Goal: Task Accomplishment & Management: Manage account settings

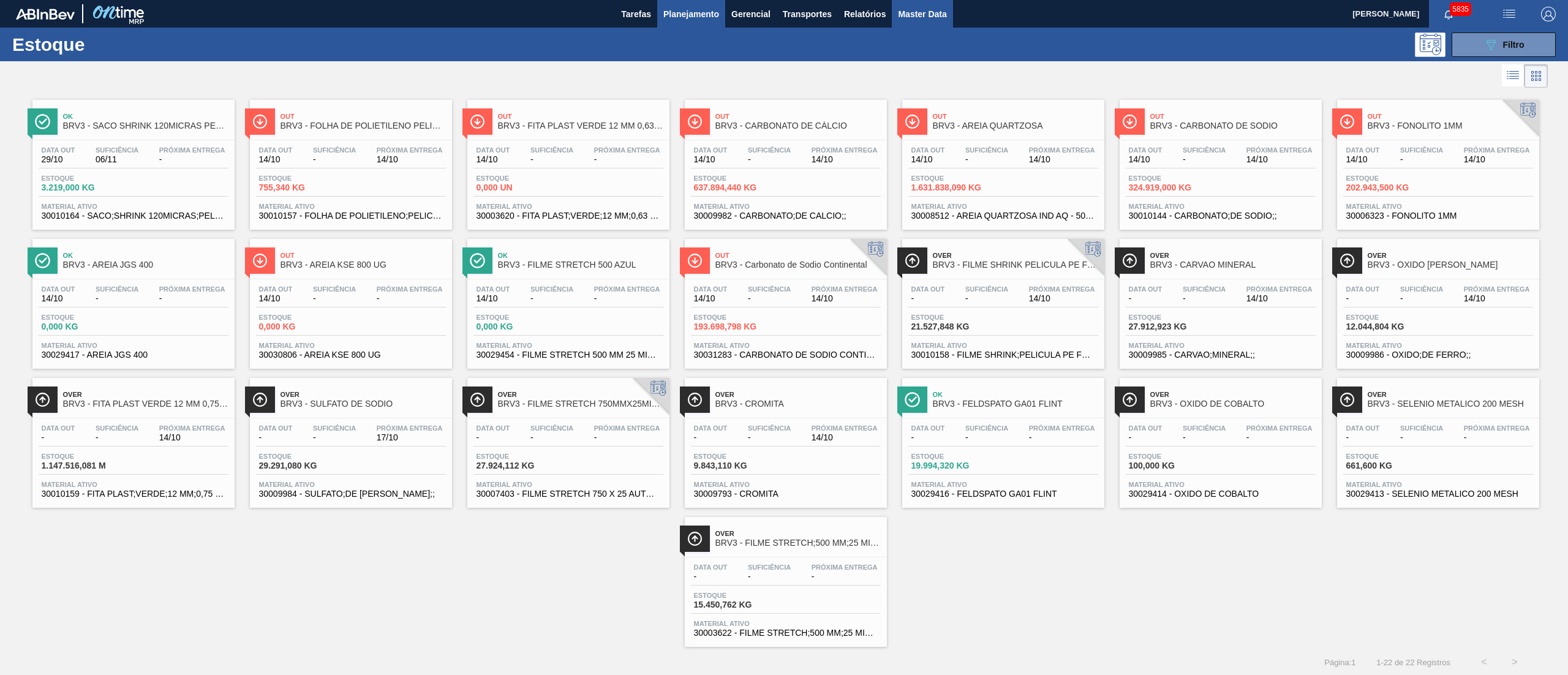
click at [917, 20] on span "Master Data" at bounding box center [923, 14] width 49 height 15
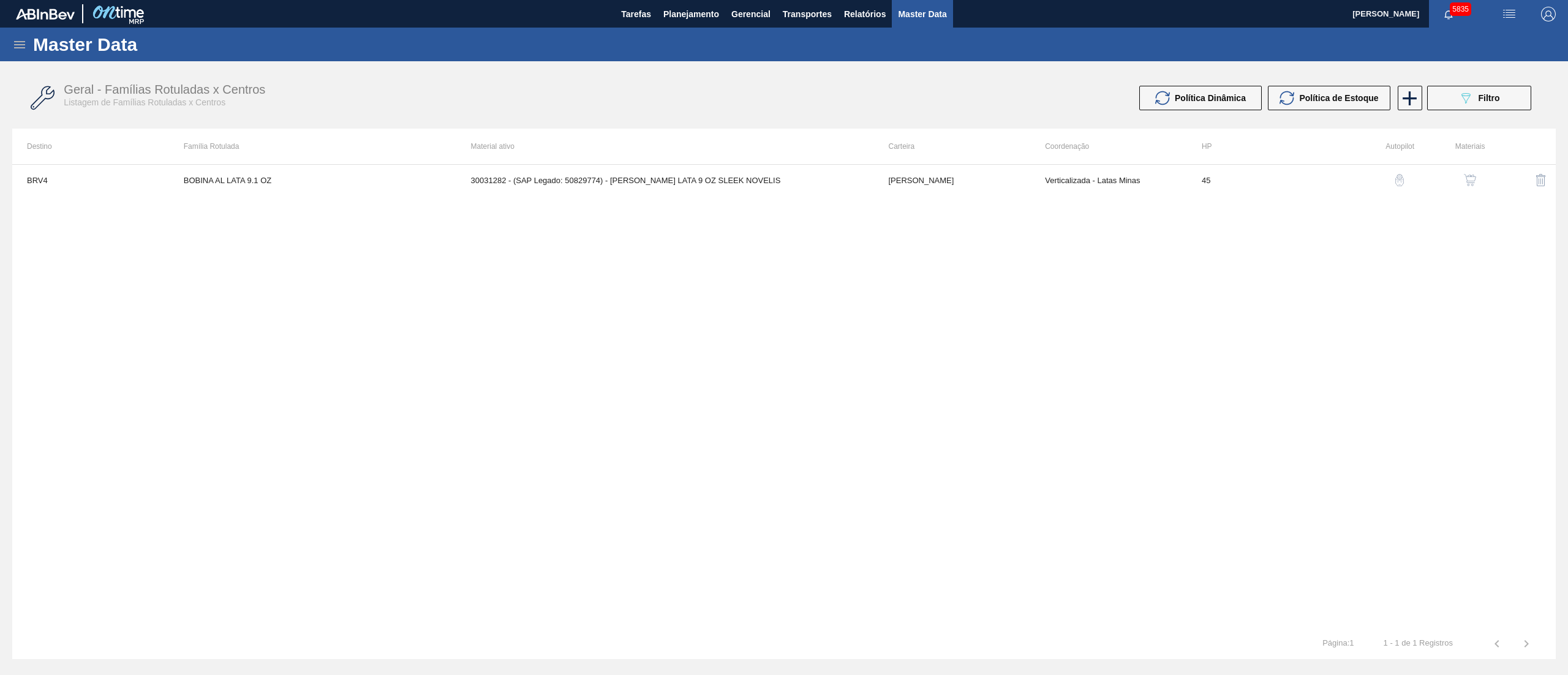
click at [13, 48] on icon at bounding box center [20, 45] width 15 height 15
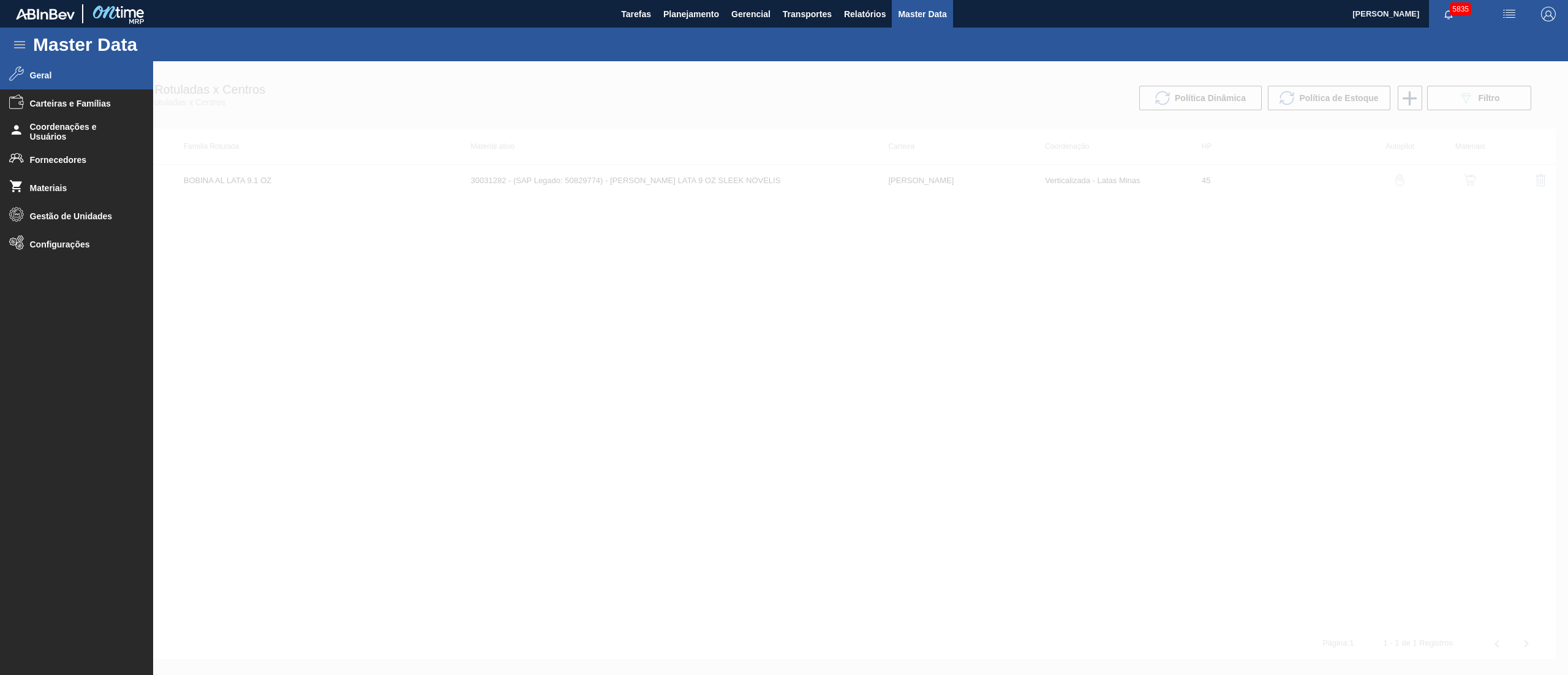
click at [24, 71] on li "Geral" at bounding box center [77, 75] width 153 height 28
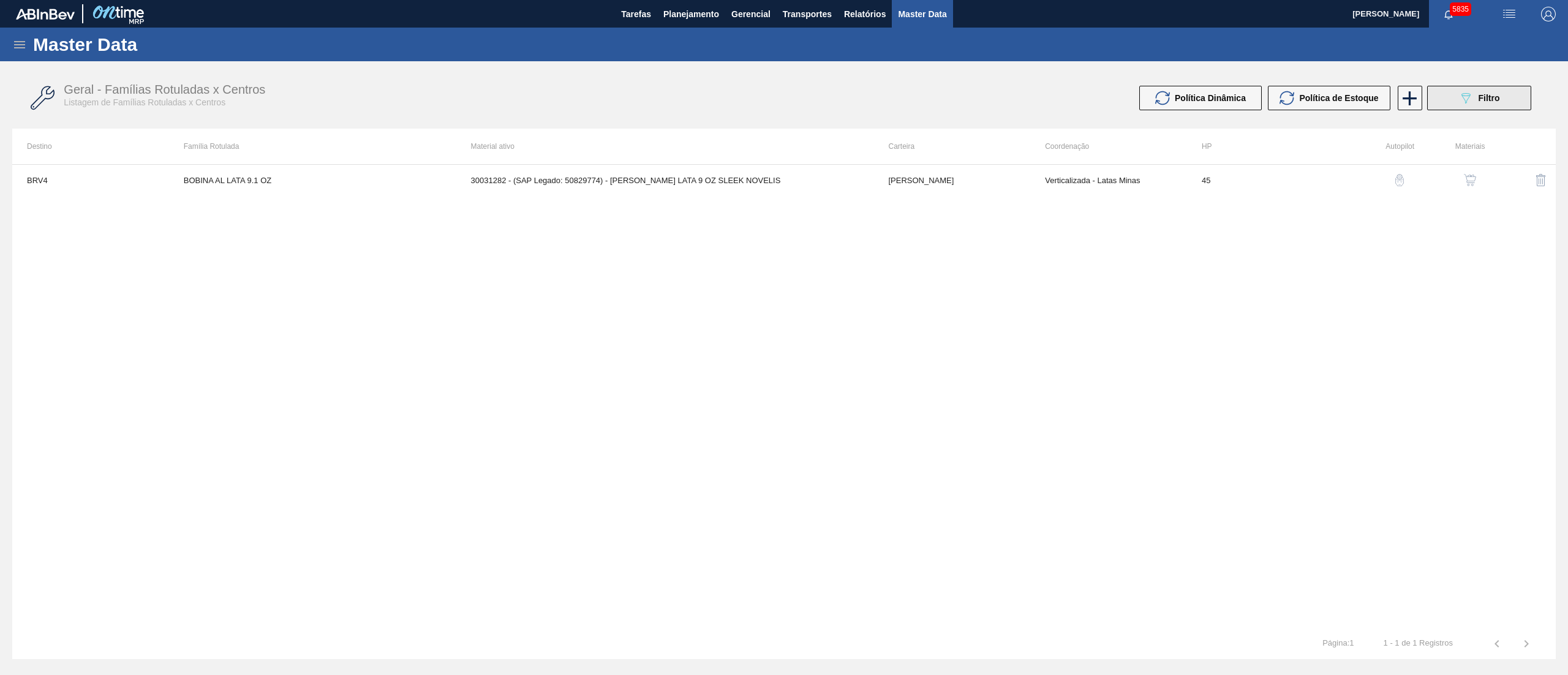
click at [1451, 100] on button "089F7B8B-B2A5-4AFE-B5C0-19BA573D28AC Filtro" at bounding box center [1479, 97] width 104 height 24
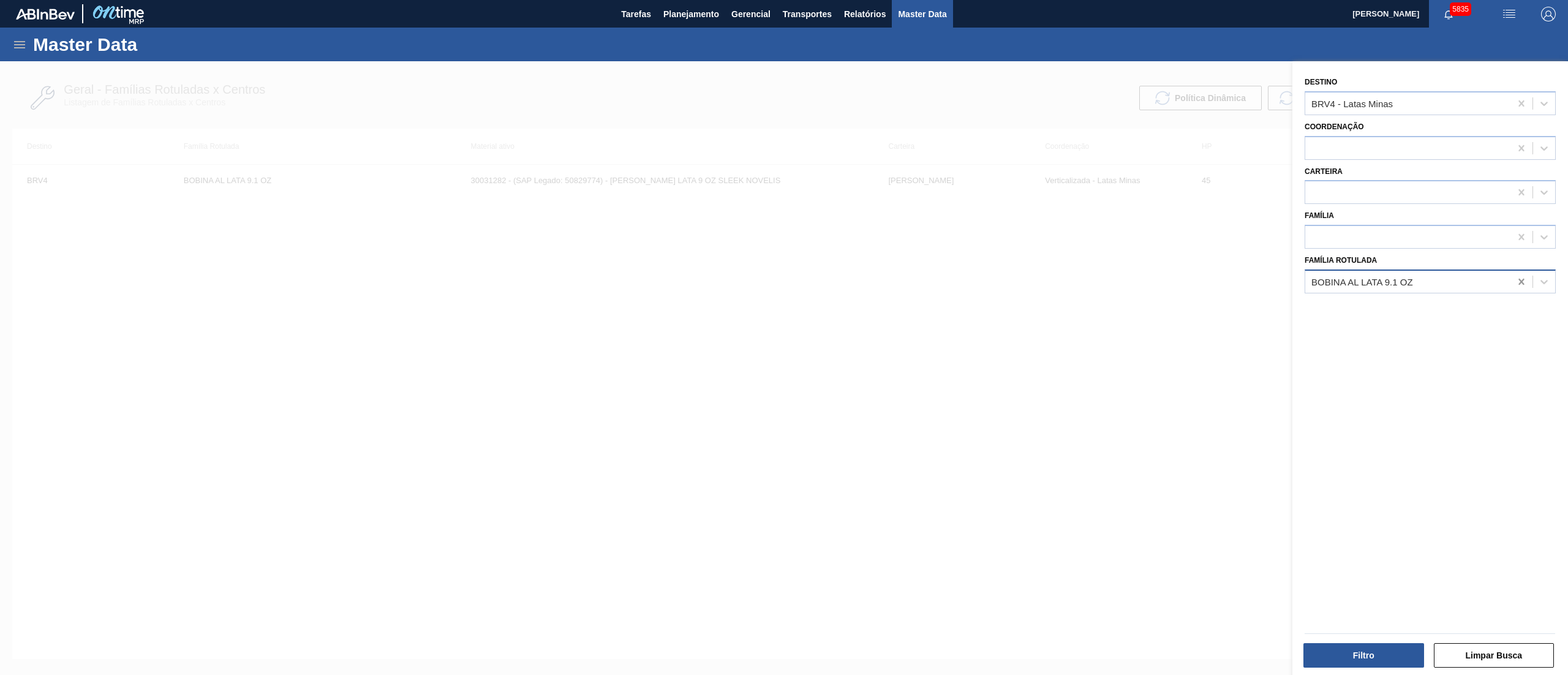
click at [1520, 286] on icon at bounding box center [1522, 282] width 13 height 13
click at [1429, 85] on div "Destino BRV4 - Latas Minas" at bounding box center [1430, 94] width 251 height 41
click at [1424, 95] on div "BRV4 - Latas Minas" at bounding box center [1408, 103] width 205 height 18
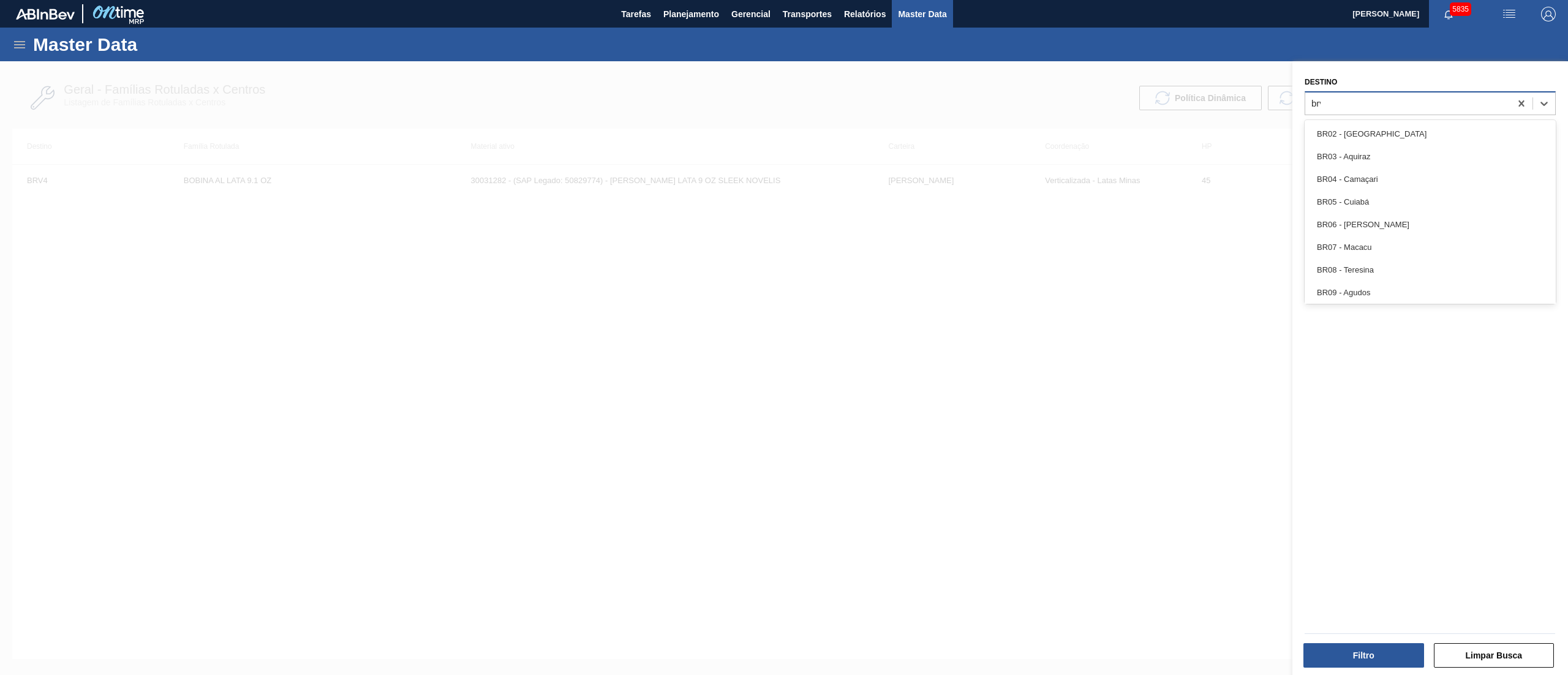
type input "brvc"
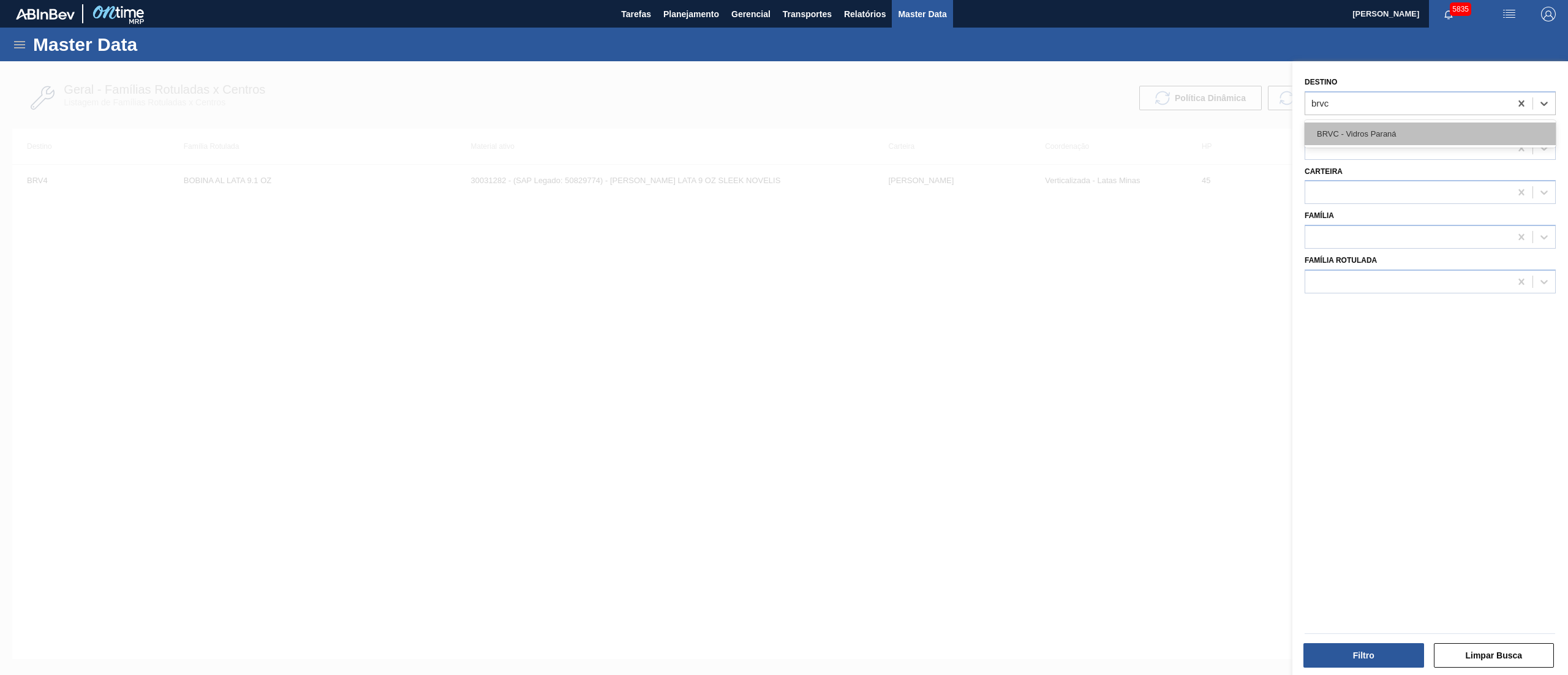
click at [1392, 136] on div "BRVC - Vidros Paraná" at bounding box center [1430, 134] width 251 height 23
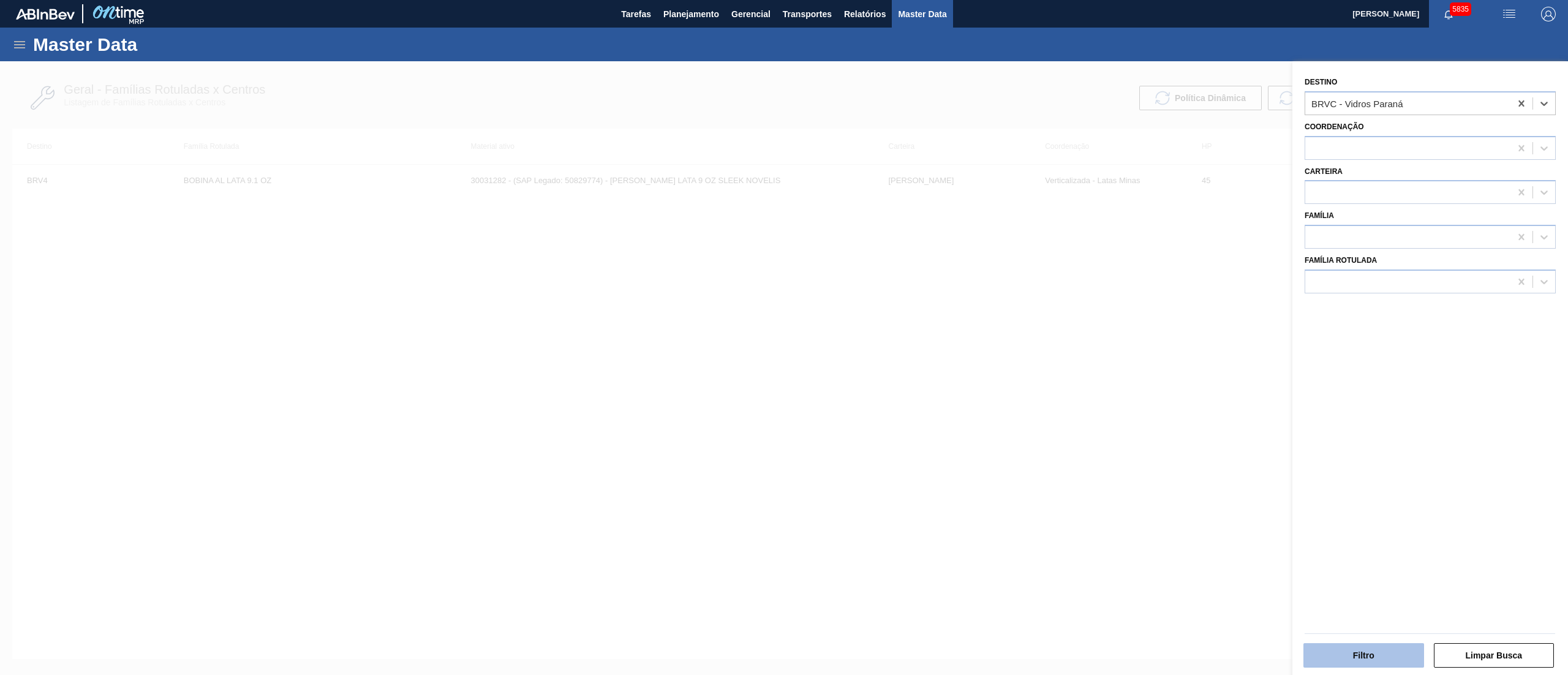
click at [1349, 665] on button "Filtro" at bounding box center [1364, 655] width 121 height 24
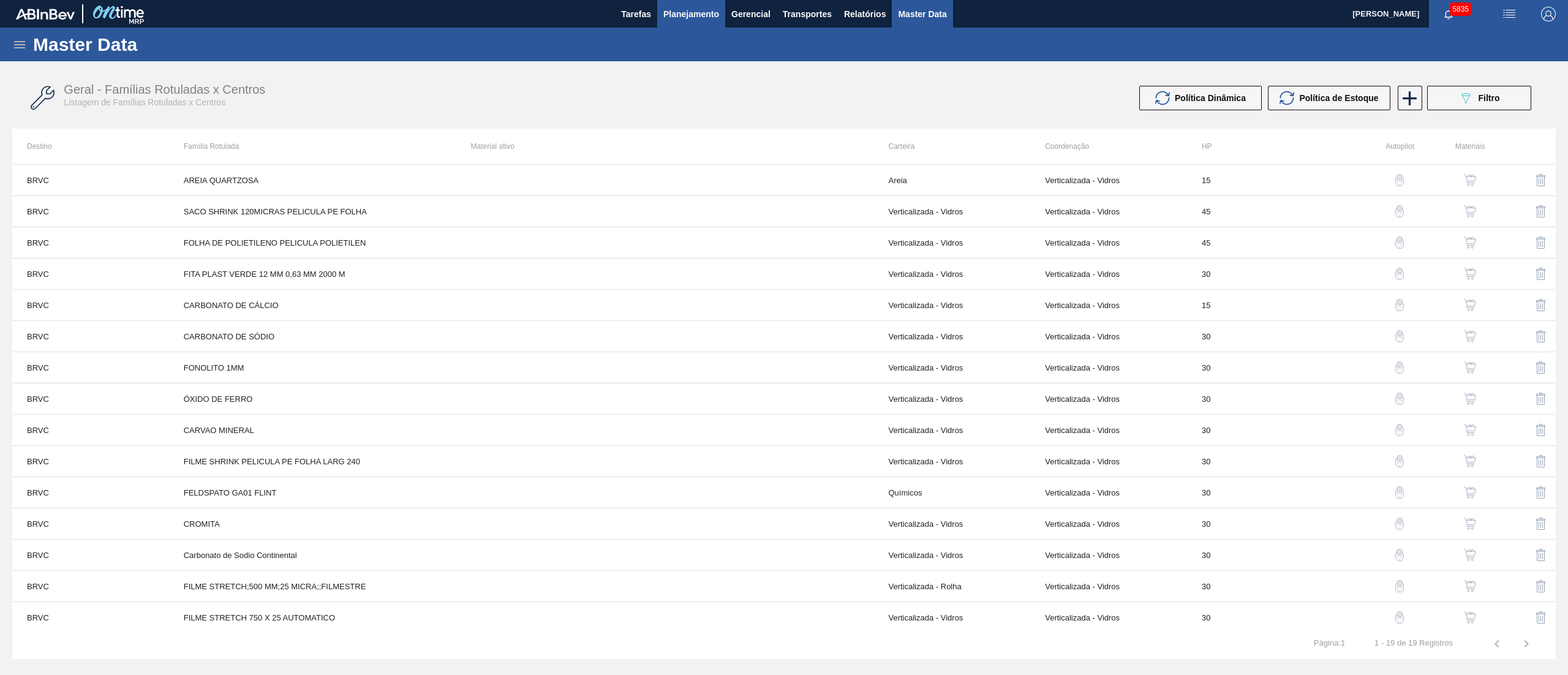
click at [675, 17] on span "Planejamento" at bounding box center [692, 14] width 56 height 15
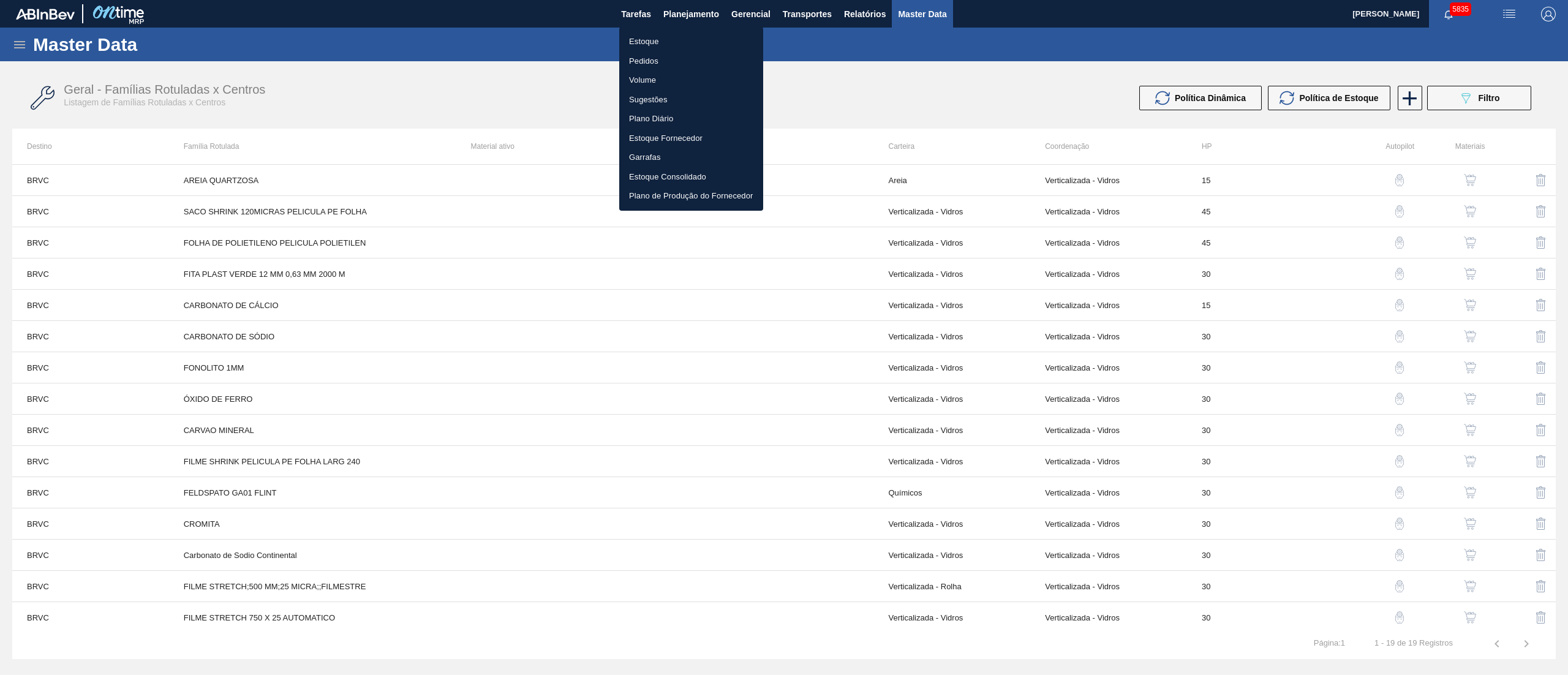
click at [676, 48] on li "Estoque" at bounding box center [691, 41] width 144 height 20
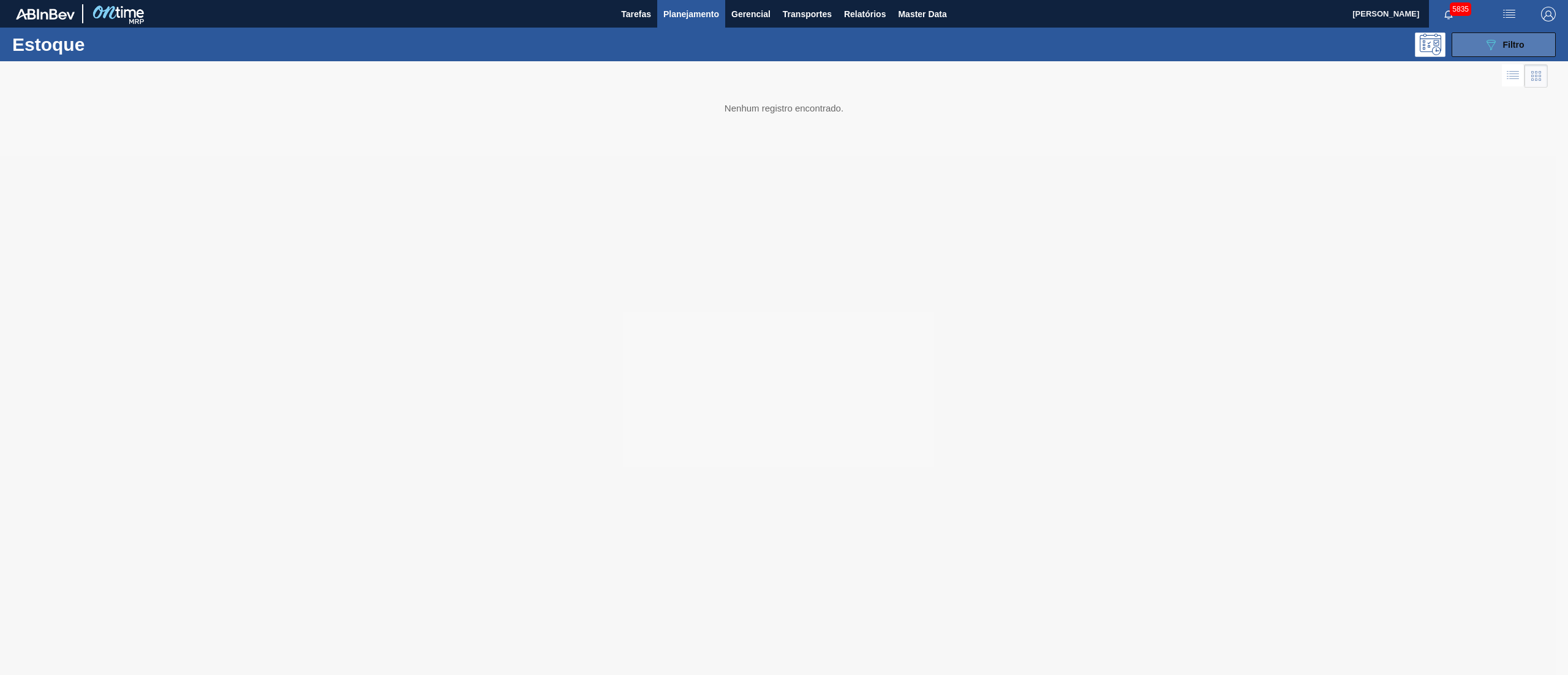
click at [1522, 40] on span "Filtro" at bounding box center [1513, 44] width 21 height 10
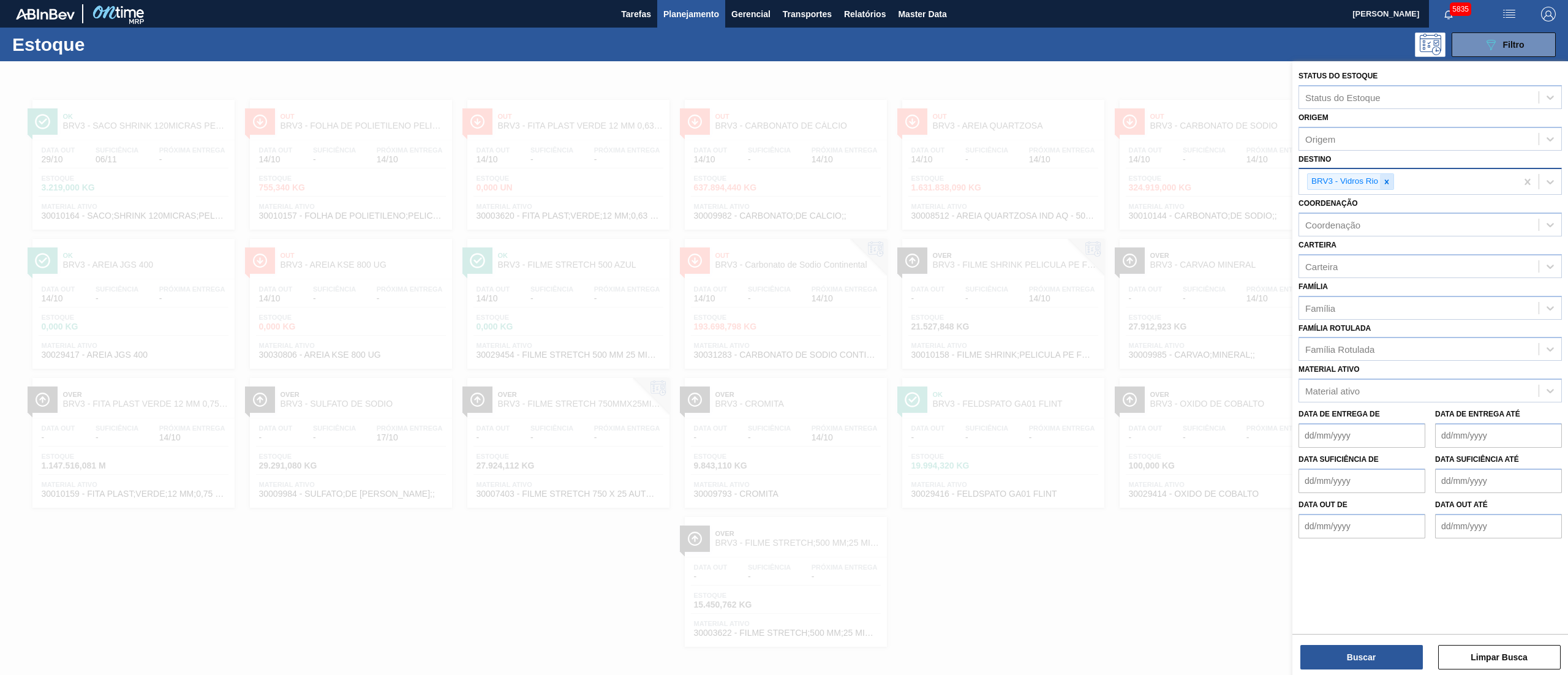
click at [1390, 181] on icon at bounding box center [1387, 182] width 9 height 9
type input "brvc"
click at [1361, 202] on div "BRVC - Vidros Paraná" at bounding box center [1430, 210] width 263 height 23
click at [1330, 654] on button "Buscar" at bounding box center [1361, 657] width 122 height 24
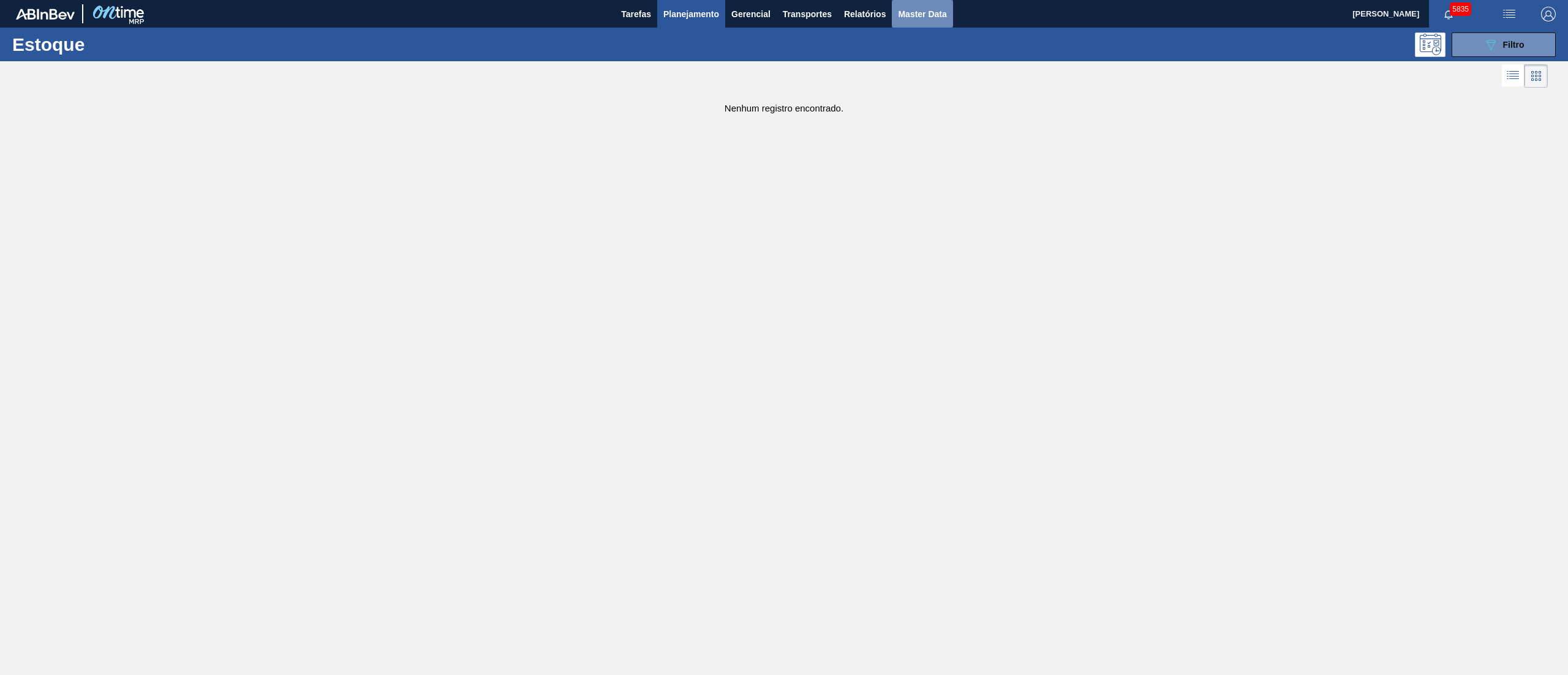
click at [917, 14] on span "Master Data" at bounding box center [923, 14] width 49 height 15
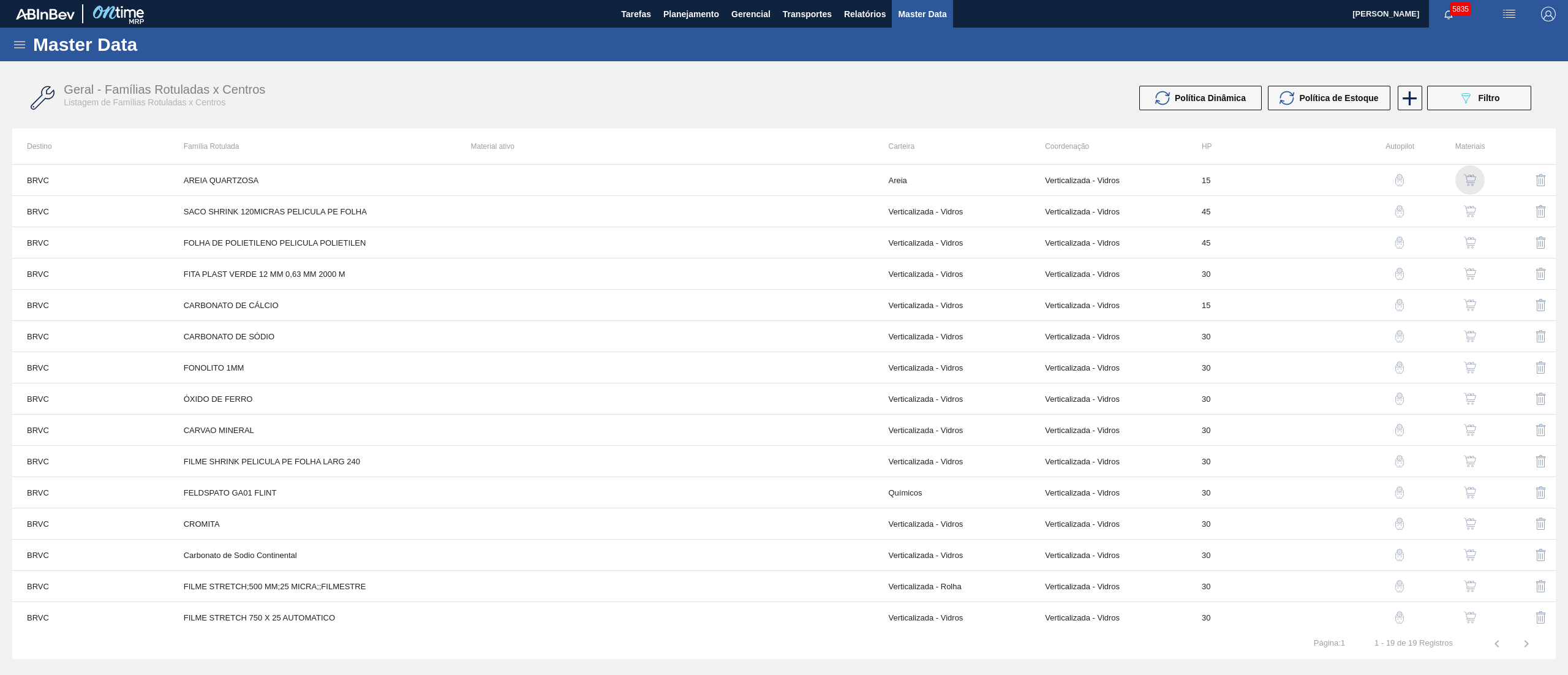
click at [1466, 183] on img "button" at bounding box center [1470, 180] width 13 height 13
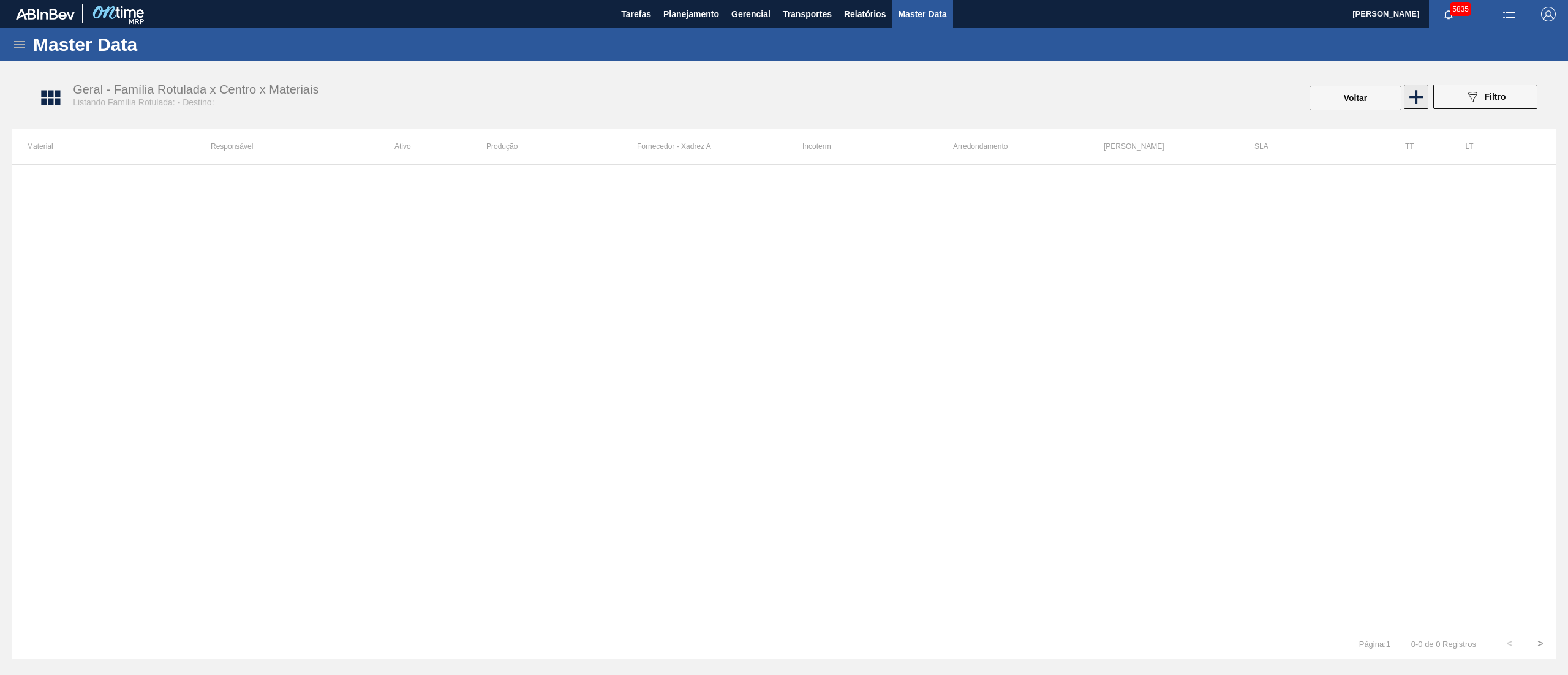
click at [1423, 97] on icon at bounding box center [1416, 97] width 14 height 14
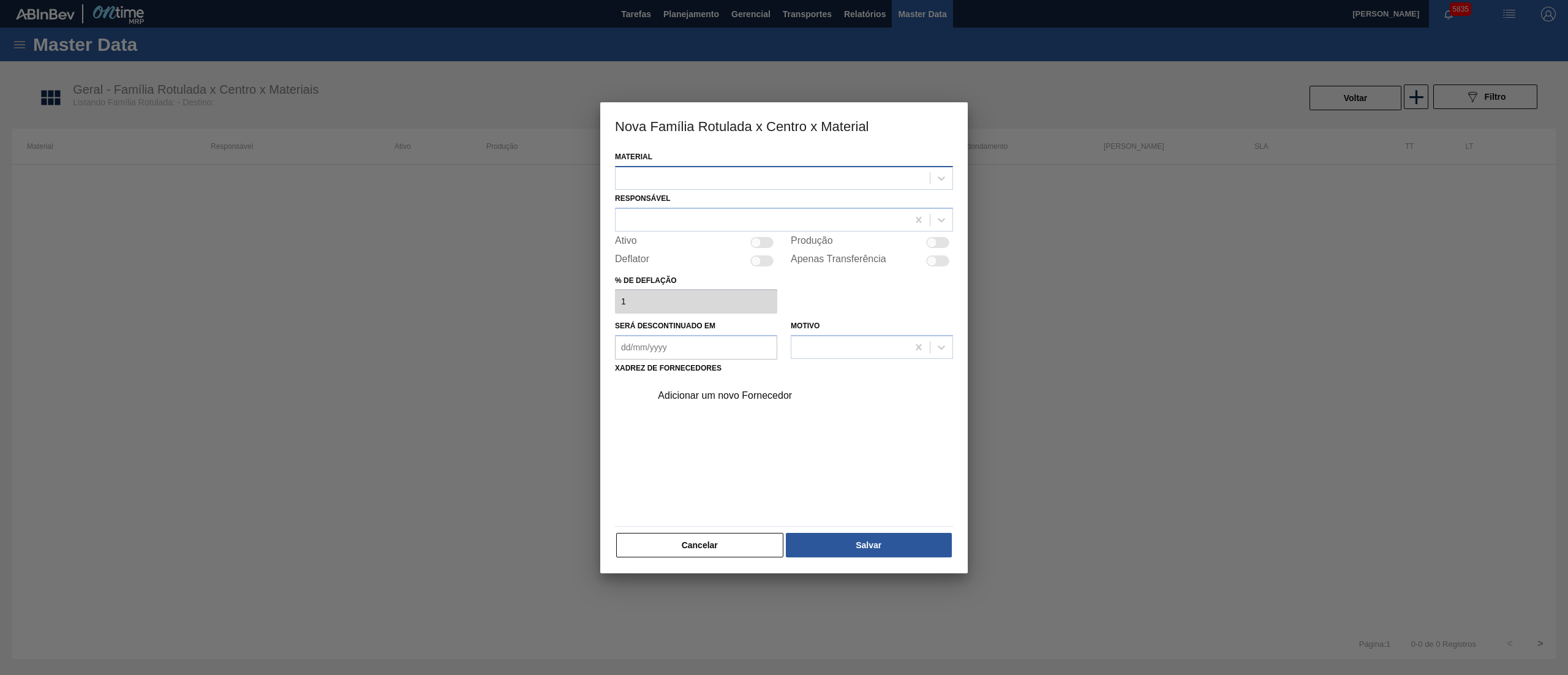
click at [702, 183] on div at bounding box center [773, 178] width 314 height 18
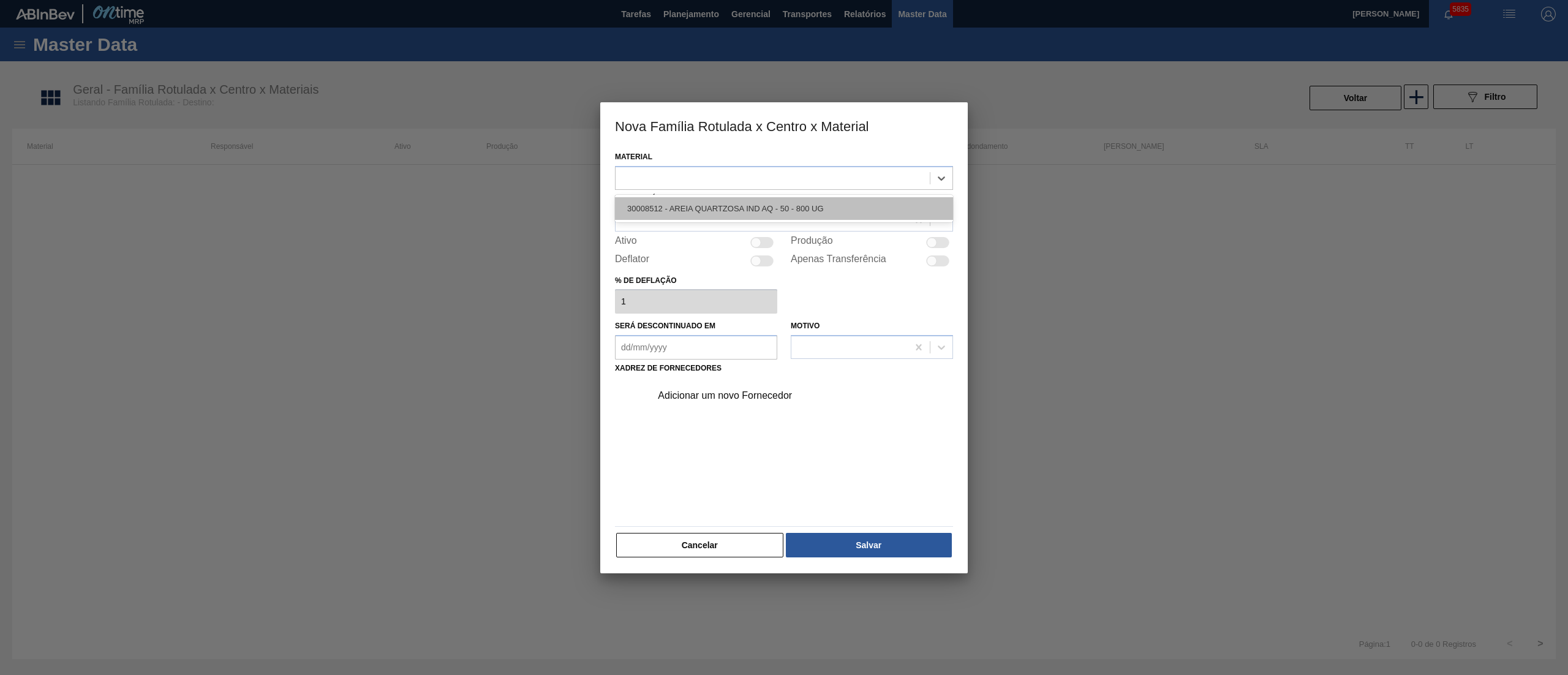
click at [687, 203] on div "30008512 - AREIA QUARTZOSA IND AQ - 50 - 800 UG" at bounding box center [784, 208] width 339 height 23
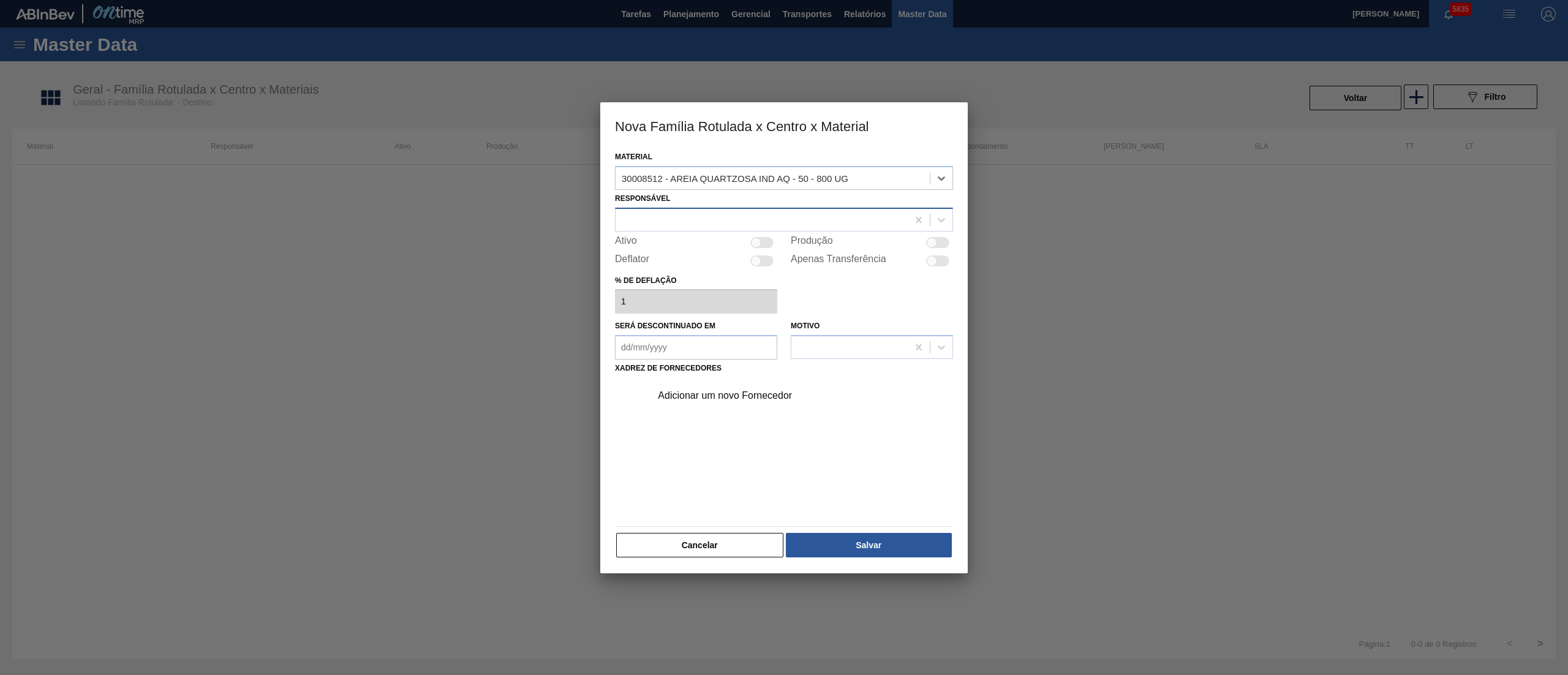
click at [670, 226] on div at bounding box center [762, 220] width 292 height 18
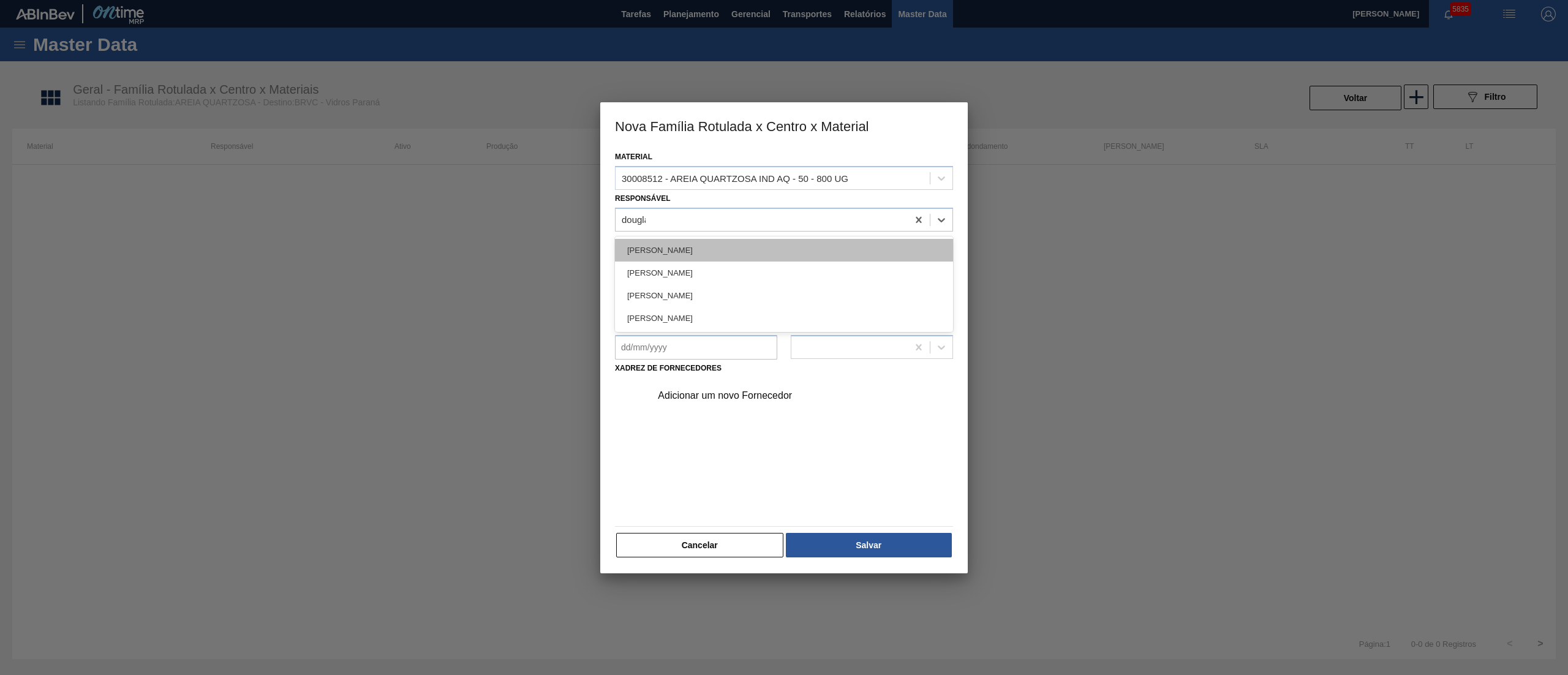
type input "douglas"
click at [659, 244] on div "[PERSON_NAME]" at bounding box center [784, 250] width 339 height 23
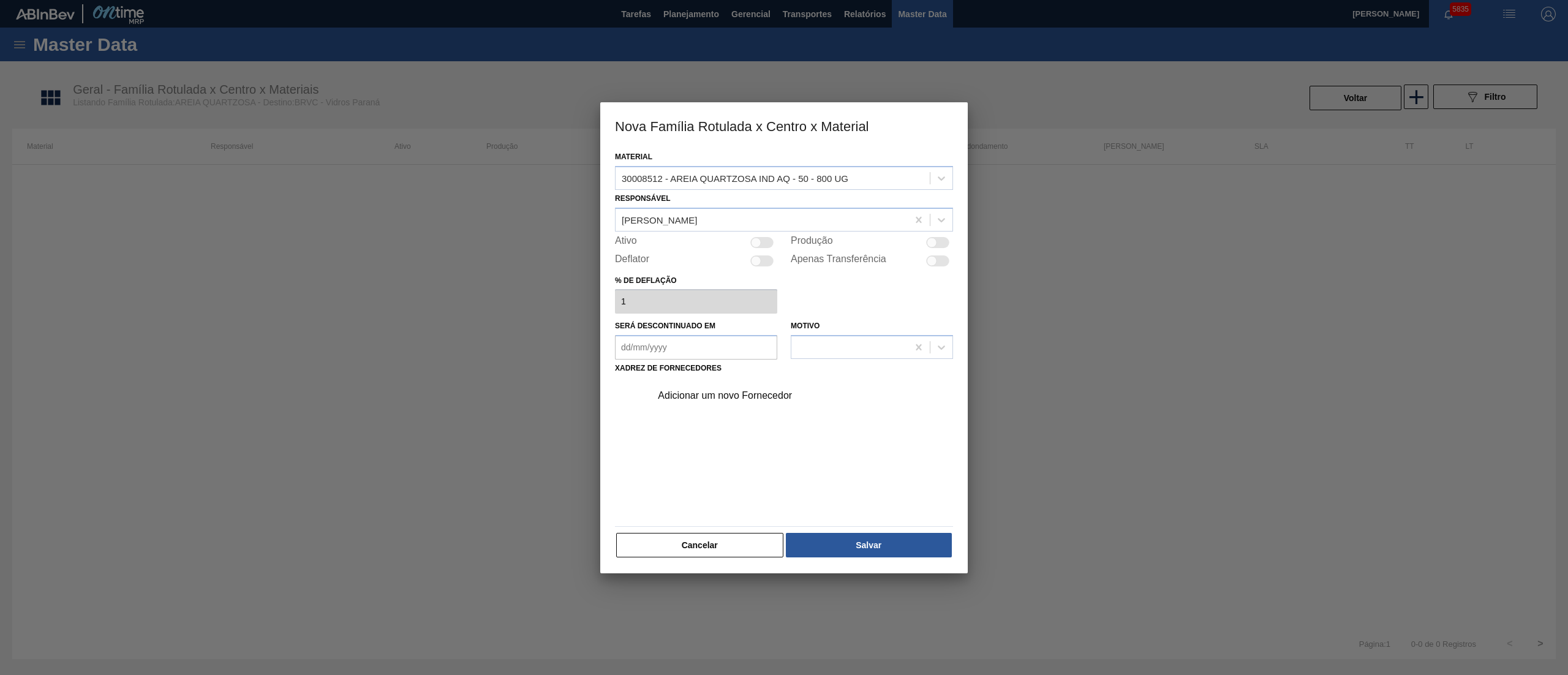
click at [767, 238] on div at bounding box center [763, 242] width 24 height 11
checkbox input "true"
click at [701, 393] on div "Adicionar um novo Fornecedor" at bounding box center [778, 395] width 240 height 11
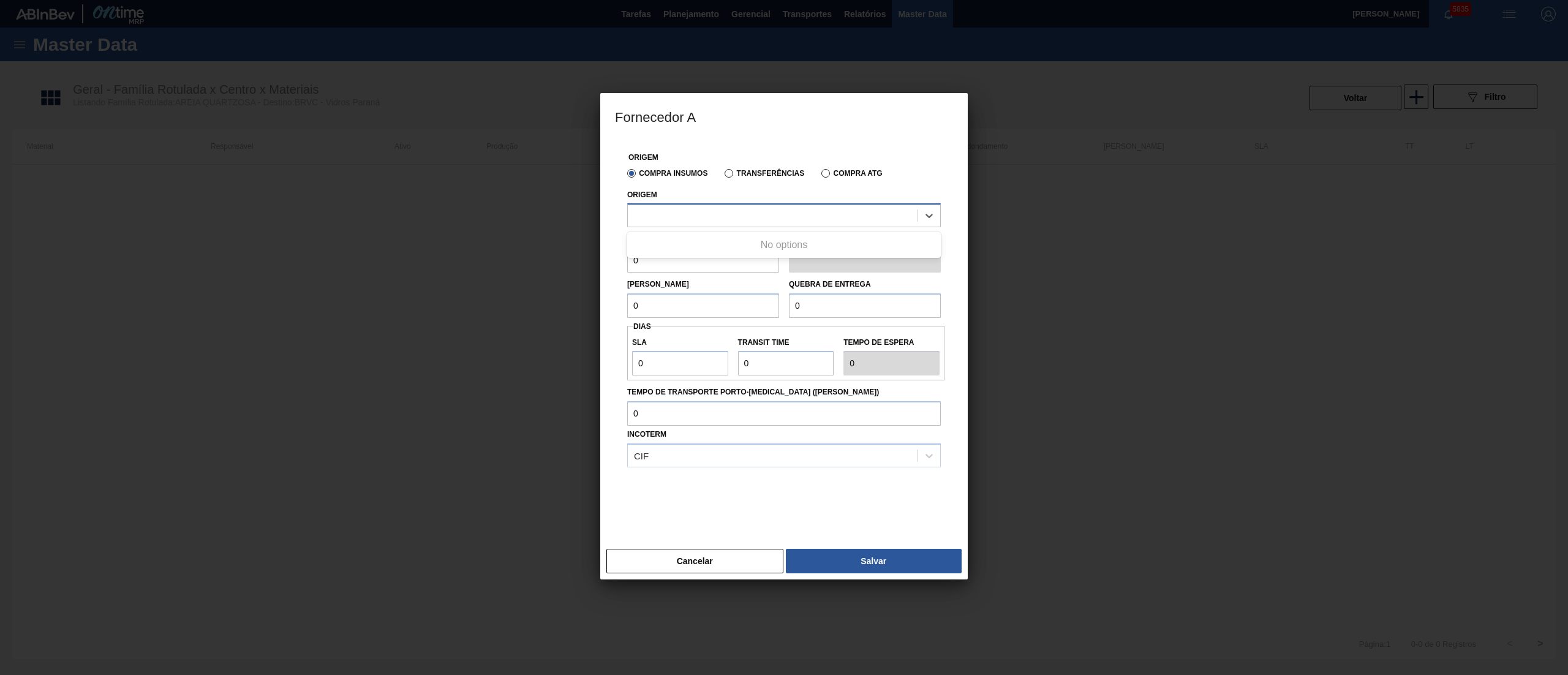
click at [662, 211] on div at bounding box center [772, 216] width 290 height 18
click at [676, 244] on div "295201 - M. JUNDU - DESCALVADO (SP)" at bounding box center [784, 246] width 313 height 23
drag, startPoint x: 677, startPoint y: 265, endPoint x: 600, endPoint y: 266, distance: 77.0
click at [600, 266] on div "Origem Compra Insumos Transferências Compra ATG Origem 295201 - M. JUNDU - DESC…" at bounding box center [784, 342] width 367 height 405
type input "45.000"
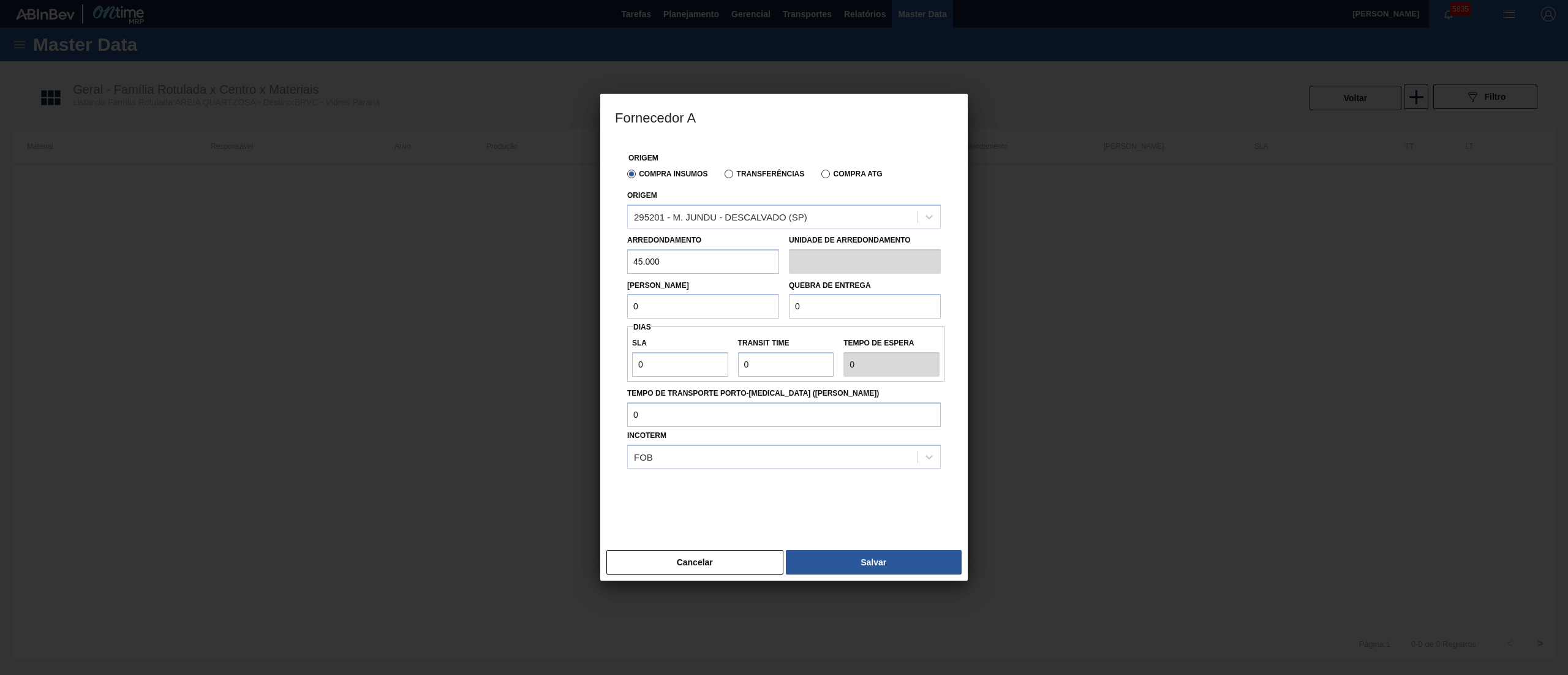
drag, startPoint x: 658, startPoint y: 311, endPoint x: 533, endPoint y: 317, distance: 125.1
click at [533, 317] on div "Fornecedor A Origem Compra Insumos Transferências Compra ATG Origem 295201 - M.…" at bounding box center [784, 337] width 1568 height 675
type input "45.000"
drag, startPoint x: 841, startPoint y: 311, endPoint x: 603, endPoint y: 296, distance: 238.5
click at [606, 296] on div "Origem Compra Insumos Transferências Compra ATG Origem 295201 - M. JUNDU - DESC…" at bounding box center [784, 342] width 367 height 405
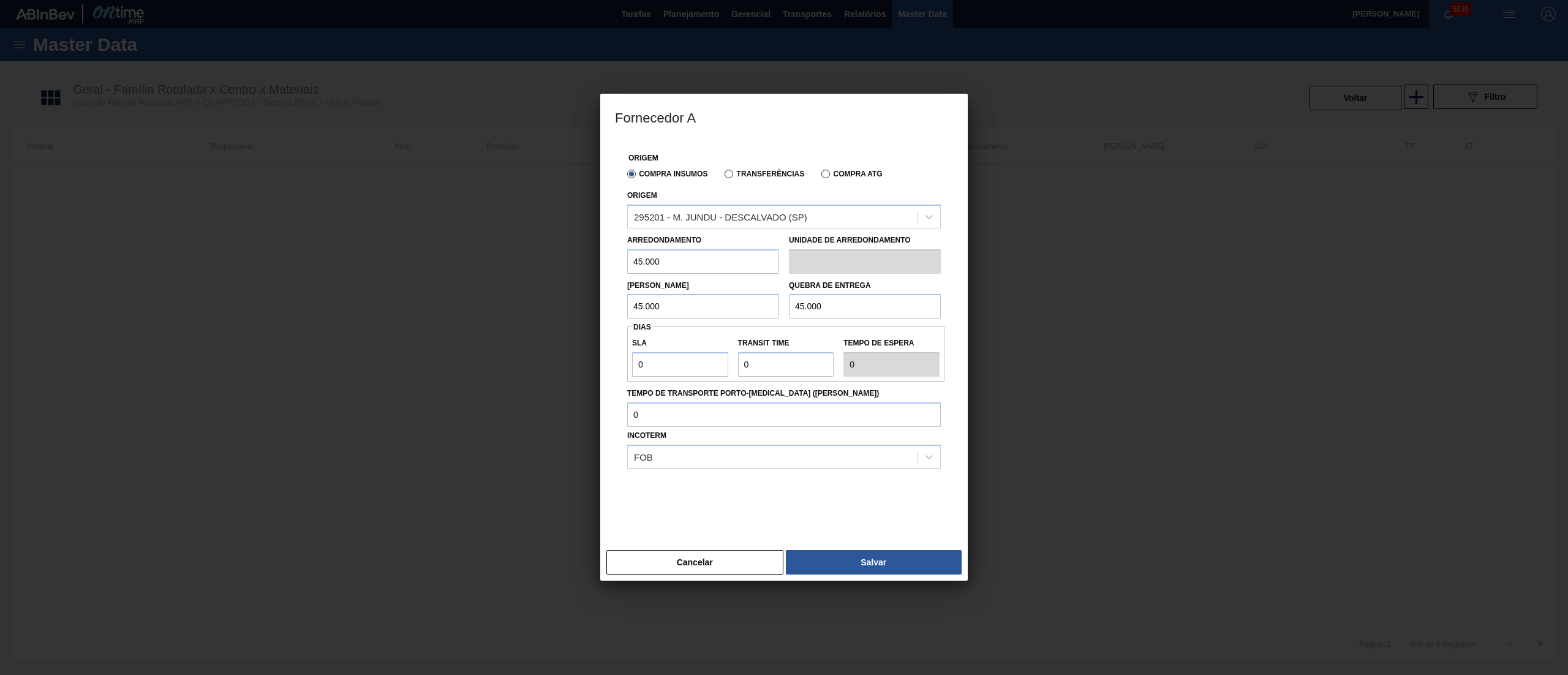
type input "45.000"
click at [443, 374] on div "Fornecedor A Origem Compra Insumos Transferências Compra ATG Origem 295201 - M.…" at bounding box center [784, 337] width 1568 height 675
type input "1"
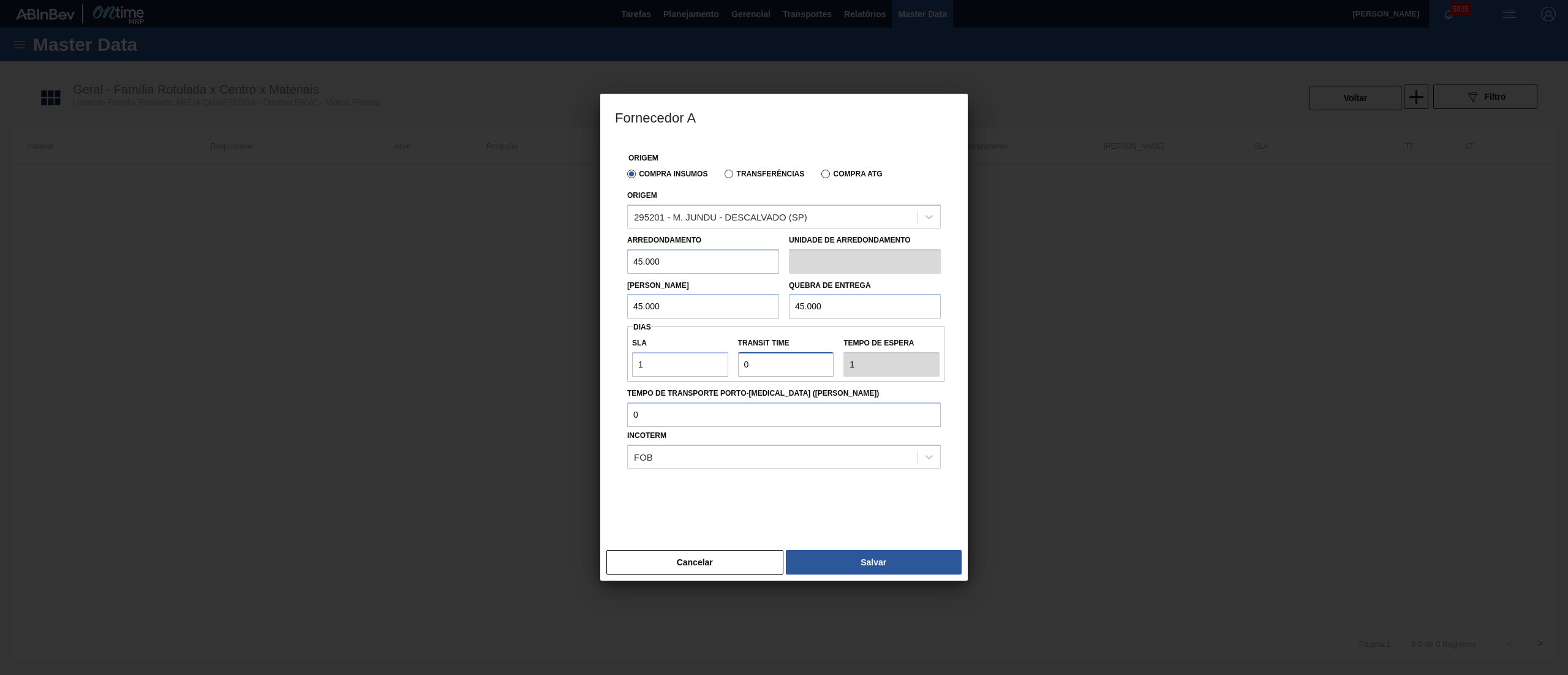
type input "1"
type input "2"
type input "1"
click at [819, 565] on button "Salvar" at bounding box center [874, 562] width 176 height 24
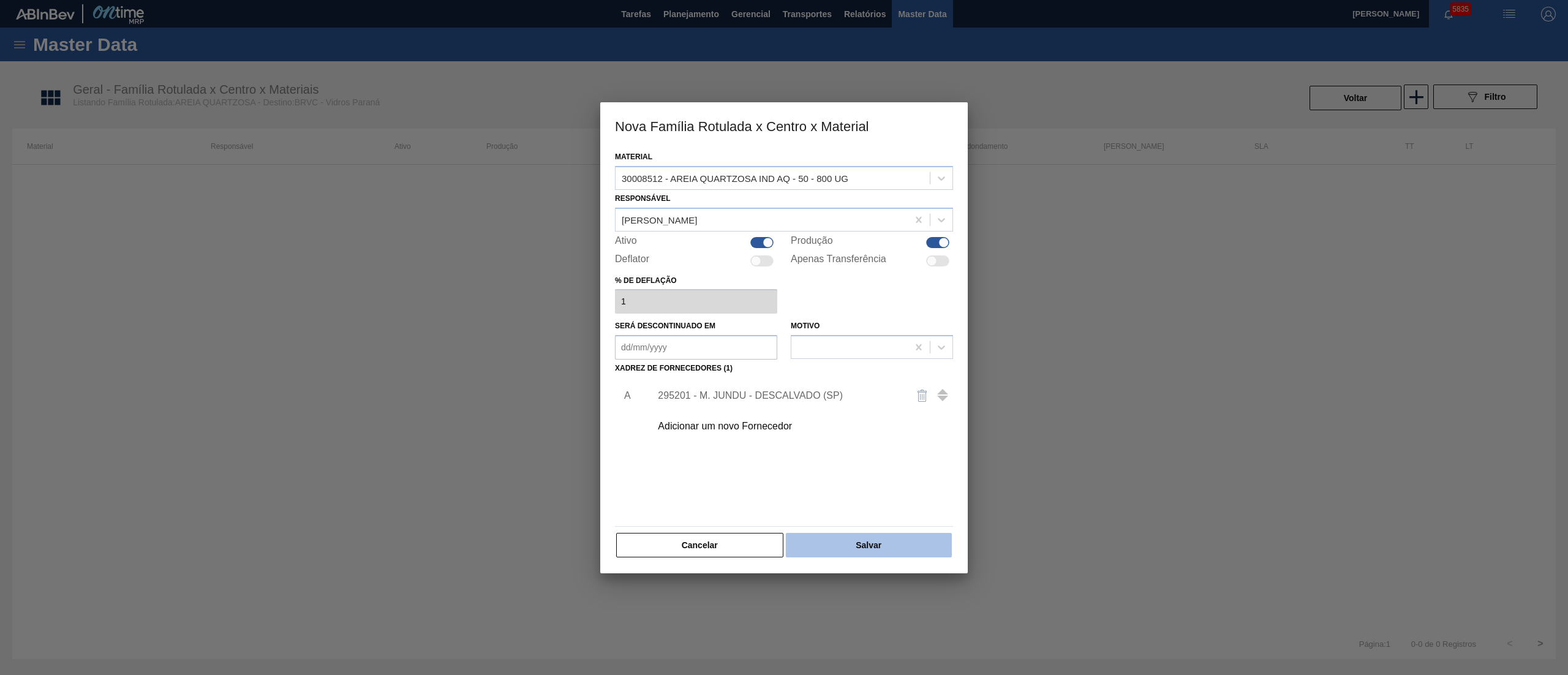
click at [863, 551] on button "Salvar" at bounding box center [869, 545] width 166 height 24
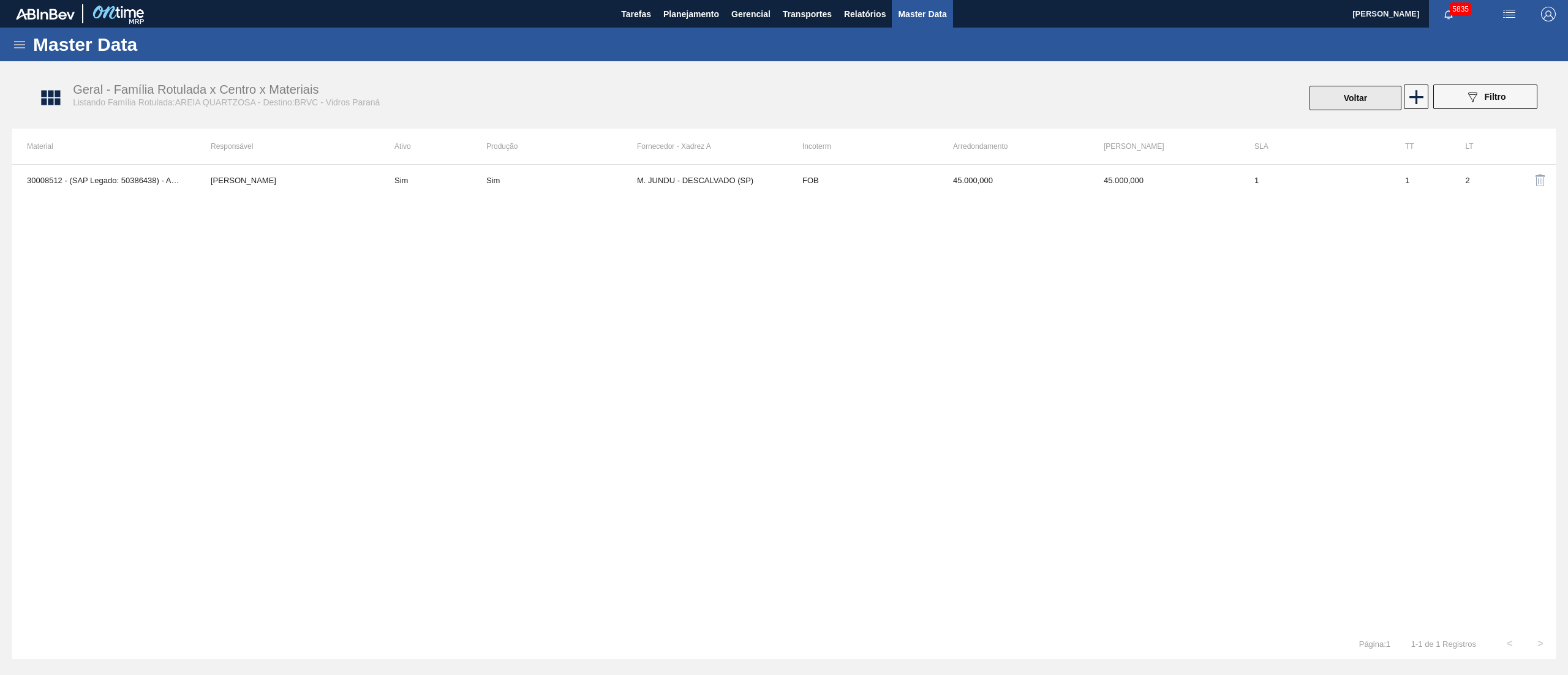
click at [1375, 102] on button "Voltar" at bounding box center [1356, 97] width 92 height 24
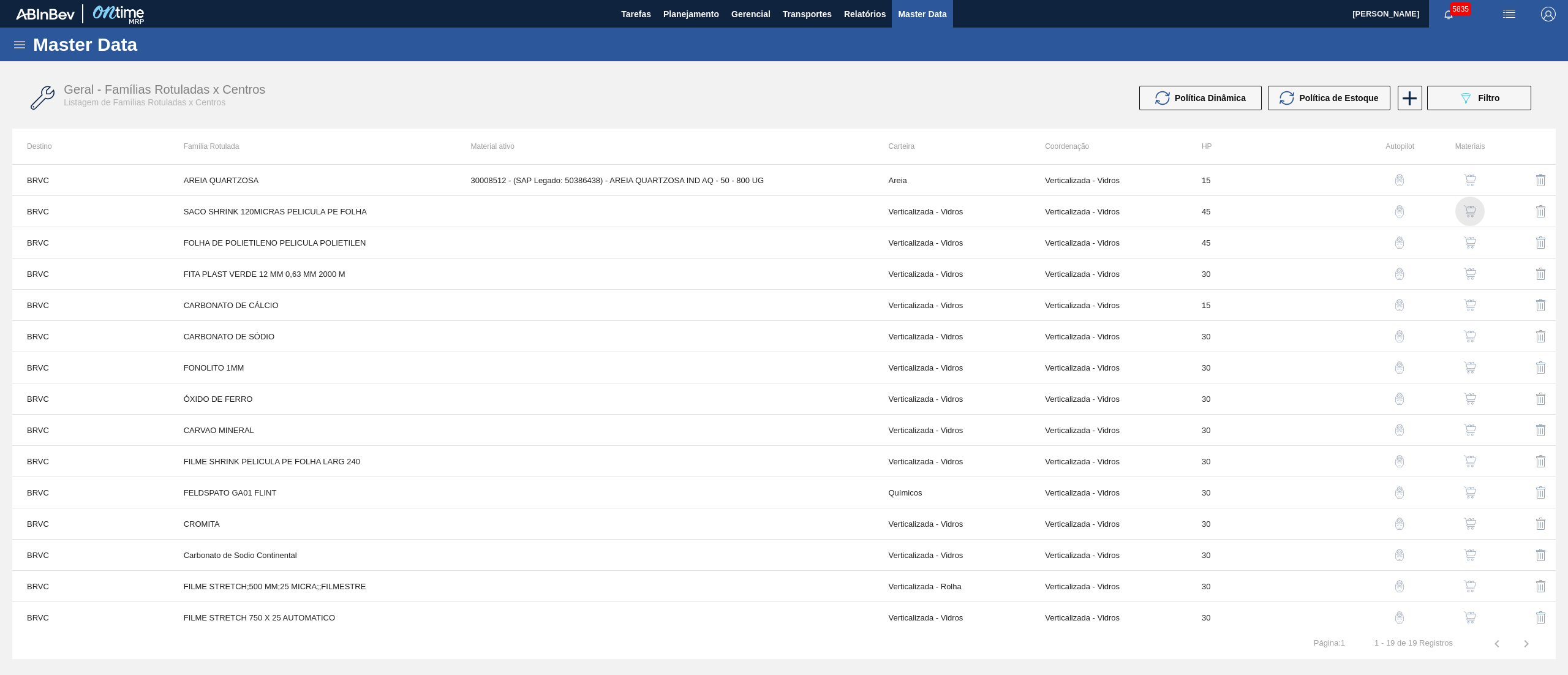
click at [1468, 211] on img "button" at bounding box center [1470, 211] width 13 height 13
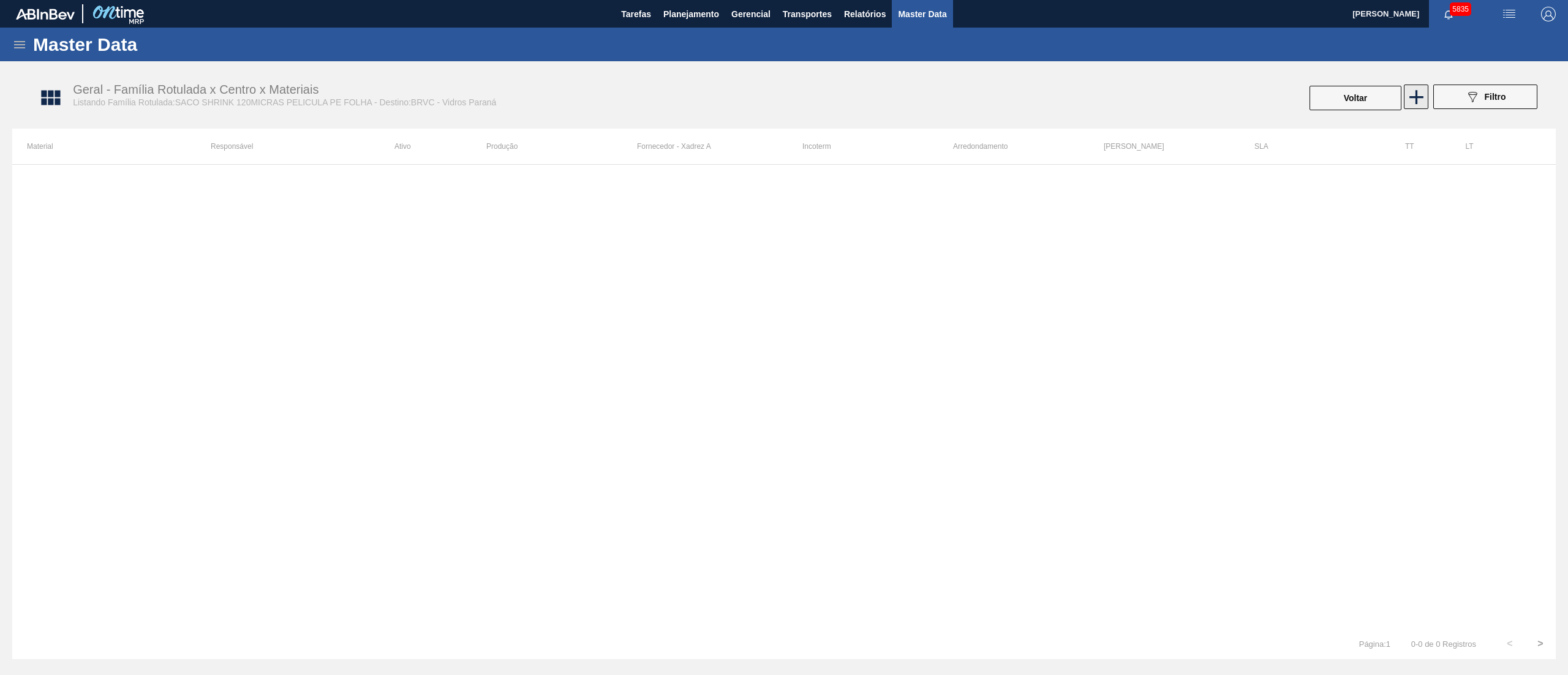
click at [1420, 94] on icon at bounding box center [1417, 97] width 24 height 24
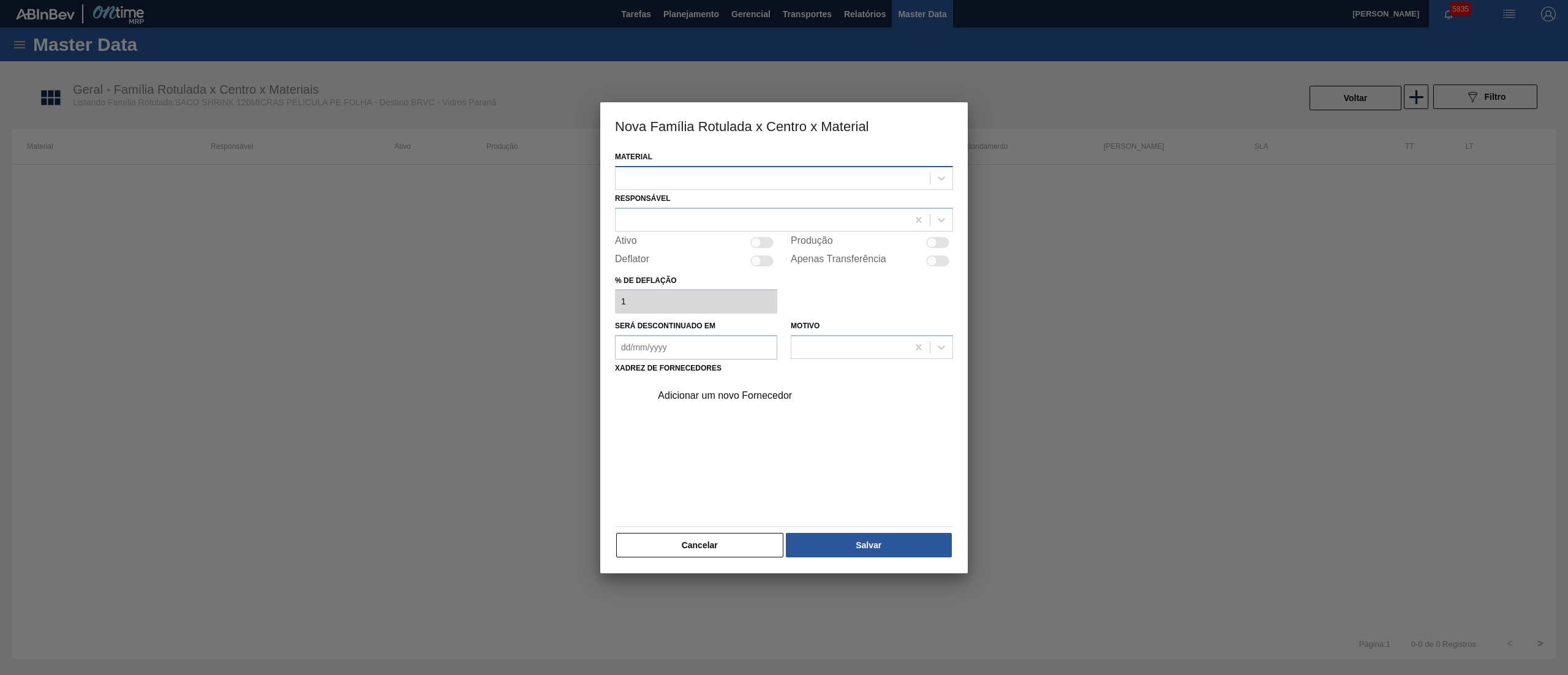
click at [691, 176] on div at bounding box center [773, 178] width 314 height 18
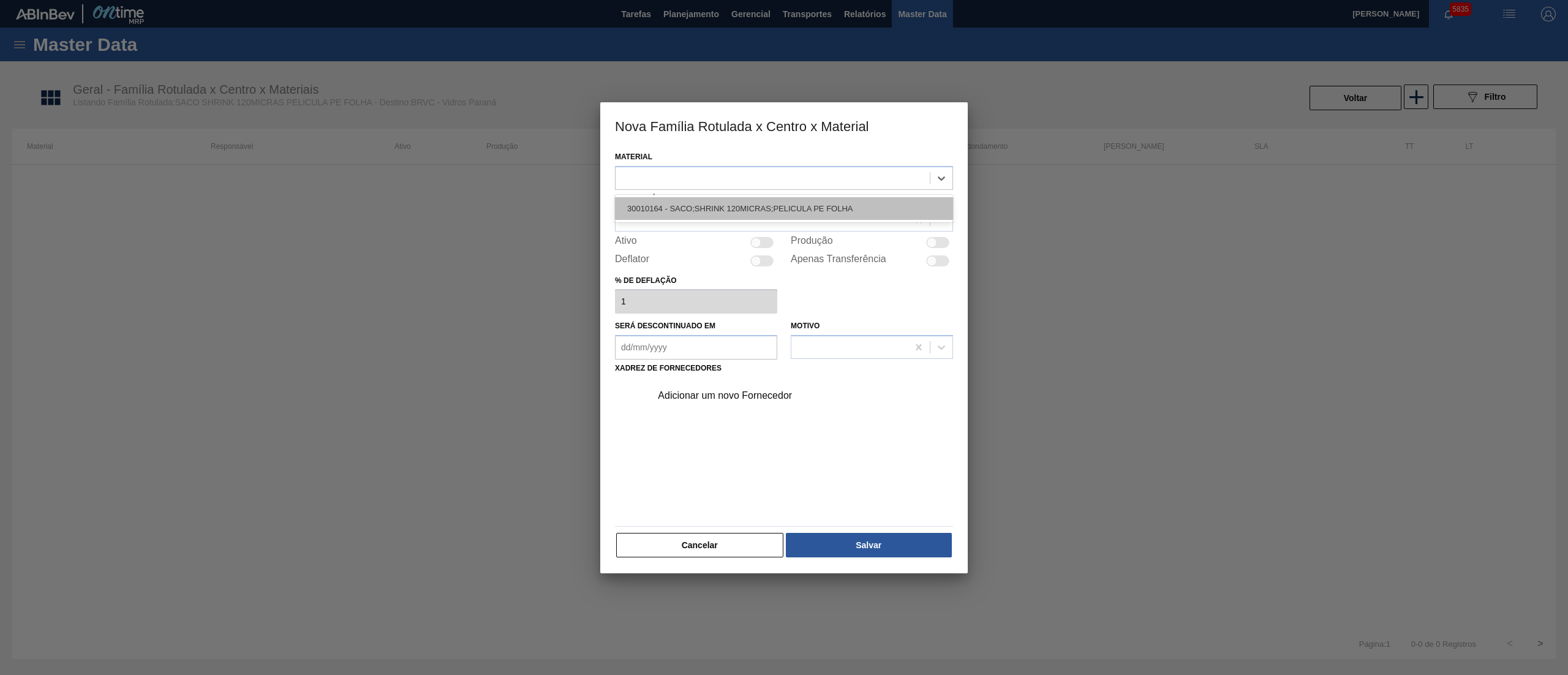
click at [637, 211] on div "30010164 - SACO;SHRINK 120MICRAS;PELICULA PE FOLHA" at bounding box center [784, 208] width 339 height 23
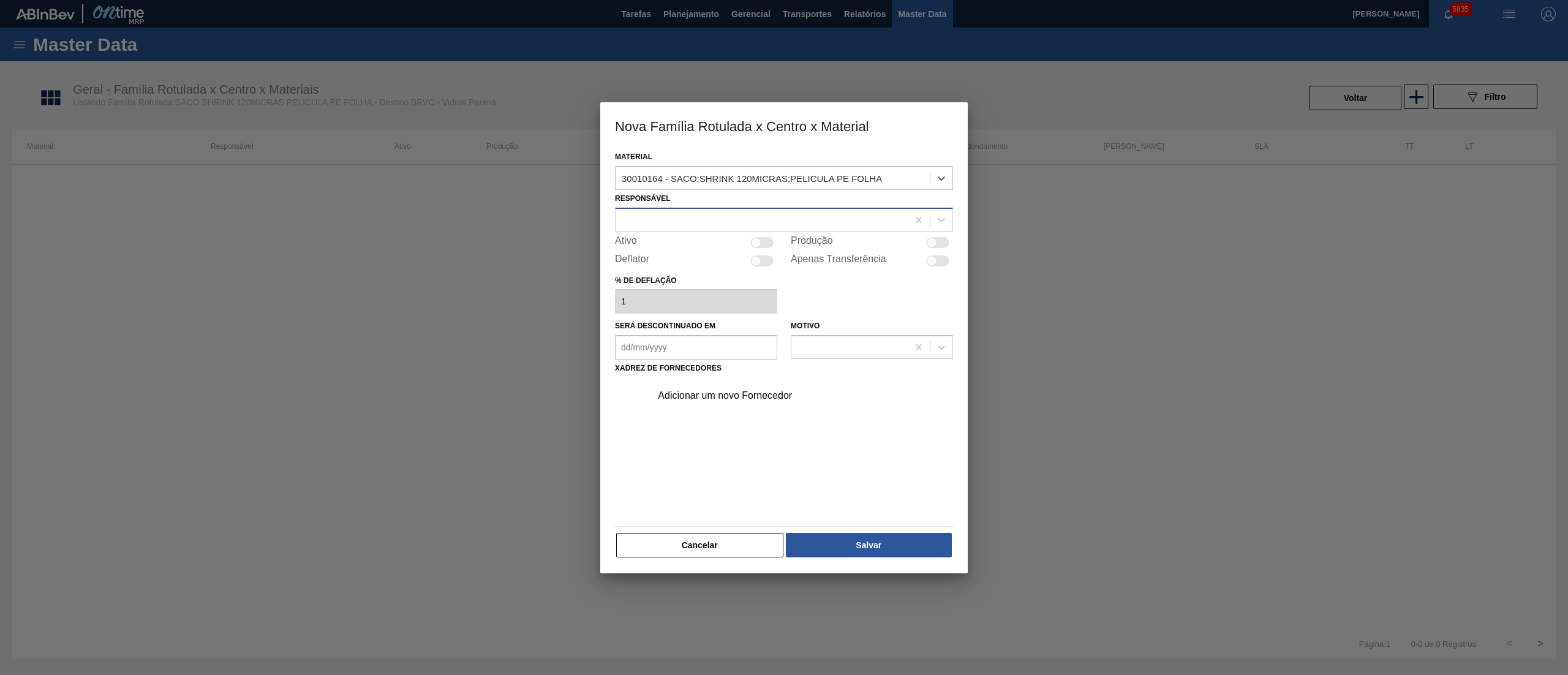
click at [639, 220] on div at bounding box center [762, 220] width 292 height 18
type input "douglas"
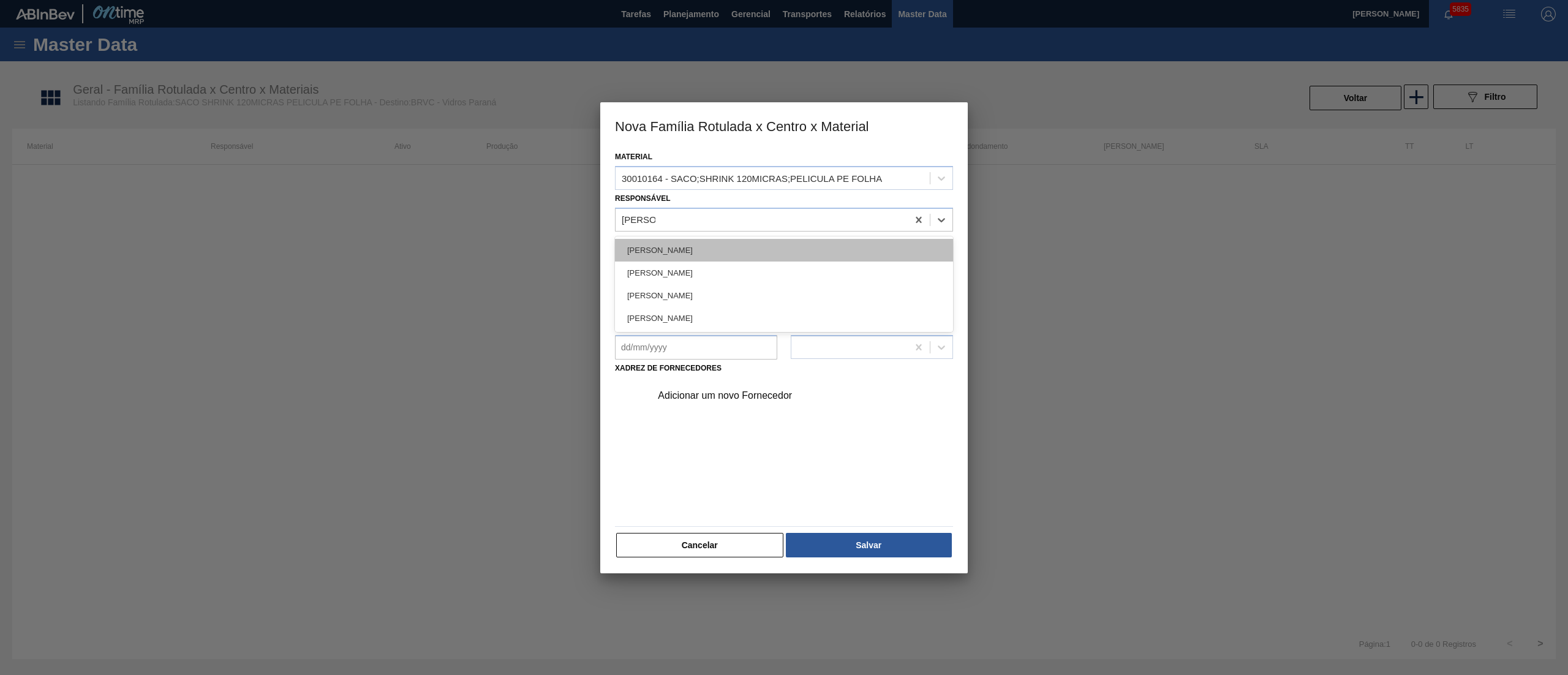
click at [635, 252] on div "[PERSON_NAME]" at bounding box center [784, 250] width 339 height 23
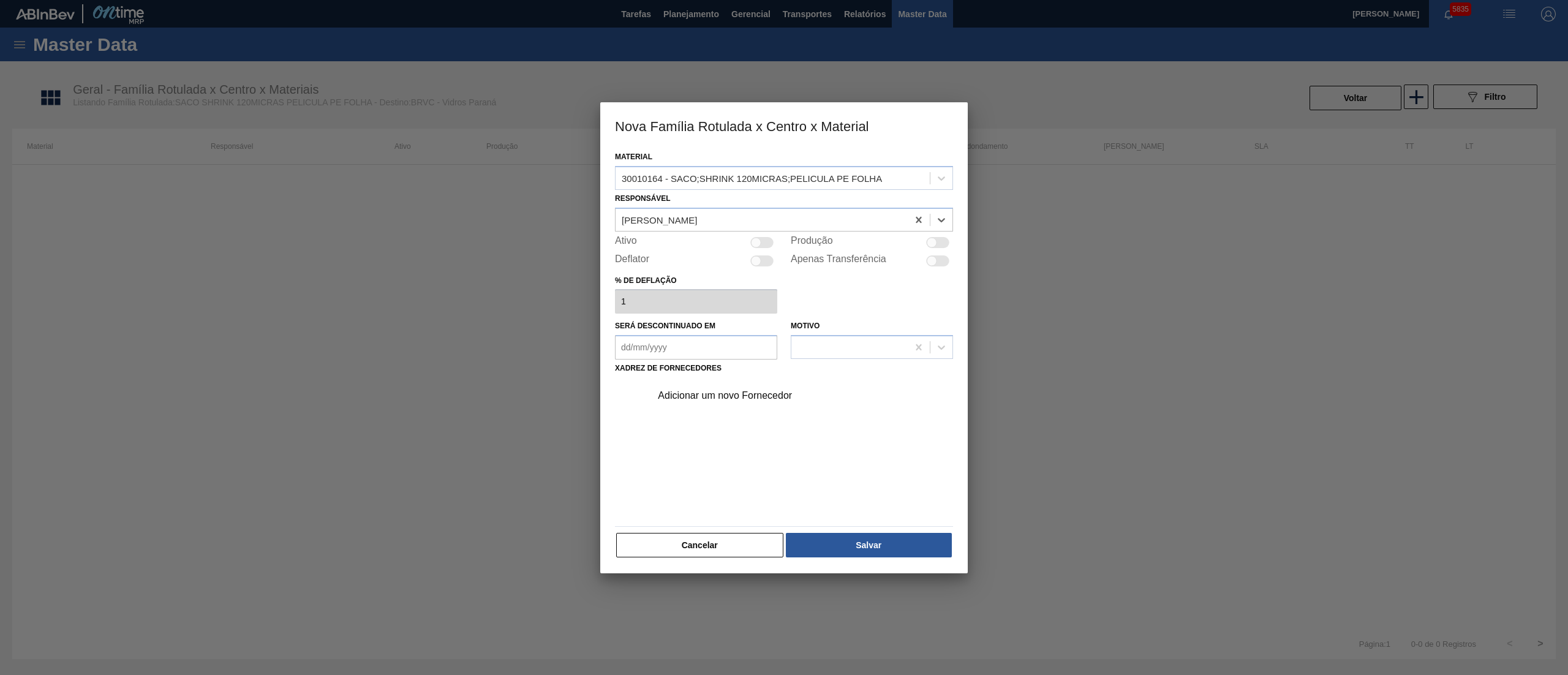
click at [714, 399] on div "Adicionar um novo Fornecedor" at bounding box center [778, 395] width 240 height 11
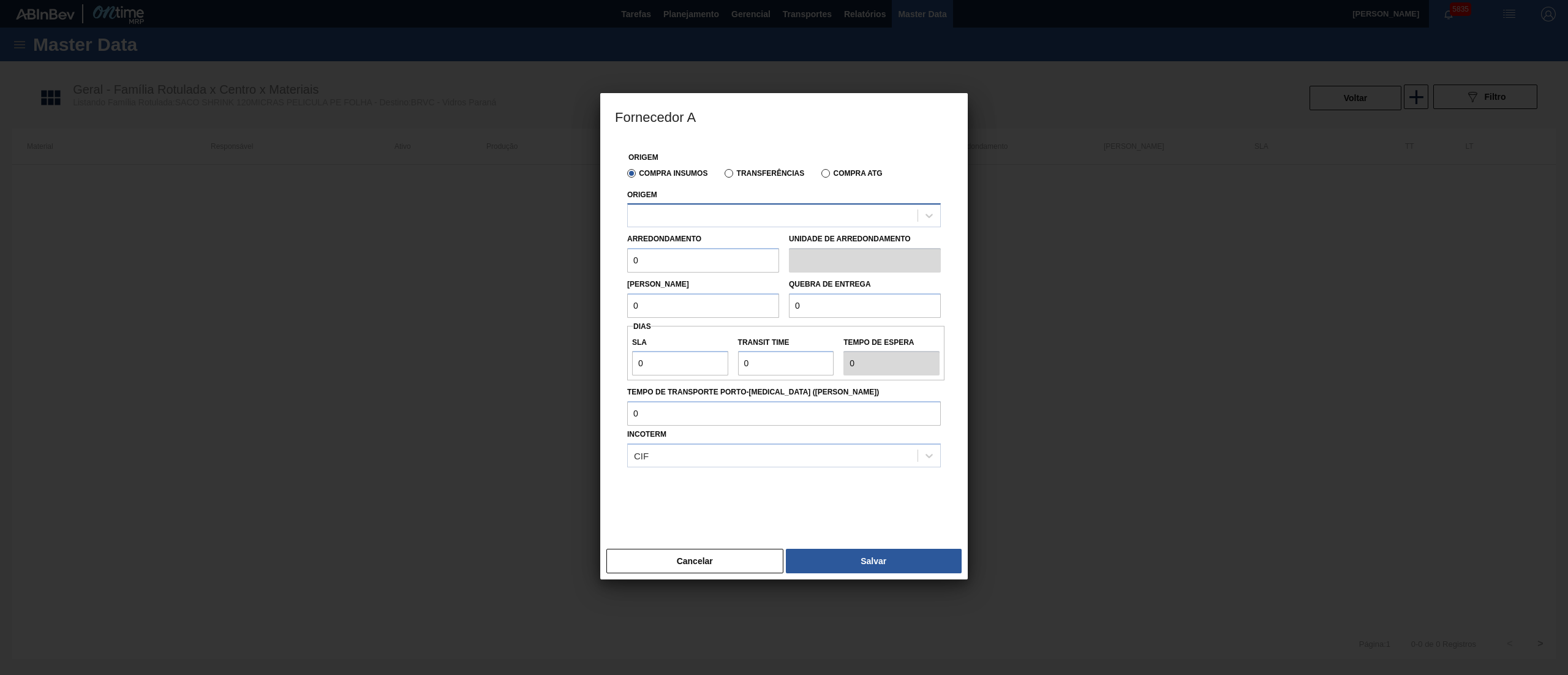
click at [718, 217] on div at bounding box center [772, 216] width 290 height 18
click at [677, 252] on div "314025 - VALFILM - RESENDE (RJ)" at bounding box center [784, 246] width 313 height 23
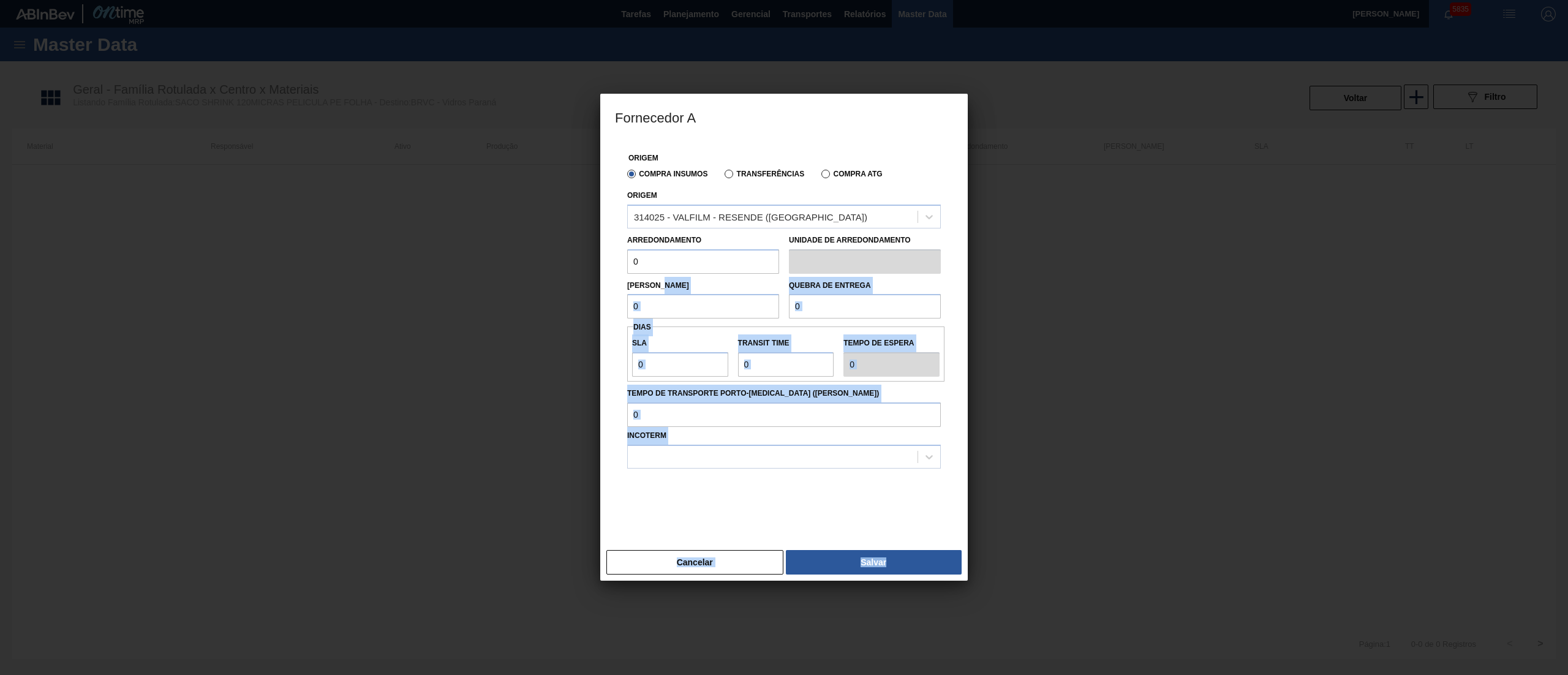
drag, startPoint x: 662, startPoint y: 283, endPoint x: 569, endPoint y: 249, distance: 99.0
click at [569, 249] on div "Fornecedor A Origem Compra Insumos Transferências Compra ATG Origem 314025 - VA…" at bounding box center [784, 337] width 1568 height 675
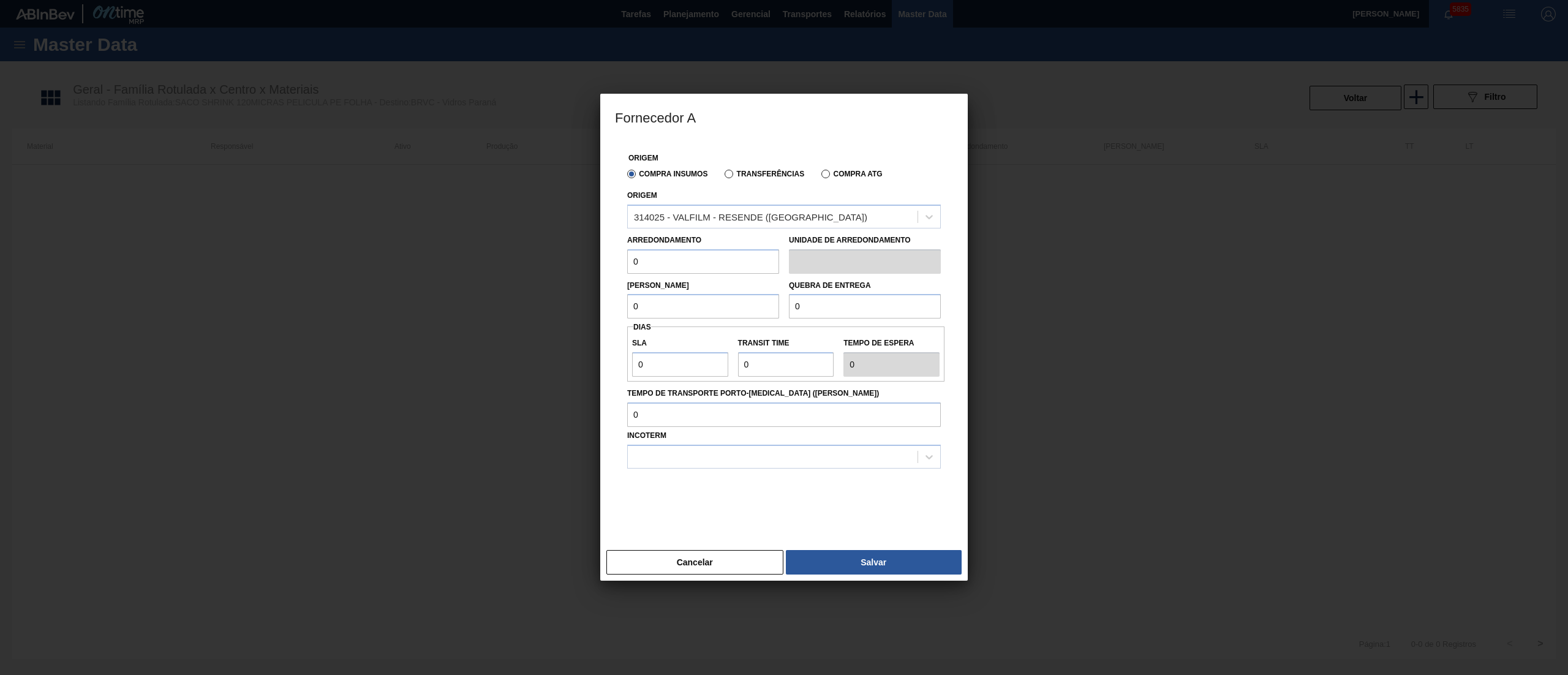
drag, startPoint x: 686, startPoint y: 256, endPoint x: 544, endPoint y: 256, distance: 142.0
click at [544, 256] on div "Fornecedor A Origem Compra Insumos Transferências Compra ATG Origem 314025 - VA…" at bounding box center [784, 337] width 1568 height 675
type input "300"
drag, startPoint x: 648, startPoint y: 296, endPoint x: 630, endPoint y: 297, distance: 18.0
click at [631, 296] on input "0" at bounding box center [704, 306] width 152 height 24
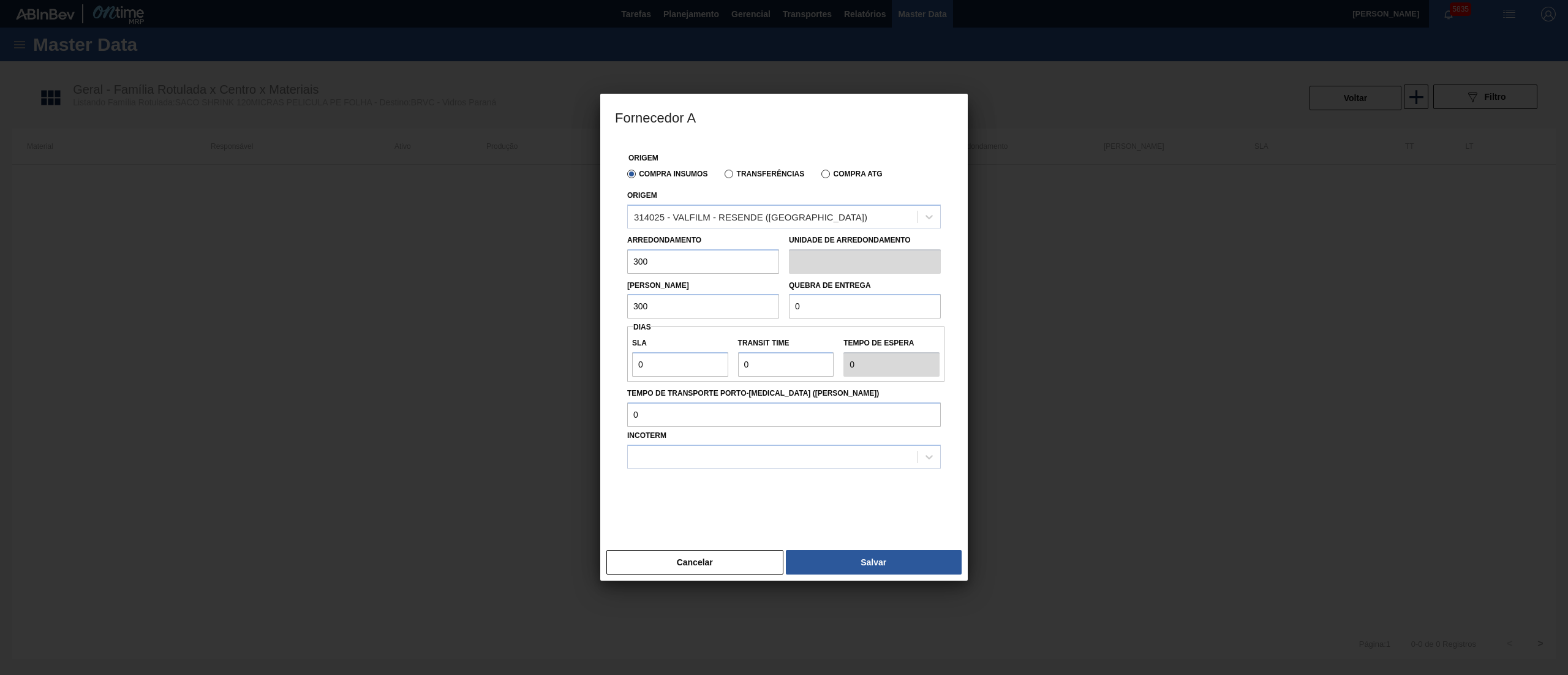
type input "300"
drag, startPoint x: 829, startPoint y: 322, endPoint x: 815, endPoint y: 311, distance: 17.8
click at [815, 311] on div "Origem Compra Insumos Transferências Compra ATG Origem 314025 - VALFILM - RESEN…" at bounding box center [784, 334] width 339 height 390
drag, startPoint x: 814, startPoint y: 311, endPoint x: 701, endPoint y: 308, distance: 113.0
click at [701, 308] on div "Lote Mínimo 300 Quebra de entrega 0" at bounding box center [784, 296] width 324 height 45
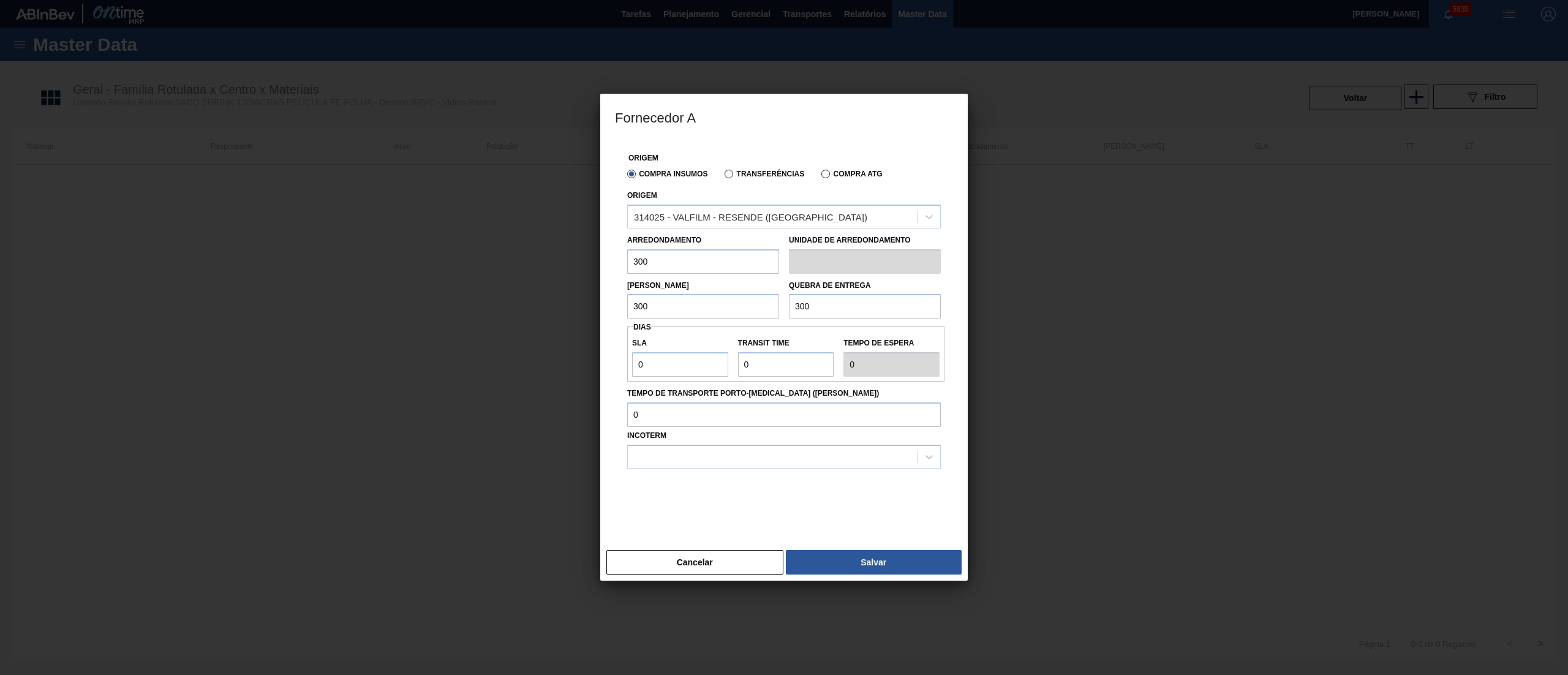
type input "300"
drag, startPoint x: 647, startPoint y: 359, endPoint x: 488, endPoint y: 353, distance: 159.1
click at [489, 353] on div "Fornecedor A Origem Compra Insumos Transferências Compra ATG Origem 314025 - VA…" at bounding box center [784, 337] width 1568 height 675
type input "1"
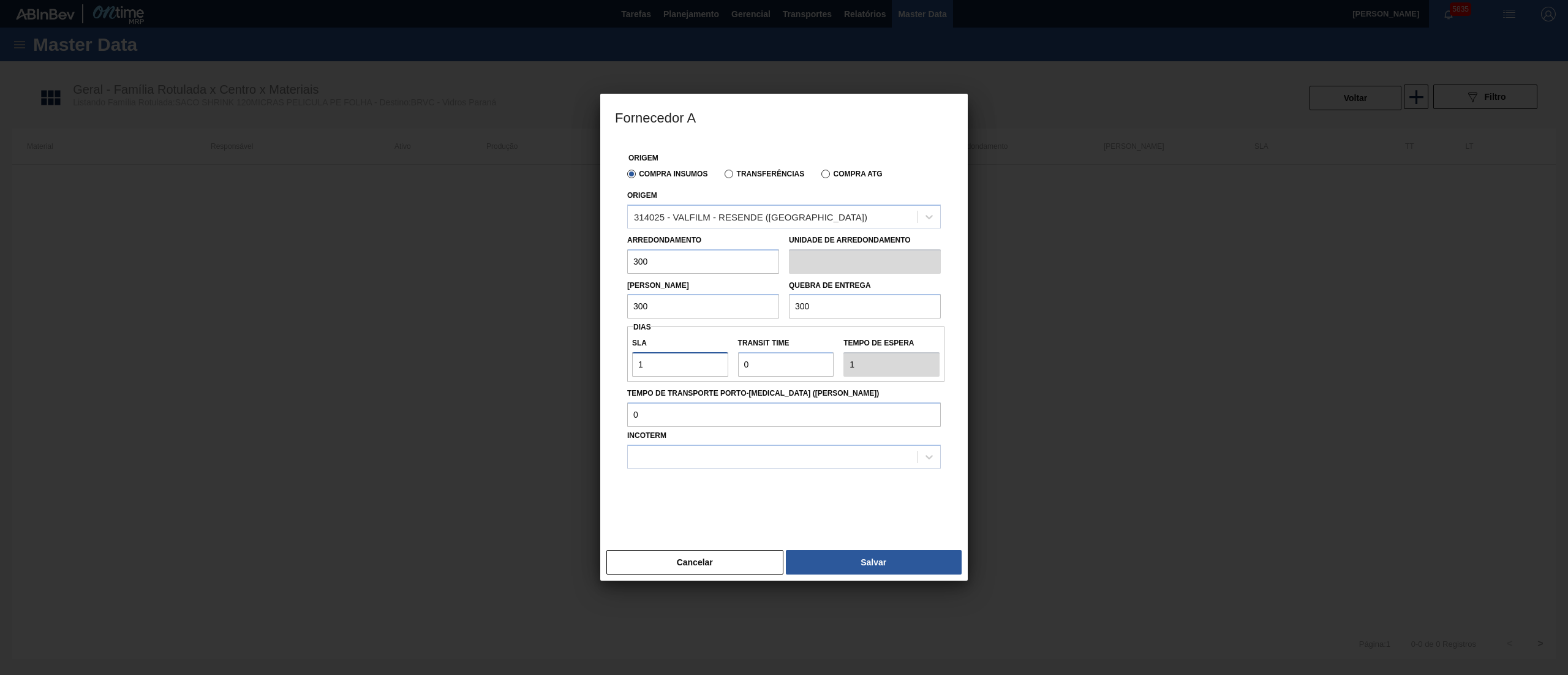
type input "10"
drag, startPoint x: 763, startPoint y: 365, endPoint x: 641, endPoint y: 359, distance: 122.1
click at [641, 359] on div "SLA 10 Transit Time Tempo de espera 10" at bounding box center [786, 353] width 317 height 45
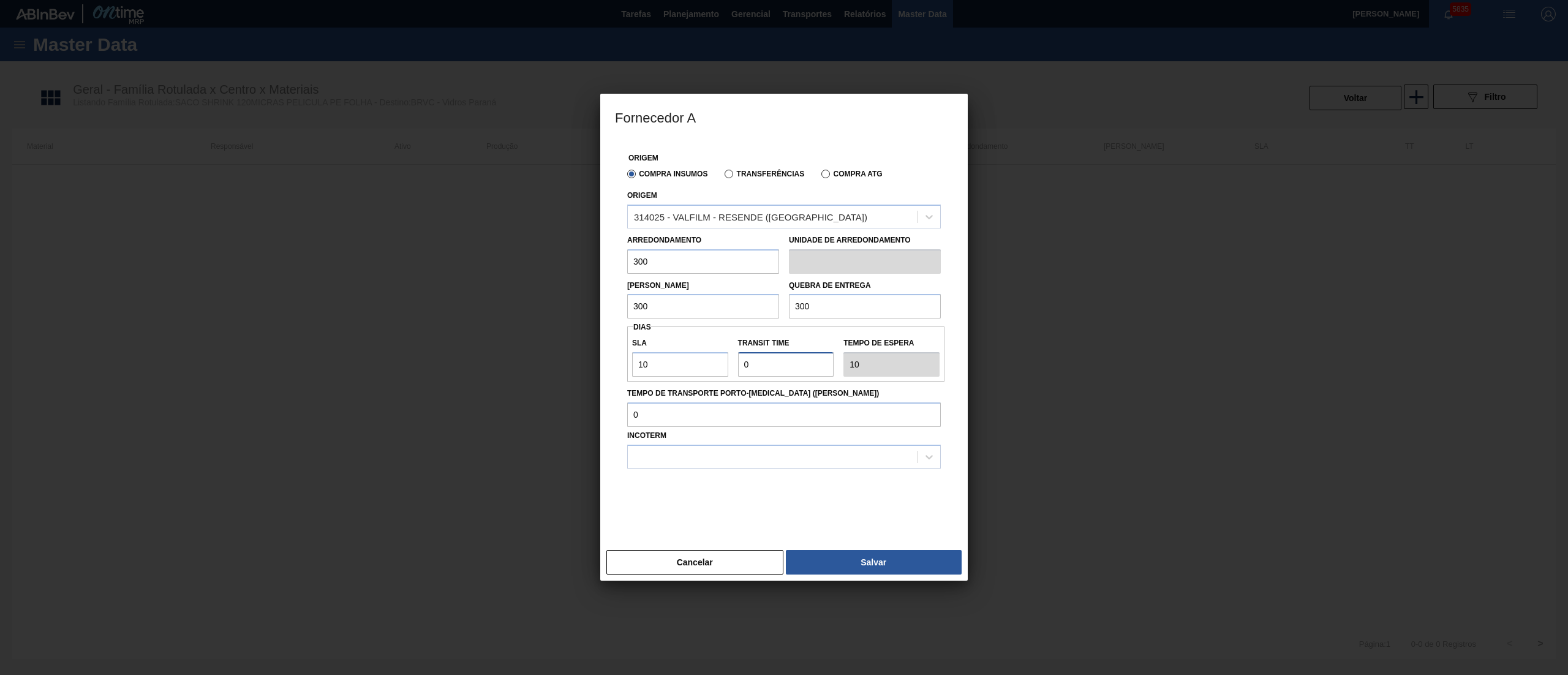
type input "1"
type input "11"
type input "NaN"
type input "2"
type input "12"
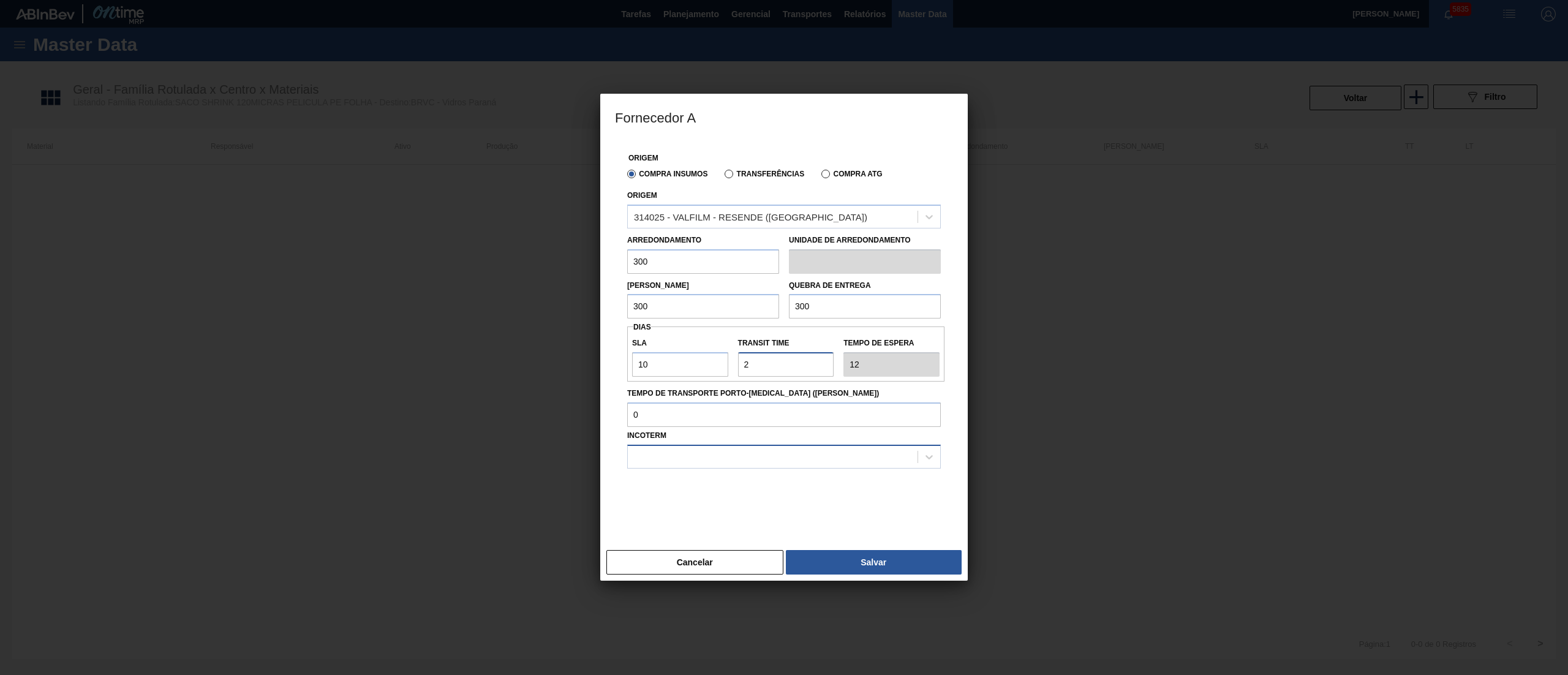
type input "2"
click at [698, 445] on div at bounding box center [784, 457] width 313 height 24
click at [658, 502] on div "FOB" at bounding box center [784, 510] width 313 height 23
drag, startPoint x: 663, startPoint y: 367, endPoint x: 476, endPoint y: 367, distance: 187.0
click at [476, 367] on div "Fornecedor A Origem Compra Insumos Transferências Compra ATG Origem 314025 - VA…" at bounding box center [784, 337] width 1568 height 675
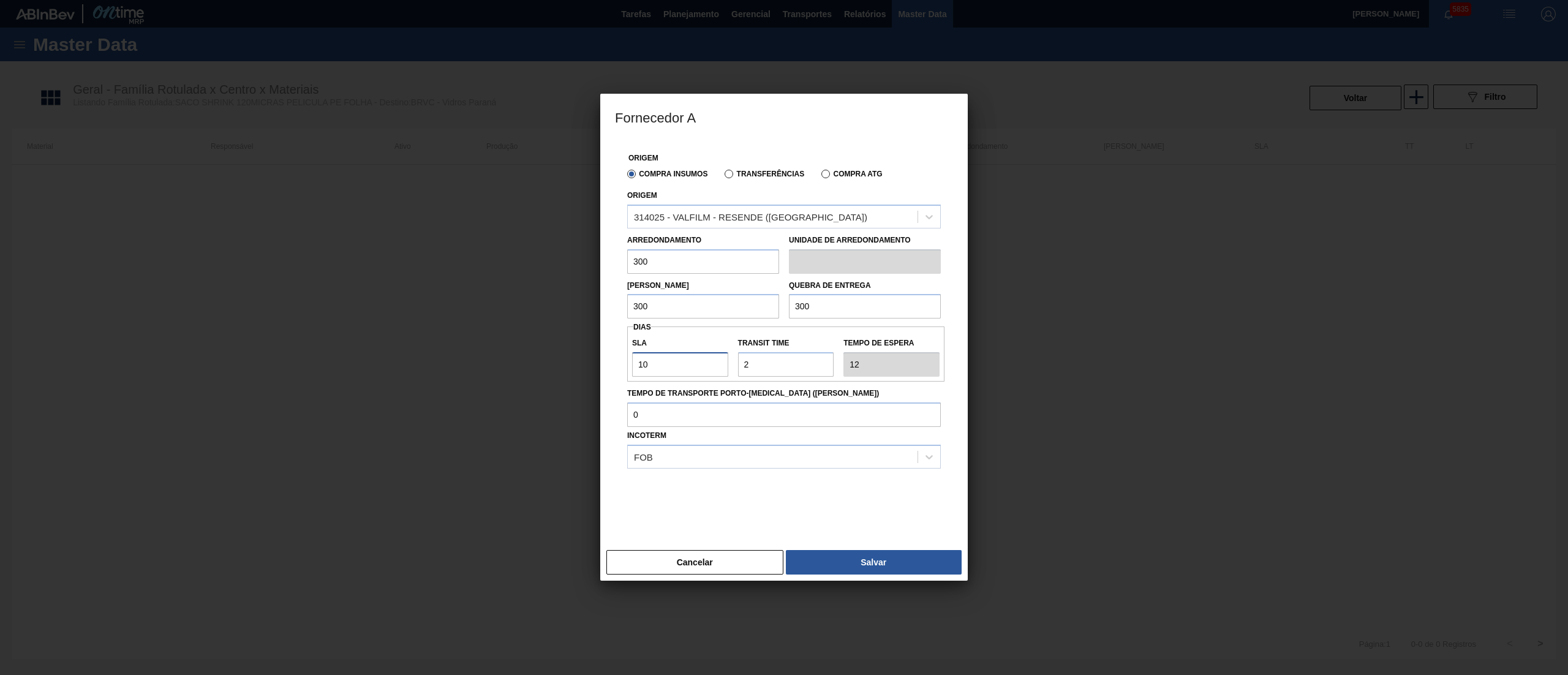
click at [681, 365] on input "10" at bounding box center [680, 364] width 96 height 24
drag, startPoint x: 681, startPoint y: 365, endPoint x: 665, endPoint y: 365, distance: 16.0
click at [665, 365] on input "10" at bounding box center [680, 364] width 96 height 24
type input "1"
type input "3"
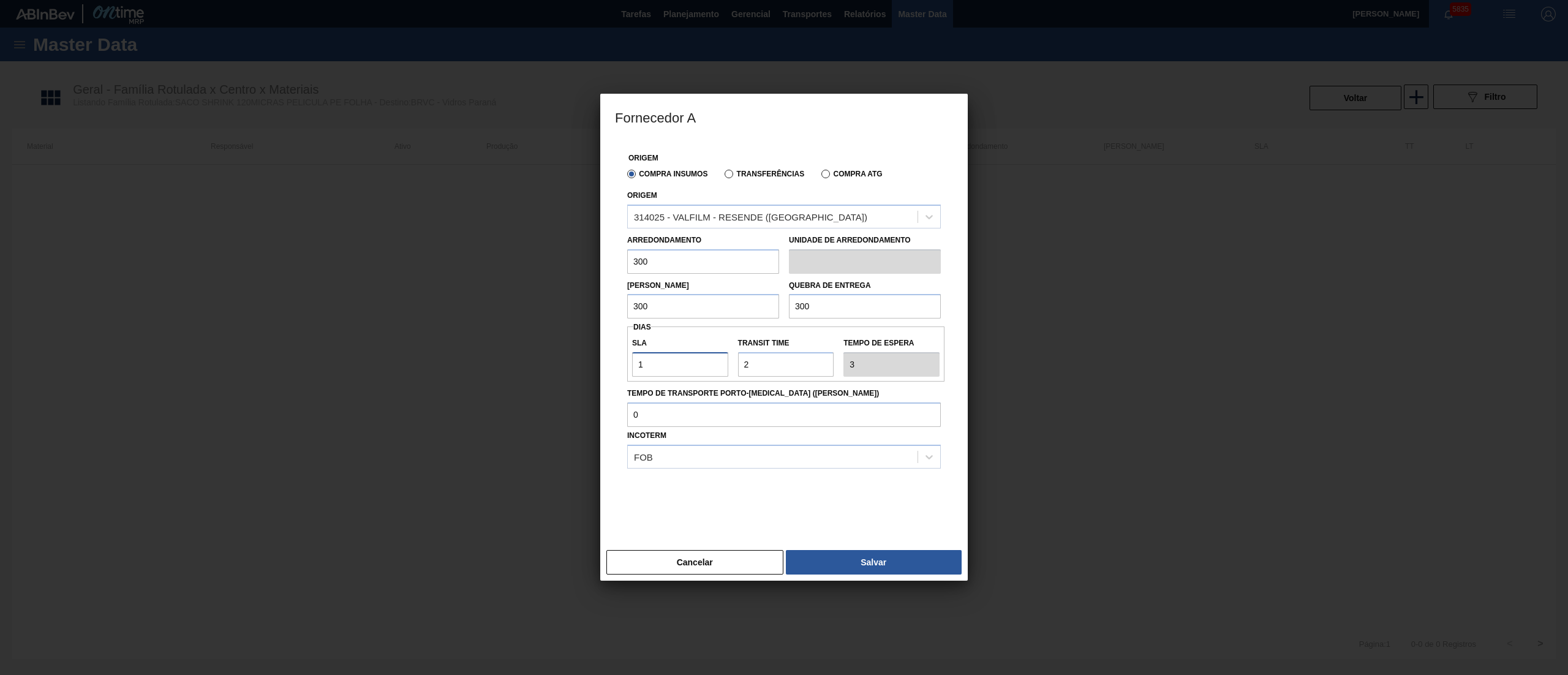
type input "15"
type input "17"
type input "15"
click at [852, 570] on button "Salvar" at bounding box center [874, 562] width 176 height 24
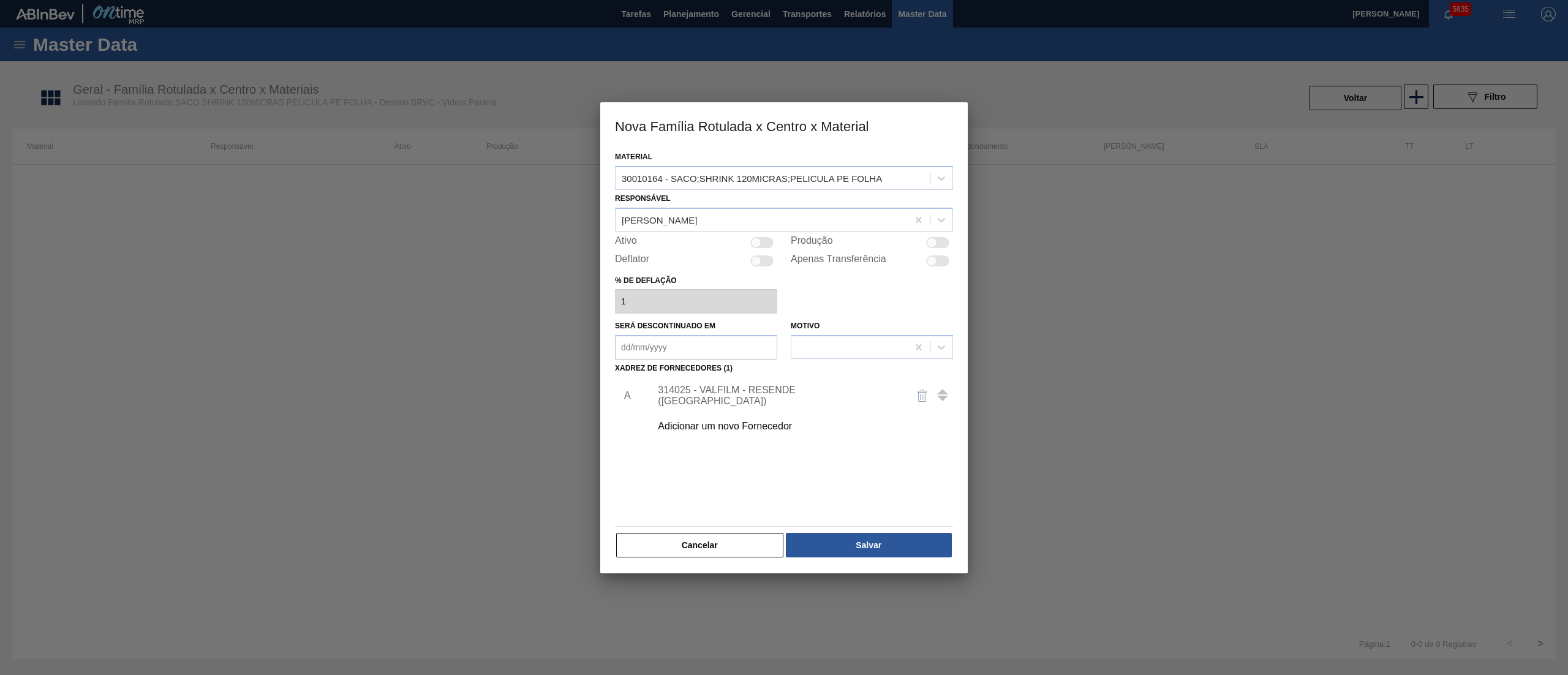
click at [758, 244] on div at bounding box center [756, 242] width 10 height 10
checkbox input "true"
click at [854, 539] on button "Salvar" at bounding box center [869, 545] width 166 height 24
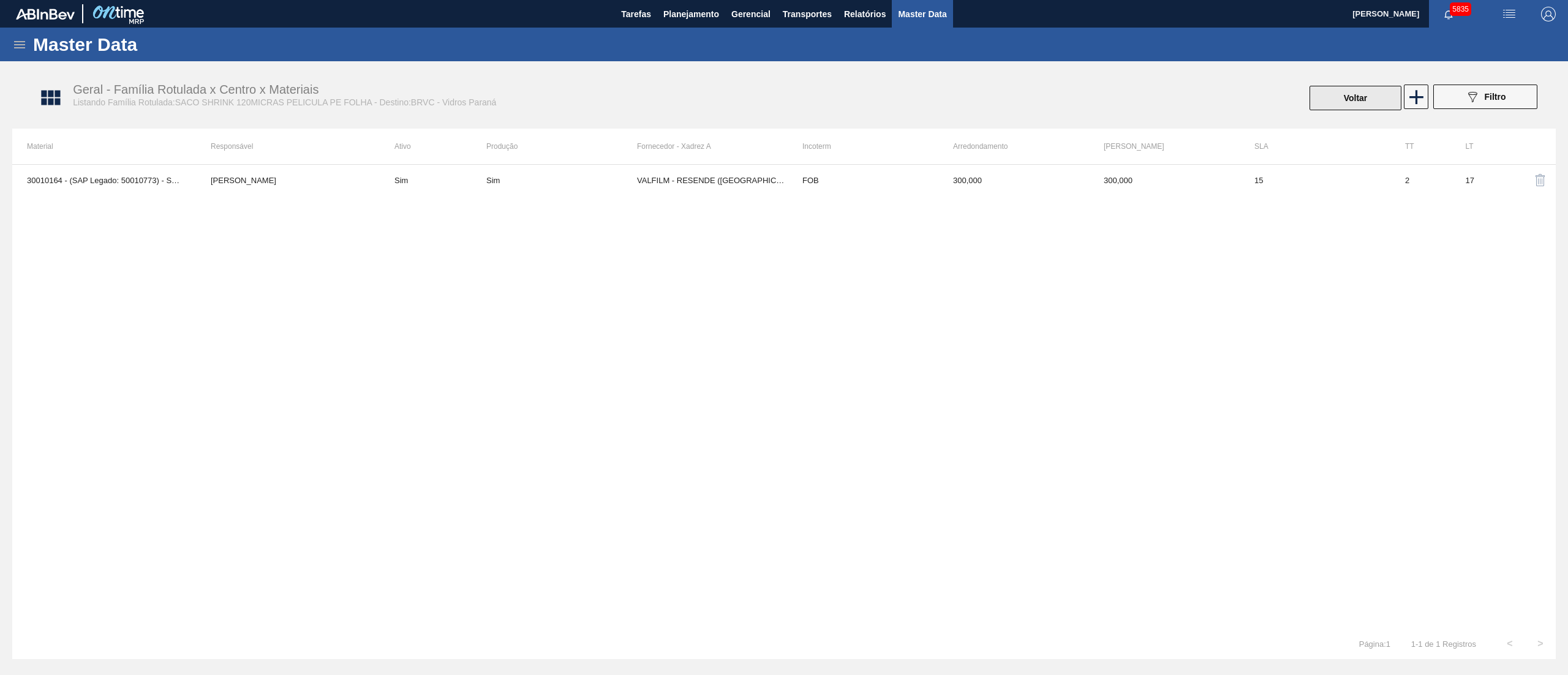
click at [1333, 86] on button "Voltar" at bounding box center [1356, 97] width 92 height 24
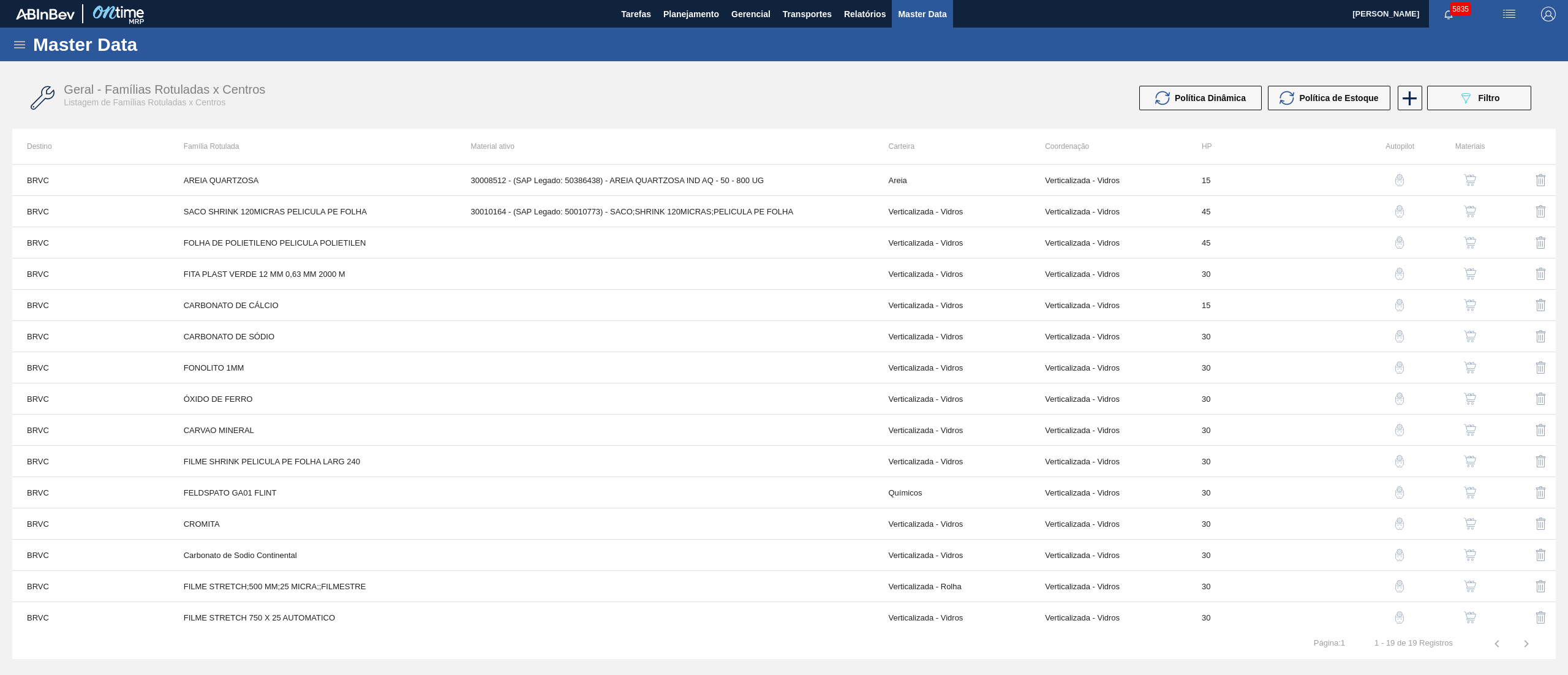
click at [1469, 246] on img "button" at bounding box center [1470, 243] width 13 height 13
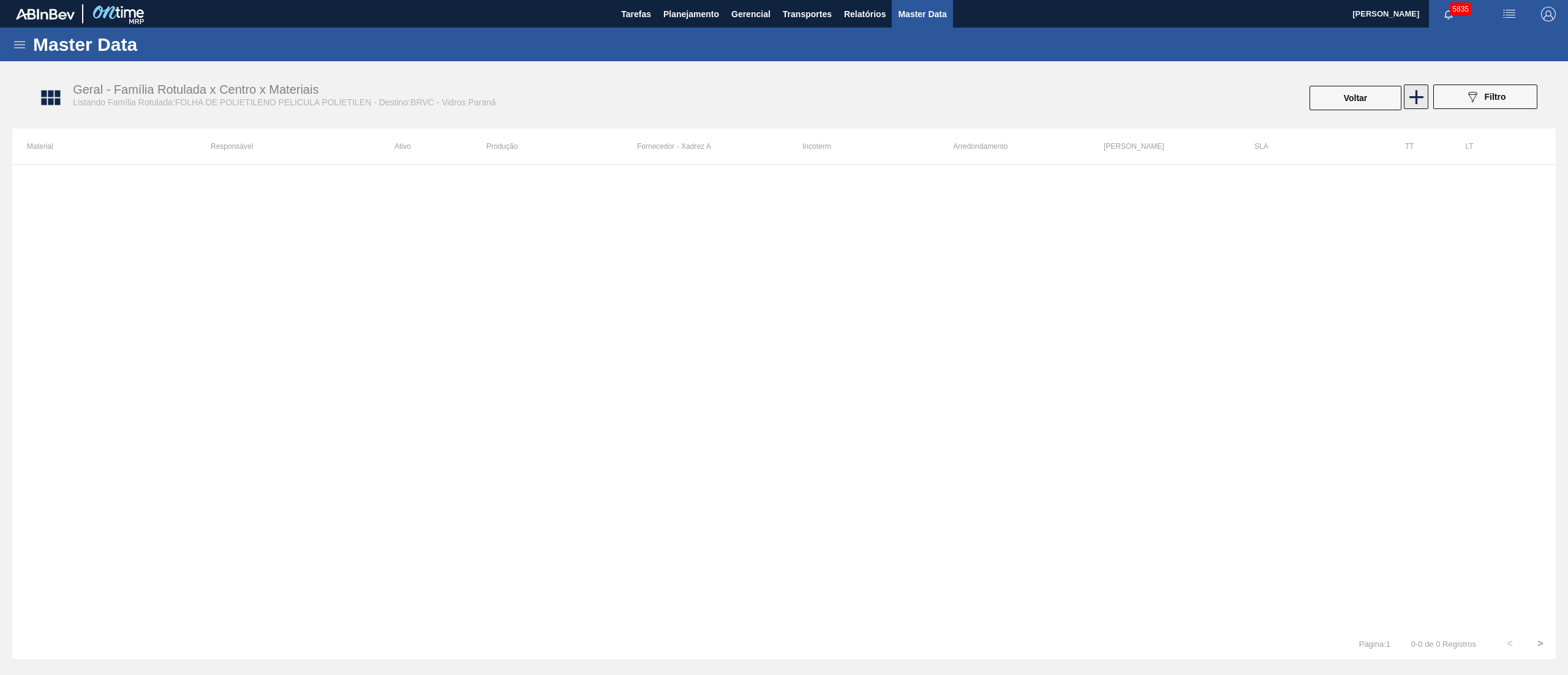
click at [1422, 108] on icon at bounding box center [1417, 97] width 24 height 24
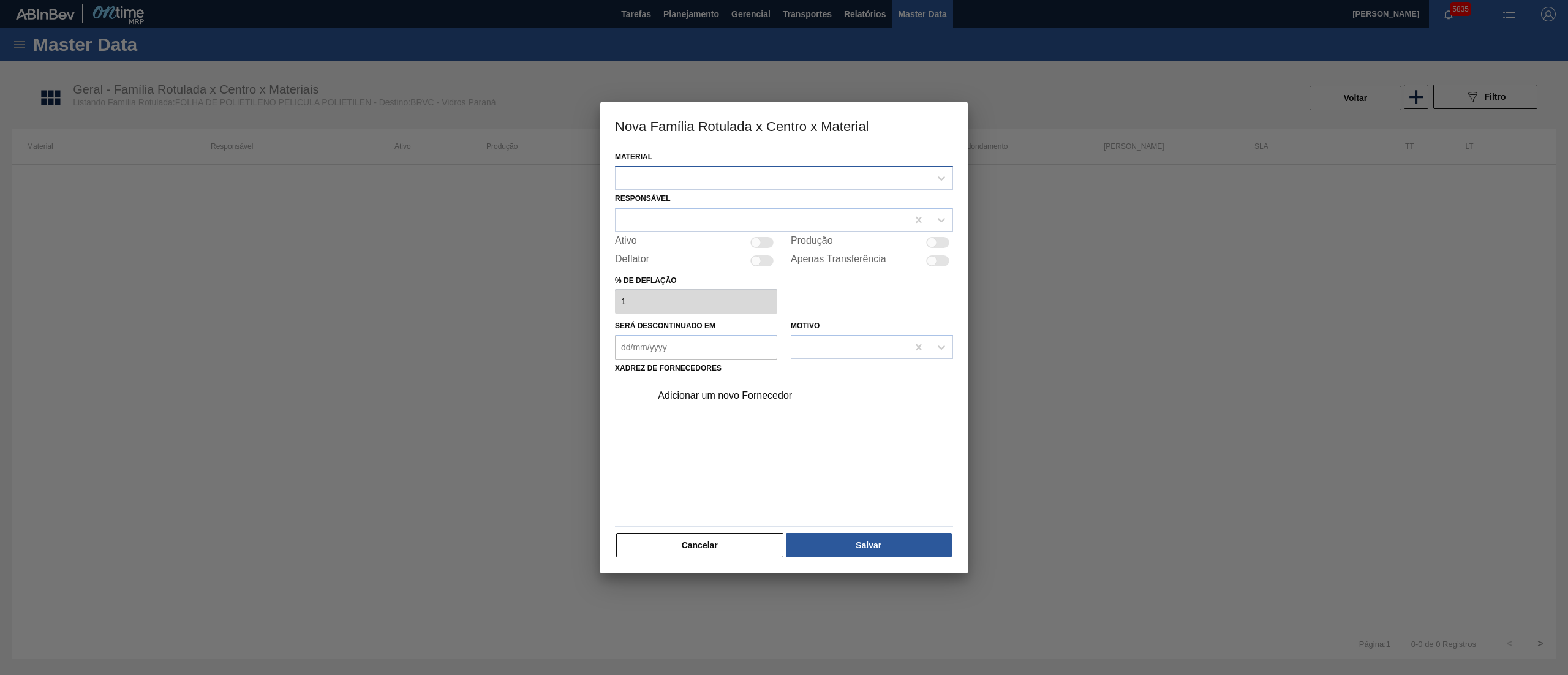
click at [672, 170] on div at bounding box center [773, 178] width 314 height 18
click at [660, 180] on div at bounding box center [773, 178] width 314 height 18
click at [671, 561] on div "Material Select is focused ,type to refine list, press Down to open the menu, R…" at bounding box center [784, 361] width 367 height 425
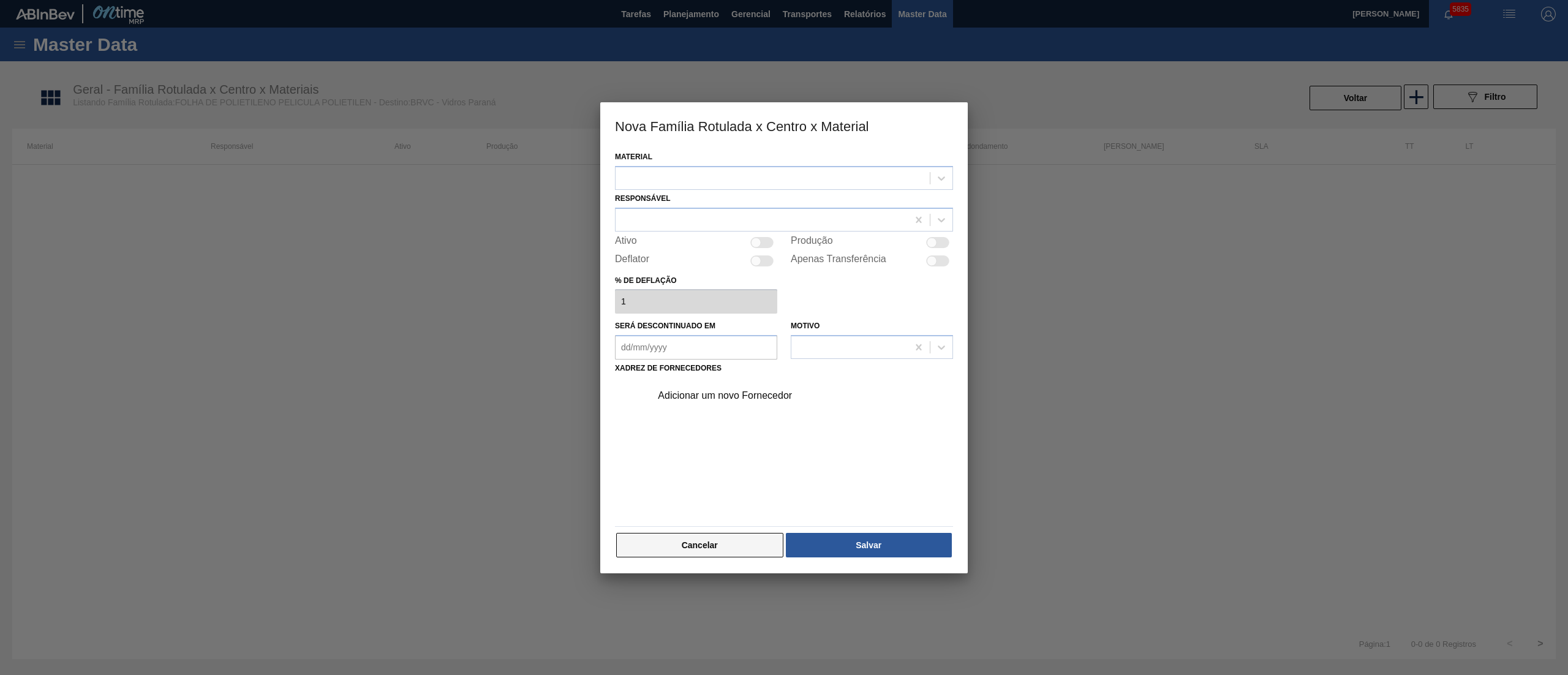
click at [667, 552] on button "Cancelar" at bounding box center [700, 545] width 167 height 24
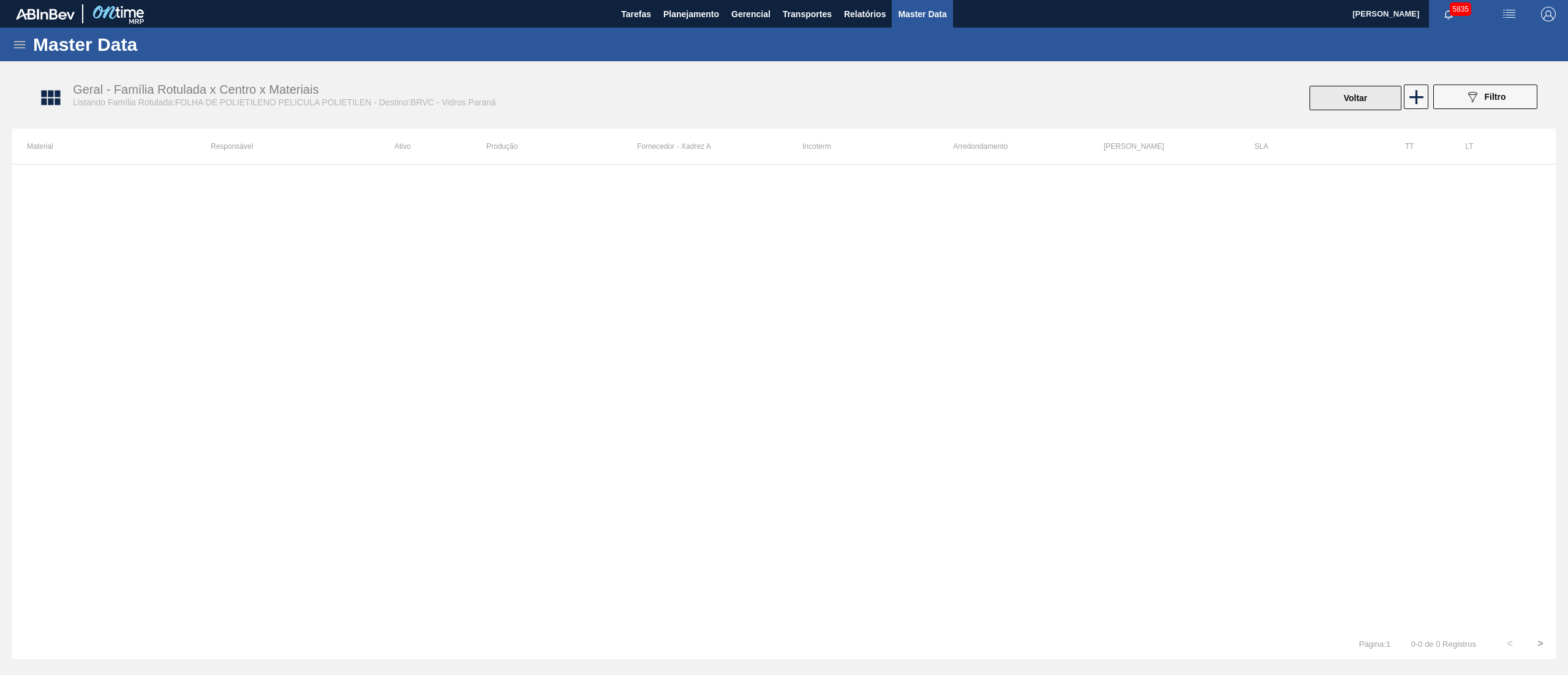
click at [1356, 103] on button "Voltar" at bounding box center [1356, 97] width 92 height 24
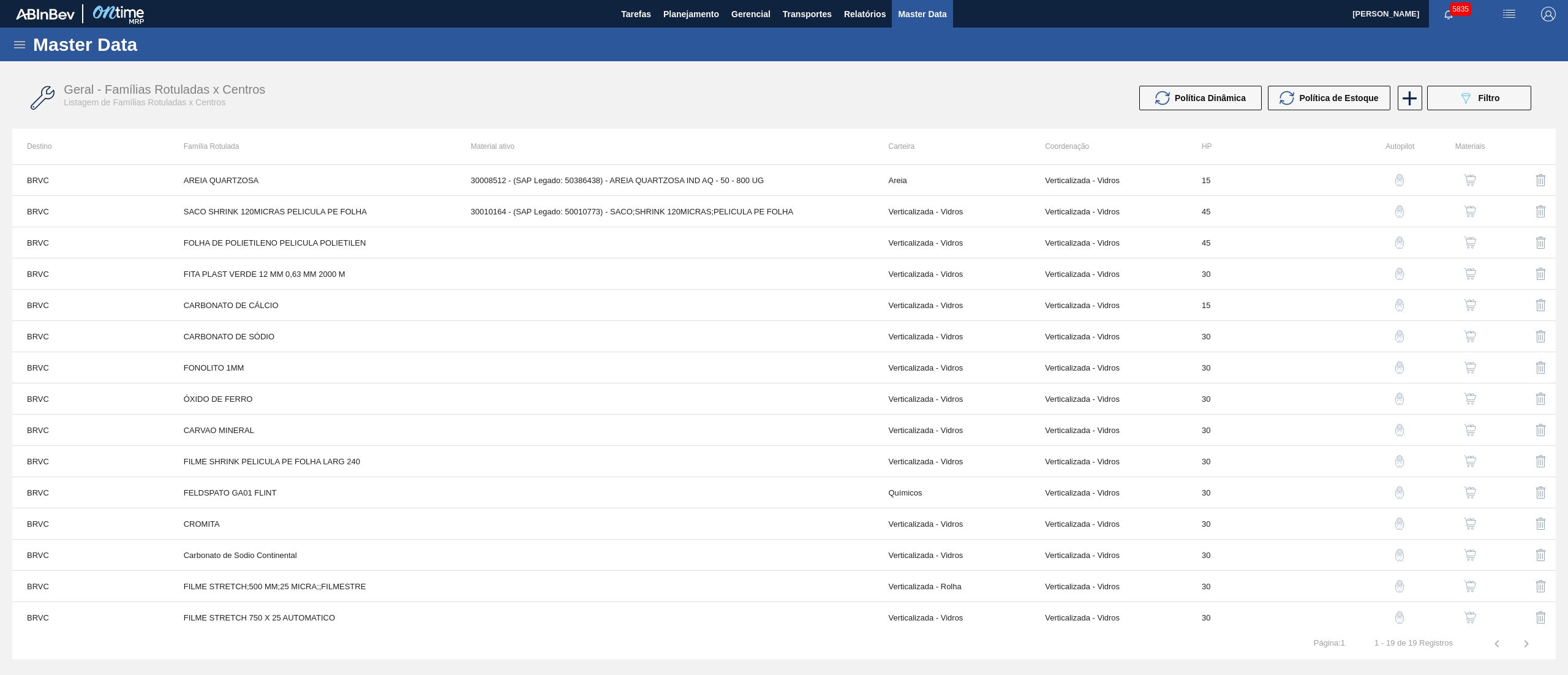
click at [1460, 280] on button "button" at bounding box center [1471, 274] width 30 height 30
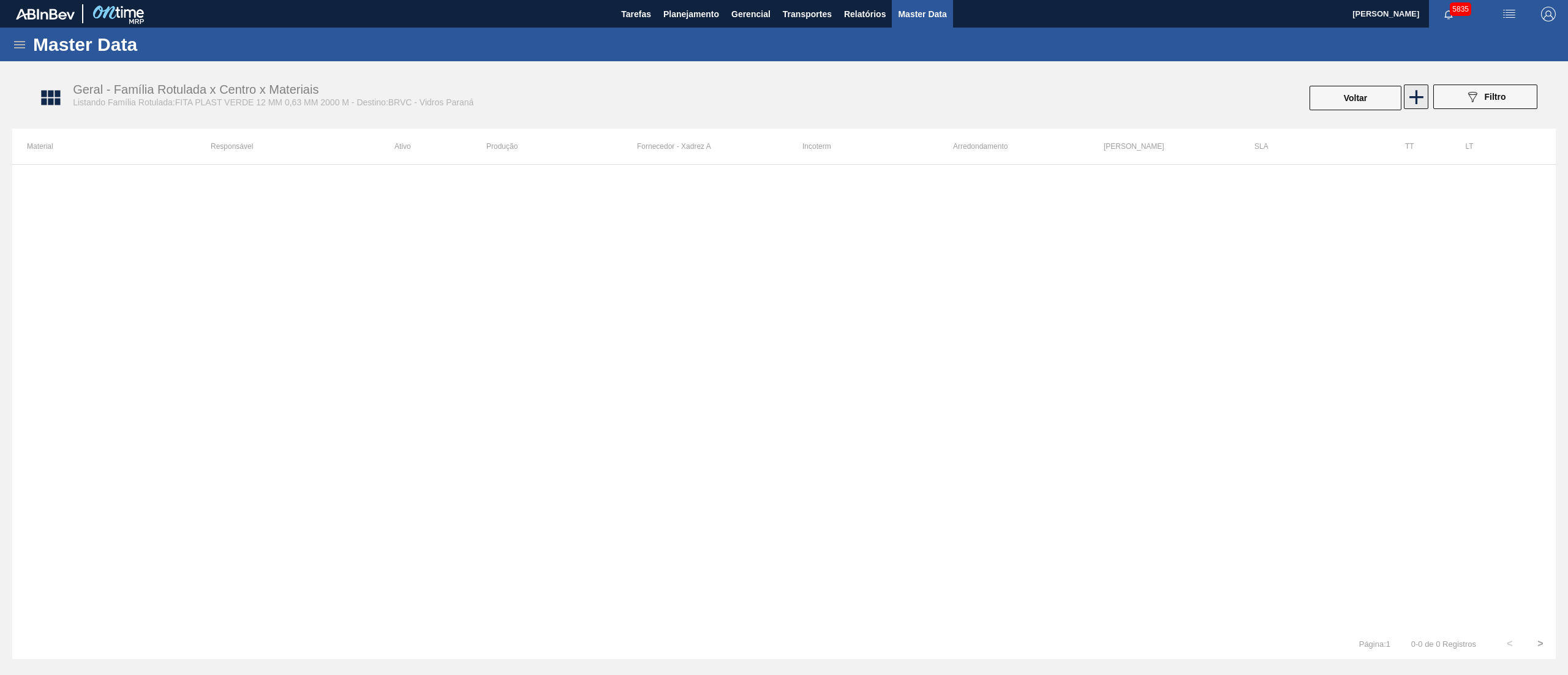
click at [1406, 97] on icon at bounding box center [1417, 97] width 24 height 24
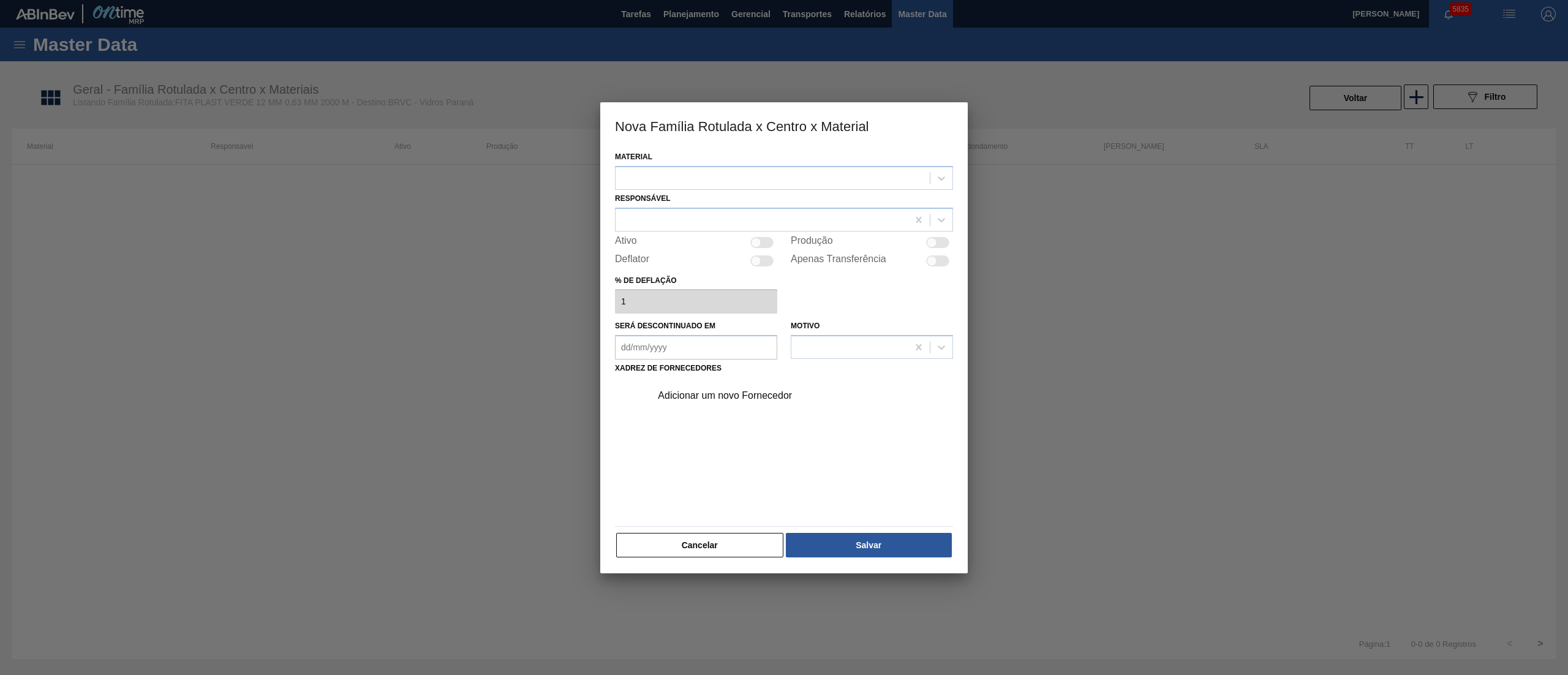
click at [696, 165] on div "Material" at bounding box center [784, 169] width 339 height 41
drag, startPoint x: 686, startPoint y: 195, endPoint x: 669, endPoint y: 172, distance: 28.6
click at [684, 191] on div "Responsável" at bounding box center [784, 211] width 339 height 41
click at [669, 172] on div at bounding box center [773, 178] width 314 height 18
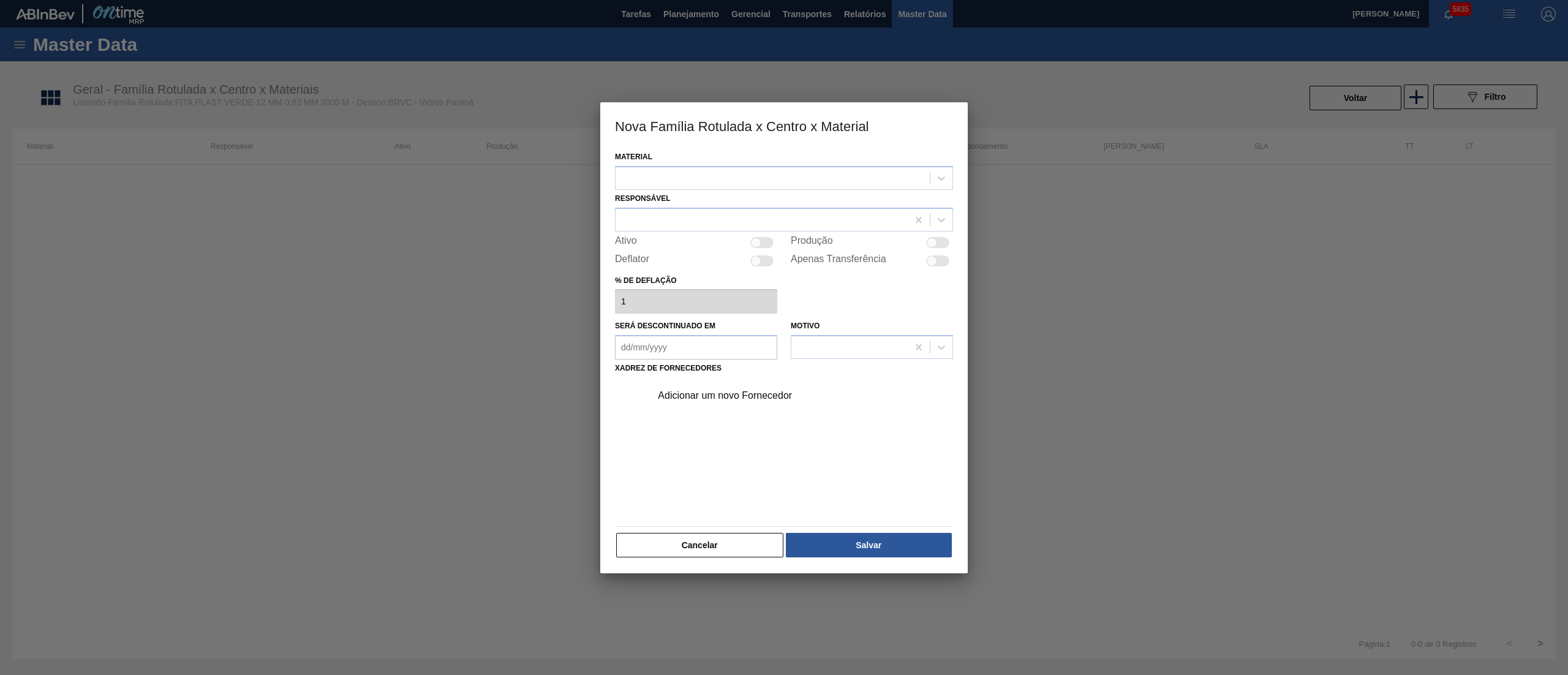
drag, startPoint x: 689, startPoint y: 536, endPoint x: 729, endPoint y: 541, distance: 40.3
click at [689, 537] on button "Cancelar" at bounding box center [700, 545] width 167 height 24
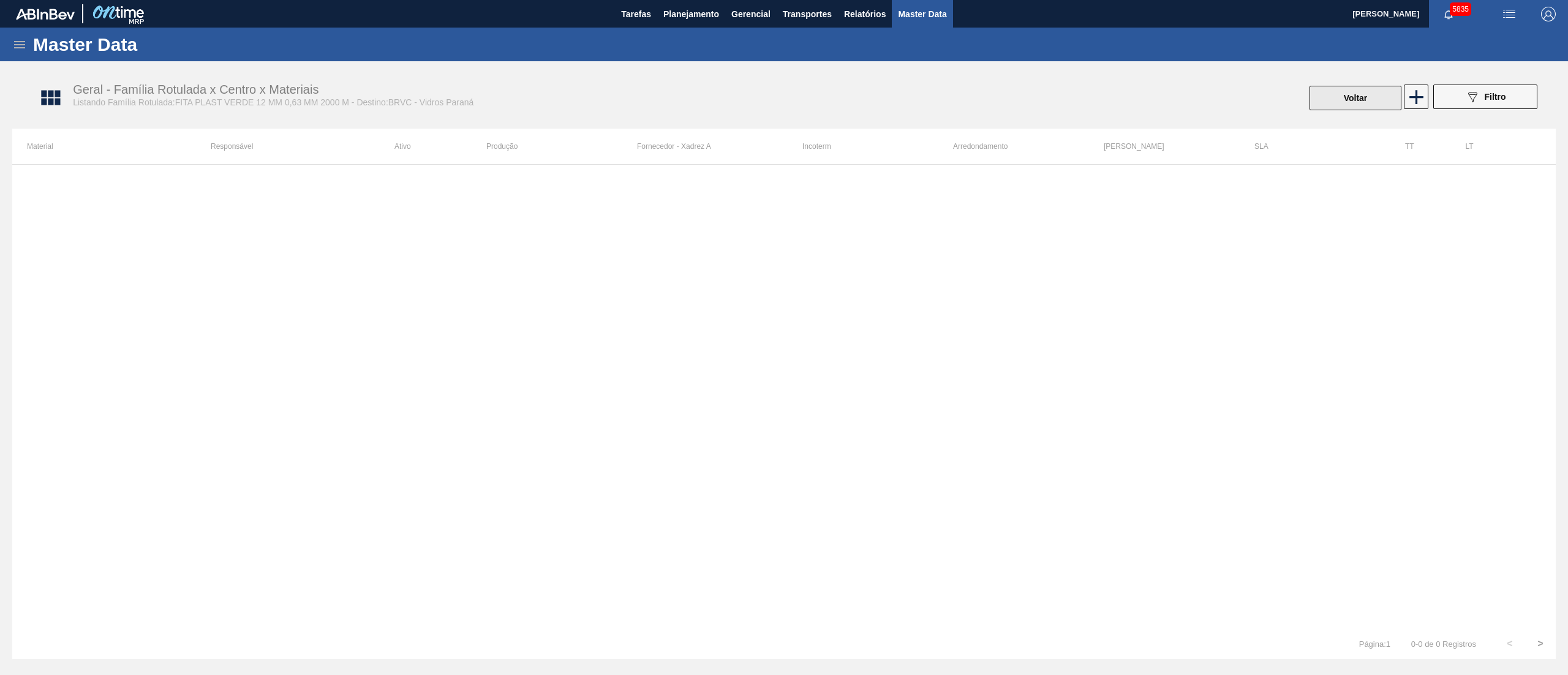
click at [1359, 95] on button "Voltar" at bounding box center [1356, 97] width 92 height 24
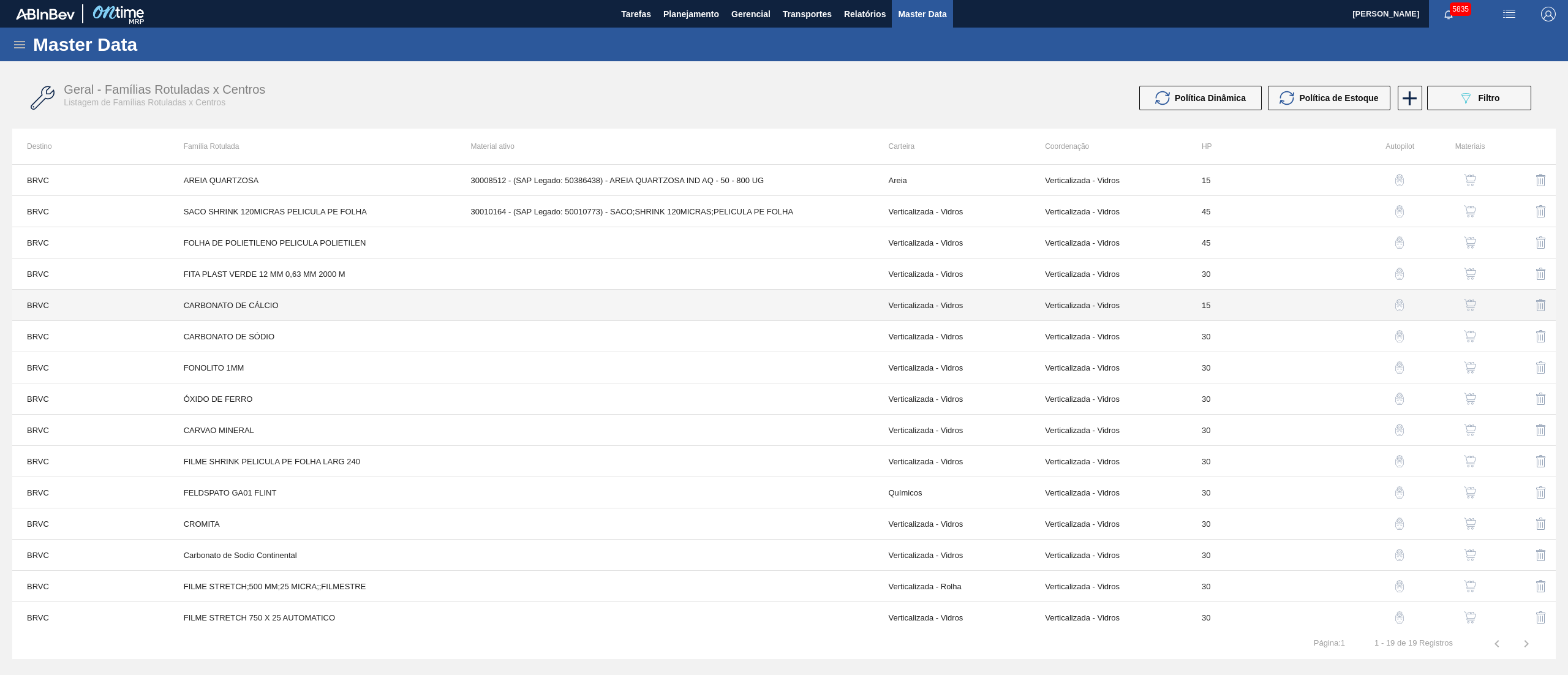
click at [446, 311] on td "CARBONATO DE CÁLCIO" at bounding box center [313, 305] width 288 height 31
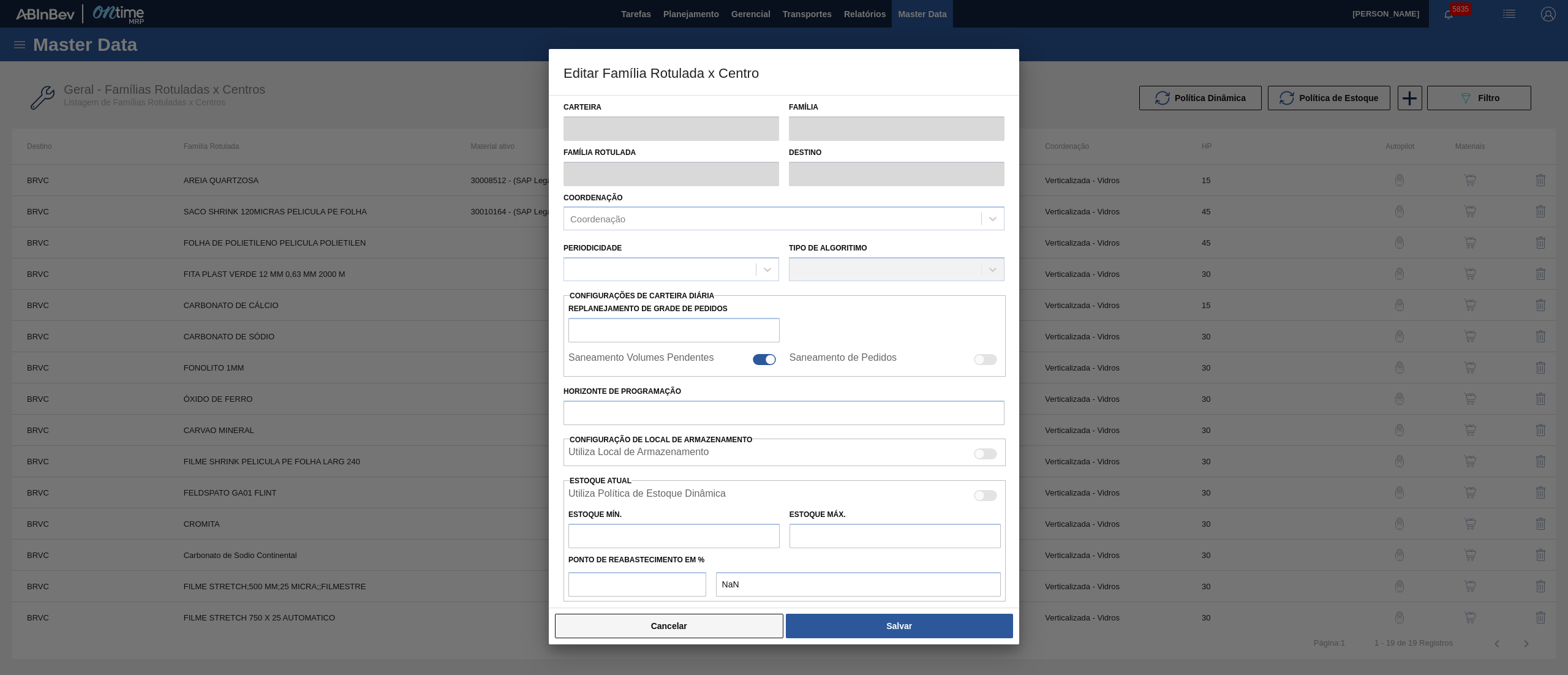
type input "Verticalizada - Vidros"
type input "Carbonato de Cálcio"
type input "CARBONATO DE CÁLCIO"
type input "BRVC - Vidros Paraná"
type input "0"
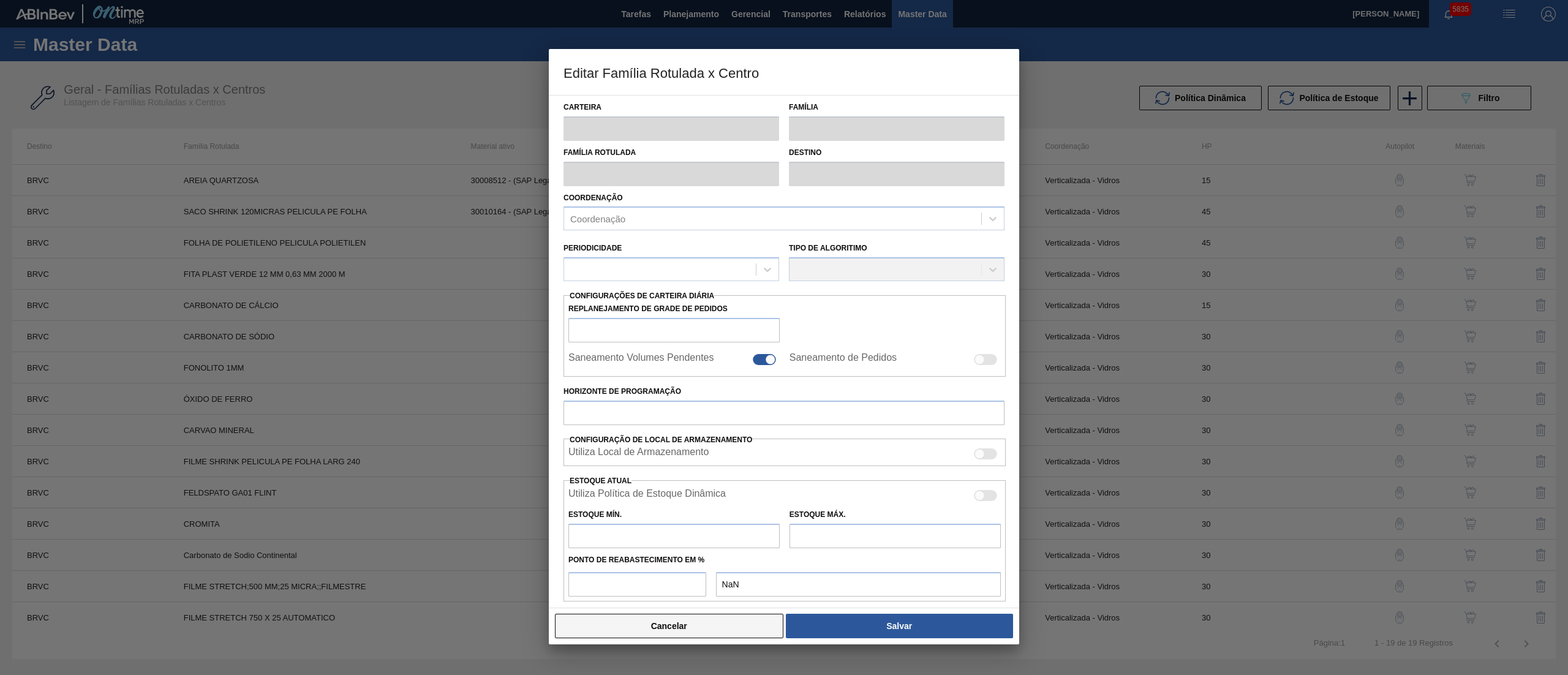
checkbox input "false"
type input "15"
type input "0"
type input "100"
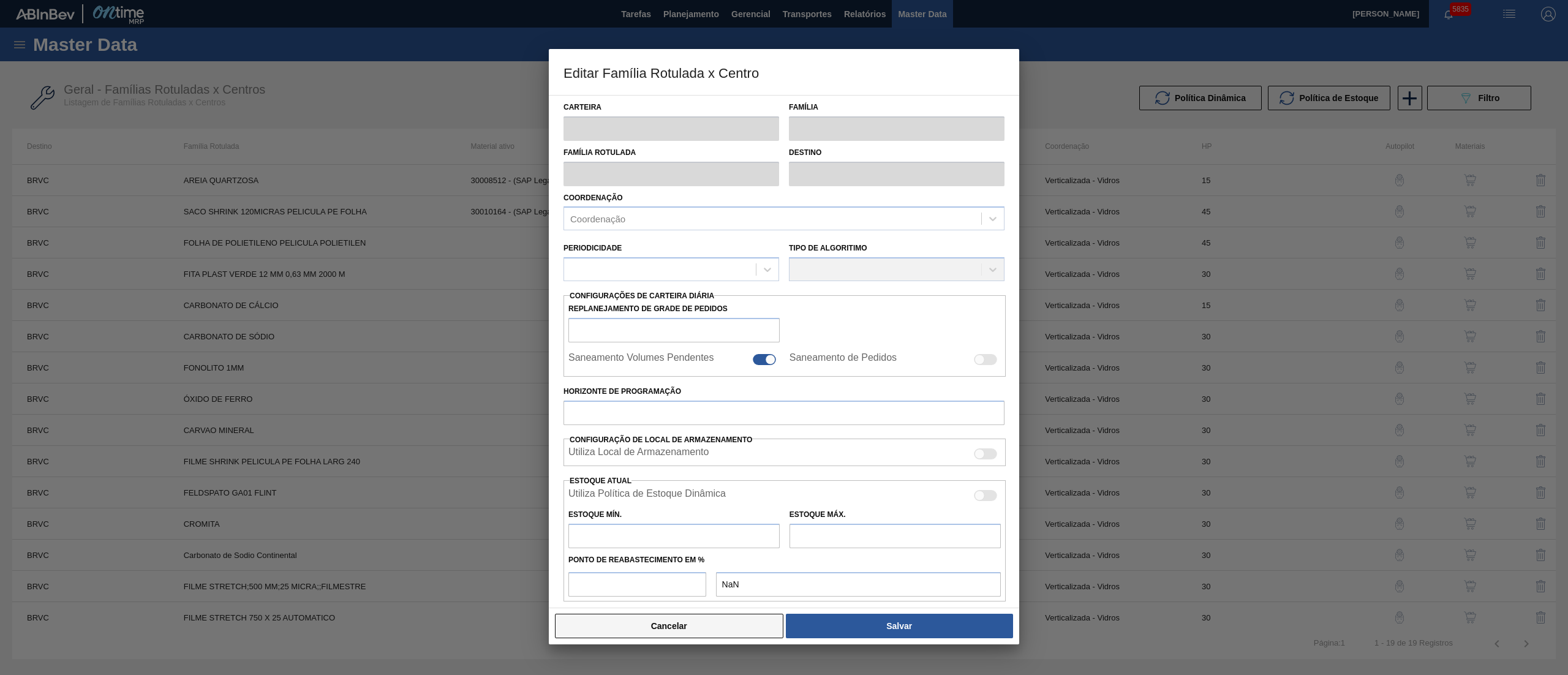
type input "0,000"
click at [615, 632] on button "Cancelar" at bounding box center [670, 626] width 229 height 24
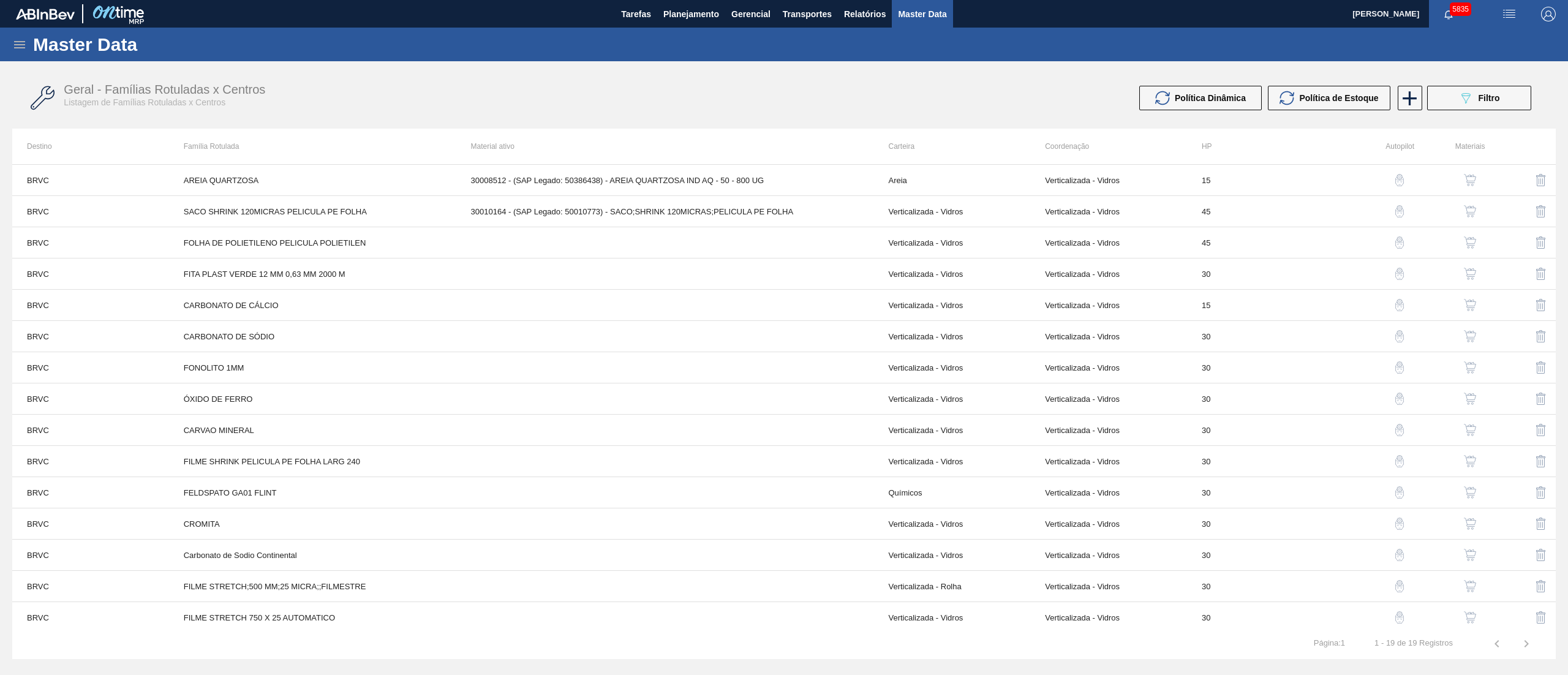
click at [1469, 304] on img "button" at bounding box center [1470, 305] width 13 height 13
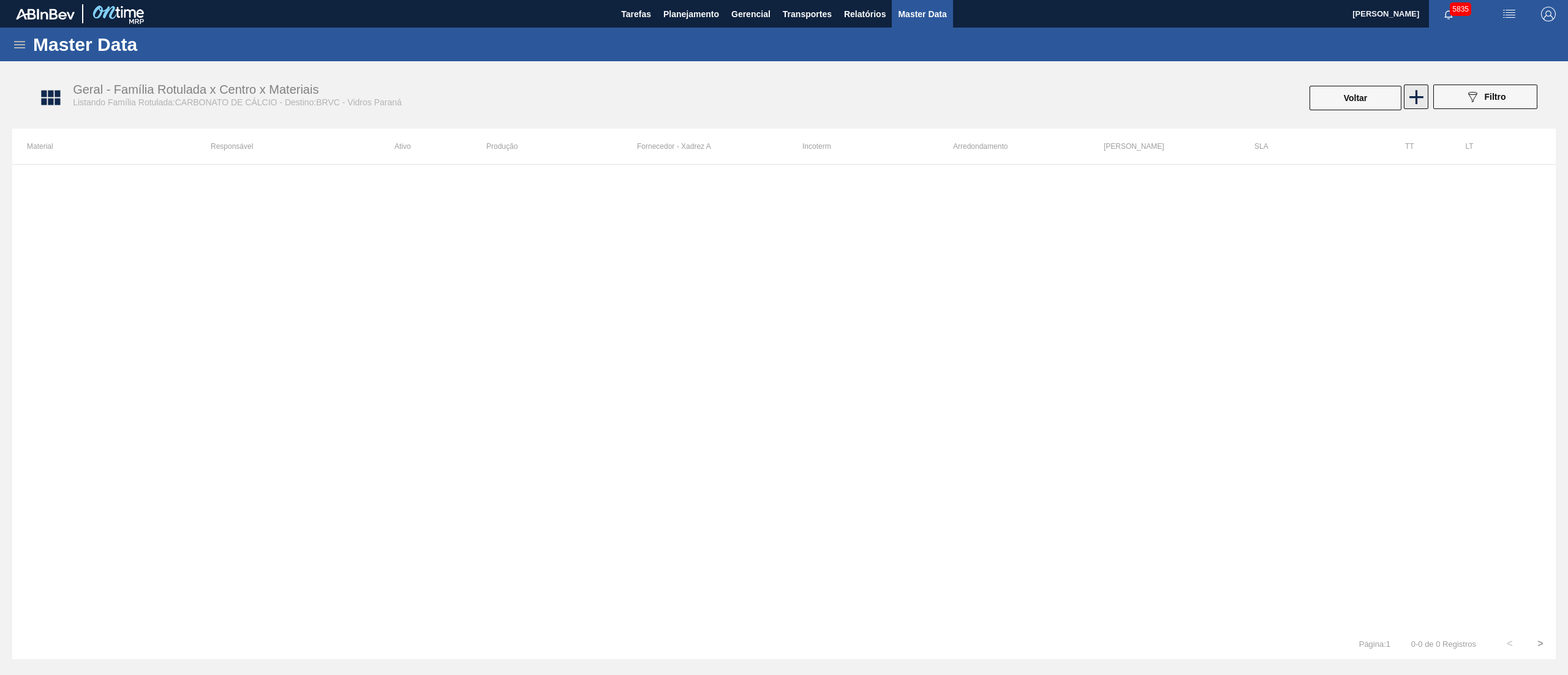
click at [1415, 97] on icon at bounding box center [1416, 97] width 14 height 14
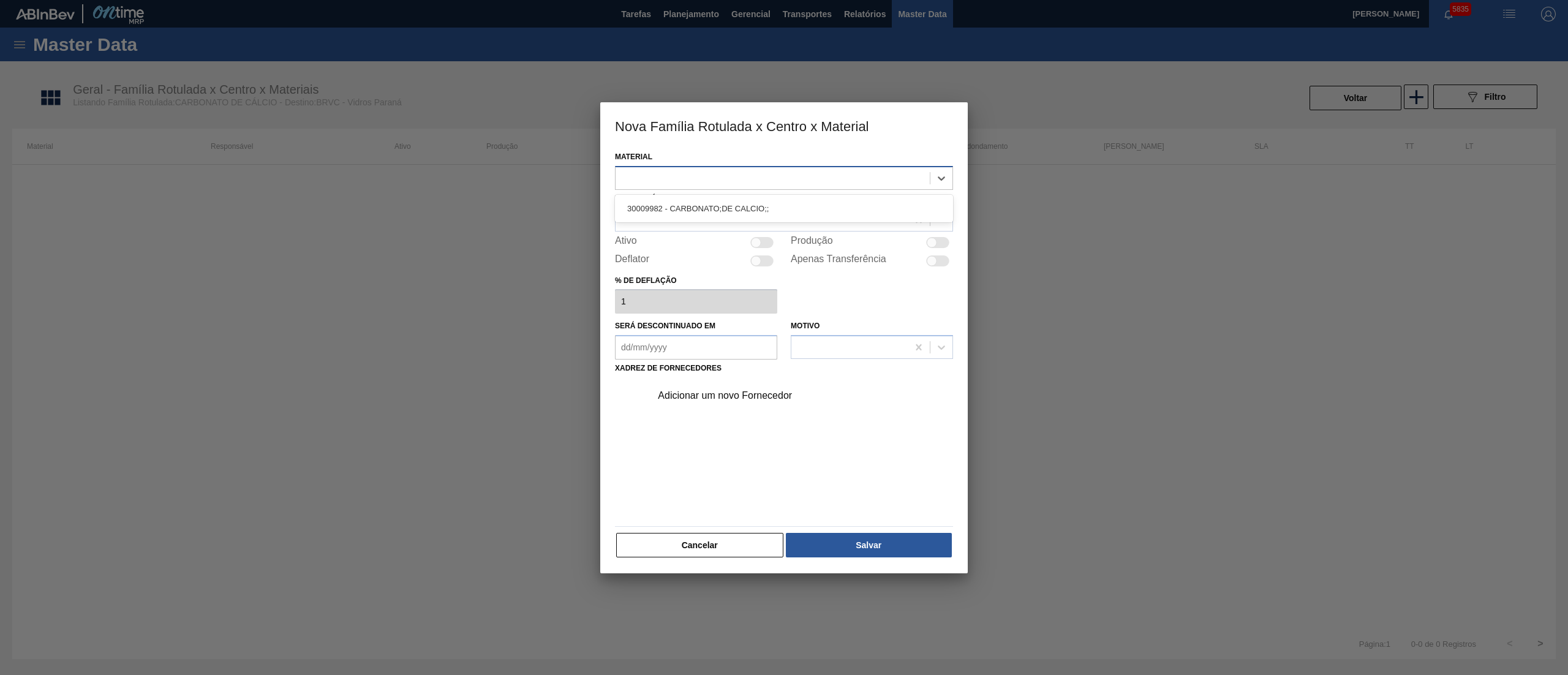
click at [770, 181] on div at bounding box center [773, 178] width 314 height 18
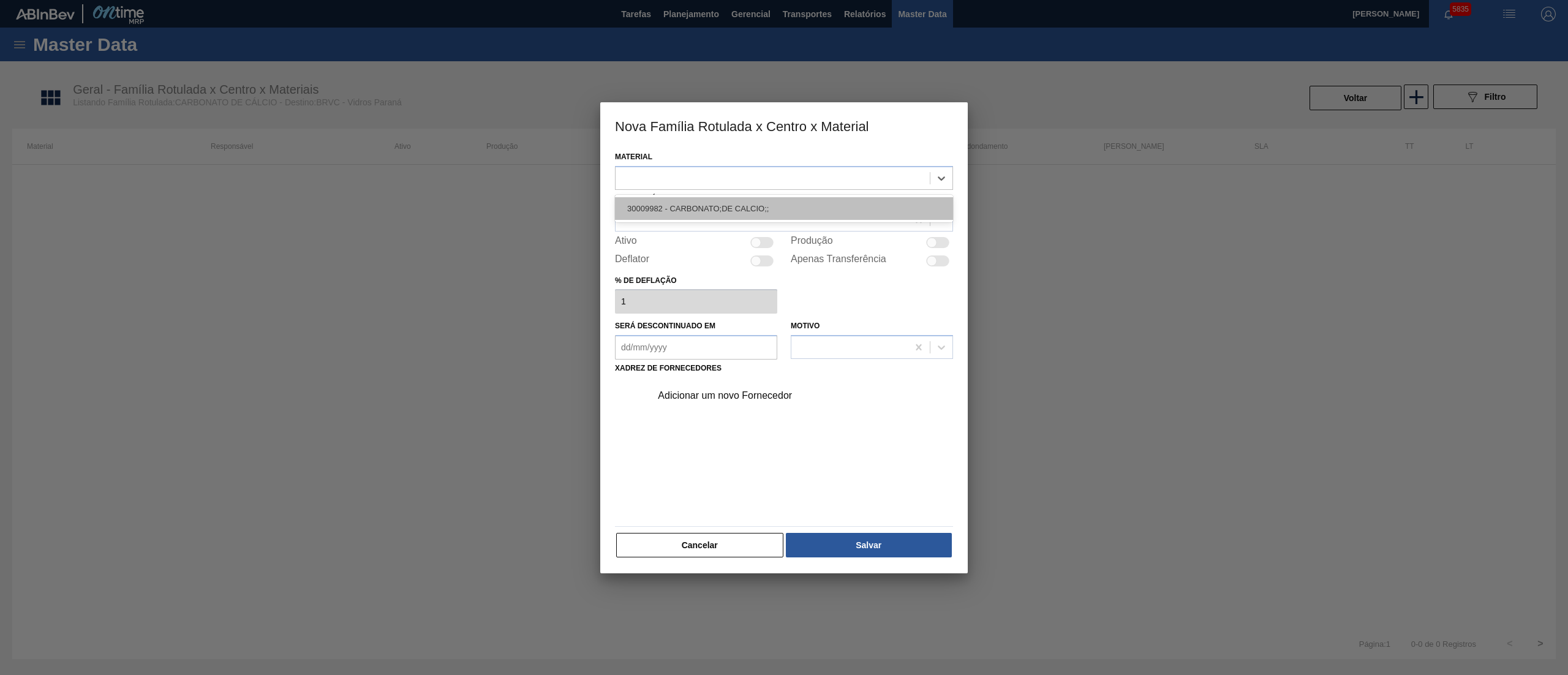
click at [686, 204] on div "30009982 - CARBONATO;DE CALCIO;;" at bounding box center [784, 208] width 339 height 23
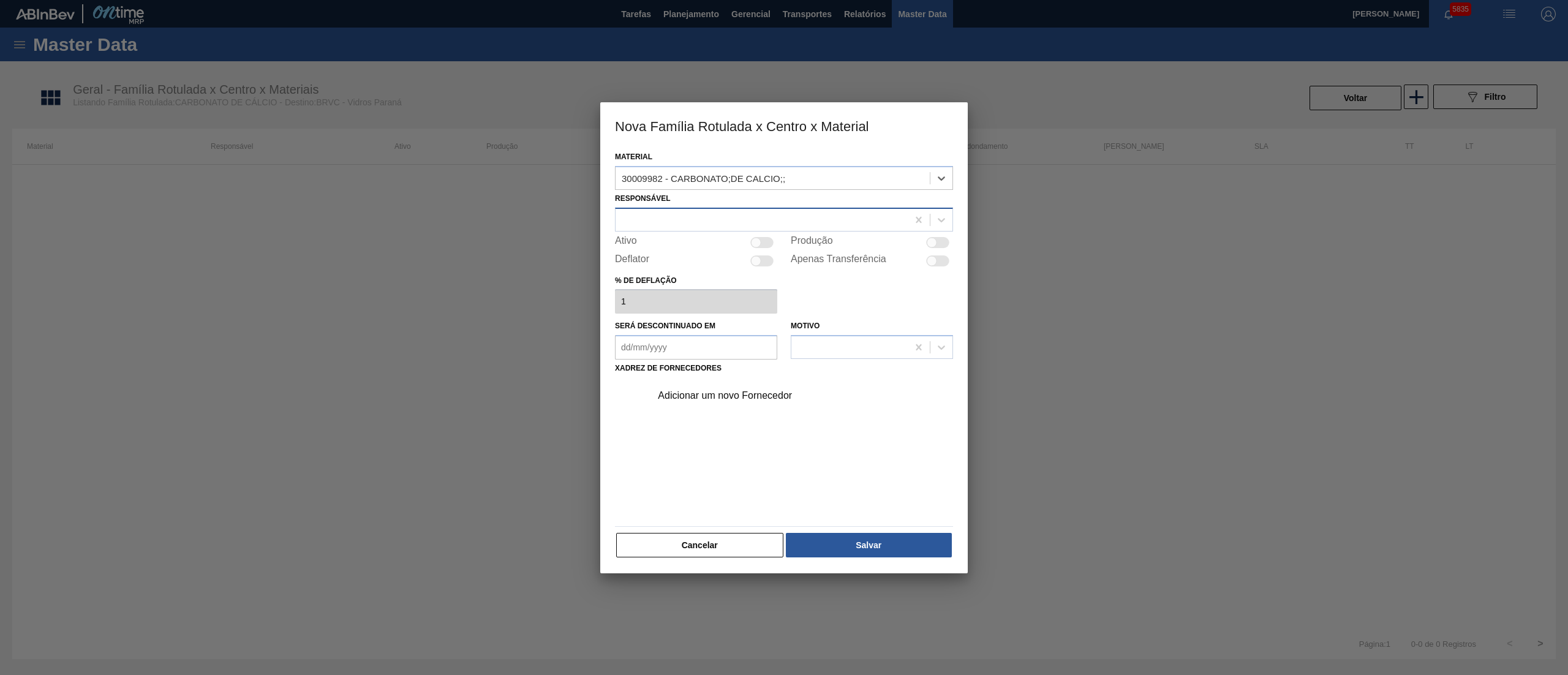
click at [656, 230] on div at bounding box center [784, 220] width 339 height 24
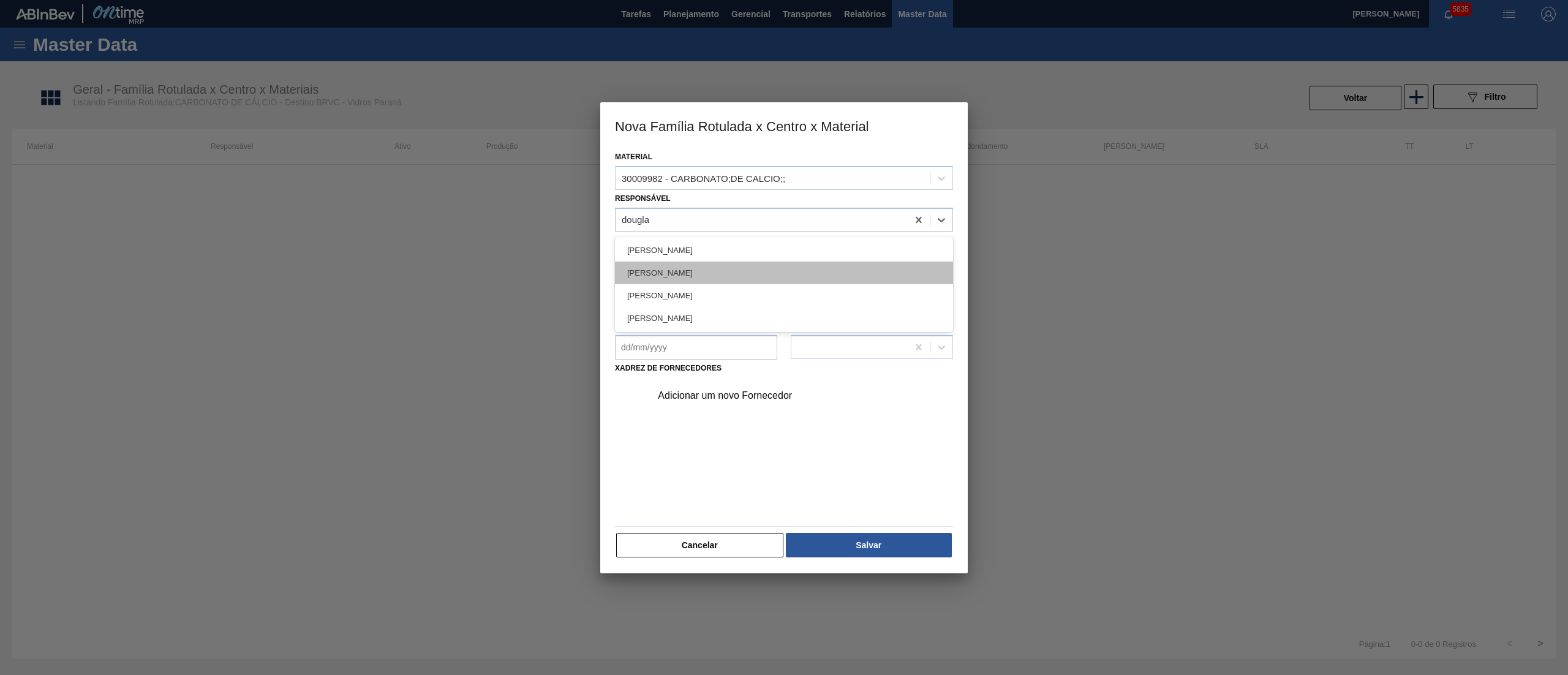
type input "douglas"
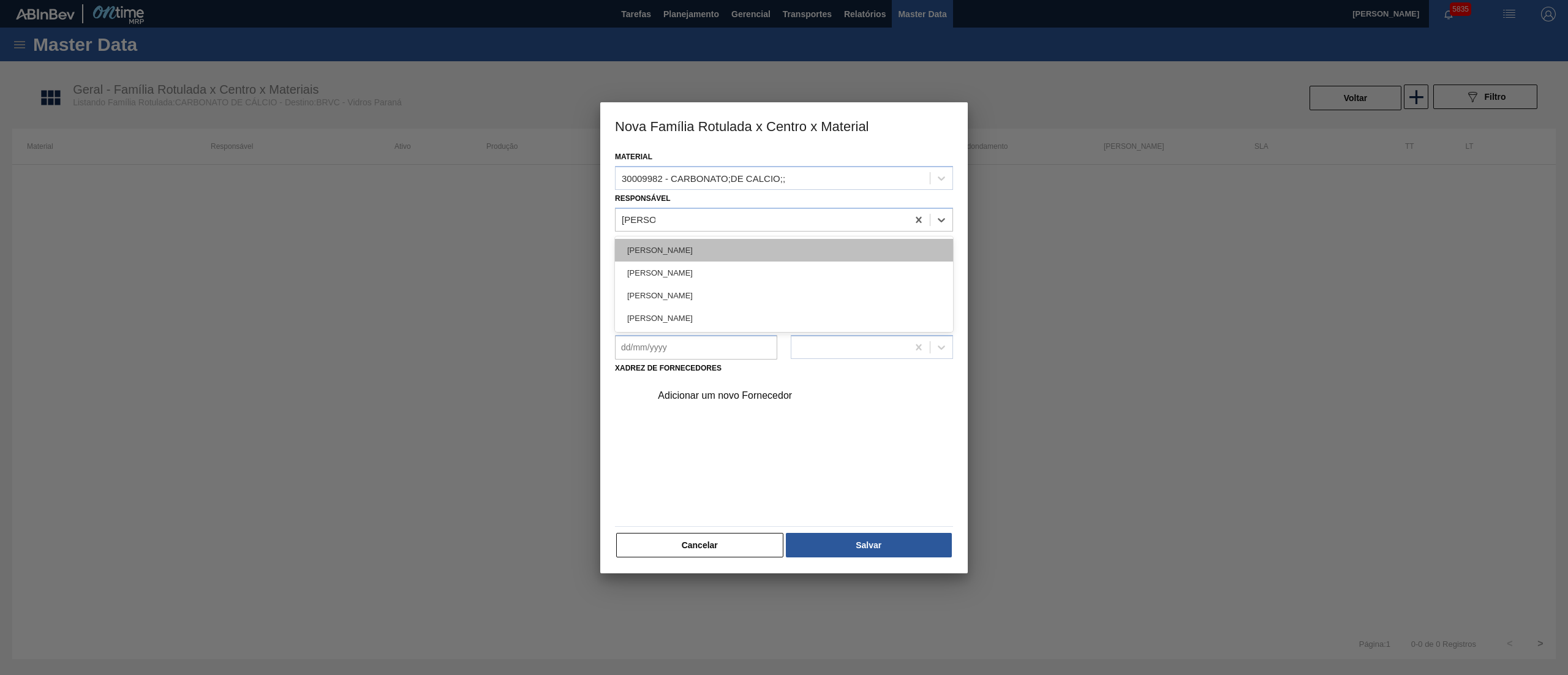
click at [657, 252] on div "[PERSON_NAME]" at bounding box center [784, 250] width 339 height 23
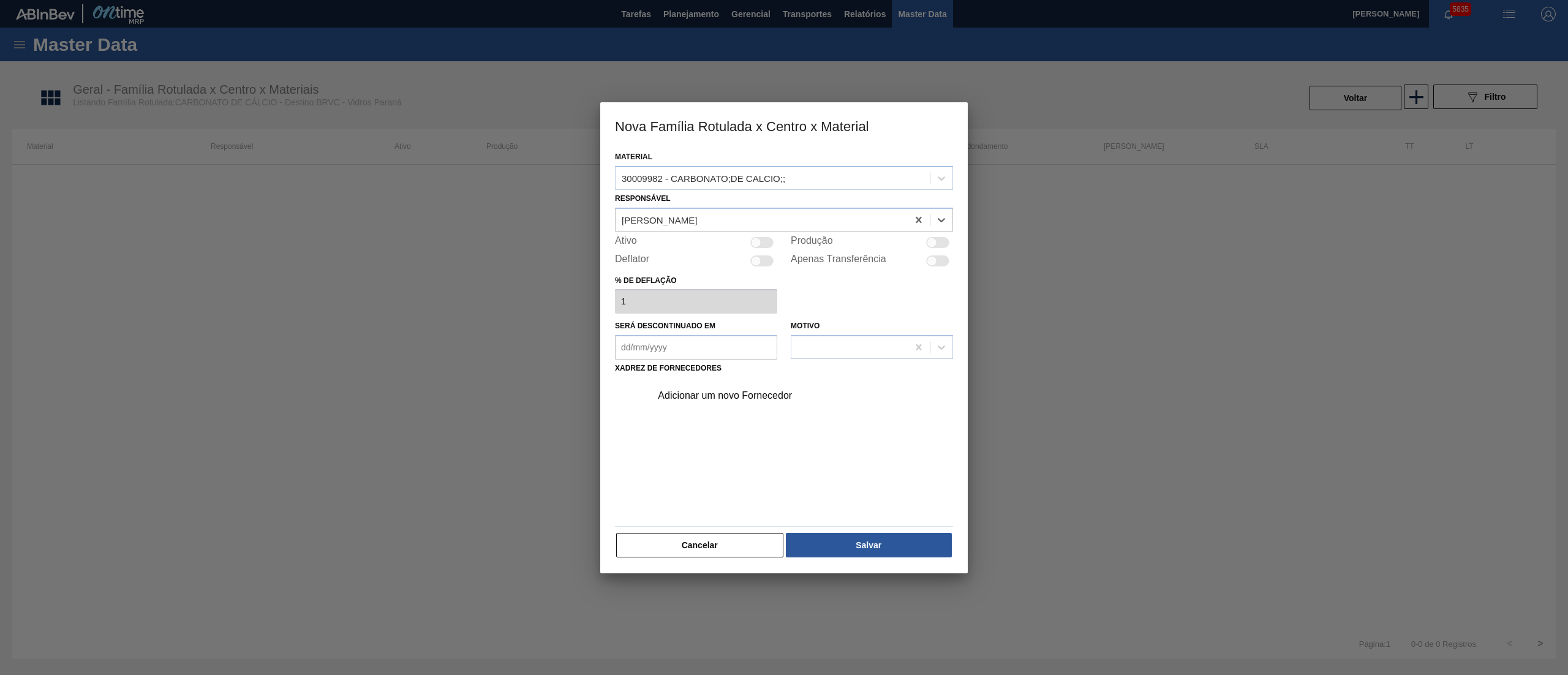
click at [758, 245] on div at bounding box center [756, 242] width 10 height 10
checkbox input "true"
click at [754, 389] on div "Adicionar um novo Fornecedor" at bounding box center [798, 396] width 309 height 31
click at [700, 400] on div "Adicionar um novo Fornecedor" at bounding box center [778, 395] width 240 height 11
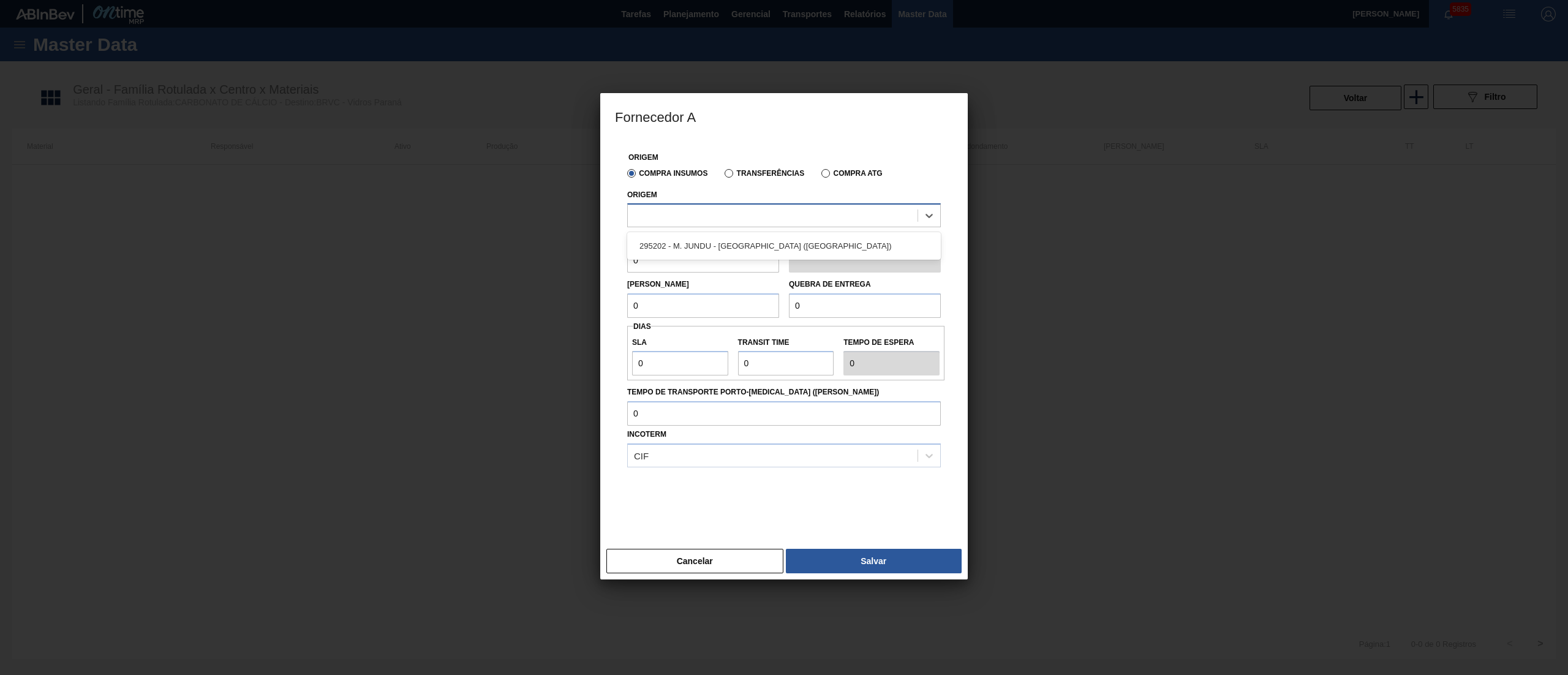
click at [658, 217] on div at bounding box center [772, 216] width 290 height 18
click at [679, 255] on div "295202 - M. JUNDU - SÃO JOÃO DEL REI (MG)" at bounding box center [784, 246] width 313 height 23
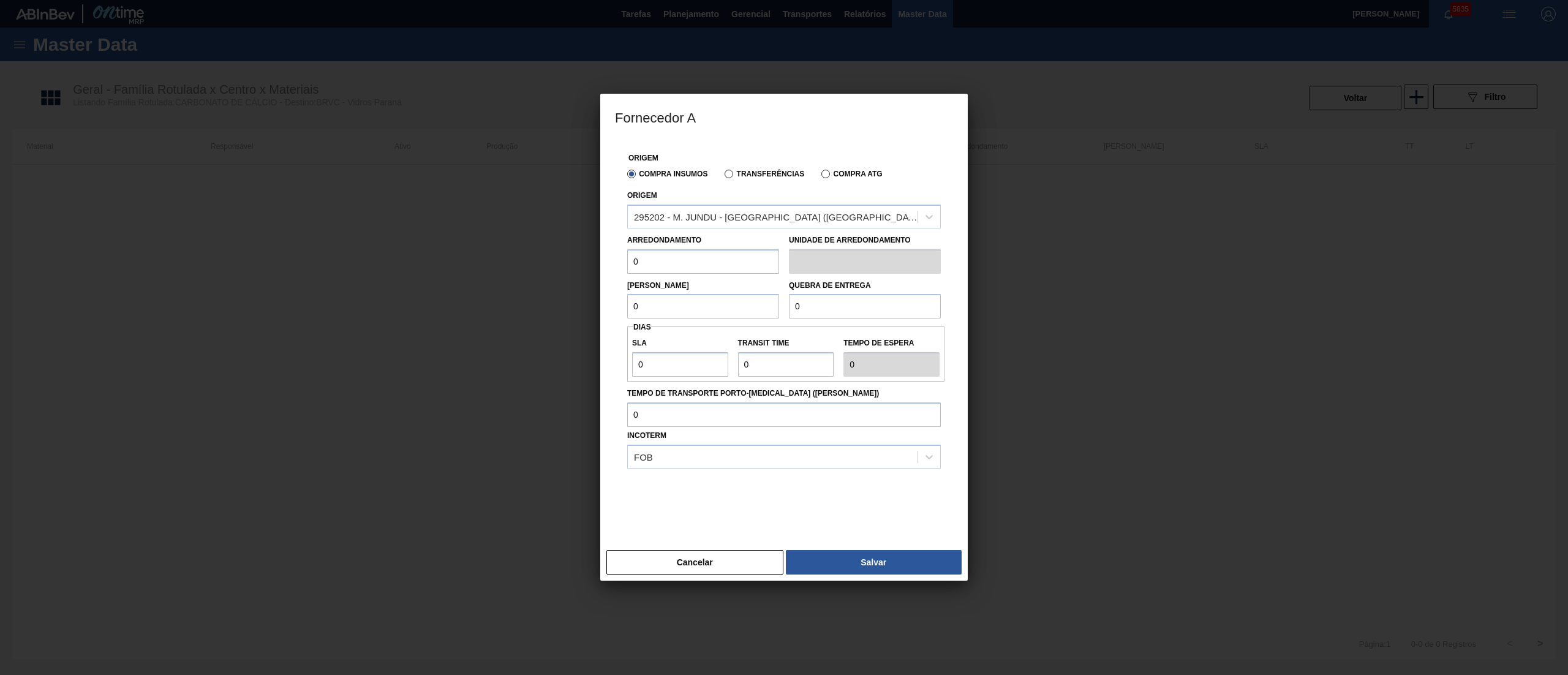
drag, startPoint x: 667, startPoint y: 262, endPoint x: 572, endPoint y: 261, distance: 95.0
click at [572, 261] on div "Fornecedor A Origem Compra Insumos Transferências Compra ATG Origem 295202 - M.…" at bounding box center [784, 337] width 1568 height 675
type input "45.000"
type input "3"
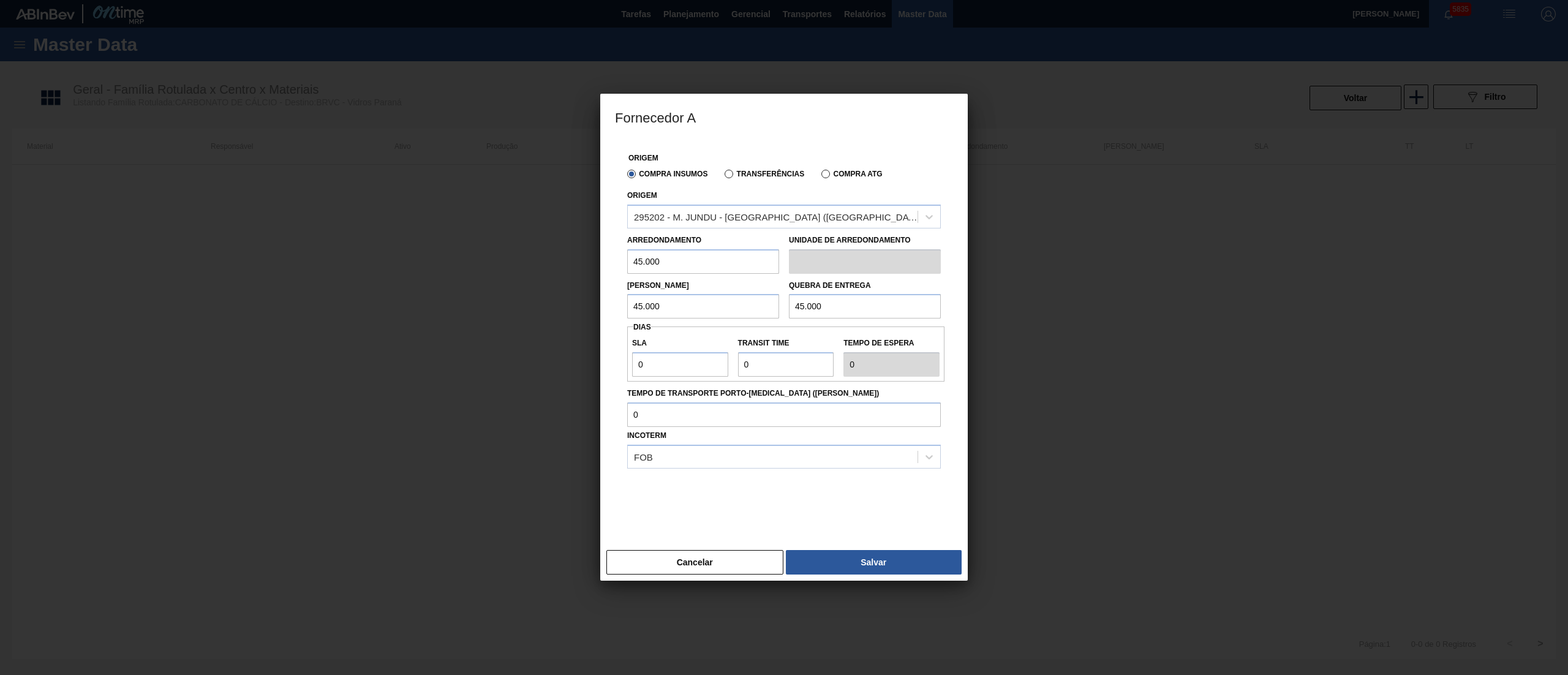
type input "45.000"
drag, startPoint x: 671, startPoint y: 376, endPoint x: 566, endPoint y: 375, distance: 105.0
click at [567, 375] on div "Fornecedor A Origem Compra Insumos Transferências Compra ATG Origem 295202 - M.…" at bounding box center [784, 337] width 1568 height 675
type input "1"
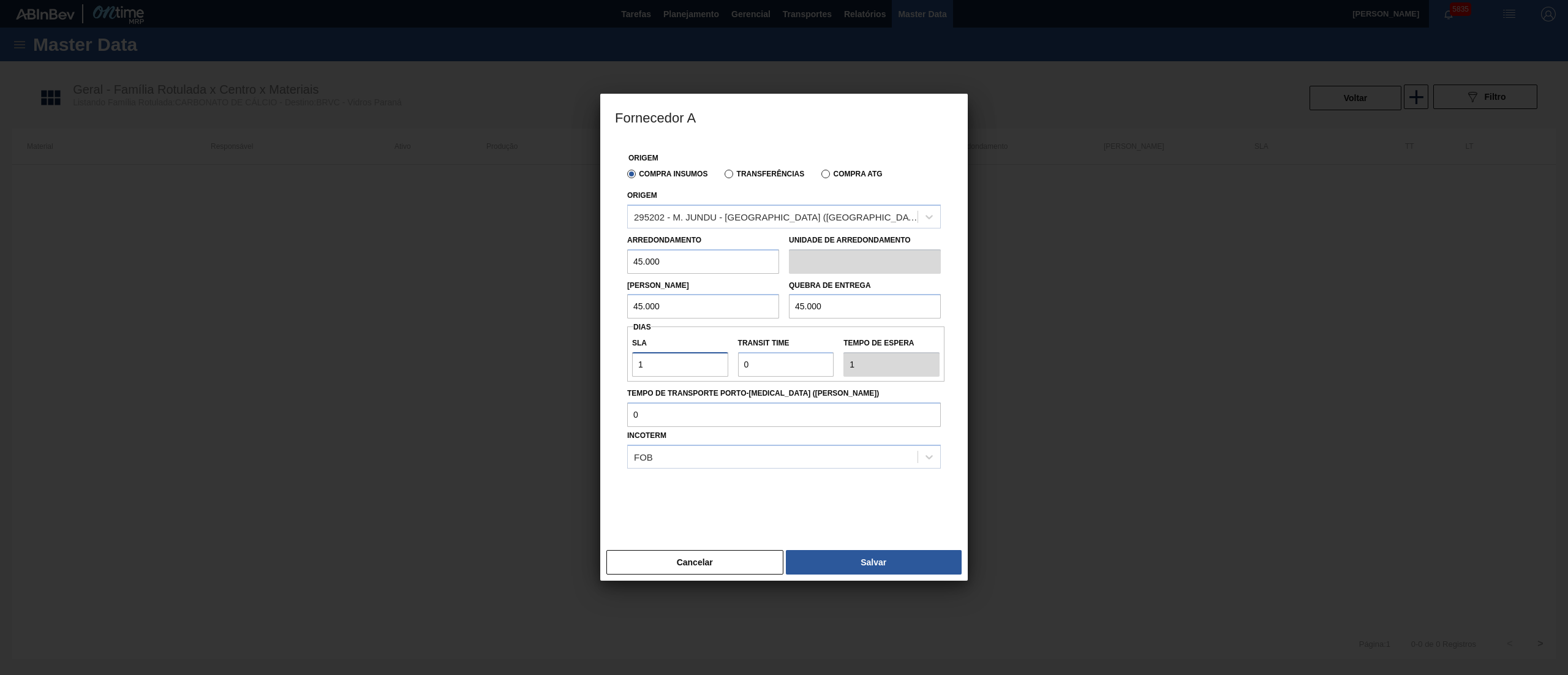
type input "1"
type input "2"
type input "1"
click at [830, 555] on button "Salvar" at bounding box center [874, 562] width 176 height 24
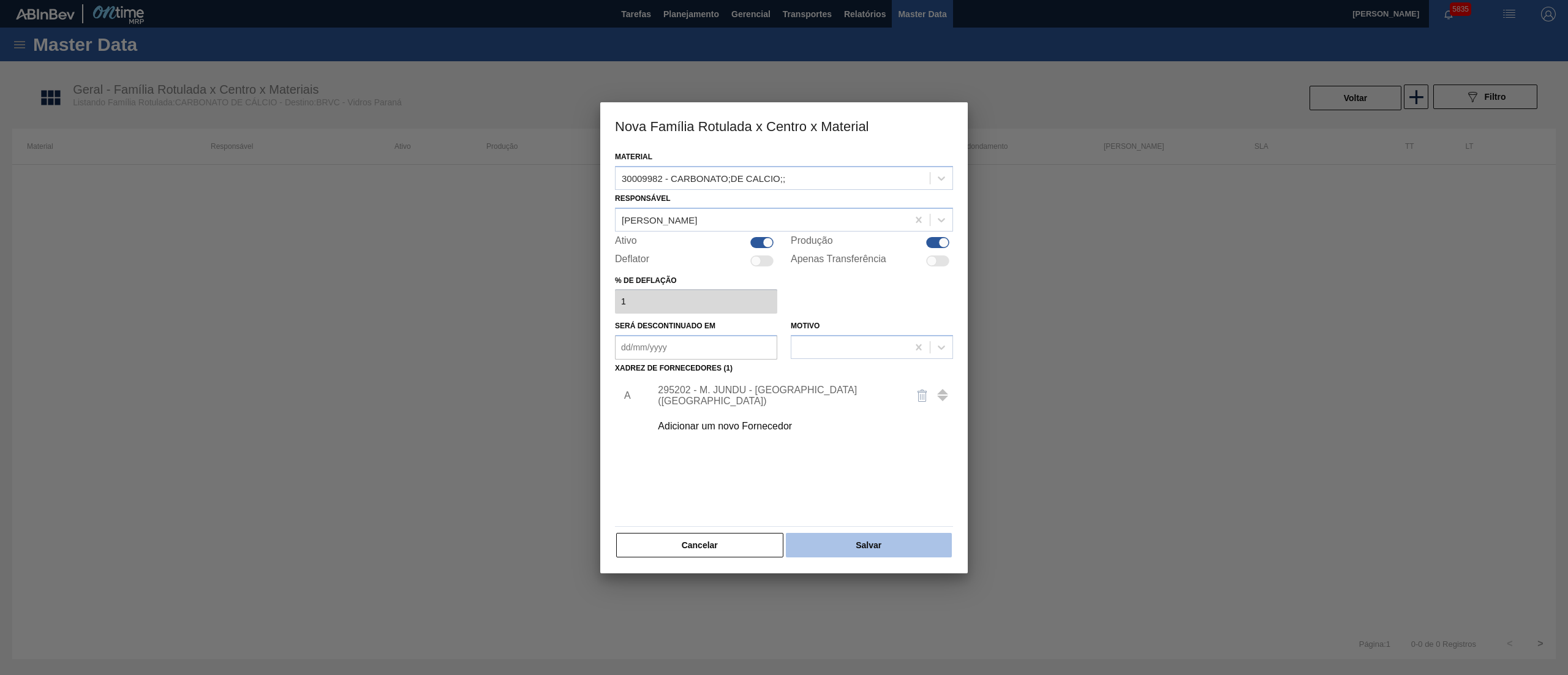
click at [868, 539] on button "Salvar" at bounding box center [869, 545] width 166 height 24
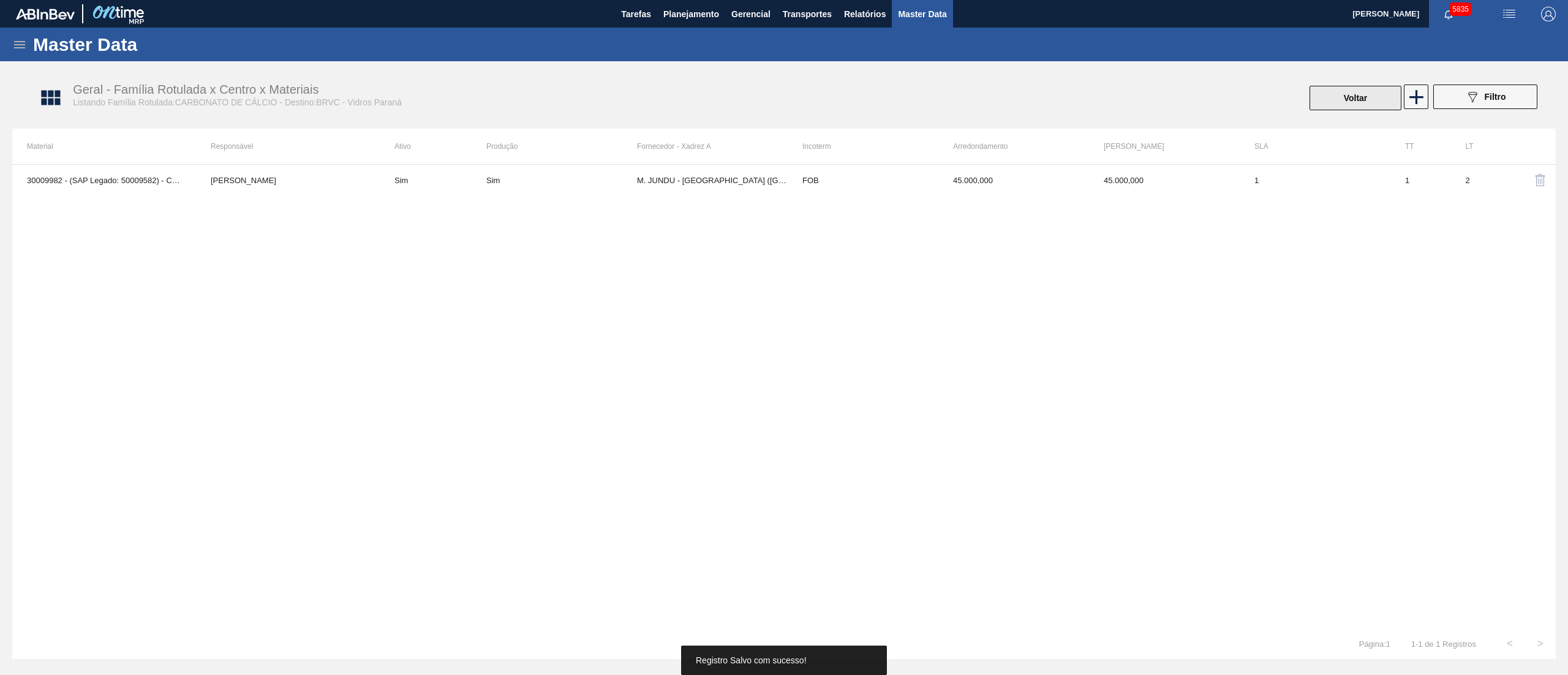
click at [1355, 95] on button "Voltar" at bounding box center [1356, 97] width 92 height 24
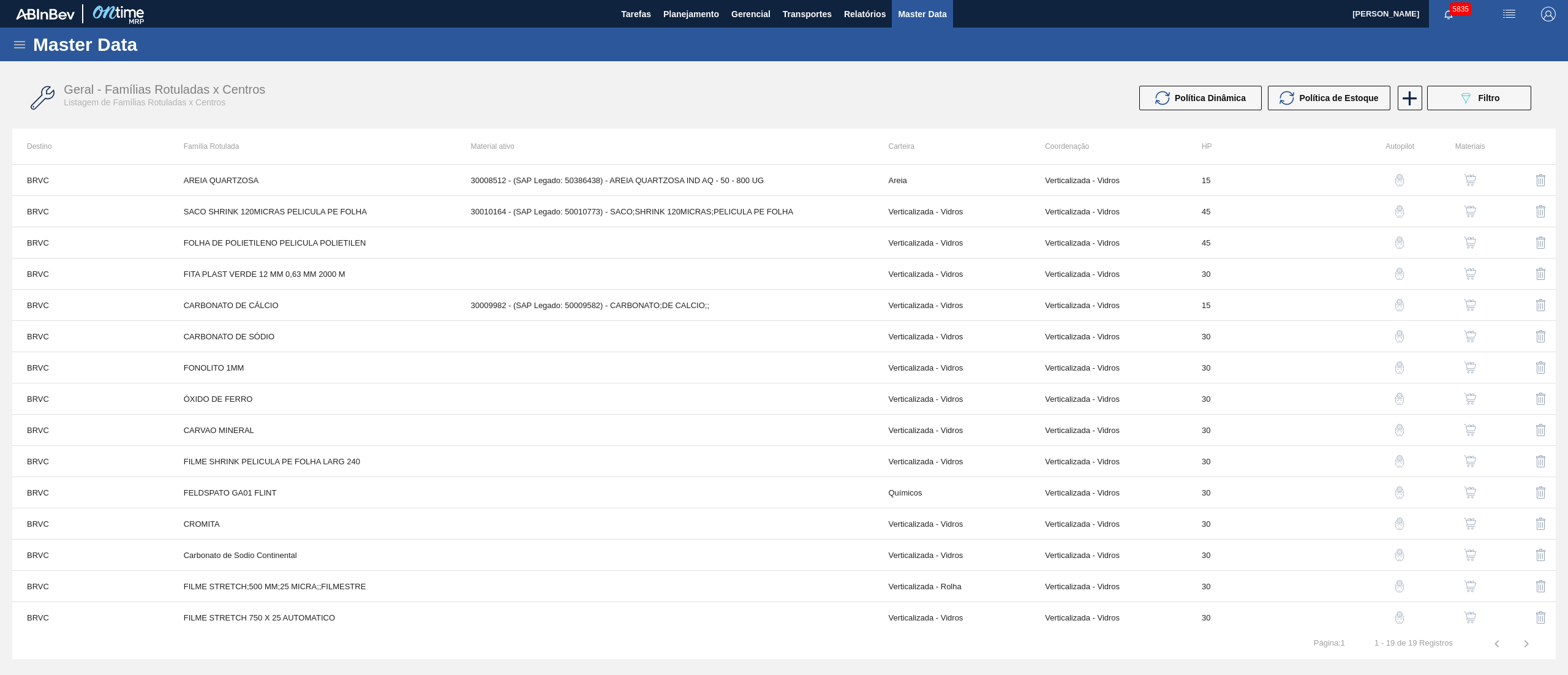
click at [1467, 345] on button "button" at bounding box center [1471, 336] width 30 height 30
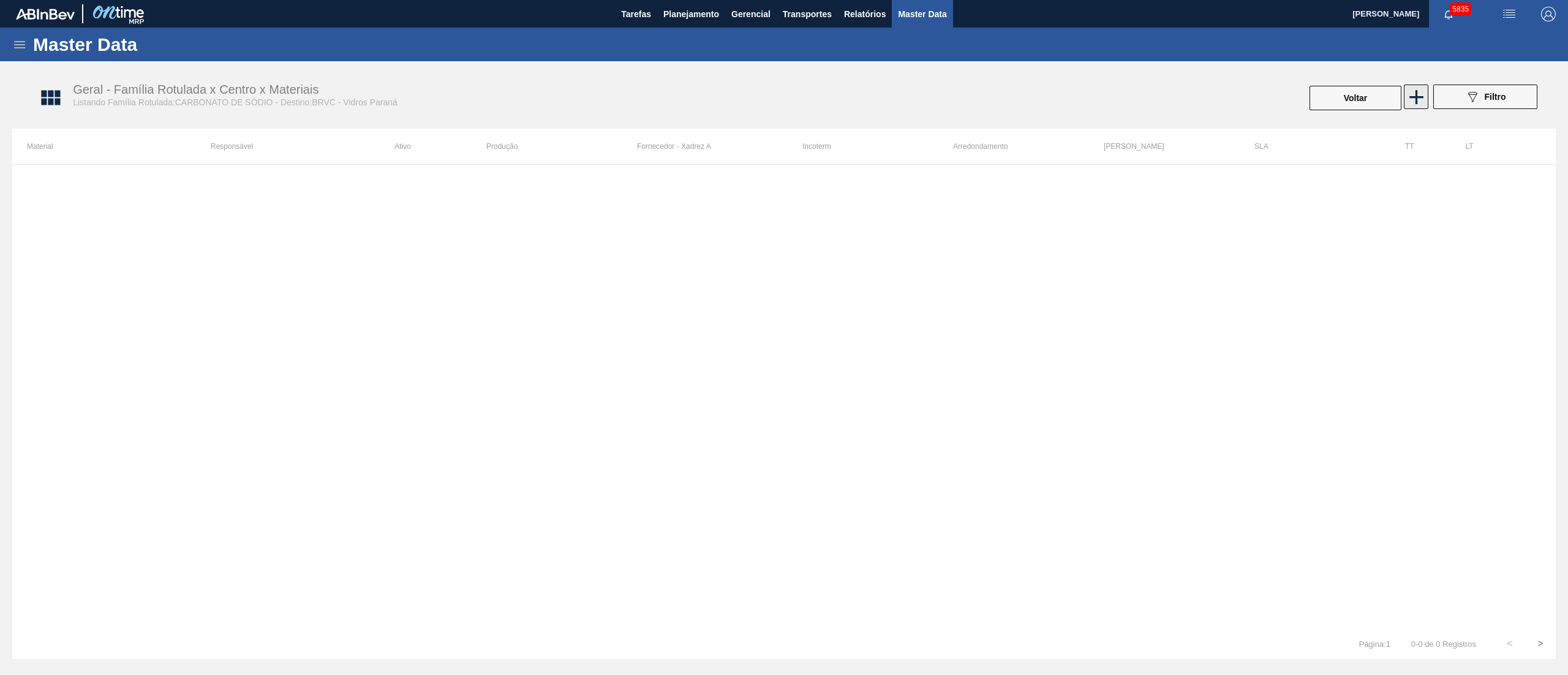
click at [1410, 97] on icon at bounding box center [1416, 97] width 14 height 14
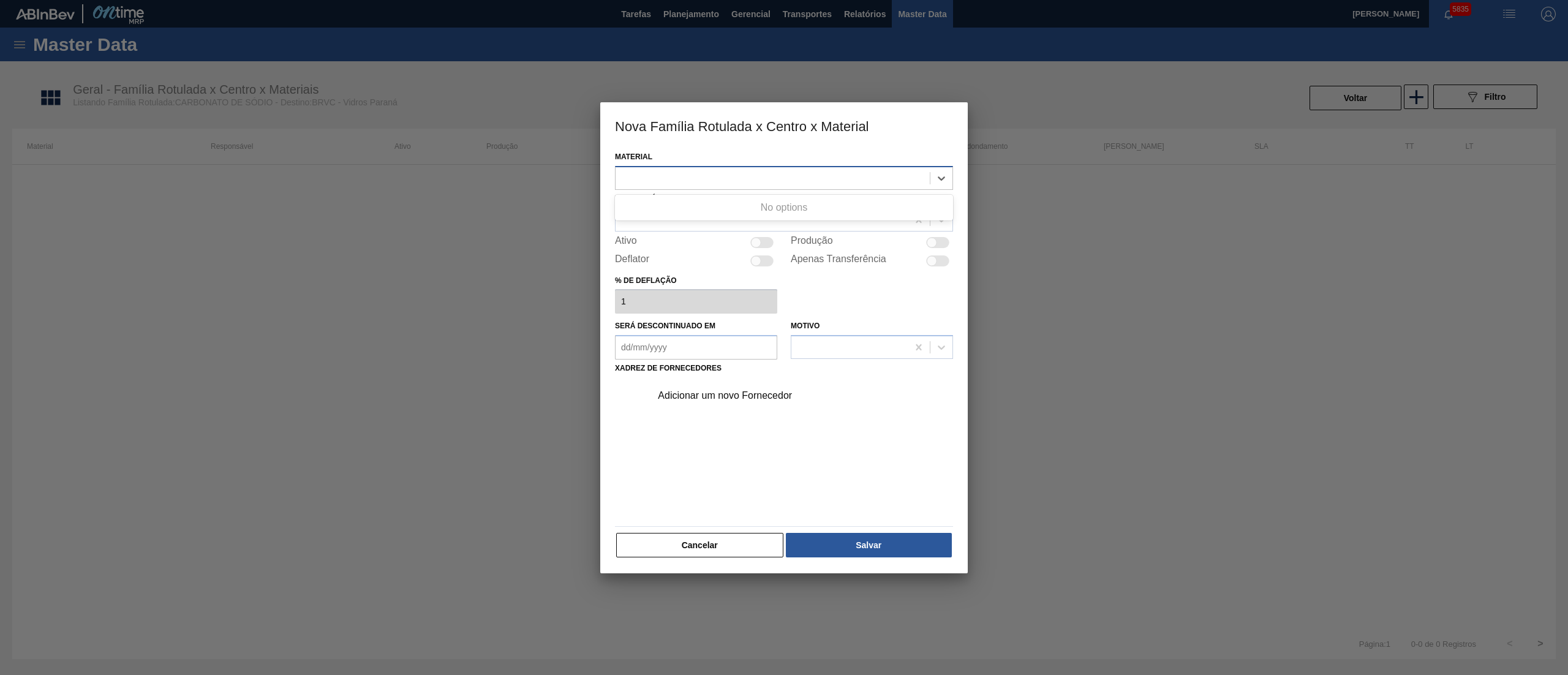
click at [800, 179] on div at bounding box center [773, 178] width 314 height 18
click at [650, 176] on div at bounding box center [773, 178] width 314 height 18
click at [650, 211] on div at bounding box center [762, 220] width 292 height 18
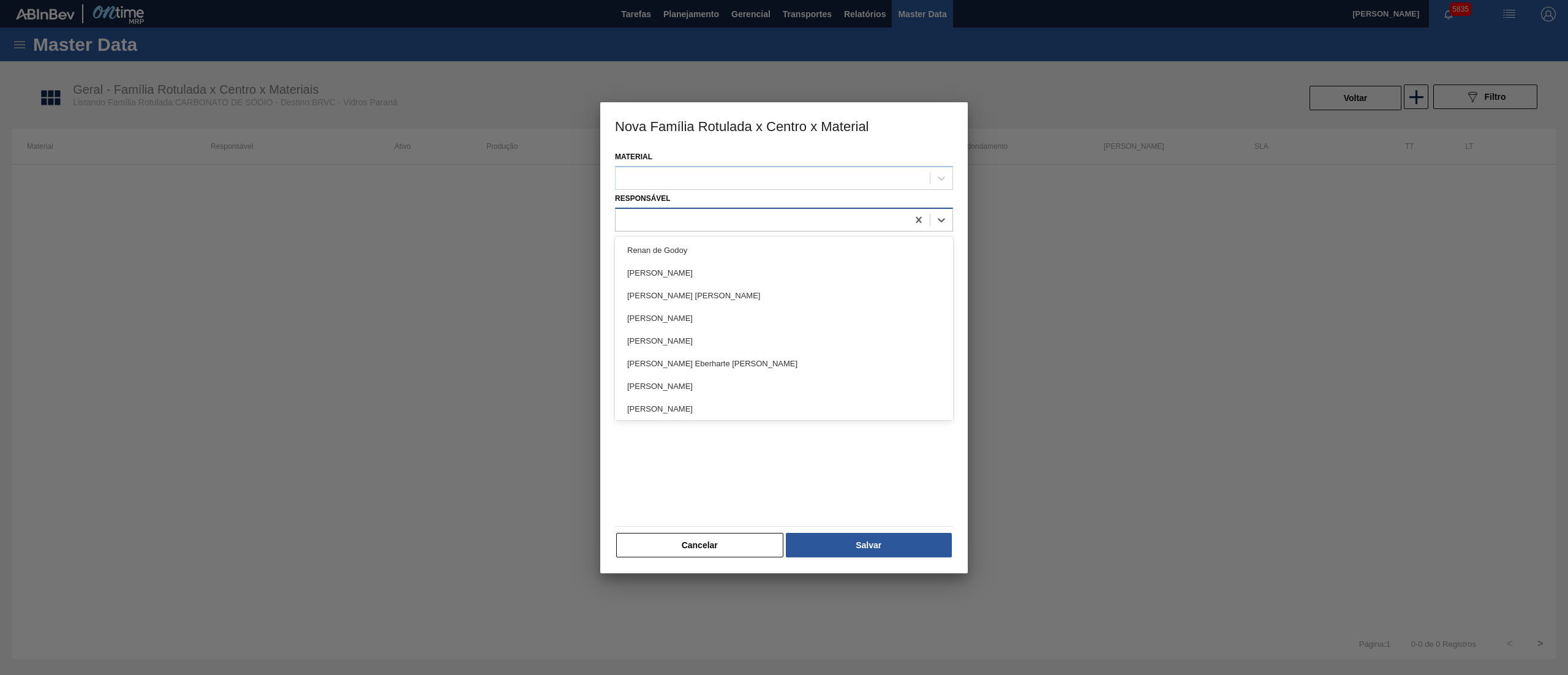
click at [650, 211] on div at bounding box center [762, 220] width 292 height 18
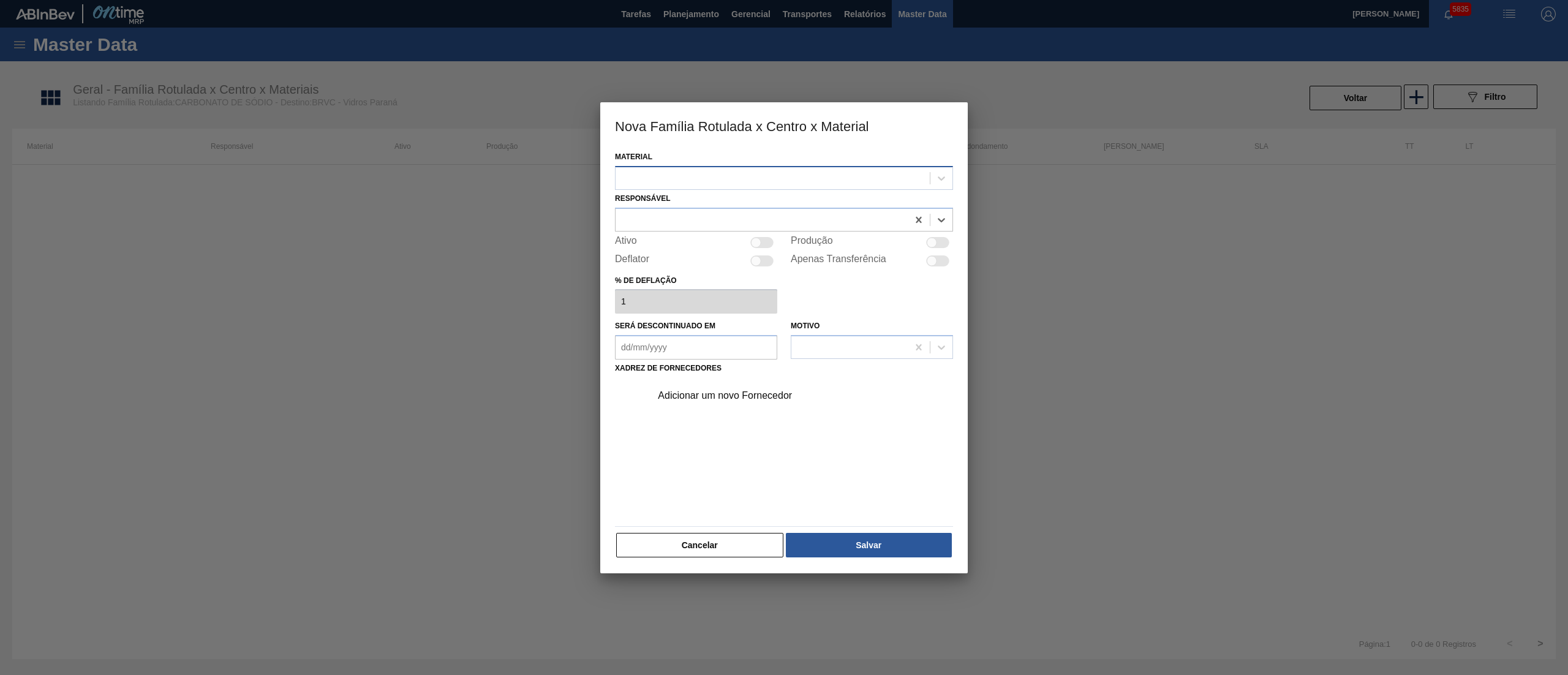
click at [636, 174] on div at bounding box center [773, 178] width 314 height 18
click at [708, 553] on button "Cancelar" at bounding box center [700, 545] width 167 height 24
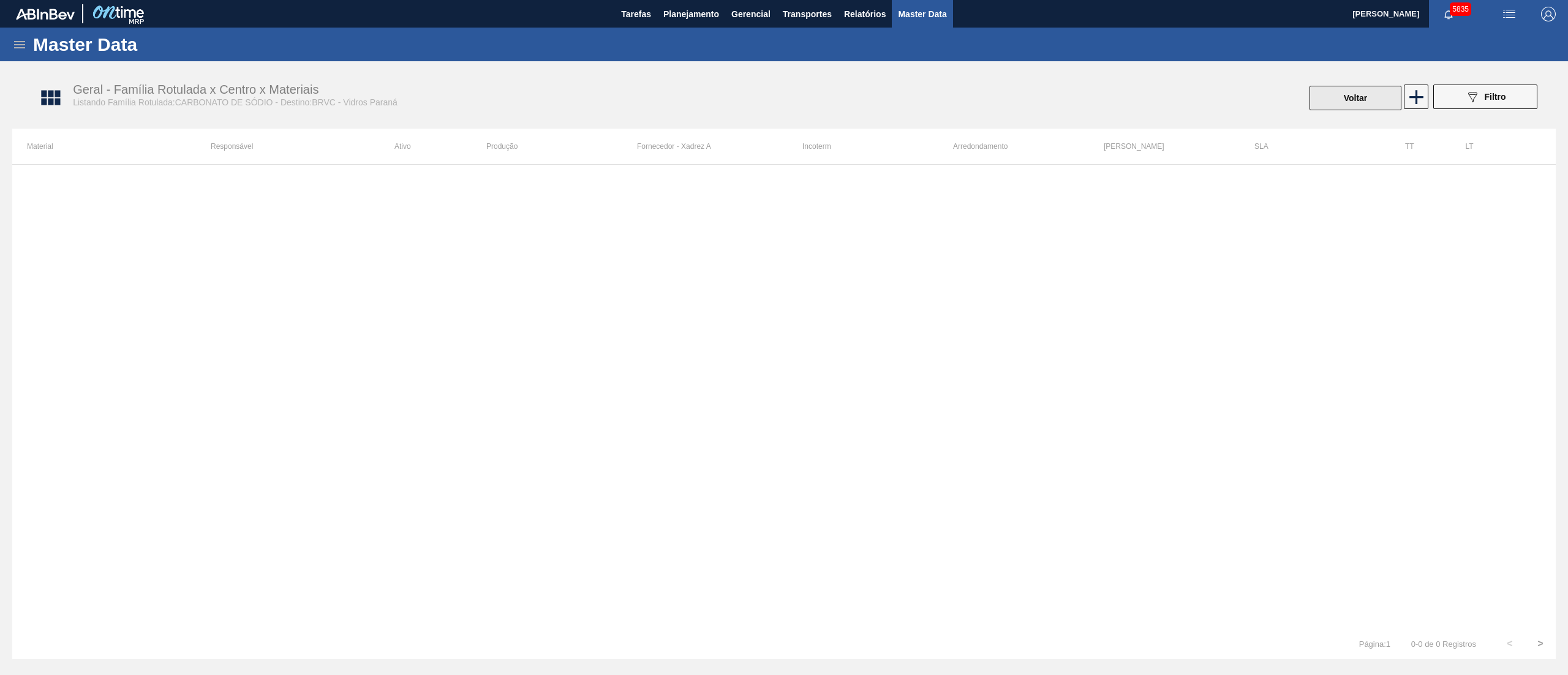
click at [1336, 100] on button "Voltar" at bounding box center [1356, 97] width 92 height 24
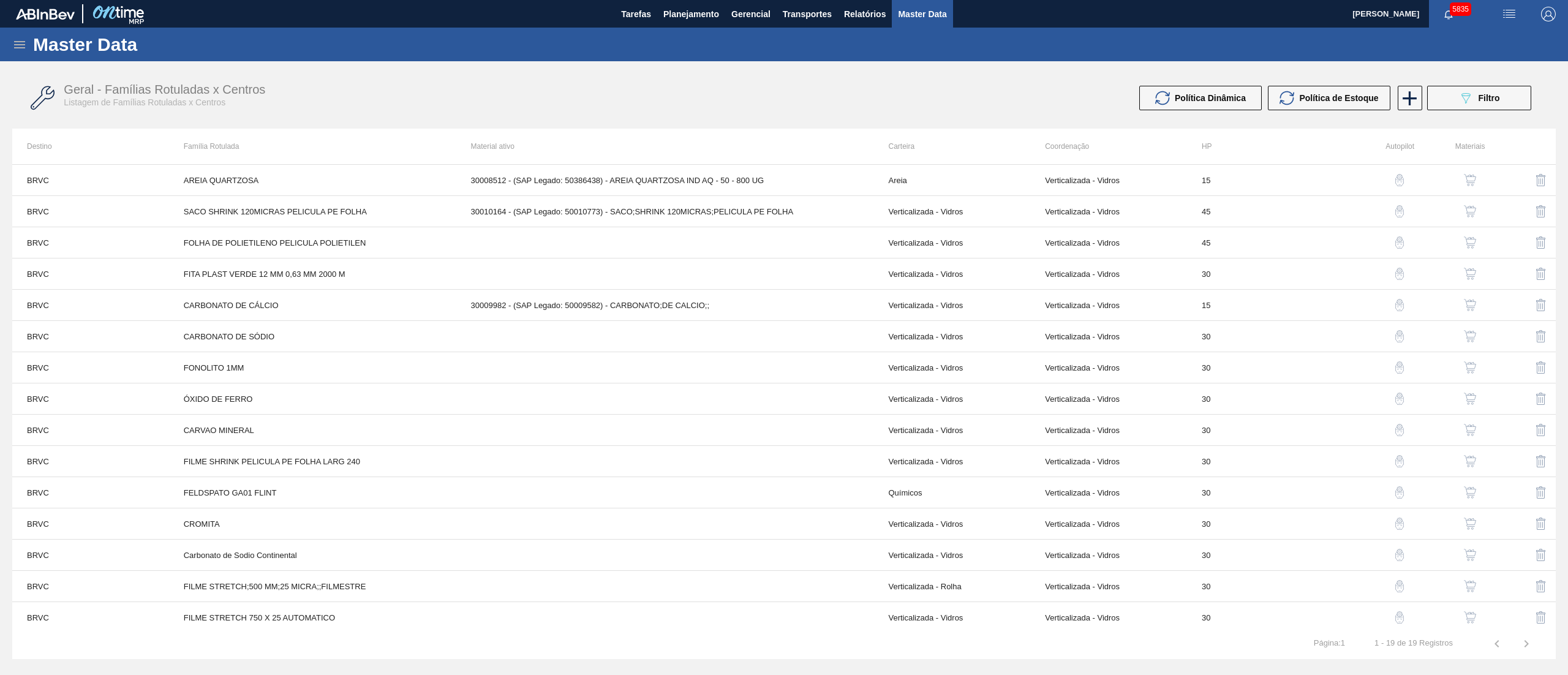
click at [1471, 373] on img "button" at bounding box center [1470, 367] width 13 height 13
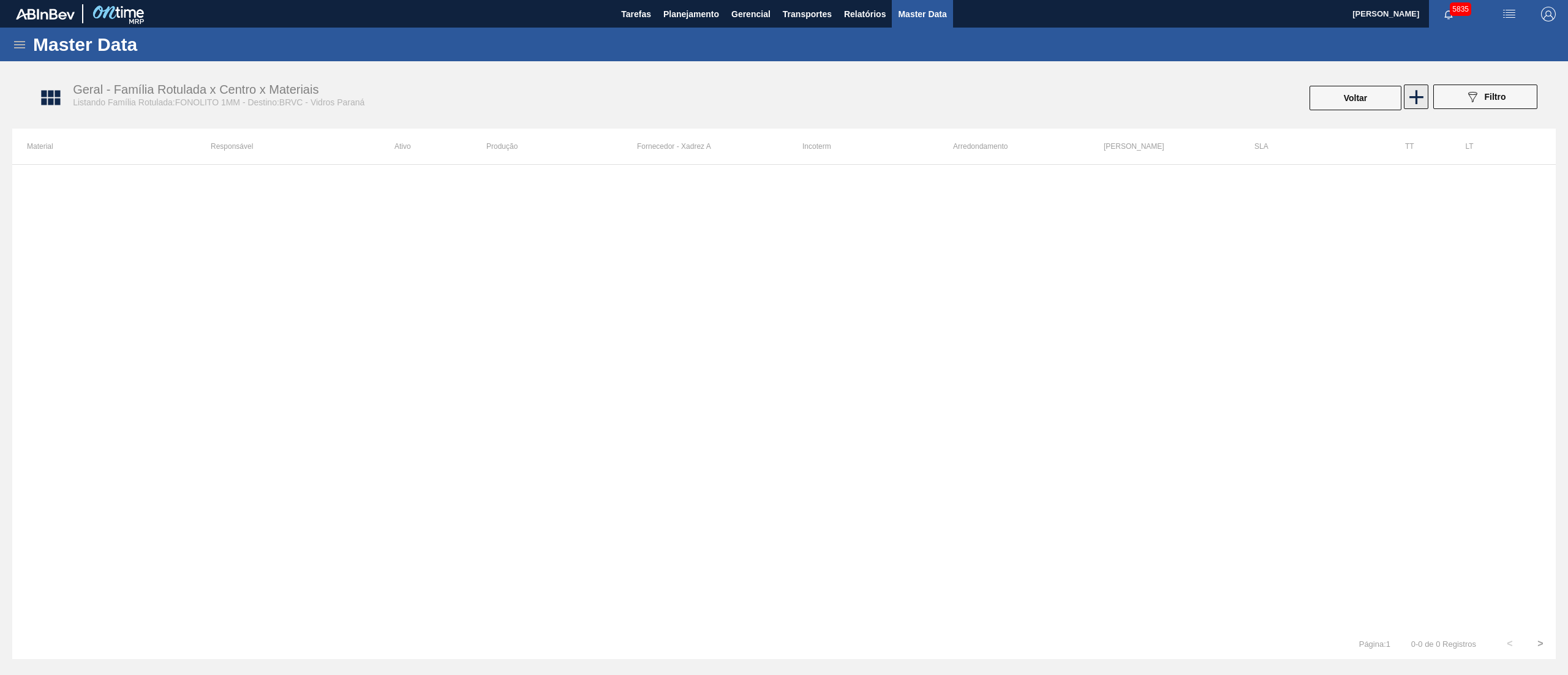
click at [1415, 87] on icon at bounding box center [1417, 97] width 24 height 24
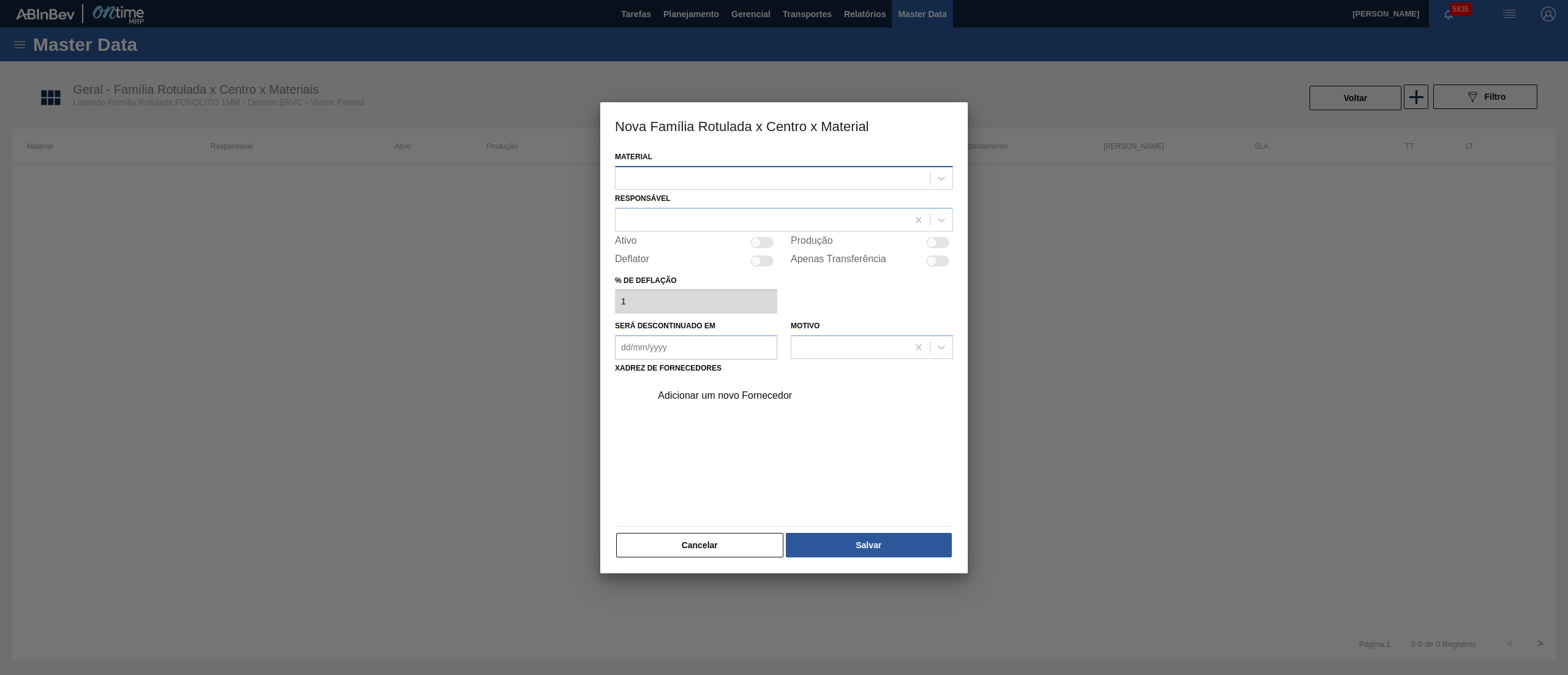
click at [667, 173] on div at bounding box center [773, 178] width 314 height 18
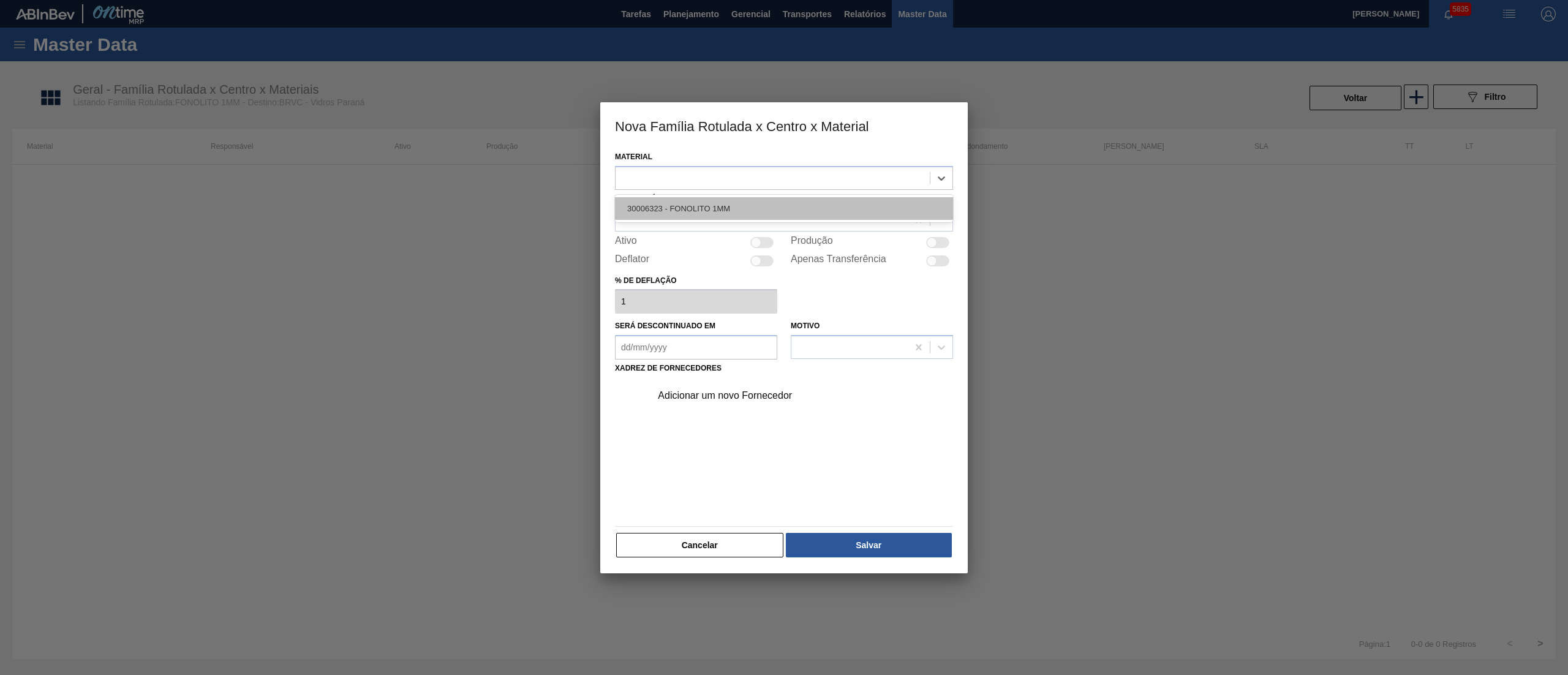
click at [650, 211] on div "30006323 - FONOLITO 1MM" at bounding box center [784, 208] width 339 height 23
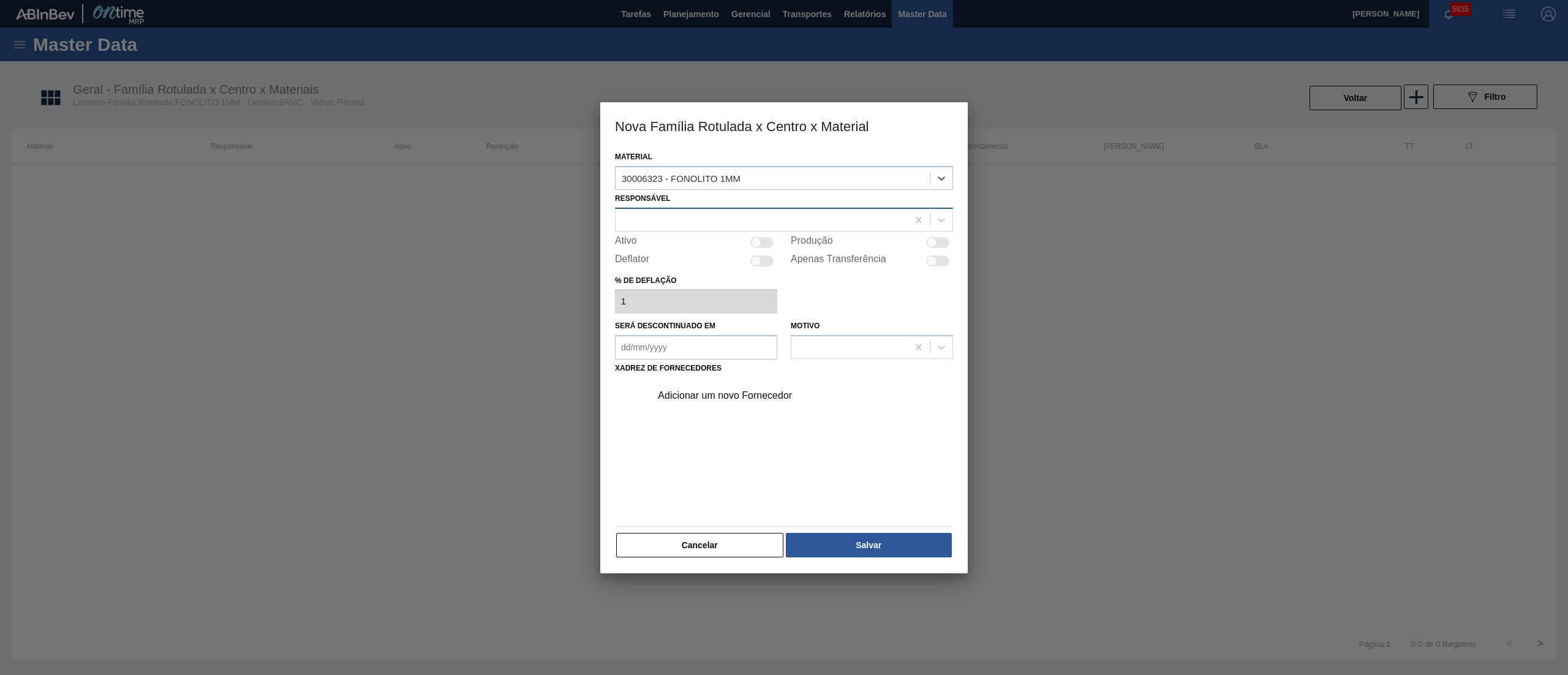
click at [643, 229] on div at bounding box center [784, 220] width 339 height 24
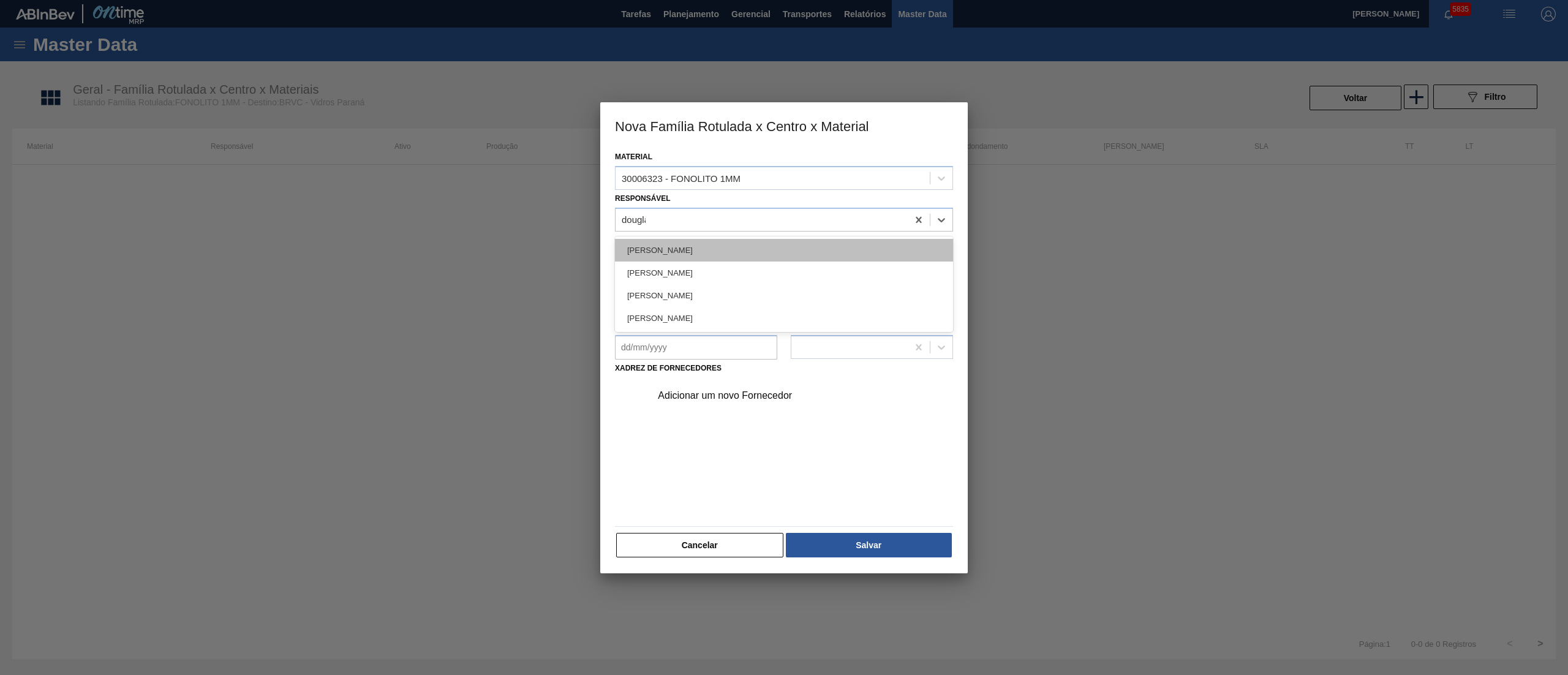
type input "douglas"
click at [628, 252] on div "[PERSON_NAME]" at bounding box center [784, 250] width 339 height 23
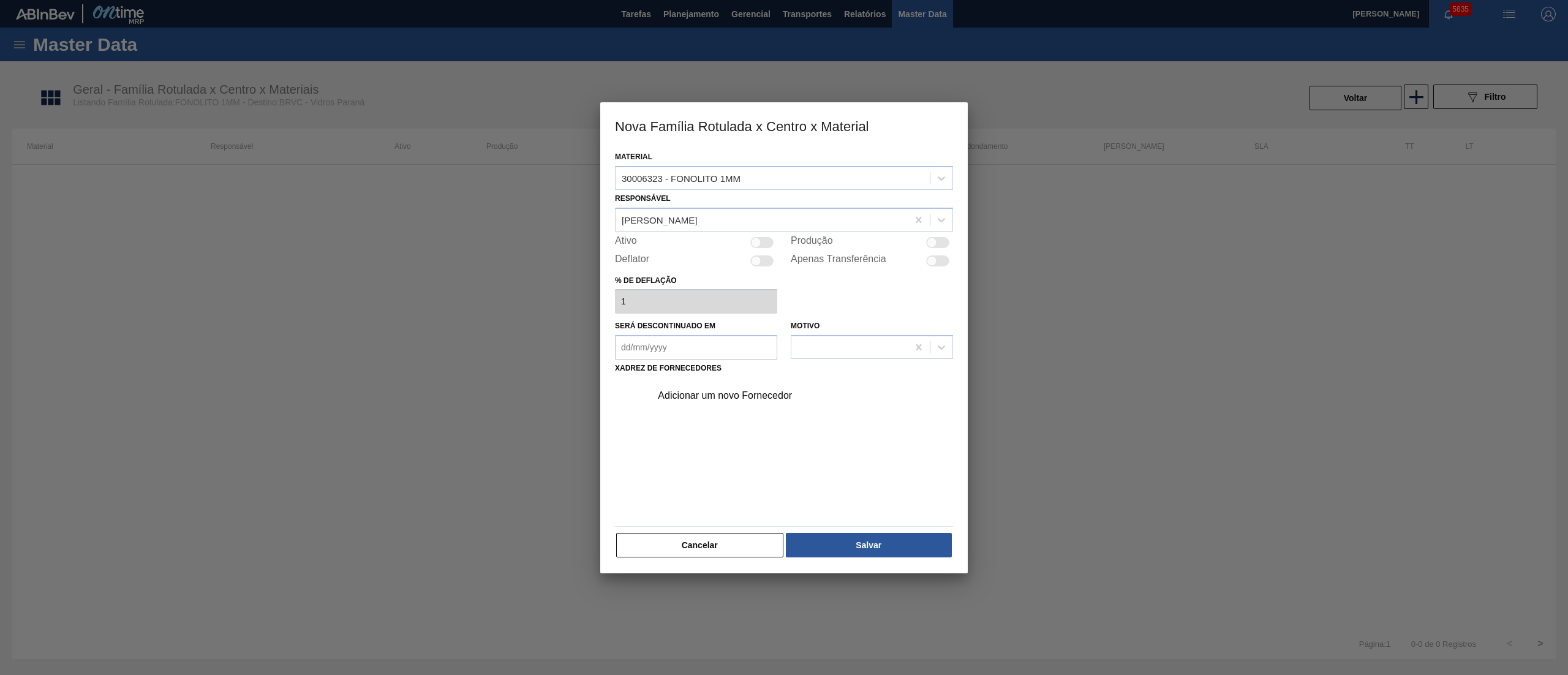
click at [763, 247] on div at bounding box center [763, 242] width 24 height 11
checkbox input "true"
click at [743, 391] on div "Adicionar um novo Fornecedor" at bounding box center [778, 395] width 240 height 11
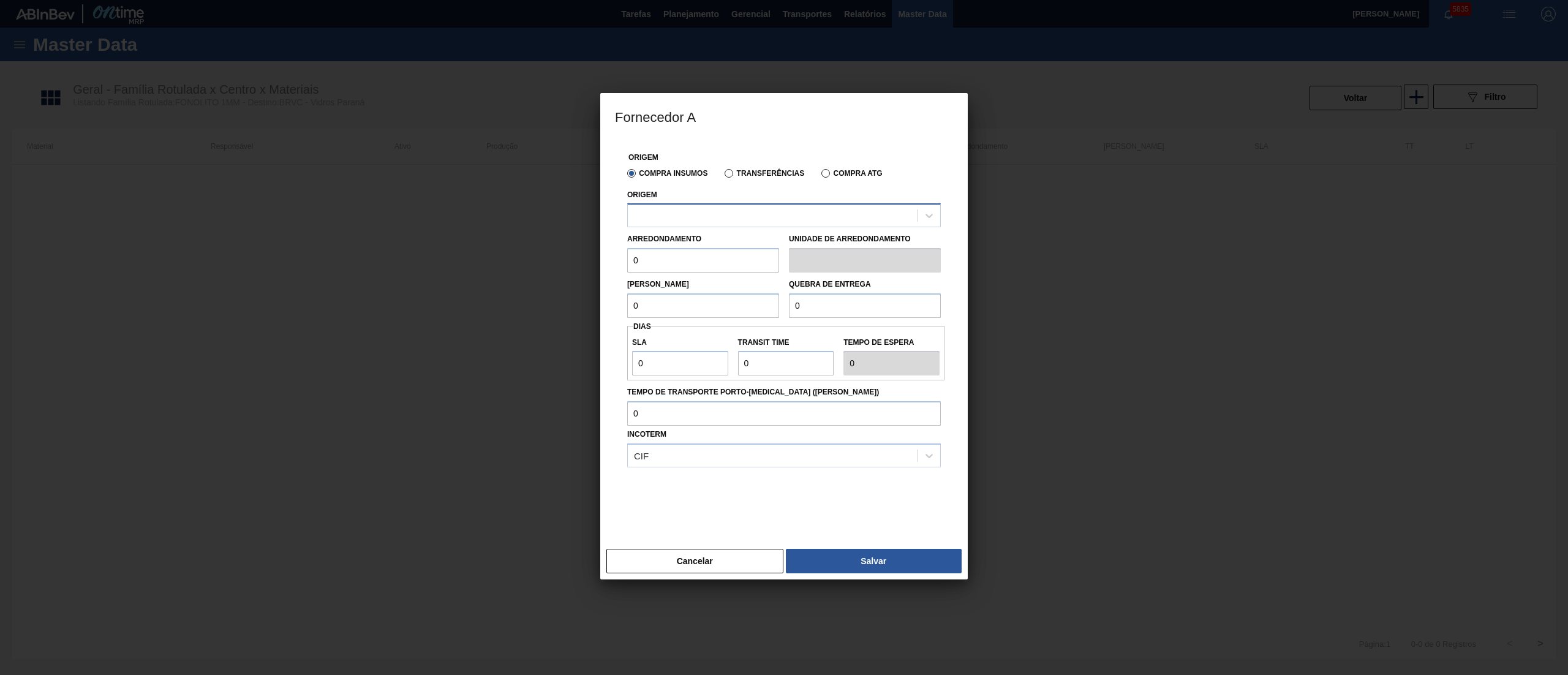
drag, startPoint x: 678, startPoint y: 203, endPoint x: 696, endPoint y: 218, distance: 23.4
click at [682, 206] on div "Origem" at bounding box center [784, 207] width 313 height 41
click at [697, 215] on div at bounding box center [772, 216] width 290 height 18
click at [660, 249] on div "323480 - RIO DESERTO - CORREIA PINTO (SC)" at bounding box center [784, 246] width 313 height 23
drag, startPoint x: 574, startPoint y: 265, endPoint x: 540, endPoint y: 259, distance: 34.5
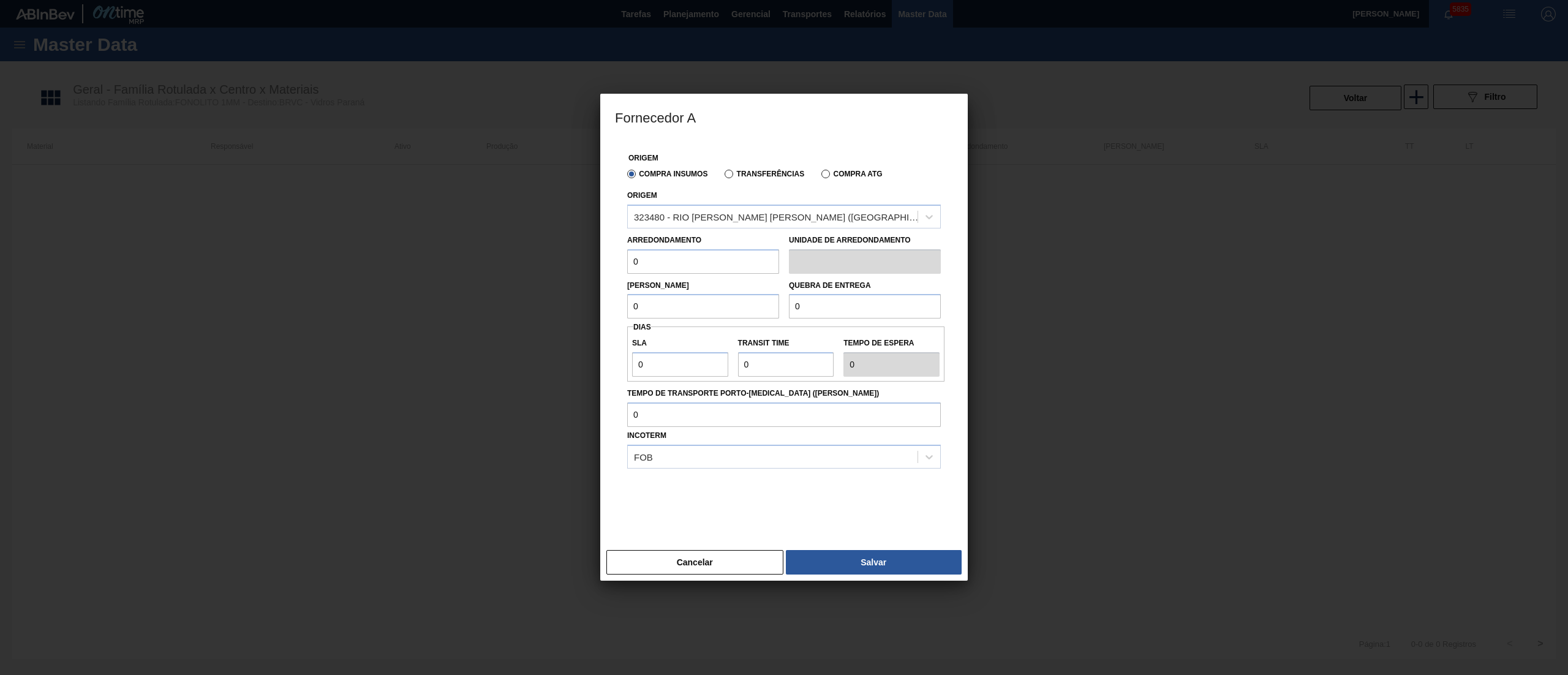
click at [552, 263] on div "Fornecedor A Origem Compra Insumos Transferências Compra ATG Origem 323480 - RI…" at bounding box center [784, 337] width 1568 height 675
type input "40.000"
drag, startPoint x: 652, startPoint y: 365, endPoint x: 592, endPoint y: 342, distance: 64.3
click at [592, 342] on div "Fornecedor A Origem Compra Insumos Transferências Compra ATG Origem 323480 - RI…" at bounding box center [784, 337] width 1568 height 675
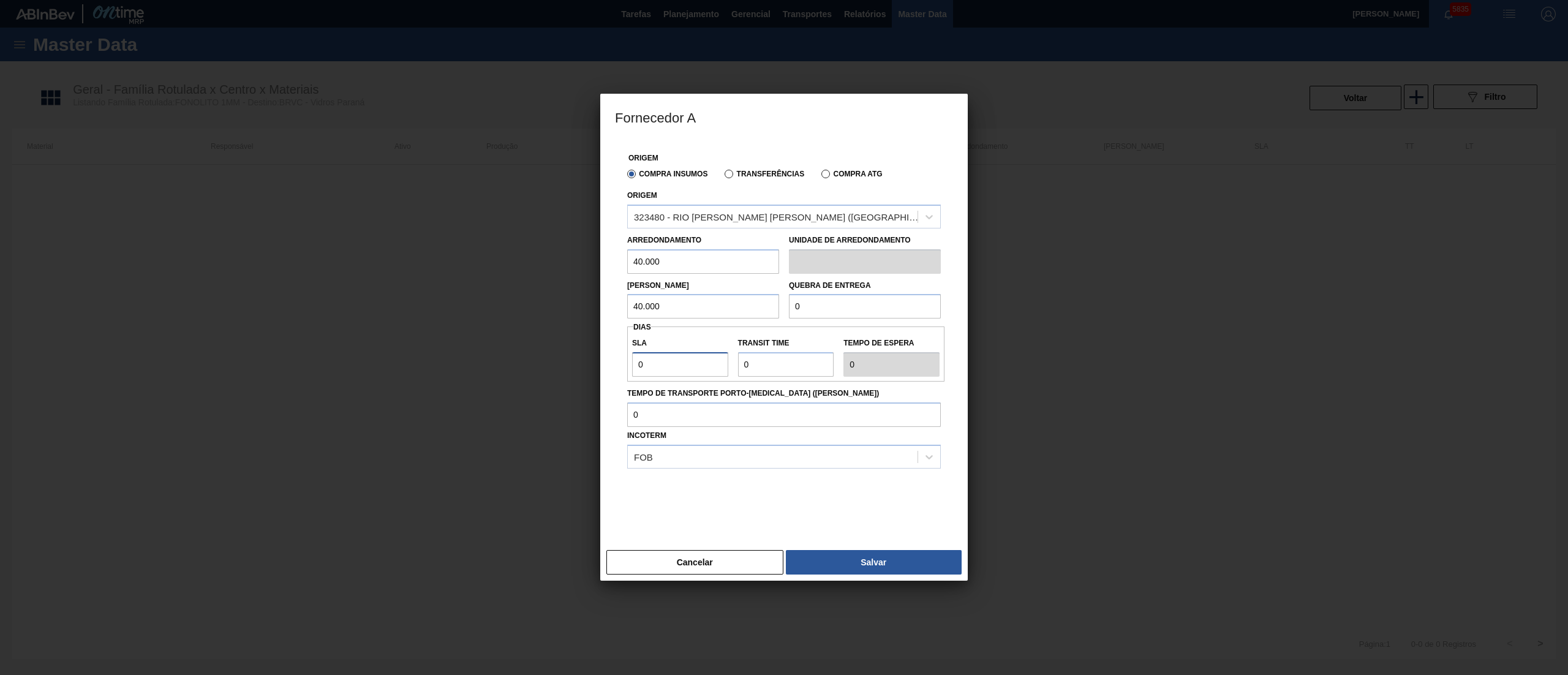
type input "3"
type input "NaN"
type input "2"
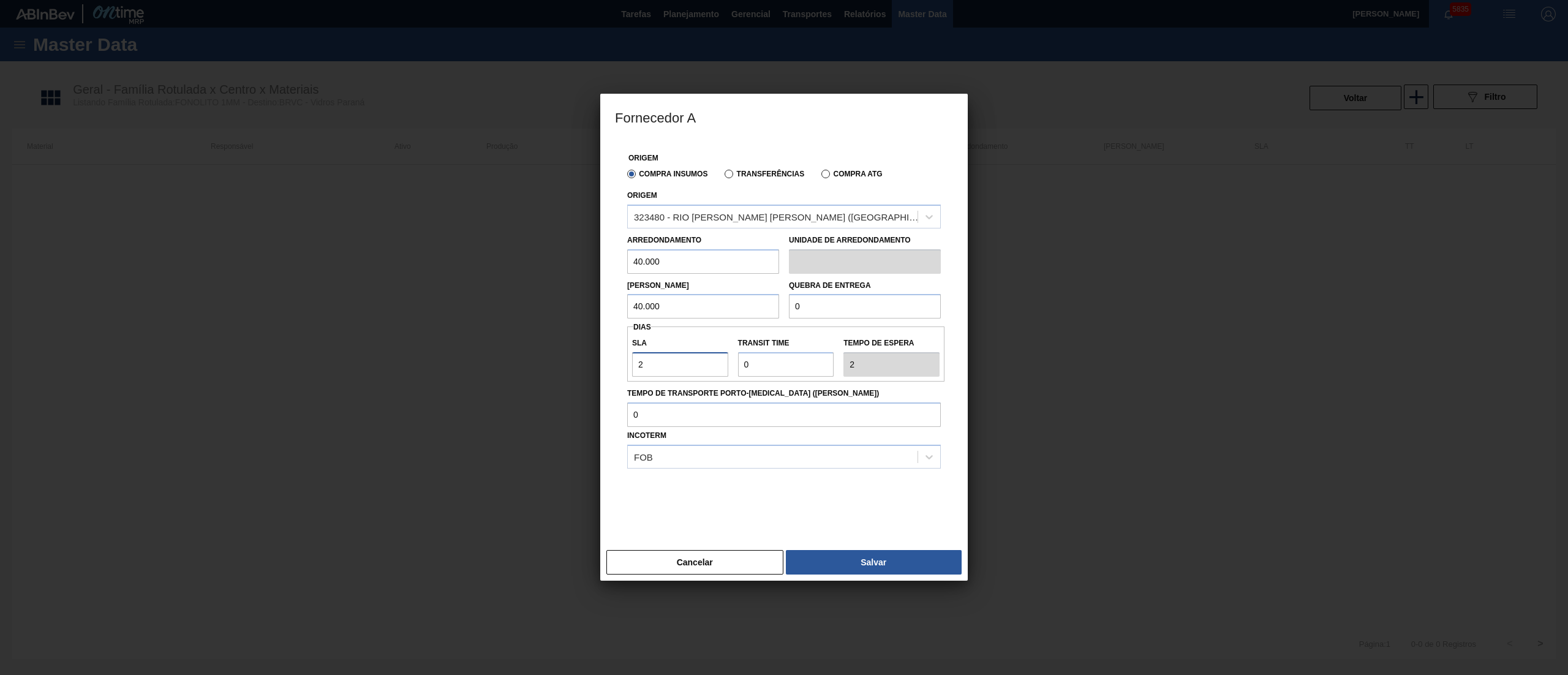
type input "2"
type input "1"
type input "3"
type input "1"
drag, startPoint x: 682, startPoint y: 367, endPoint x: 574, endPoint y: 372, distance: 108.1
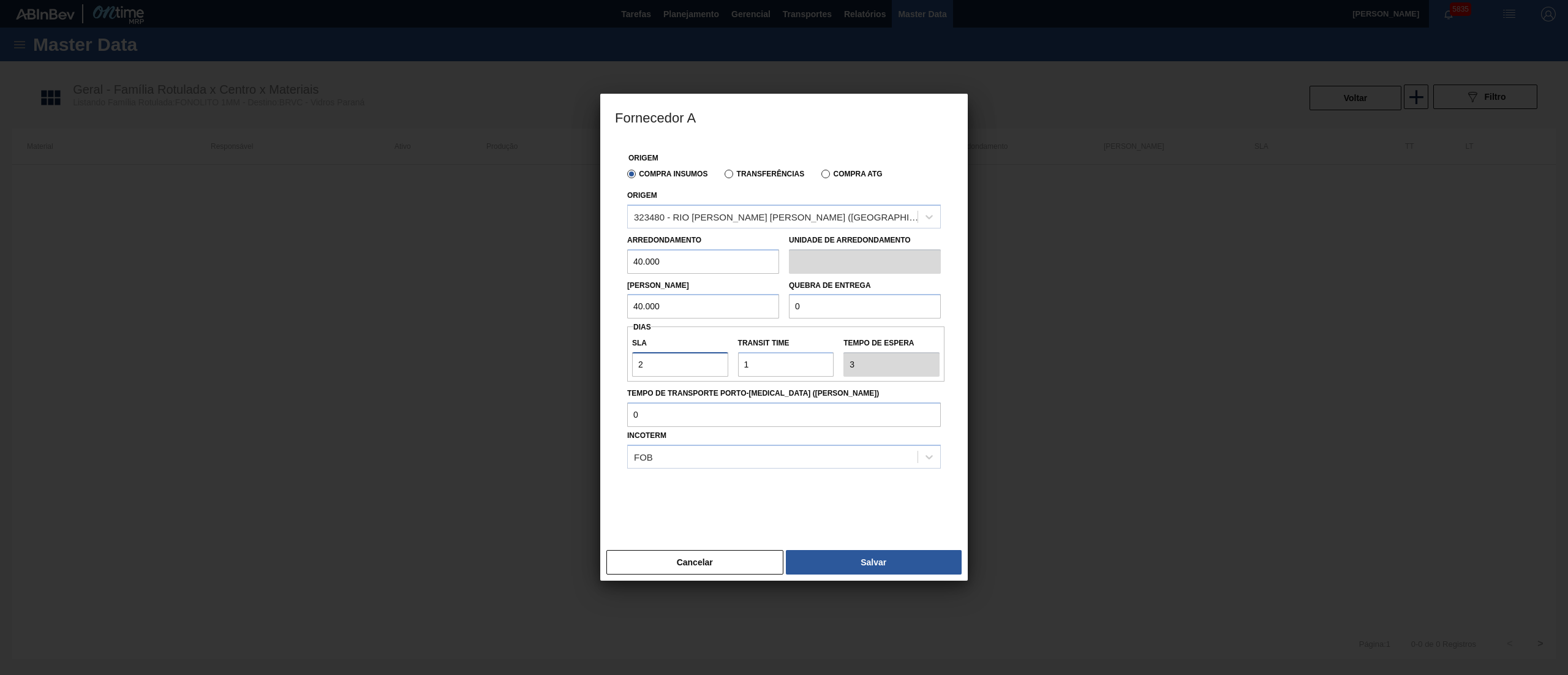
click at [574, 372] on div "Fornecedor A Origem Compra Insumos Transferências Compra ATG Origem 323480 - RI…" at bounding box center [784, 337] width 1568 height 675
type input "1"
type input "2"
type input "1"
drag, startPoint x: 780, startPoint y: 355, endPoint x: 682, endPoint y: 363, distance: 98.3
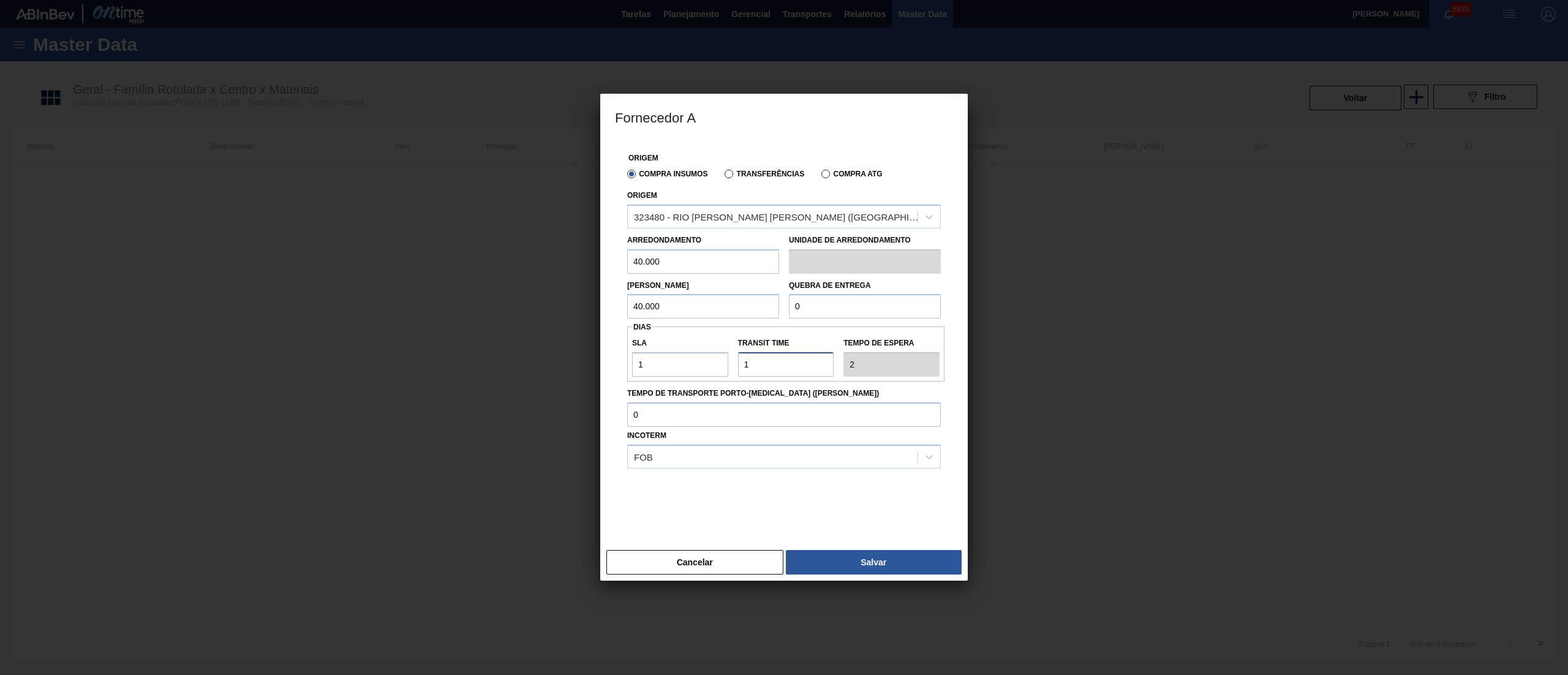
click at [682, 363] on div "SLA 1 Transit Time Tempo de espera 2" at bounding box center [786, 353] width 317 height 45
type input "2"
type input "3"
type input "2"
click at [819, 559] on button "Salvar" at bounding box center [874, 562] width 176 height 24
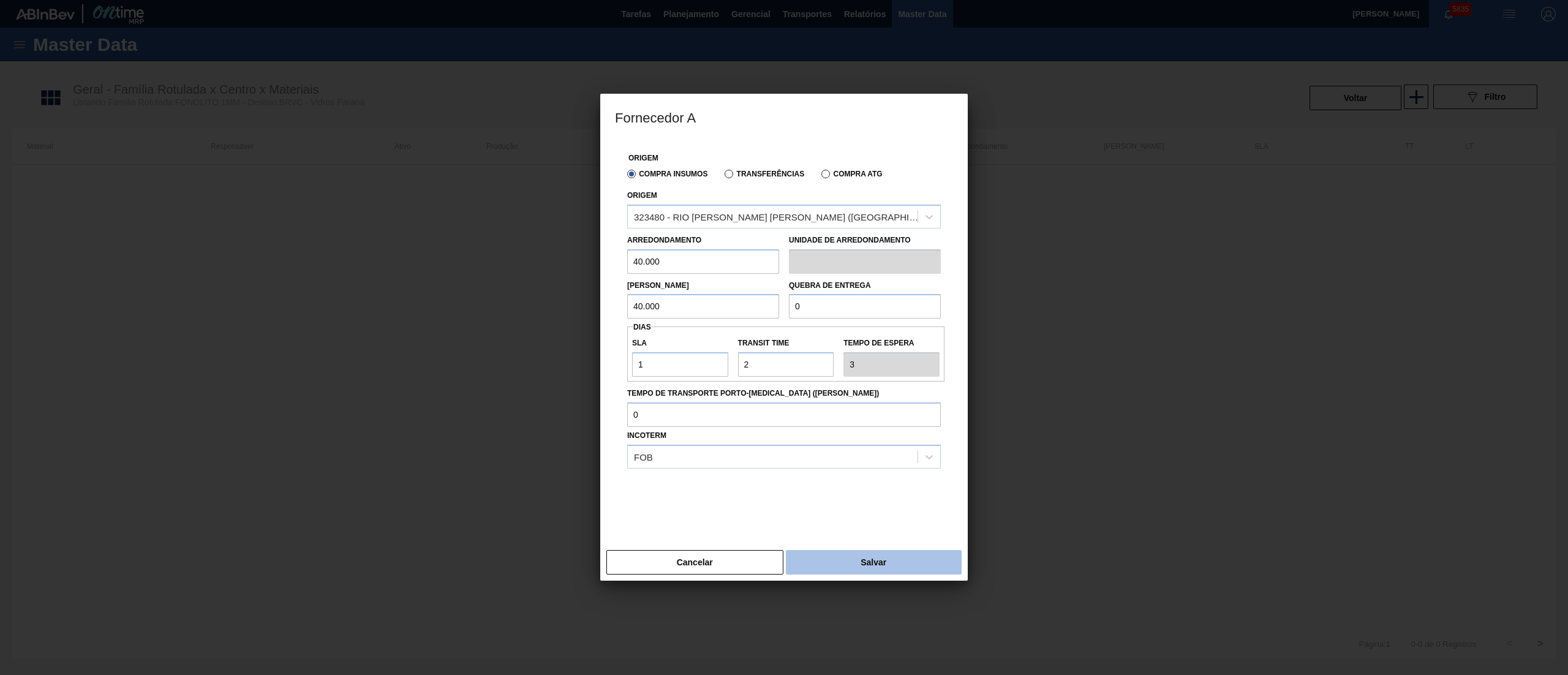
type input "KG"
click at [839, 563] on button "Salvar" at bounding box center [874, 562] width 176 height 24
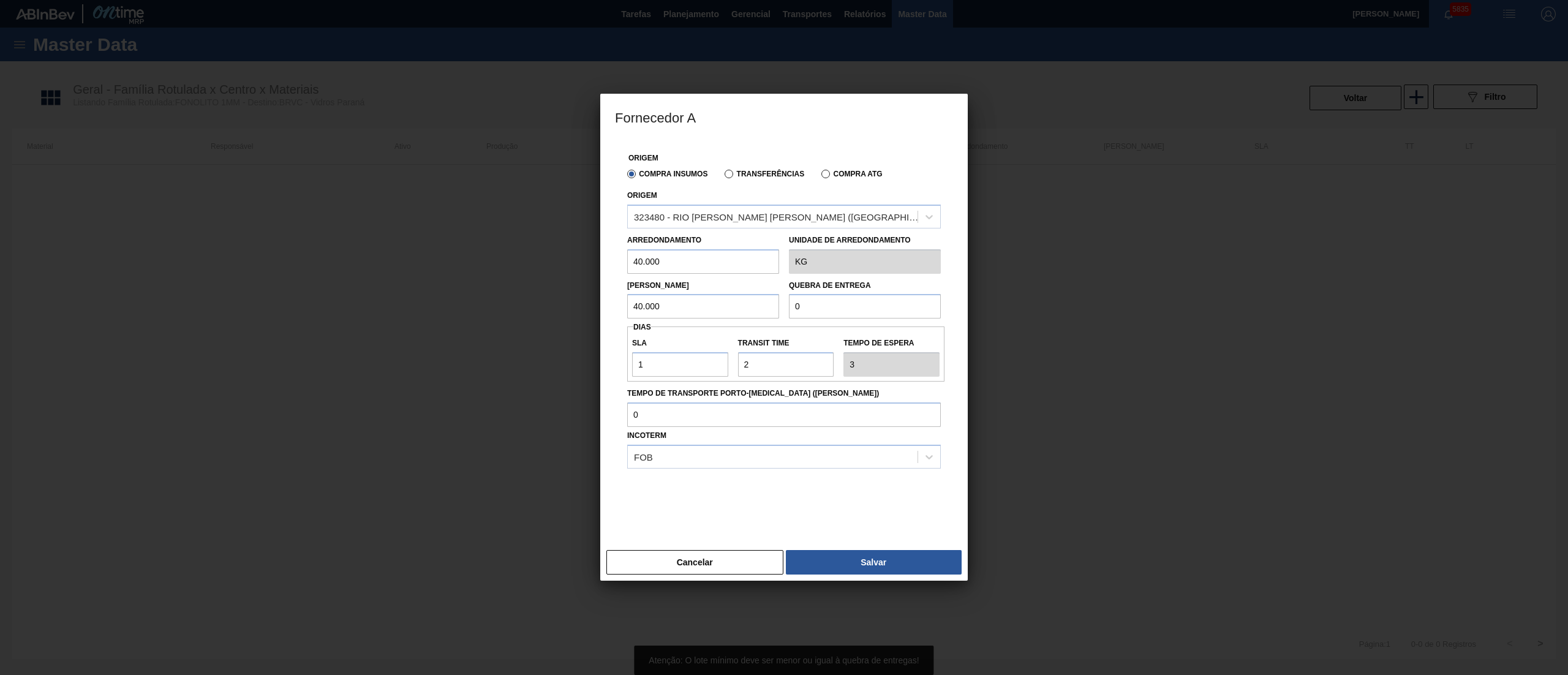
drag, startPoint x: 816, startPoint y: 313, endPoint x: 684, endPoint y: 300, distance: 132.6
click at [684, 300] on div "Lote Mínimo 40.000 Quebra de entrega 0" at bounding box center [784, 296] width 324 height 45
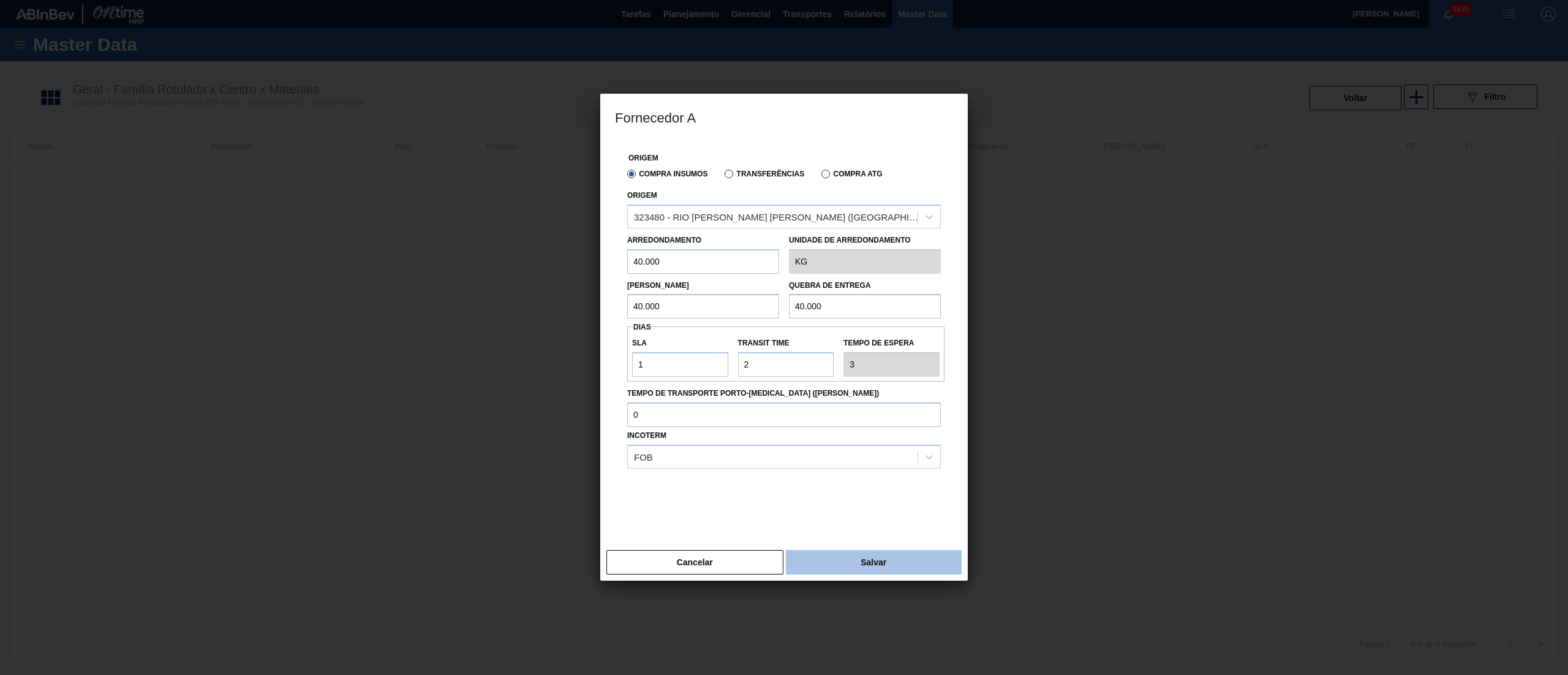
type input "40.000"
click at [884, 560] on button "Salvar" at bounding box center [874, 562] width 176 height 24
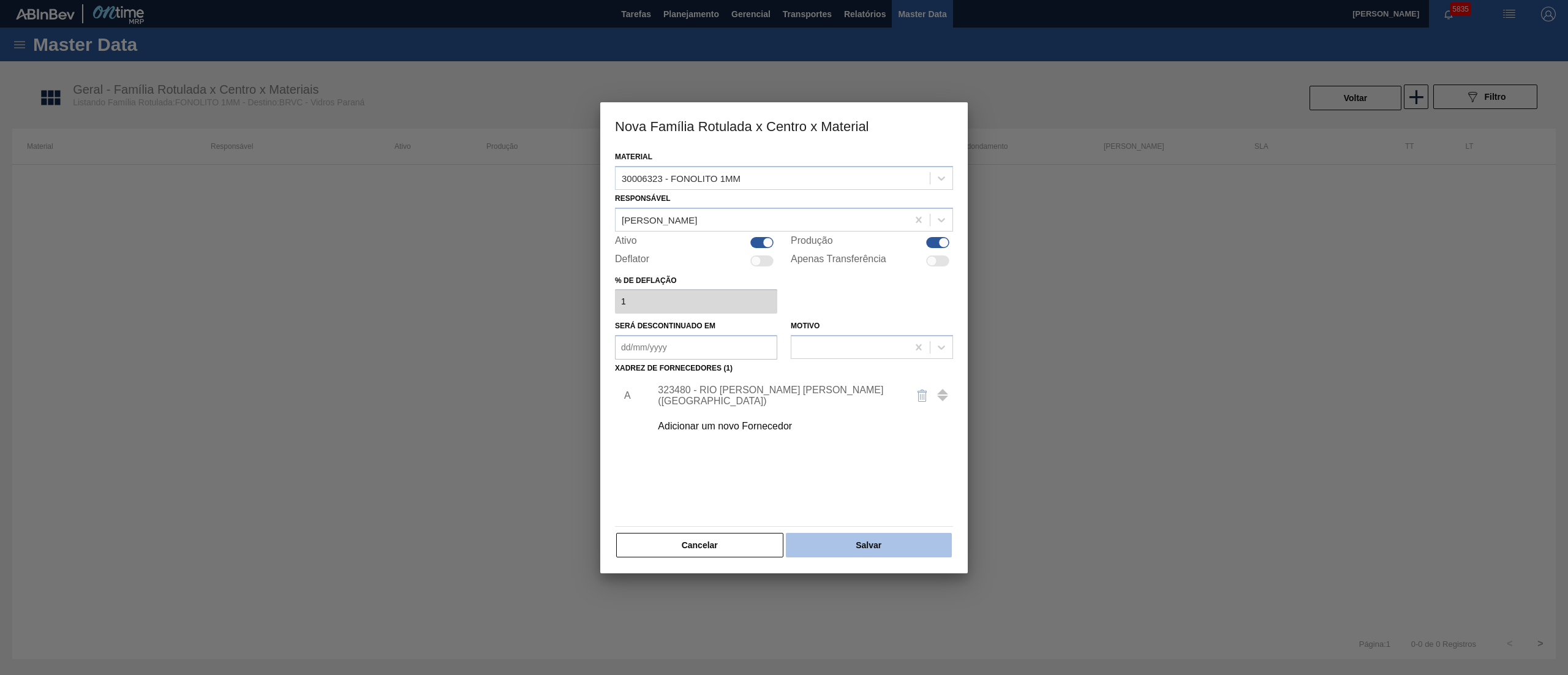
click at [836, 546] on button "Salvar" at bounding box center [869, 545] width 166 height 24
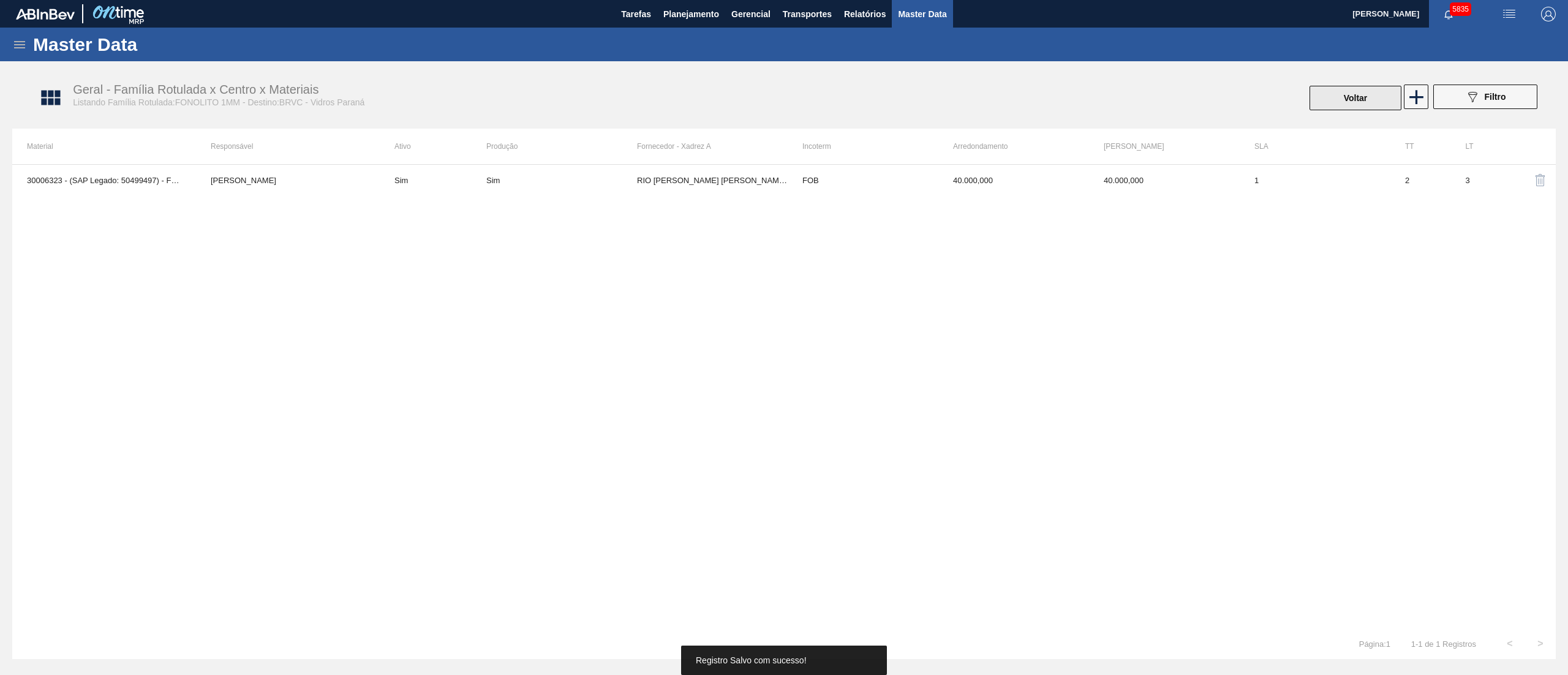
click at [1342, 94] on button "Voltar" at bounding box center [1356, 97] width 92 height 24
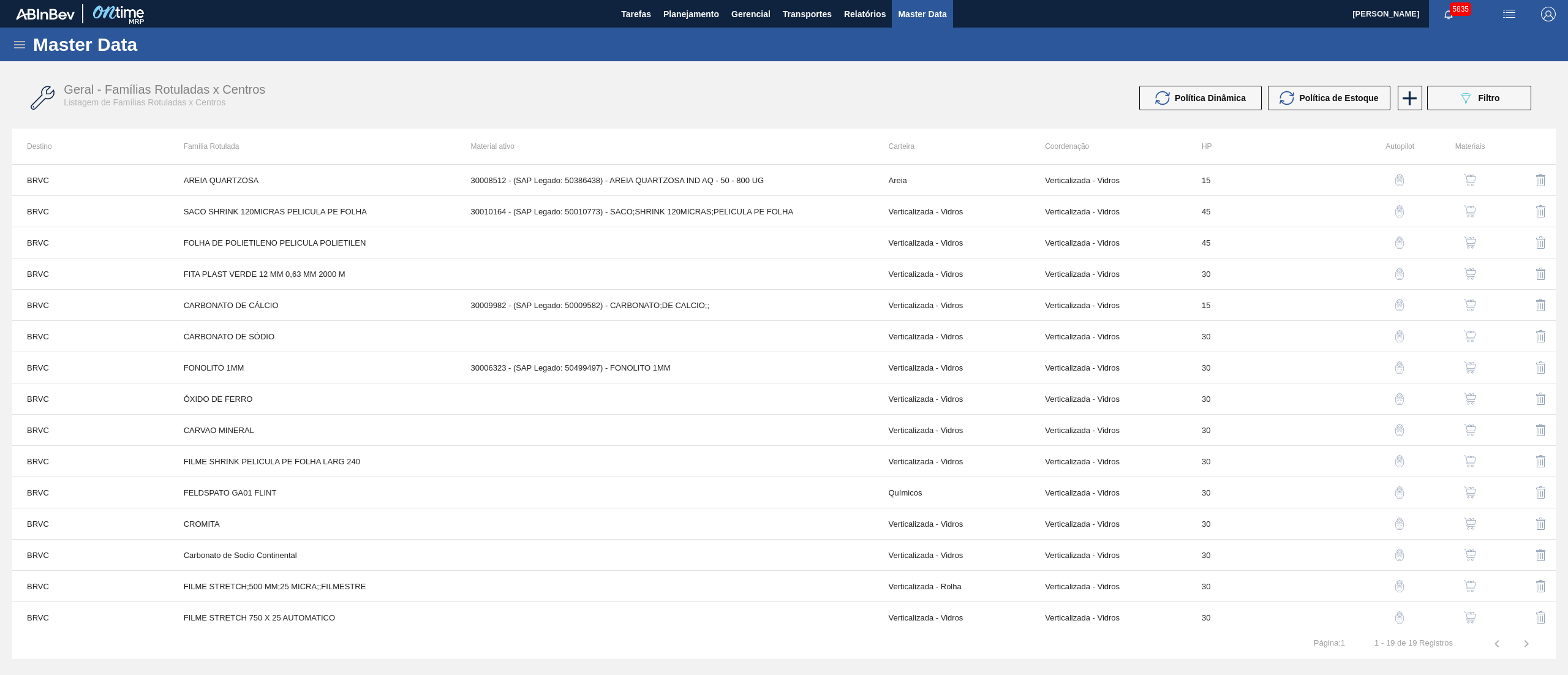
click at [1476, 306] on div "button" at bounding box center [1471, 305] width 15 height 13
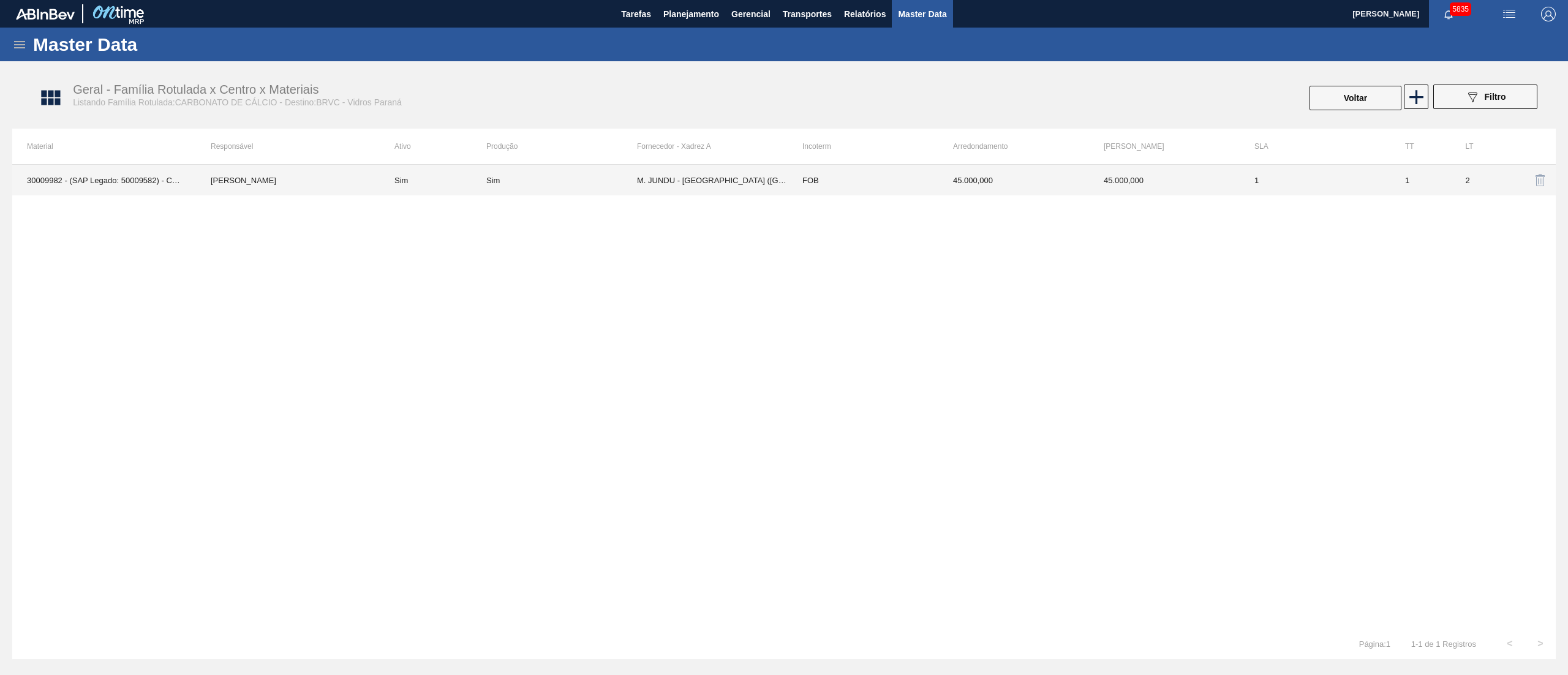
click at [674, 187] on td "M. JUNDU - SÃO JOÃO DEL REI (MG)" at bounding box center [712, 180] width 150 height 31
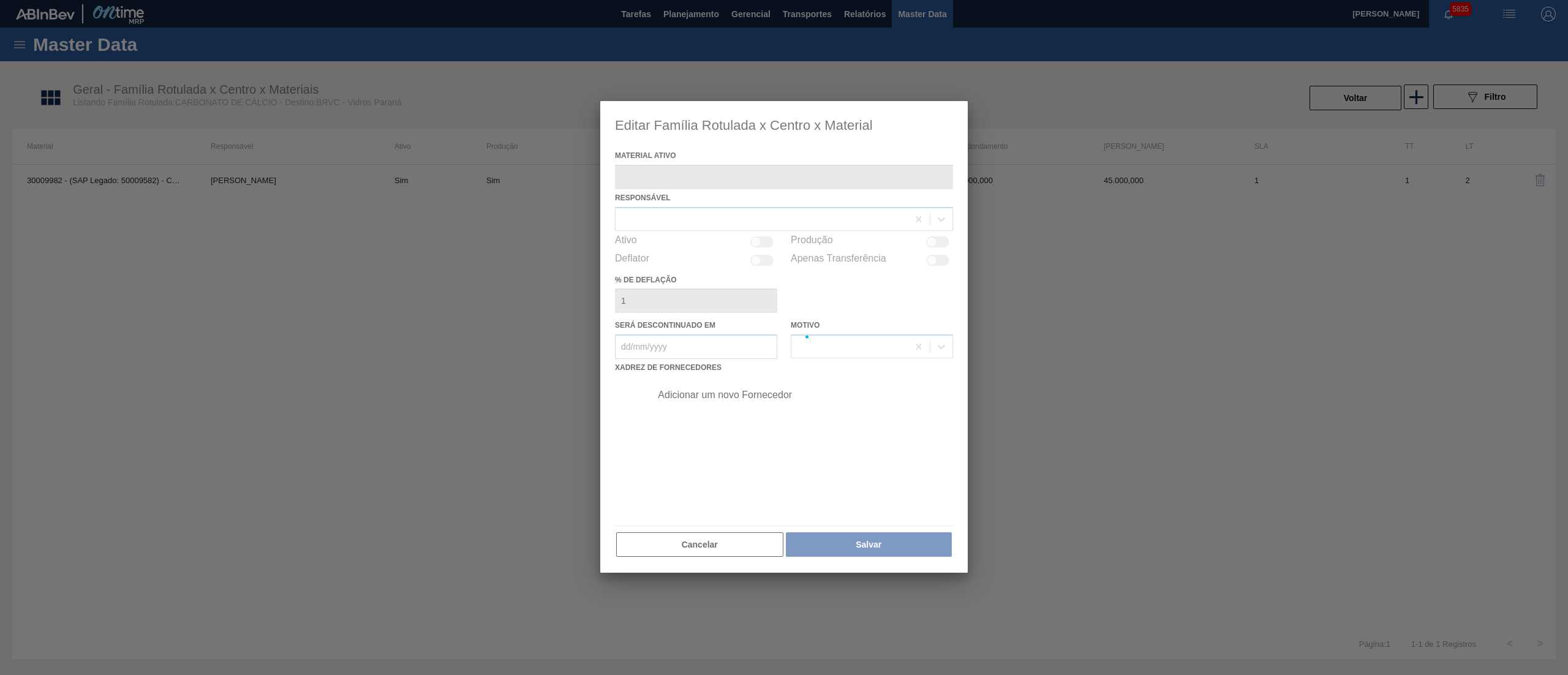
type ativo "30009982 - (SAP Legado: 50009582) - CARBONATO;DE CALCIO;;"
checkbox input "true"
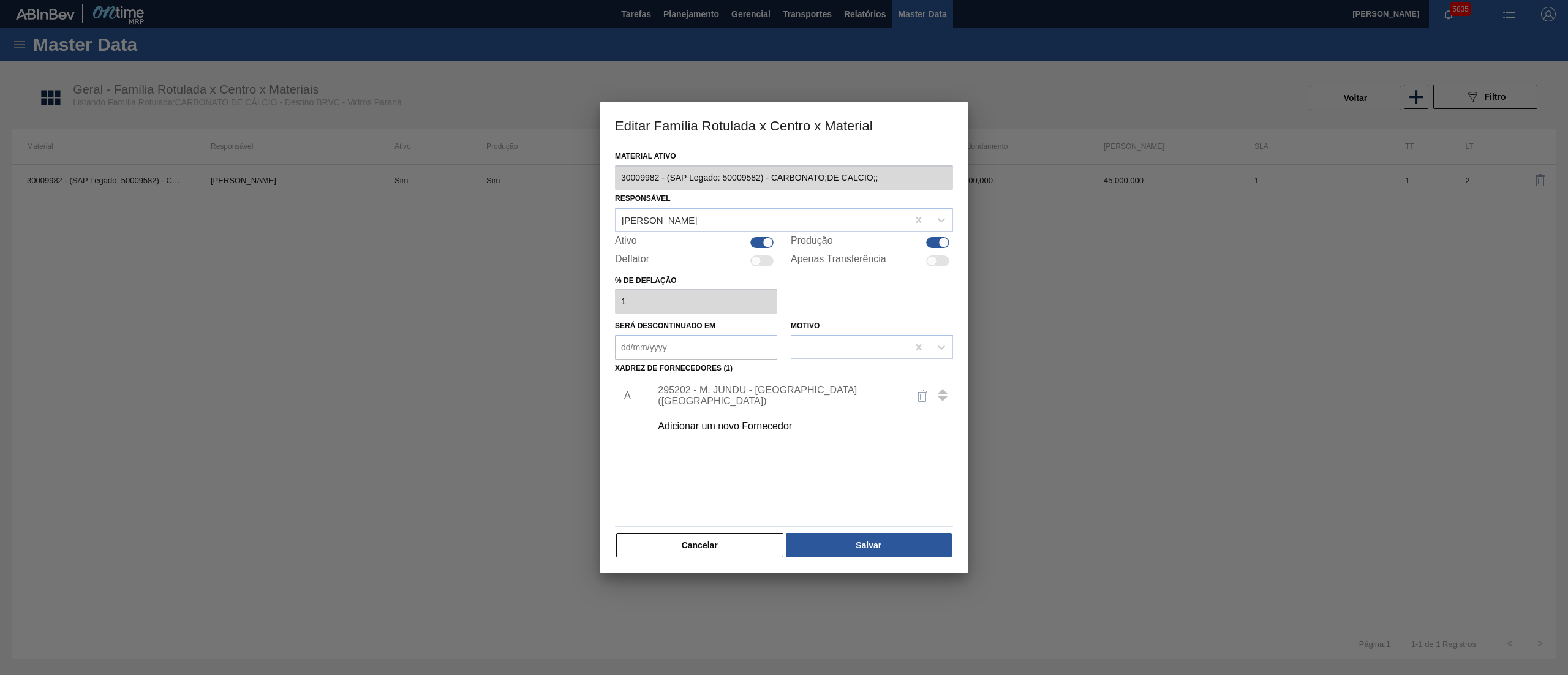
click at [695, 395] on div "295202 - M. JUNDU - SÃO JOÃO DEL REI (MG)" at bounding box center [778, 396] width 240 height 22
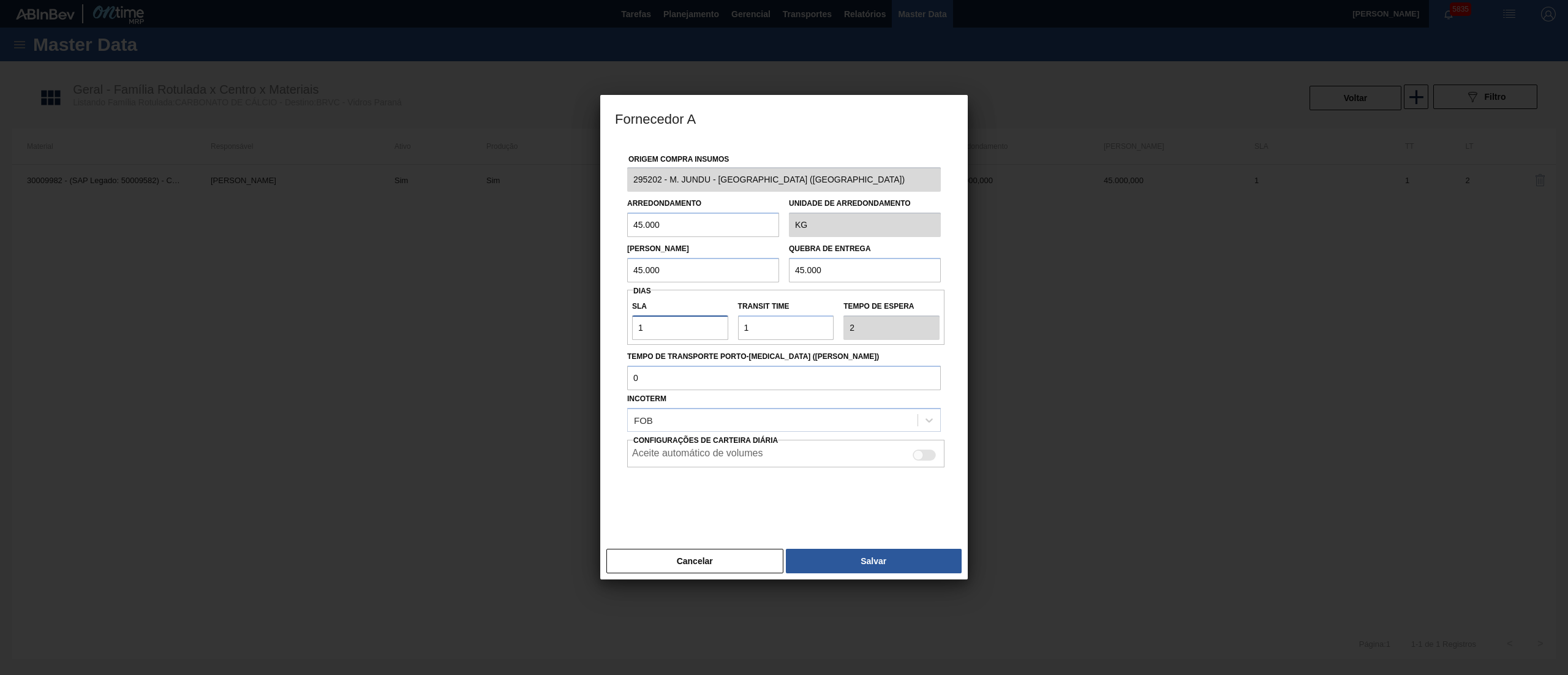
drag, startPoint x: 655, startPoint y: 337, endPoint x: 700, endPoint y: 335, distance: 45.0
click at [655, 338] on input "1" at bounding box center [680, 328] width 96 height 24
drag, startPoint x: 740, startPoint y: 331, endPoint x: 752, endPoint y: 331, distance: 12.0
click at [751, 331] on input "Transit Time" at bounding box center [786, 328] width 96 height 24
type input "11"
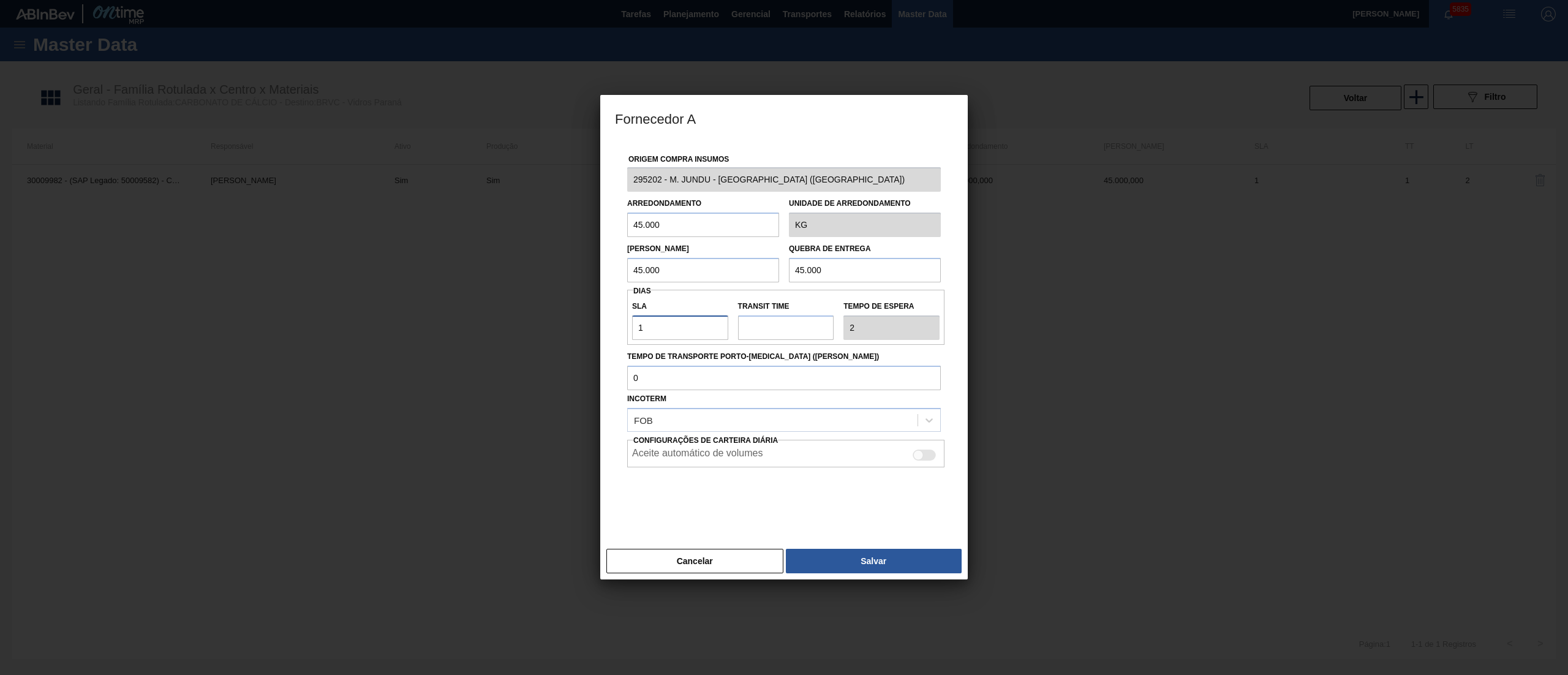
type input "NaN"
type input "11"
drag, startPoint x: 772, startPoint y: 328, endPoint x: 695, endPoint y: 330, distance: 77.0
click at [695, 330] on div "SLA 11 Transit Time Tempo de espera NaN" at bounding box center [786, 317] width 317 height 45
type input "2"
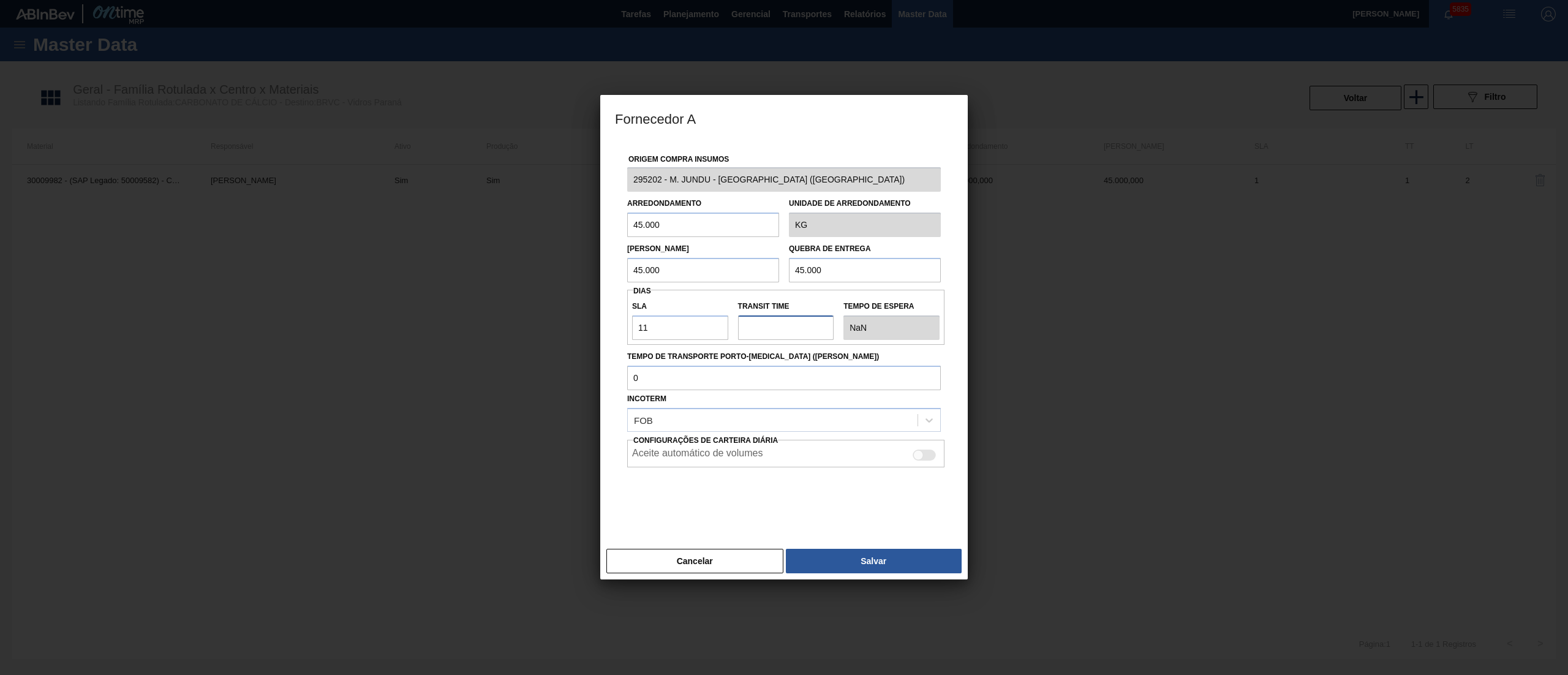
type input "13"
type input "2"
drag, startPoint x: 662, startPoint y: 328, endPoint x: 542, endPoint y: 335, distance: 120.2
click at [542, 335] on div "Fornecedor A Origem Compra Insumos 295202 - M. JUNDU - SÃO JOÃO DEL REI (MG) Ar…" at bounding box center [784, 337] width 1568 height 675
type input "1"
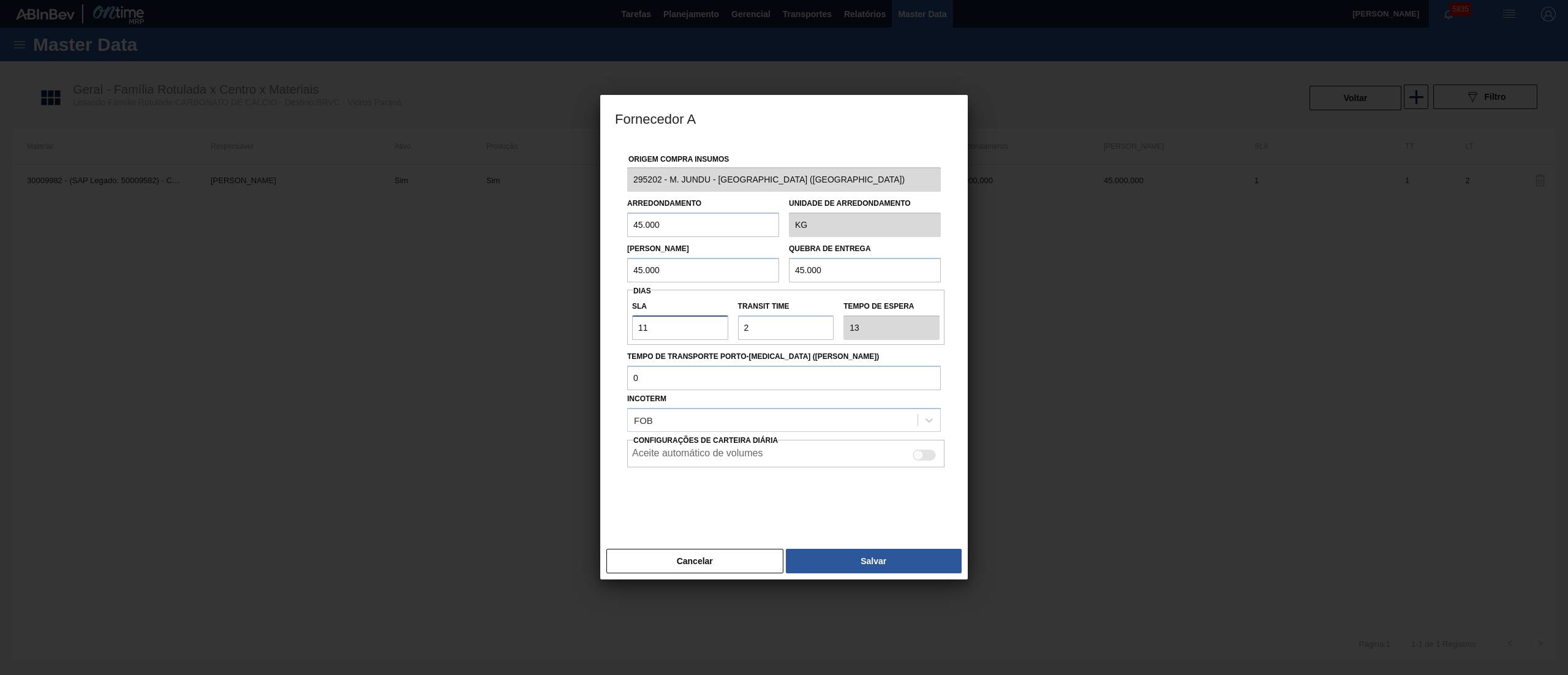
type input "3"
type input "1"
click at [853, 549] on button "Salvar" at bounding box center [874, 561] width 176 height 24
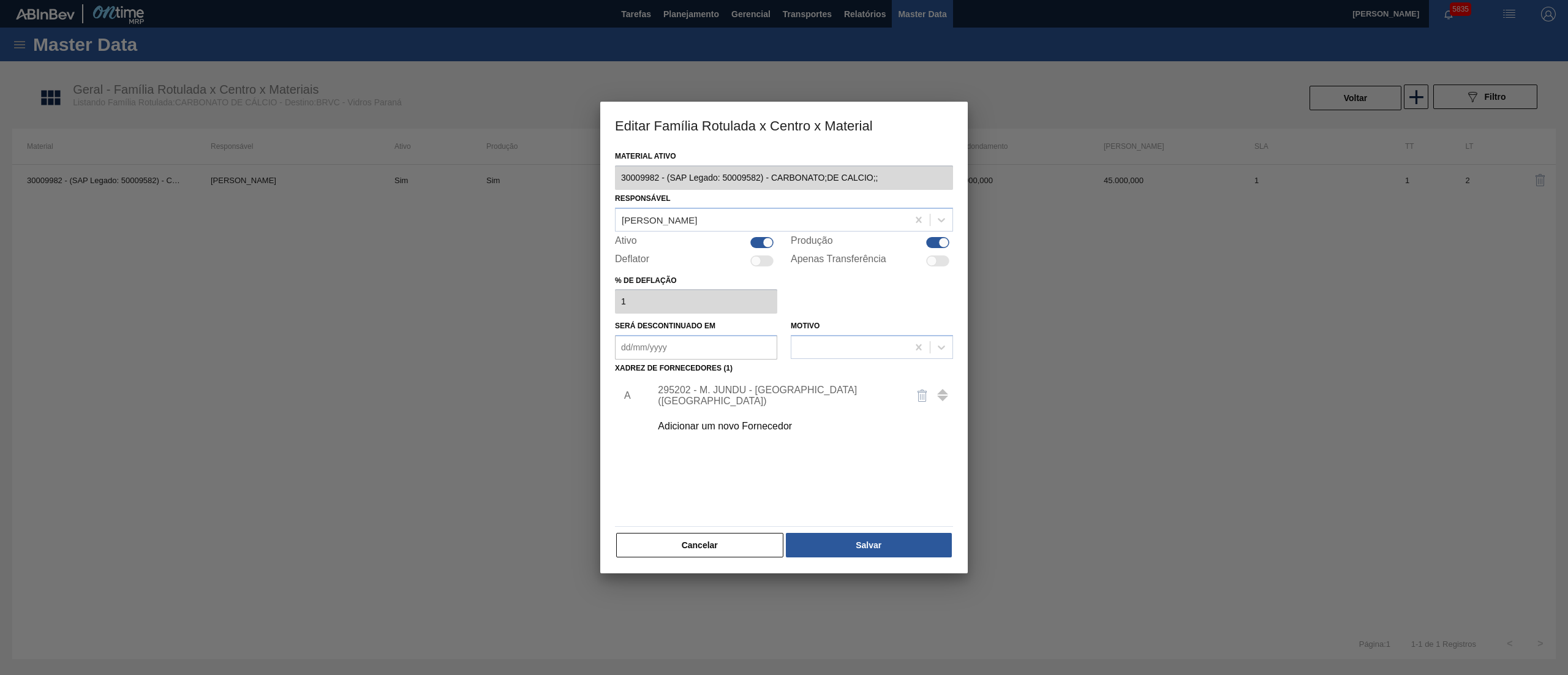
click at [853, 549] on button "Salvar" at bounding box center [869, 545] width 166 height 24
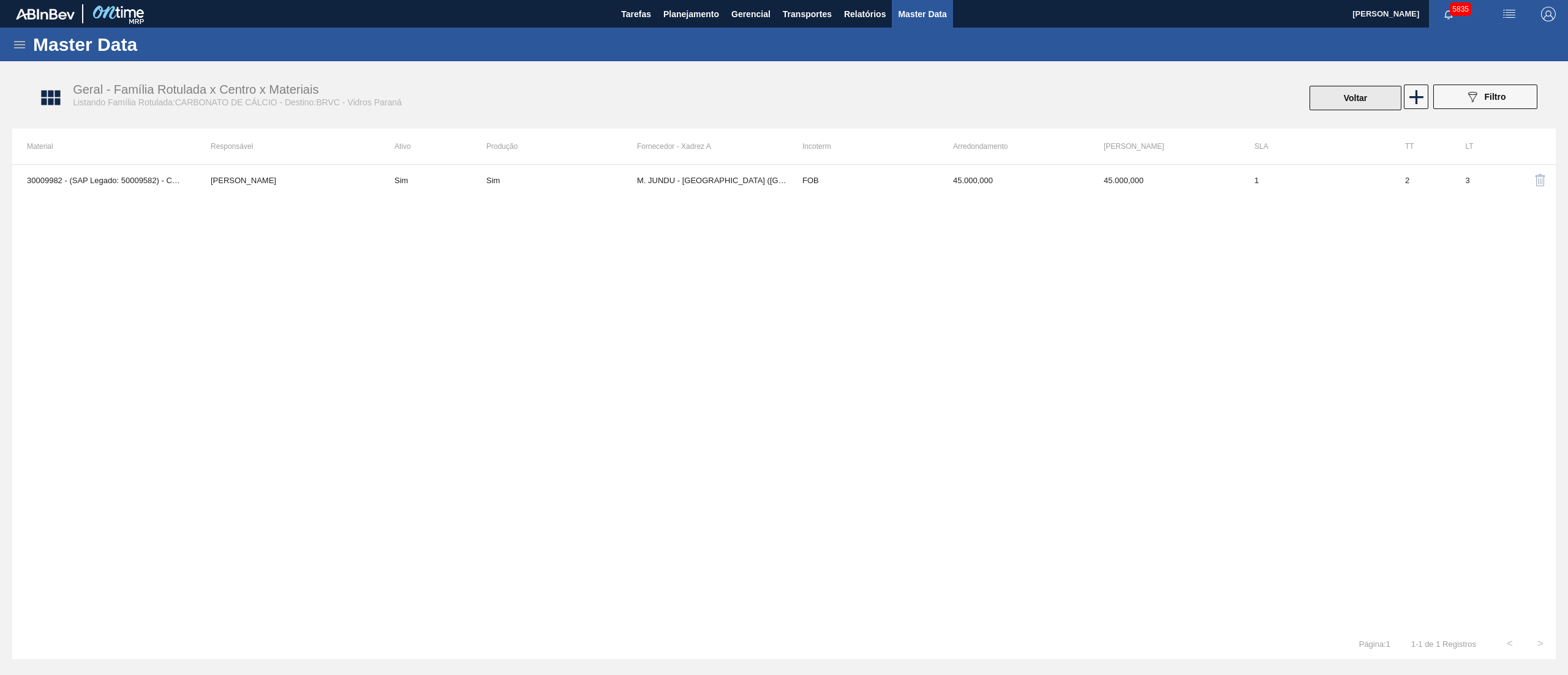
click at [1326, 100] on button "Voltar" at bounding box center [1356, 97] width 92 height 24
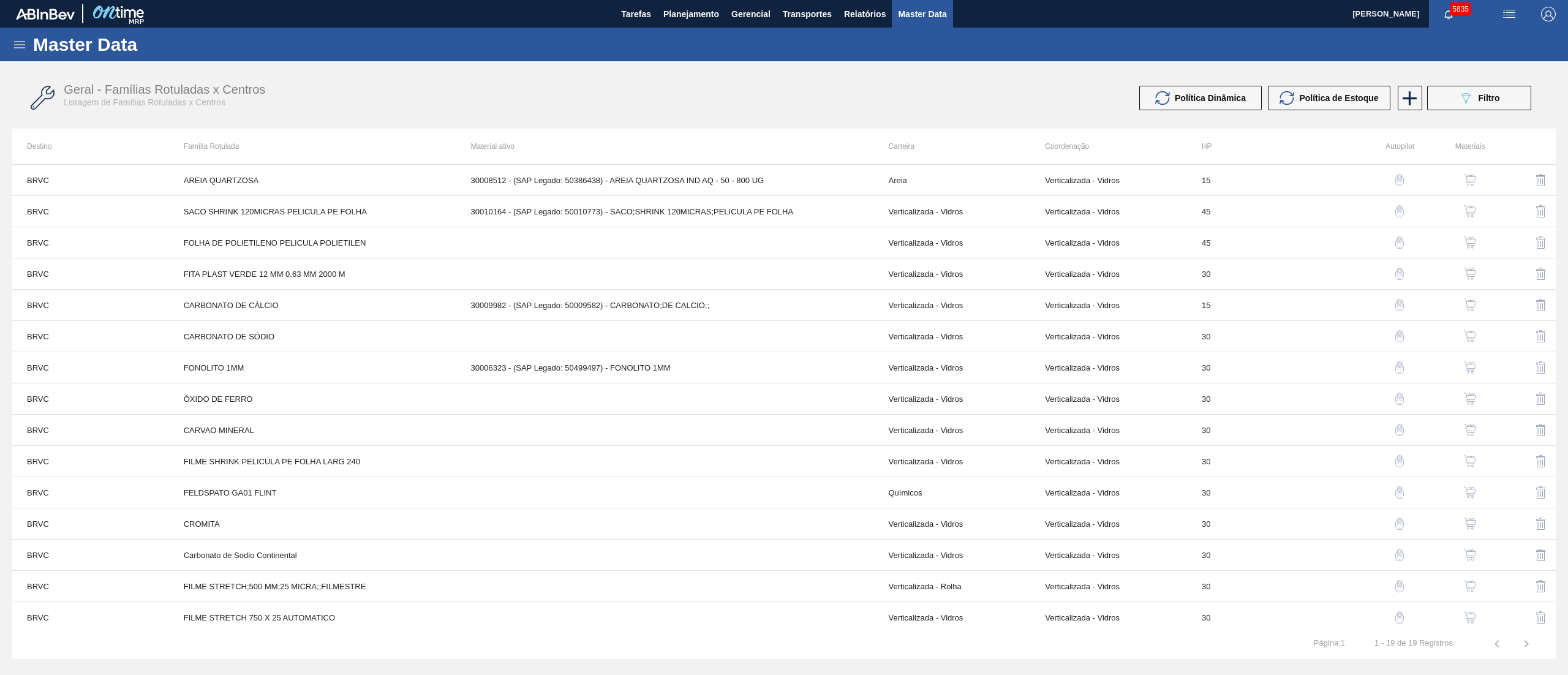
click at [1464, 402] on img "button" at bounding box center [1470, 398] width 13 height 13
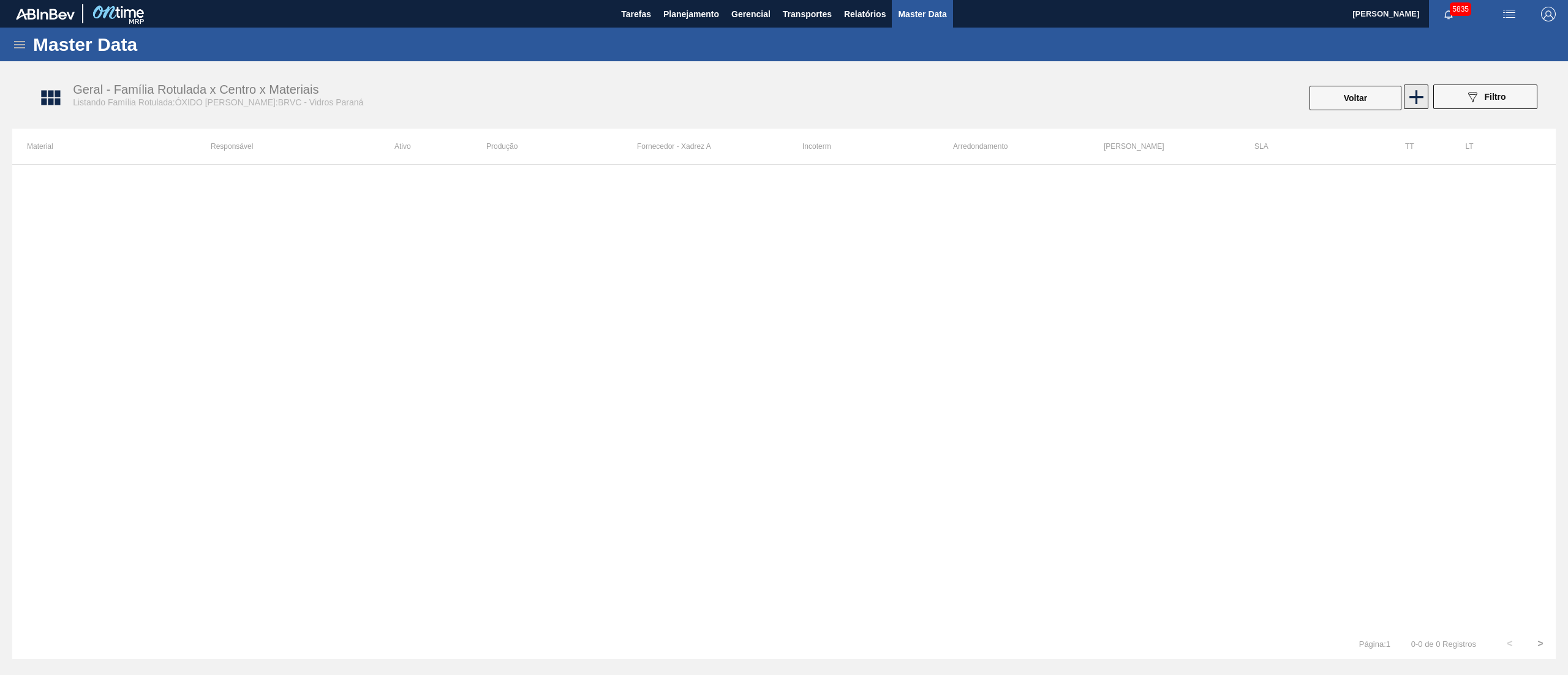
click at [1420, 100] on icon at bounding box center [1417, 97] width 24 height 24
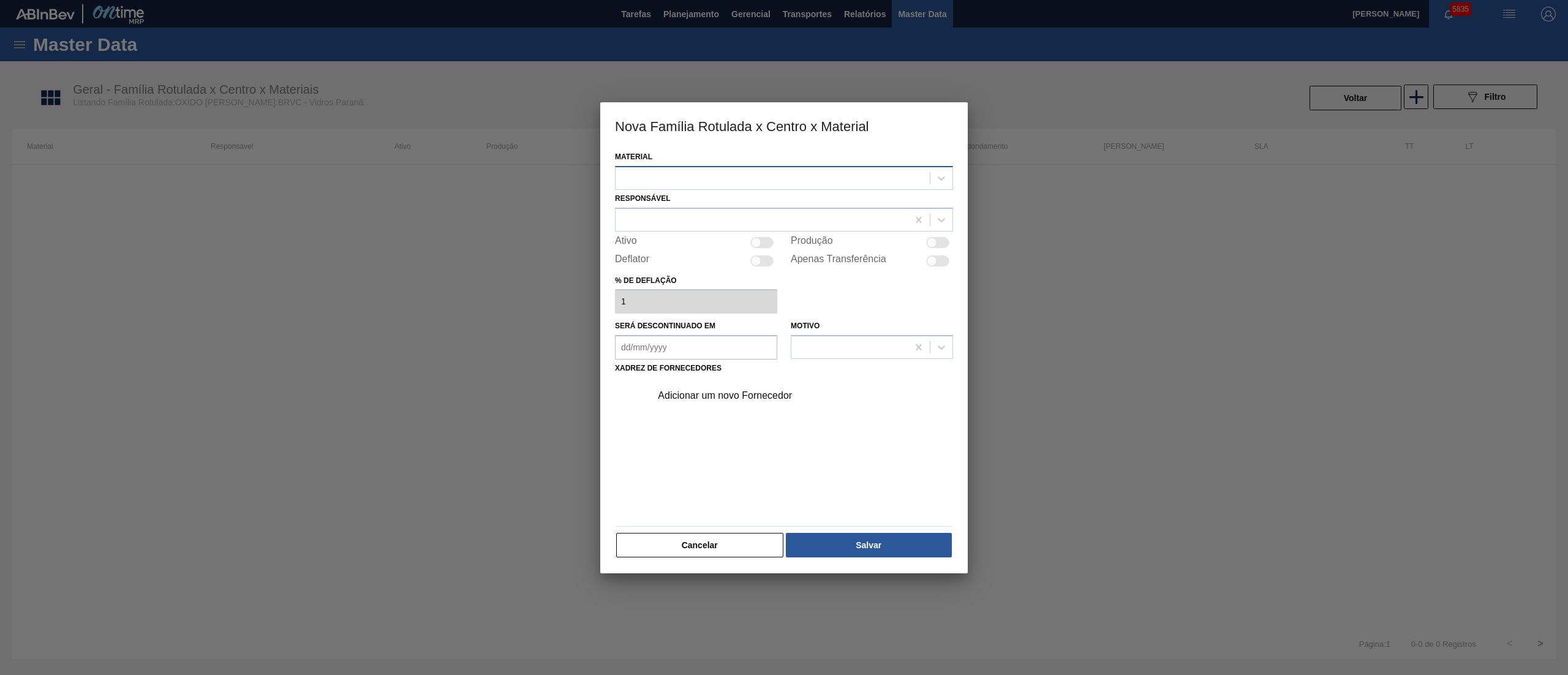
click at [655, 176] on div at bounding box center [773, 178] width 314 height 18
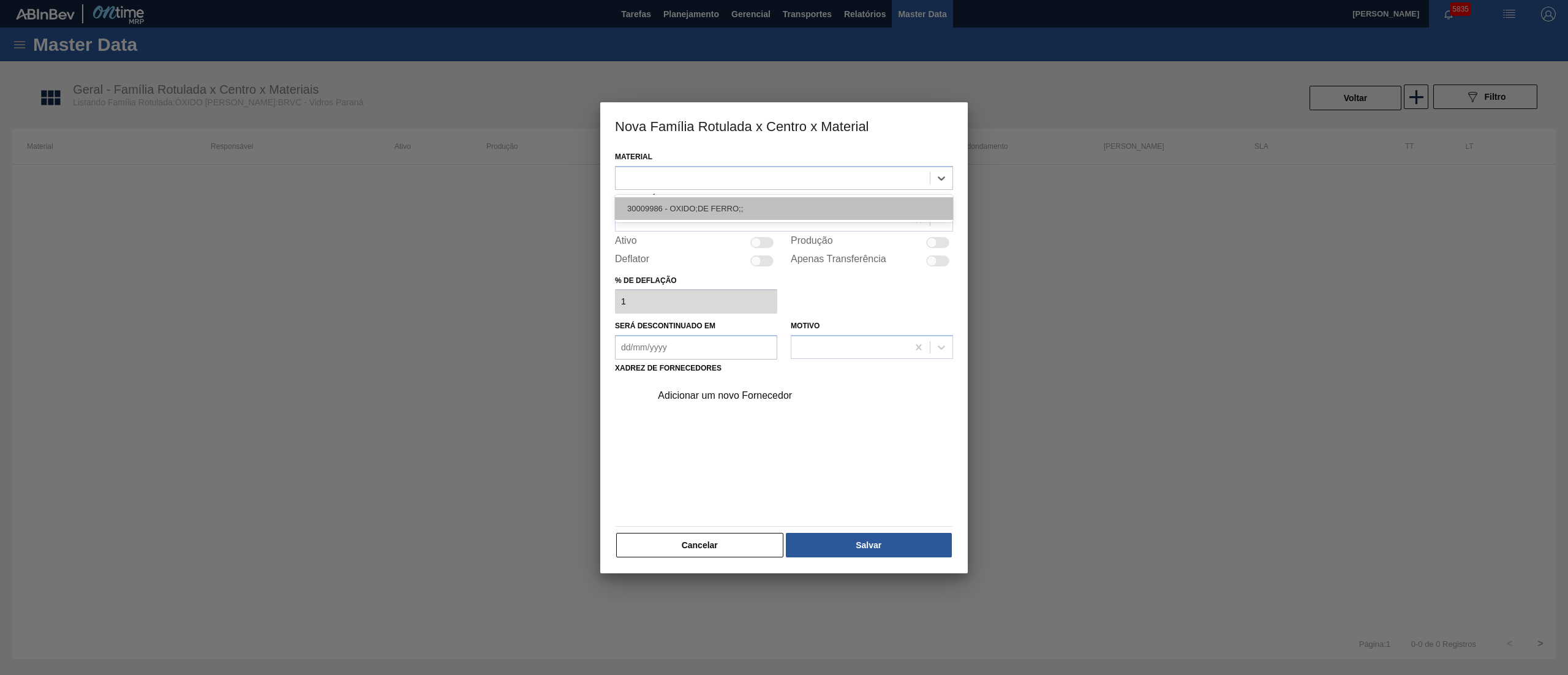
click at [643, 213] on div "30009986 - OXIDO;DE FERRO;;" at bounding box center [784, 208] width 339 height 23
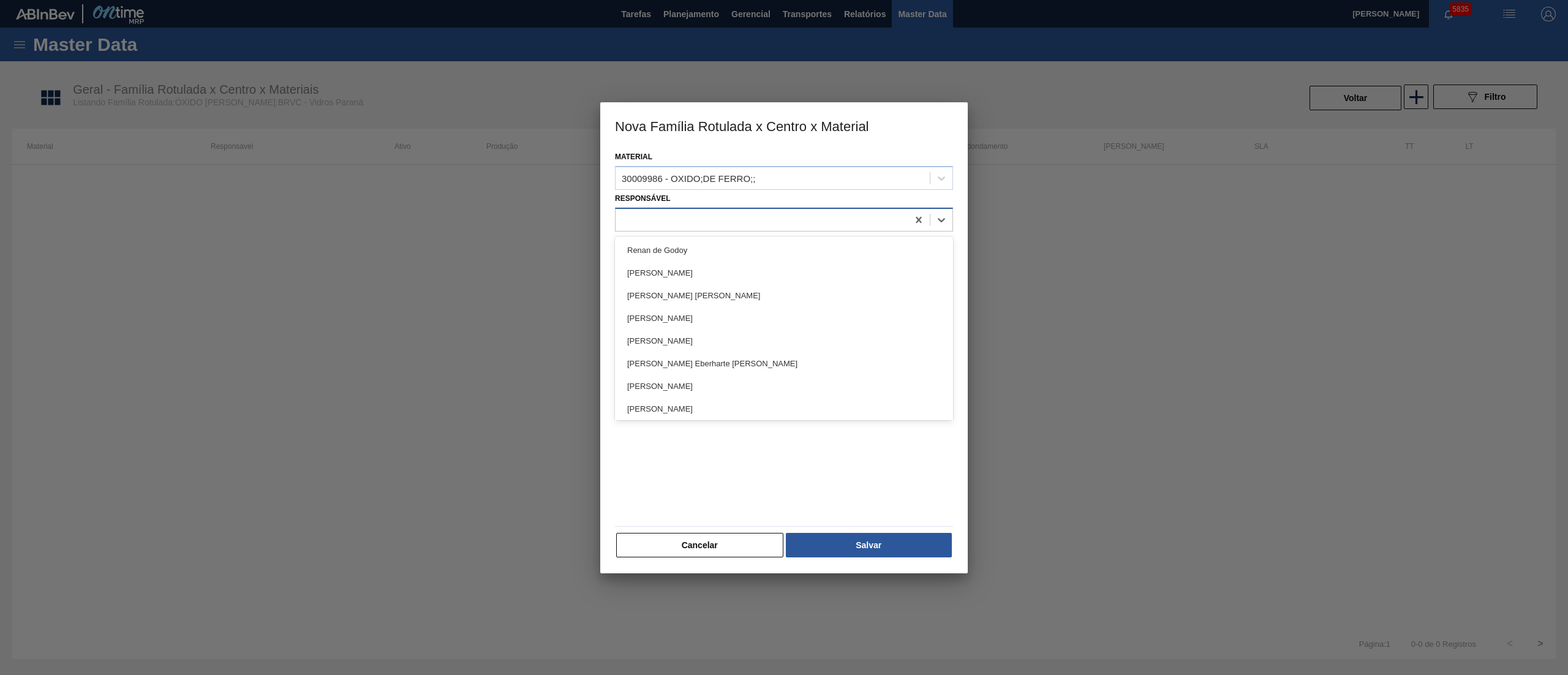
click at [645, 226] on div at bounding box center [762, 220] width 292 height 18
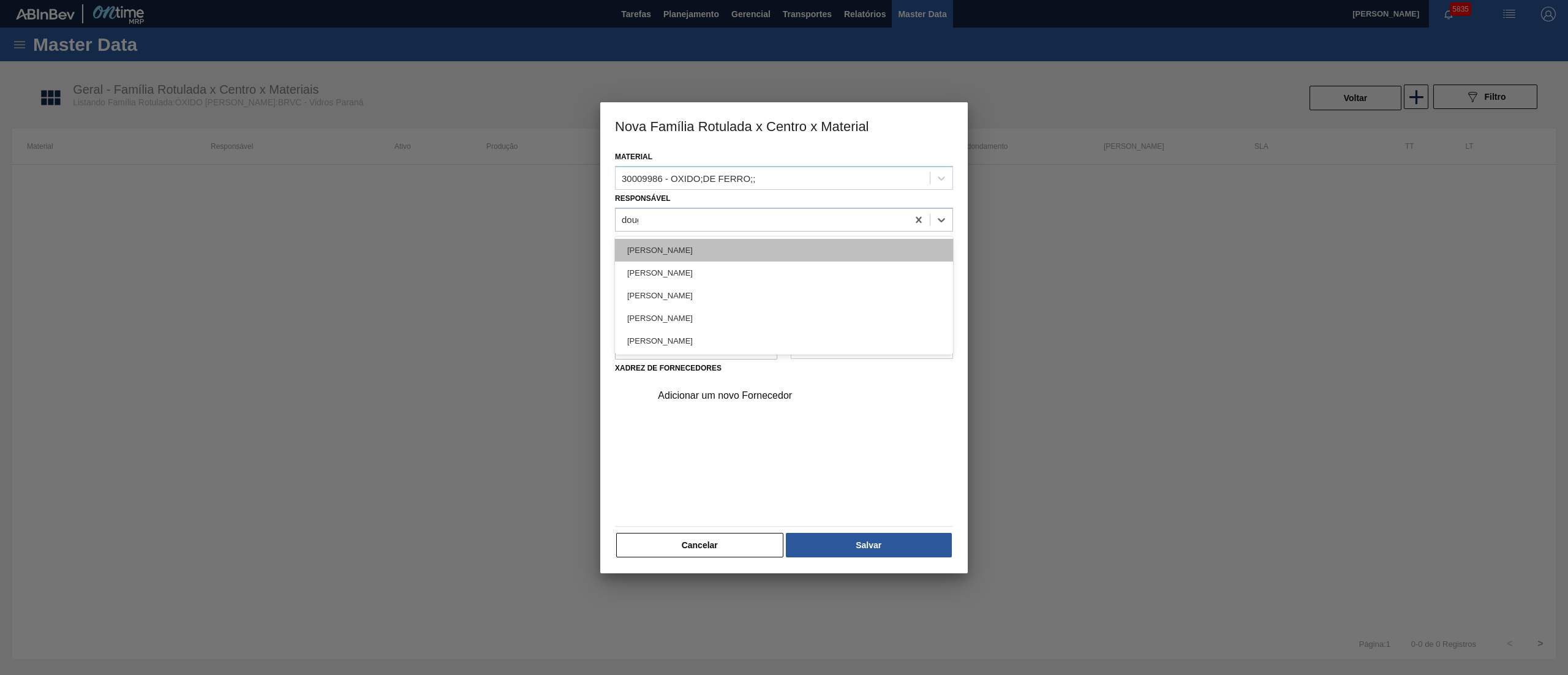
type input "douglas"
click at [651, 254] on div "[PERSON_NAME]" at bounding box center [784, 250] width 339 height 23
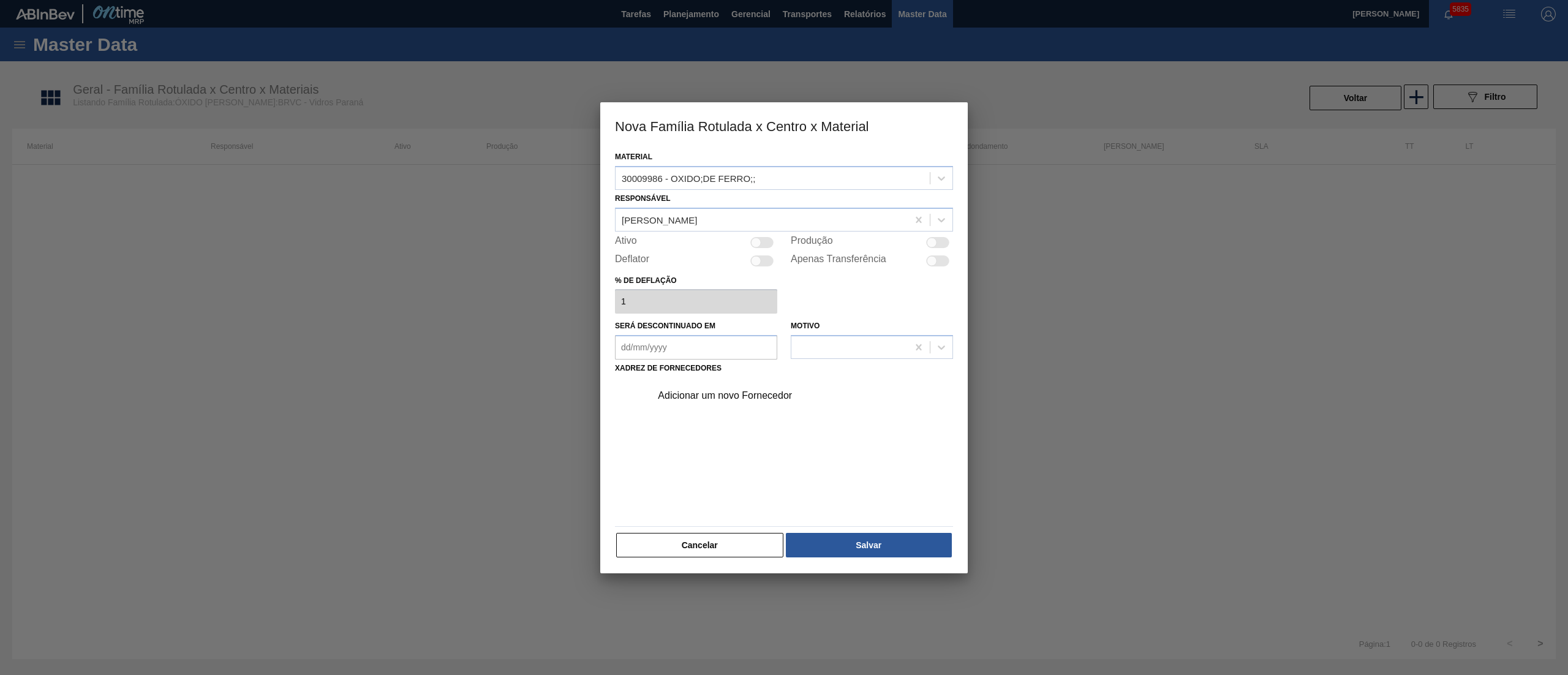
click at [762, 248] on div "Ativo" at bounding box center [696, 243] width 162 height 15
click at [760, 237] on div at bounding box center [763, 242] width 24 height 11
checkbox input "true"
click at [711, 415] on div "Adicionar um novo Fornecedor" at bounding box center [784, 449] width 339 height 144
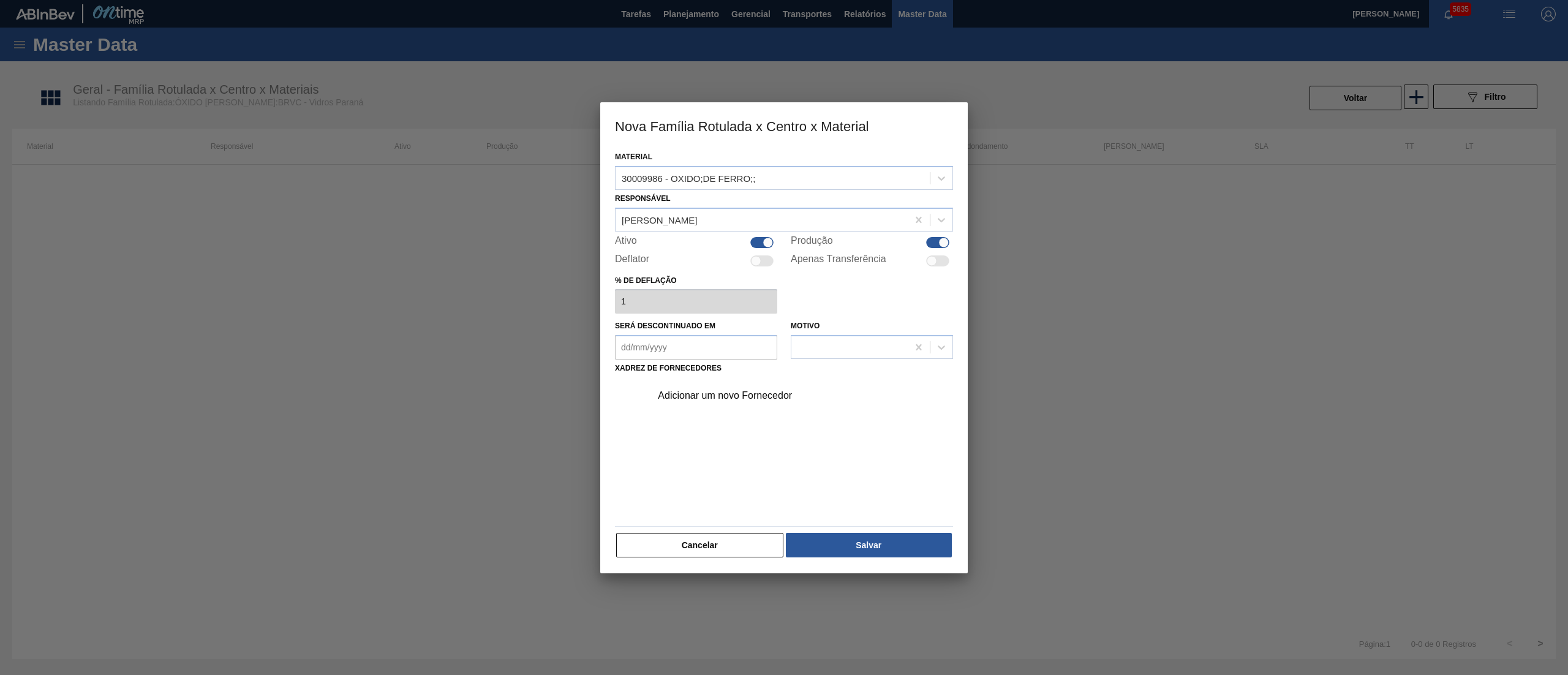
click at [701, 401] on div "Adicionar um novo Fornecedor" at bounding box center [798, 396] width 309 height 31
click at [682, 394] on div "Adicionar um novo Fornecedor" at bounding box center [778, 395] width 240 height 11
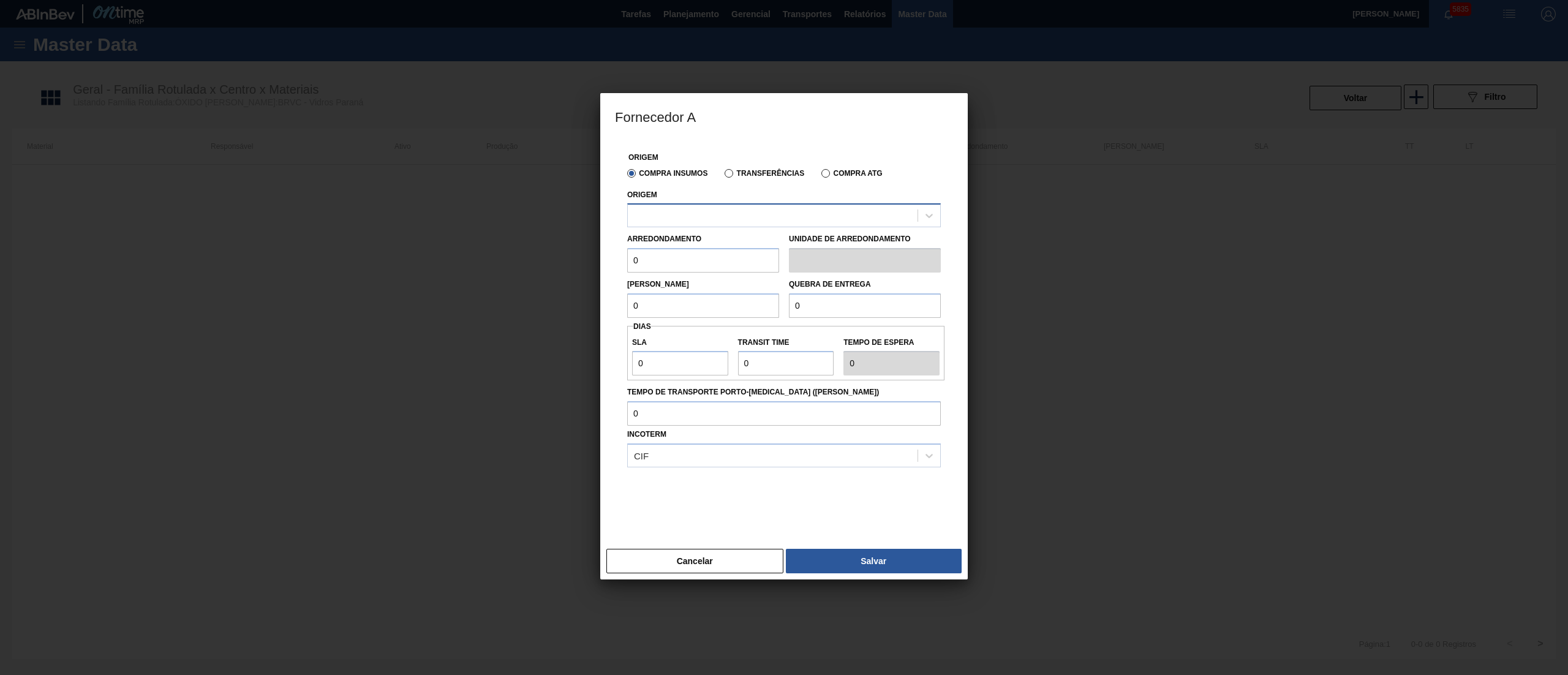
click at [684, 210] on div at bounding box center [772, 216] width 290 height 18
click at [689, 244] on div "295144 - PRINCE MINERAIS LTDA - GUARAREMA" at bounding box center [784, 246] width 313 height 23
click at [665, 269] on input "0" at bounding box center [704, 261] width 152 height 24
drag, startPoint x: 665, startPoint y: 269, endPoint x: 594, endPoint y: 261, distance: 71.4
click at [594, 261] on div "Fornecedor A Origem Compra Insumos Transferências Compra ATG Origem 295144 - PR…" at bounding box center [784, 337] width 1568 height 675
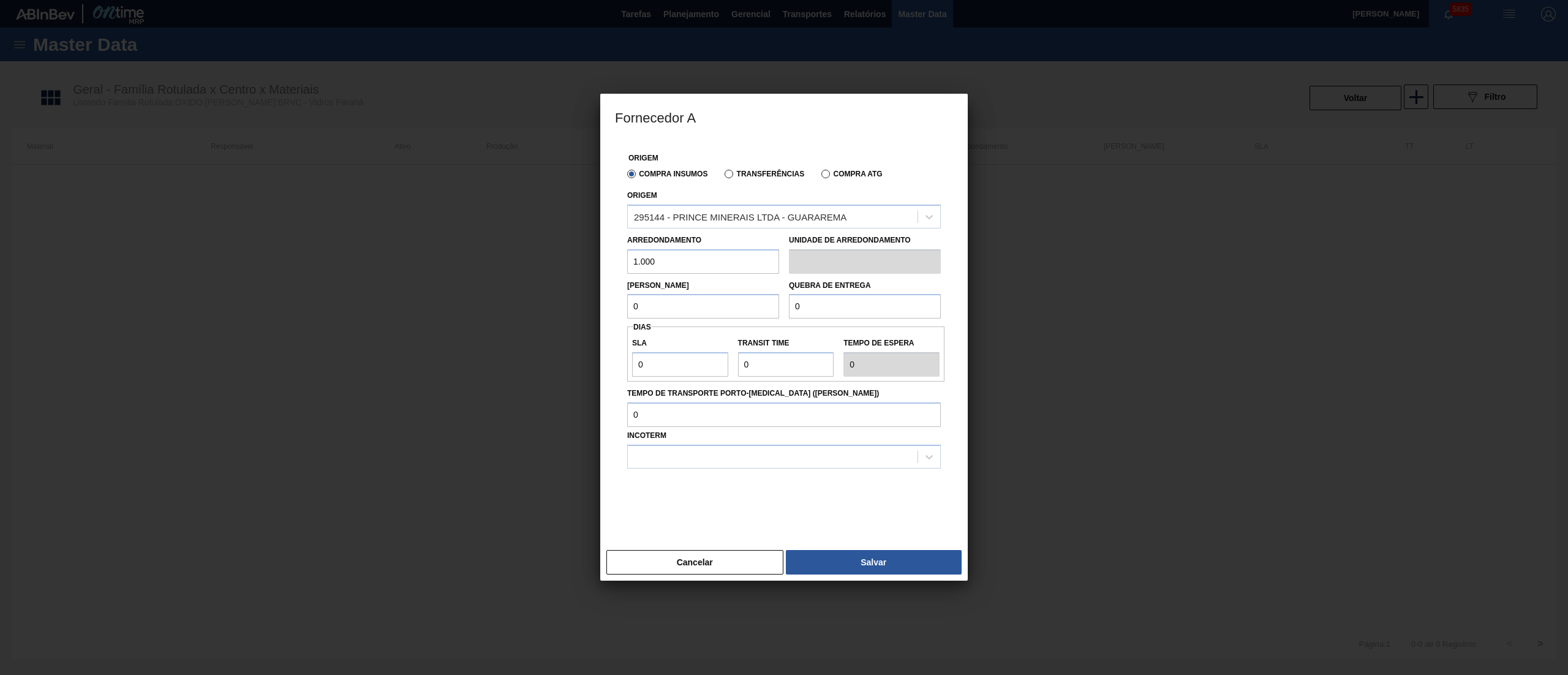
type input "1.000"
type input "1"
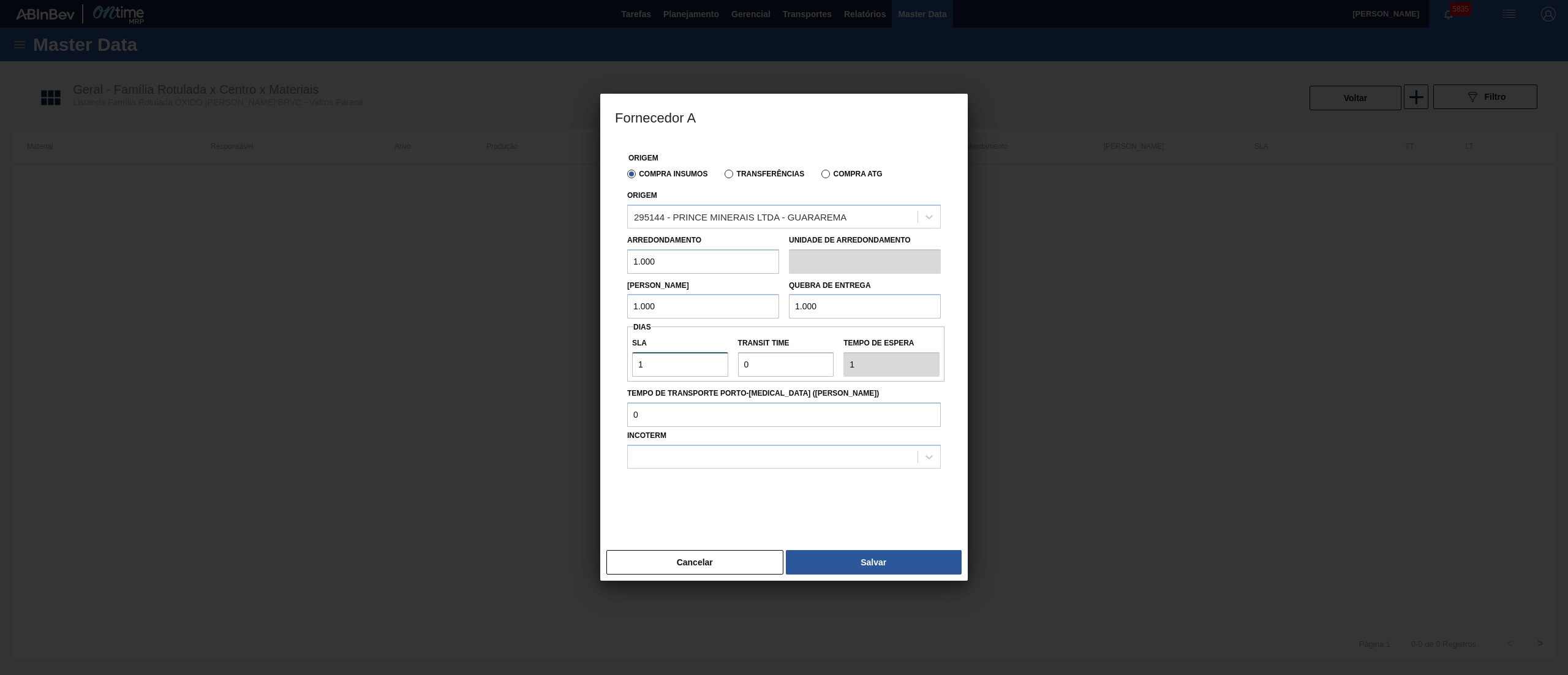
type input "1"
type input "2"
type input "3"
type input "2"
click at [746, 457] on div at bounding box center [772, 457] width 290 height 18
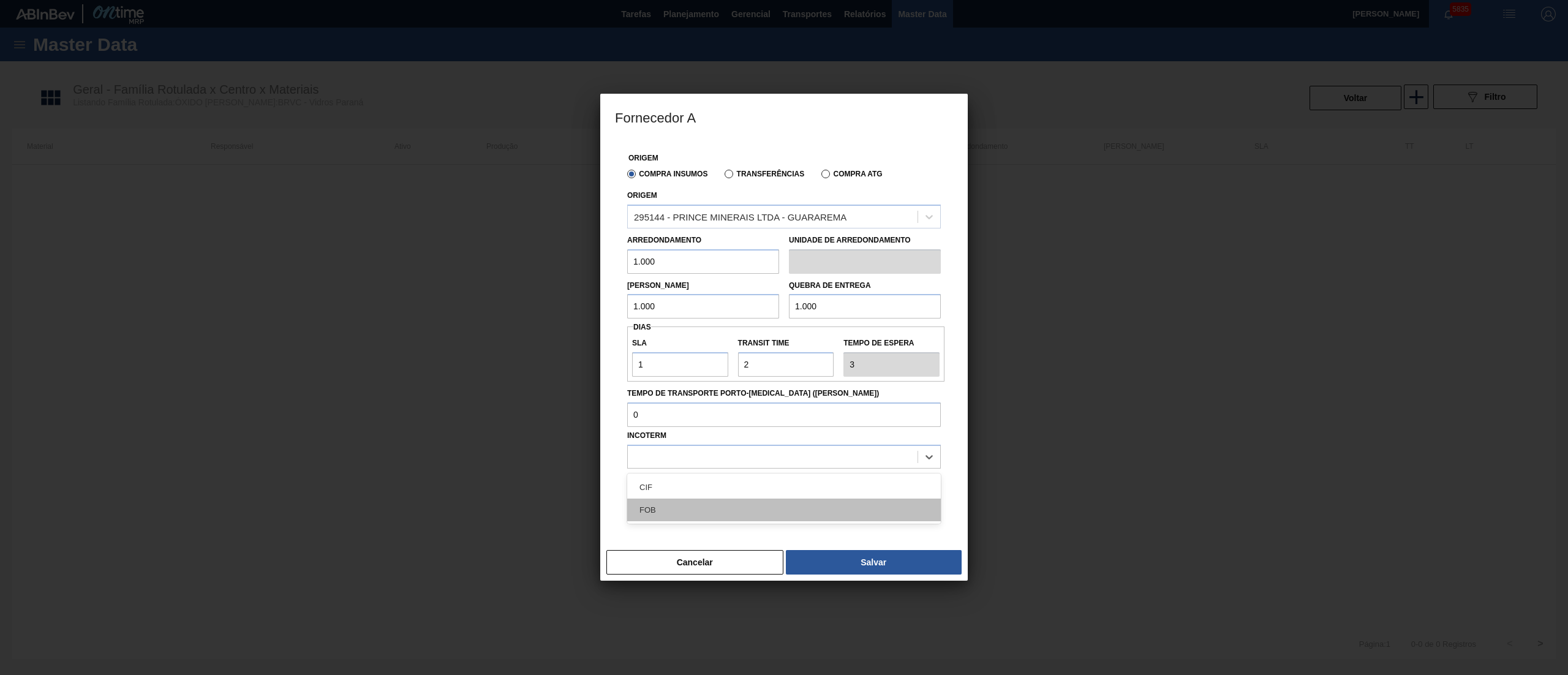
click at [700, 512] on div "FOB" at bounding box center [784, 510] width 313 height 23
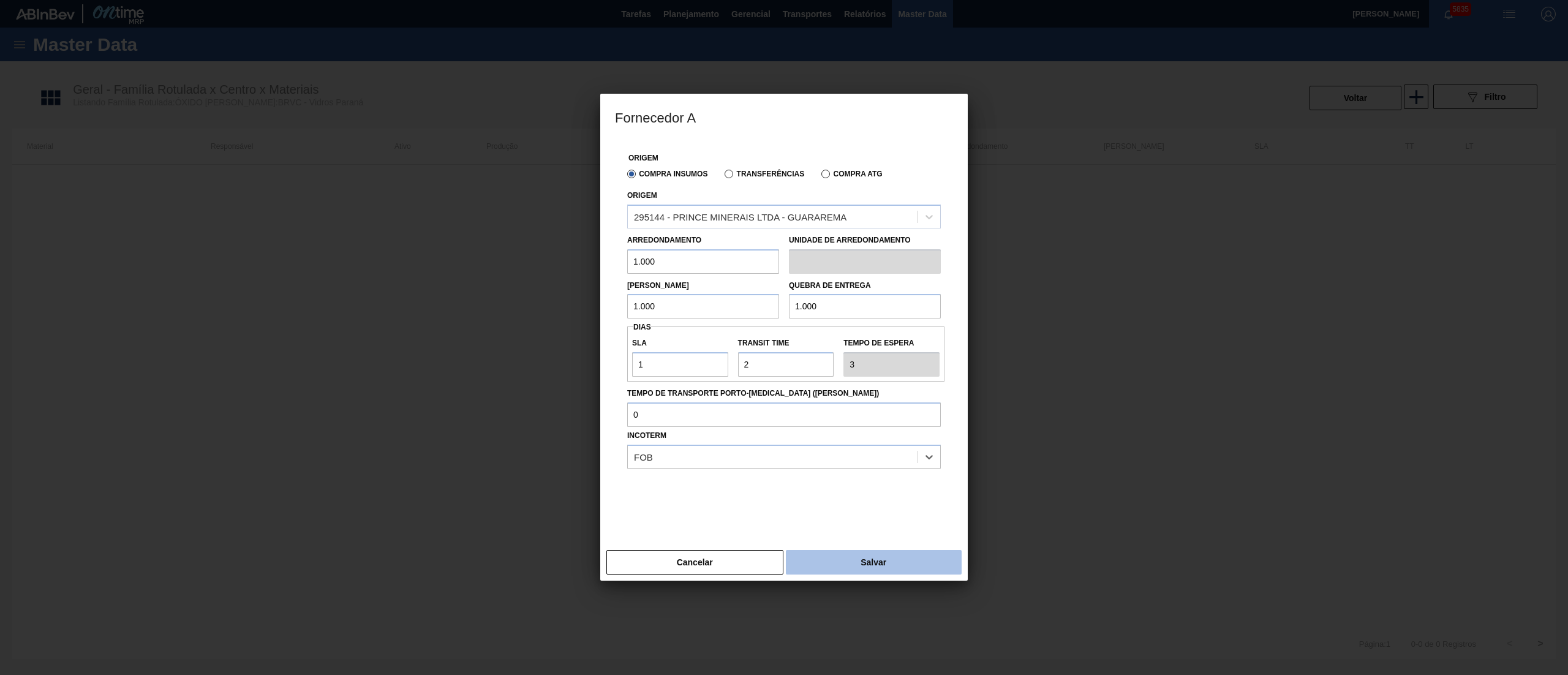
click at [859, 571] on button "Salvar" at bounding box center [874, 562] width 176 height 24
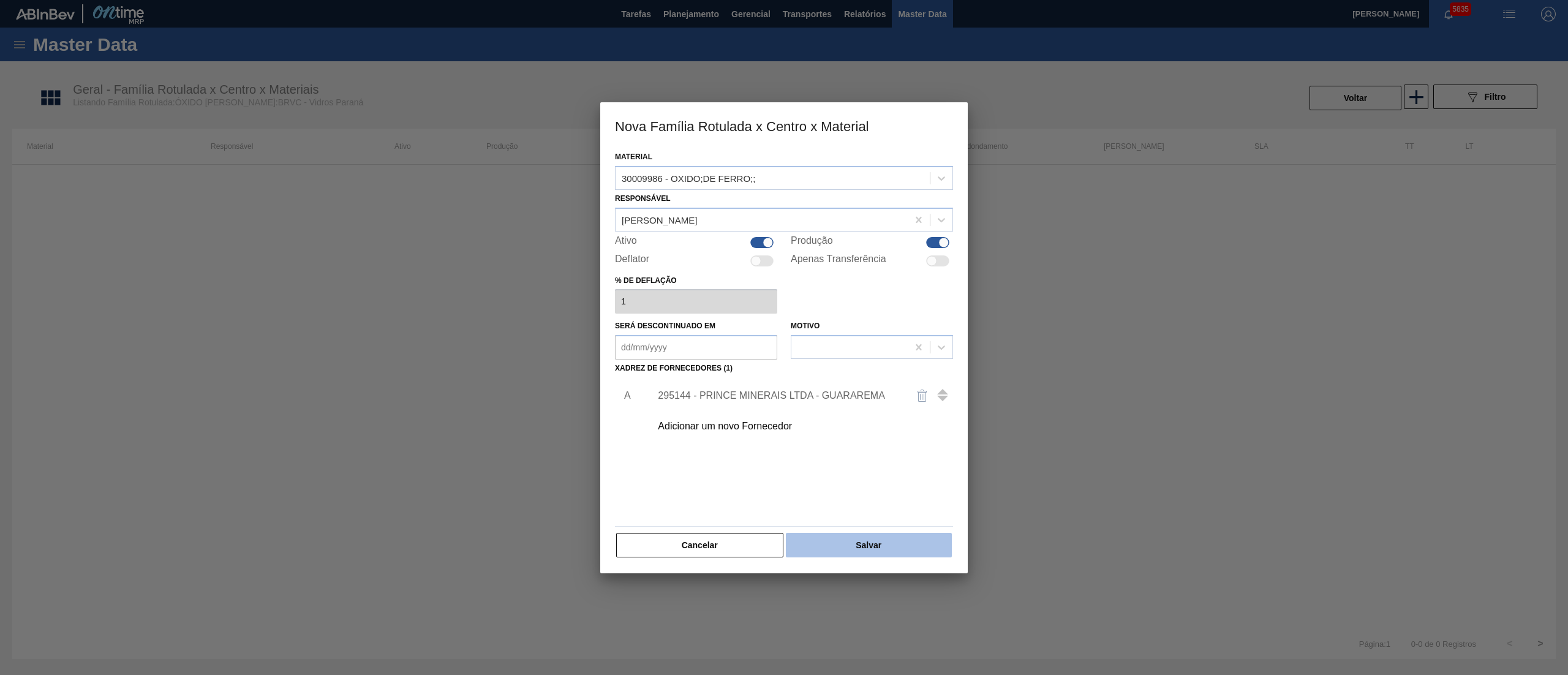
click at [833, 536] on button "Salvar" at bounding box center [869, 545] width 166 height 24
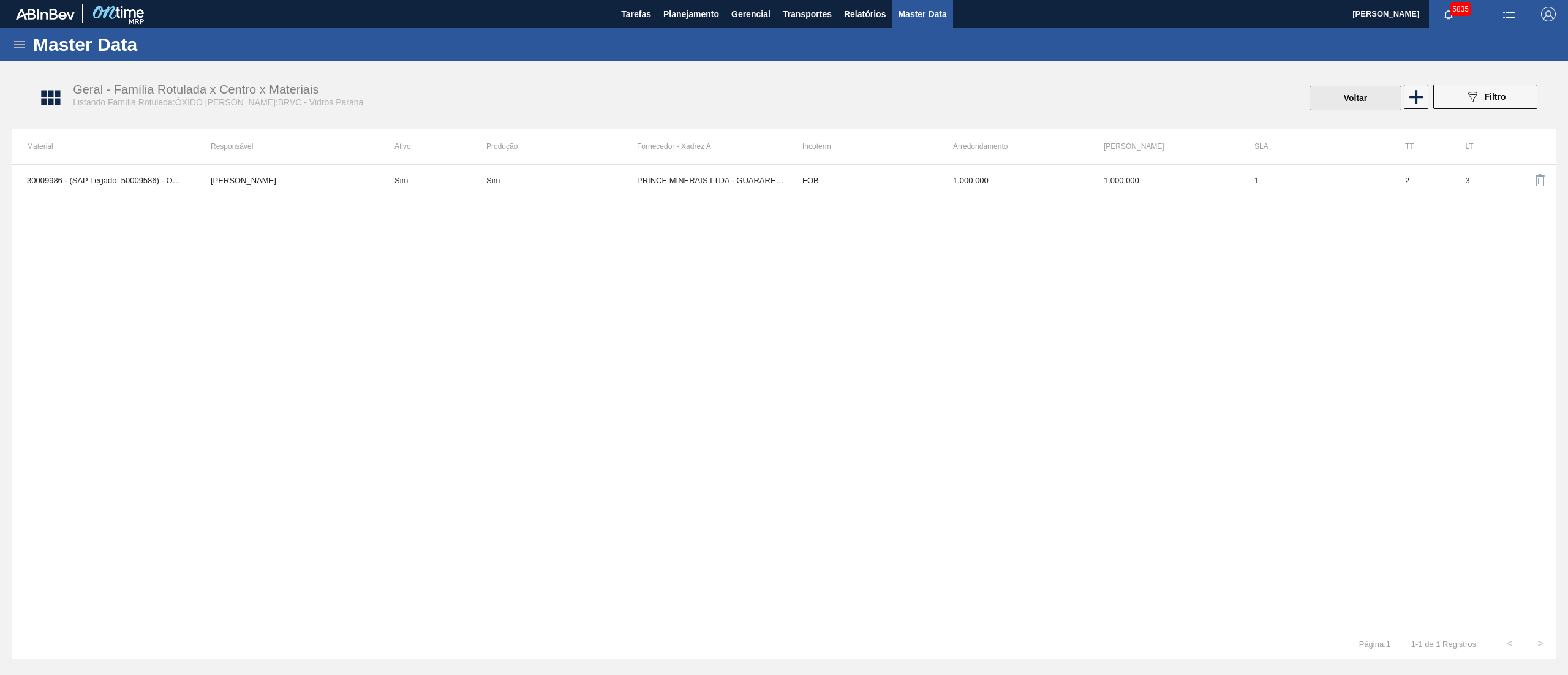
click at [1346, 96] on button "Voltar" at bounding box center [1356, 97] width 92 height 24
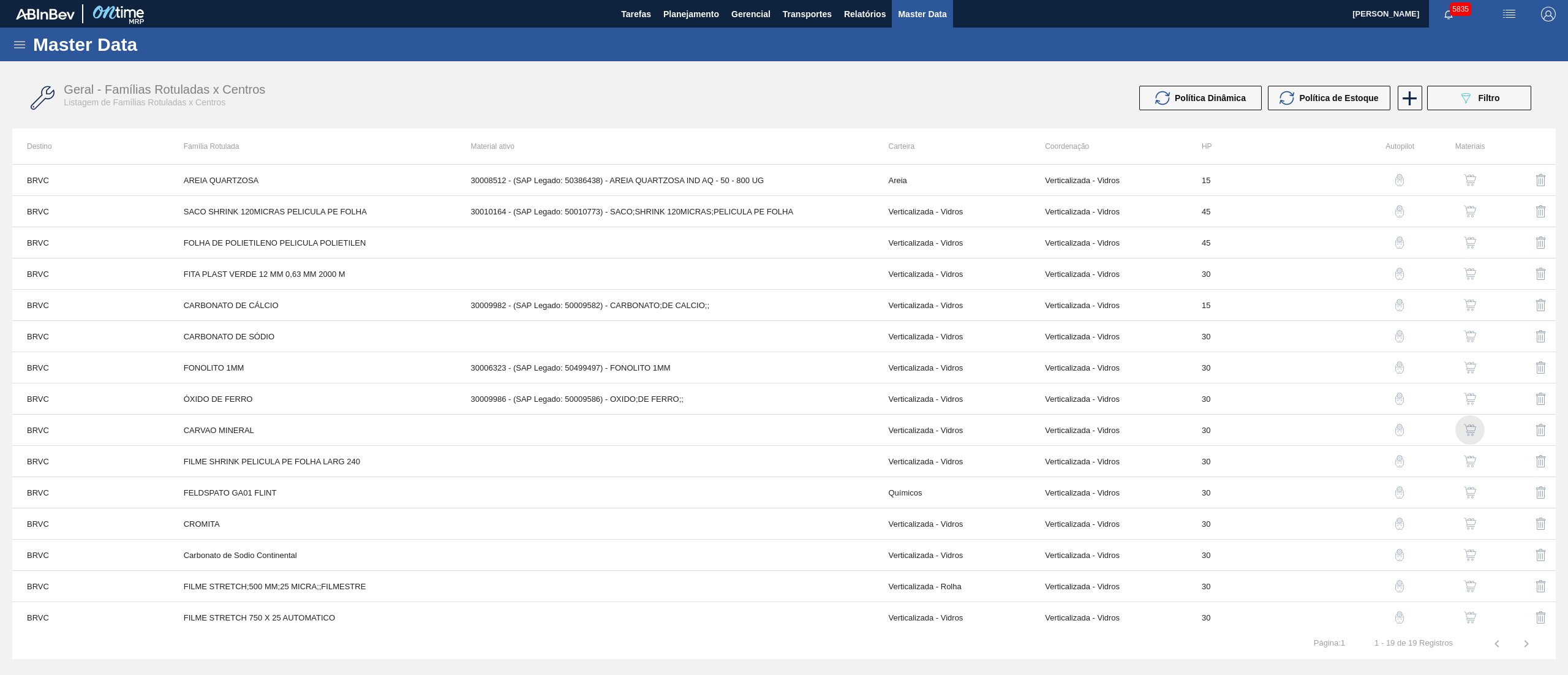
click at [1468, 431] on img "button" at bounding box center [1470, 430] width 13 height 13
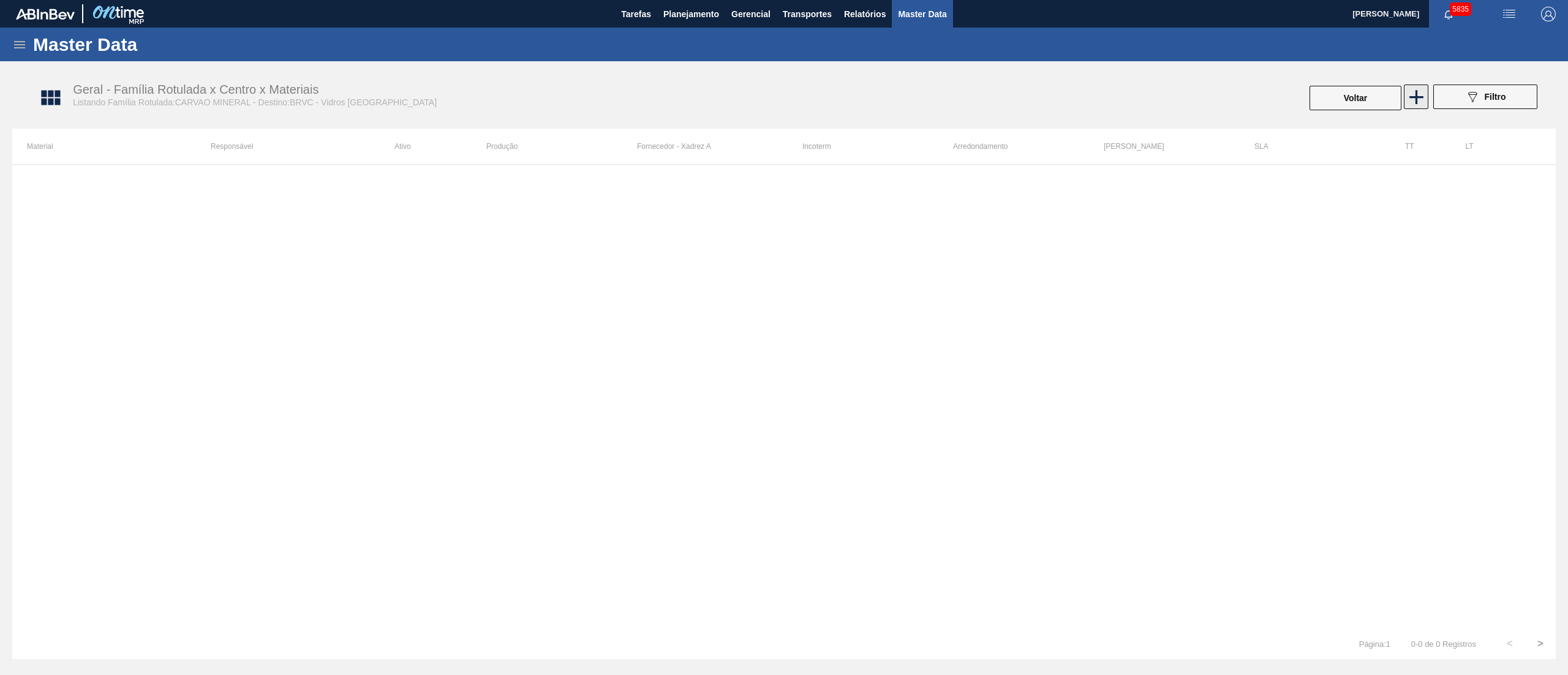
click at [1423, 89] on icon at bounding box center [1417, 97] width 24 height 24
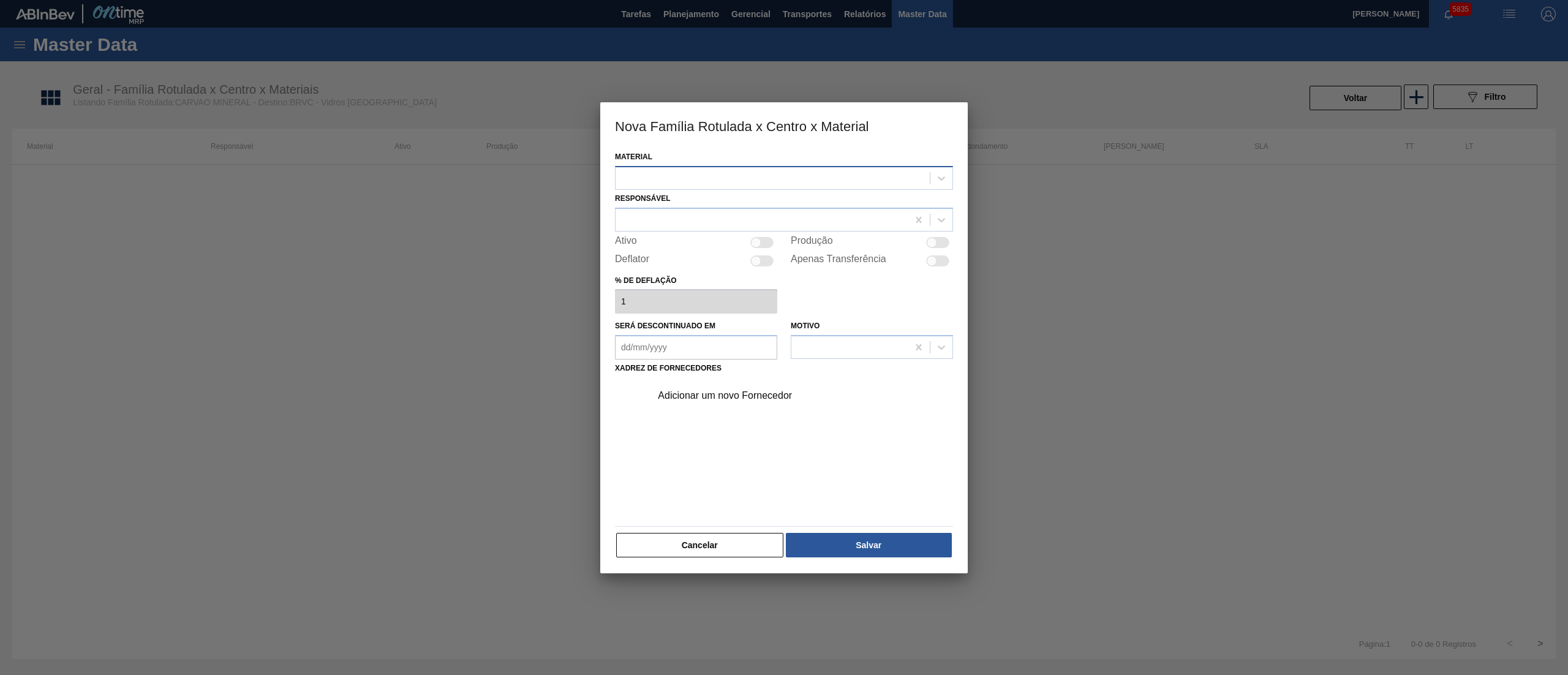
click at [622, 183] on input "Material" at bounding box center [622, 178] width 1 height 10
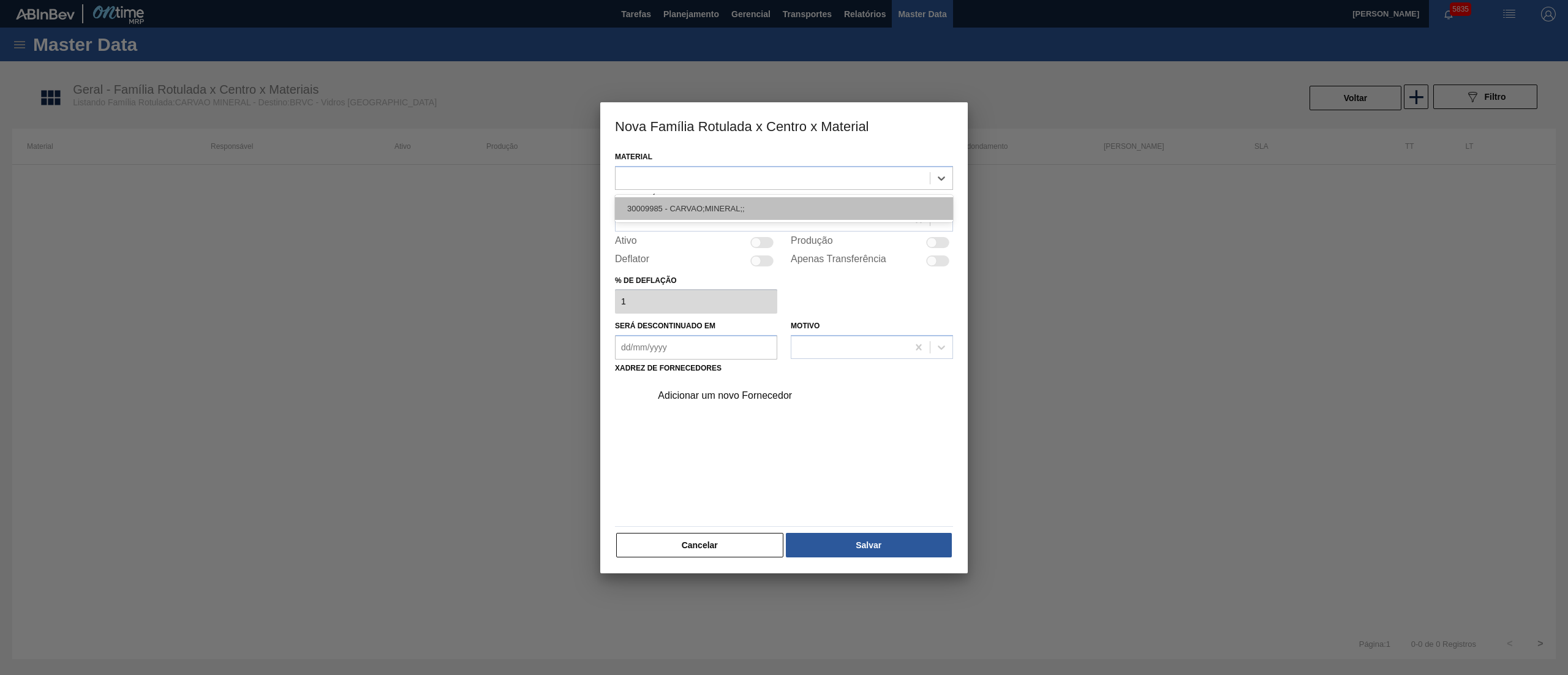
click at [665, 198] on div "30009985 - CARVAO;MINERAL;;" at bounding box center [784, 208] width 339 height 23
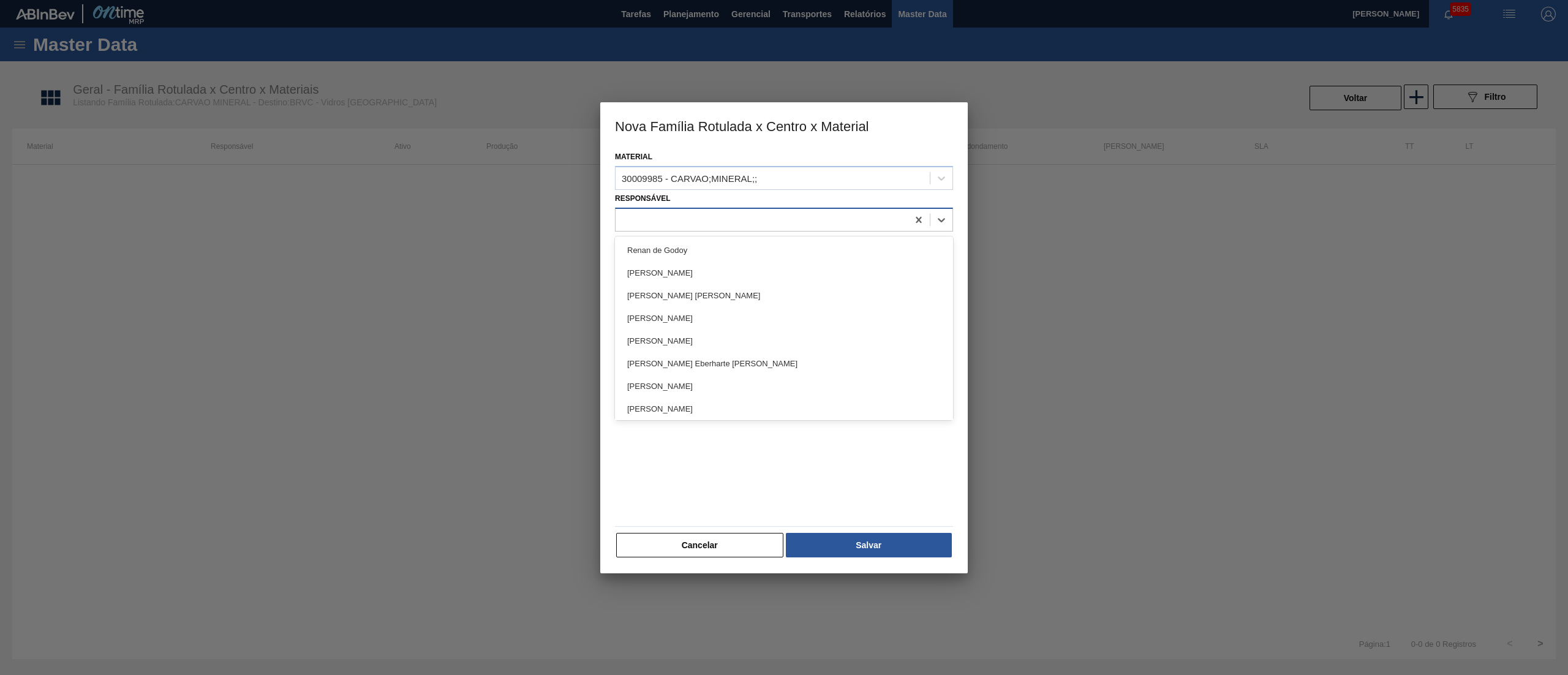
click at [660, 208] on div at bounding box center [784, 220] width 339 height 24
type input "douglas"
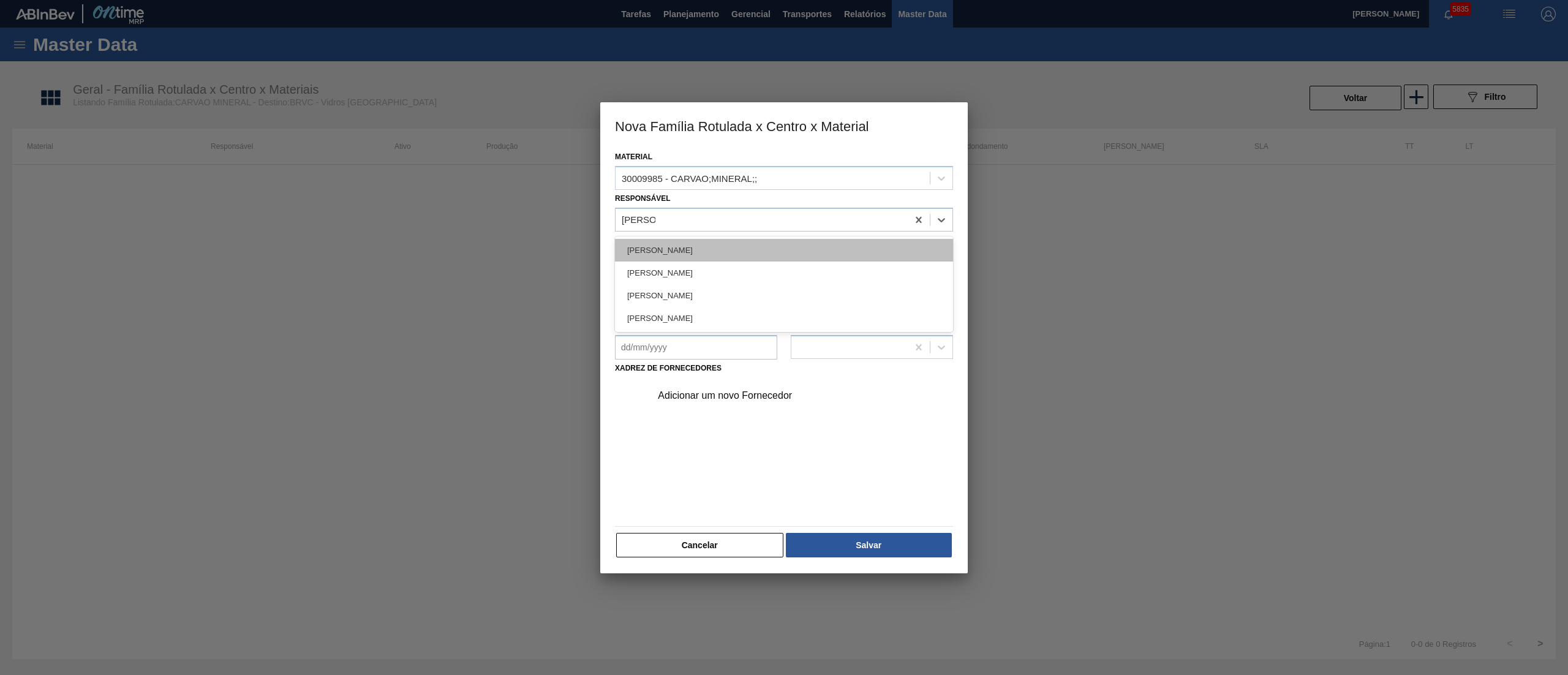
click at [693, 239] on div "[PERSON_NAME]" at bounding box center [784, 250] width 339 height 23
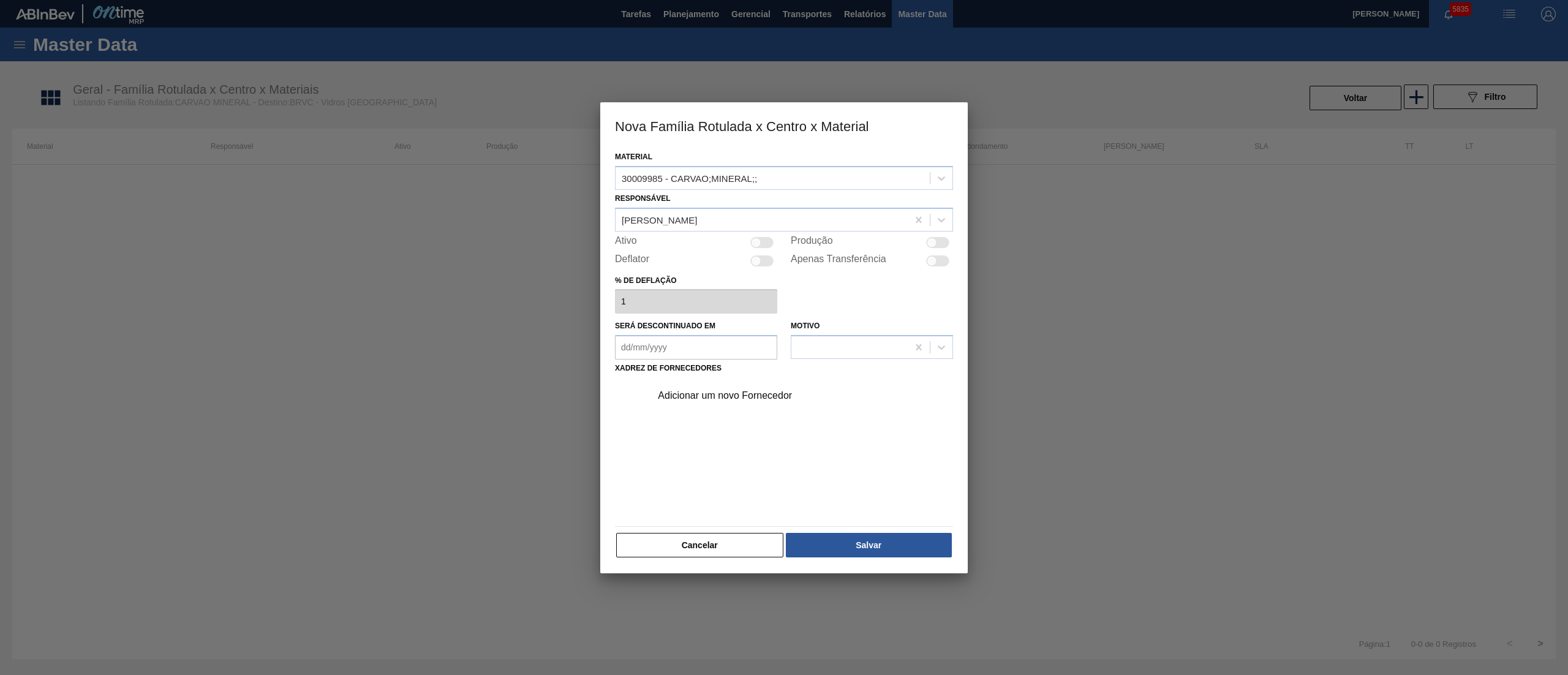
drag, startPoint x: 785, startPoint y: 232, endPoint x: 763, endPoint y: 244, distance: 25.1
click at [784, 232] on div "Material 30009985 - CARVAO;MINERAL;; Responsável Douglas Santana Ativo Produção…" at bounding box center [784, 353] width 339 height 411
click at [760, 244] on div at bounding box center [763, 242] width 24 height 11
checkbox input "true"
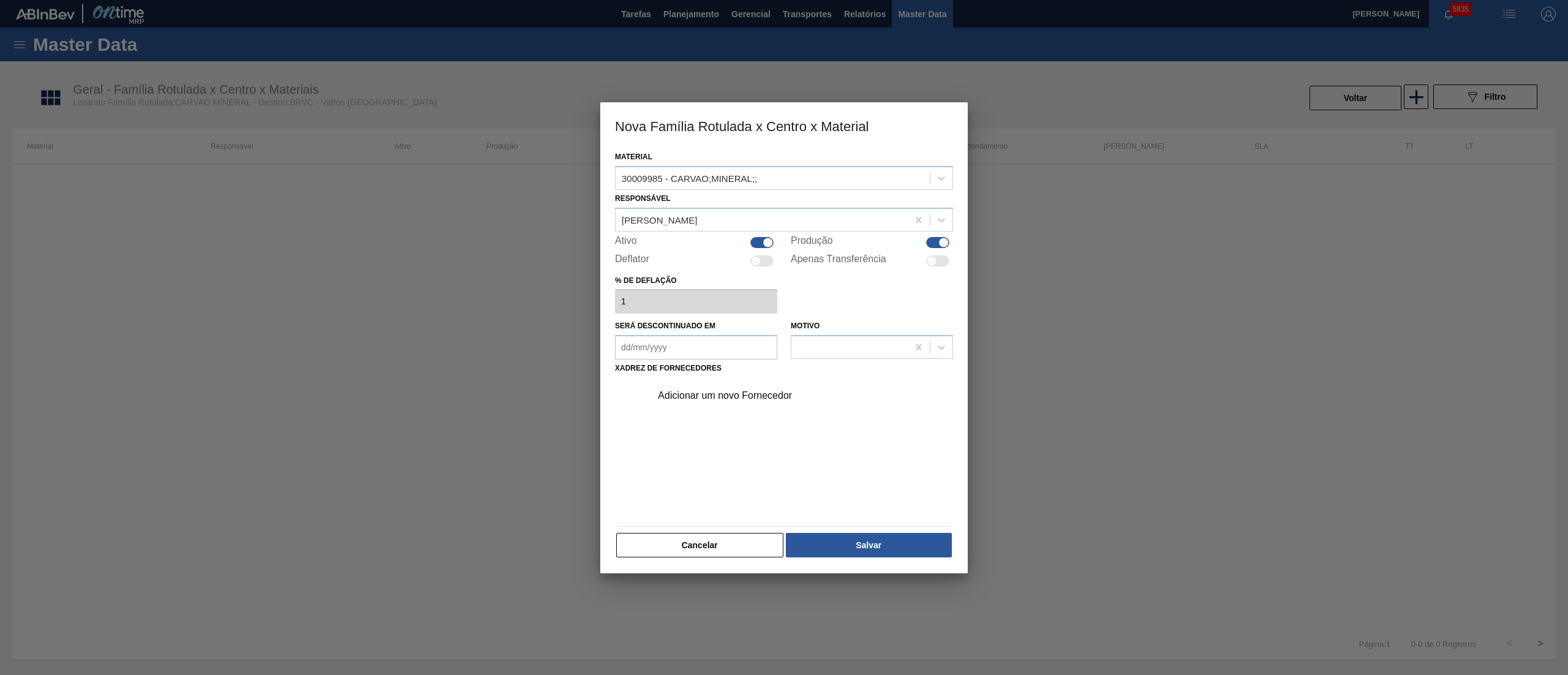
click at [698, 397] on div "Adicionar um novo Fornecedor" at bounding box center [778, 395] width 240 height 11
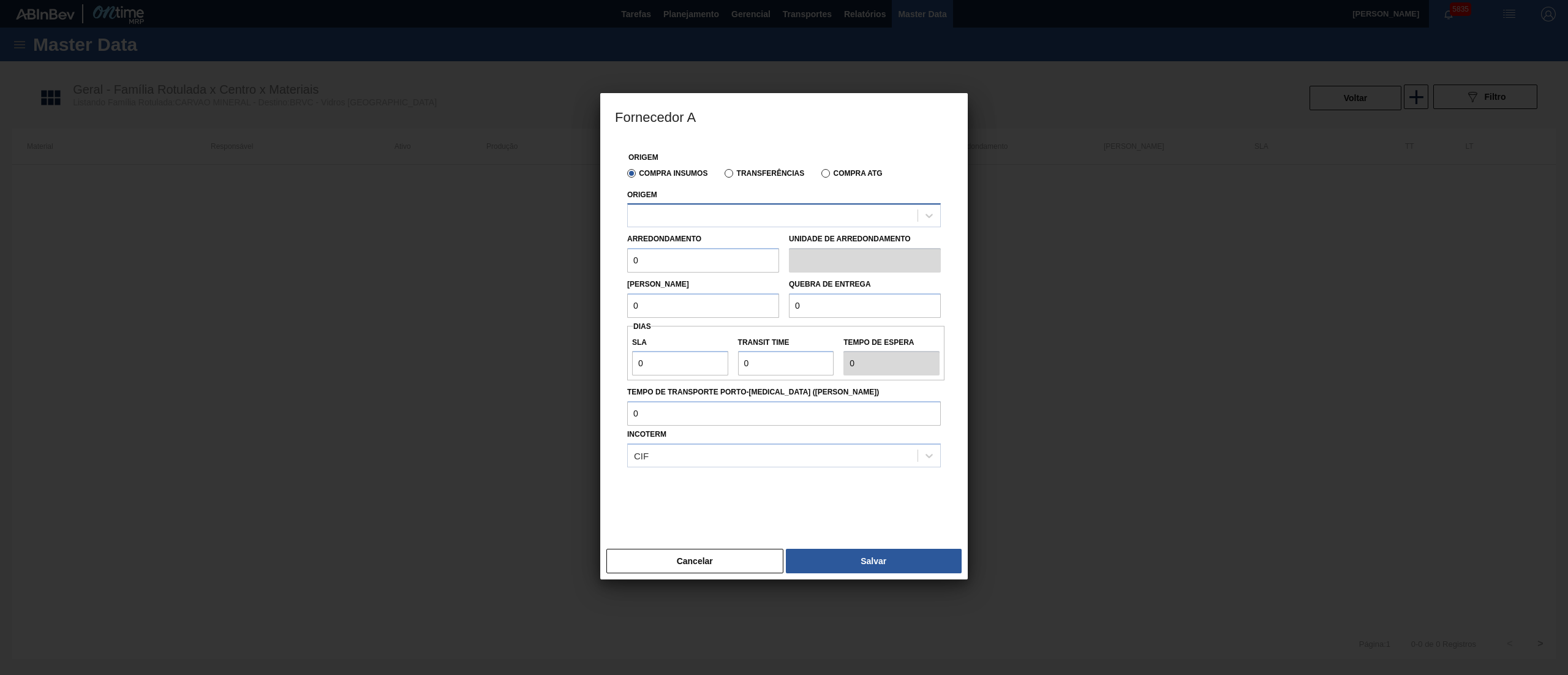
click at [682, 215] on div at bounding box center [772, 216] width 290 height 18
click at [671, 244] on div "303198 - UNIMETAL INDUSTRIA COMERCIO E EMPREEND - URUSSANGA" at bounding box center [784, 246] width 313 height 23
drag, startPoint x: 662, startPoint y: 269, endPoint x: 532, endPoint y: 265, distance: 130.1
click at [532, 265] on div "Fornecedor A Origem Compra Insumos Transferências Compra ATG Origem 303198 - UN…" at bounding box center [784, 337] width 1568 height 675
type input "1.000"
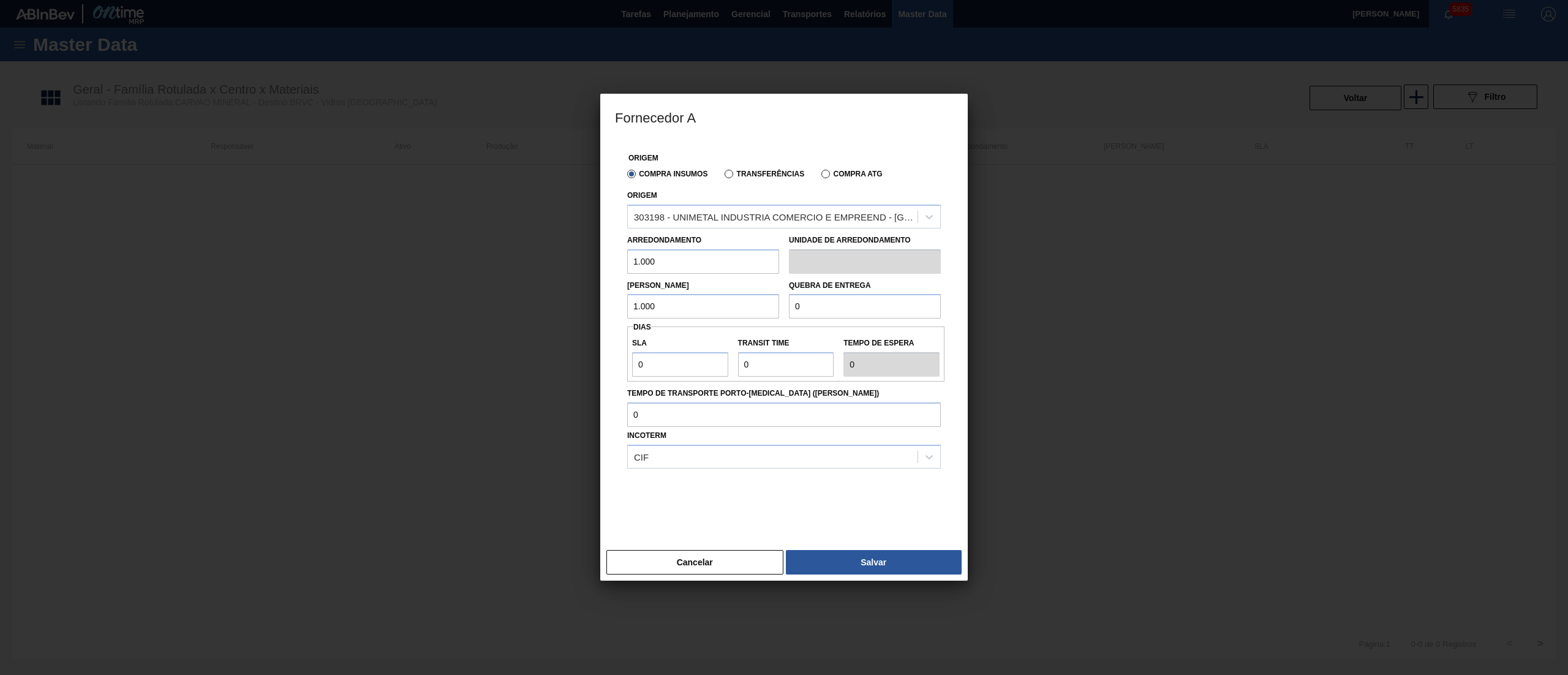
type input "1.000"
type input "5"
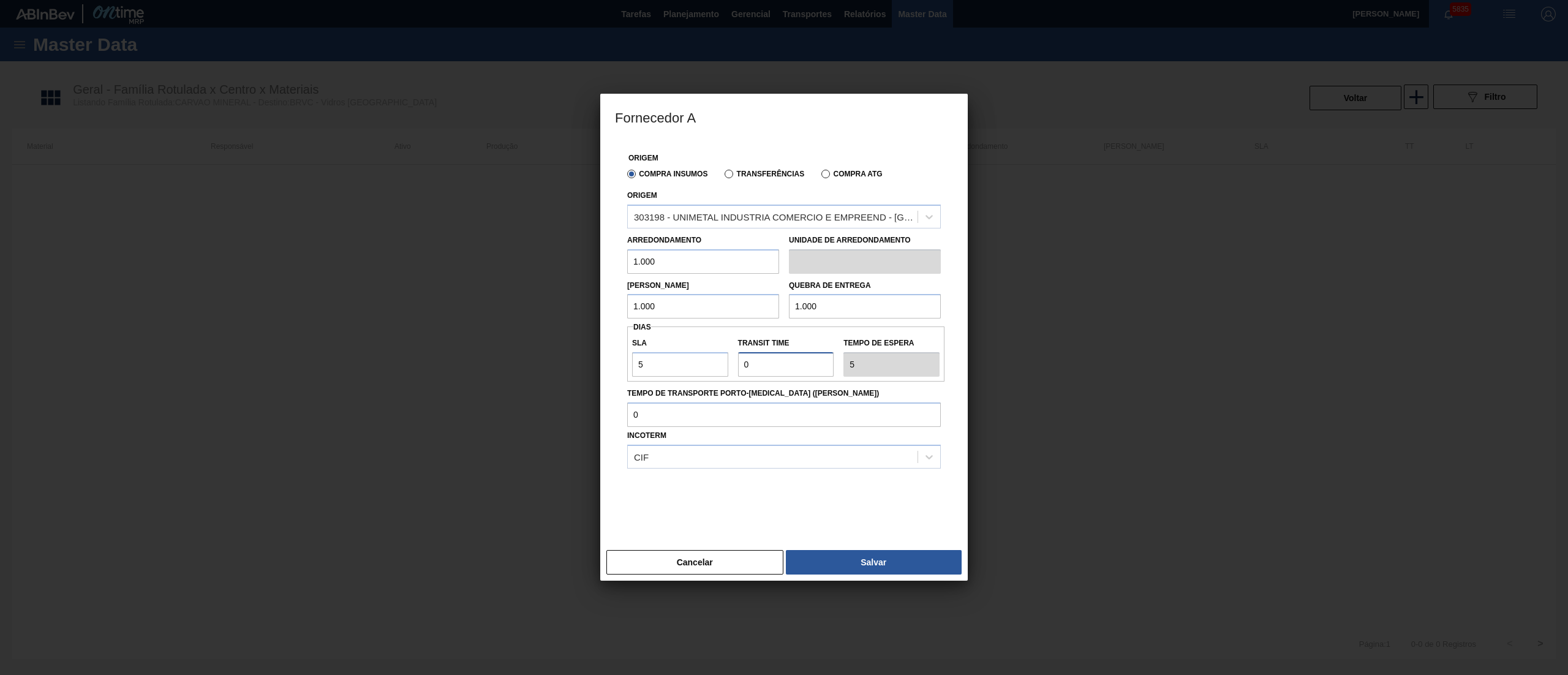
type input "2"
type input "7"
type input "2"
drag, startPoint x: 665, startPoint y: 365, endPoint x: 576, endPoint y: 363, distance: 89.0
click at [577, 364] on div "Fornecedor A Origem Compra Insumos Transferências Compra ATG Origem 303198 - UN…" at bounding box center [784, 337] width 1568 height 675
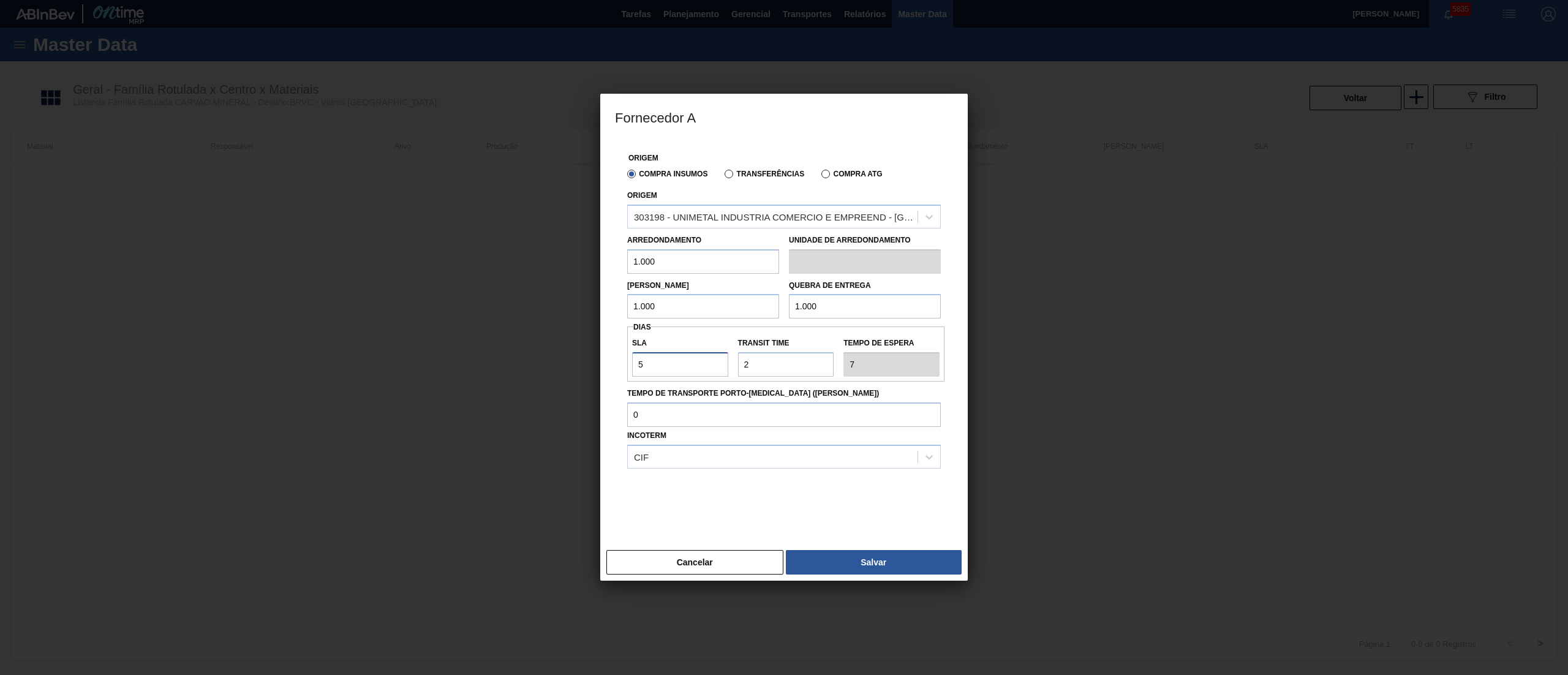
type input "9"
type input "11"
type input "NaN"
type input "1"
type input "3"
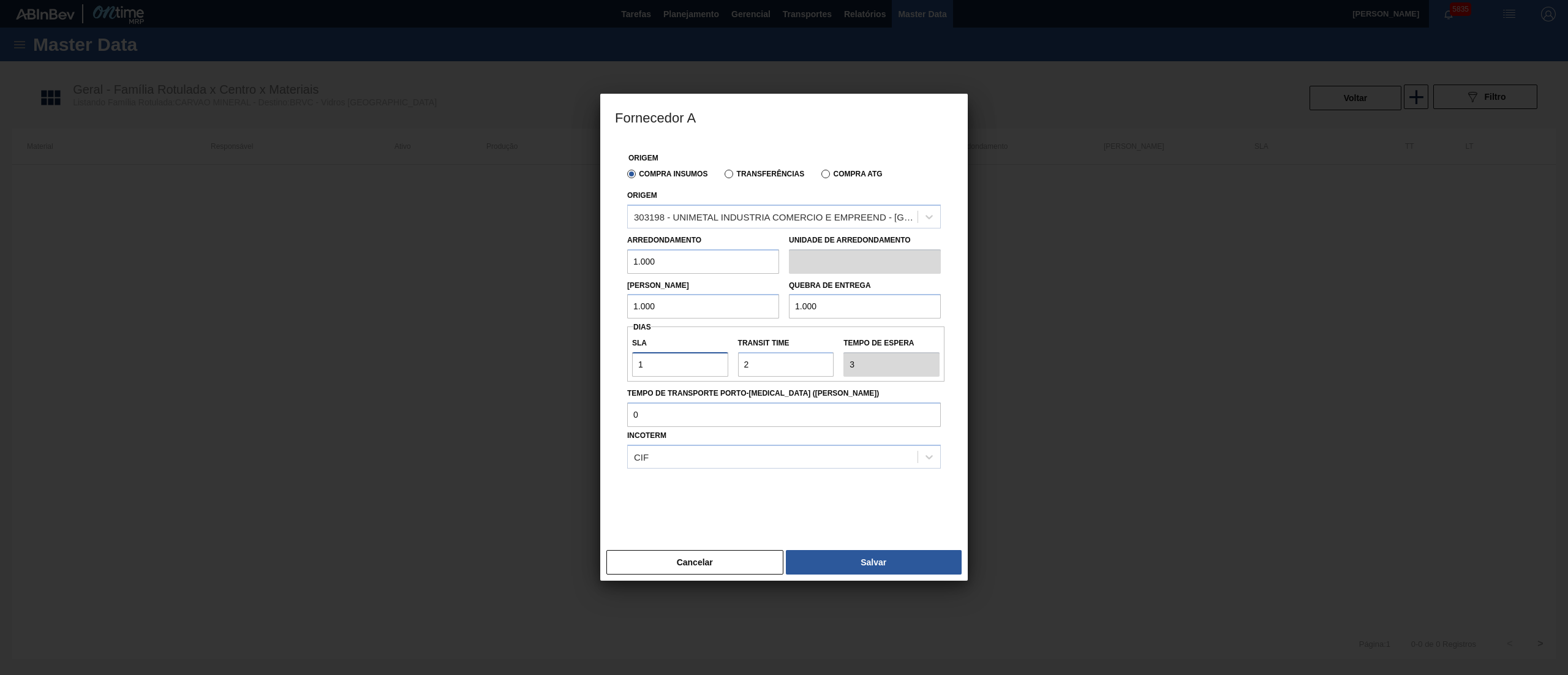
type input "10"
type input "12"
drag, startPoint x: 659, startPoint y: 370, endPoint x: 506, endPoint y: 347, distance: 154.7
click at [506, 347] on div "Fornecedor A Origem Compra Insumos Transferências Compra ATG Origem 303198 - UN…" at bounding box center [784, 337] width 1568 height 675
type input "5"
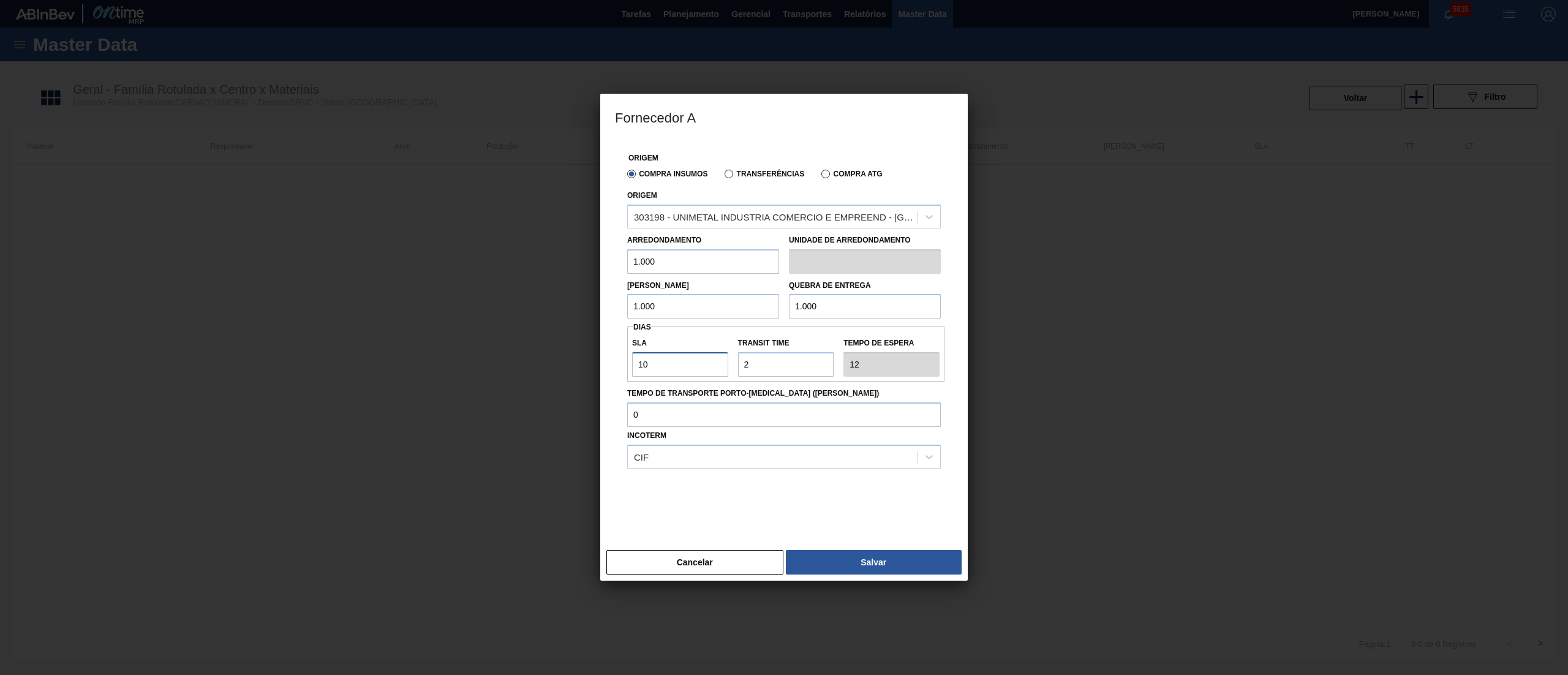
type input "7"
click at [863, 570] on button "Salvar" at bounding box center [874, 562] width 176 height 24
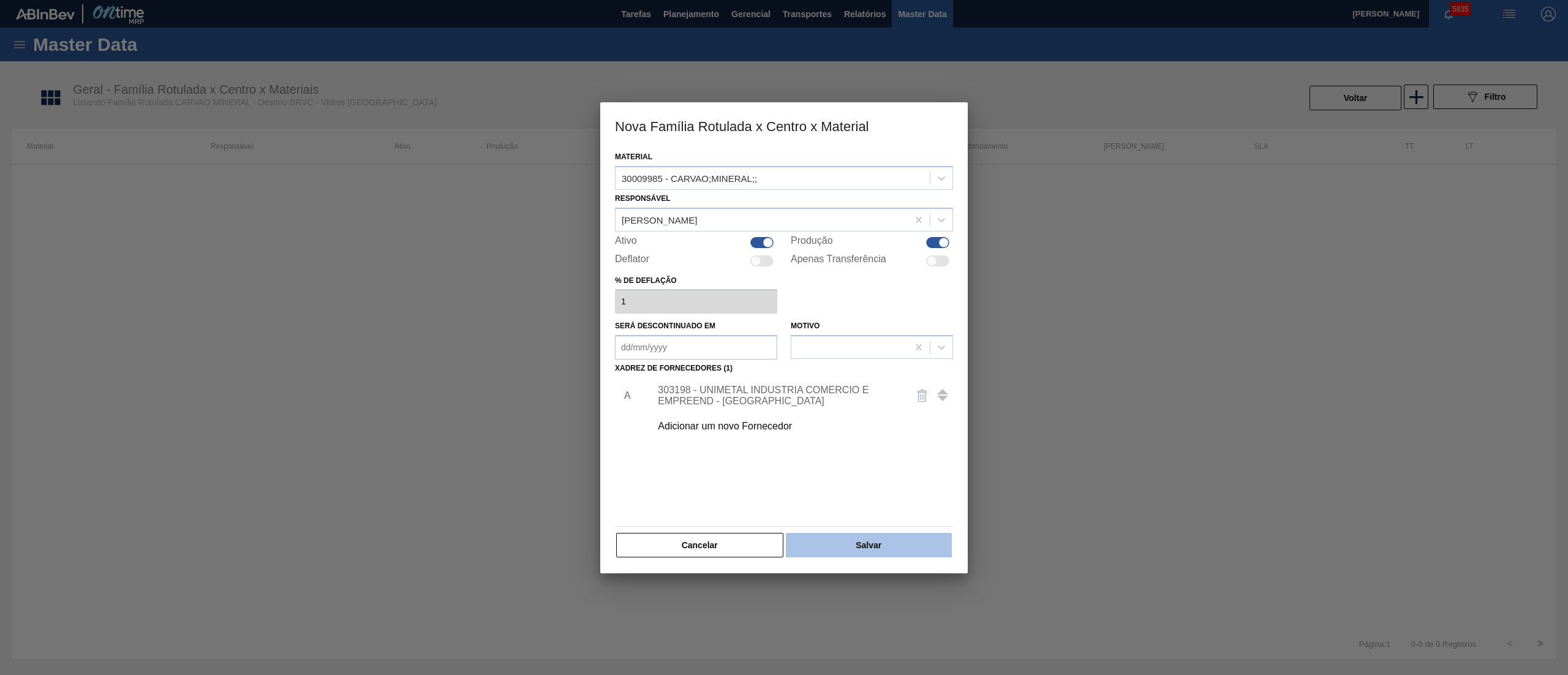
click at [830, 548] on button "Salvar" at bounding box center [869, 545] width 166 height 24
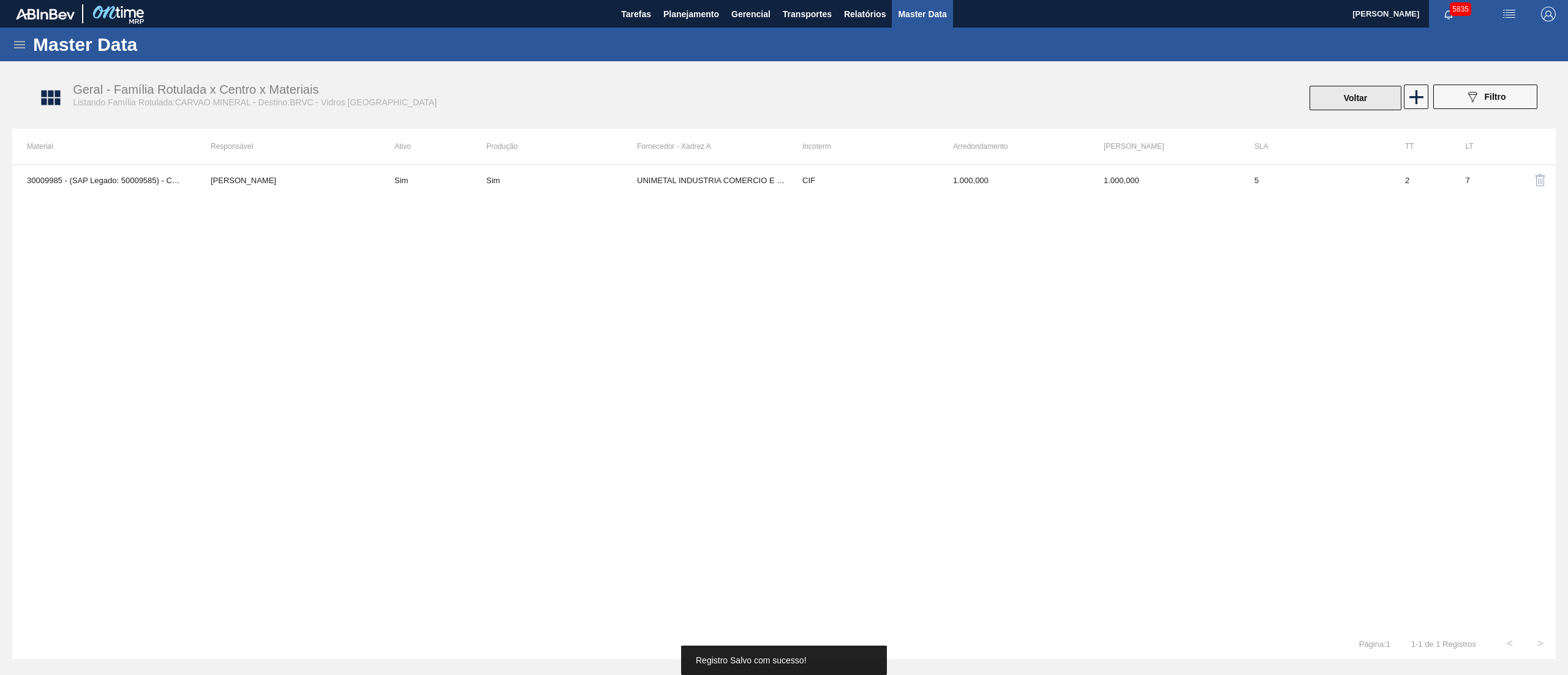
click at [1348, 94] on button "Voltar" at bounding box center [1356, 97] width 92 height 24
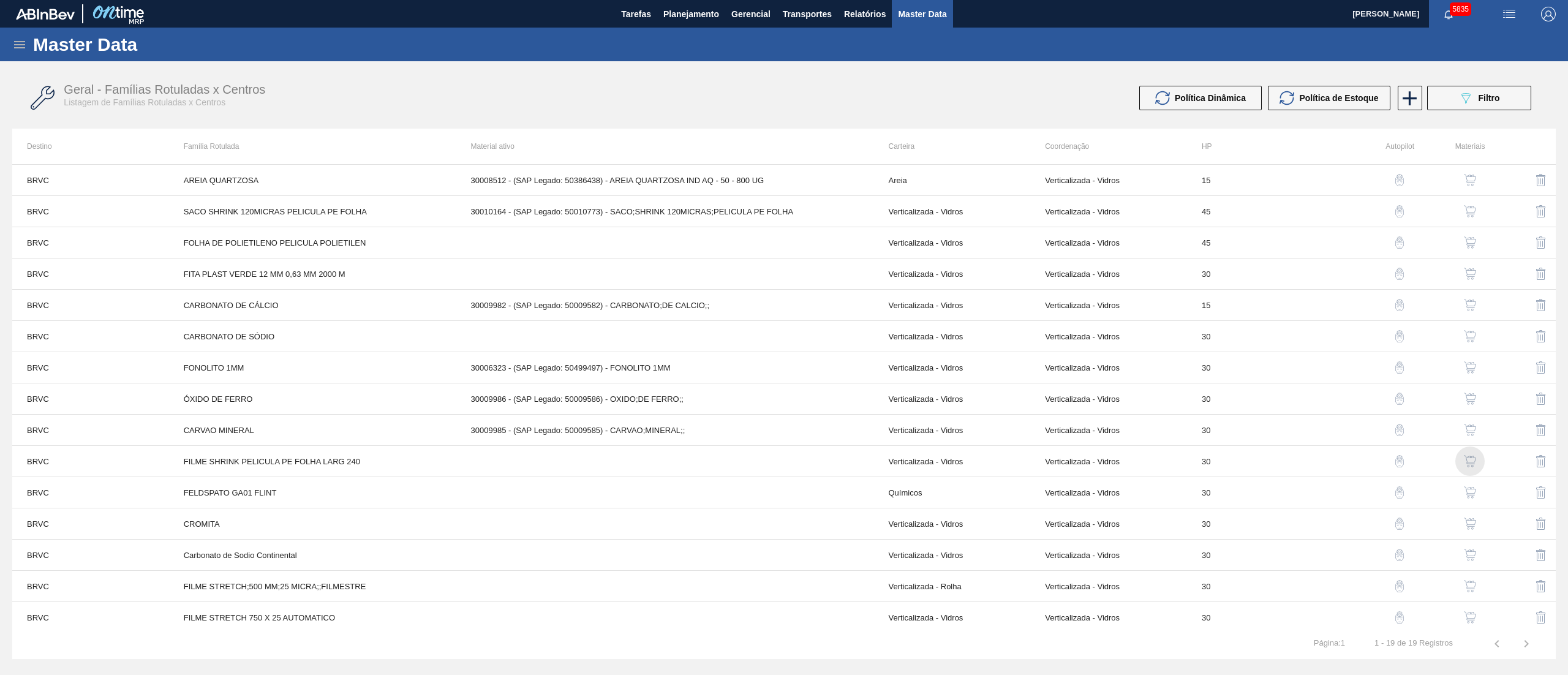
click at [1471, 465] on img "button" at bounding box center [1470, 461] width 13 height 13
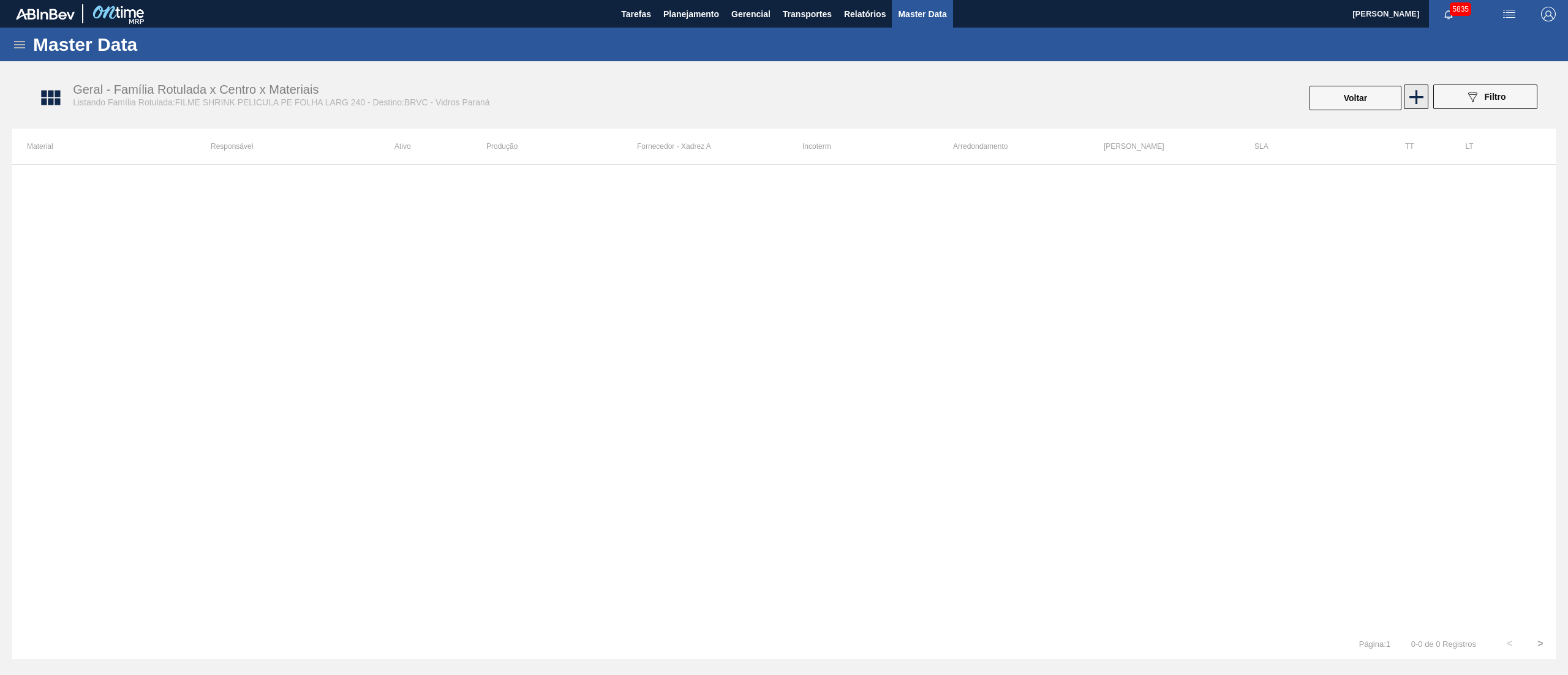
click at [1407, 97] on icon at bounding box center [1417, 97] width 24 height 24
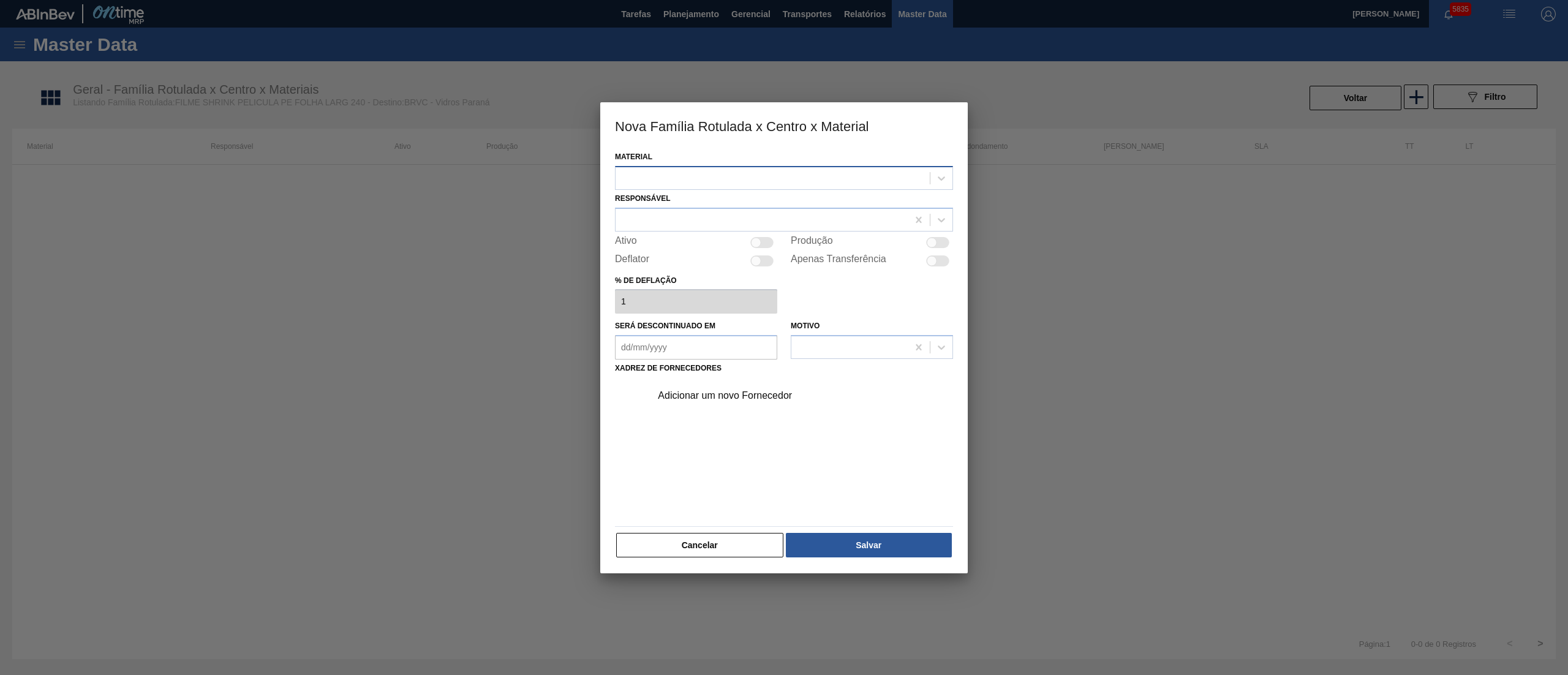
click at [639, 183] on div at bounding box center [773, 178] width 314 height 18
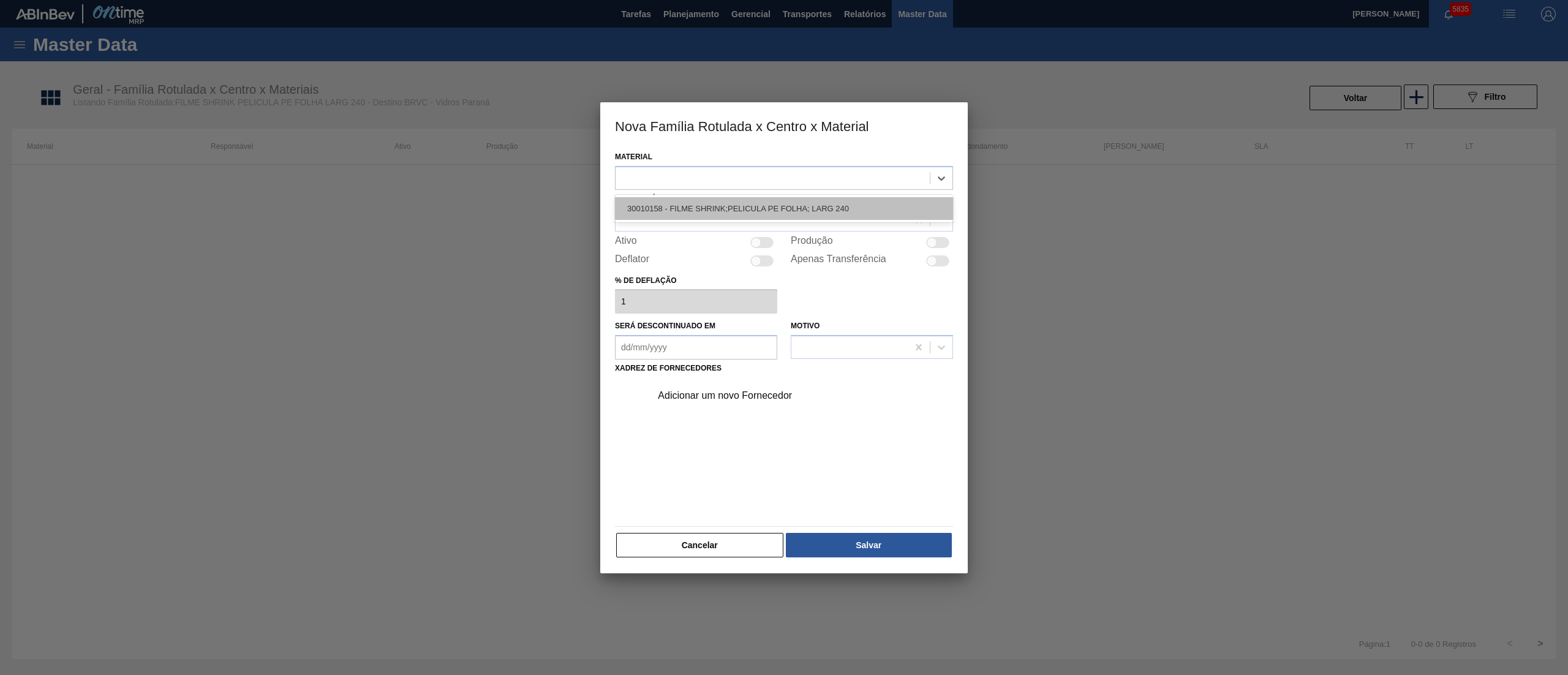
click at [647, 210] on div "30010158 - FILME SHRINK;PELICULA PE FOLHA; LARG 240" at bounding box center [784, 208] width 339 height 23
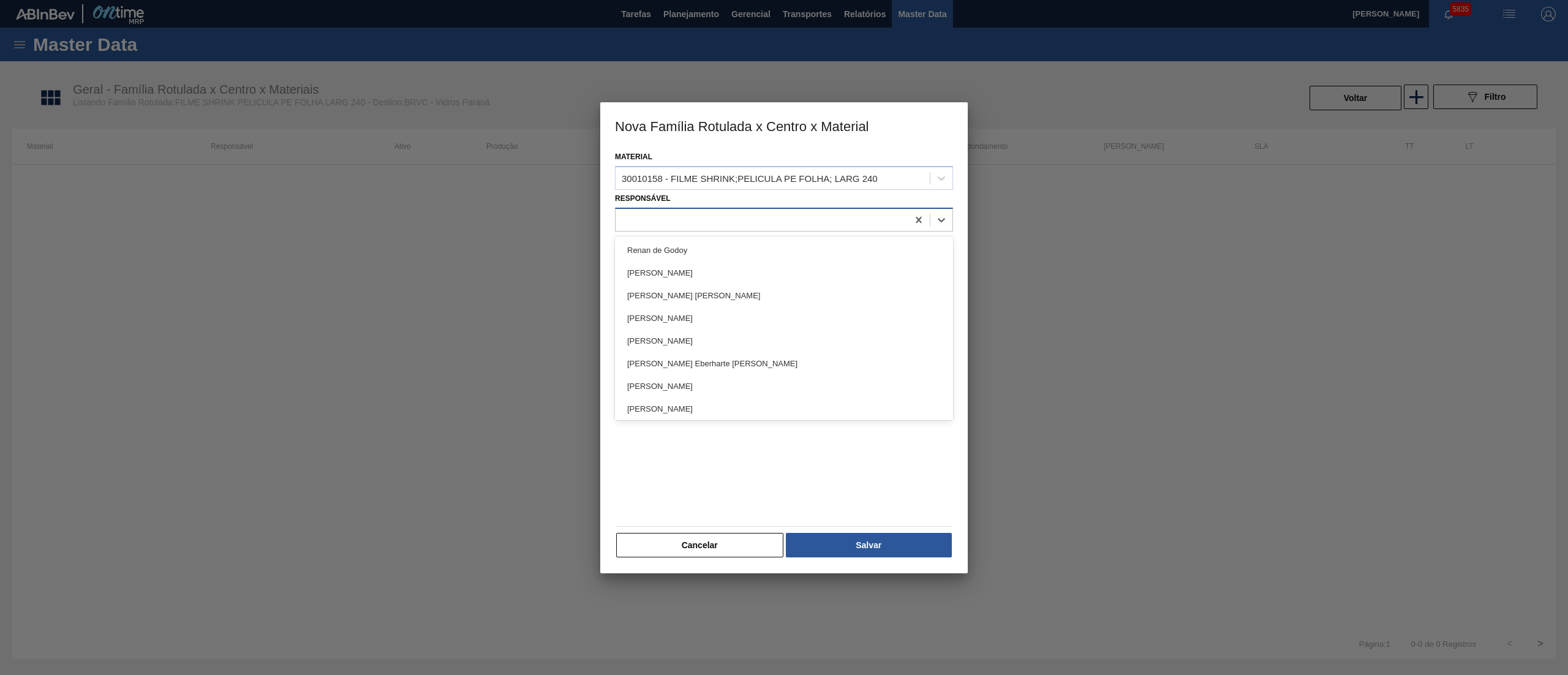
click at [641, 215] on div at bounding box center [762, 220] width 292 height 18
type input "douglas"
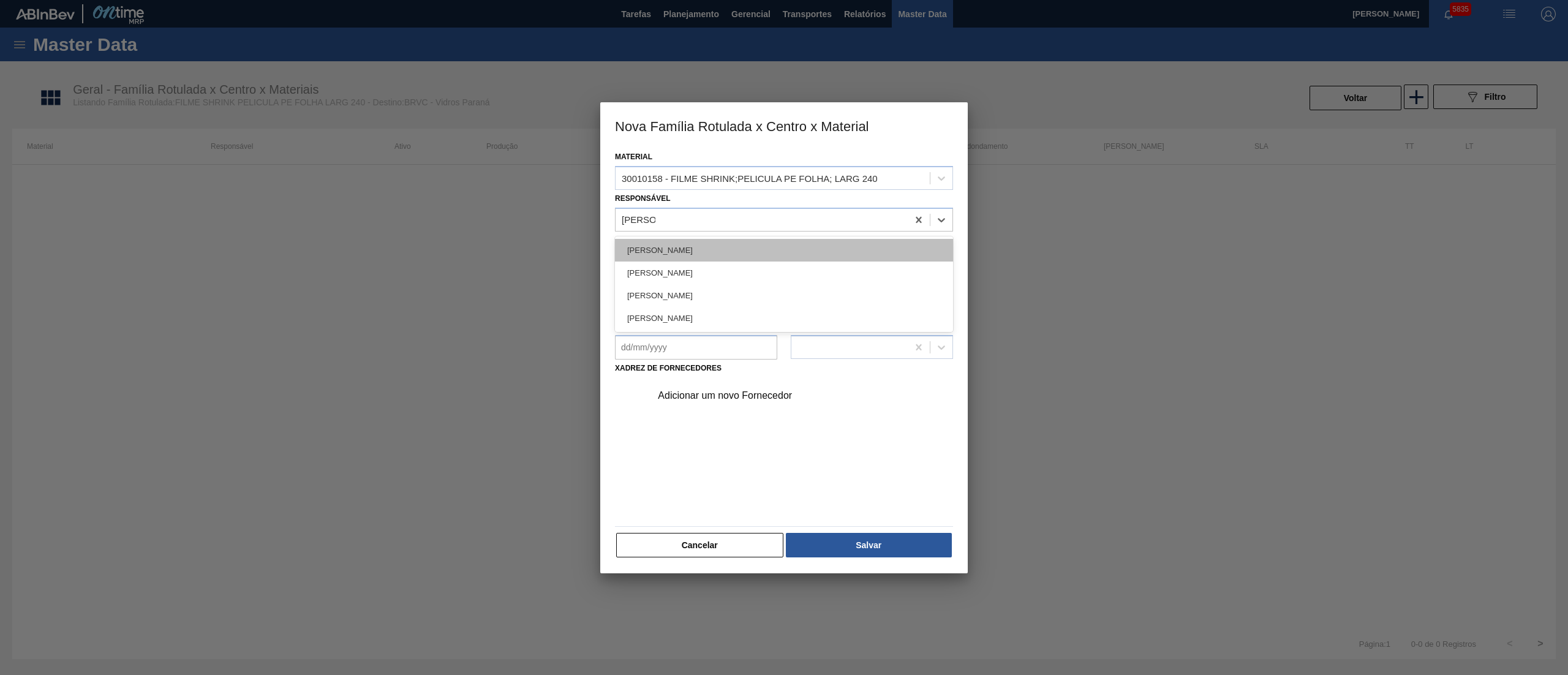
click at [628, 244] on div "[PERSON_NAME]" at bounding box center [784, 250] width 339 height 23
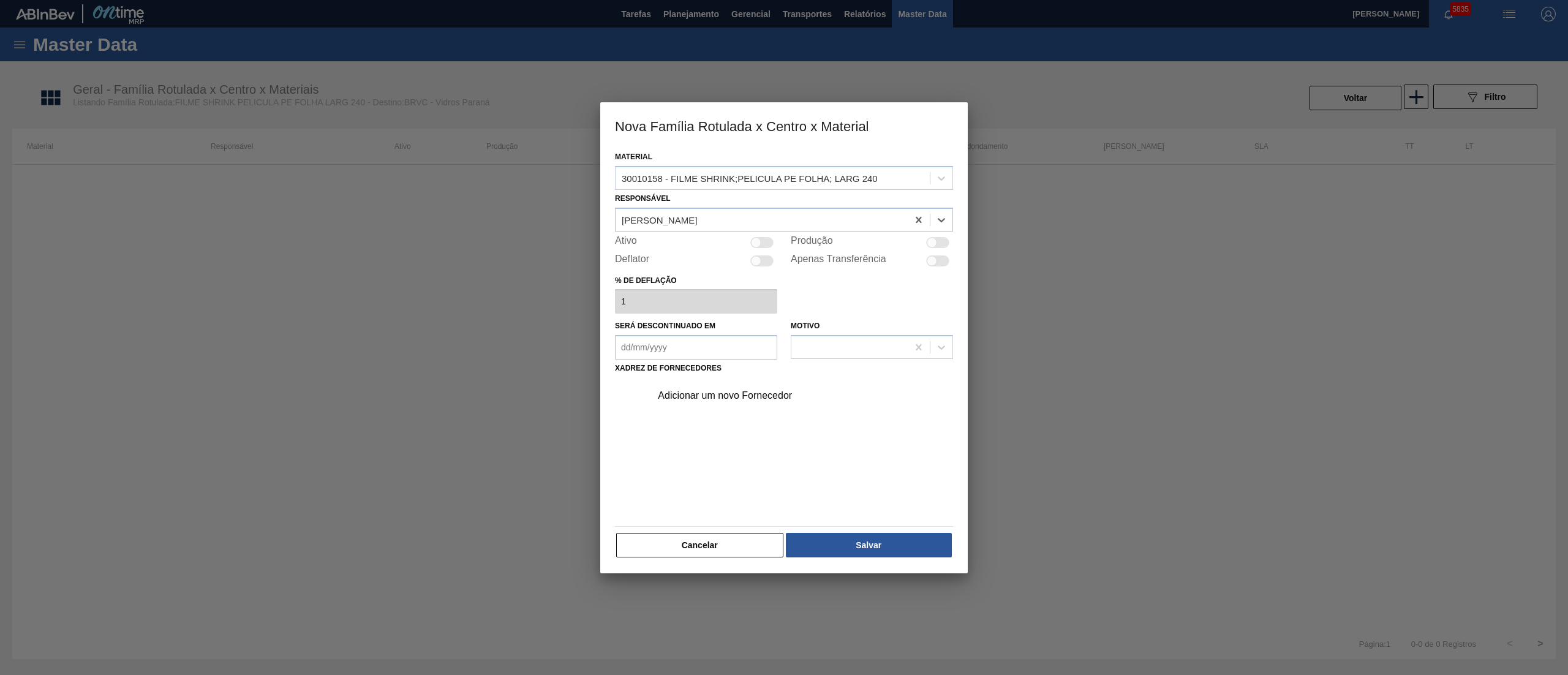
click at [762, 235] on div "Ativo" at bounding box center [696, 243] width 162 height 15
click at [756, 246] on div at bounding box center [756, 242] width 10 height 10
checkbox input "true"
click at [731, 402] on div "Adicionar um novo Fornecedor" at bounding box center [798, 396] width 309 height 31
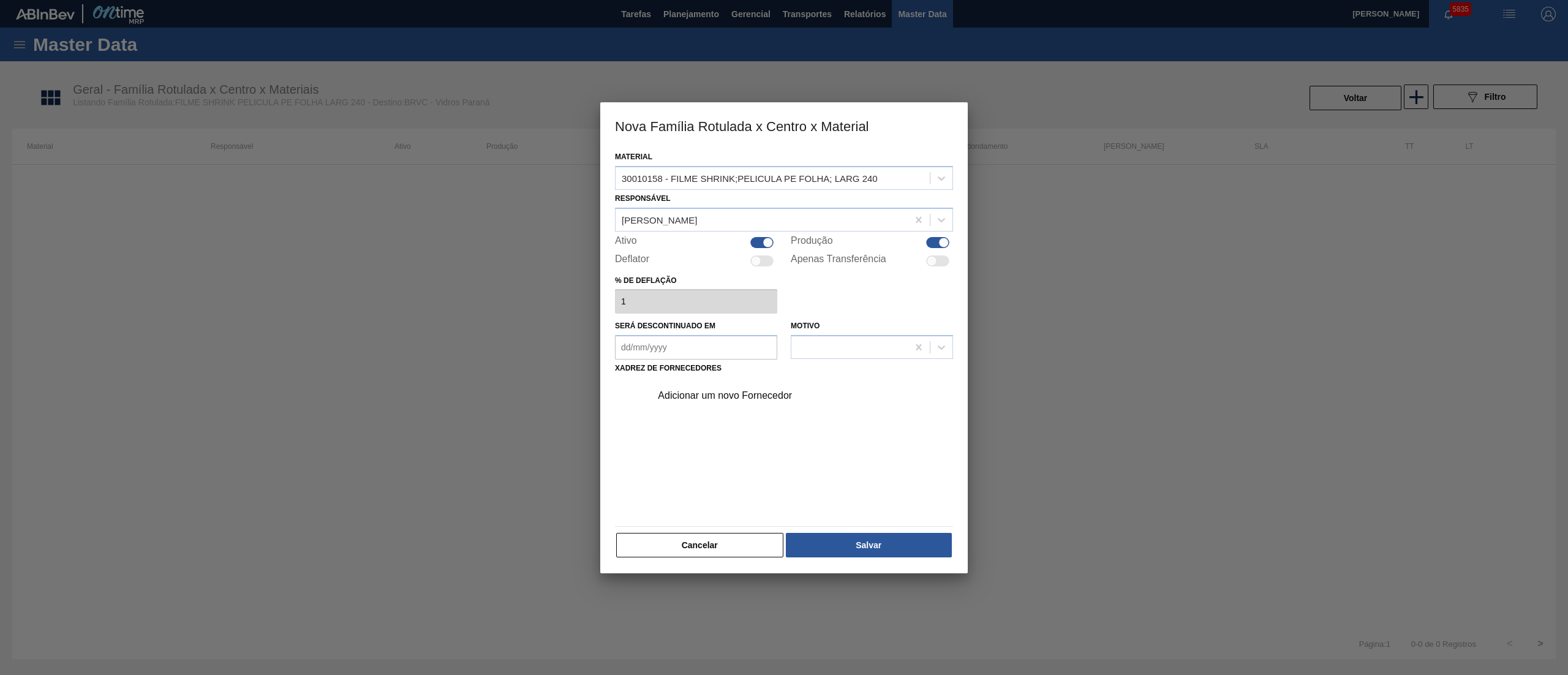
click at [679, 400] on div "Adicionar um novo Fornecedor" at bounding box center [778, 395] width 240 height 11
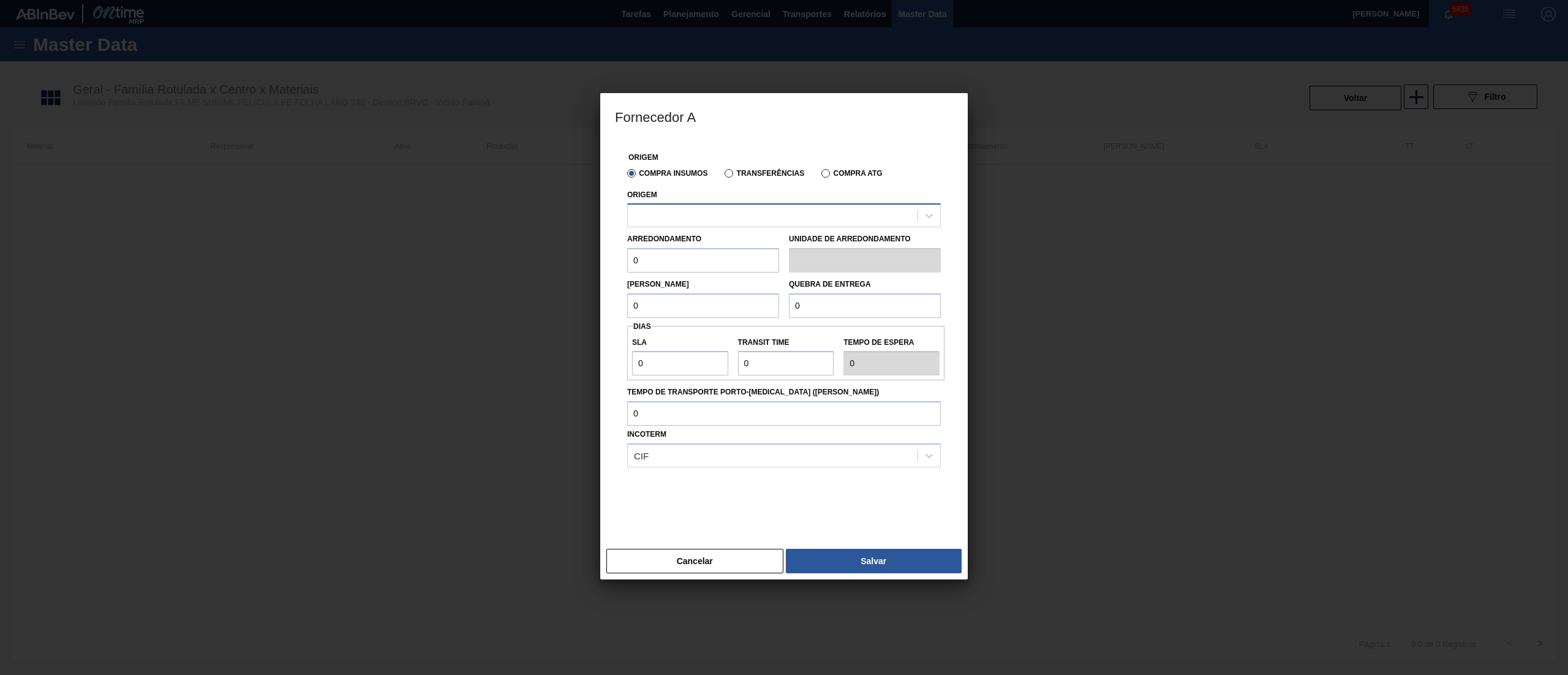
click at [653, 208] on div at bounding box center [772, 216] width 290 height 18
click at [669, 238] on div "314025 - VALFILM - RESENDE (RJ)" at bounding box center [784, 246] width 313 height 23
drag, startPoint x: 669, startPoint y: 250, endPoint x: 557, endPoint y: 262, distance: 112.6
click at [557, 262] on div "Fornecedor A Origem Compra Insumos Transferências Compra ATG Origem 314025 - VA…" at bounding box center [784, 337] width 1568 height 675
type input "500"
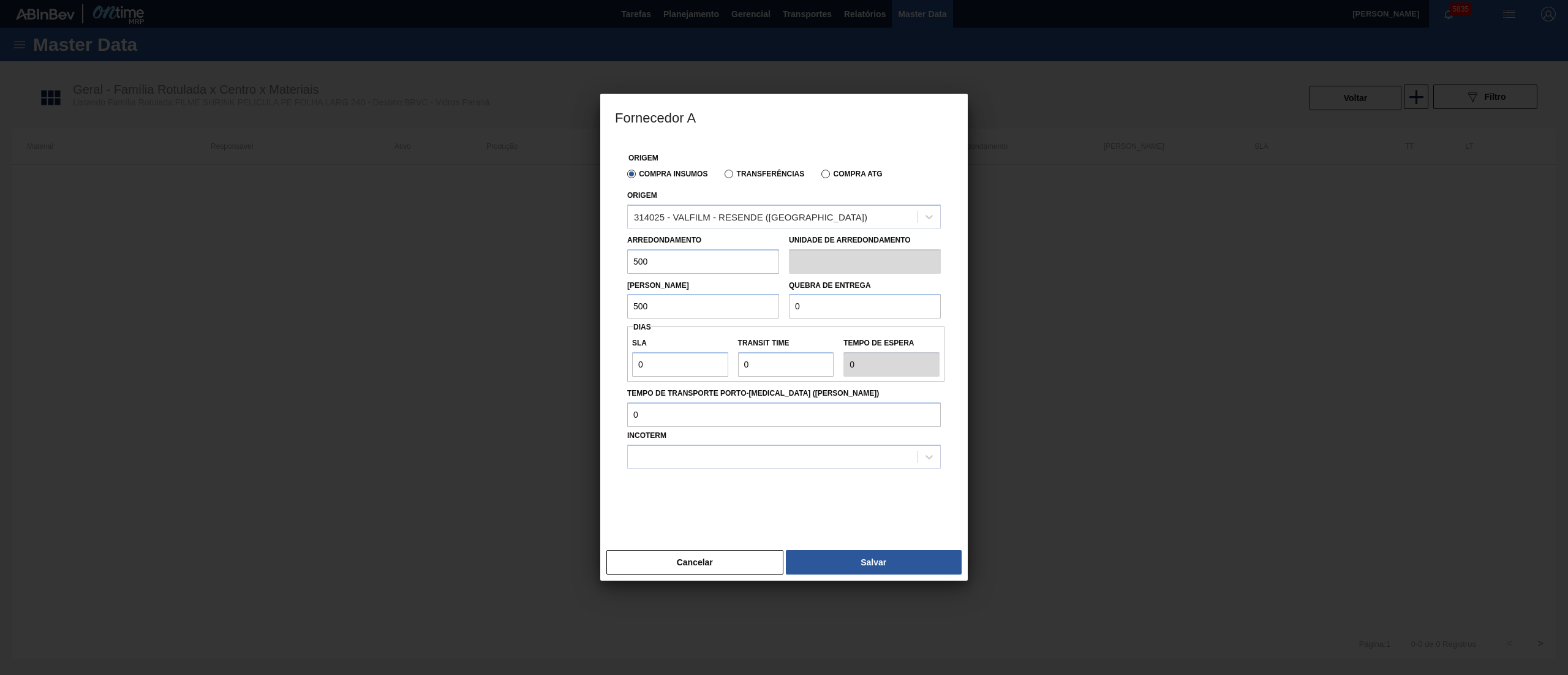
type input "500"
drag, startPoint x: 659, startPoint y: 367, endPoint x: 572, endPoint y: 345, distance: 89.7
click at [572, 345] on div "Fornecedor A Origem Compra Insumos Transferências Compra ATG Origem 314025 - VA…" at bounding box center [784, 337] width 1568 height 675
type input "5"
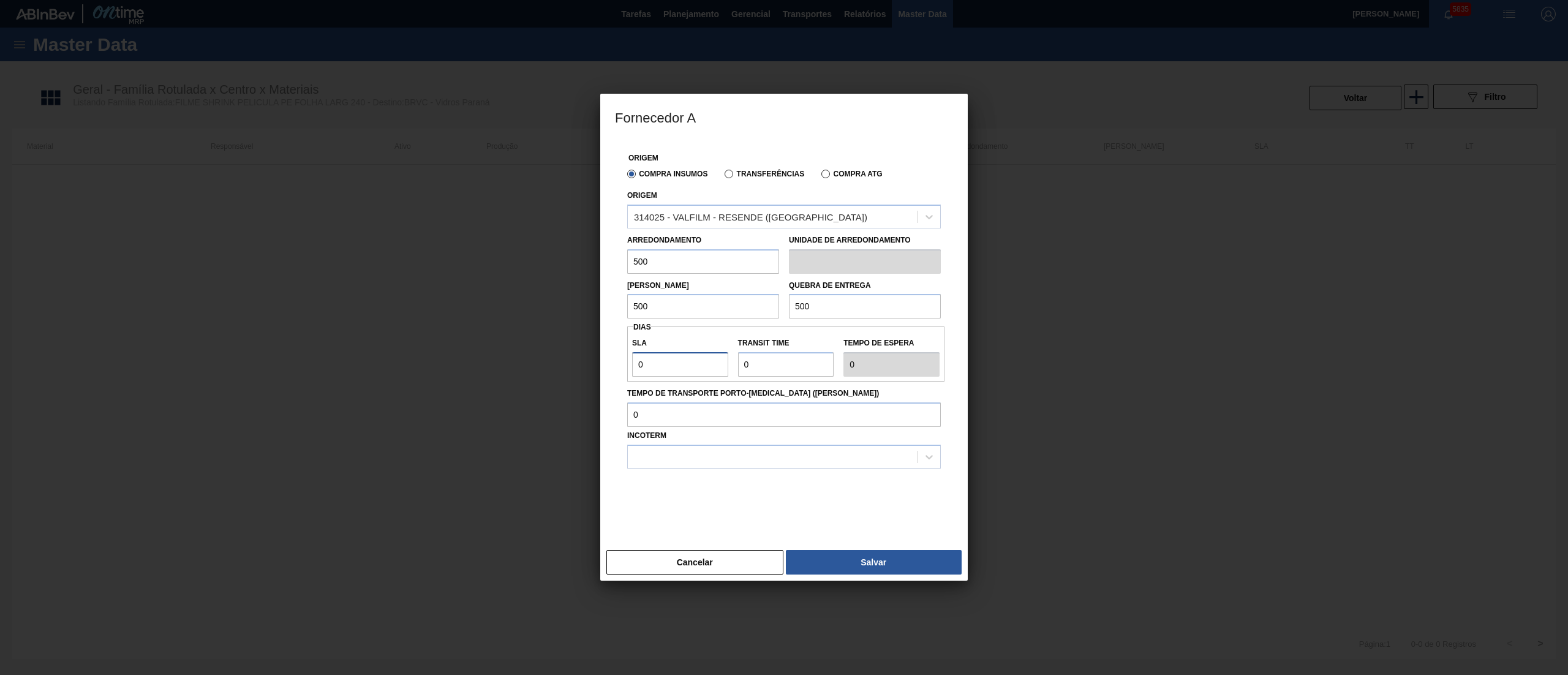
type input "5"
type input "2"
type input "7"
type input "2"
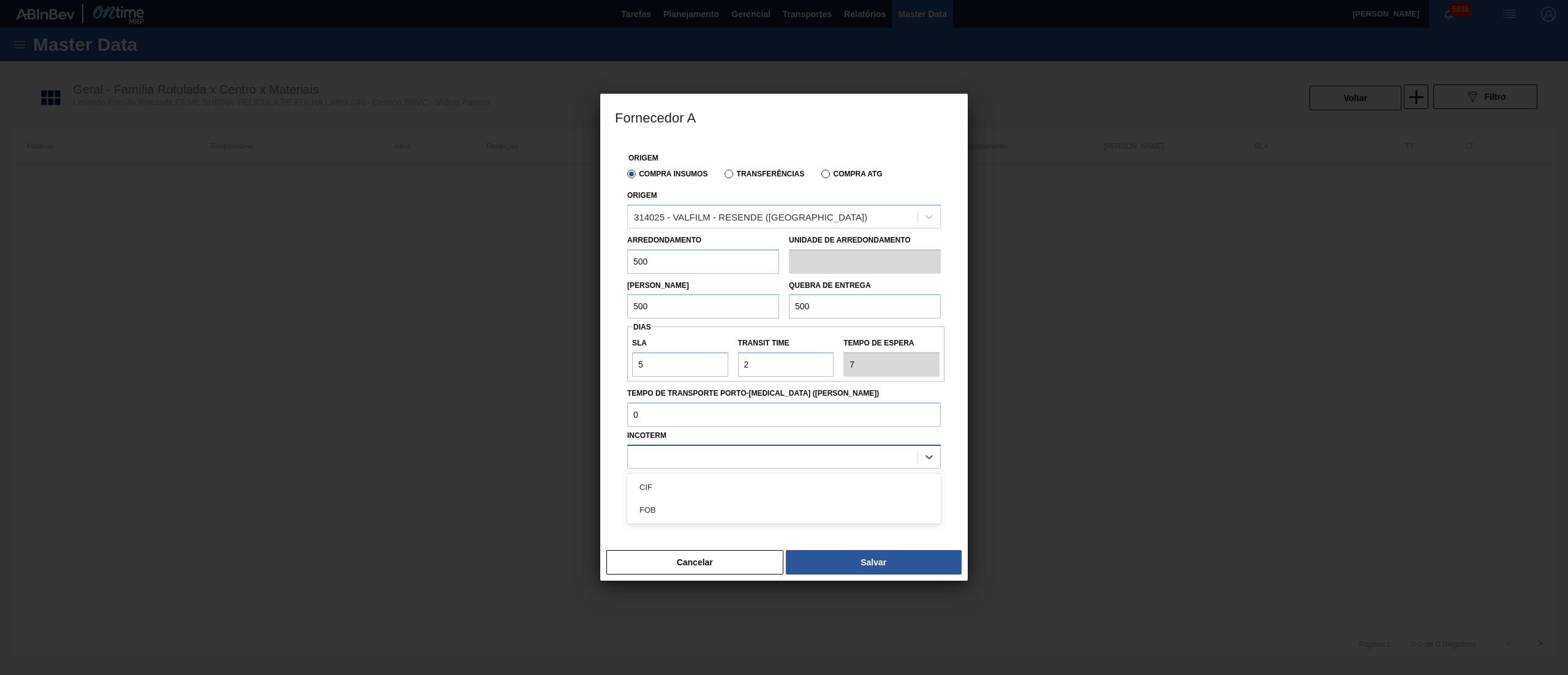
click at [689, 451] on div at bounding box center [772, 457] width 290 height 18
drag, startPoint x: 667, startPoint y: 505, endPoint x: 791, endPoint y: 519, distance: 124.8
click at [667, 506] on div "FOB" at bounding box center [784, 510] width 313 height 23
click at [873, 548] on div "Fornecedor A Origem Compra Insumos Transferências Compra ATG Origem 314025 - VA…" at bounding box center [784, 337] width 367 height 487
click at [881, 561] on button "Salvar" at bounding box center [874, 562] width 176 height 24
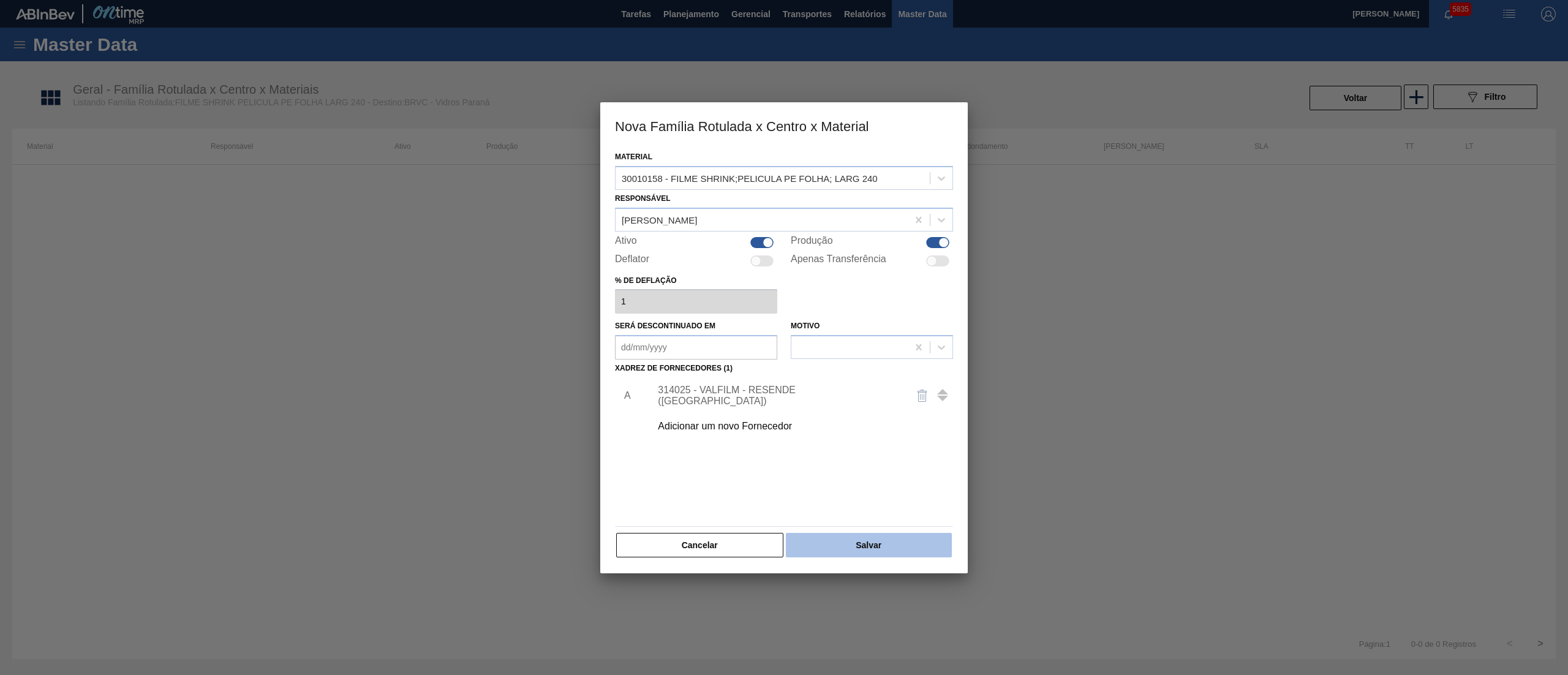
click at [861, 548] on button "Salvar" at bounding box center [869, 545] width 166 height 24
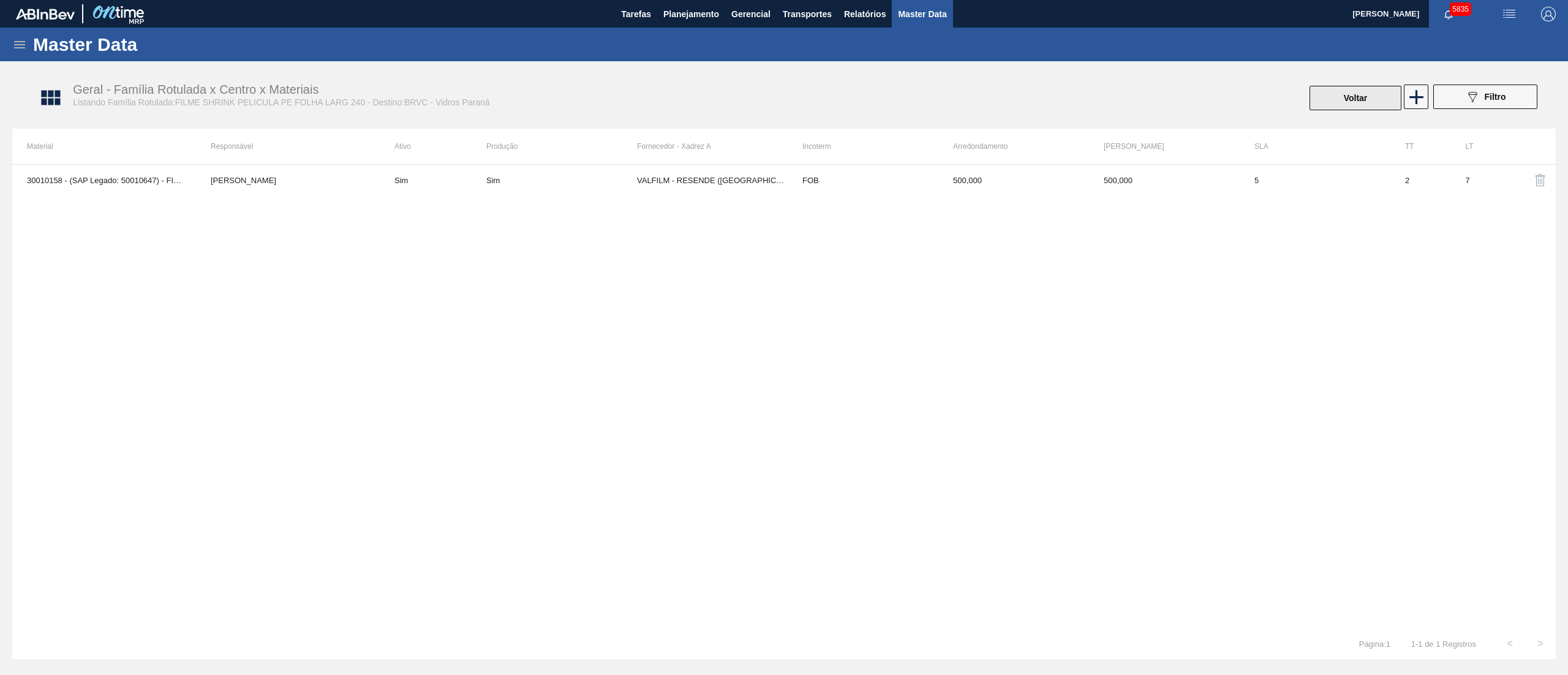
click at [1336, 96] on button "Voltar" at bounding box center [1356, 97] width 92 height 24
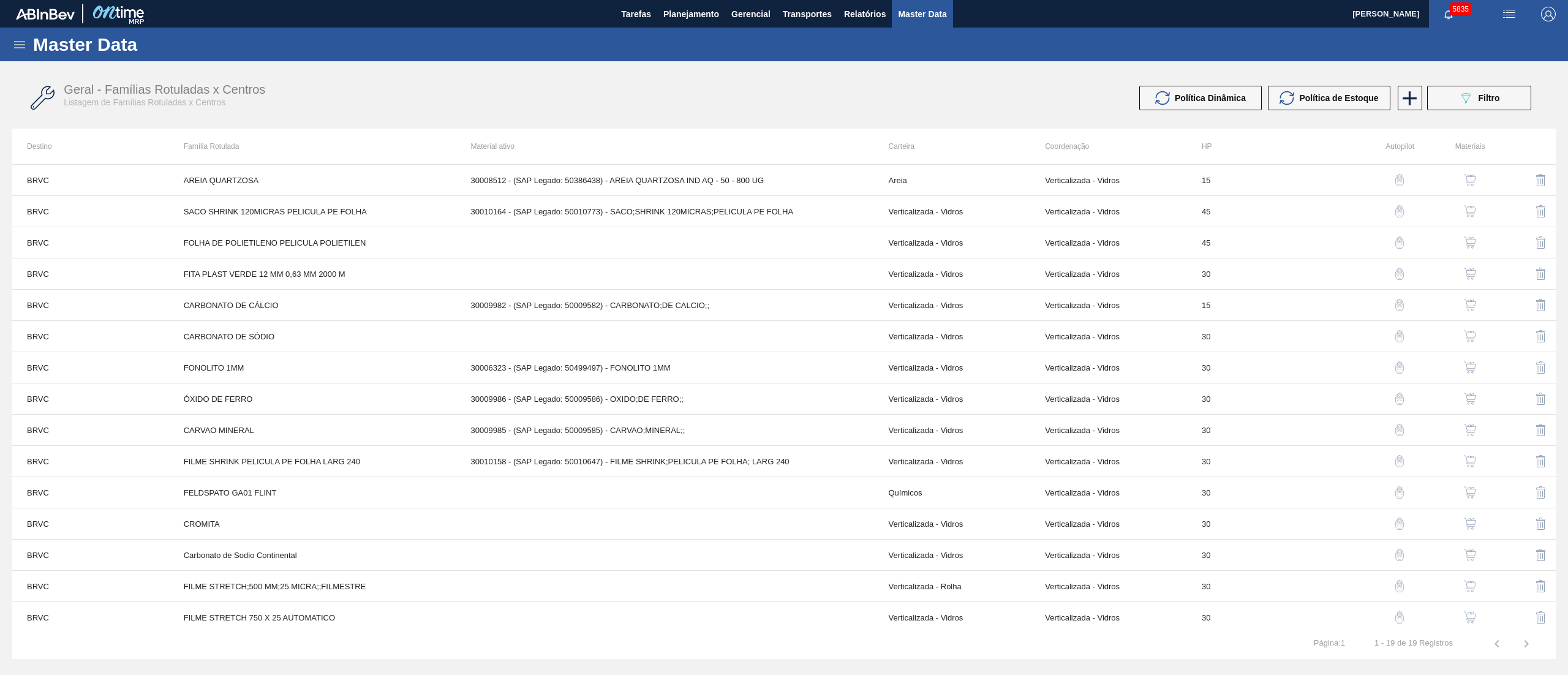
click at [1468, 525] on img "button" at bounding box center [1470, 524] width 13 height 13
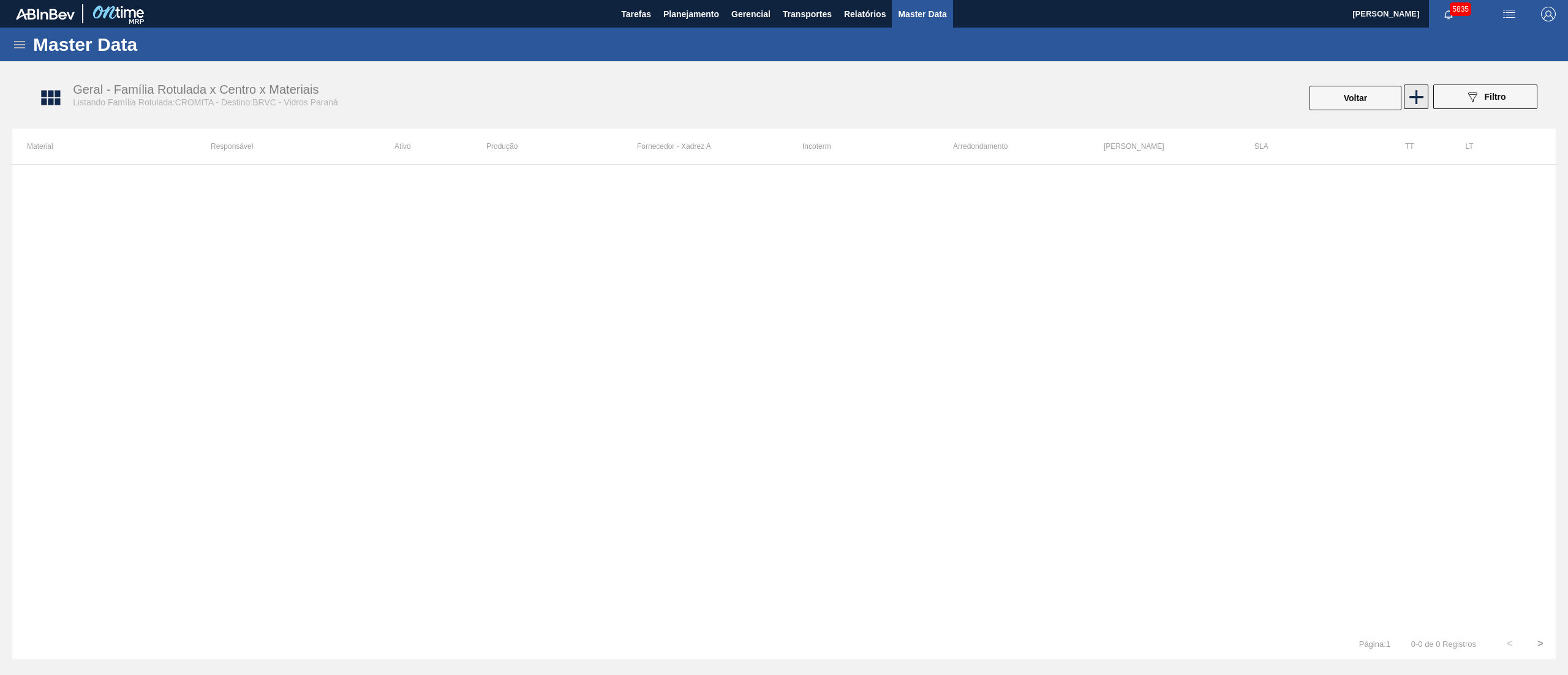
click at [1420, 100] on icon at bounding box center [1417, 97] width 24 height 24
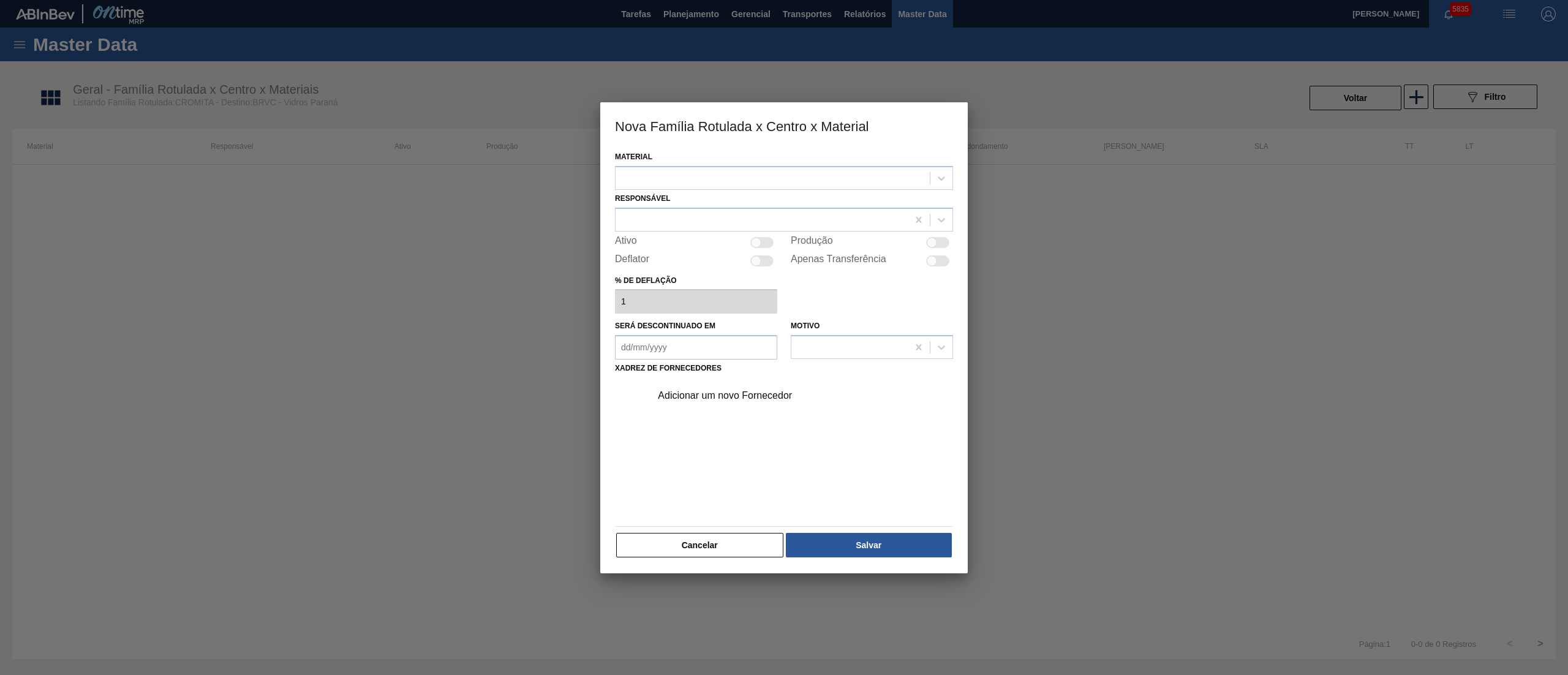
click at [658, 164] on div "Material" at bounding box center [784, 169] width 339 height 41
click at [659, 172] on div at bounding box center [773, 178] width 314 height 18
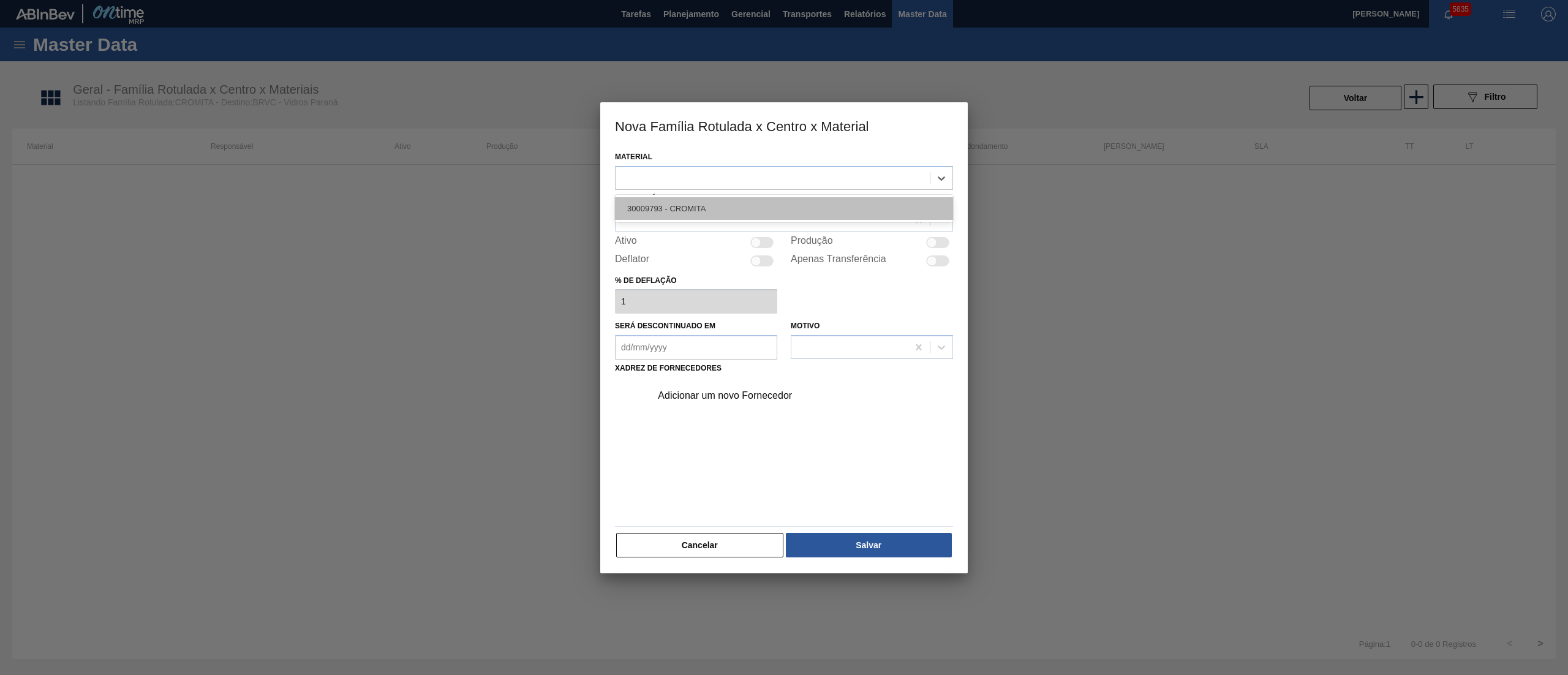
click at [654, 208] on div "30009793 - CROMITA" at bounding box center [784, 208] width 339 height 23
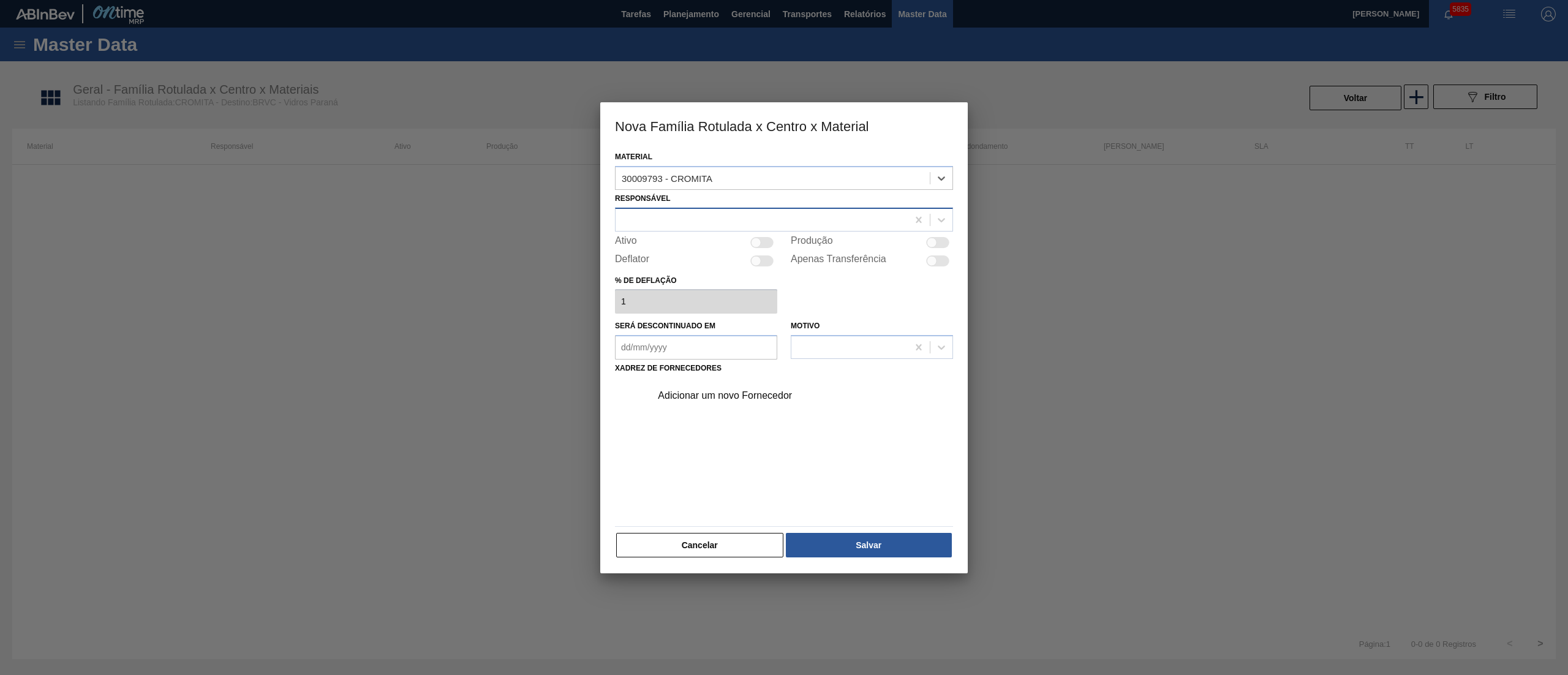
click at [650, 217] on div at bounding box center [762, 220] width 292 height 18
type input "douglas"
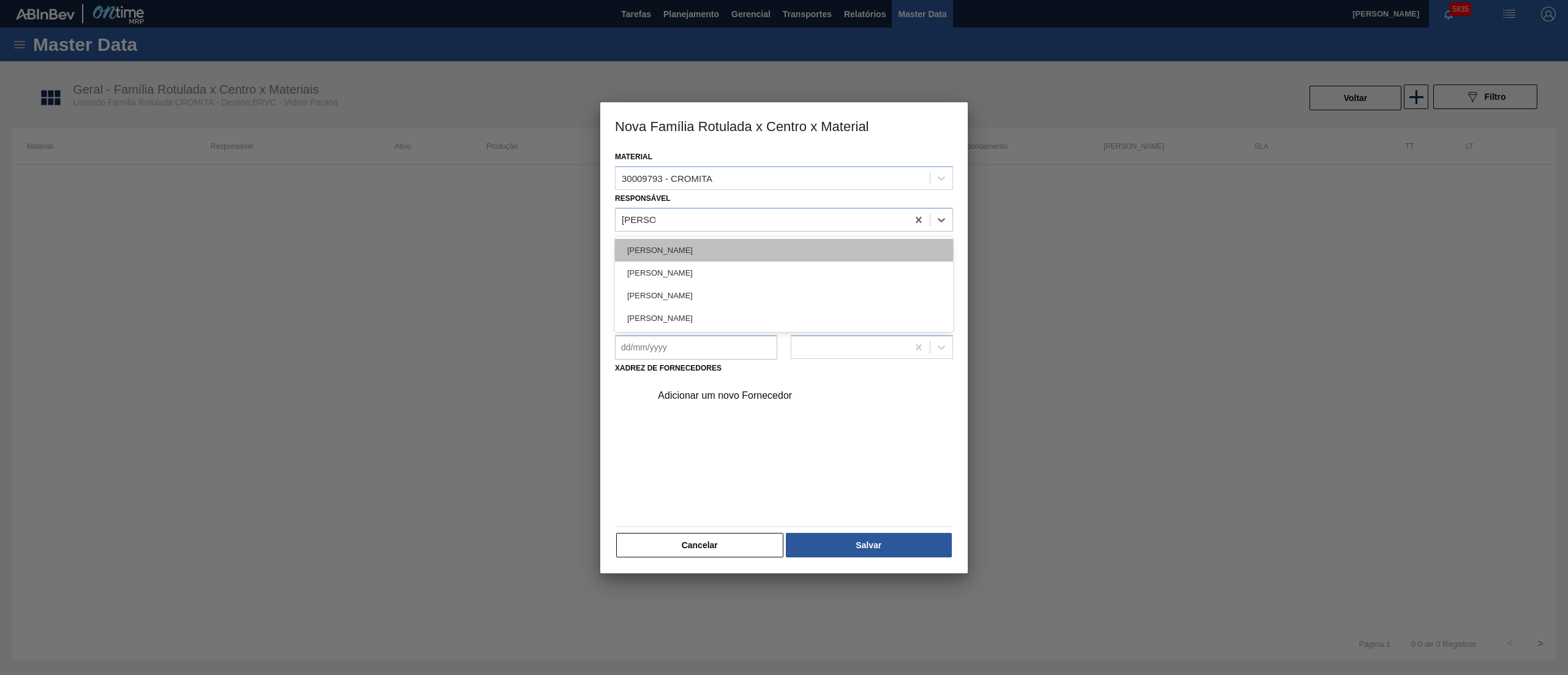
click at [638, 247] on div "[PERSON_NAME]" at bounding box center [784, 250] width 339 height 23
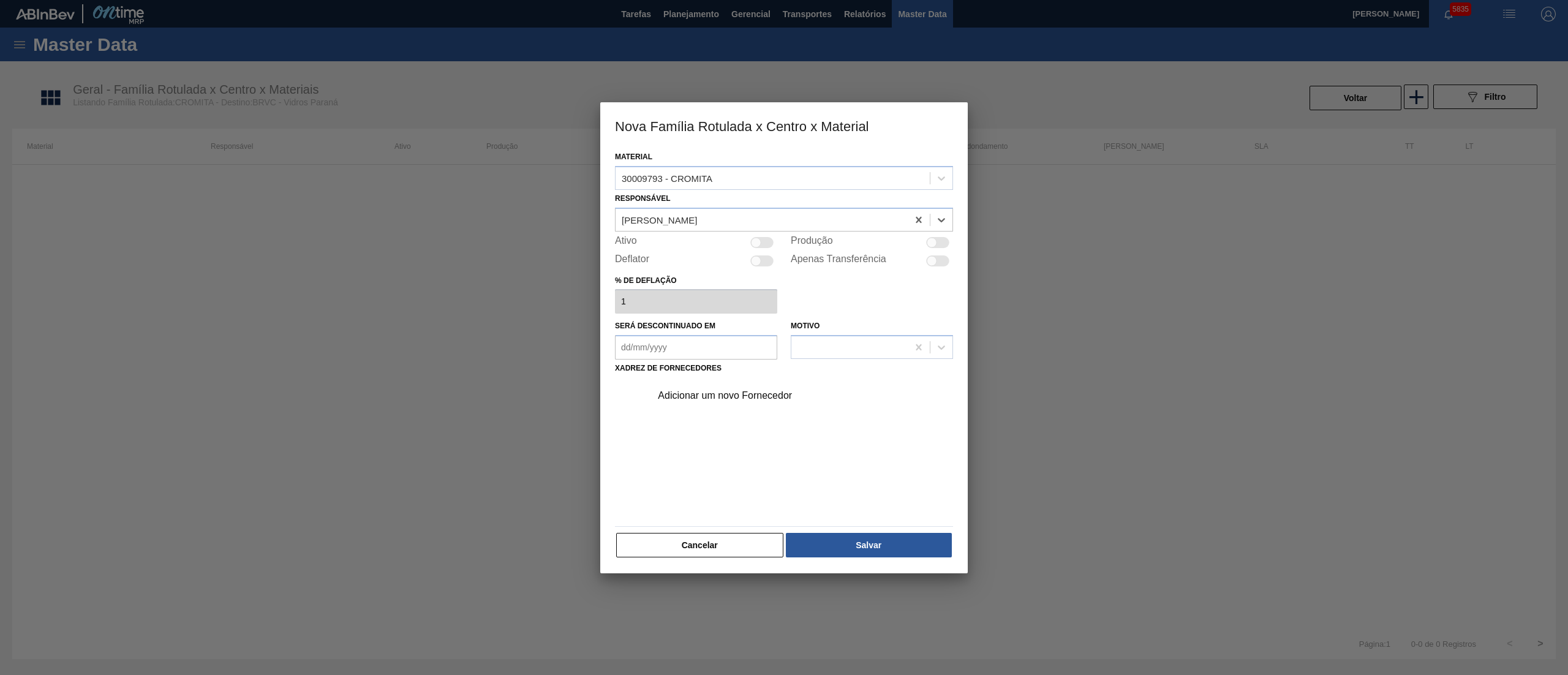
click at [754, 240] on div at bounding box center [756, 242] width 10 height 10
checkbox input "true"
click at [731, 390] on div "Adicionar um novo Fornecedor" at bounding box center [778, 395] width 240 height 11
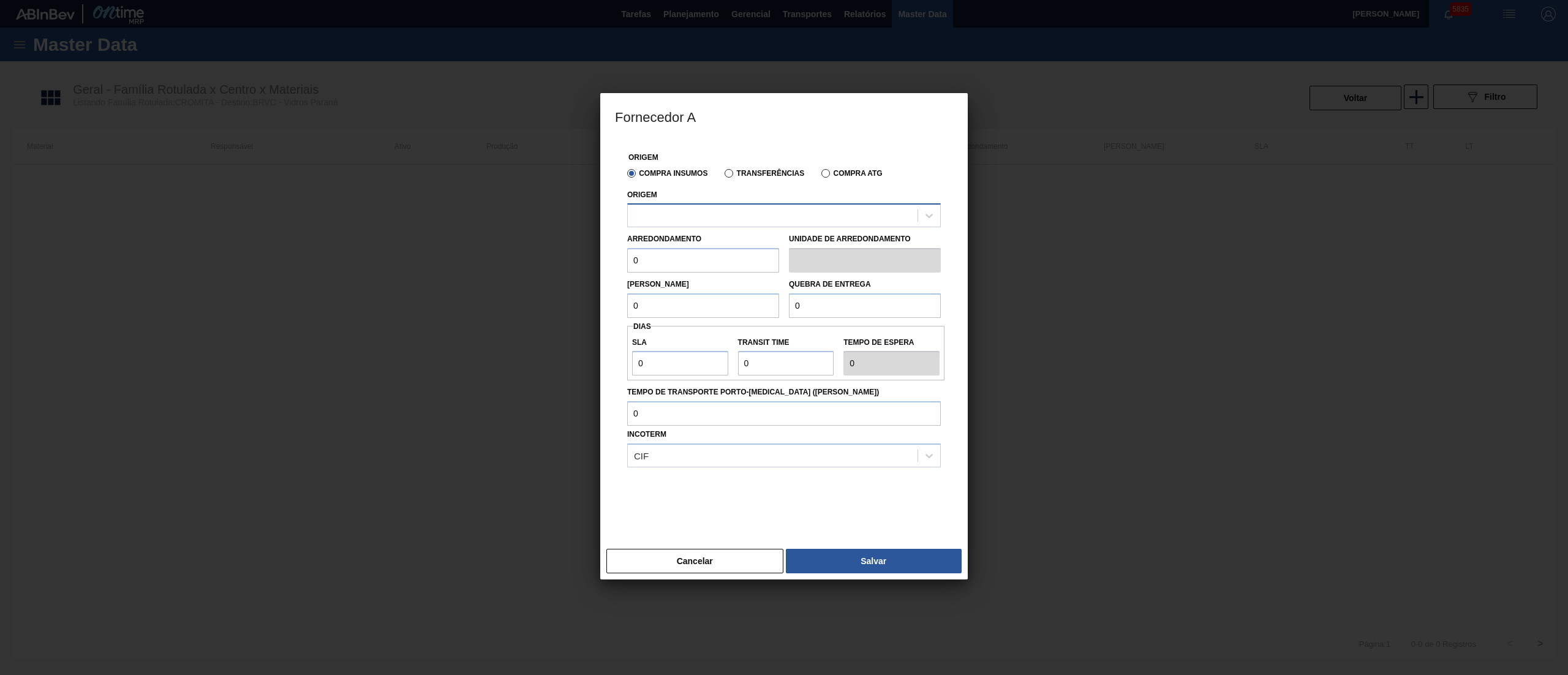
click at [699, 224] on div at bounding box center [772, 216] width 290 height 18
click at [687, 252] on div "295144 - PRINCE MINERAIS LTDA - GUARAREMA" at bounding box center [784, 246] width 313 height 23
drag, startPoint x: 663, startPoint y: 264, endPoint x: 463, endPoint y: 264, distance: 200.0
click at [463, 264] on div "Fornecedor A Origem Compra Insumos Transferências Compra ATG Origem option 2951…" at bounding box center [784, 337] width 1568 height 675
type input "1.000"
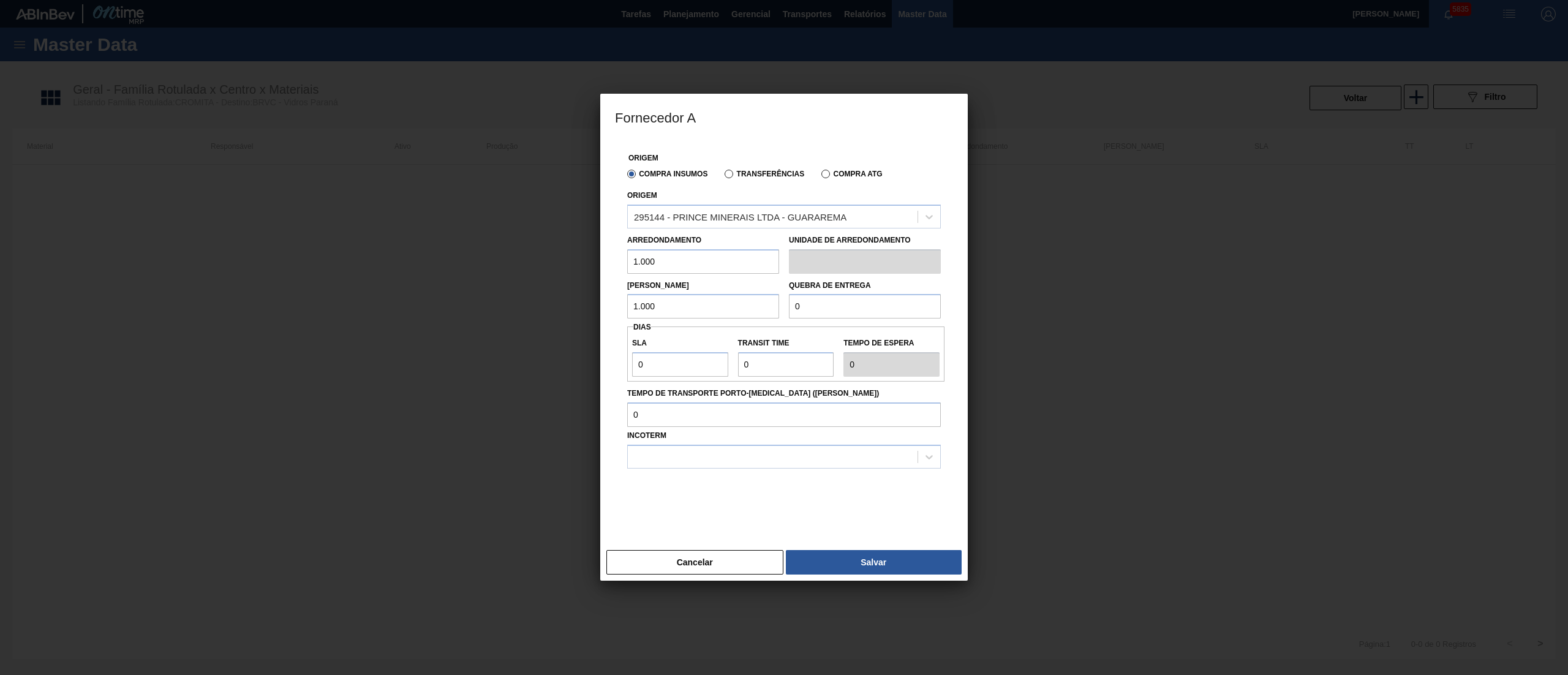
type input "1.000"
drag, startPoint x: 693, startPoint y: 374, endPoint x: 533, endPoint y: 369, distance: 160.1
click at [533, 369] on div "Fornecedor A Origem Compra Insumos Transferências Compra ATG Origem 295144 - PR…" at bounding box center [784, 337] width 1568 height 675
type input "5"
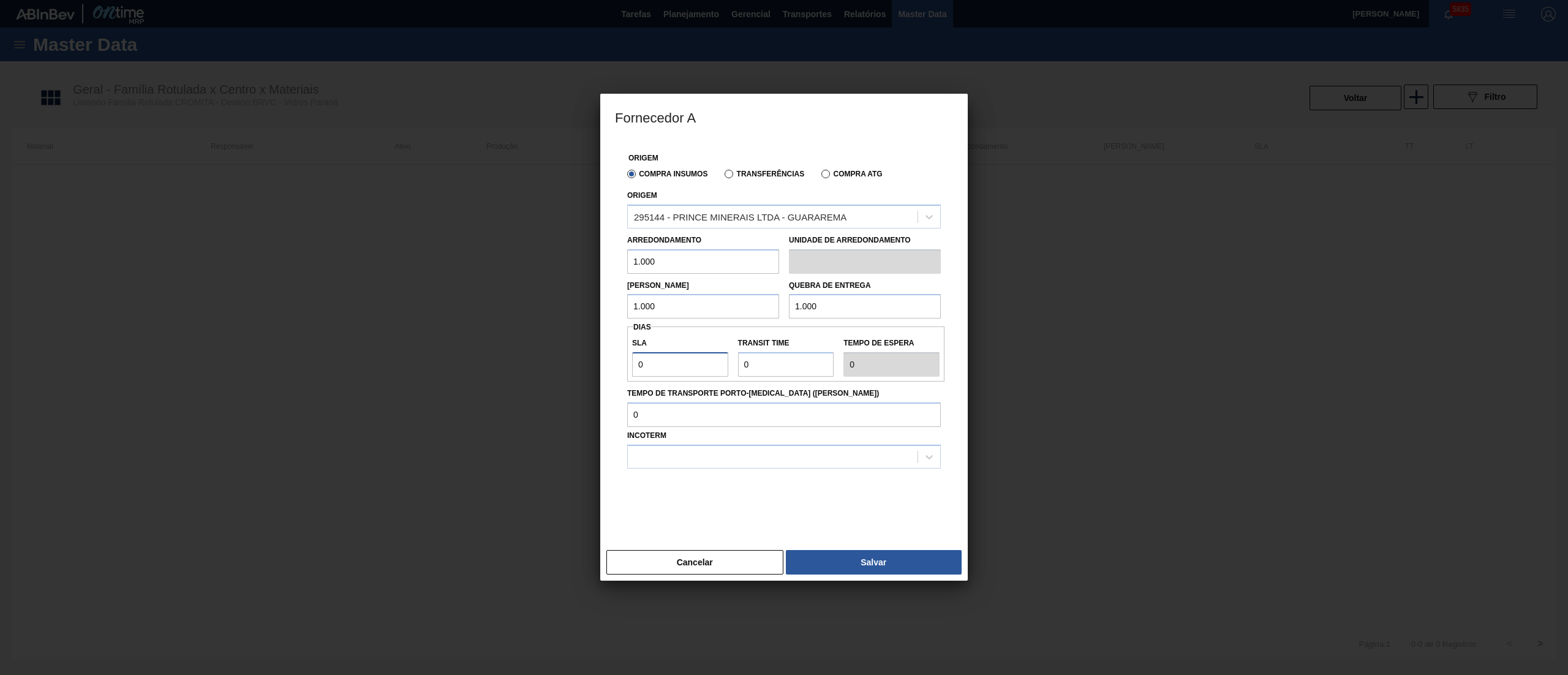
type input "5"
drag, startPoint x: 757, startPoint y: 363, endPoint x: 632, endPoint y: 345, distance: 126.3
click at [632, 345] on div "SLA 5 Transit Time Tempo de espera 5" at bounding box center [786, 353] width 317 height 45
type input "2"
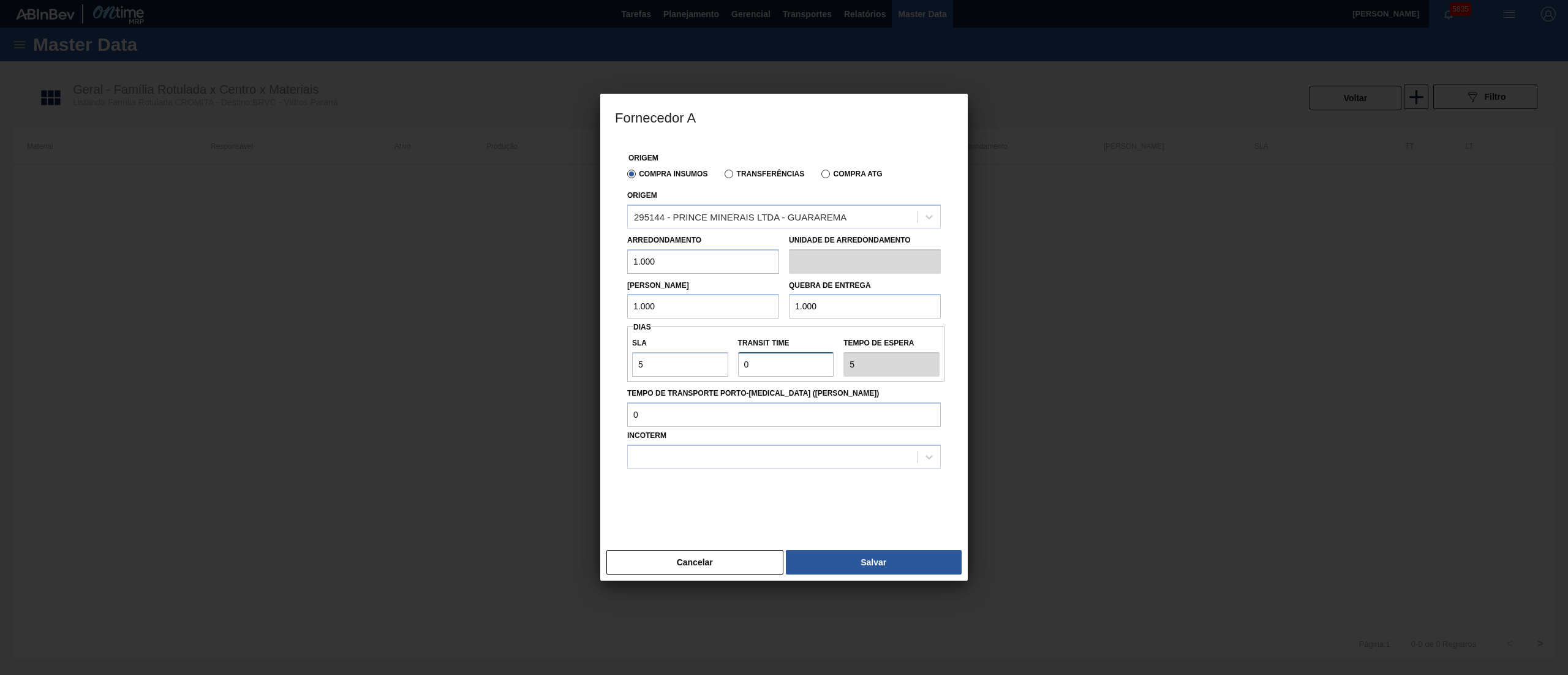
type input "7"
type input "2"
drag, startPoint x: 678, startPoint y: 487, endPoint x: 670, endPoint y: 472, distance: 17.0
click at [677, 485] on div at bounding box center [784, 499] width 313 height 61
click at [667, 471] on div at bounding box center [784, 499] width 313 height 61
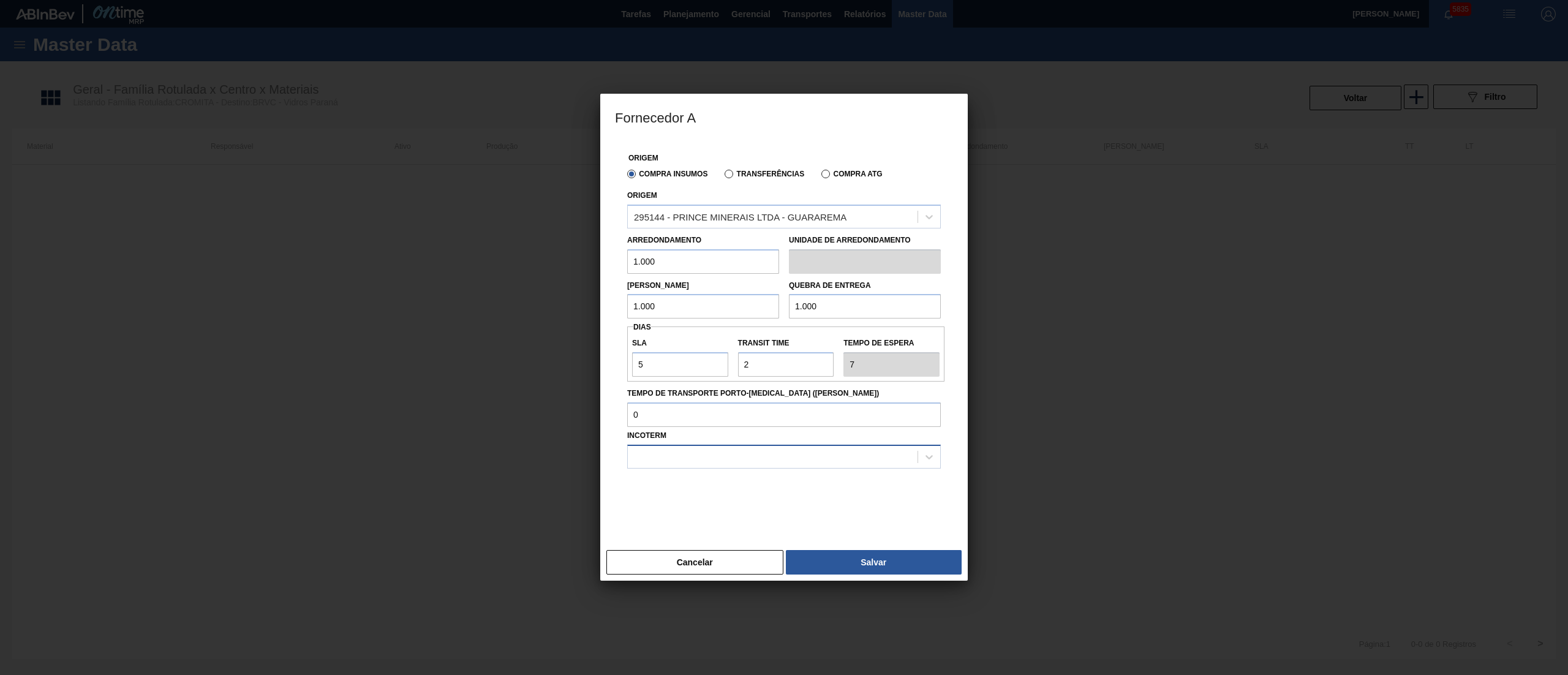
click at [654, 445] on div at bounding box center [784, 457] width 313 height 24
click at [648, 509] on div "FOB" at bounding box center [784, 510] width 313 height 23
click at [903, 576] on div "Cancelar Salvar" at bounding box center [784, 563] width 367 height 37
click at [895, 569] on button "Salvar" at bounding box center [874, 562] width 176 height 24
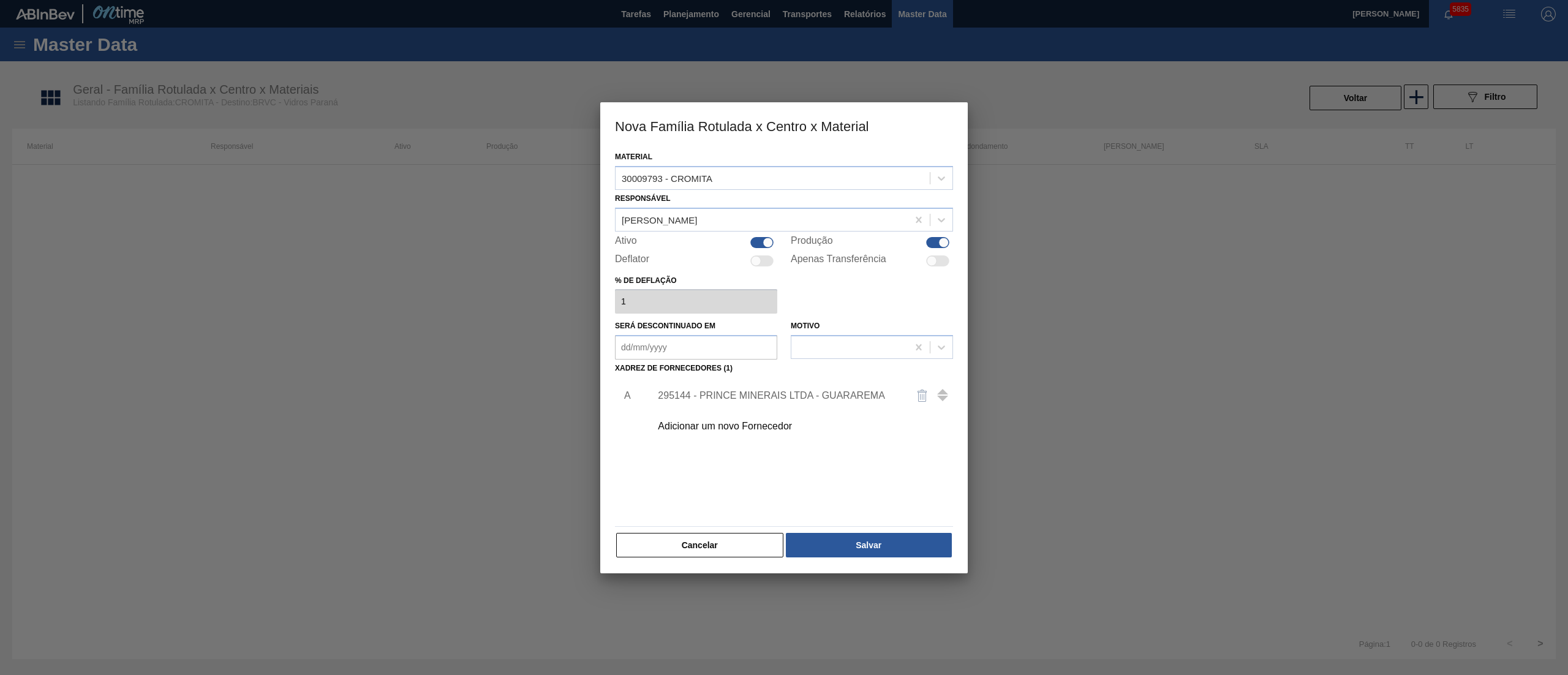
click at [865, 532] on div "Cancelar Salvar" at bounding box center [784, 545] width 339 height 27
click at [865, 541] on button "Salvar" at bounding box center [869, 545] width 166 height 24
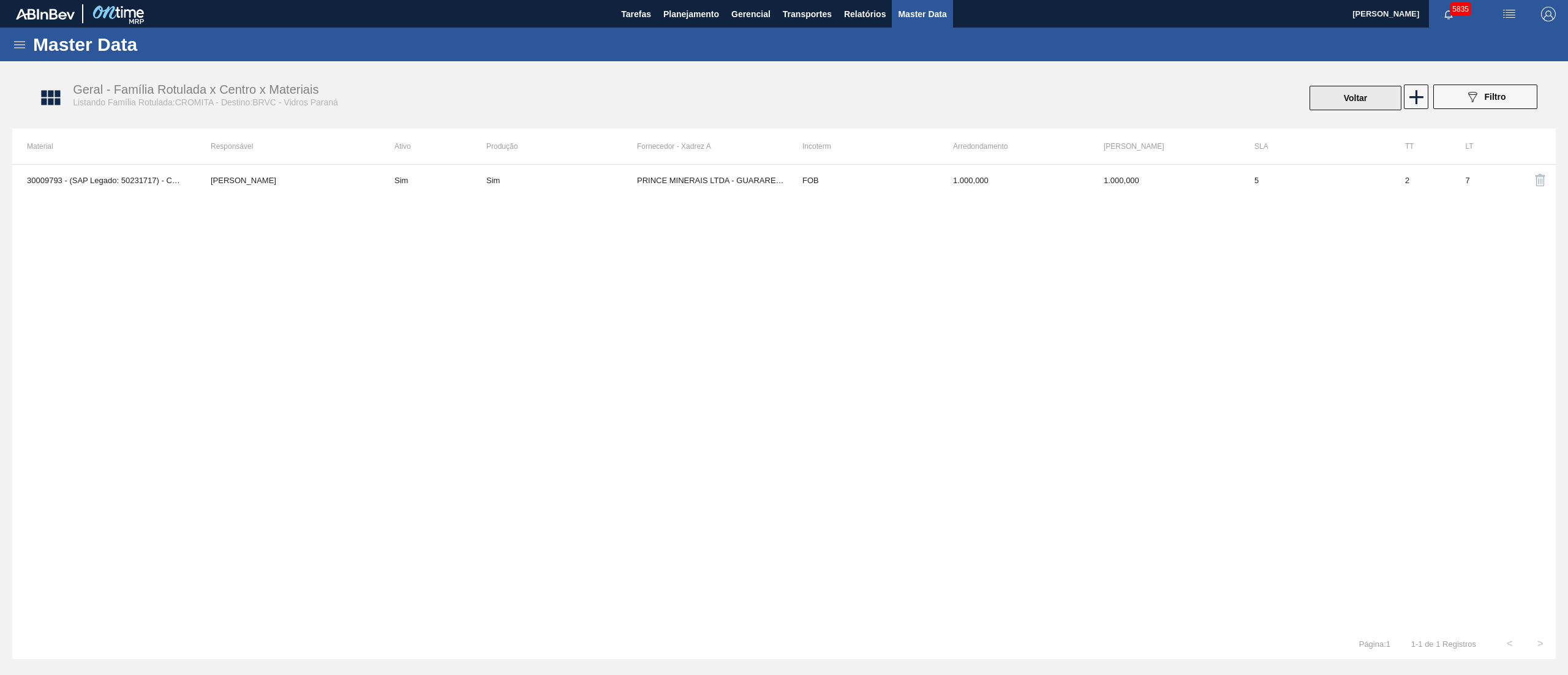
click at [1362, 98] on button "Voltar" at bounding box center [1356, 97] width 92 height 24
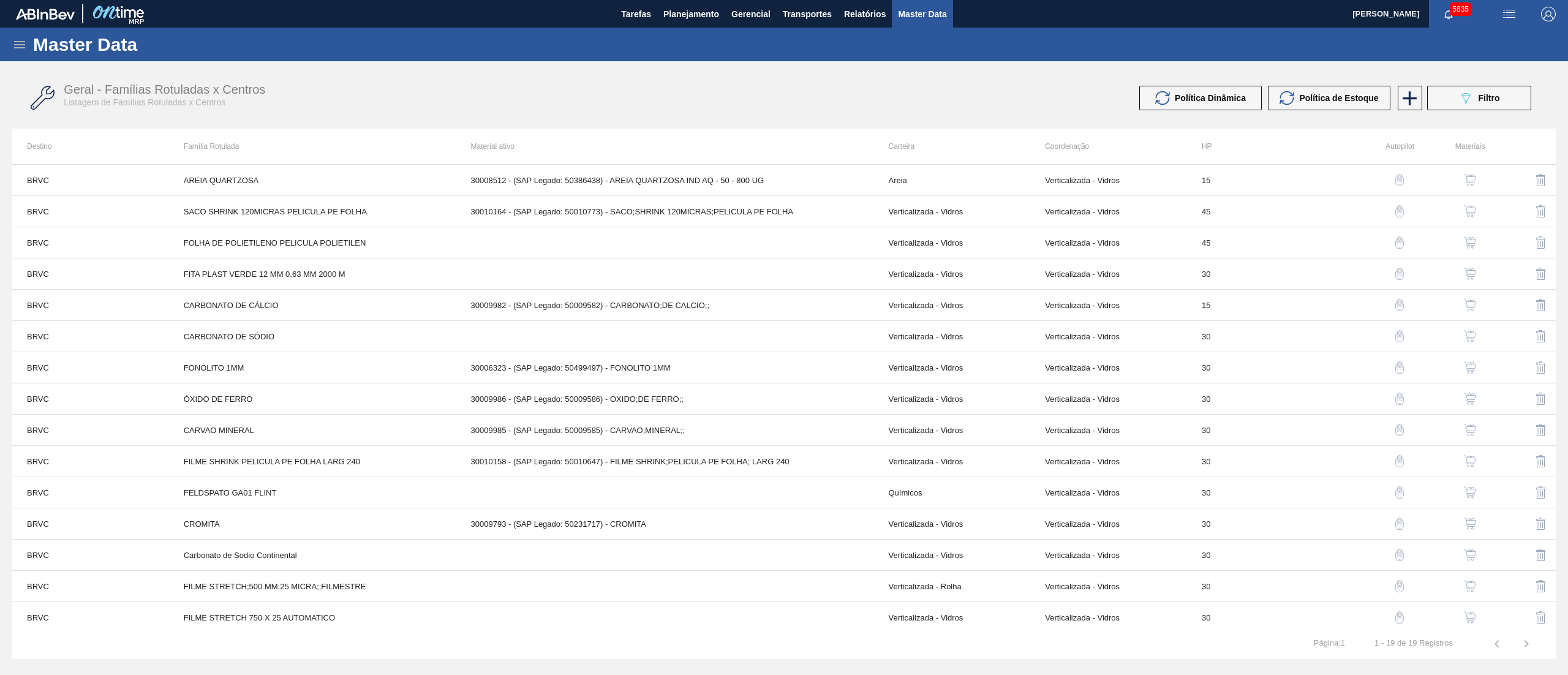
click at [1466, 565] on button "button" at bounding box center [1471, 555] width 30 height 30
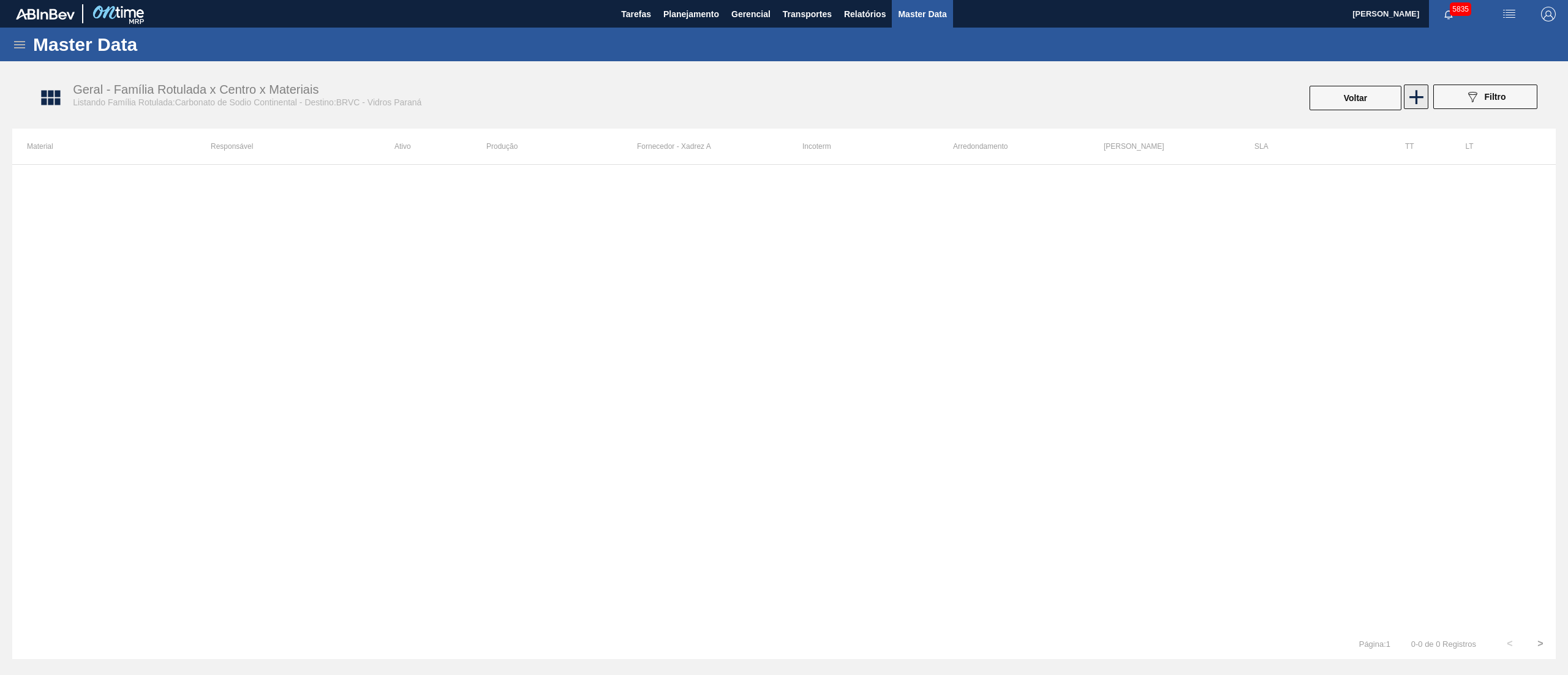
click at [1418, 100] on icon at bounding box center [1417, 97] width 24 height 24
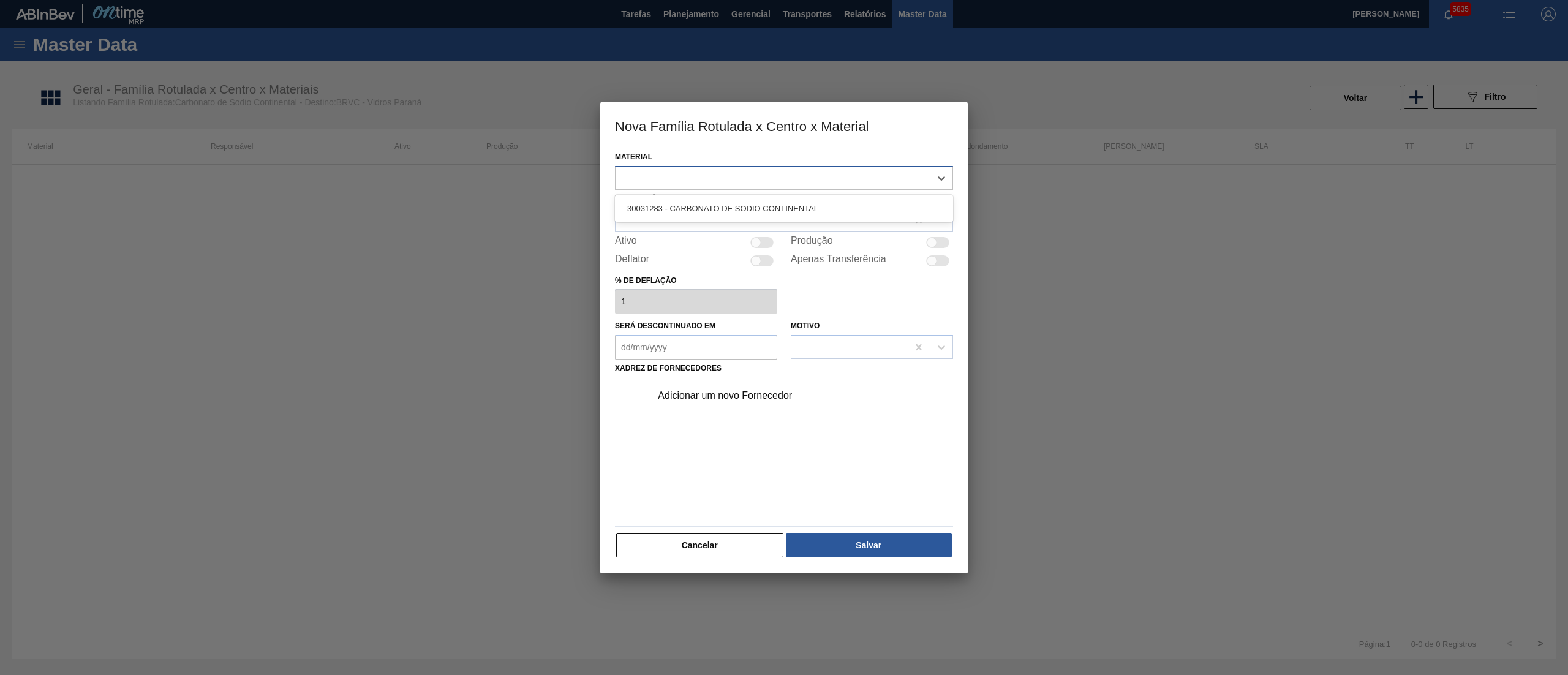
click at [704, 176] on div at bounding box center [773, 178] width 314 height 18
drag, startPoint x: 662, startPoint y: 217, endPoint x: 662, endPoint y: 210, distance: 7.0
click at [662, 215] on div "30031283 - CARBONATO DE SODIO CONTINENTAL" at bounding box center [784, 208] width 339 height 23
click at [660, 221] on div at bounding box center [762, 220] width 292 height 18
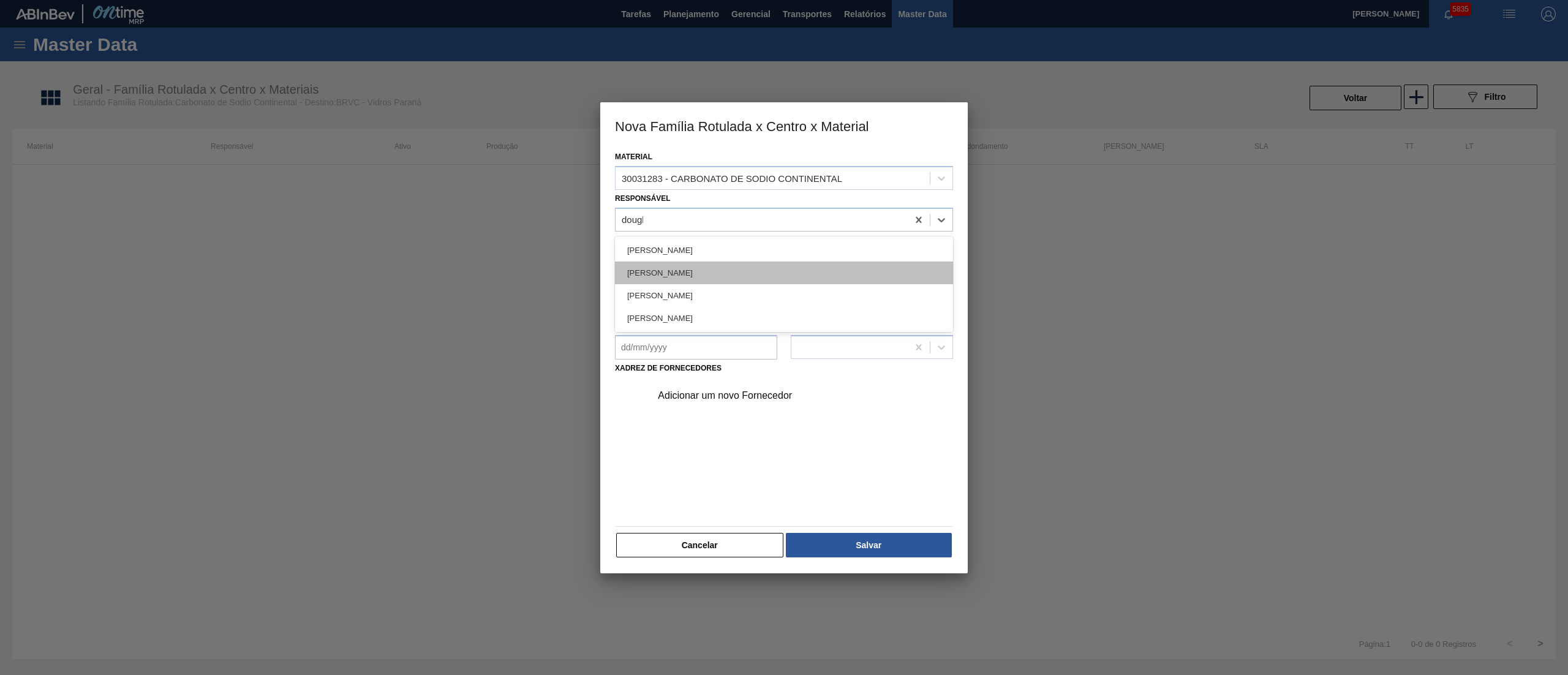
type input "douglas"
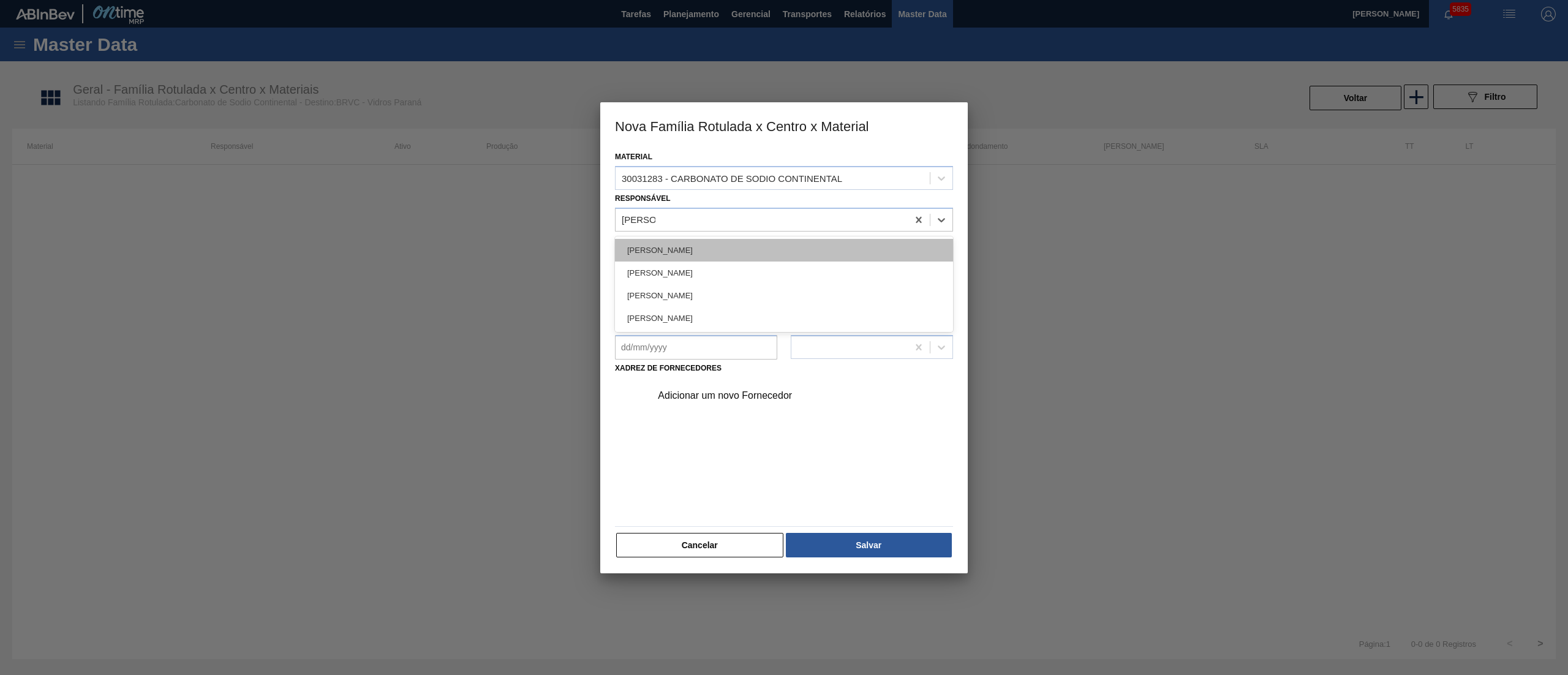
click at [665, 252] on div "[PERSON_NAME]" at bounding box center [784, 250] width 339 height 23
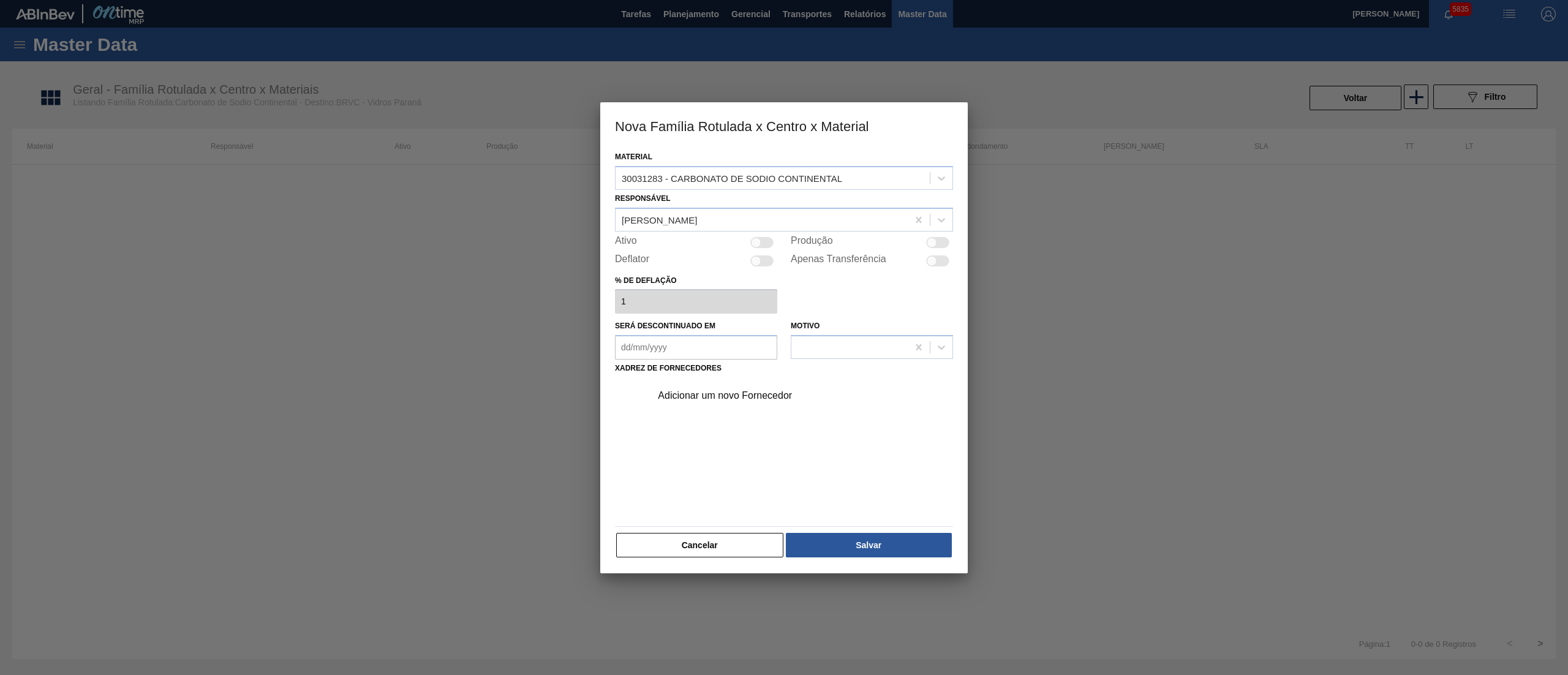
click at [775, 235] on div "Ativo" at bounding box center [696, 243] width 162 height 15
click at [758, 237] on div at bounding box center [763, 242] width 24 height 11
checkbox input "true"
click at [689, 395] on div "Adicionar um novo Fornecedor" at bounding box center [778, 395] width 240 height 11
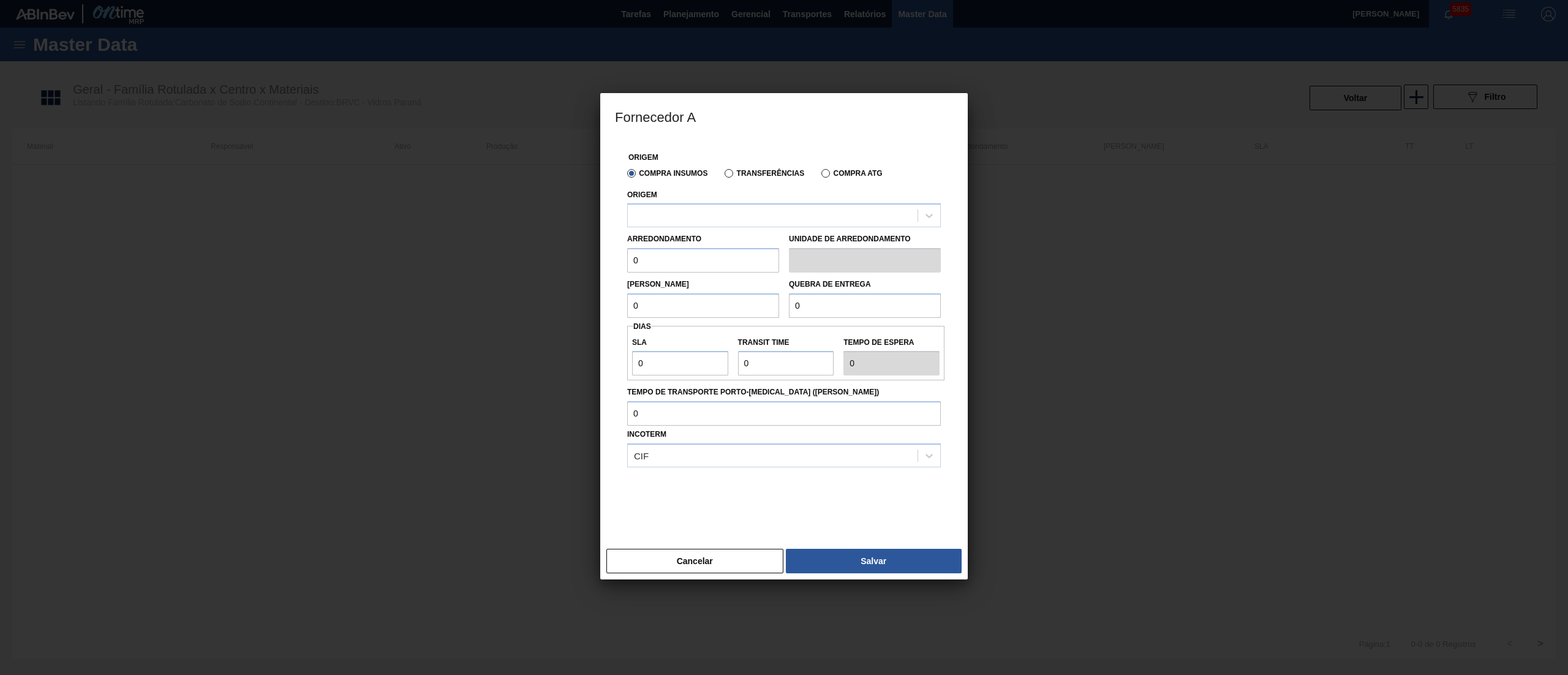
click at [640, 203] on div "Origem" at bounding box center [784, 207] width 313 height 41
click at [640, 204] on div at bounding box center [784, 215] width 313 height 24
click at [659, 244] on div "260946 - CONTINENTAL - SÃO PAULO (SP)" at bounding box center [784, 246] width 313 height 23
drag, startPoint x: 669, startPoint y: 259, endPoint x: 583, endPoint y: 261, distance: 86.0
click at [583, 261] on div "Fornecedor A Origem Compra Insumos Transferências Compra ATG Origem 260946 - CO…" at bounding box center [784, 337] width 1568 height 675
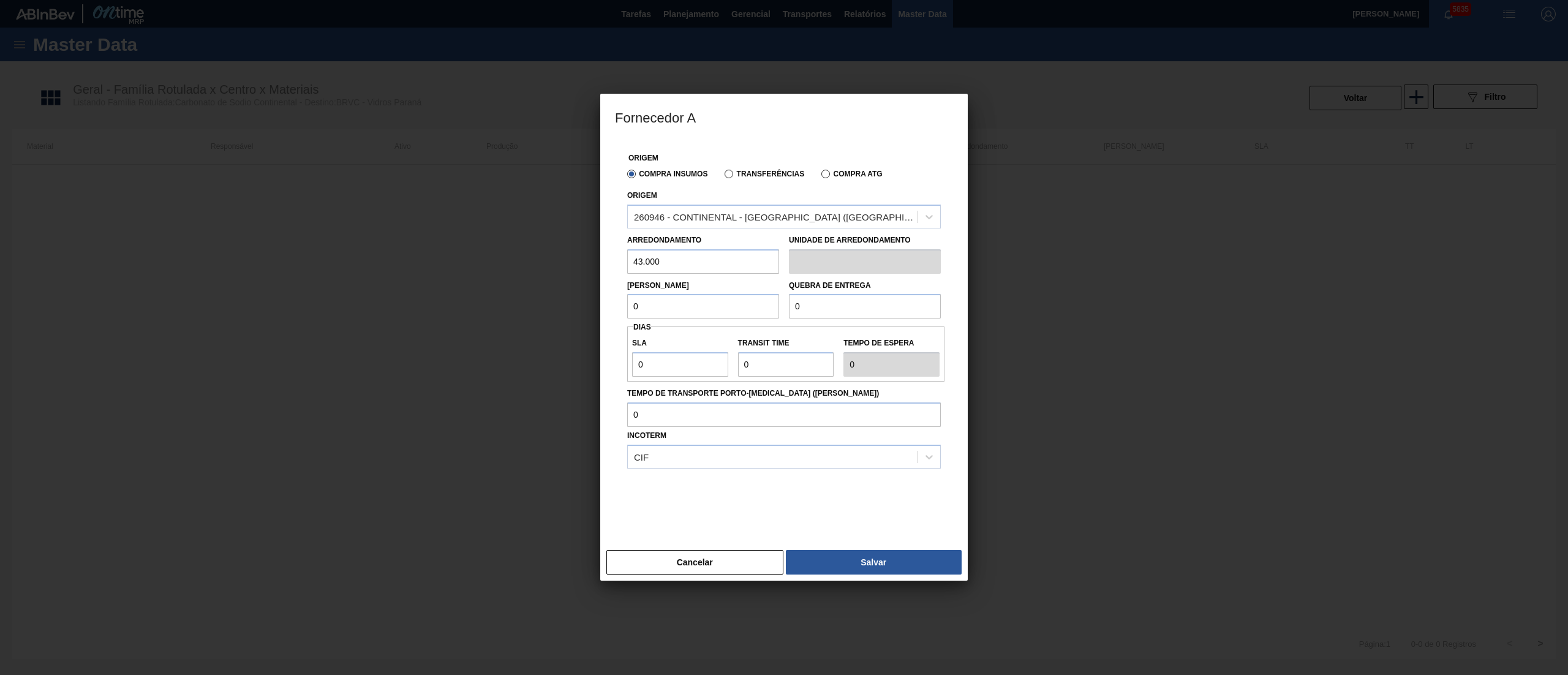
type input "43.000"
drag, startPoint x: 697, startPoint y: 310, endPoint x: 501, endPoint y: 309, distance: 196.0
click at [501, 309] on div "Fornecedor A Origem Compra Insumos Transferências Compra ATG Origem 260946 - CO…" at bounding box center [784, 337] width 1568 height 675
type input "43.000"
drag, startPoint x: 814, startPoint y: 313, endPoint x: 694, endPoint y: 333, distance: 121.7
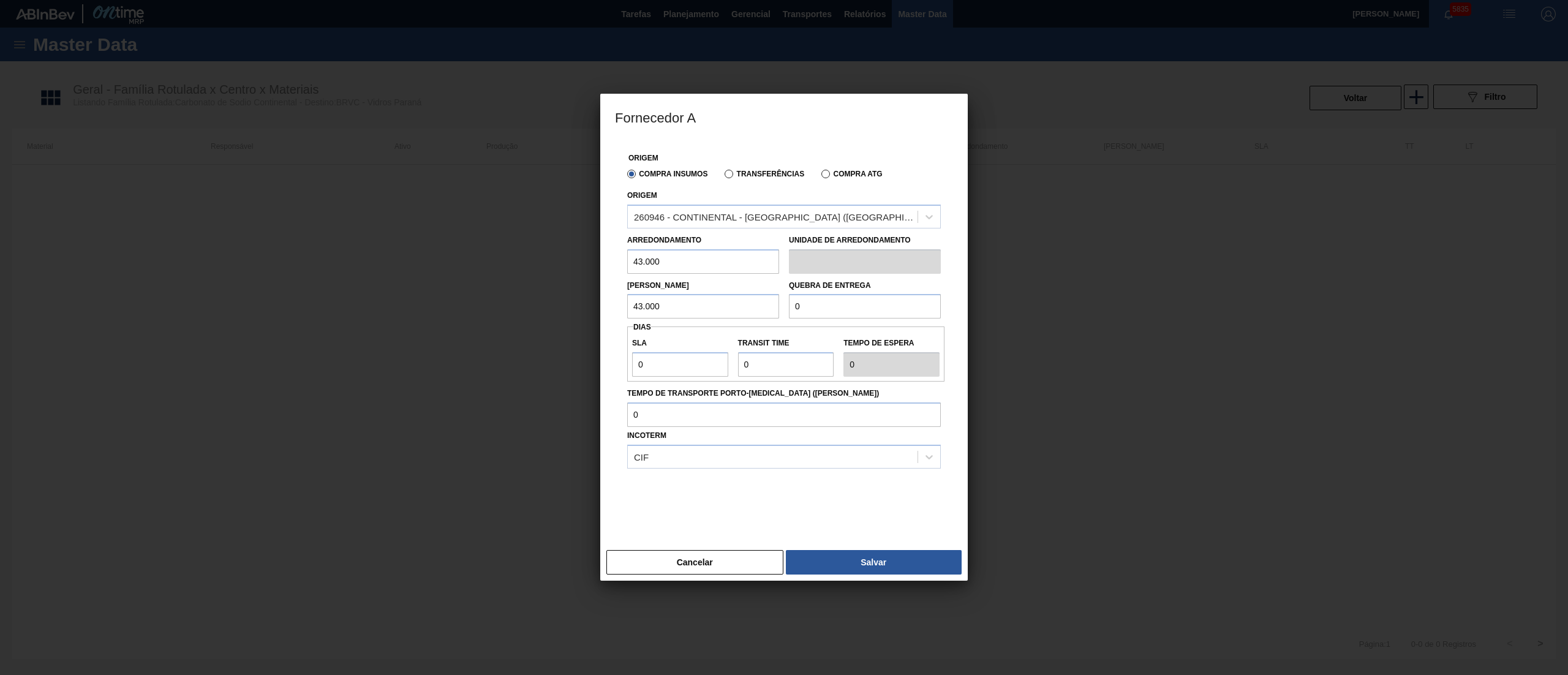
click at [694, 333] on div "Origem Compra Insumos Transferências Compra ATG Origem 260946 - CONTINENTAL - S…" at bounding box center [784, 334] width 339 height 390
type input "43.000"
drag, startPoint x: 673, startPoint y: 367, endPoint x: 530, endPoint y: 363, distance: 143.1
click at [532, 364] on div "Fornecedor A Origem Compra Insumos Transferências Compra ATG Origem 260946 - CO…" at bounding box center [784, 337] width 1568 height 675
type input "1"
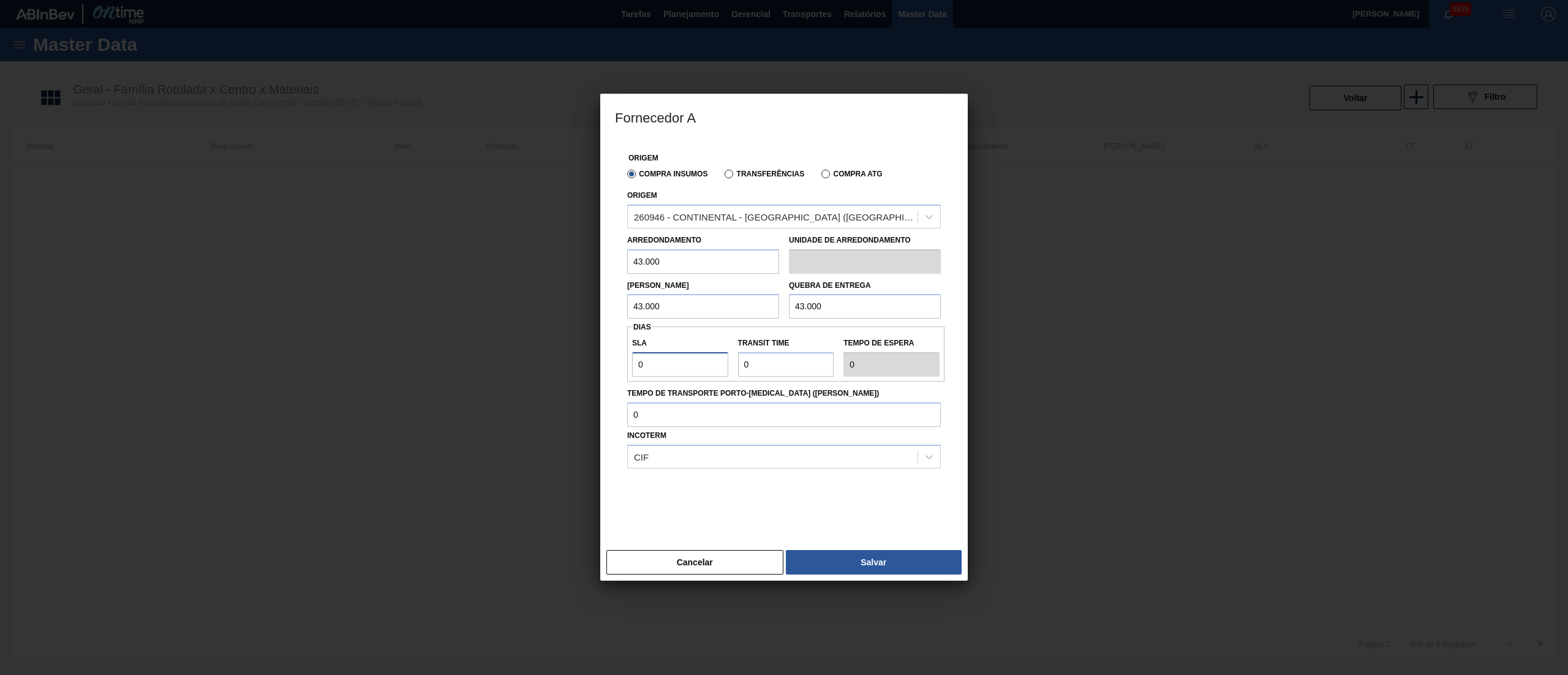
type input "1"
type input "2"
type input "1"
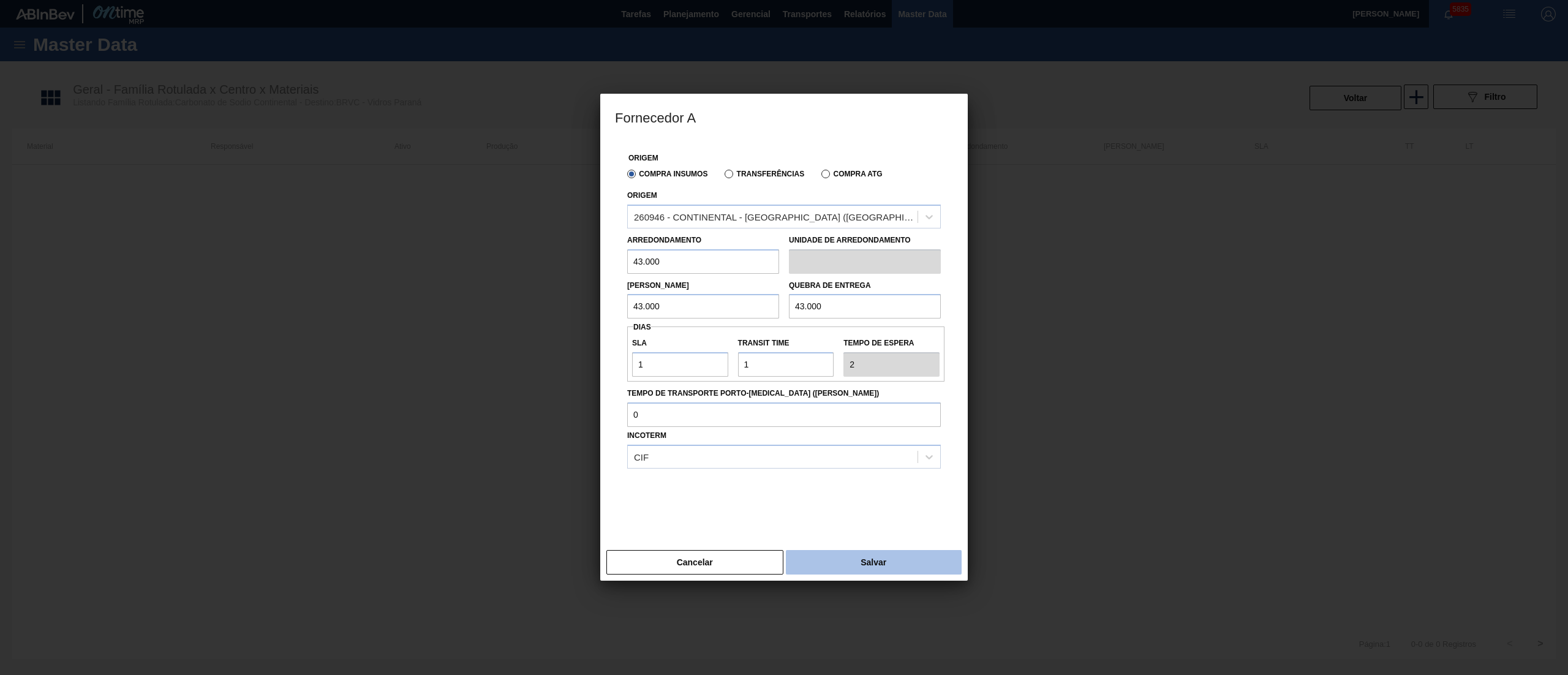
click at [836, 567] on button "Salvar" at bounding box center [874, 562] width 176 height 24
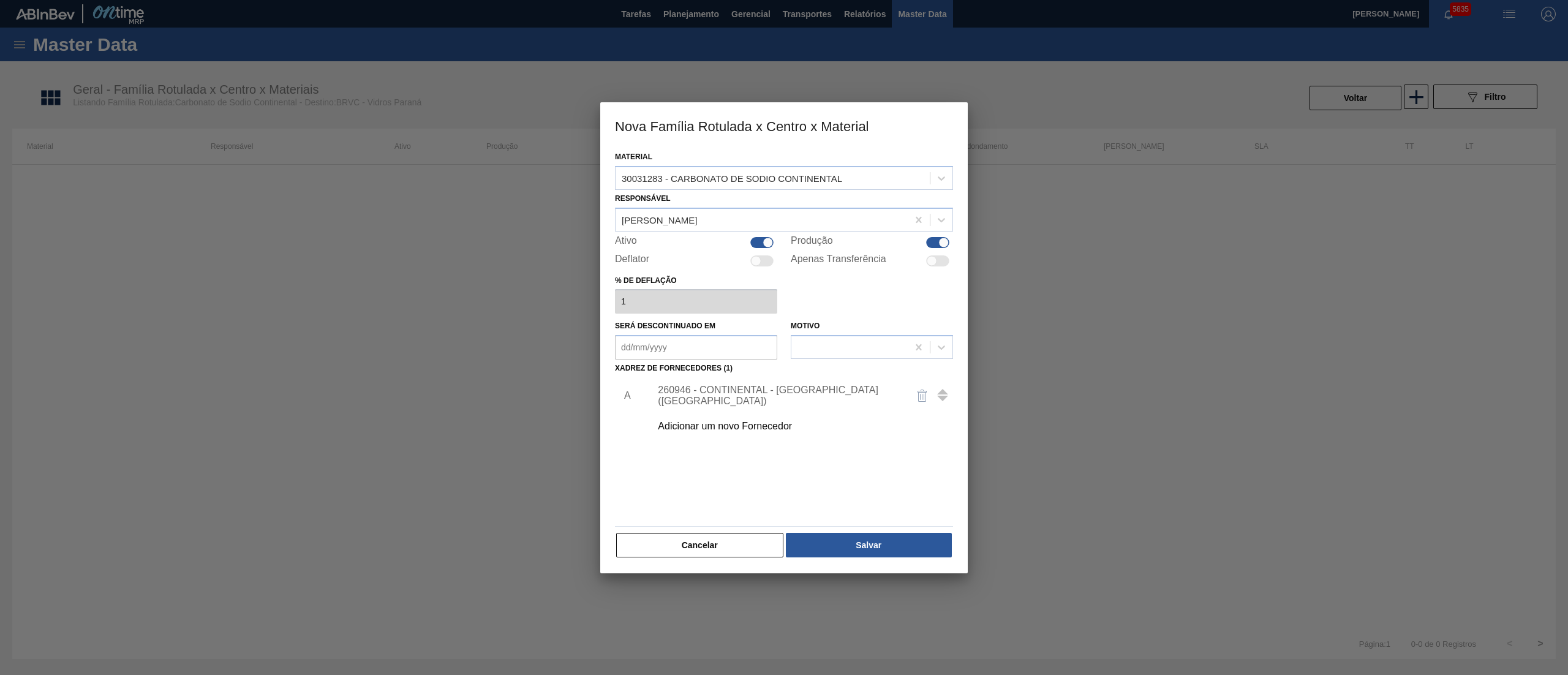
click at [707, 432] on div "Adicionar um novo Fornecedor" at bounding box center [798, 426] width 309 height 31
click at [748, 421] on div "Adicionar um novo Fornecedor" at bounding box center [778, 426] width 240 height 11
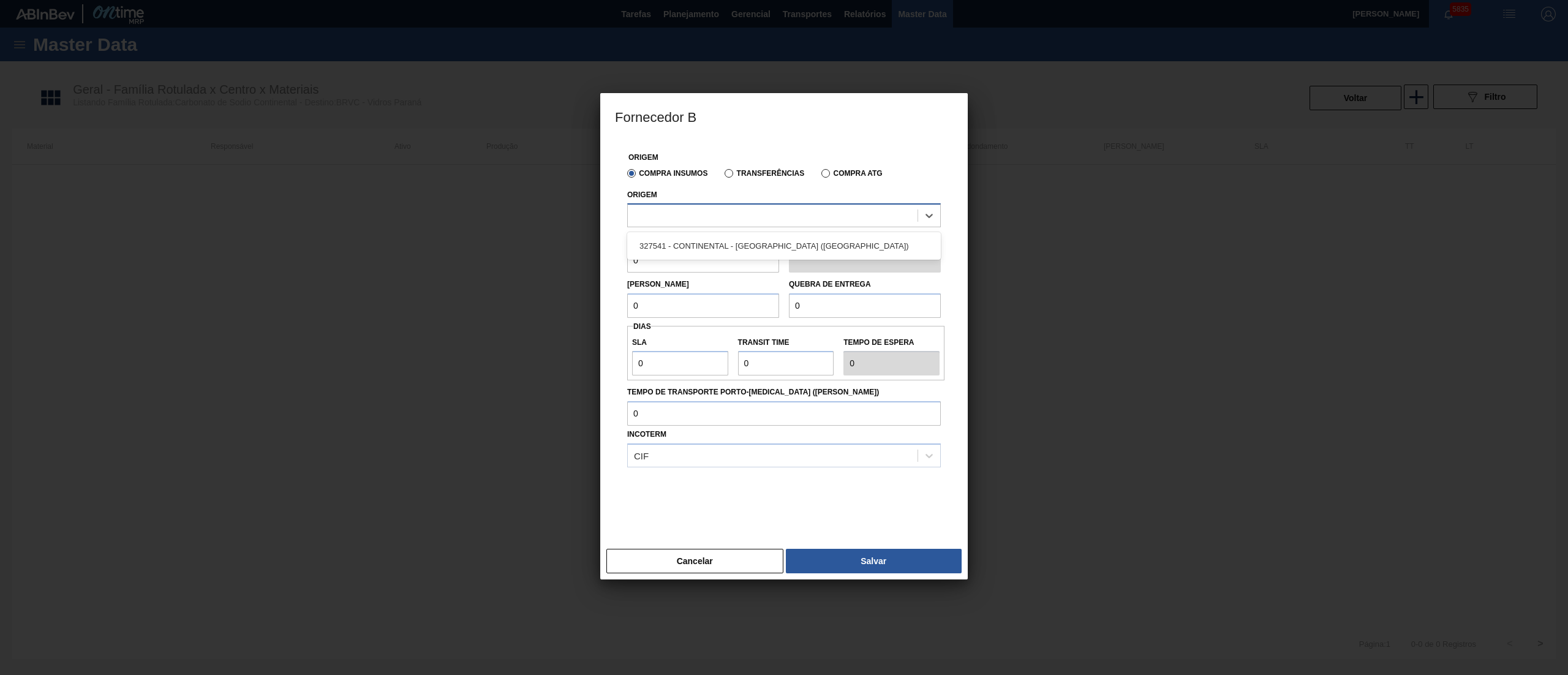
click at [656, 219] on div at bounding box center [772, 216] width 290 height 18
click at [674, 249] on div "327541 - CONTINENTAL - ITAJAI (SC)" at bounding box center [784, 246] width 313 height 23
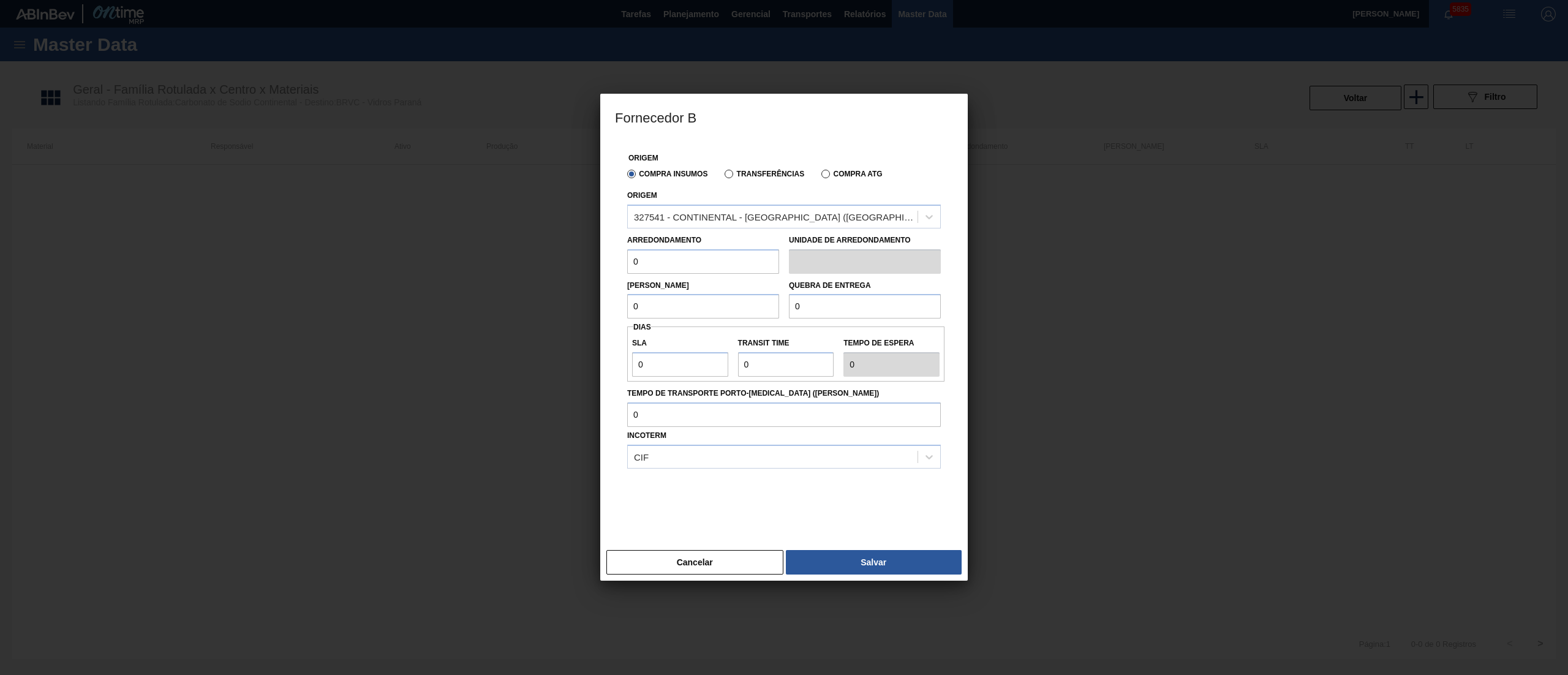
drag, startPoint x: 664, startPoint y: 269, endPoint x: 545, endPoint y: 280, distance: 119.5
click at [545, 280] on div "Fornecedor B Origem Compra Insumos Transferências Compra ATG Origem 327541 - CO…" at bounding box center [784, 337] width 1568 height 675
type input "43.000"
type input "3"
type input "43.000"
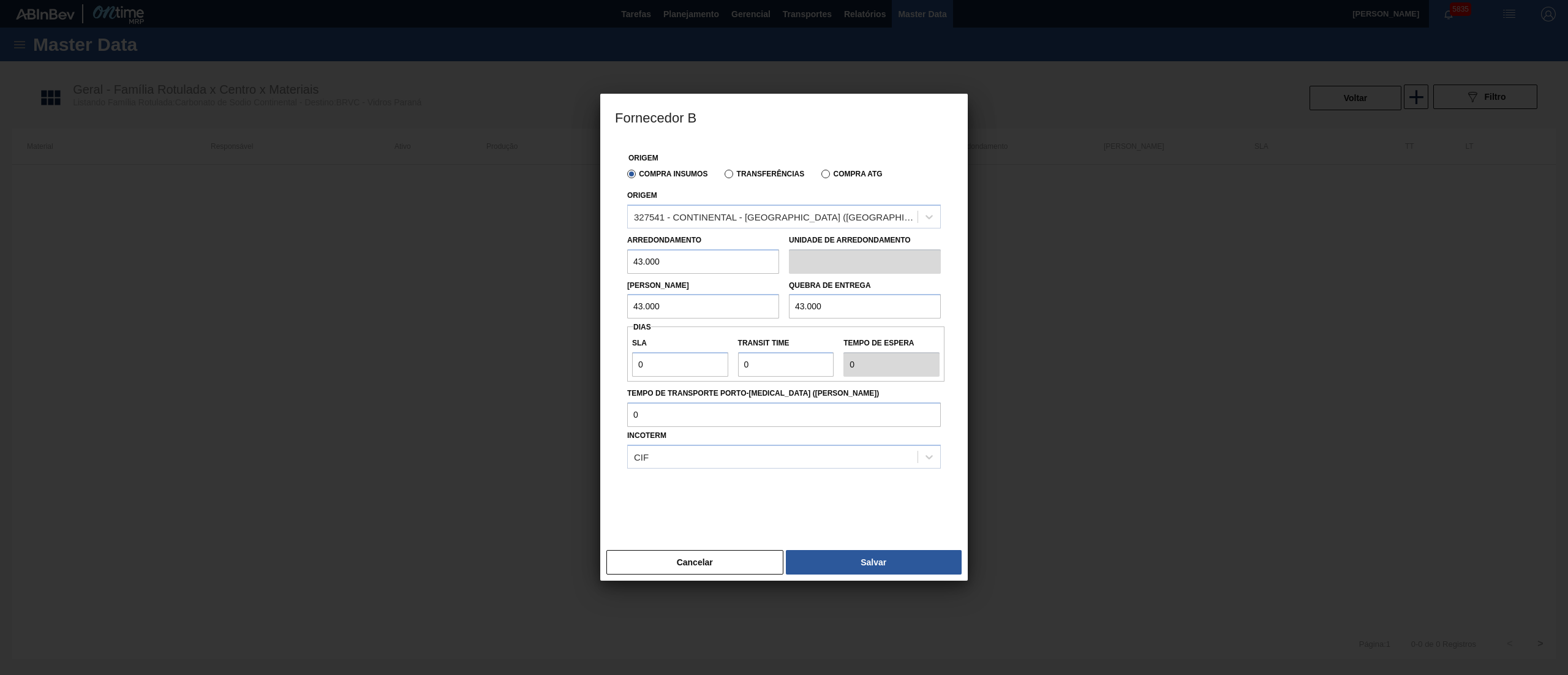
type input "43.000"
drag, startPoint x: 659, startPoint y: 356, endPoint x: 599, endPoint y: 365, distance: 60.7
click at [599, 365] on div "Fornecedor B Origem Compra Insumos Transferências Compra ATG Origem 327541 - CO…" at bounding box center [784, 337] width 1568 height 675
type input "1"
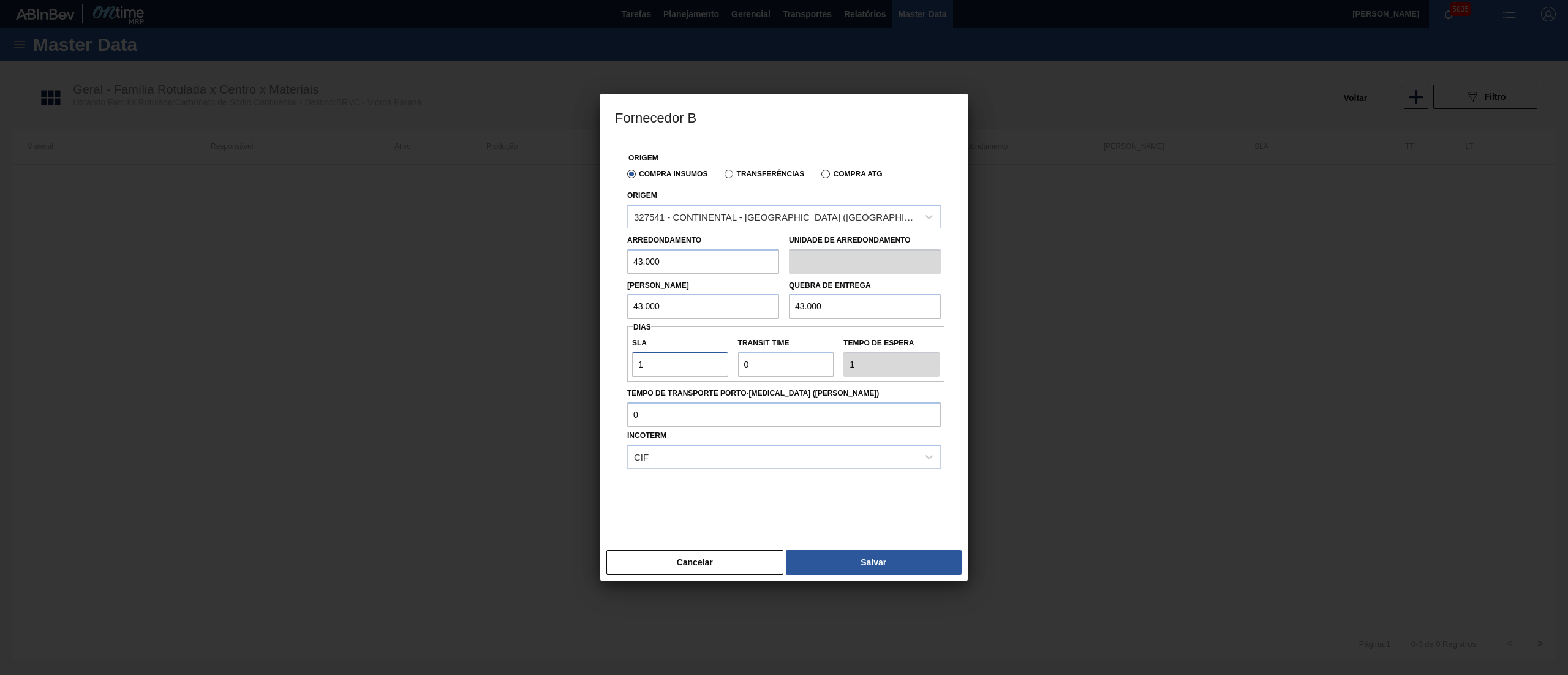
type input "1"
type input "2"
type input "1"
click at [895, 552] on button "Salvar" at bounding box center [874, 562] width 176 height 24
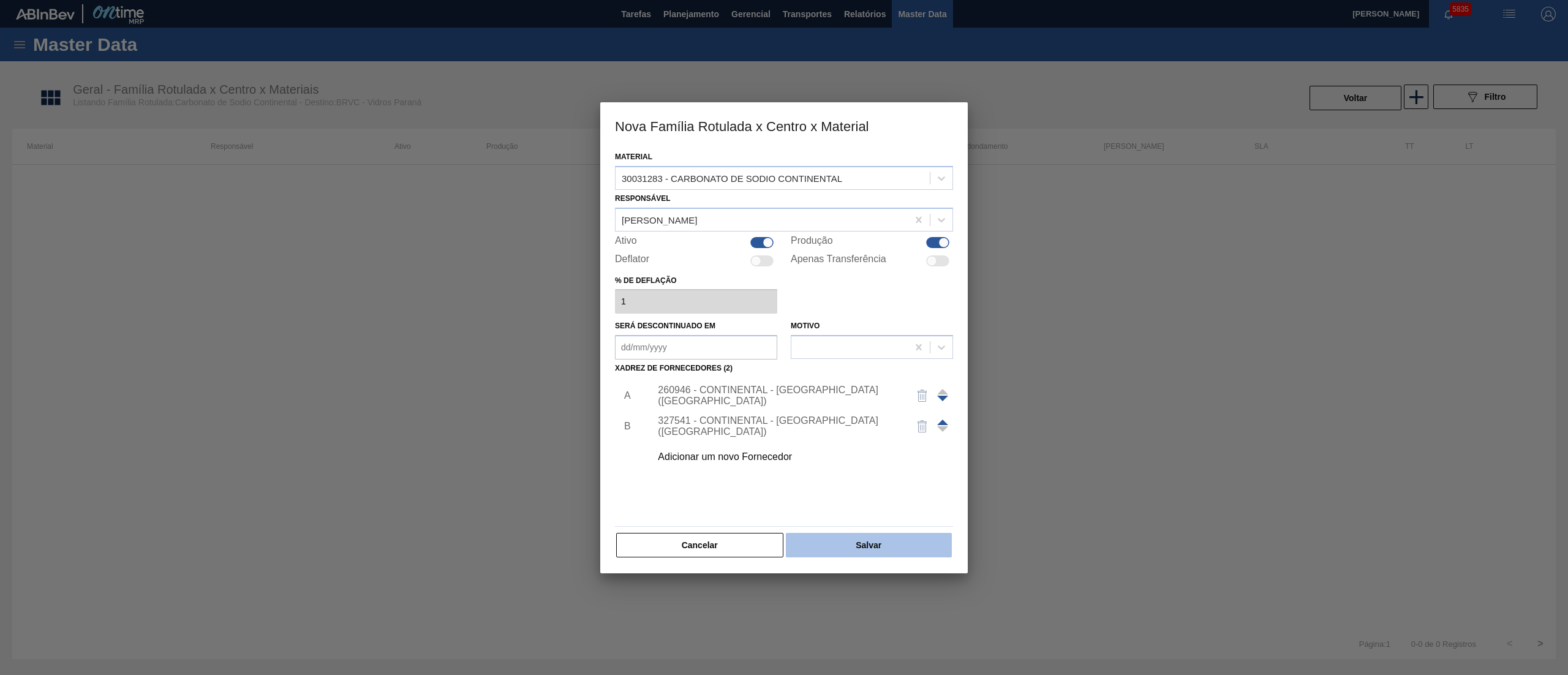
click at [819, 539] on button "Salvar" at bounding box center [869, 545] width 166 height 24
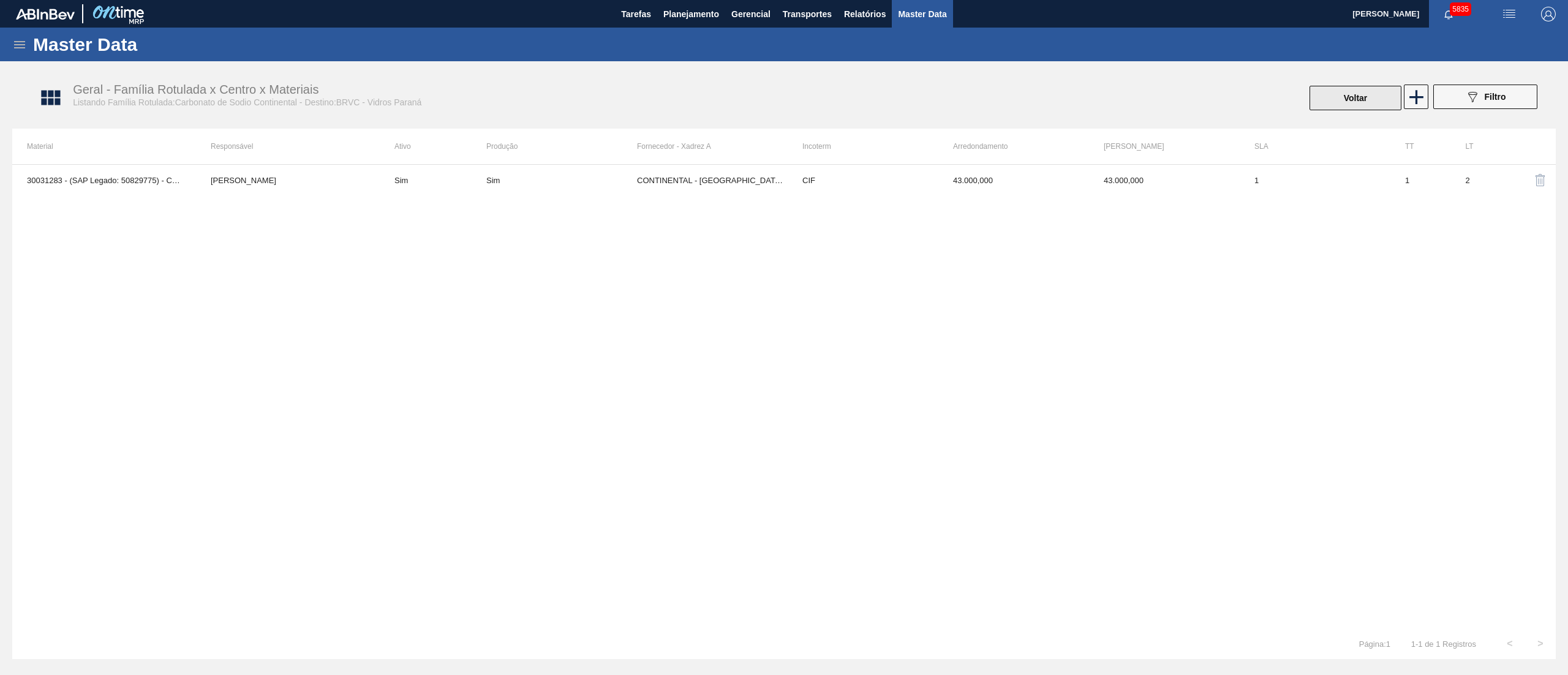
click at [1331, 100] on button "Voltar" at bounding box center [1356, 97] width 92 height 24
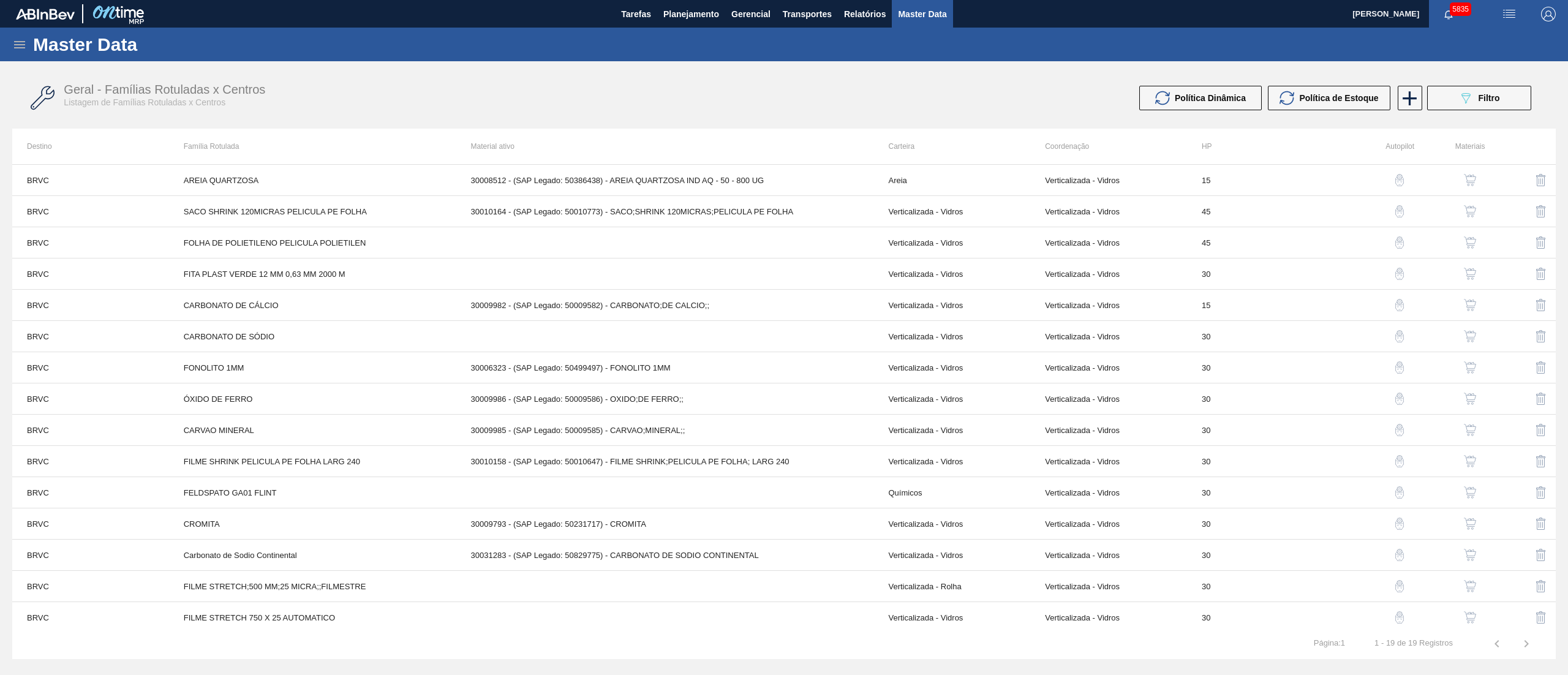
click at [1465, 558] on img "button" at bounding box center [1470, 555] width 13 height 13
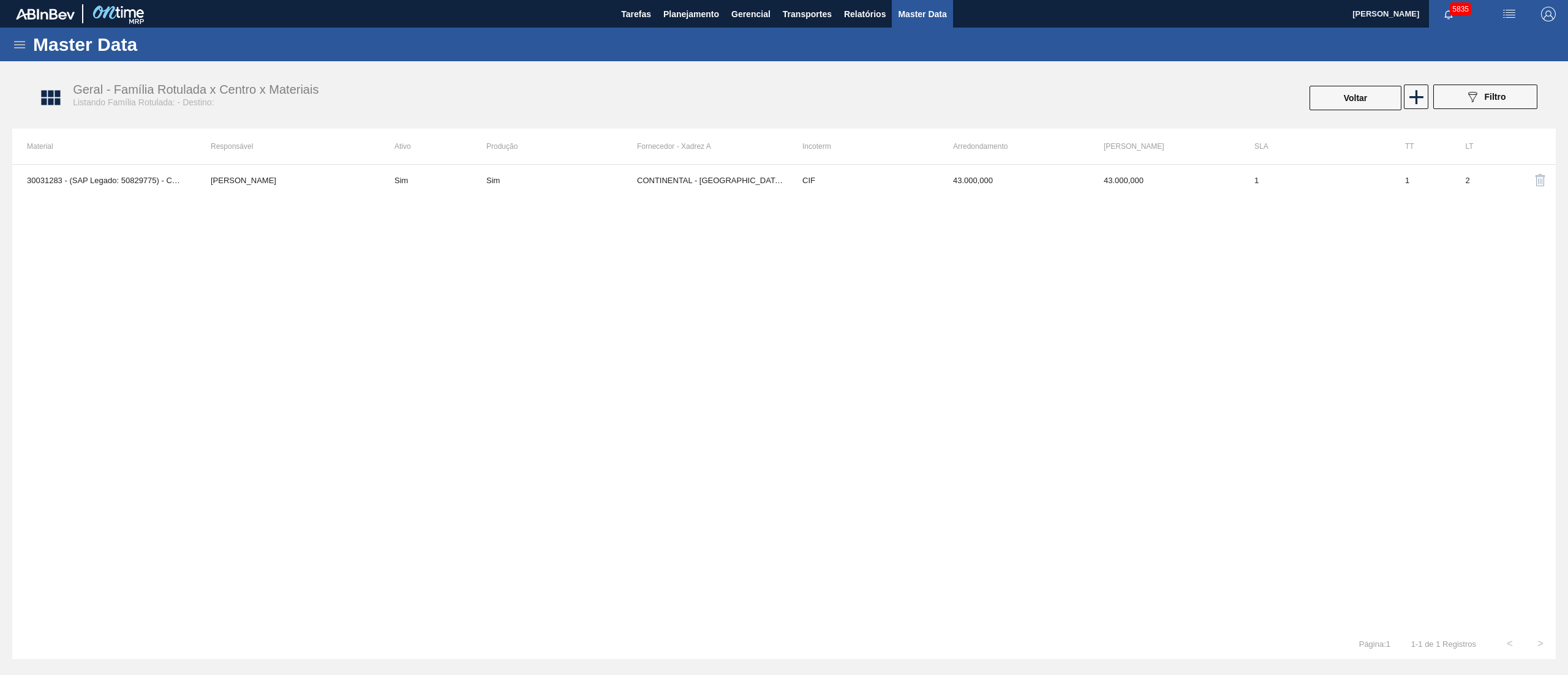
click at [502, 191] on td "Sim" at bounding box center [562, 180] width 150 height 31
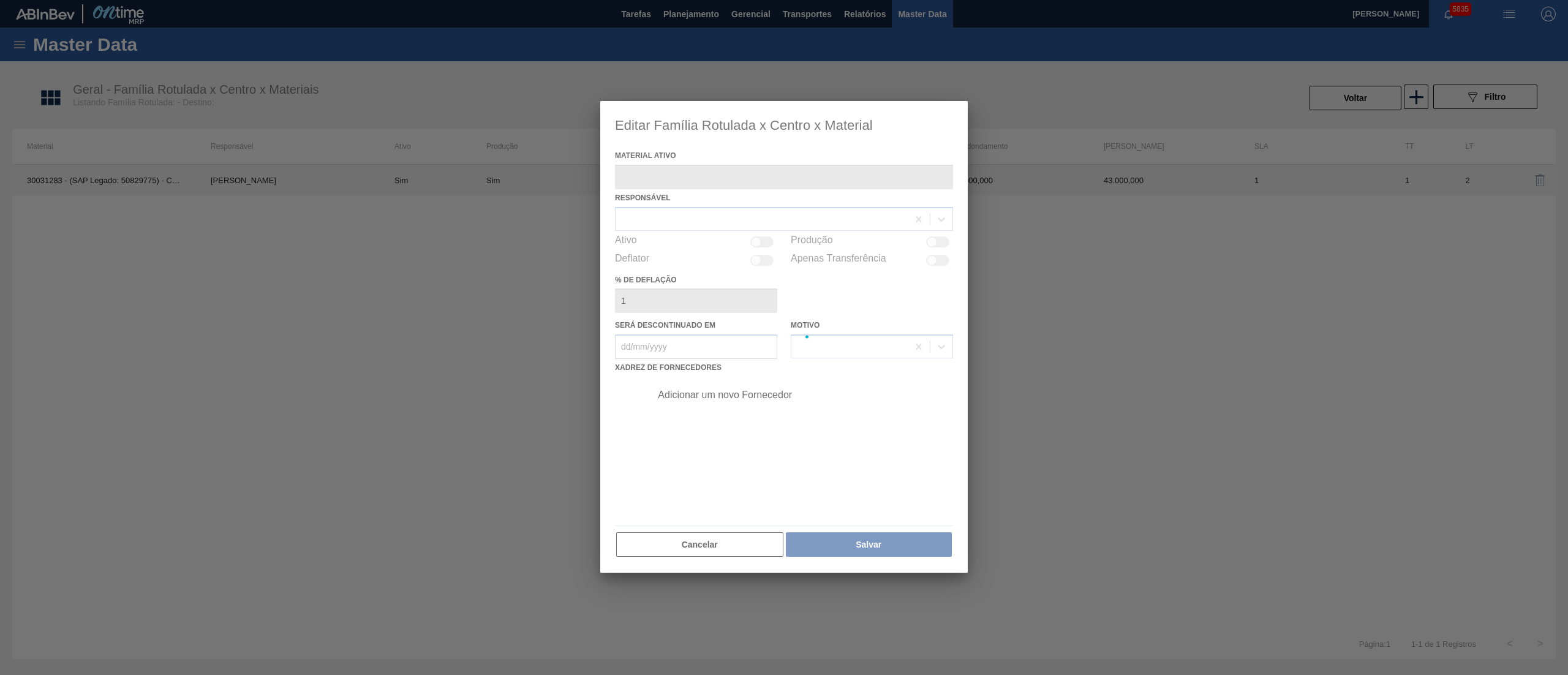
type ativo "30031283 - (SAP Legado: 50829775) - CARBONATO DE SODIO CONTINENTAL"
checkbox input "true"
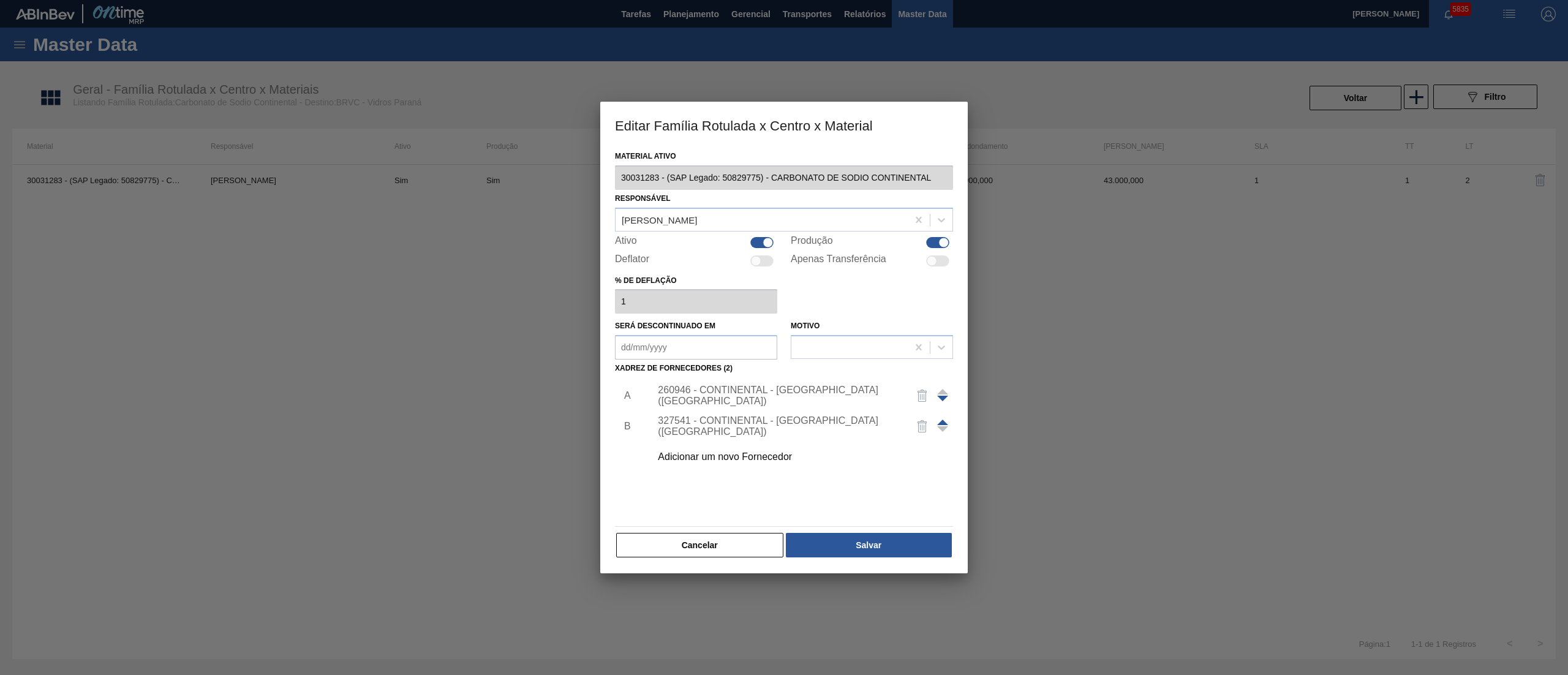
click at [942, 420] on span at bounding box center [943, 422] width 11 height 5
click at [842, 539] on button "Salvar" at bounding box center [869, 545] width 166 height 24
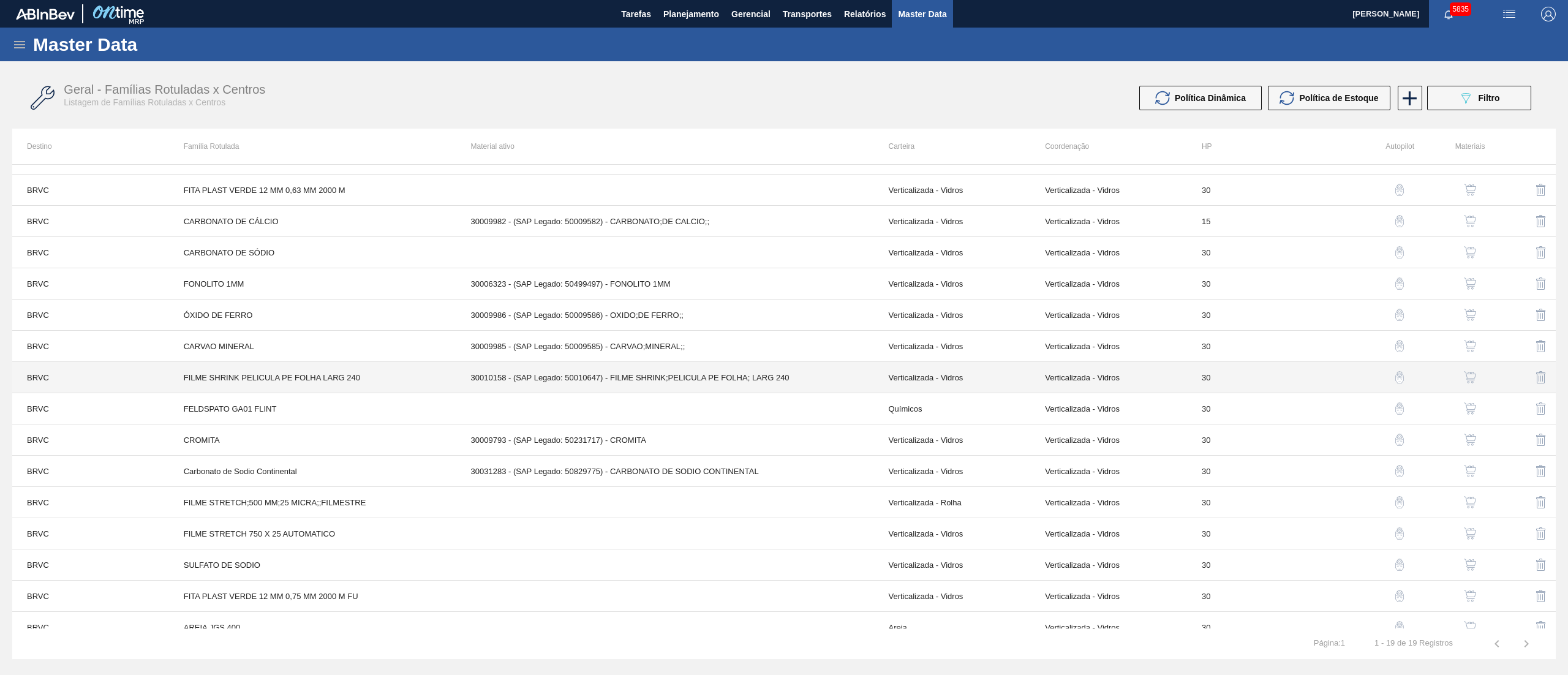
scroll to position [122, 0]
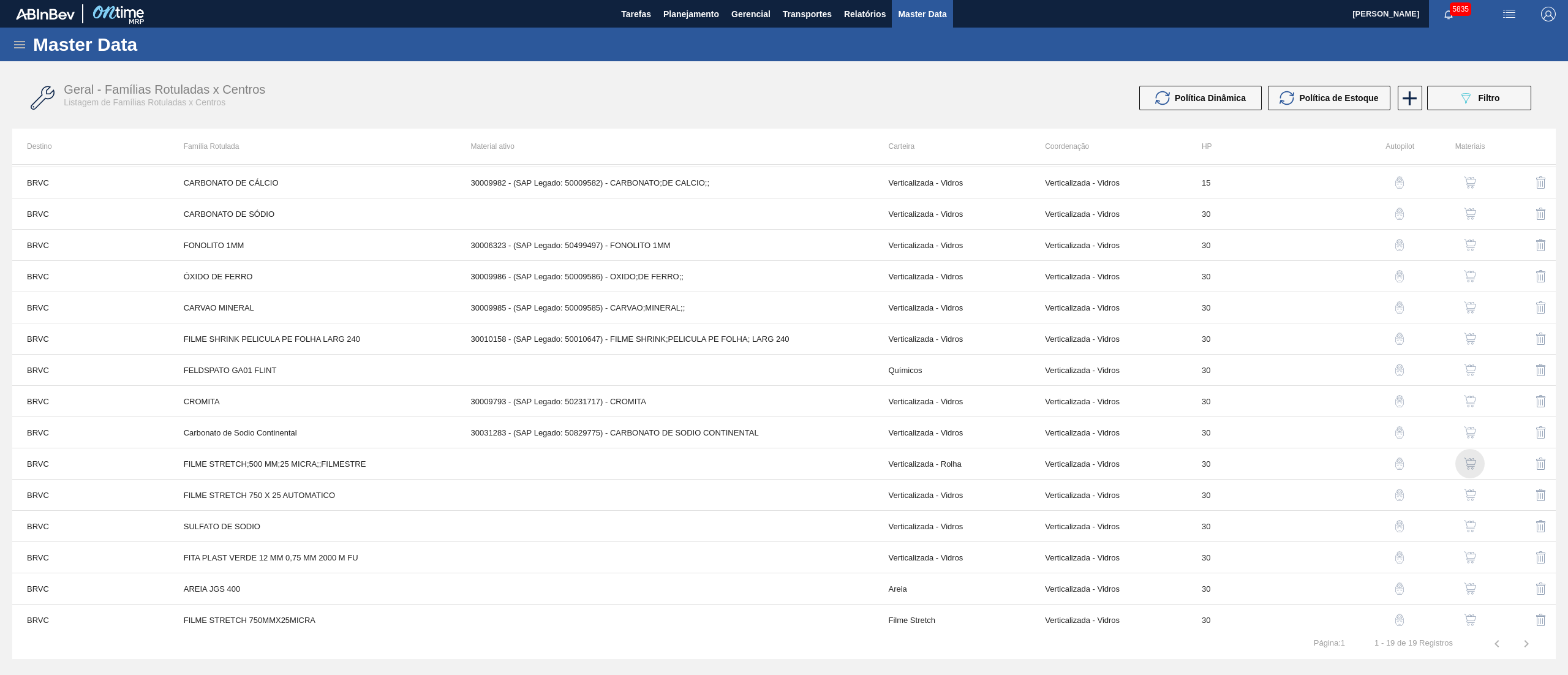
click at [1475, 468] on div "button" at bounding box center [1471, 464] width 15 height 13
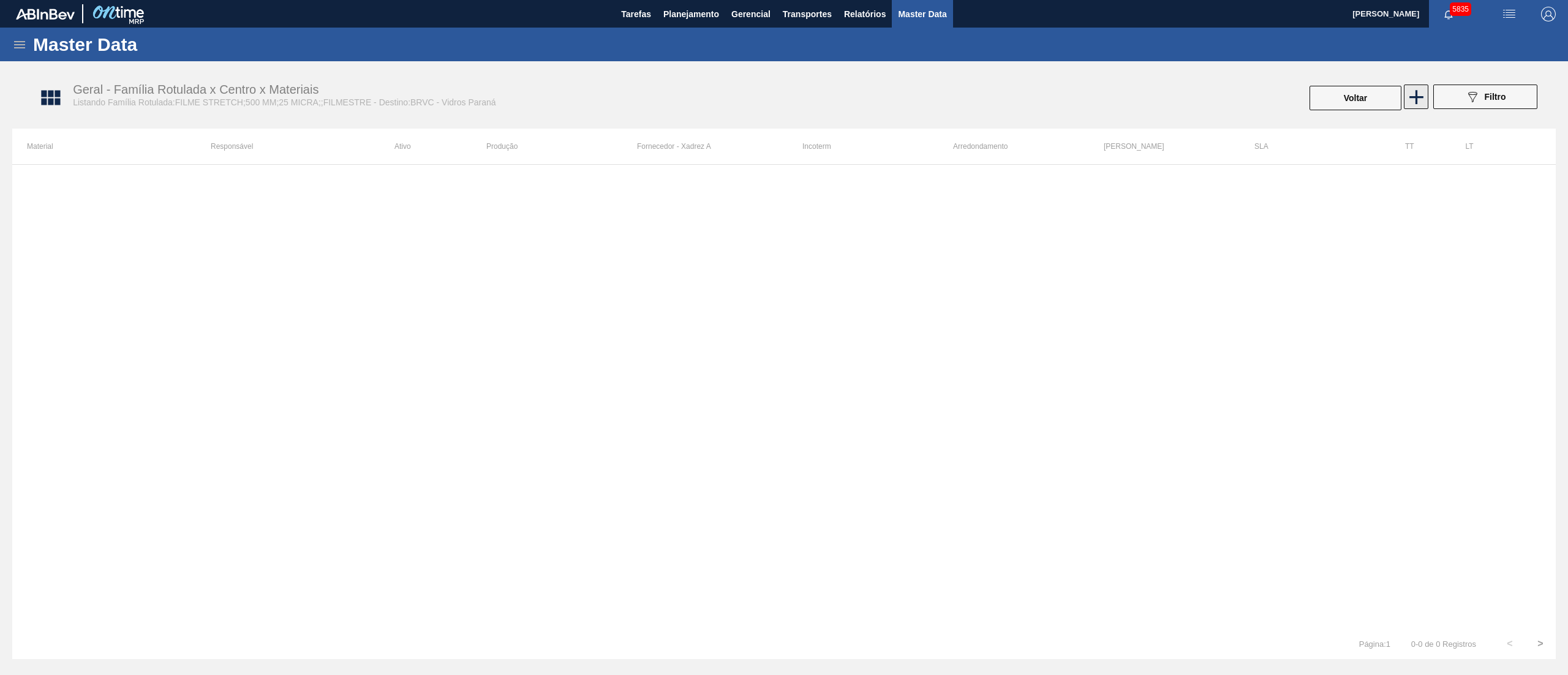
click at [1413, 96] on icon at bounding box center [1416, 97] width 14 height 14
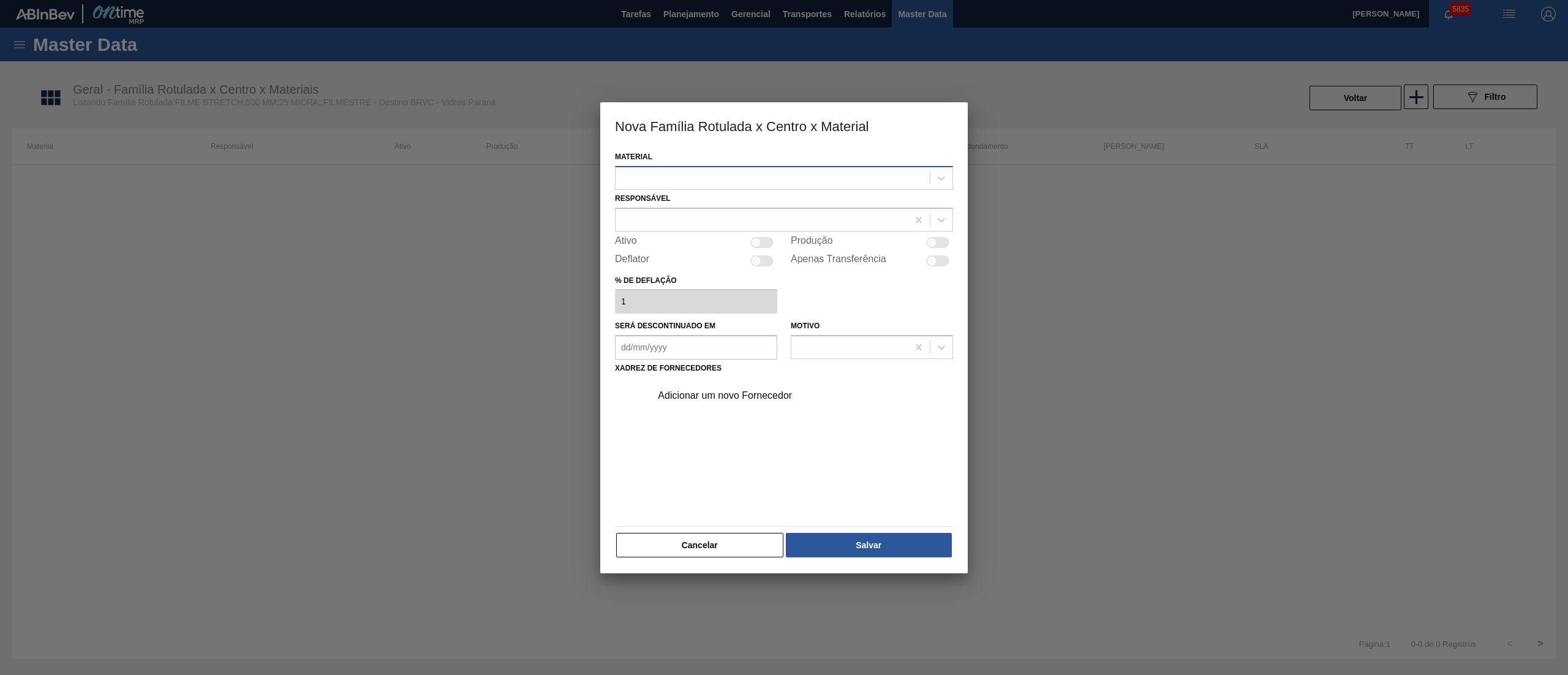
click at [761, 183] on div at bounding box center [773, 178] width 314 height 18
click at [643, 180] on div at bounding box center [773, 178] width 314 height 18
click at [673, 232] on div "30003622 - FILME STRETCH;500 MM;25 MICRA;;FILMESTRE" at bounding box center [784, 231] width 339 height 23
click at [650, 204] on div "Responsável" at bounding box center [784, 211] width 339 height 41
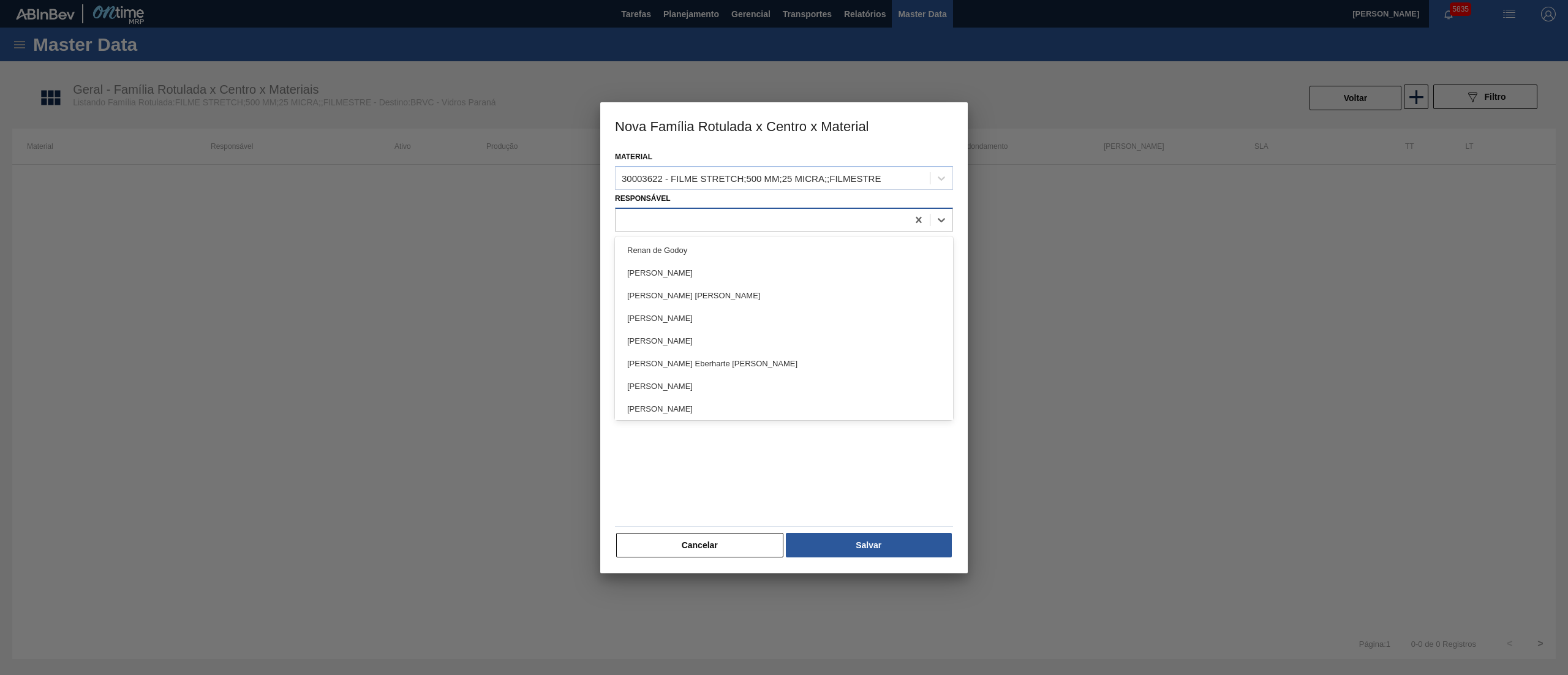
click at [650, 220] on div at bounding box center [762, 220] width 292 height 18
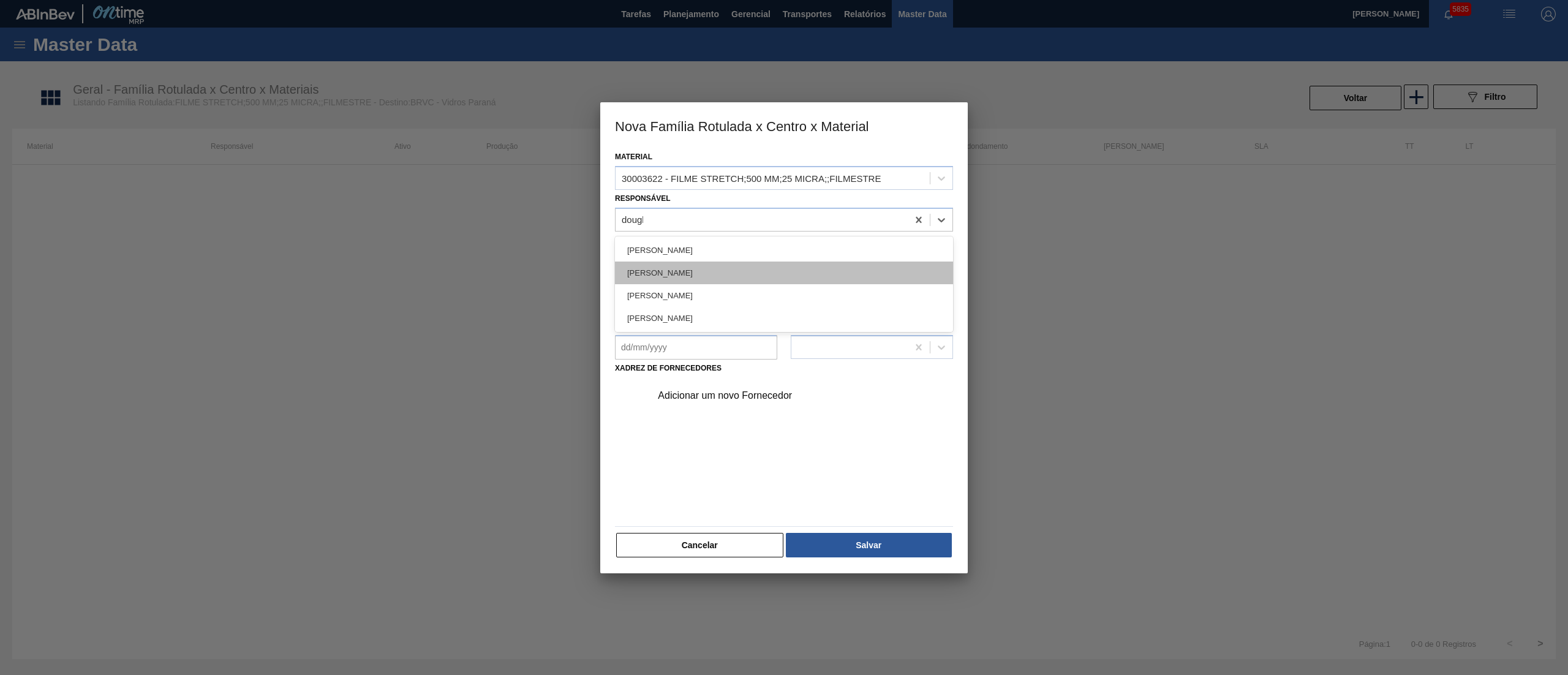
type input "douglas"
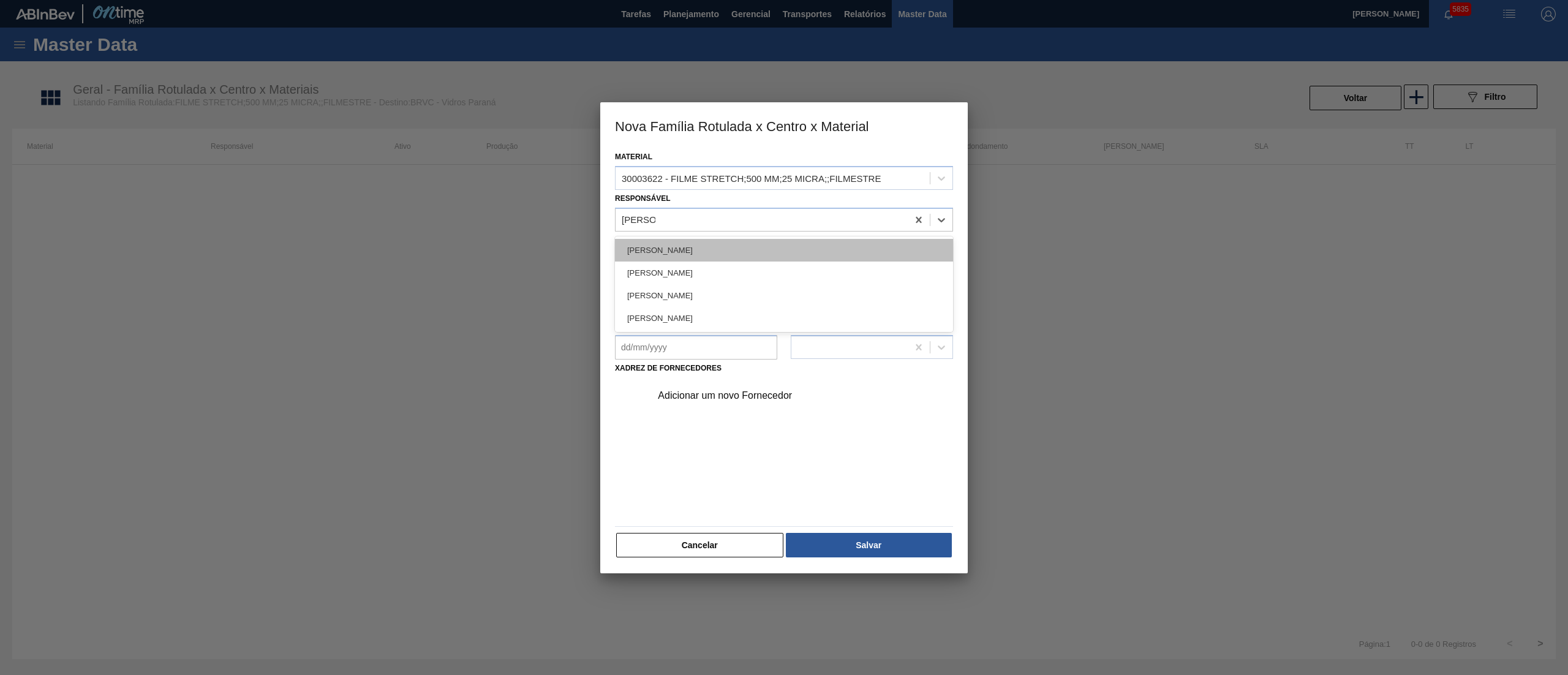
click at [667, 255] on div "[PERSON_NAME]" at bounding box center [784, 250] width 339 height 23
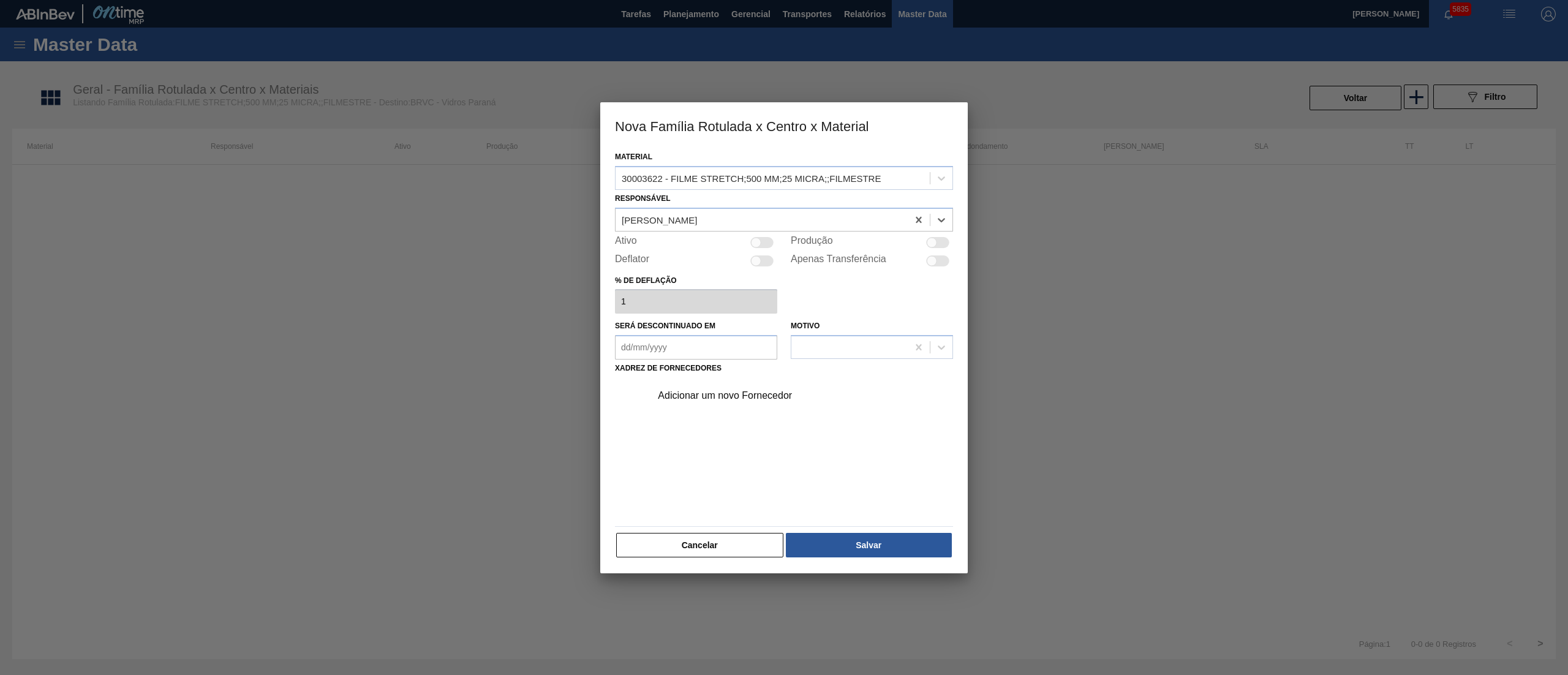
click at [768, 238] on div at bounding box center [763, 242] width 24 height 11
checkbox input "true"
click at [696, 395] on div "Adicionar um novo Fornecedor" at bounding box center [778, 395] width 240 height 11
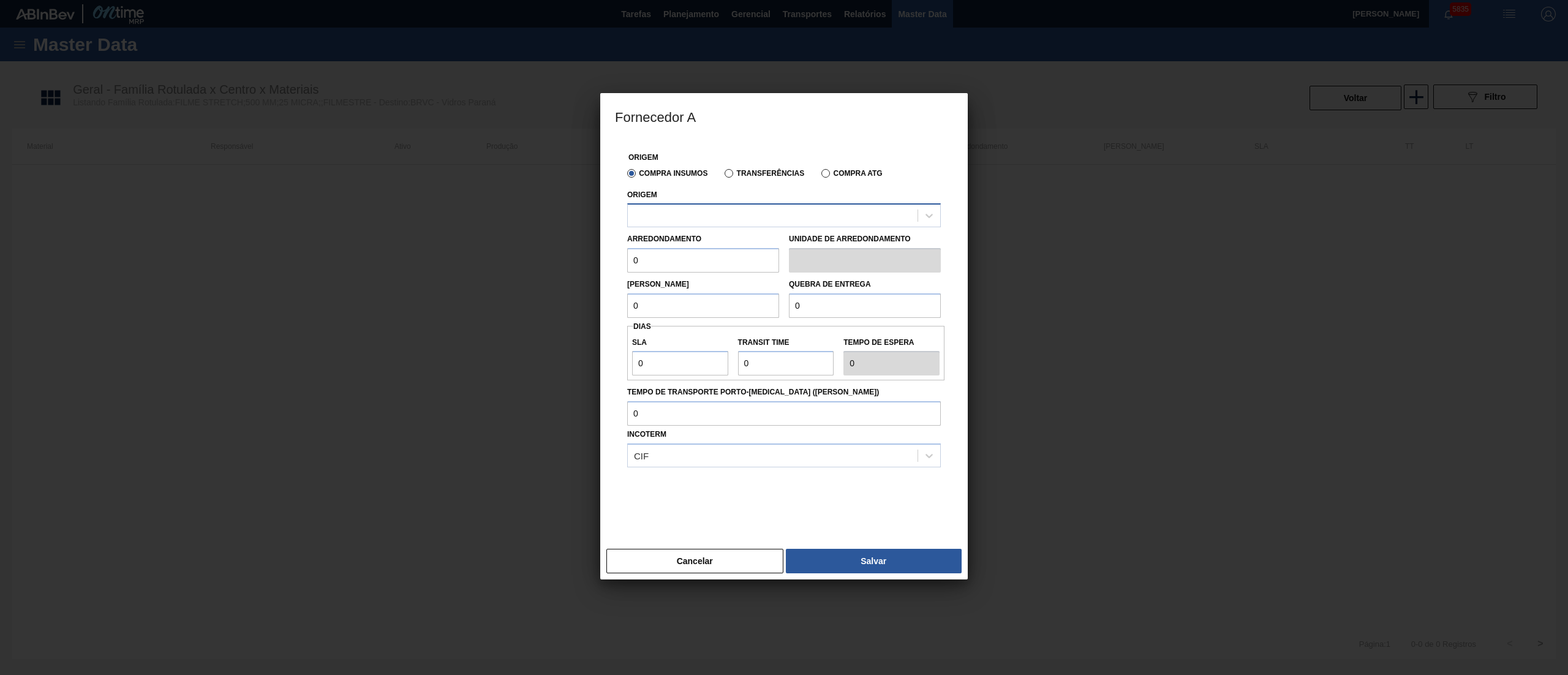
click at [660, 218] on div at bounding box center [772, 216] width 290 height 18
click at [671, 247] on div "314025 - VALFILM - RESENDE (RJ)" at bounding box center [784, 246] width 313 height 23
drag, startPoint x: 674, startPoint y: 252, endPoint x: 504, endPoint y: 252, distance: 170.0
click at [504, 252] on div "Fornecedor A Origem Compra Insumos Transferências Compra ATG Origem 314025 - VA…" at bounding box center [784, 337] width 1568 height 675
type input "500"
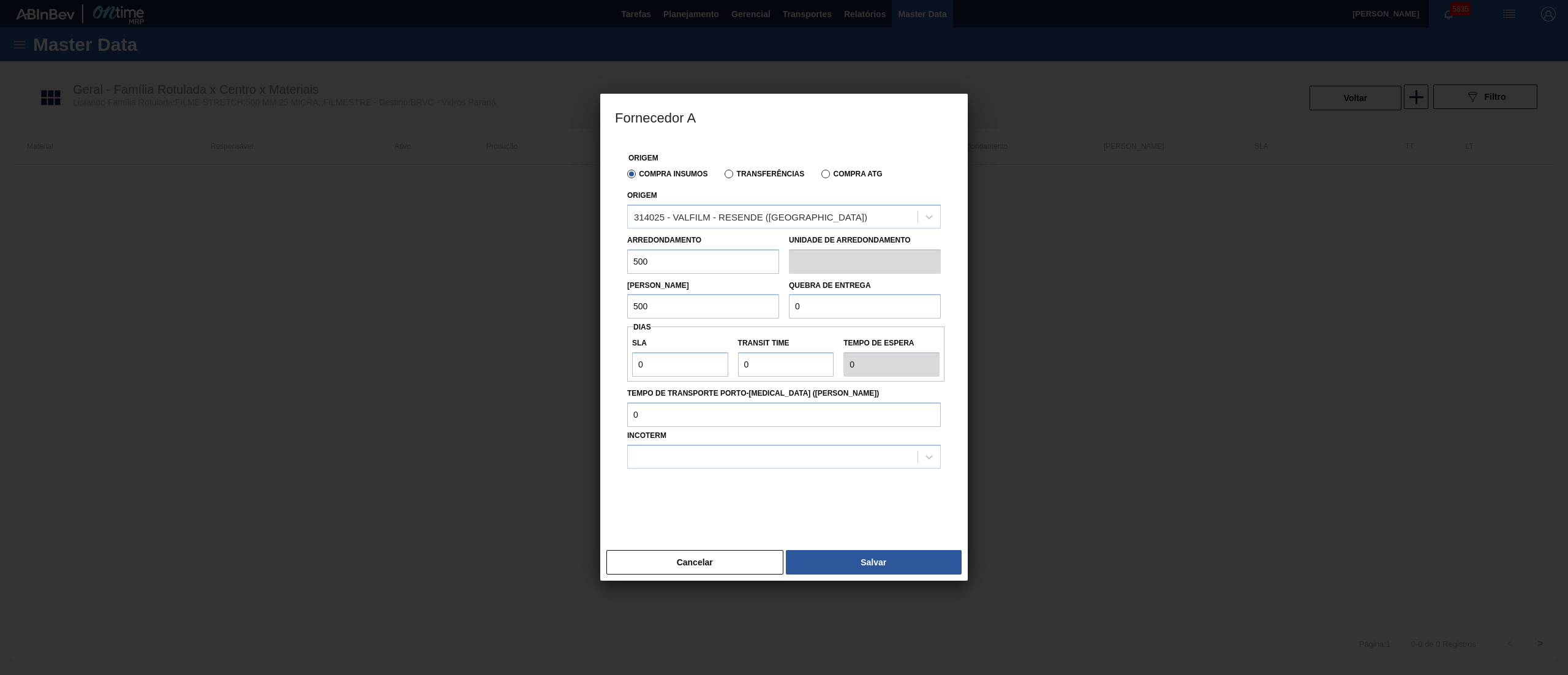
type input "500"
drag, startPoint x: 684, startPoint y: 367, endPoint x: 403, endPoint y: 357, distance: 281.2
click at [407, 357] on div "Fornecedor A Origem Compra Insumos Transferências Compra ATG Origem 314025 - VA…" at bounding box center [784, 337] width 1568 height 675
type input "5"
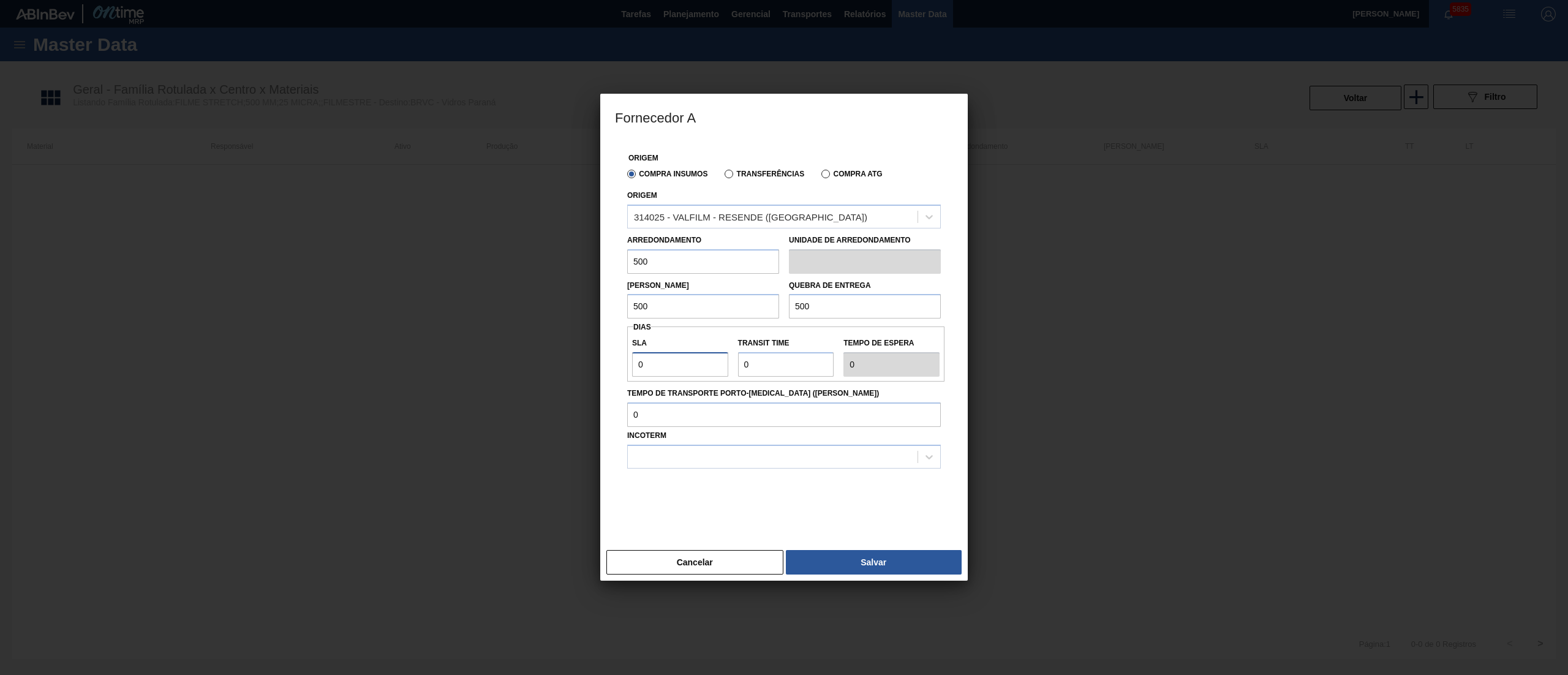
type input "5"
click at [670, 454] on div at bounding box center [772, 457] width 290 height 18
click at [653, 501] on div "FOB" at bounding box center [784, 510] width 313 height 23
click at [834, 556] on button "Salvar" at bounding box center [874, 562] width 176 height 24
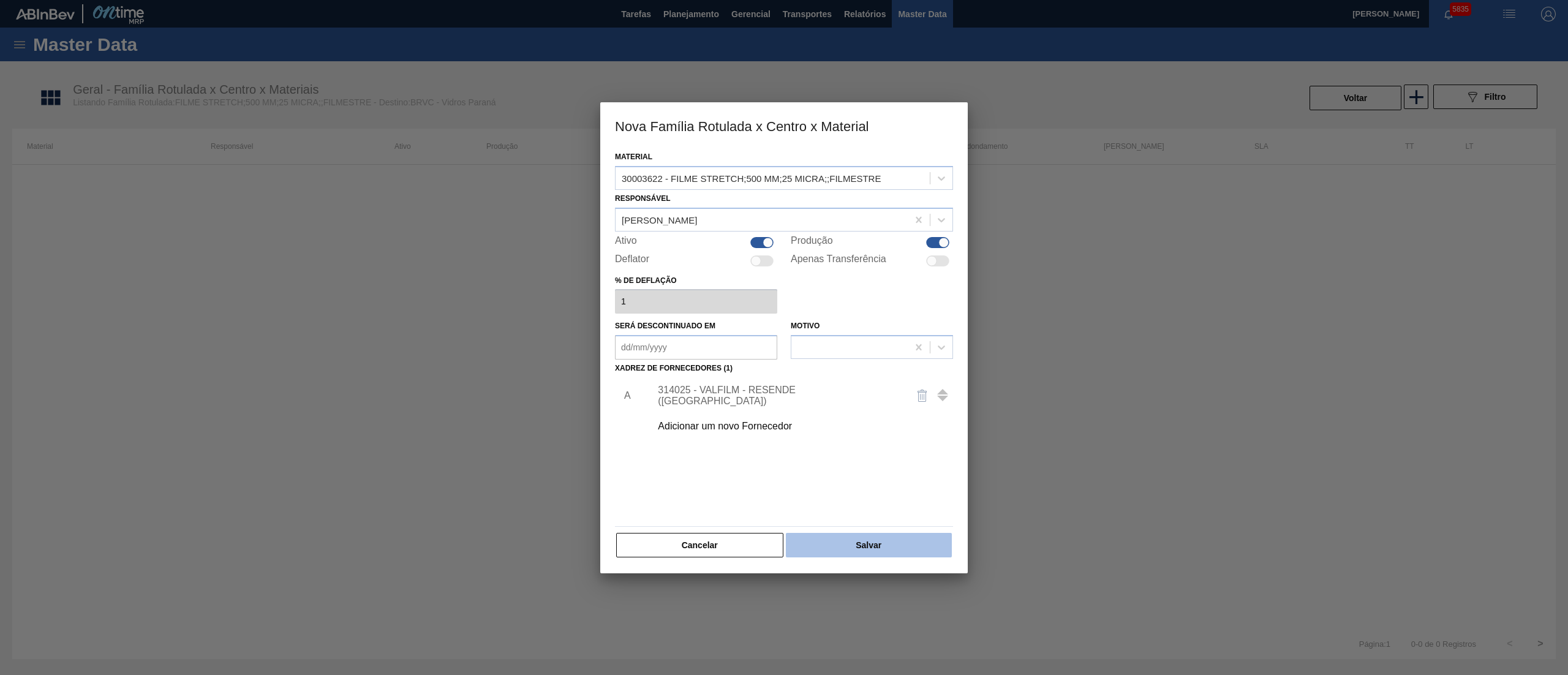
click at [842, 541] on button "Salvar" at bounding box center [869, 545] width 166 height 24
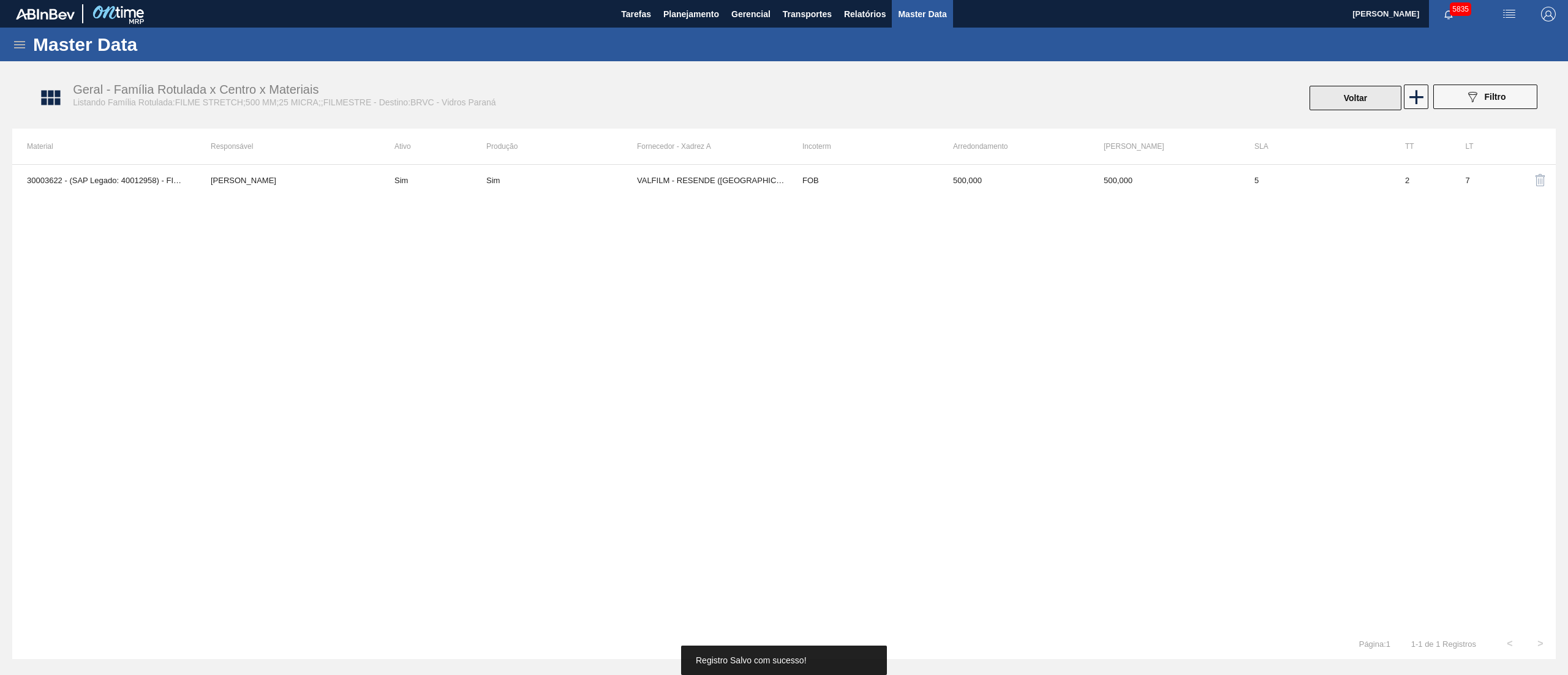
click at [1382, 100] on button "Voltar" at bounding box center [1356, 97] width 92 height 24
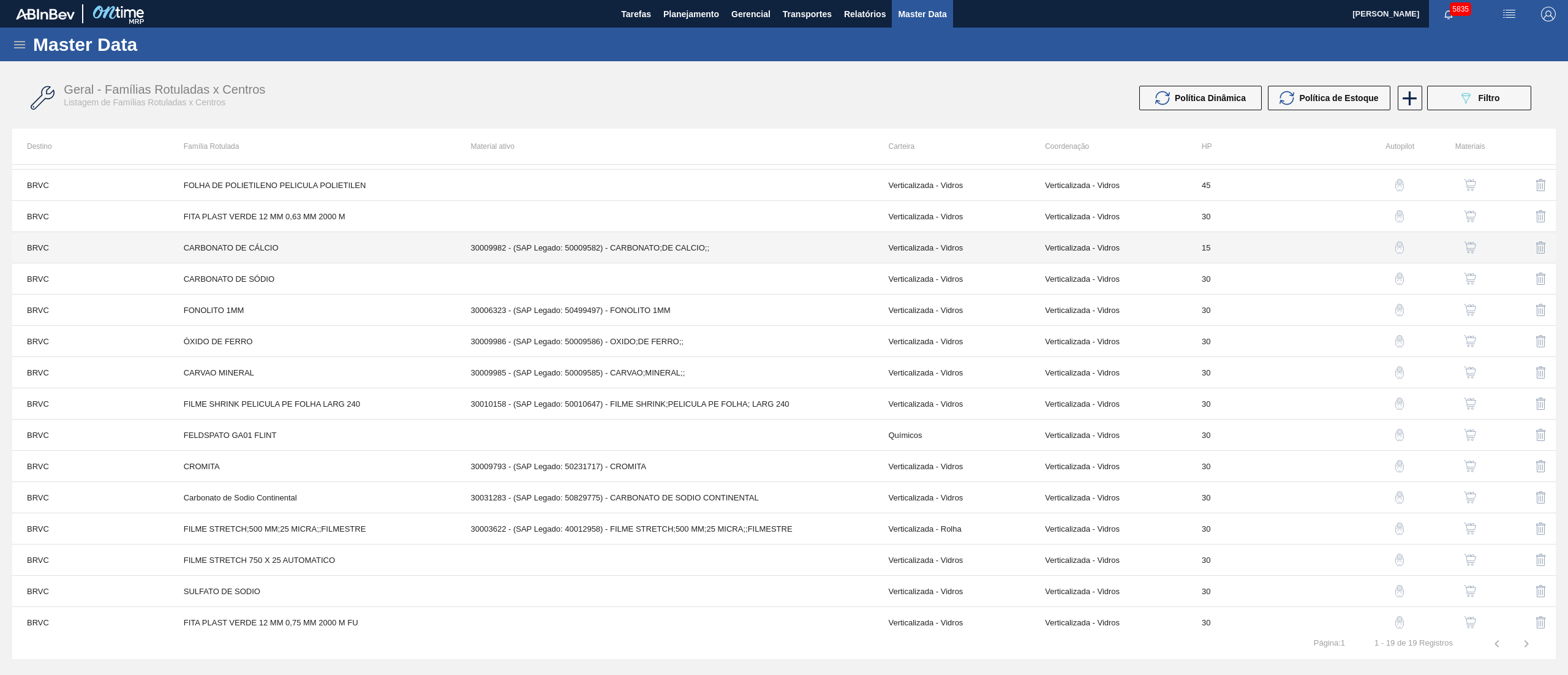
scroll to position [133, 0]
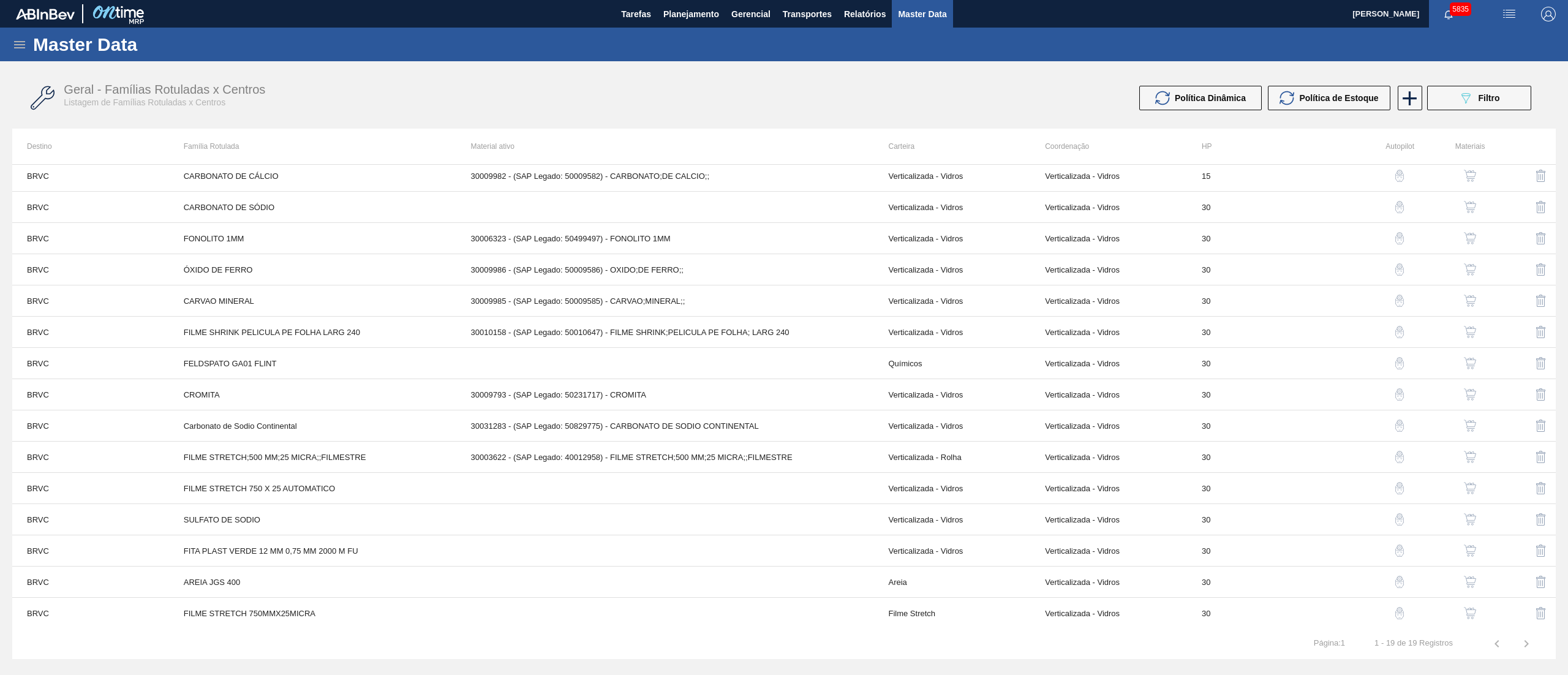
click at [1474, 492] on img "button" at bounding box center [1470, 488] width 13 height 13
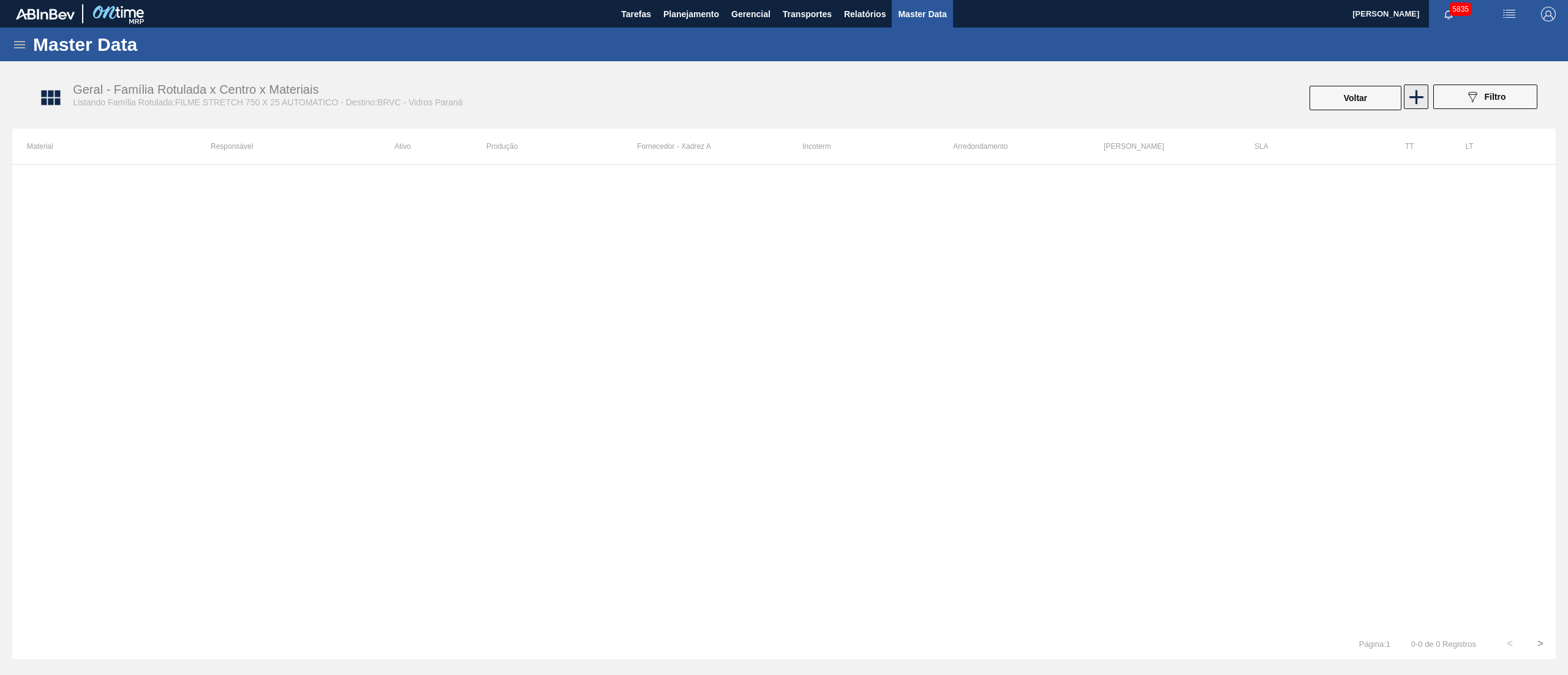
click at [1414, 85] on icon at bounding box center [1417, 97] width 24 height 24
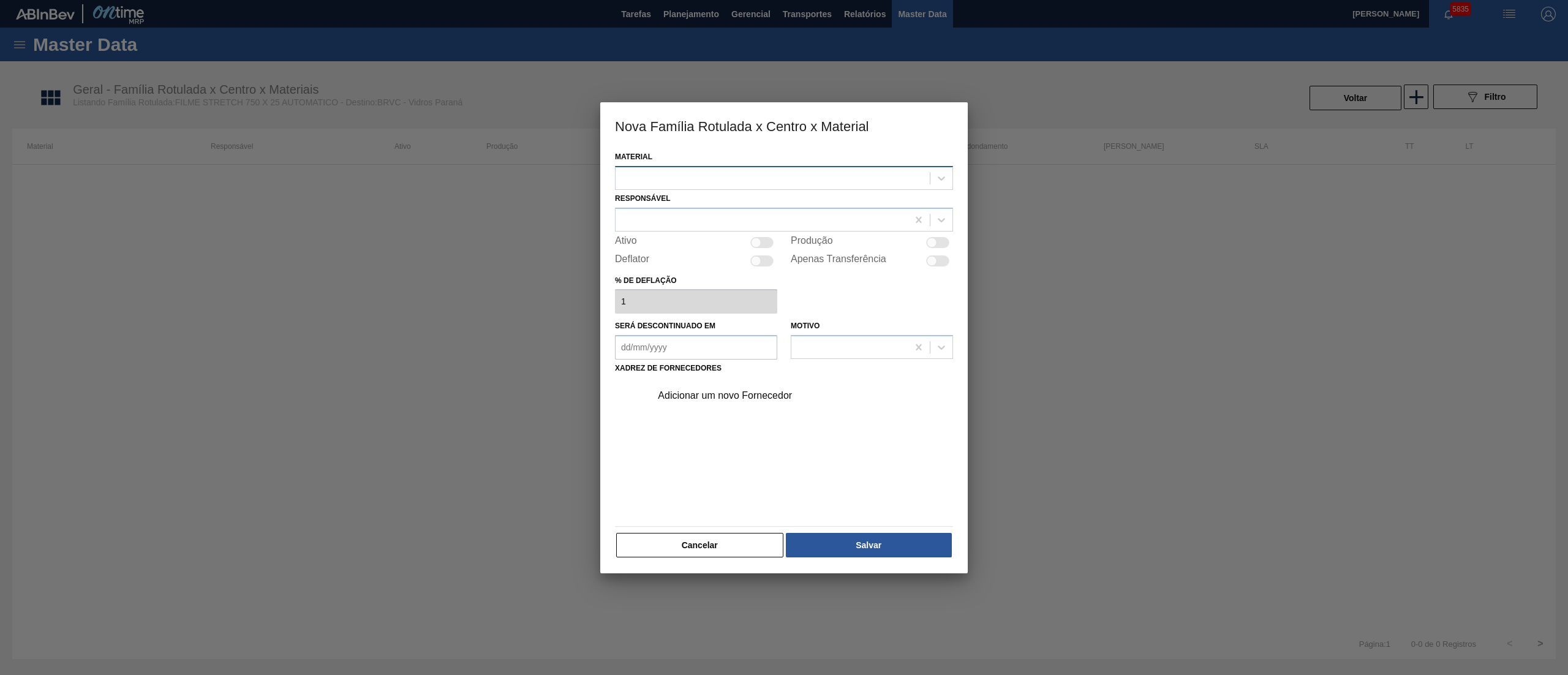
drag, startPoint x: 787, startPoint y: 184, endPoint x: 772, endPoint y: 179, distance: 15.8
click at [784, 183] on div at bounding box center [773, 178] width 314 height 18
drag, startPoint x: 692, startPoint y: 541, endPoint x: 1145, endPoint y: 250, distance: 538.4
click at [693, 541] on button "Cancelar" at bounding box center [700, 545] width 167 height 24
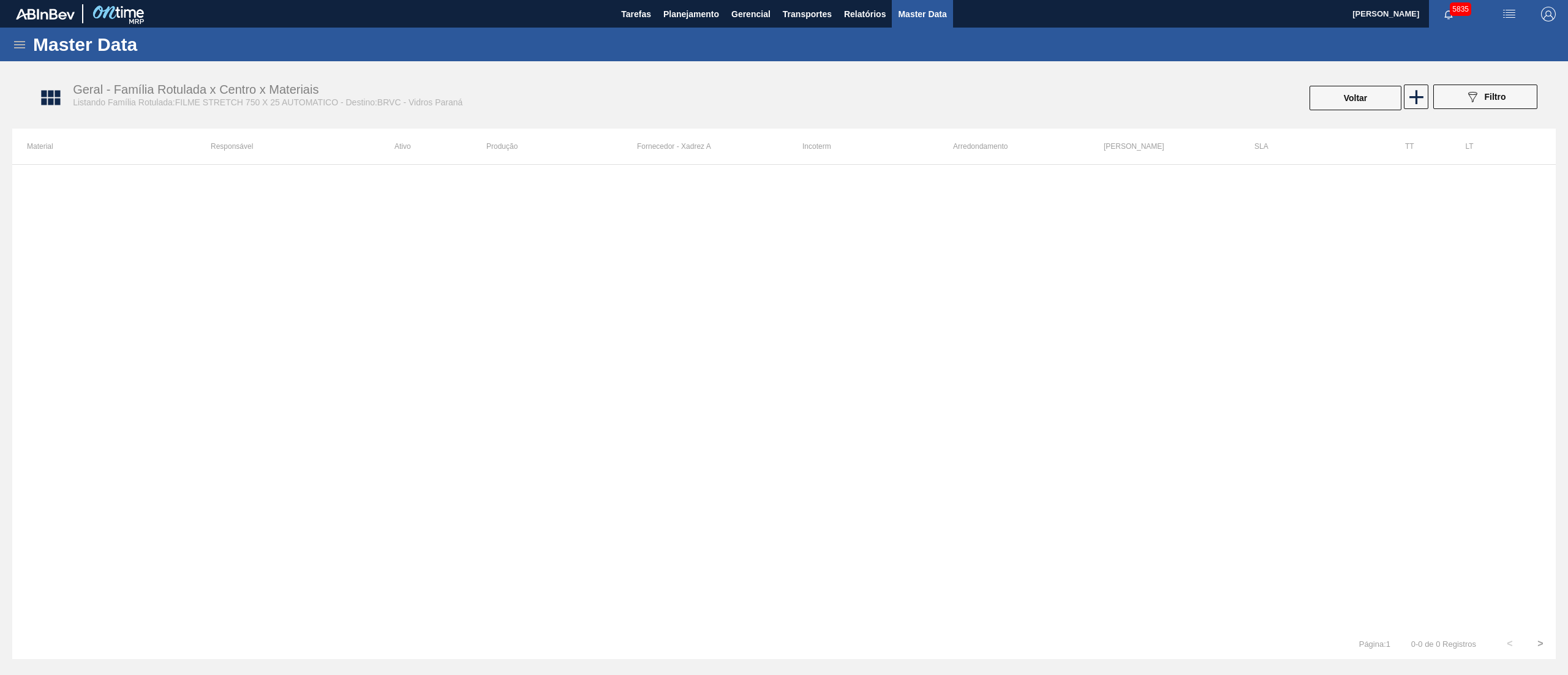
drag, startPoint x: 1365, startPoint y: 83, endPoint x: 1358, endPoint y: 89, distance: 9.2
click at [1365, 83] on div "Geral - Família Rotulada x Centro x Materiais Listando Família Rotulada:FILME S…" at bounding box center [790, 98] width 1544 height 46
click at [1358, 89] on button "Voltar" at bounding box center [1356, 97] width 92 height 24
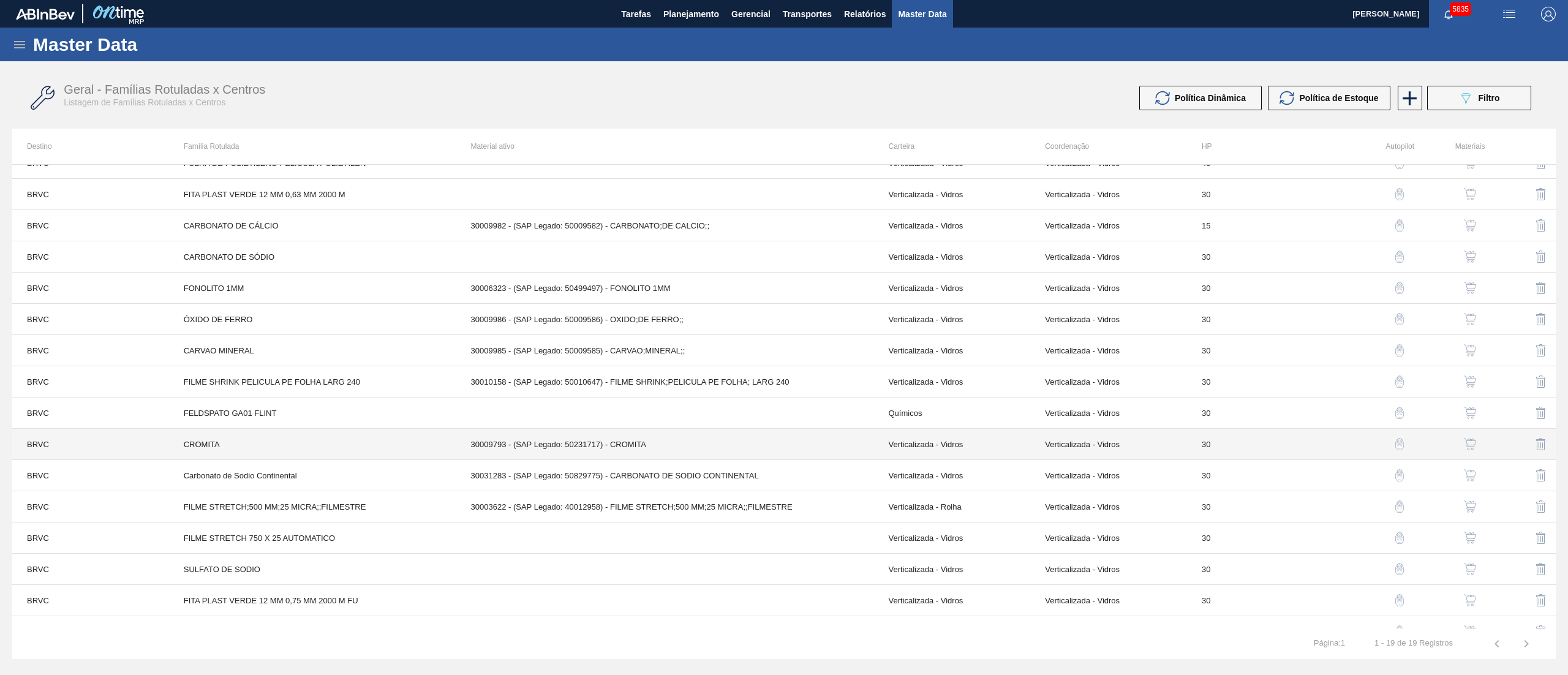
scroll to position [133, 0]
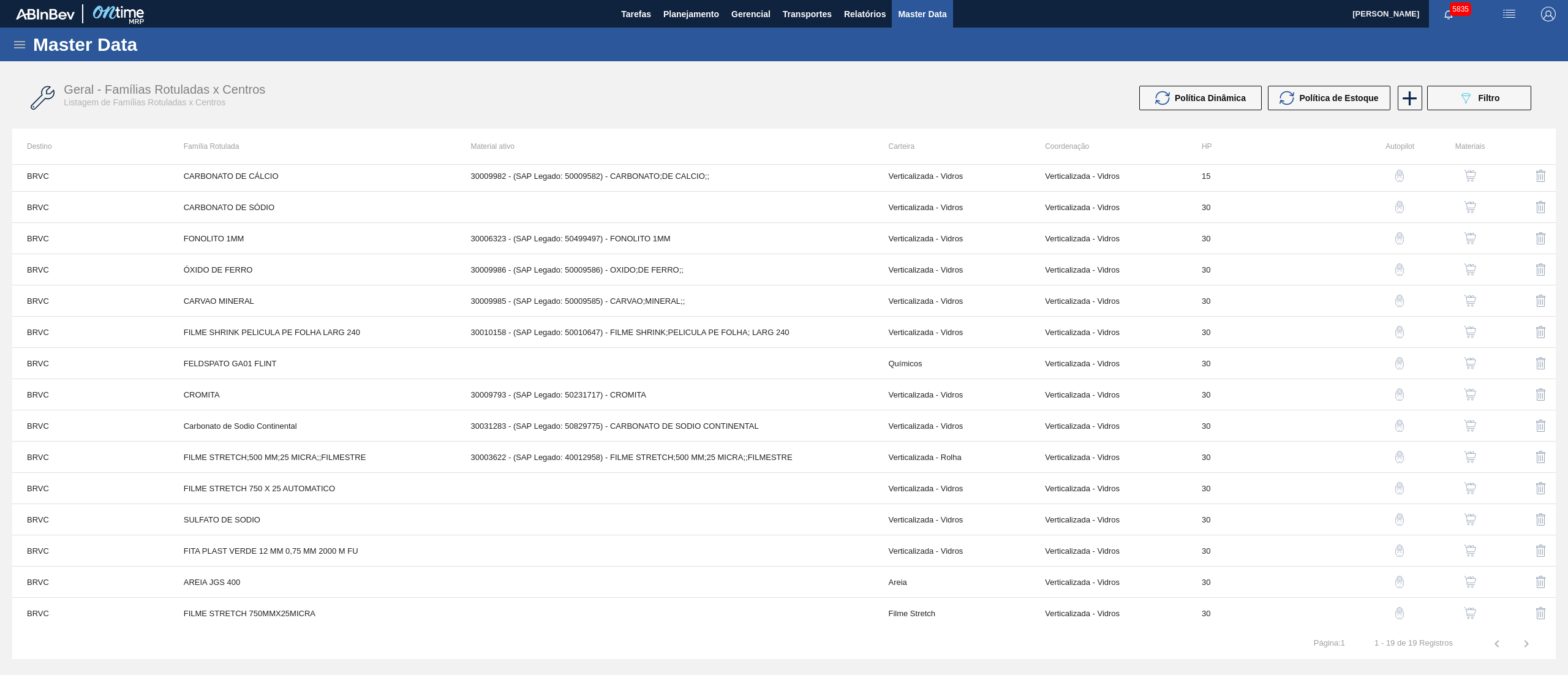
click at [1477, 522] on button "button" at bounding box center [1471, 519] width 30 height 30
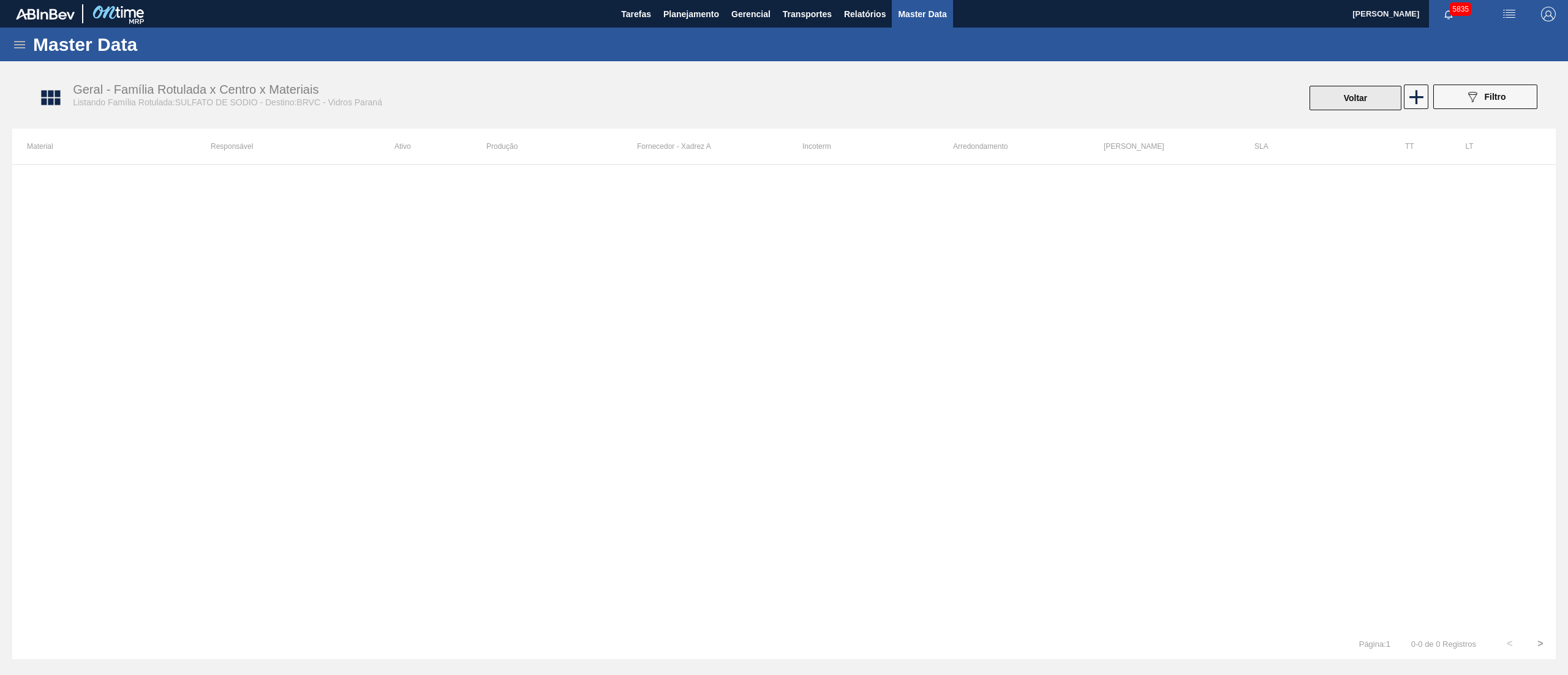
click at [1324, 89] on button "Voltar" at bounding box center [1356, 97] width 92 height 24
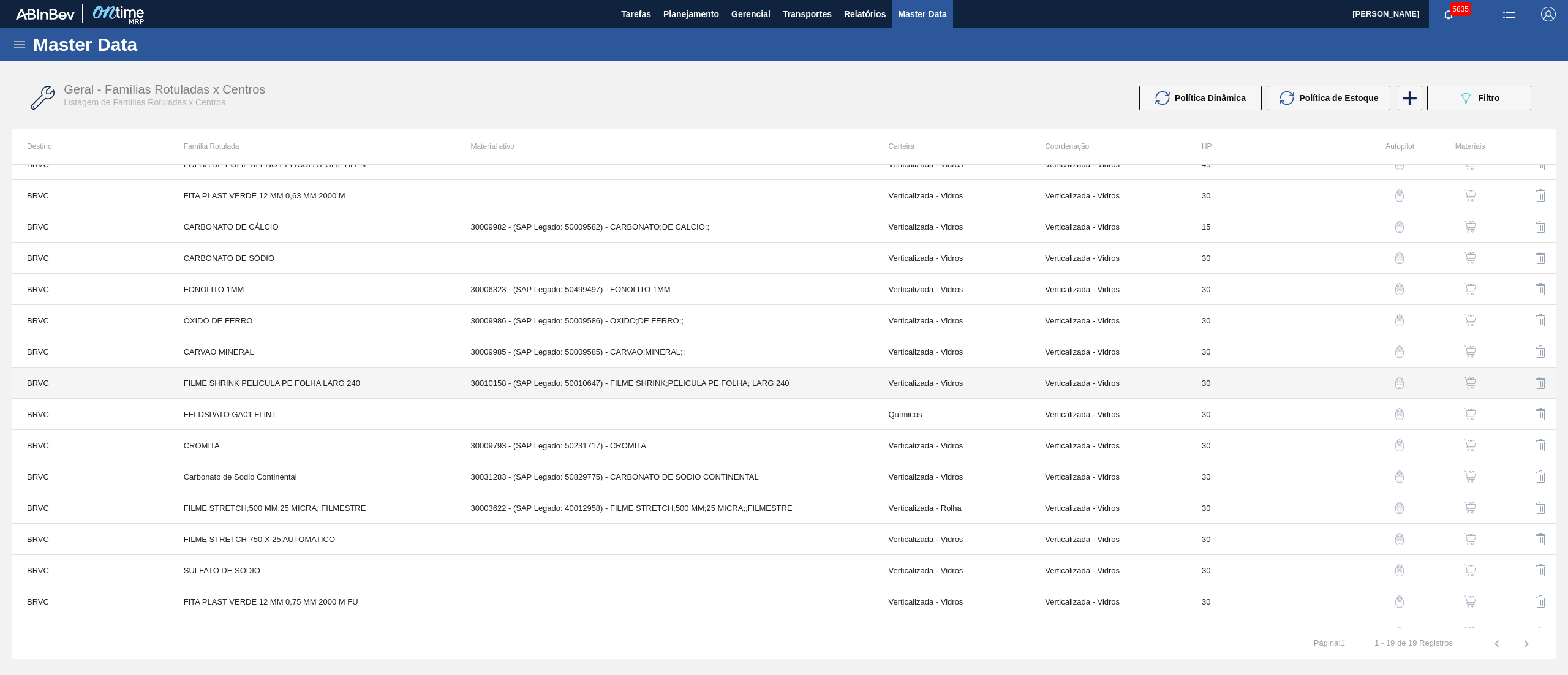
scroll to position [133, 0]
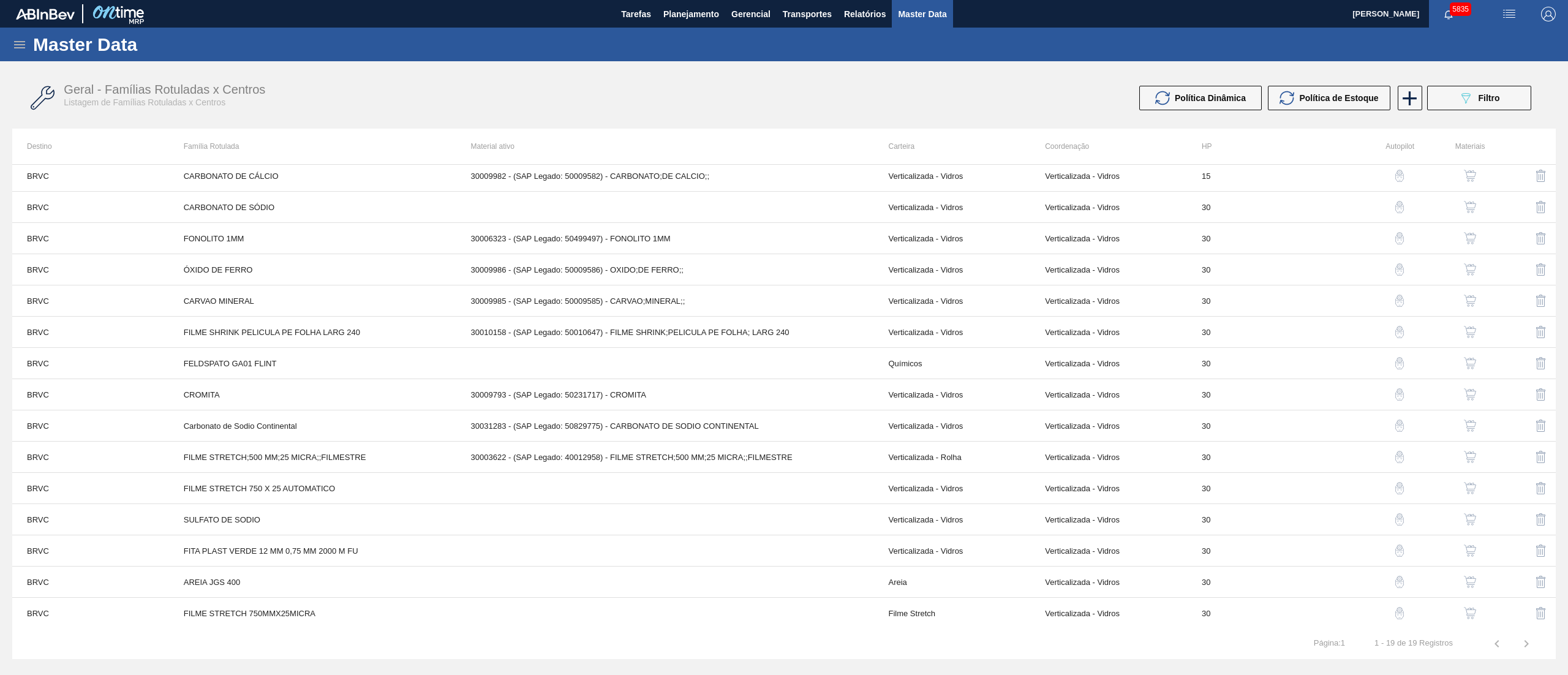
click at [1461, 526] on button "button" at bounding box center [1471, 519] width 30 height 30
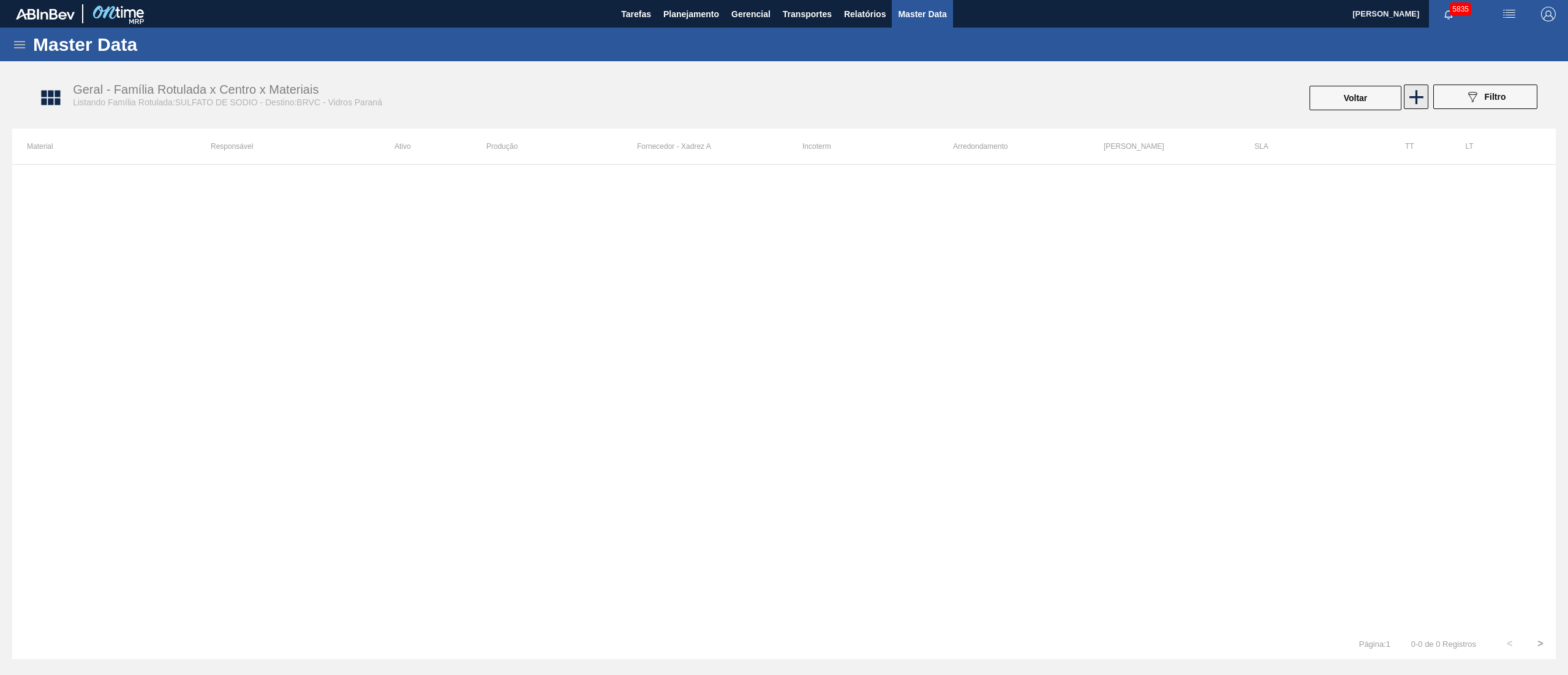
click at [1418, 103] on icon at bounding box center [1417, 97] width 24 height 24
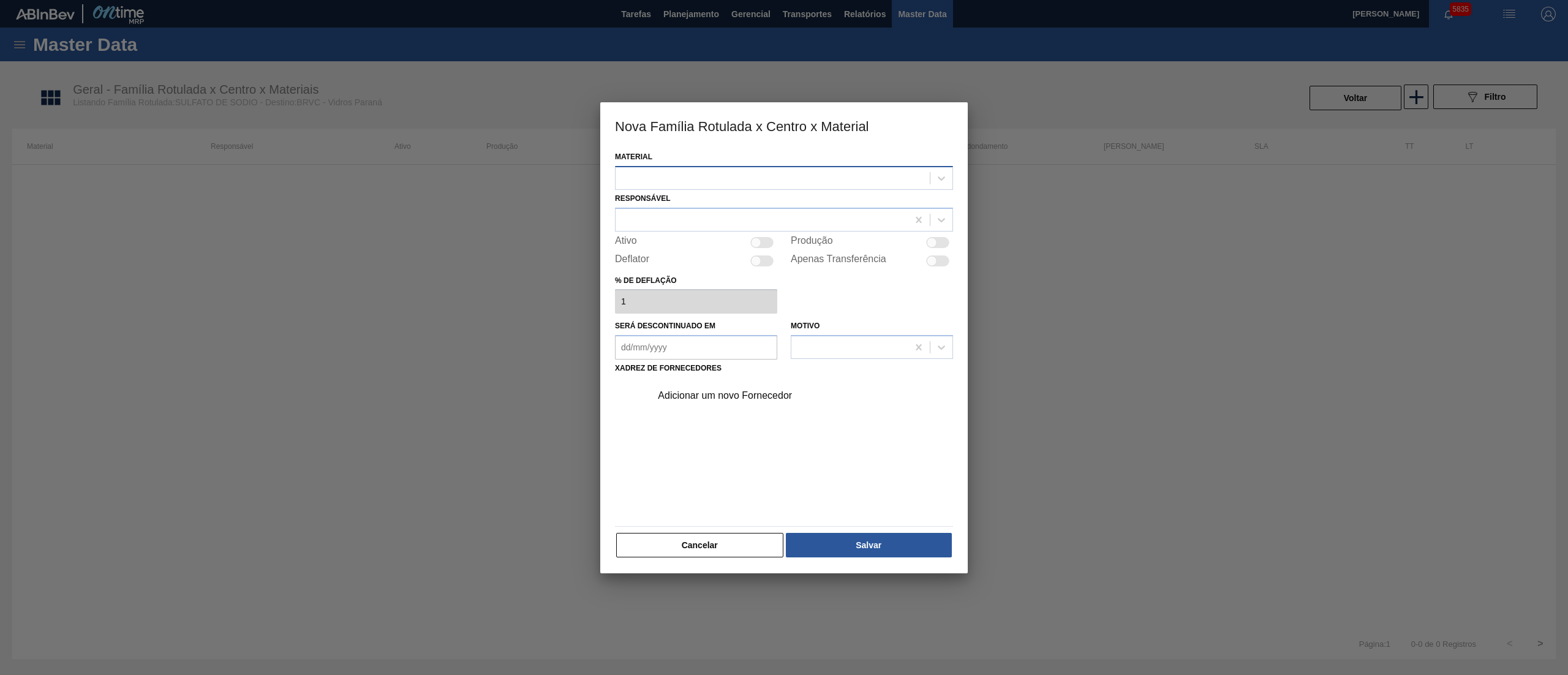
click at [696, 176] on div at bounding box center [773, 178] width 314 height 18
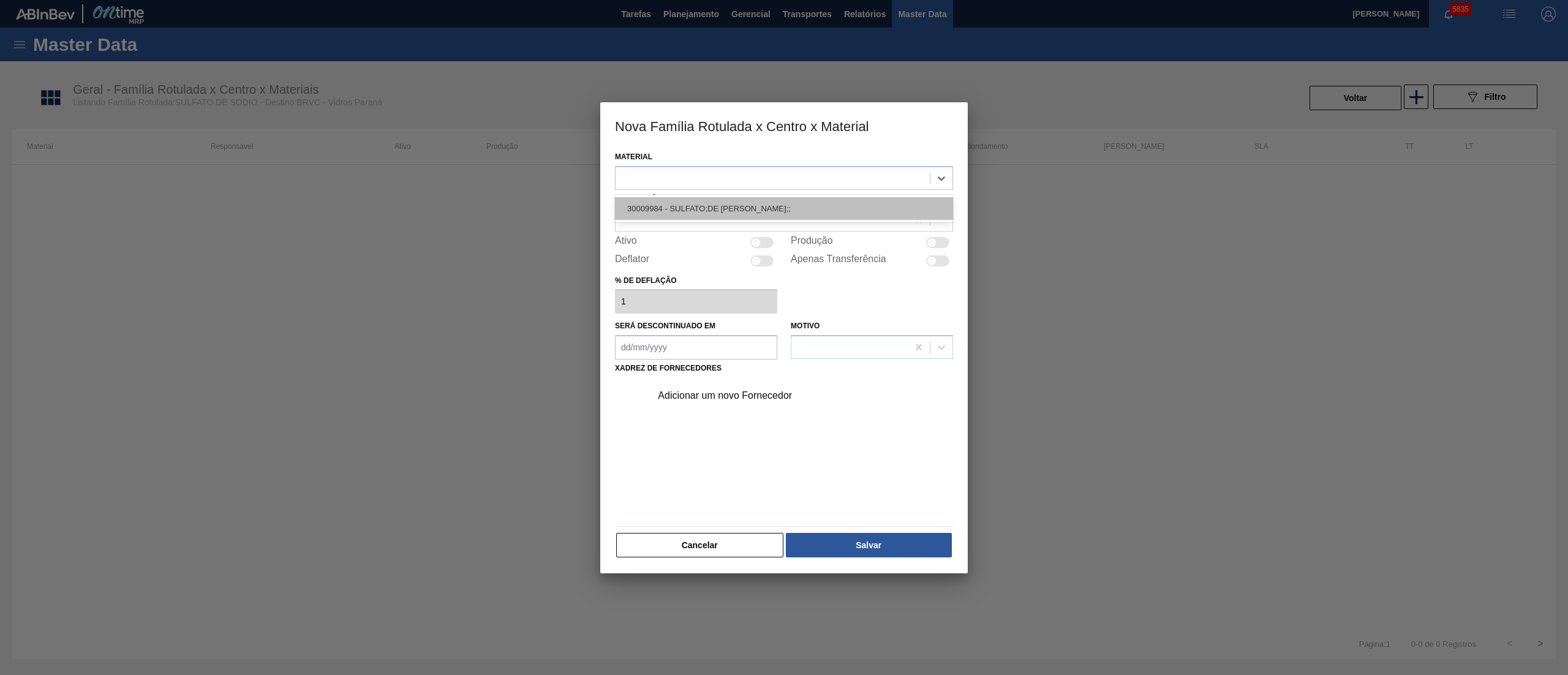
click at [667, 206] on div "30009984 - SULFATO;DE SODIO ANIDRO;;" at bounding box center [784, 208] width 339 height 23
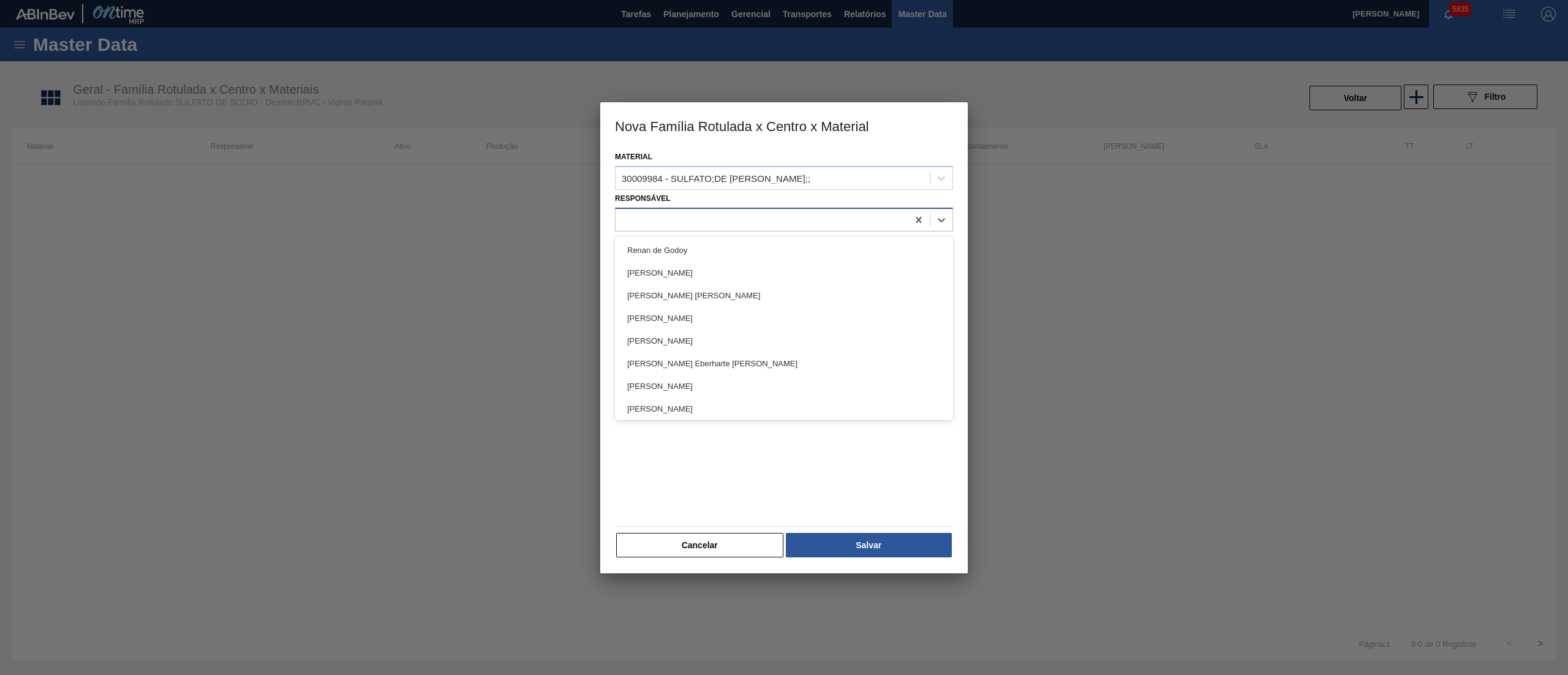
click at [667, 212] on div at bounding box center [762, 220] width 292 height 18
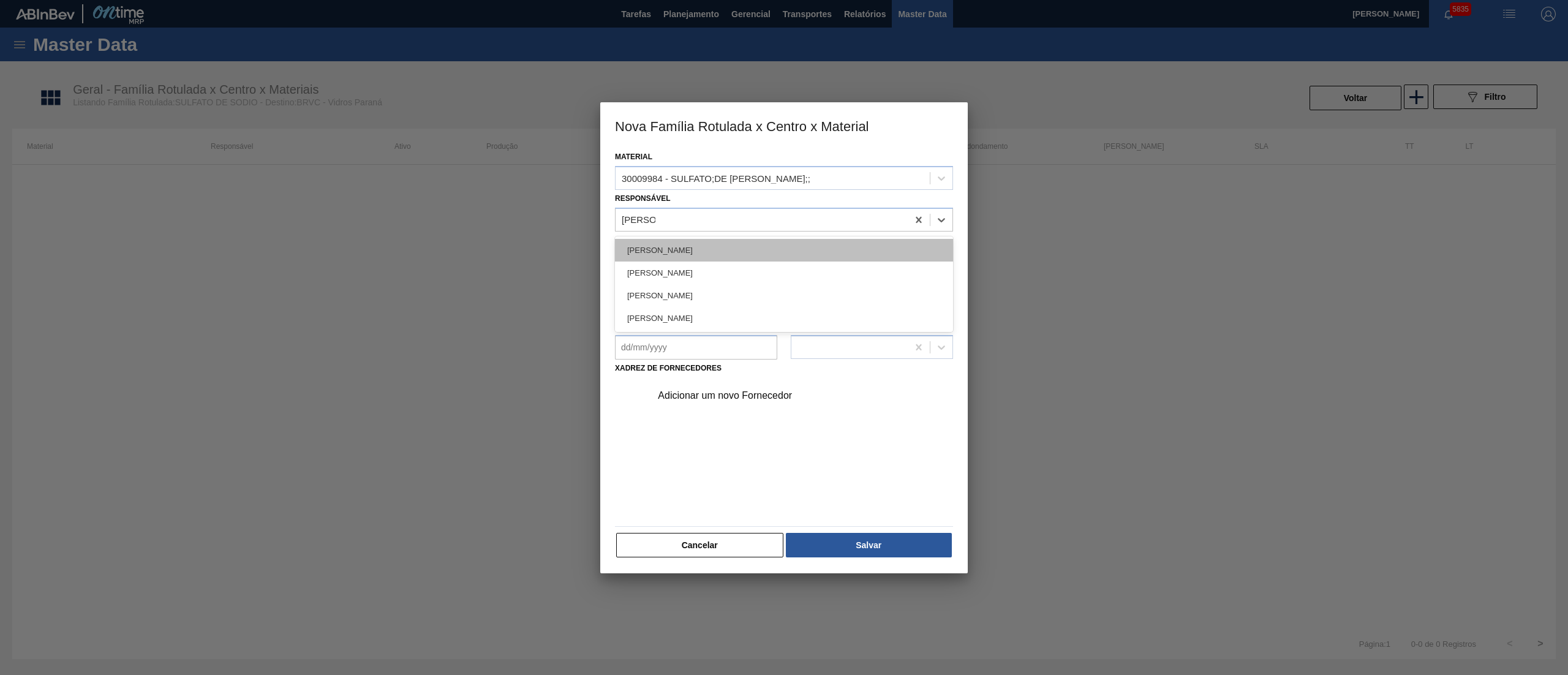
click at [660, 249] on div "[PERSON_NAME]" at bounding box center [784, 250] width 339 height 23
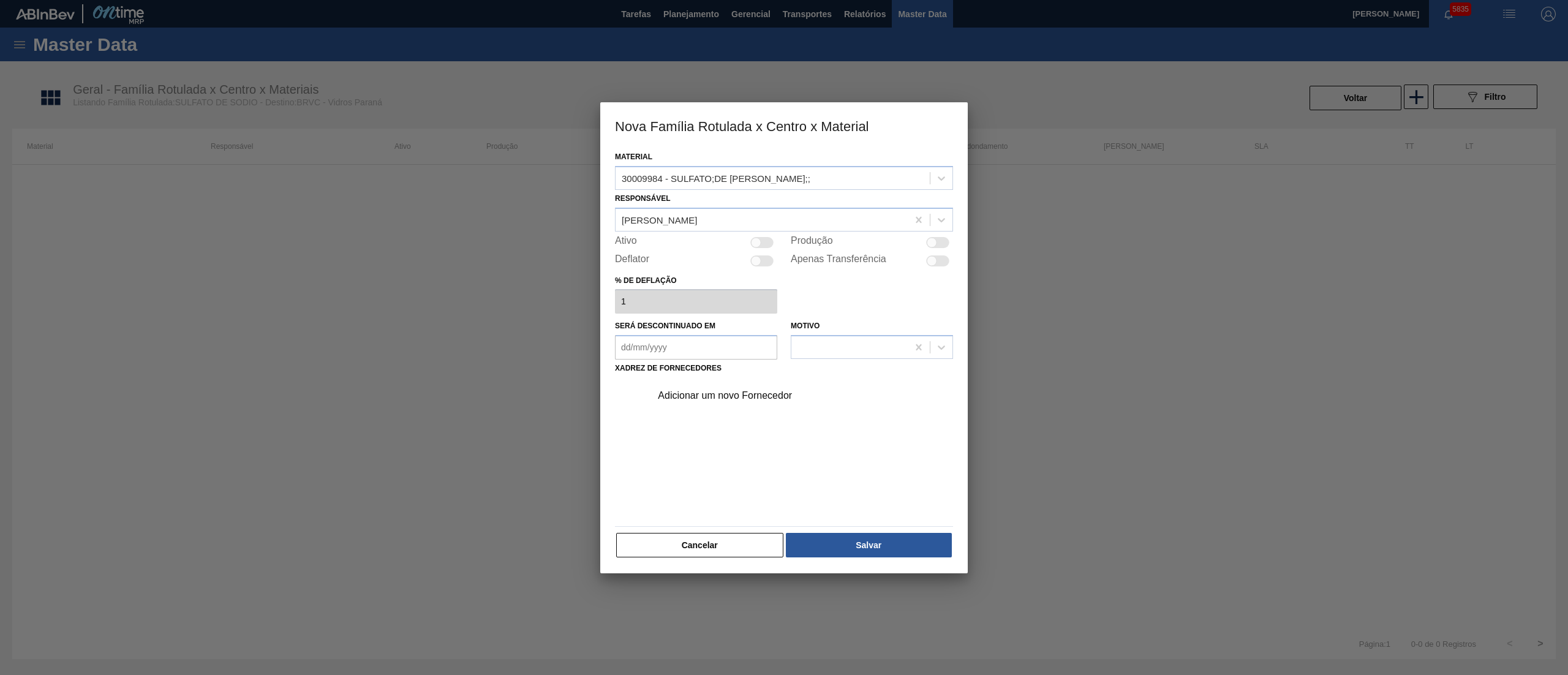
click at [760, 242] on div at bounding box center [756, 242] width 10 height 10
click at [713, 404] on div "Adicionar um novo Fornecedor" at bounding box center [798, 396] width 309 height 31
click at [707, 395] on div "Adicionar um novo Fornecedor" at bounding box center [778, 395] width 240 height 11
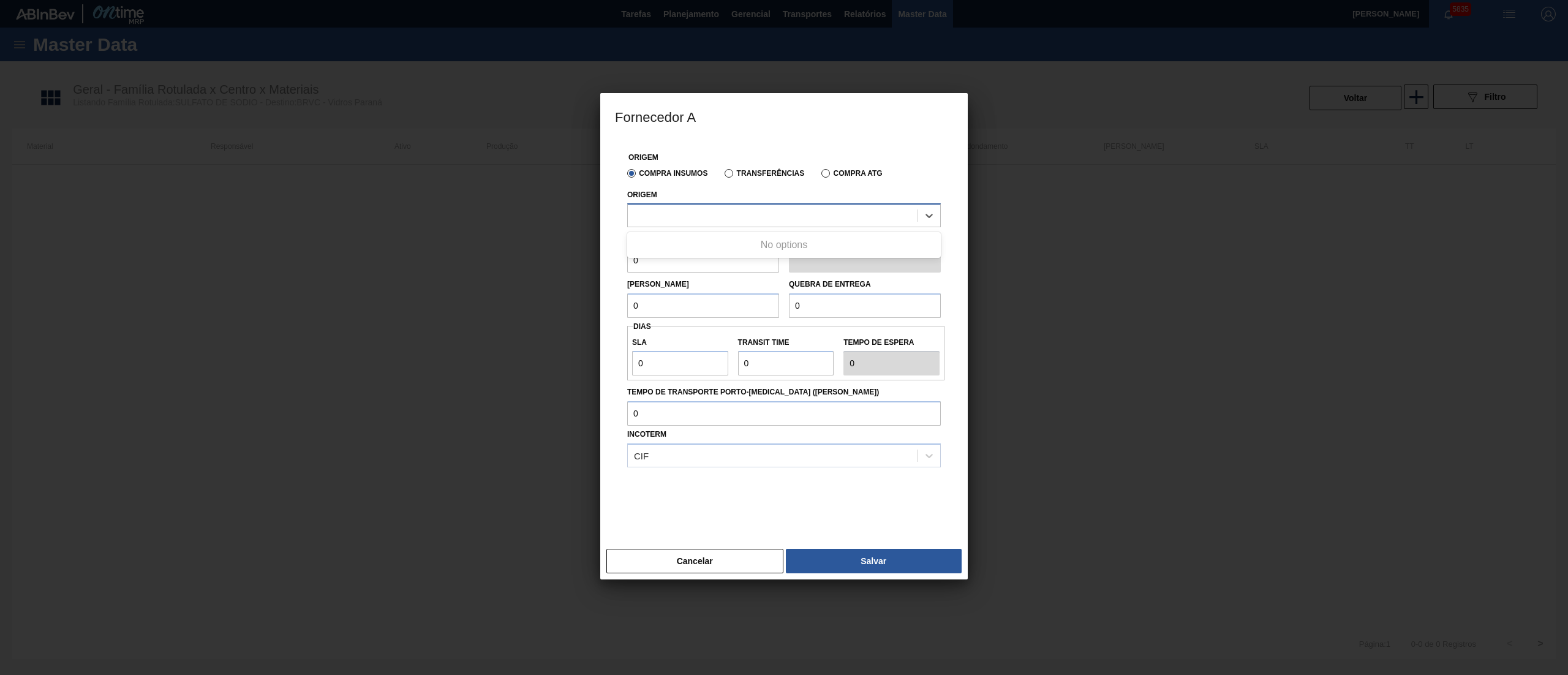
click at [714, 218] on div at bounding box center [772, 216] width 290 height 18
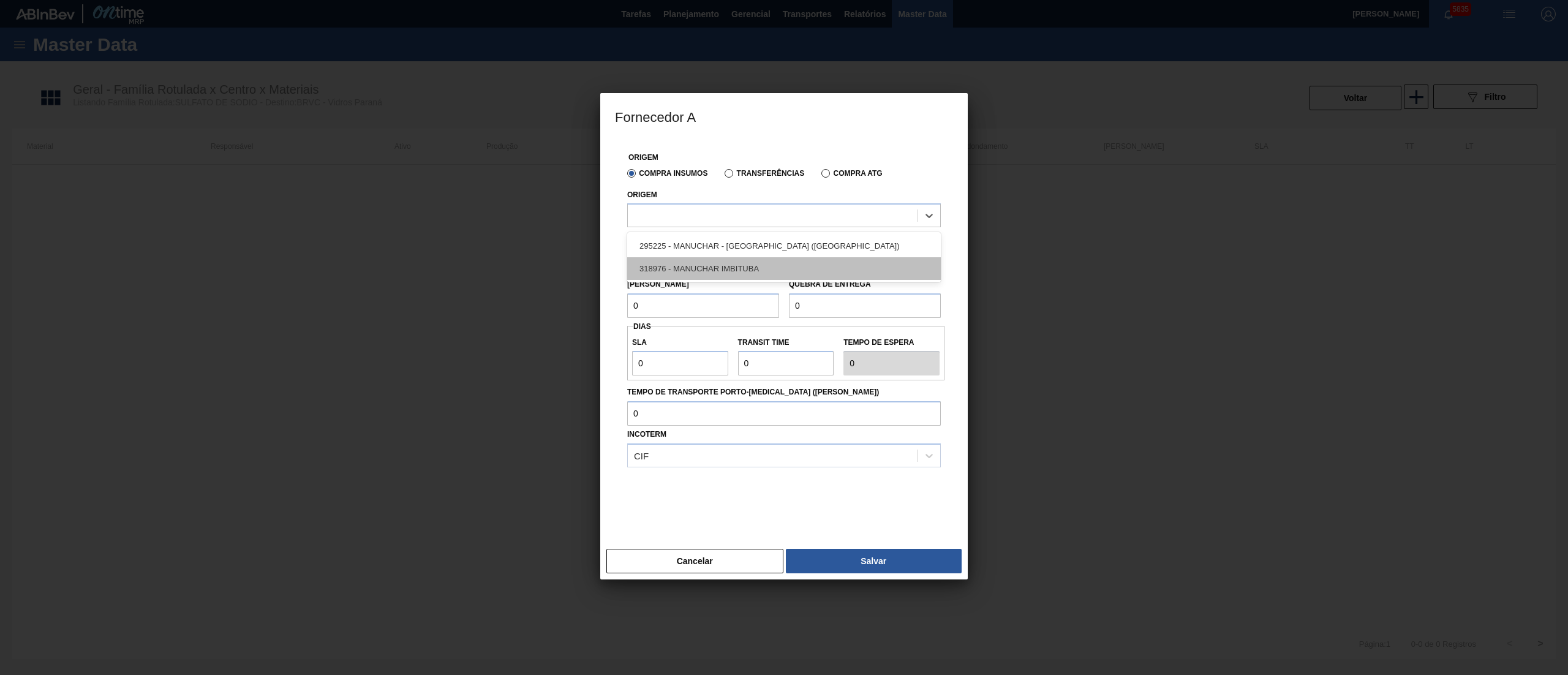
click at [704, 271] on div "318976 - MANUCHAR IMBITUBA" at bounding box center [784, 269] width 313 height 23
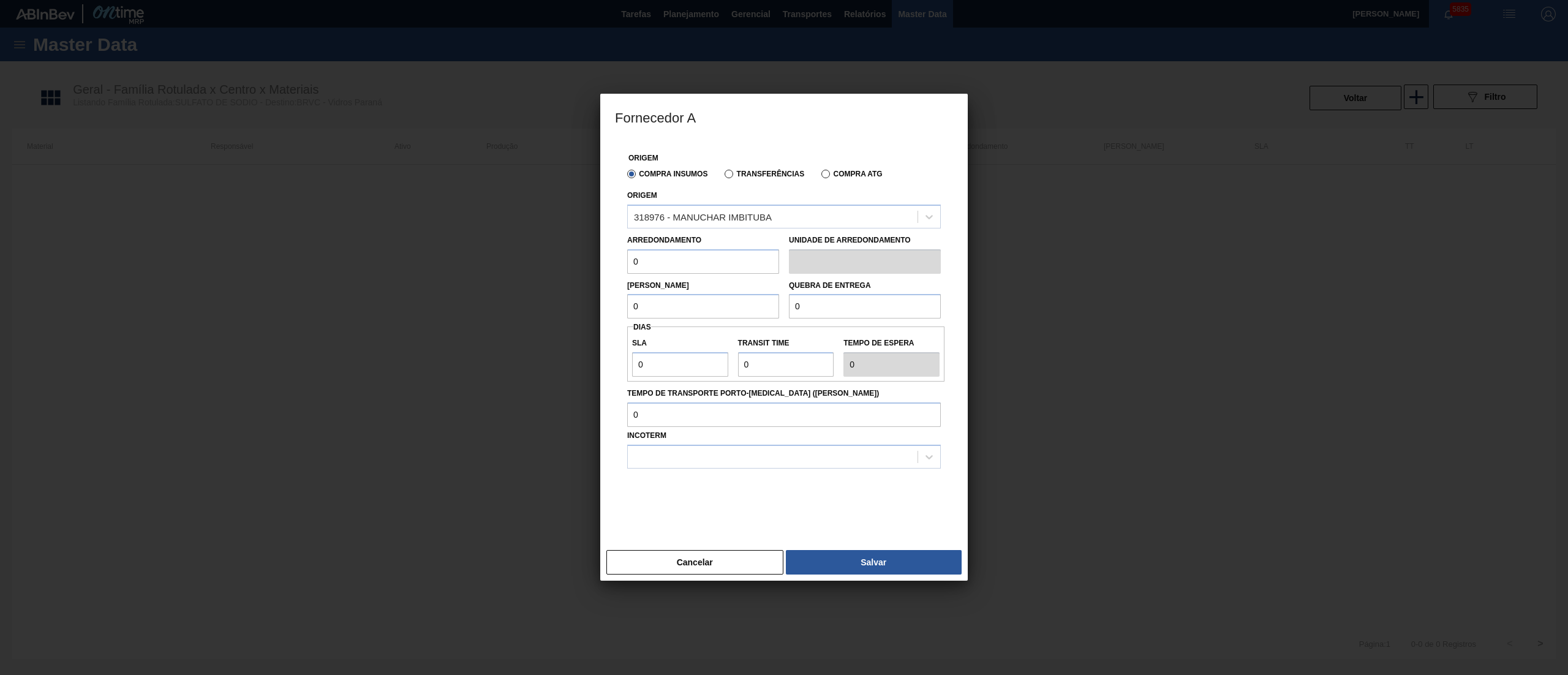
drag, startPoint x: 663, startPoint y: 266, endPoint x: 580, endPoint y: 256, distance: 83.6
click at [580, 256] on div "Fornecedor A Origem Compra Insumos Transferências Compra ATG Origem 318976 - MA…" at bounding box center [784, 337] width 1568 height 675
drag, startPoint x: 674, startPoint y: 367, endPoint x: 572, endPoint y: 369, distance: 102.0
click at [572, 369] on div "Fornecedor A Origem Compra Insumos Transferências Compra ATG Origem 318976 - MA…" at bounding box center [784, 337] width 1568 height 675
drag, startPoint x: 669, startPoint y: 370, endPoint x: 339, endPoint y: 367, distance: 330.0
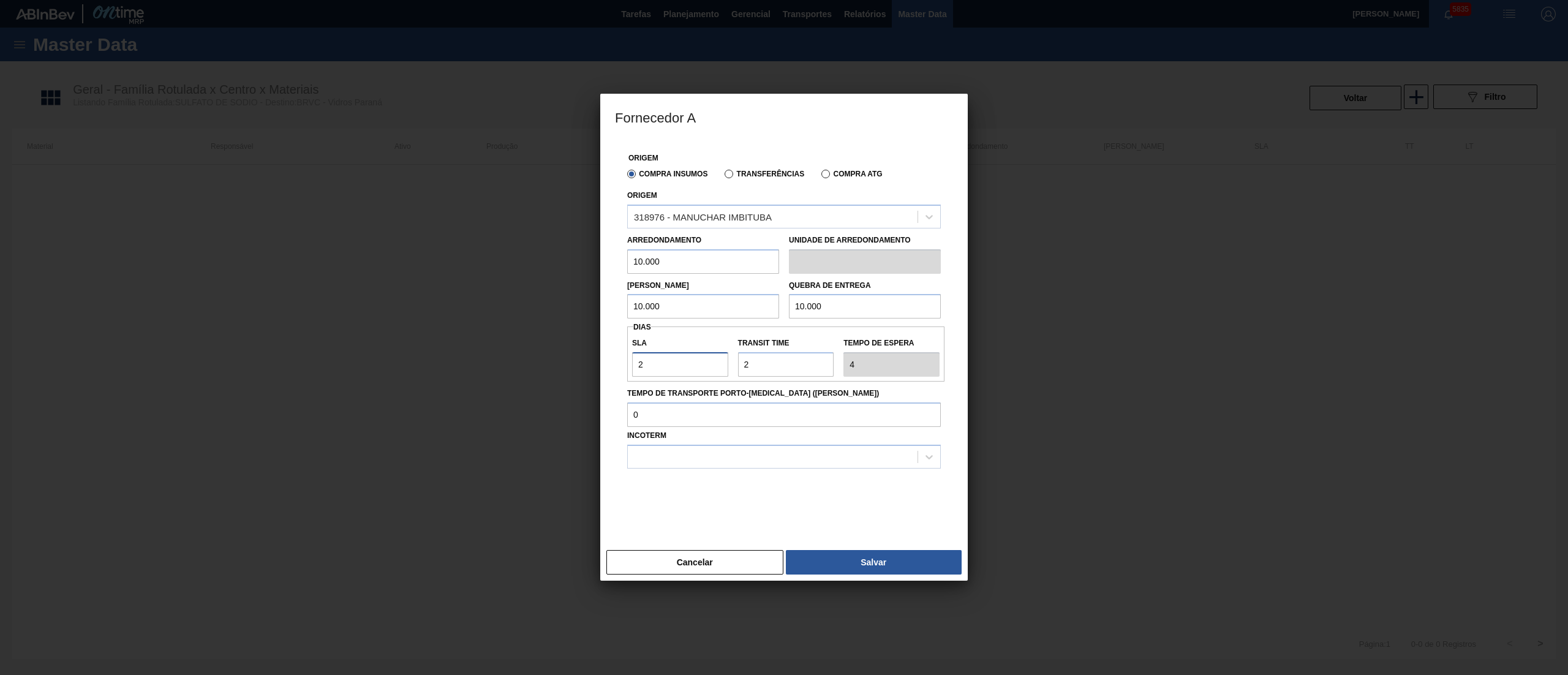
click at [339, 367] on div "Fornecedor A Origem Compra Insumos Transferências Compra ATG Origem 318976 - MA…" at bounding box center [784, 337] width 1568 height 675
click at [648, 446] on div at bounding box center [784, 457] width 313 height 24
click at [676, 508] on div "FOB" at bounding box center [784, 510] width 313 height 23
click at [808, 561] on button "Salvar" at bounding box center [874, 562] width 176 height 24
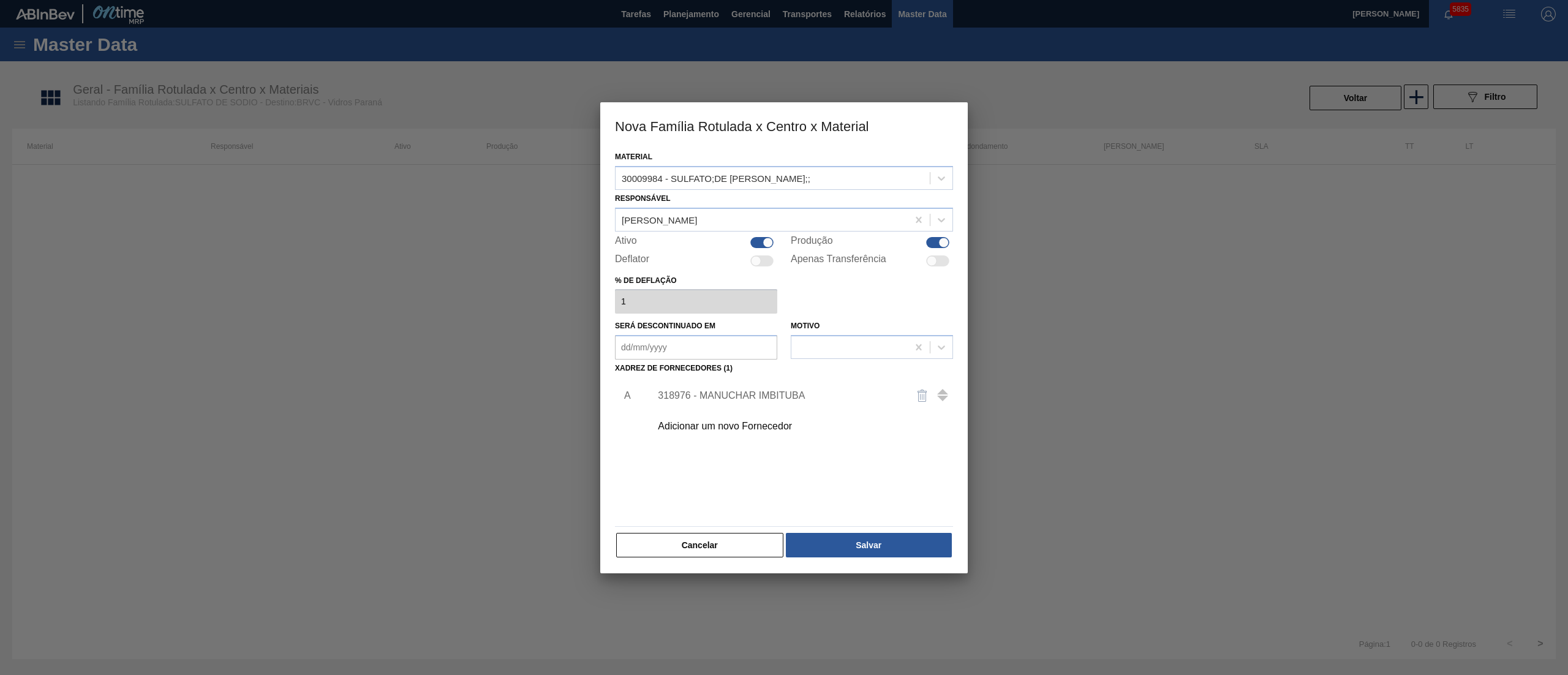
click at [756, 391] on div "318976 - MANUCHAR IMBITUBA" at bounding box center [778, 395] width 240 height 11
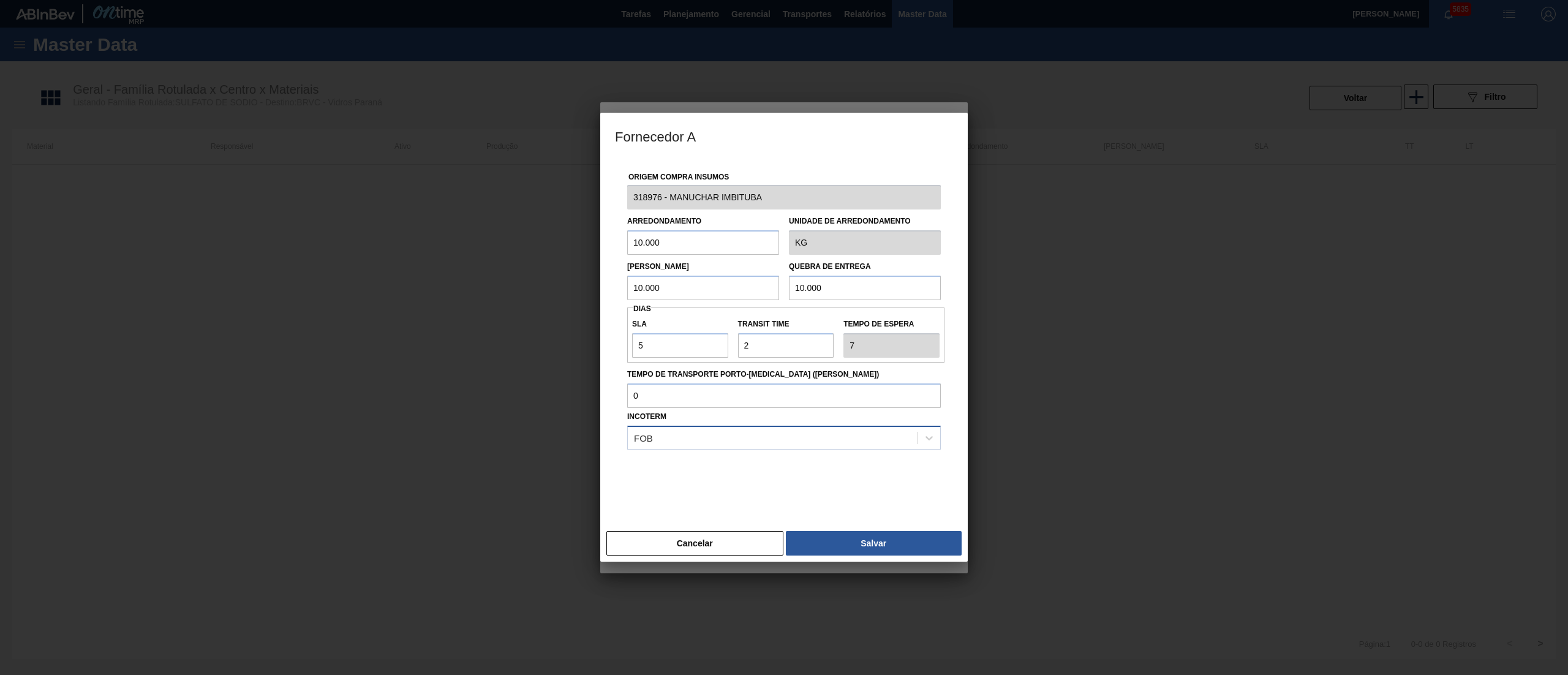
drag, startPoint x: 729, startPoint y: 435, endPoint x: 728, endPoint y: 451, distance: 16.0
click at [728, 441] on div "FOB" at bounding box center [772, 437] width 290 height 18
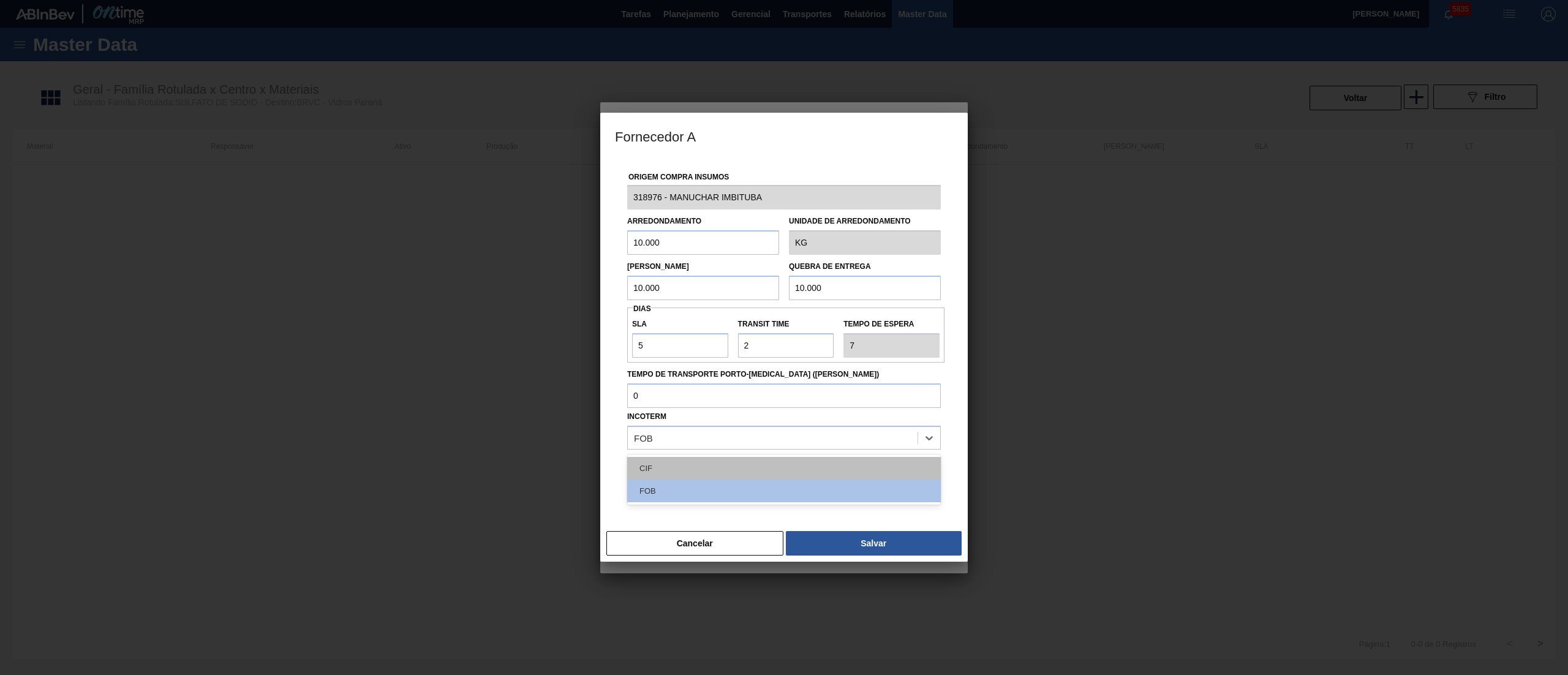
click at [710, 477] on div "CIF" at bounding box center [784, 468] width 313 height 23
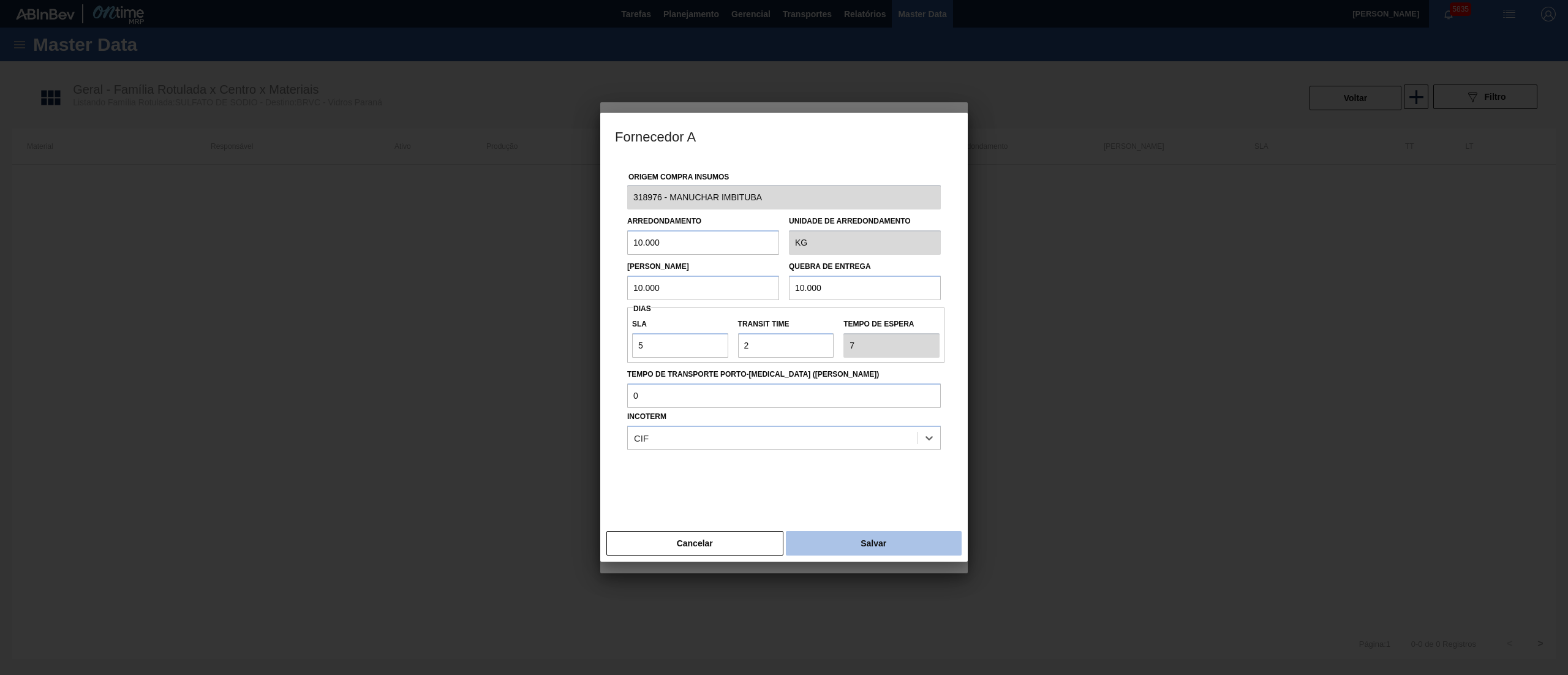
click at [832, 541] on button "Salvar" at bounding box center [874, 543] width 176 height 24
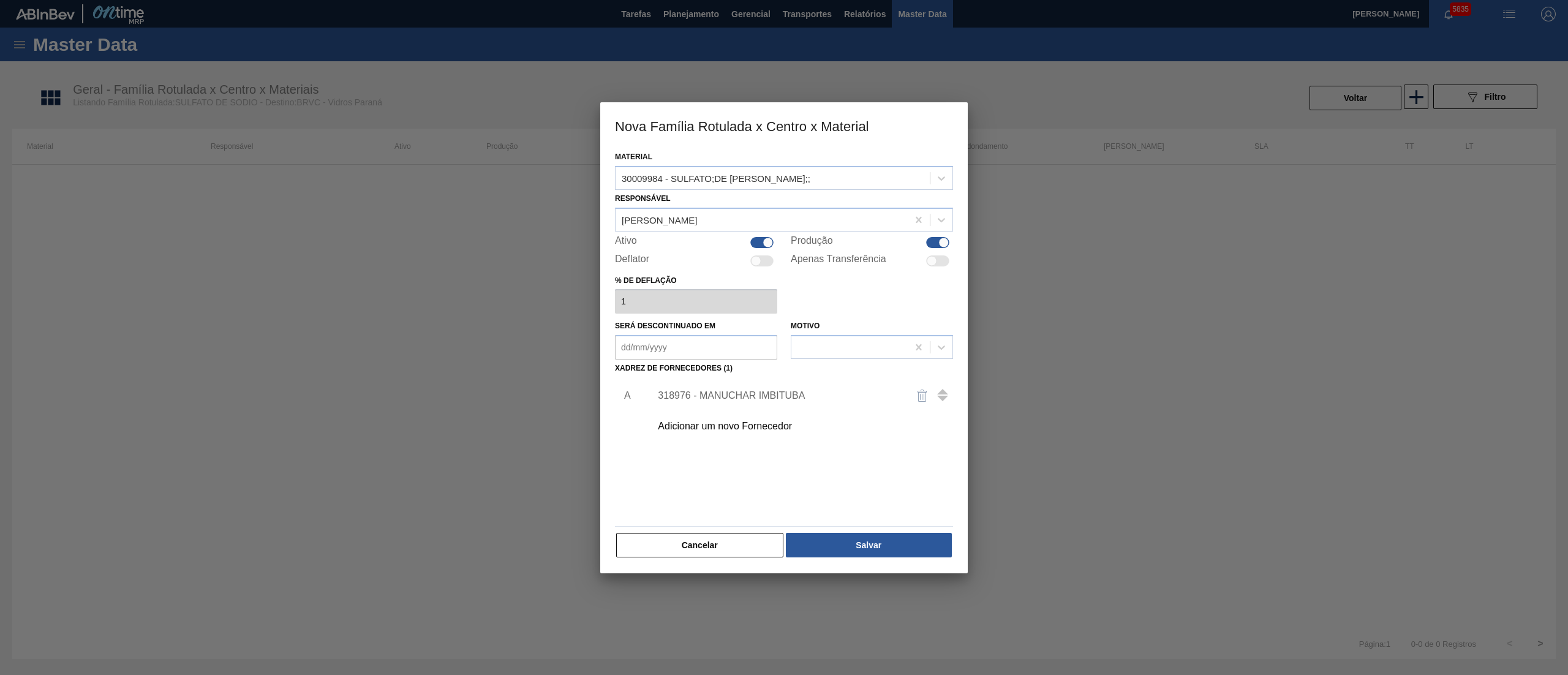
click at [718, 431] on div "Adicionar um novo Fornecedor" at bounding box center [778, 426] width 240 height 11
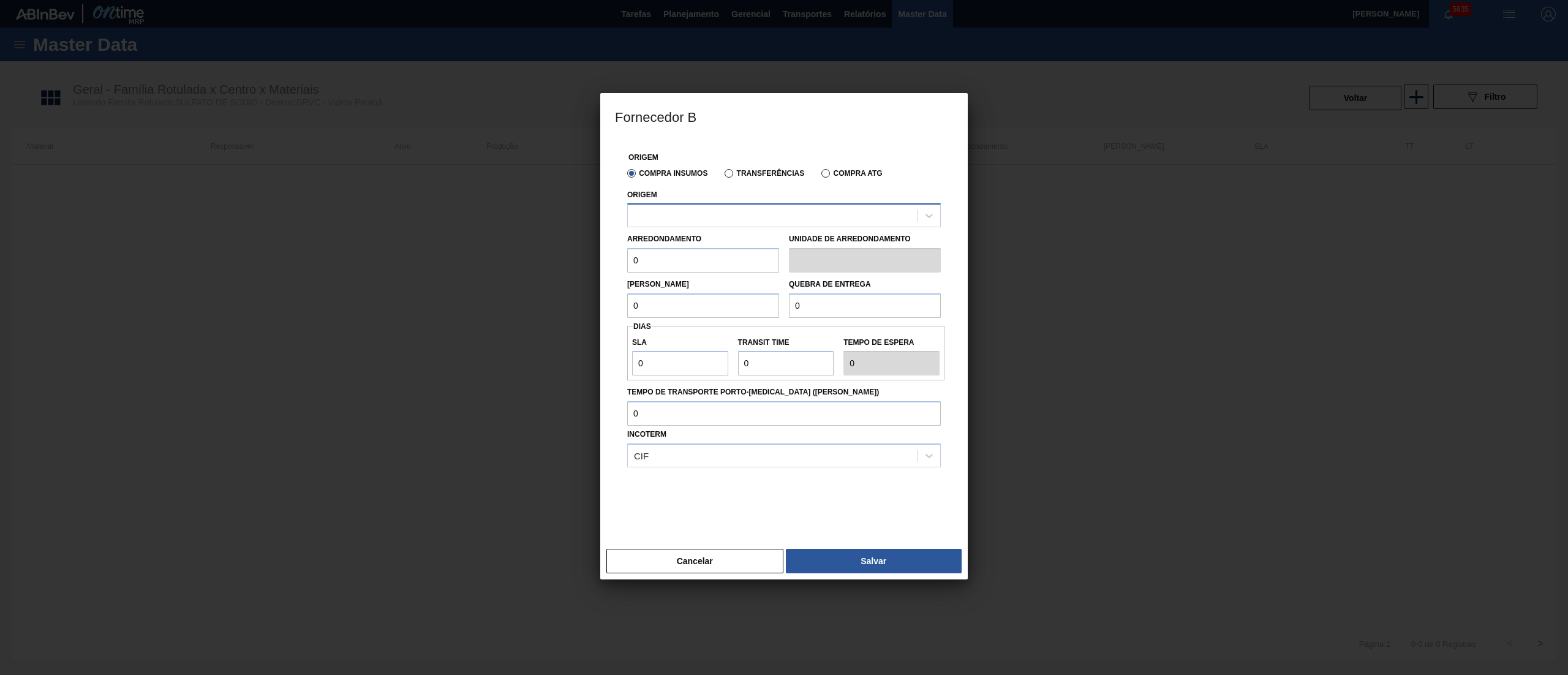
click at [685, 223] on div at bounding box center [772, 216] width 290 height 18
click at [684, 248] on div "295225 - MANUCHAR - CUBATÃO (SP)" at bounding box center [784, 246] width 313 height 23
drag, startPoint x: 682, startPoint y: 266, endPoint x: 577, endPoint y: 259, distance: 105.2
click at [577, 259] on div "Fornecedor B Origem Compra Insumos Transferências Compra ATG Origem 295225 - MA…" at bounding box center [784, 337] width 1568 height 675
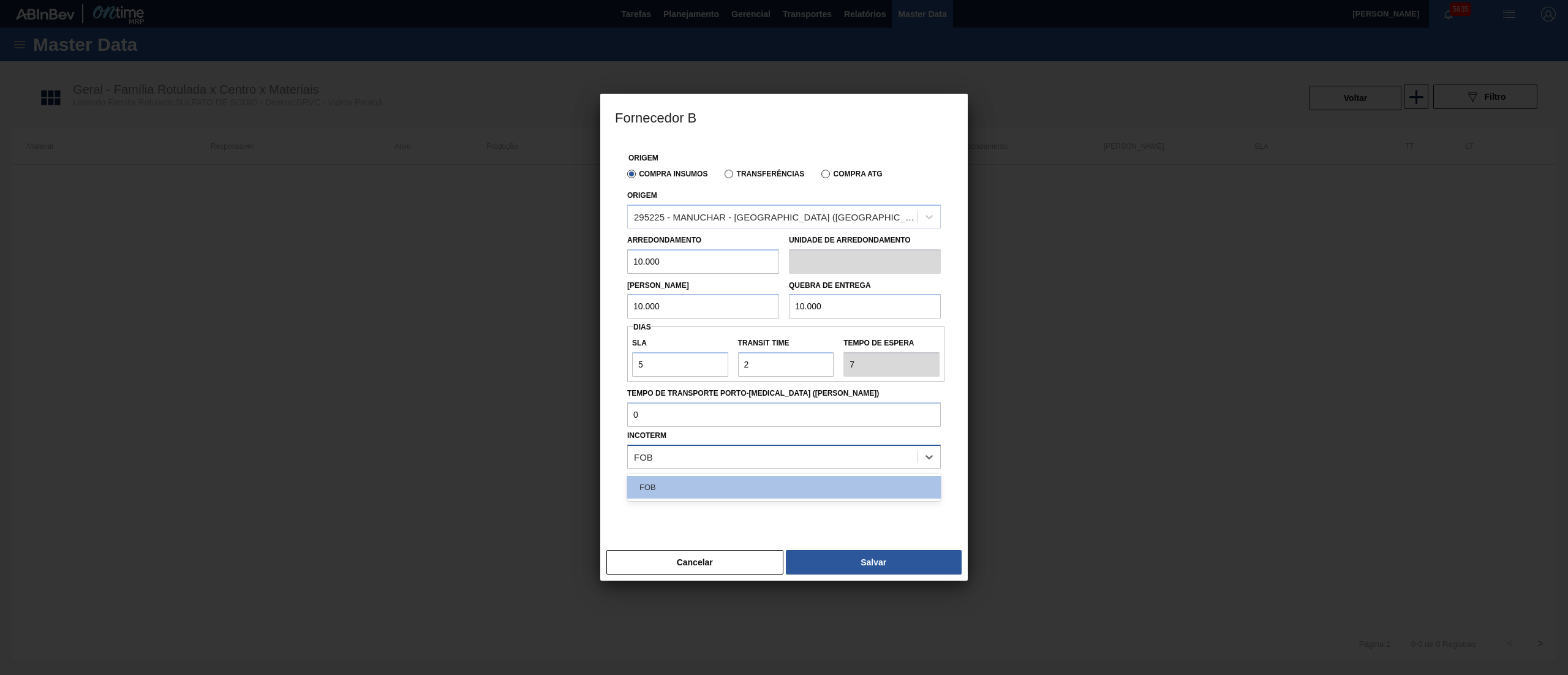
click at [689, 460] on div "FOB" at bounding box center [772, 457] width 290 height 18
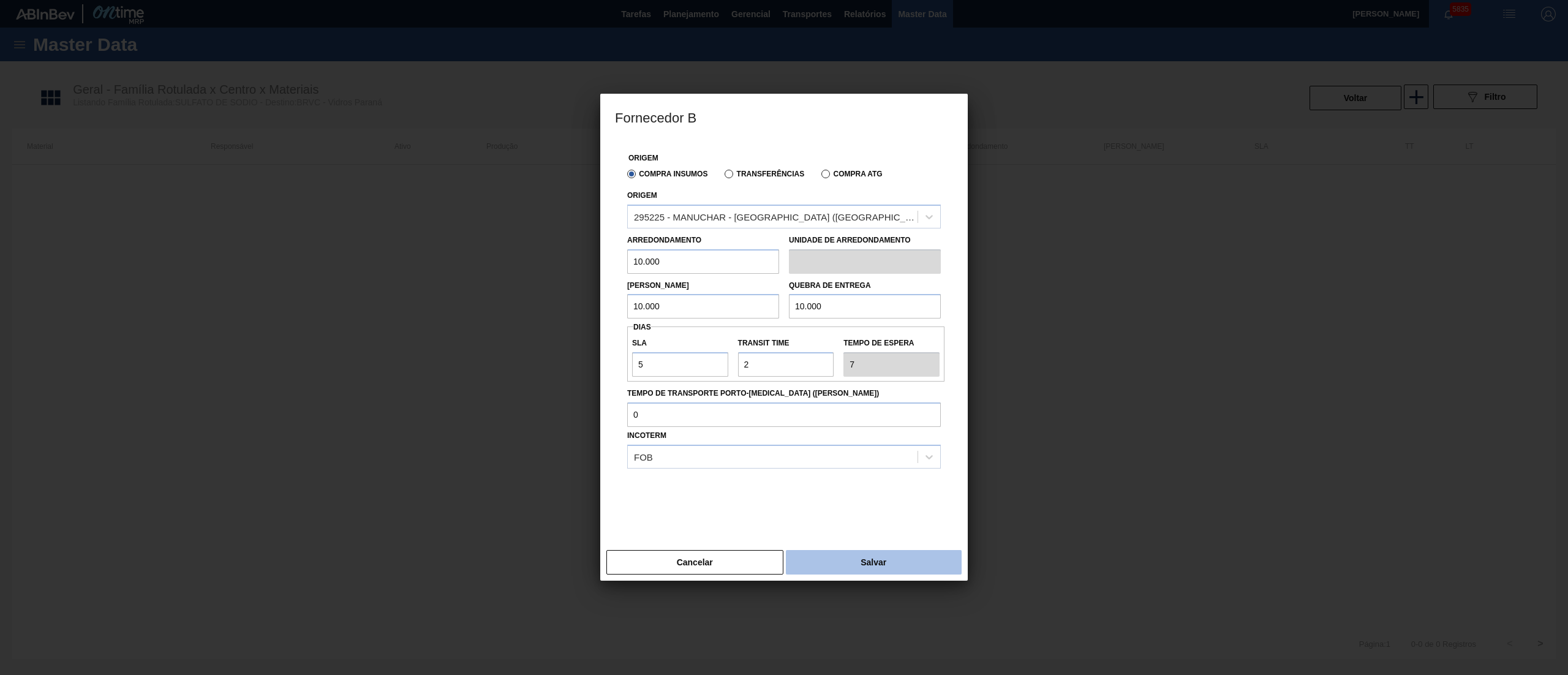
click at [881, 572] on button "Salvar" at bounding box center [874, 562] width 176 height 24
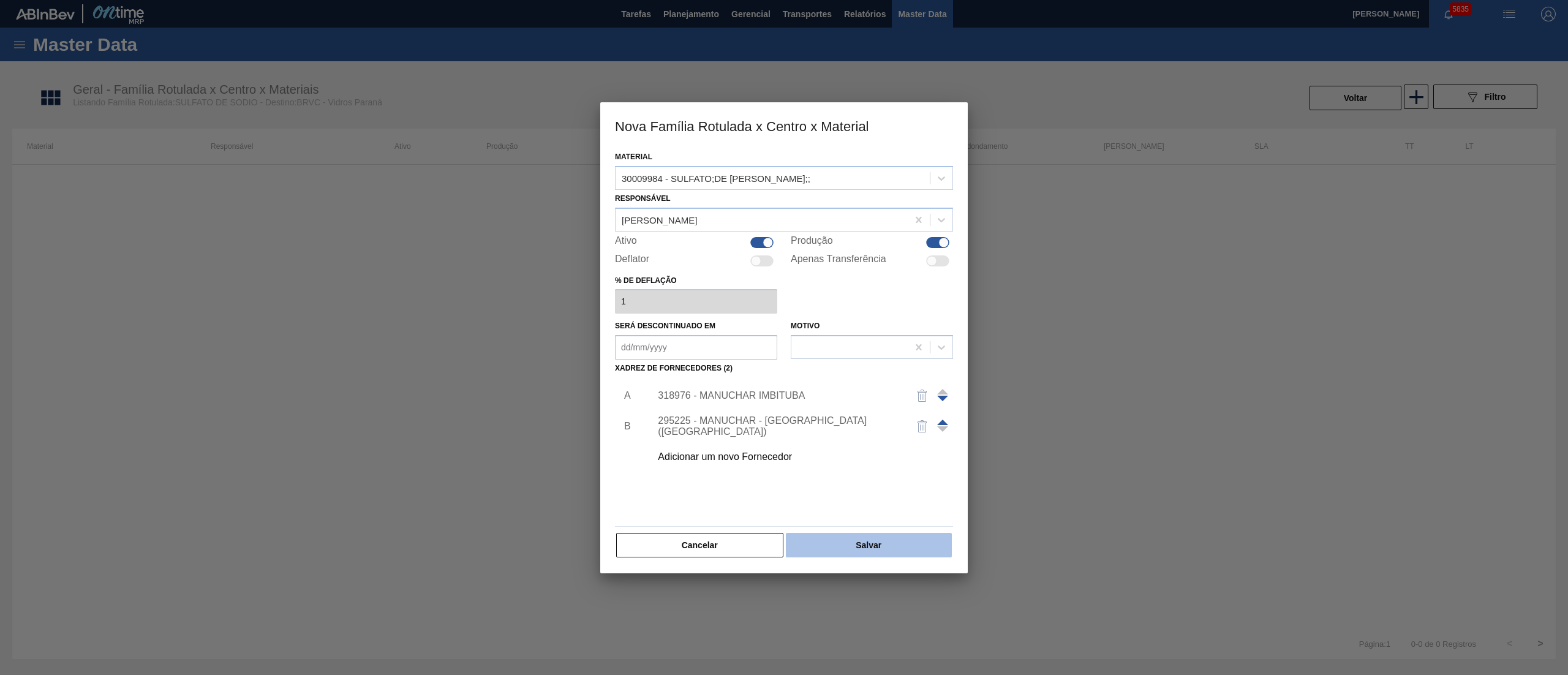
click at [866, 536] on button "Salvar" at bounding box center [869, 545] width 166 height 24
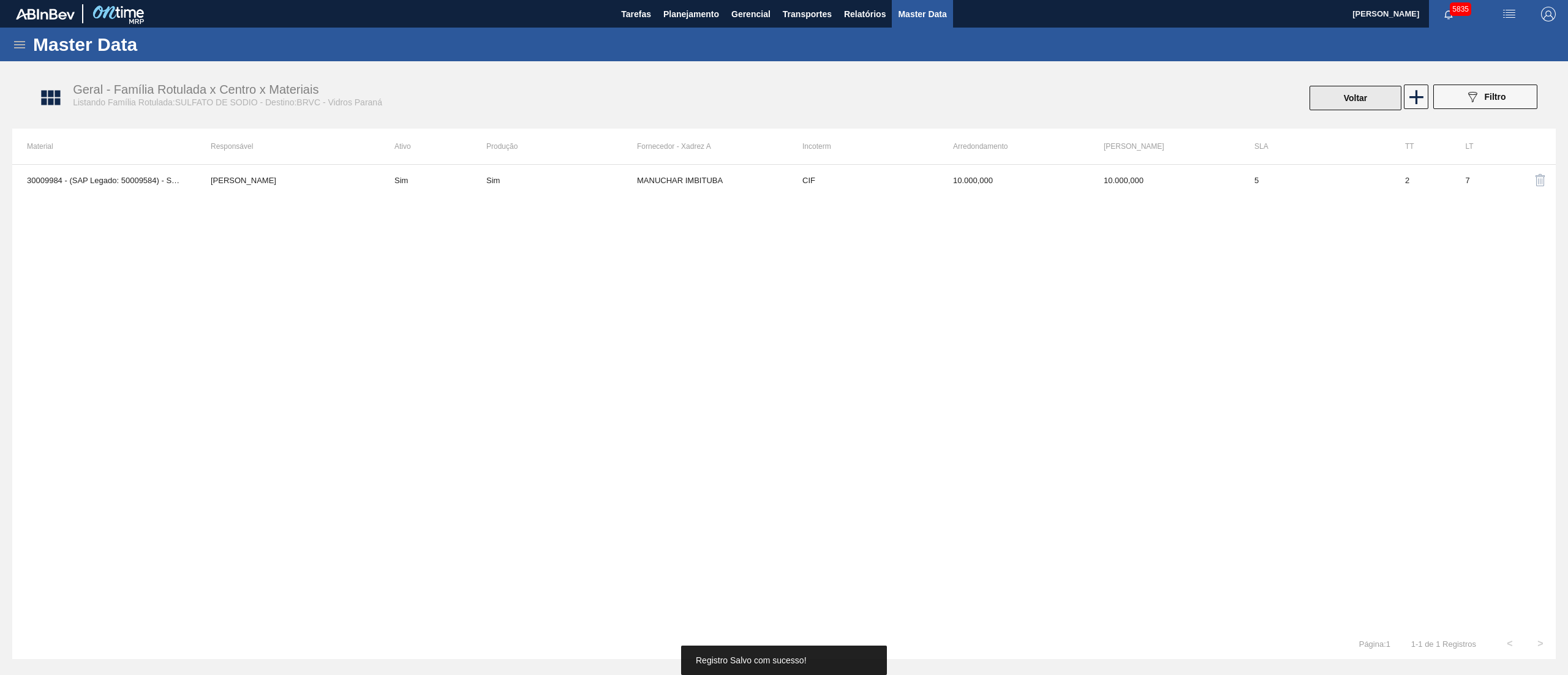
click at [1324, 97] on button "Voltar" at bounding box center [1356, 97] width 92 height 24
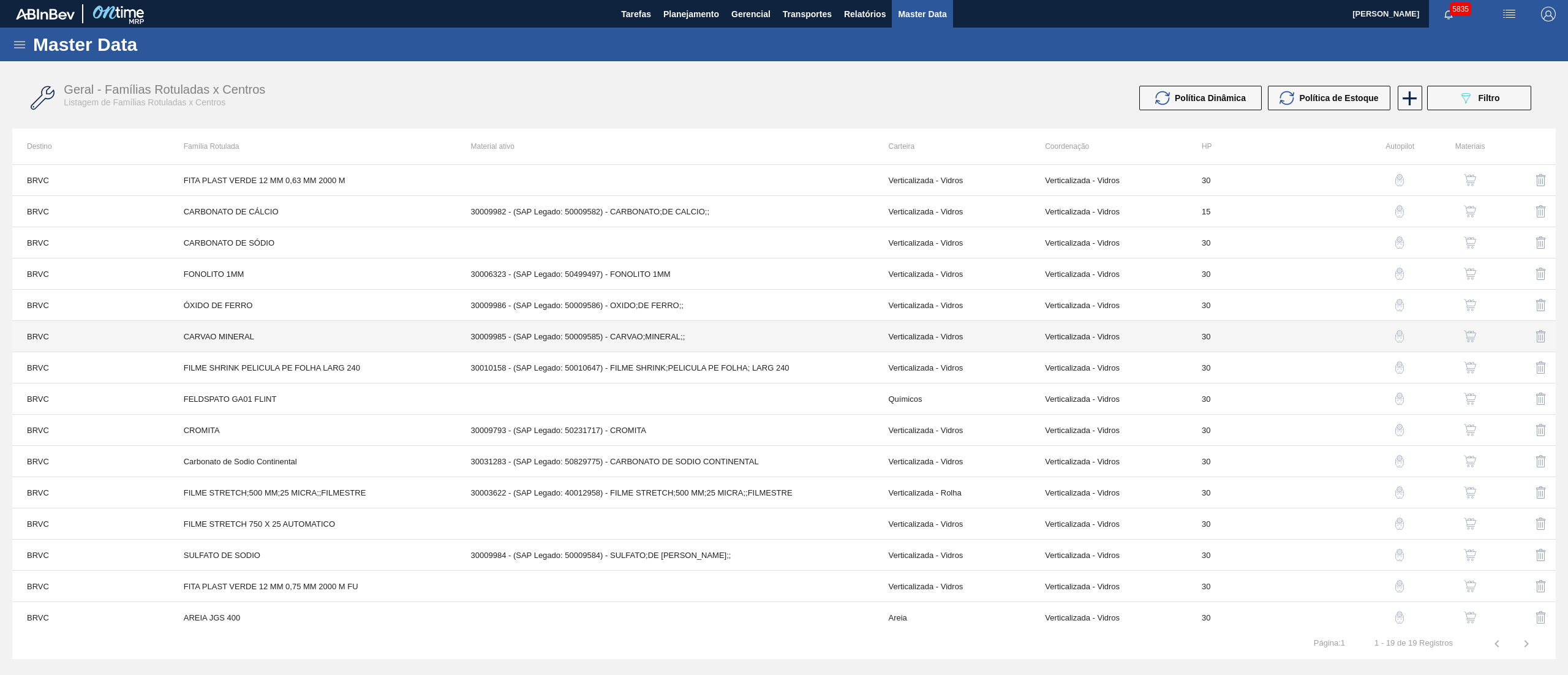
scroll to position [133, 0]
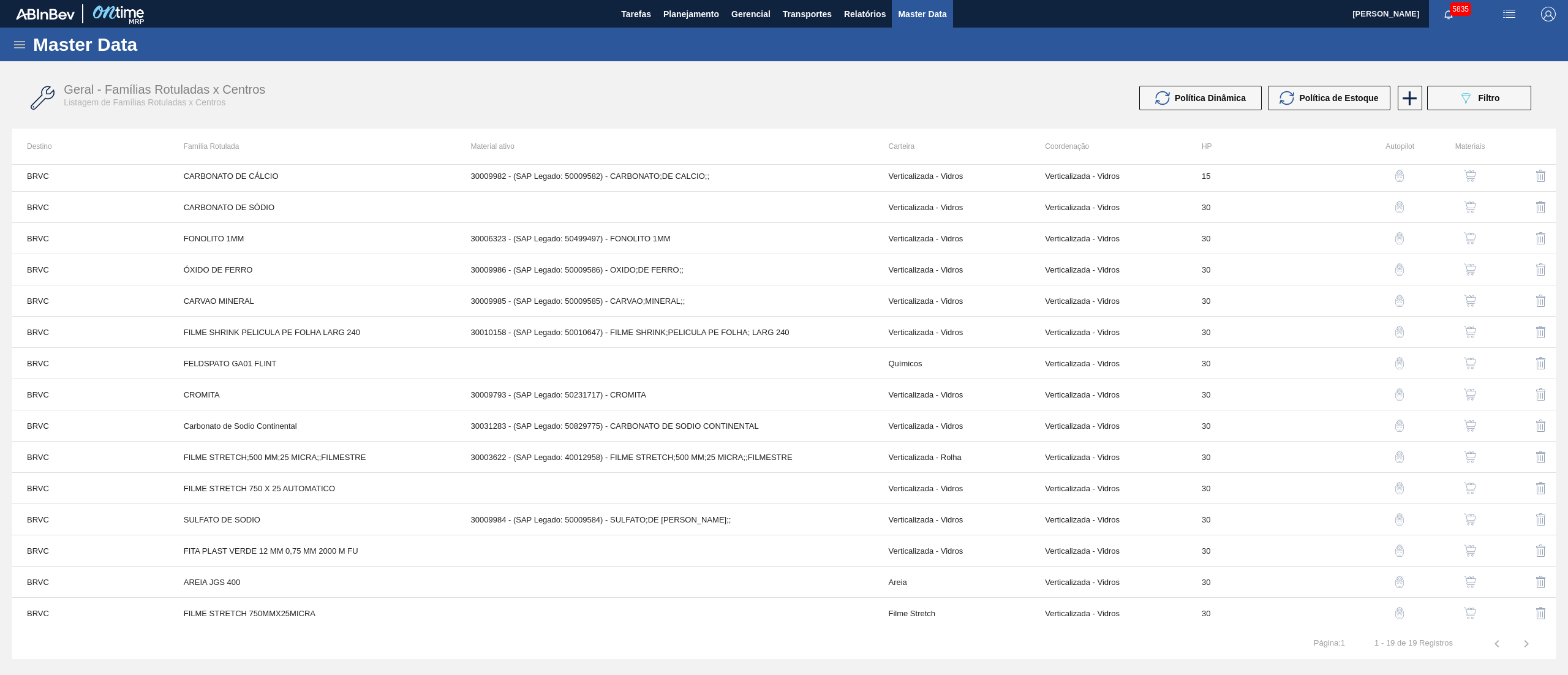
click at [1466, 551] on img "button" at bounding box center [1470, 550] width 13 height 13
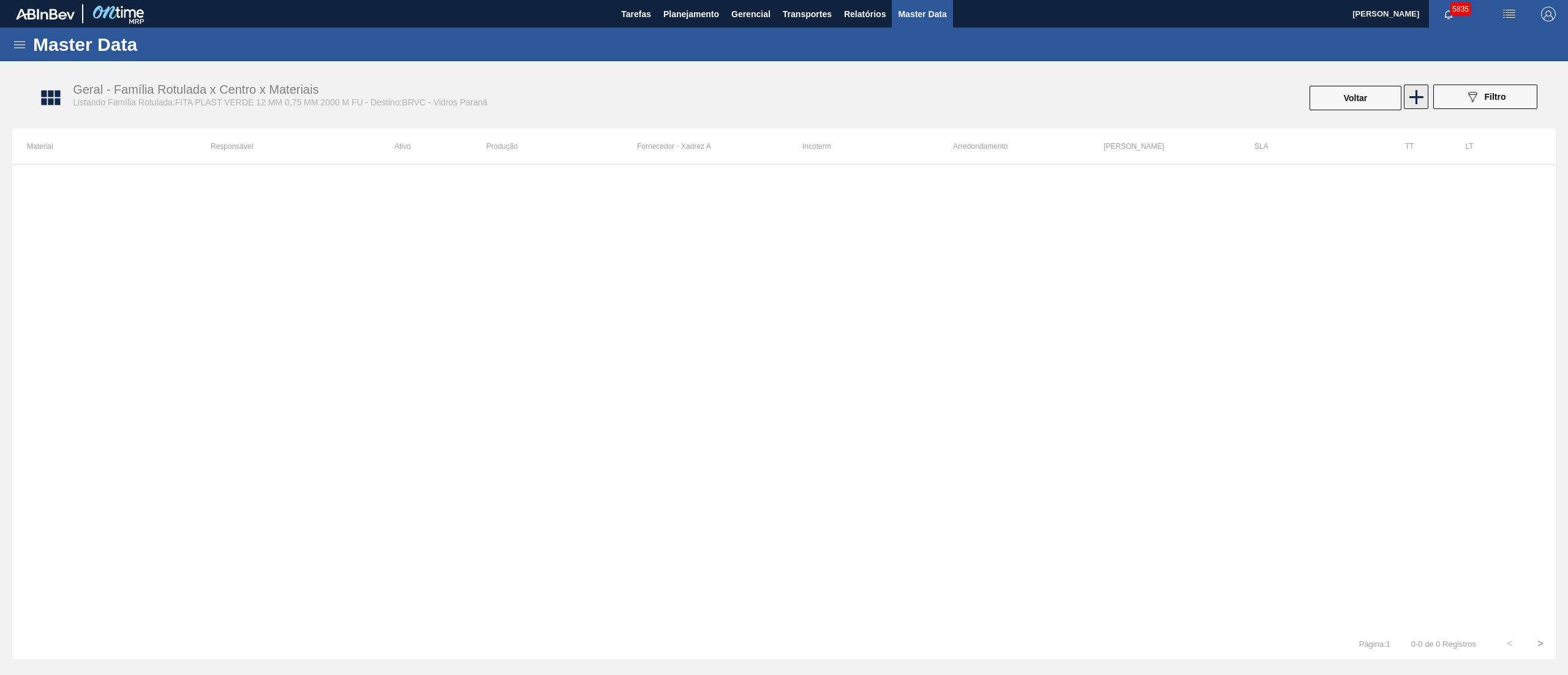
click at [1407, 96] on icon at bounding box center [1417, 97] width 24 height 24
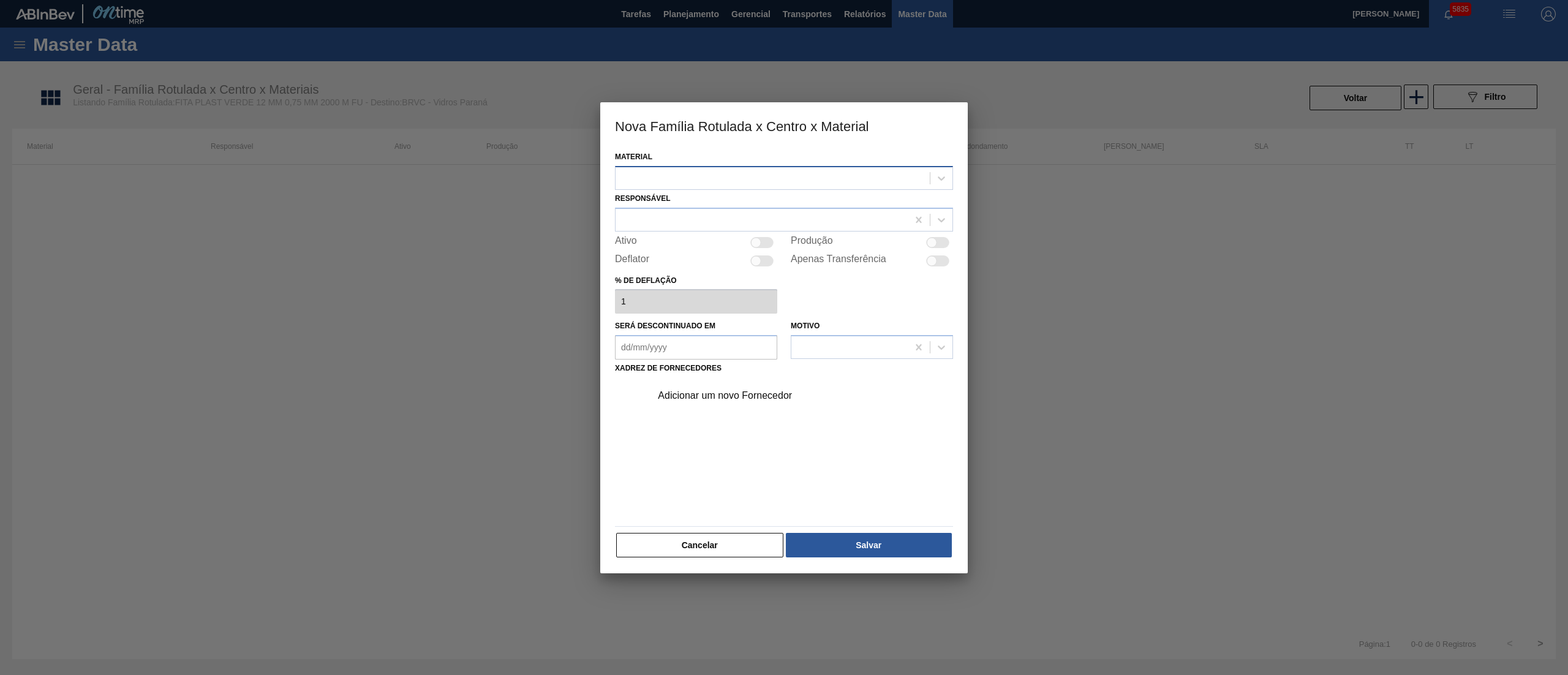
drag, startPoint x: 675, startPoint y: 174, endPoint x: 663, endPoint y: 187, distance: 17.7
click at [672, 176] on div at bounding box center [773, 178] width 314 height 18
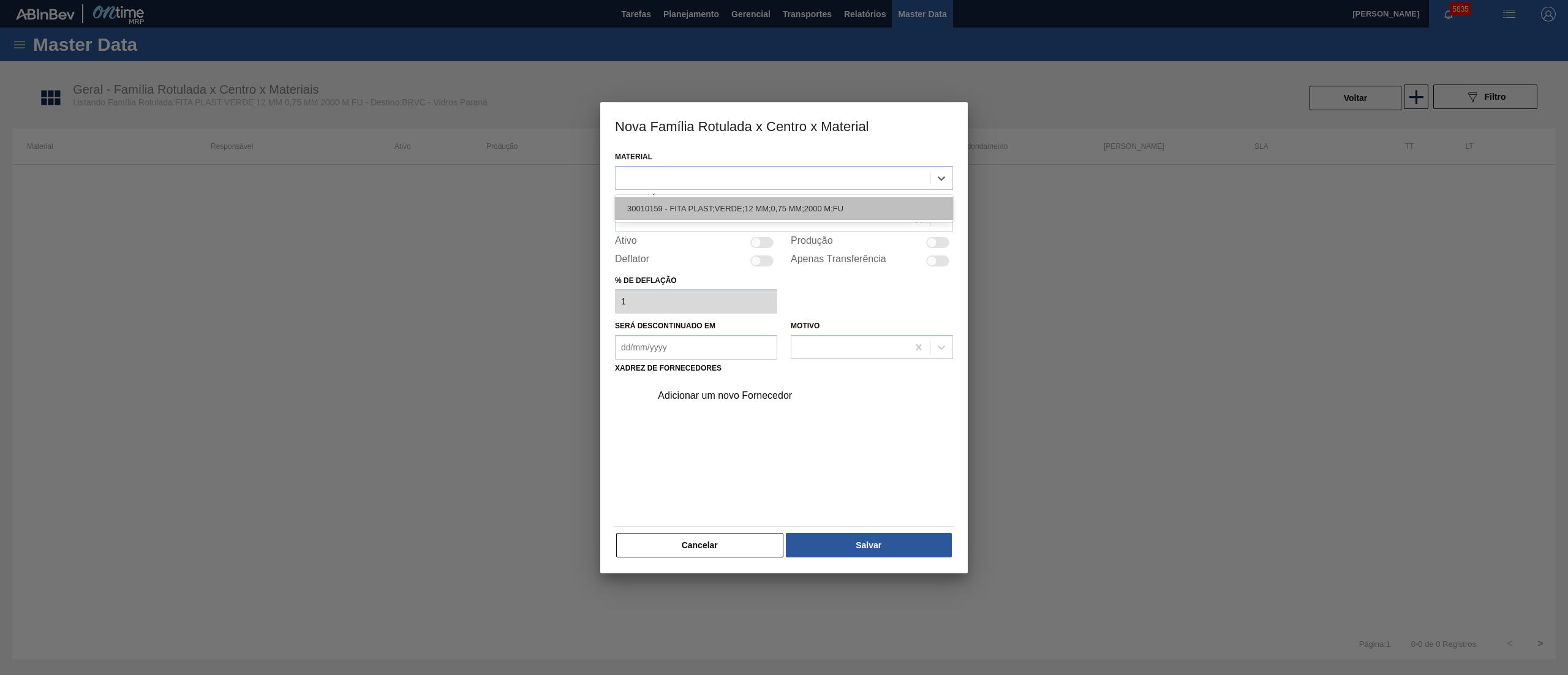
click at [635, 212] on div "30010159 - FITA PLAST;VERDE;12 MM;0,75 MM;2000 M;FU" at bounding box center [784, 208] width 339 height 23
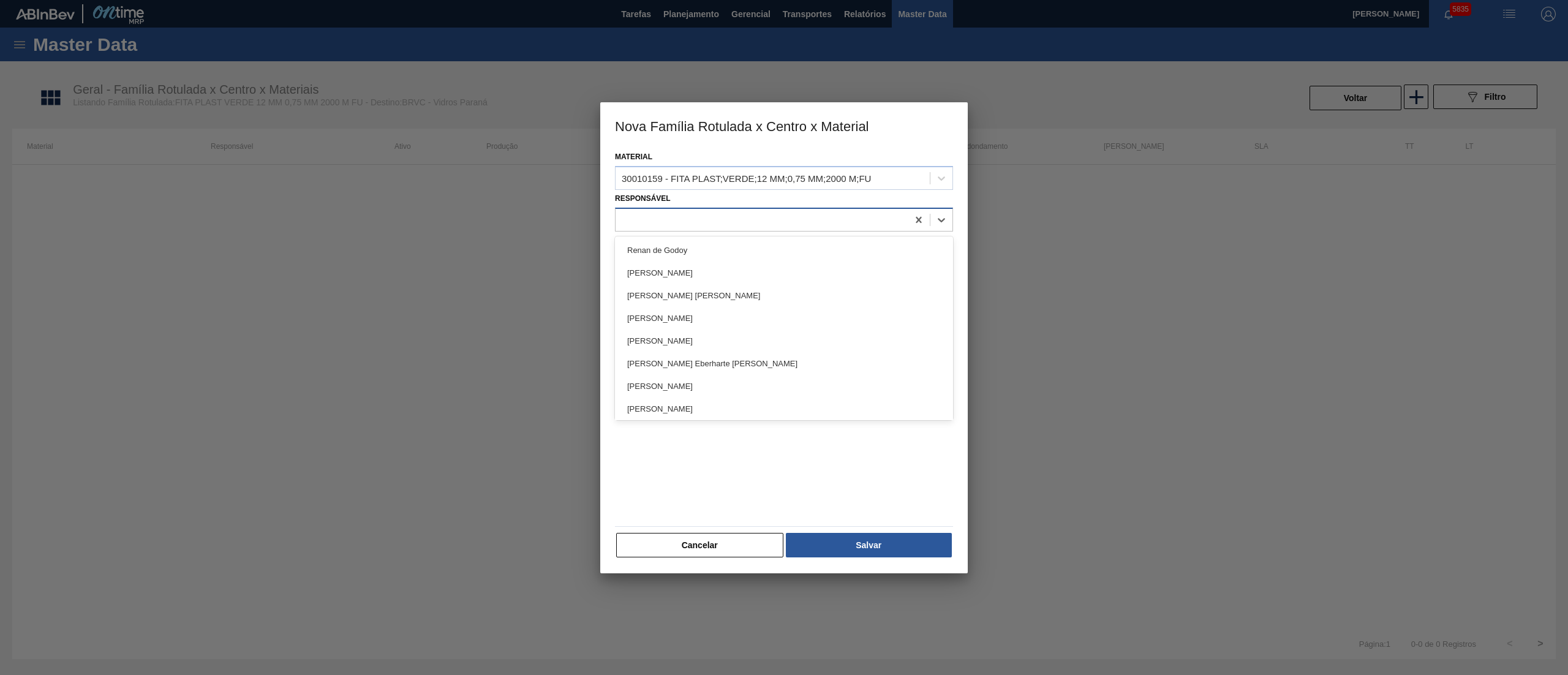
click at [634, 224] on div at bounding box center [762, 220] width 292 height 18
drag, startPoint x: 642, startPoint y: 243, endPoint x: 625, endPoint y: 252, distance: 19.2
click at [640, 243] on div "[PERSON_NAME]" at bounding box center [784, 250] width 339 height 23
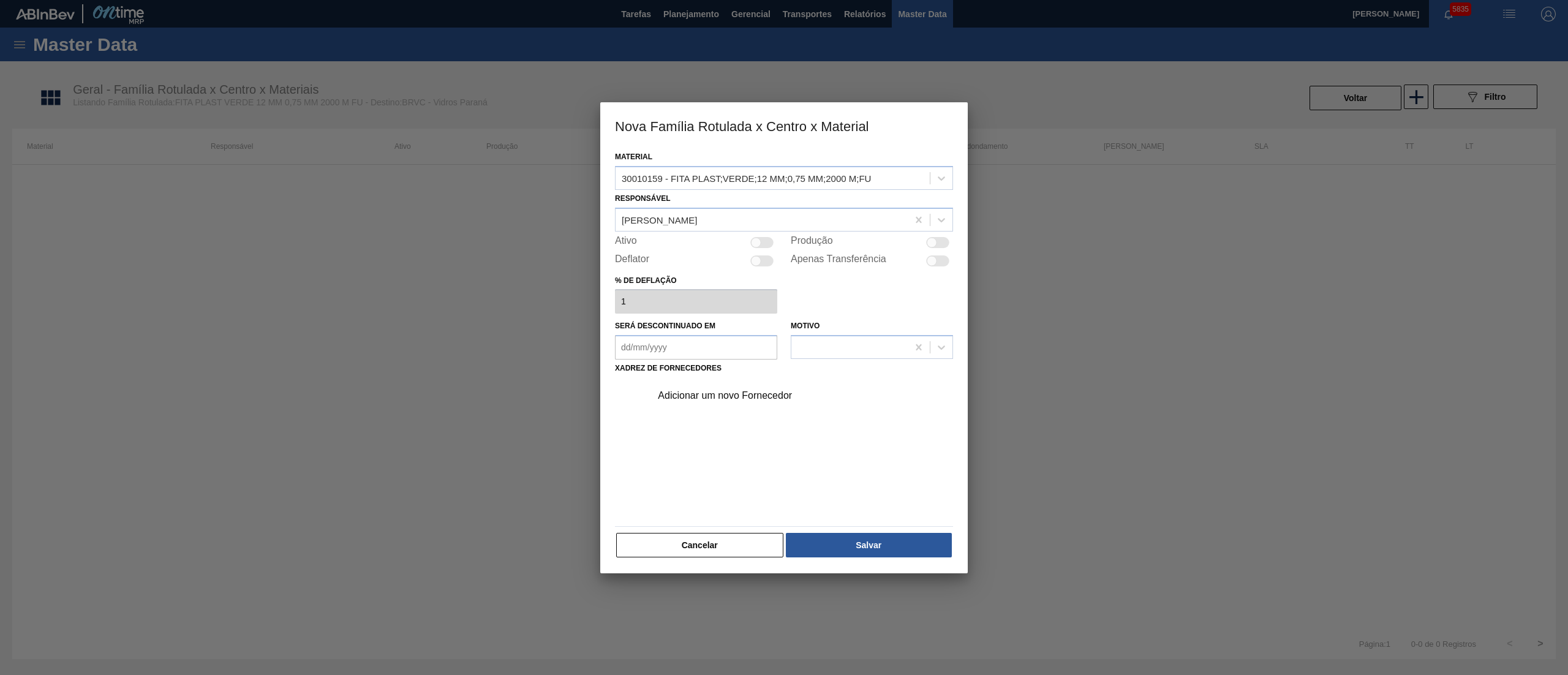
click at [767, 240] on div at bounding box center [763, 242] width 24 height 11
click at [691, 393] on div "Adicionar um novo Fornecedor" at bounding box center [778, 395] width 240 height 11
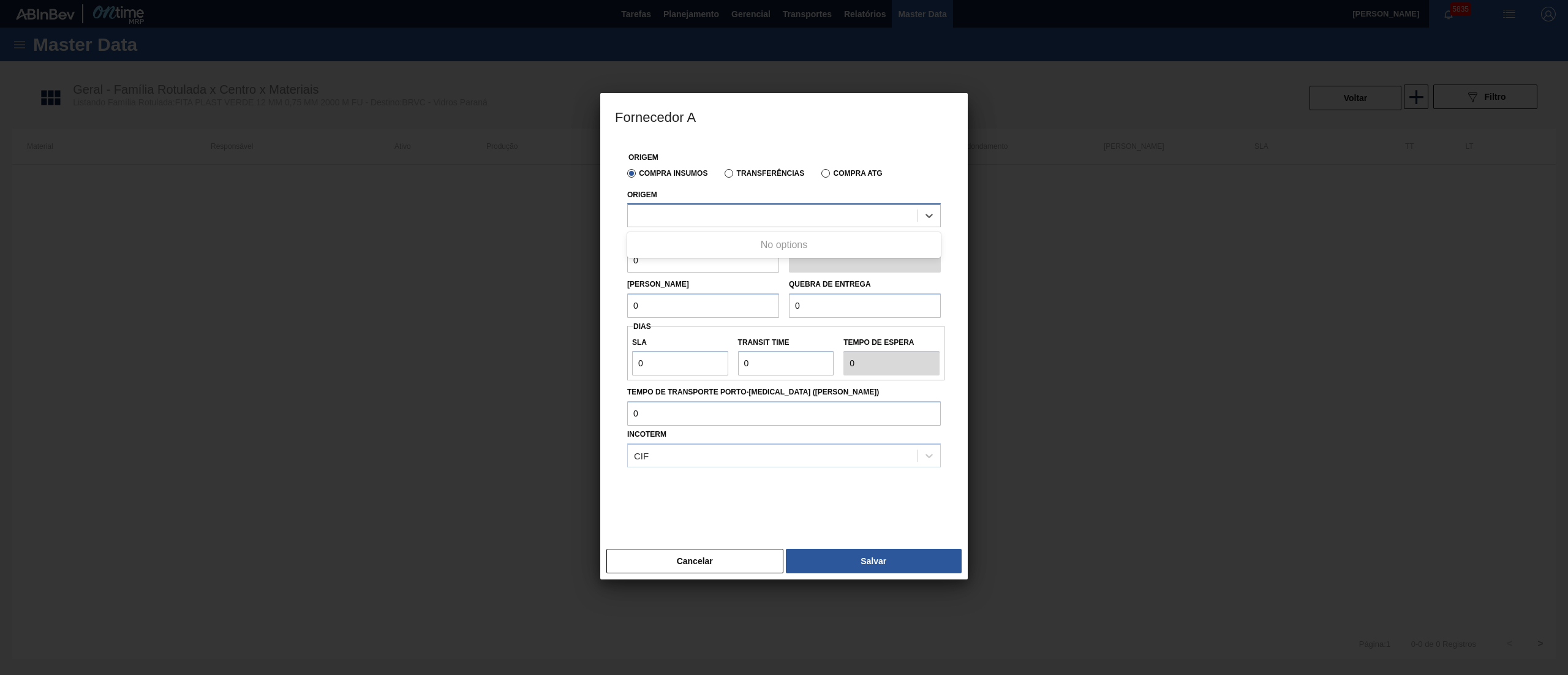
click at [690, 213] on div at bounding box center [772, 216] width 290 height 18
click at [676, 240] on div "291252 - CYKLOP - DIADEMA (SP)" at bounding box center [784, 246] width 313 height 23
drag, startPoint x: 653, startPoint y: 266, endPoint x: 552, endPoint y: 259, distance: 101.2
click at [552, 259] on div "Fornecedor A Origem Compra Insumos Transferências Compra ATG Origem 291252 - CY…" at bounding box center [784, 337] width 1568 height 675
drag, startPoint x: 662, startPoint y: 257, endPoint x: 651, endPoint y: 260, distance: 11.4
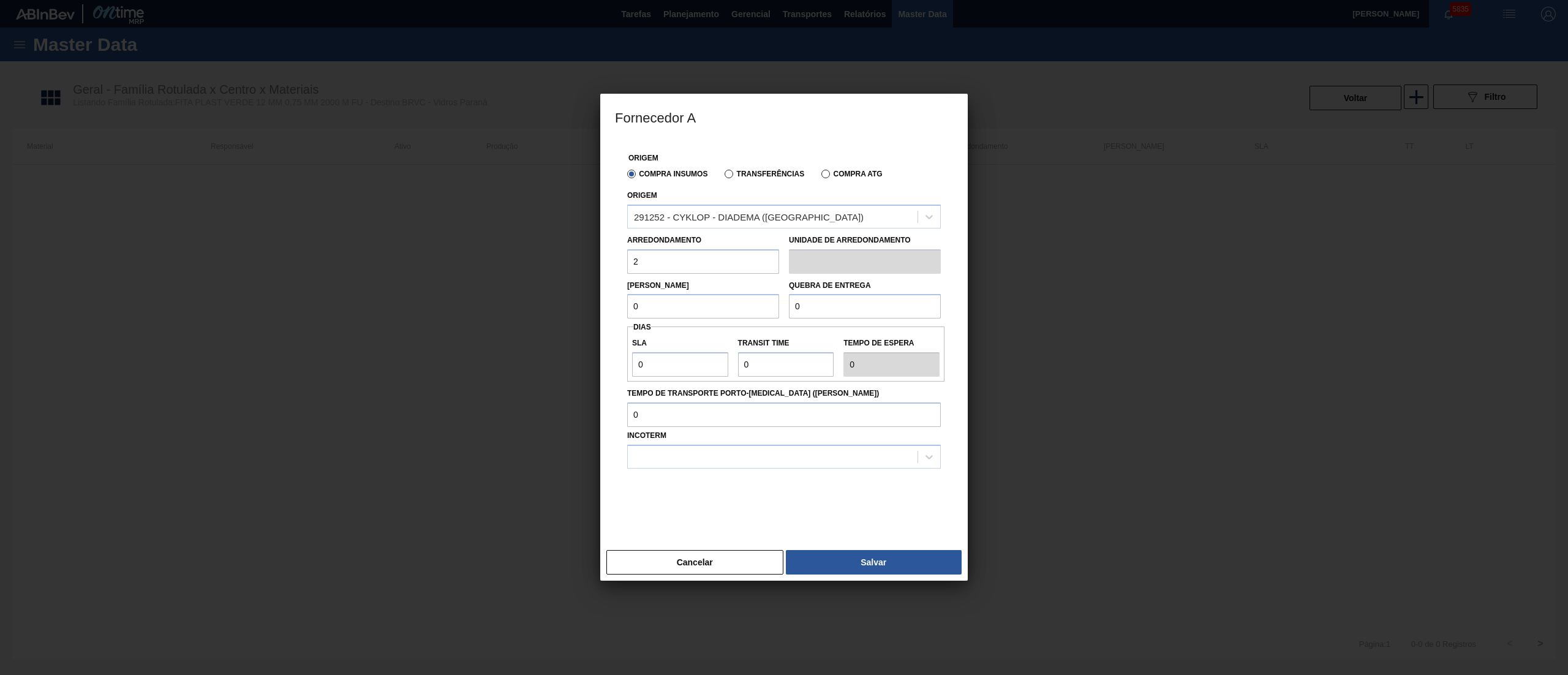
click at [656, 259] on input "2" at bounding box center [704, 261] width 152 height 24
drag, startPoint x: 632, startPoint y: 261, endPoint x: 561, endPoint y: 250, distance: 71.8
click at [561, 250] on div "Fornecedor A Origem Compra Insumos Transferências Compra ATG Origem 291252 - CY…" at bounding box center [784, 337] width 1568 height 675
drag, startPoint x: 674, startPoint y: 309, endPoint x: 533, endPoint y: 310, distance: 141.0
click at [533, 310] on div "Fornecedor A Origem Compra Insumos Transferências Compra ATG Origem 291252 - CY…" at bounding box center [784, 337] width 1568 height 675
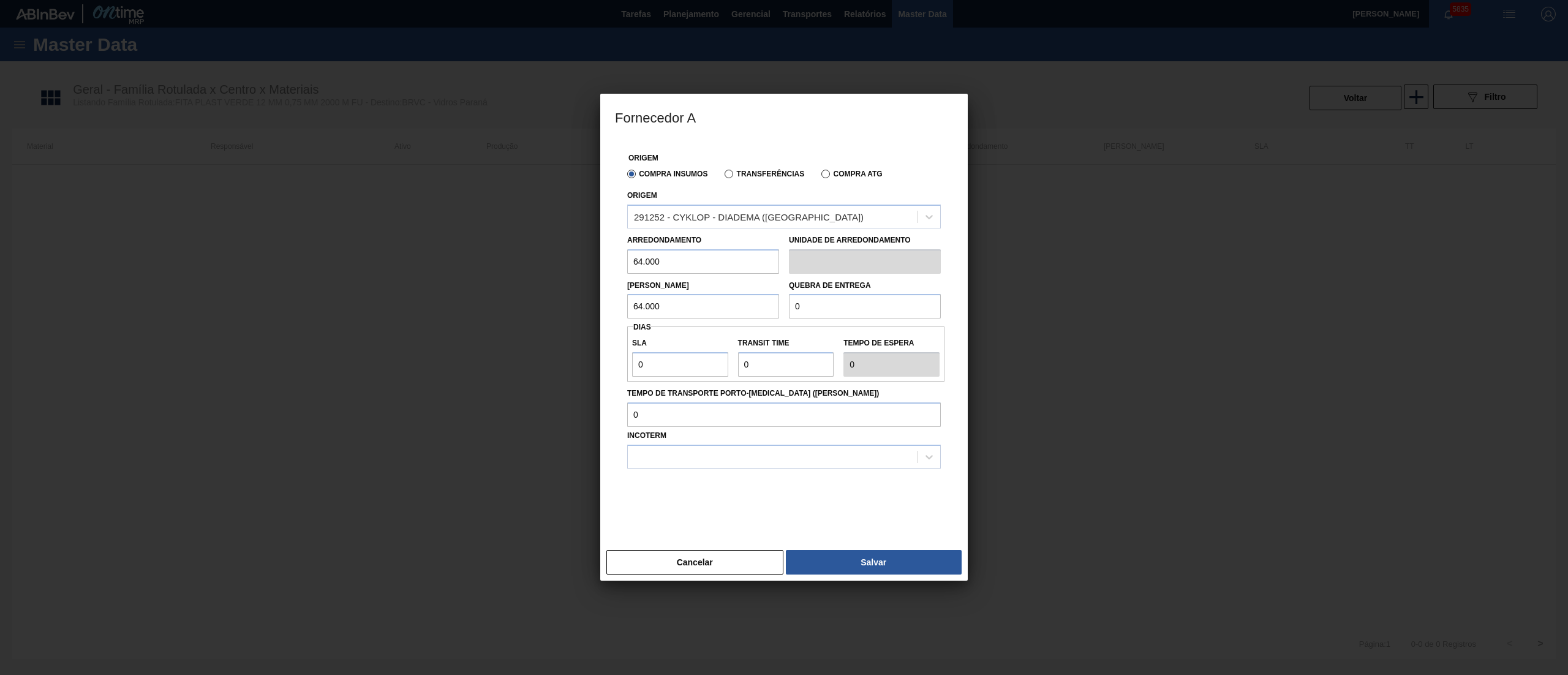
drag, startPoint x: 849, startPoint y: 313, endPoint x: 691, endPoint y: 313, distance: 158.0
click at [691, 313] on div "Lote Mínimo 64.000 Quebra de entrega 0" at bounding box center [784, 296] width 324 height 45
drag, startPoint x: 676, startPoint y: 375, endPoint x: 639, endPoint y: 356, distance: 41.6
click at [639, 356] on input "0" at bounding box center [680, 364] width 96 height 24
drag, startPoint x: 662, startPoint y: 367, endPoint x: 606, endPoint y: 360, distance: 56.4
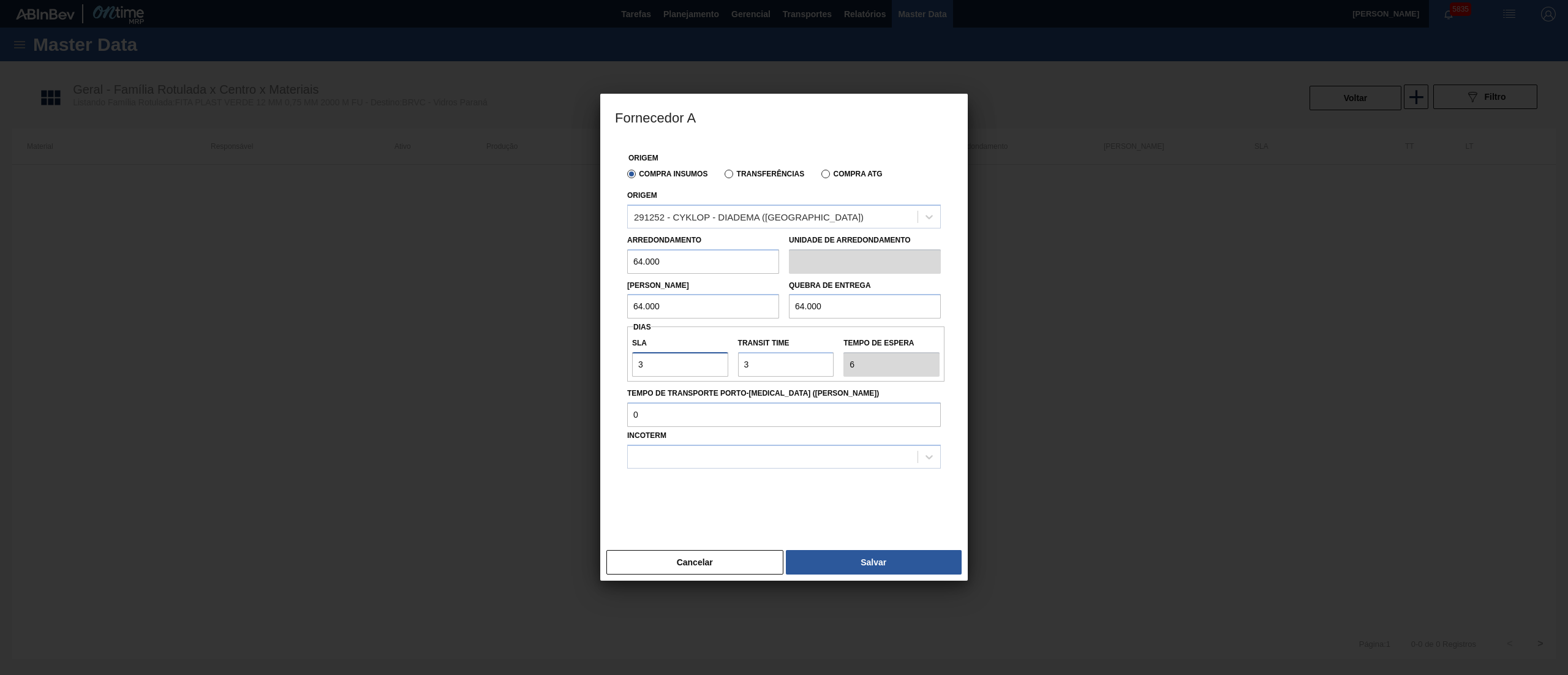
click at [606, 360] on div "Origem Compra Insumos Transferências Compra ATG Origem 291252 - CYKLOP - DIADEM…" at bounding box center [784, 342] width 367 height 405
click at [669, 457] on div at bounding box center [772, 457] width 290 height 18
click at [650, 504] on div "FOB" at bounding box center [784, 510] width 313 height 23
click at [816, 563] on button "Salvar" at bounding box center [874, 562] width 176 height 24
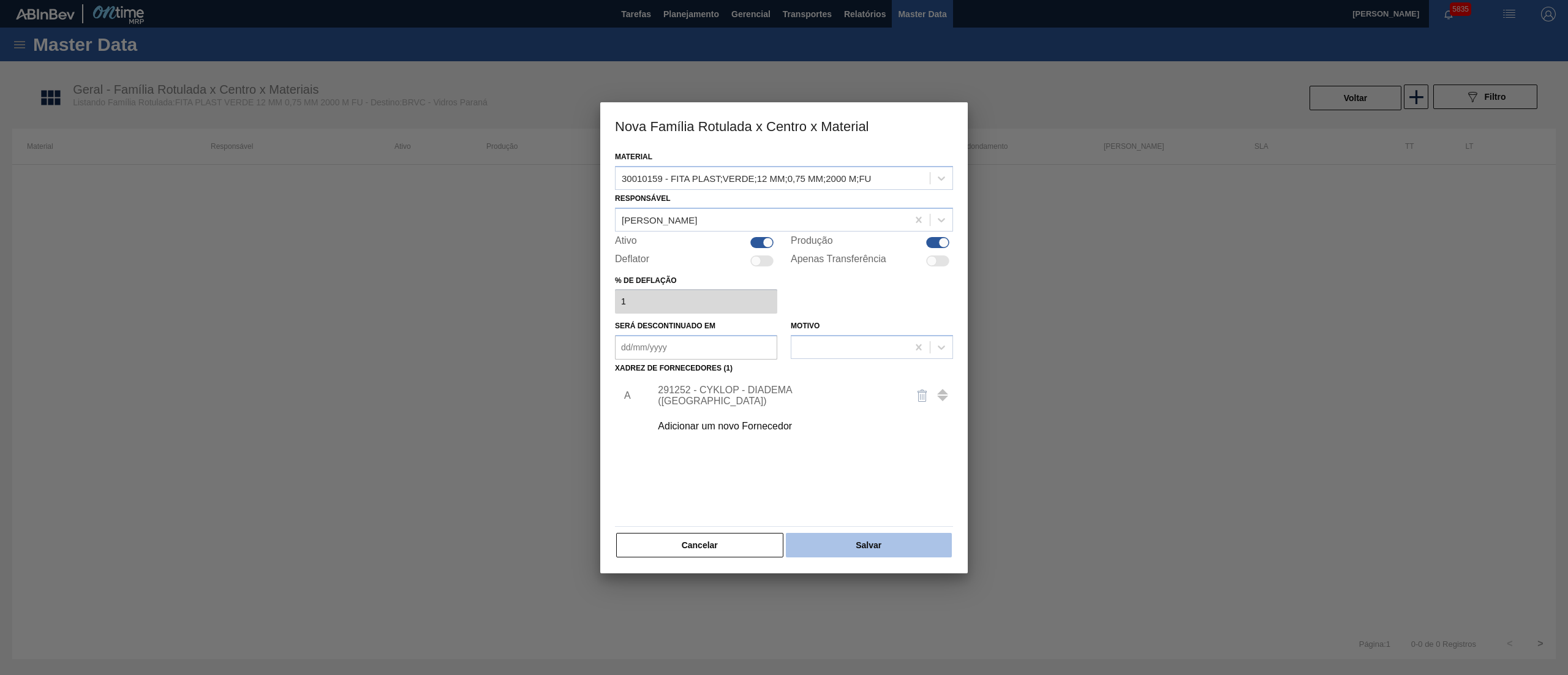
click at [819, 553] on button "Salvar" at bounding box center [869, 545] width 166 height 24
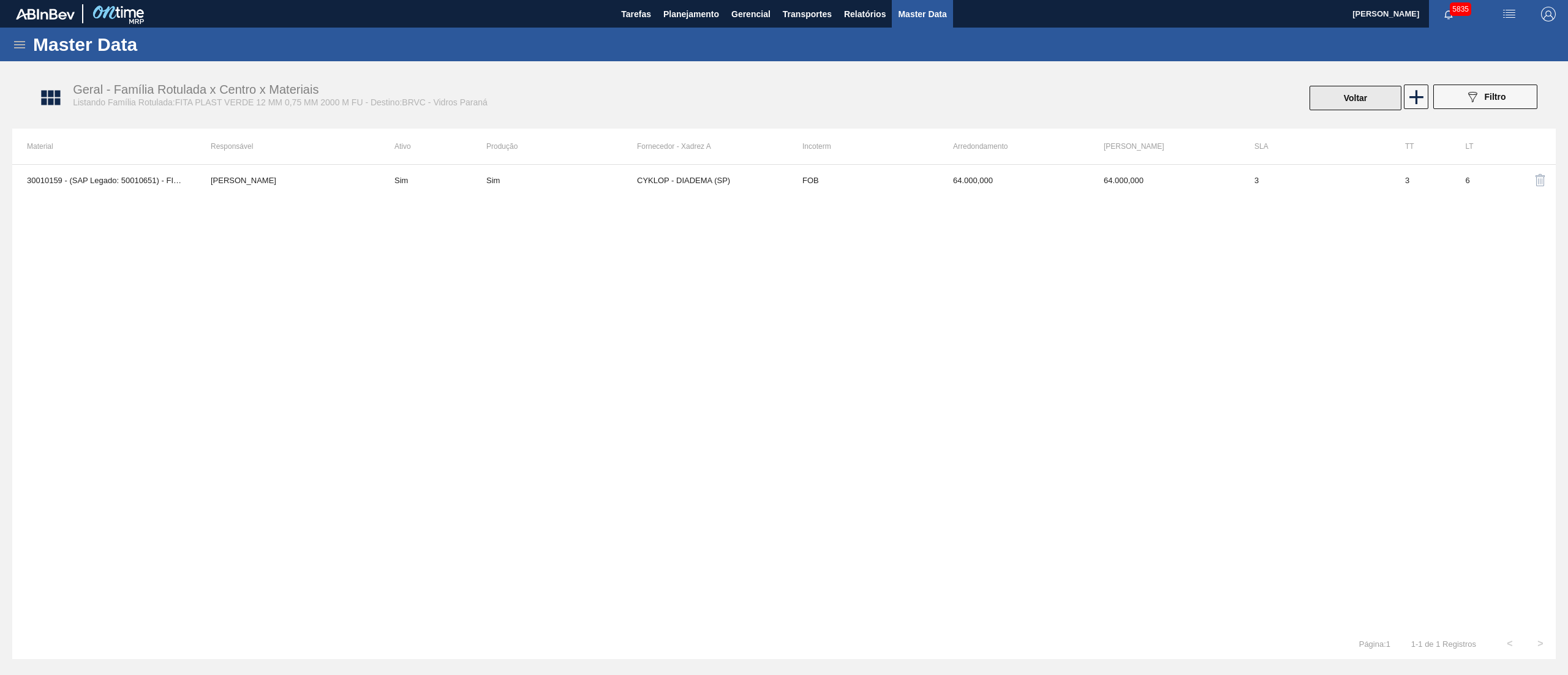
click at [1350, 102] on button "Voltar" at bounding box center [1356, 97] width 92 height 24
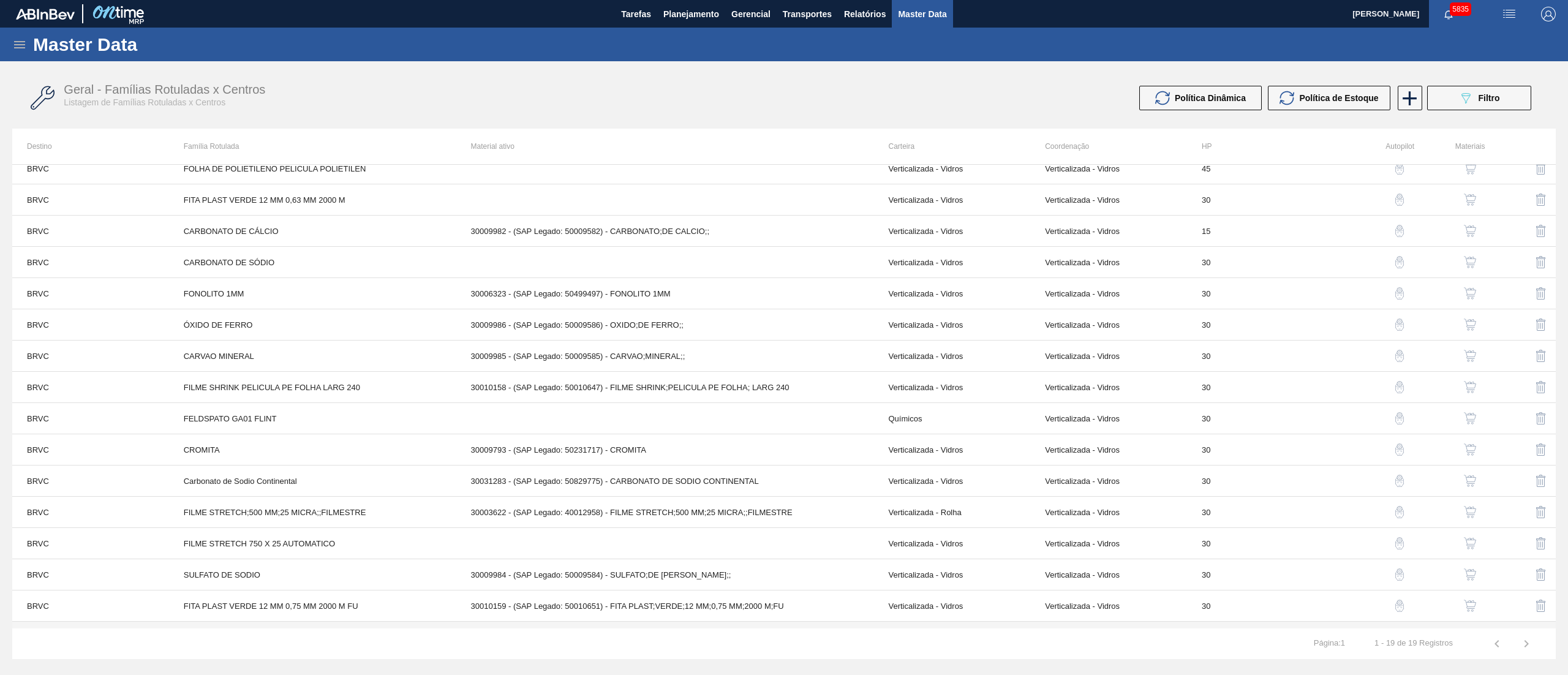
scroll to position [133, 0]
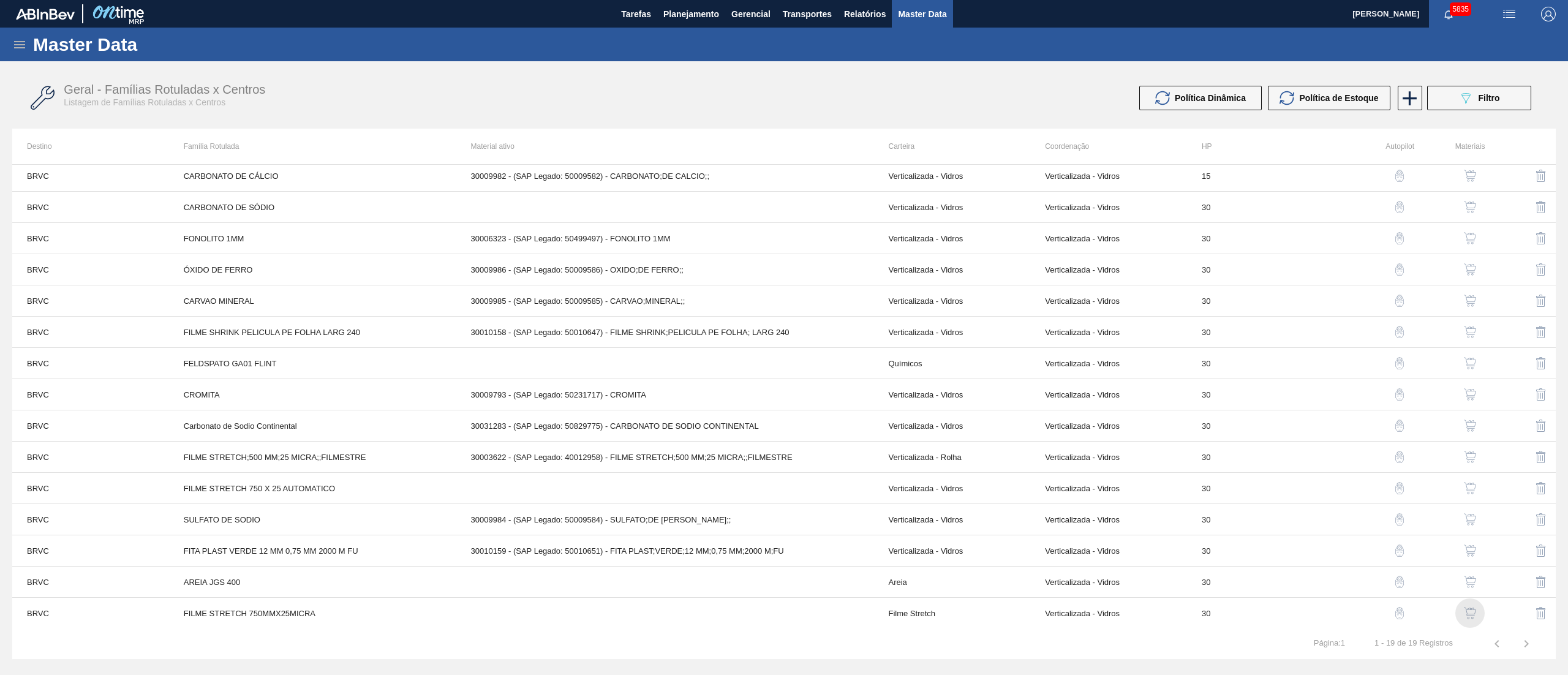
click at [1468, 610] on img "button" at bounding box center [1470, 613] width 13 height 13
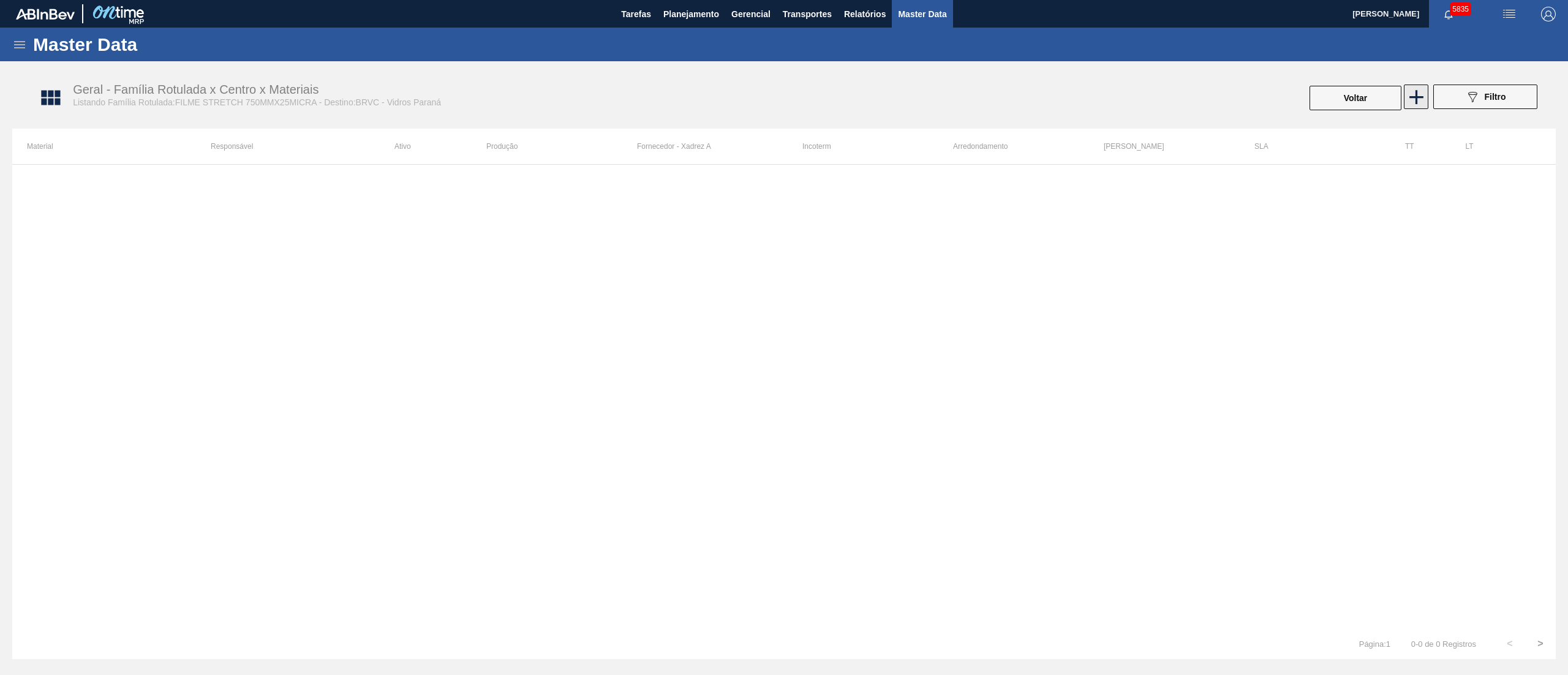
click at [1414, 97] on icon at bounding box center [1416, 97] width 14 height 14
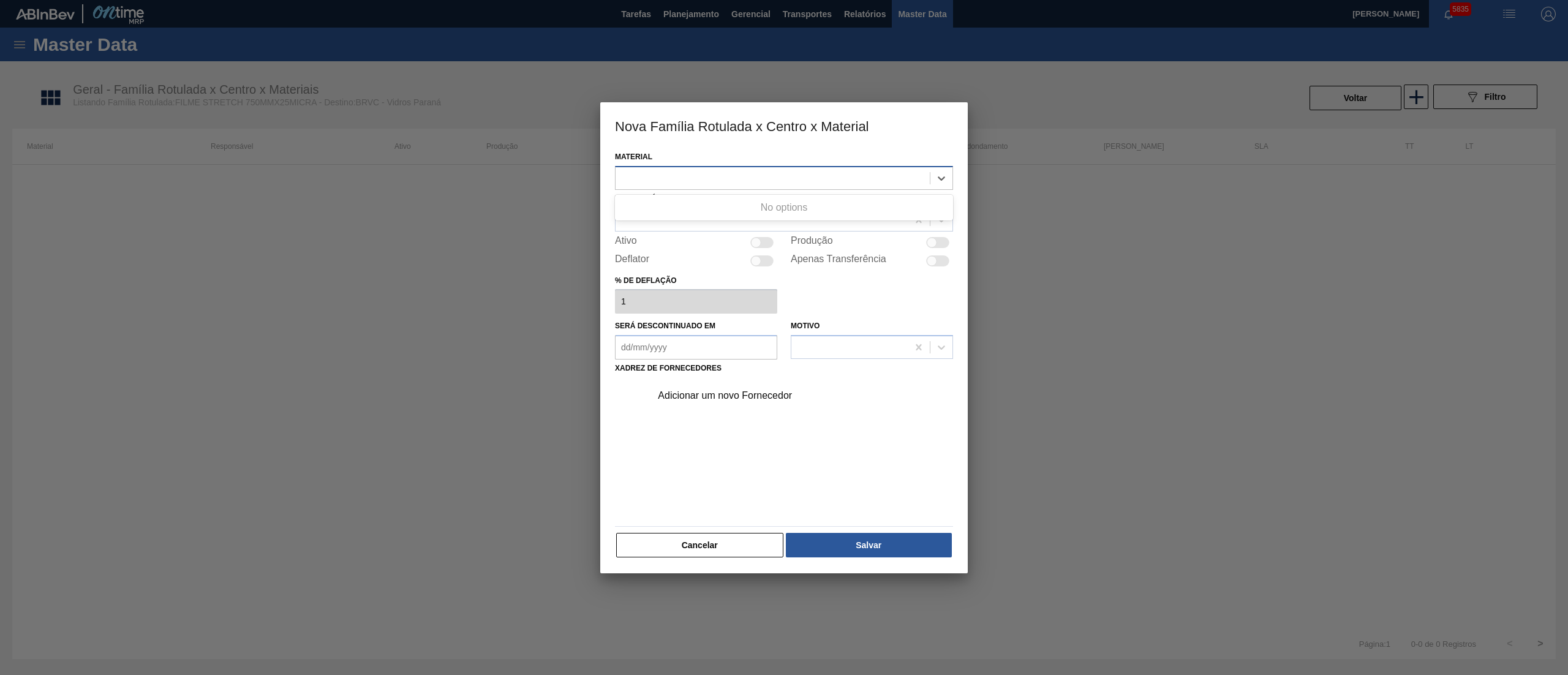
click at [696, 176] on div at bounding box center [773, 178] width 314 height 18
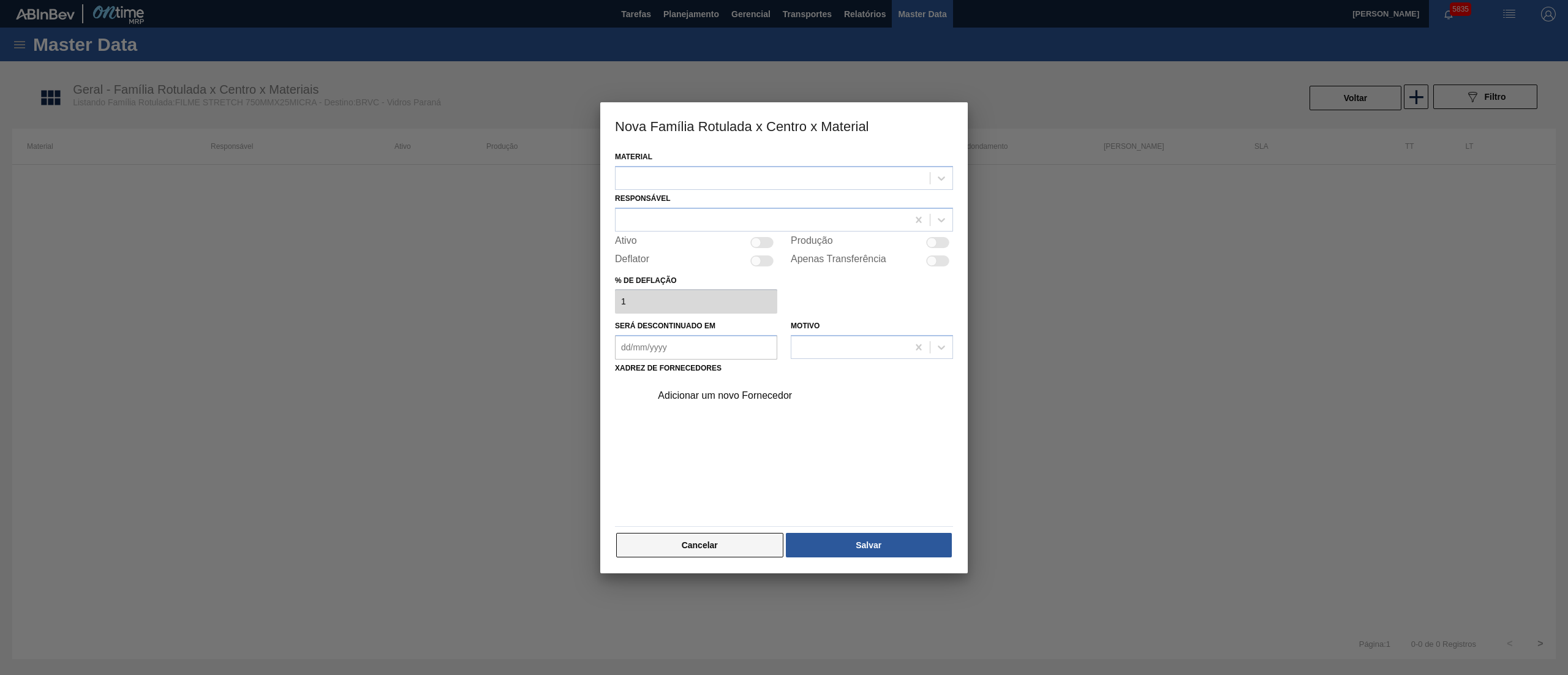
click at [679, 543] on button "Cancelar" at bounding box center [700, 545] width 167 height 24
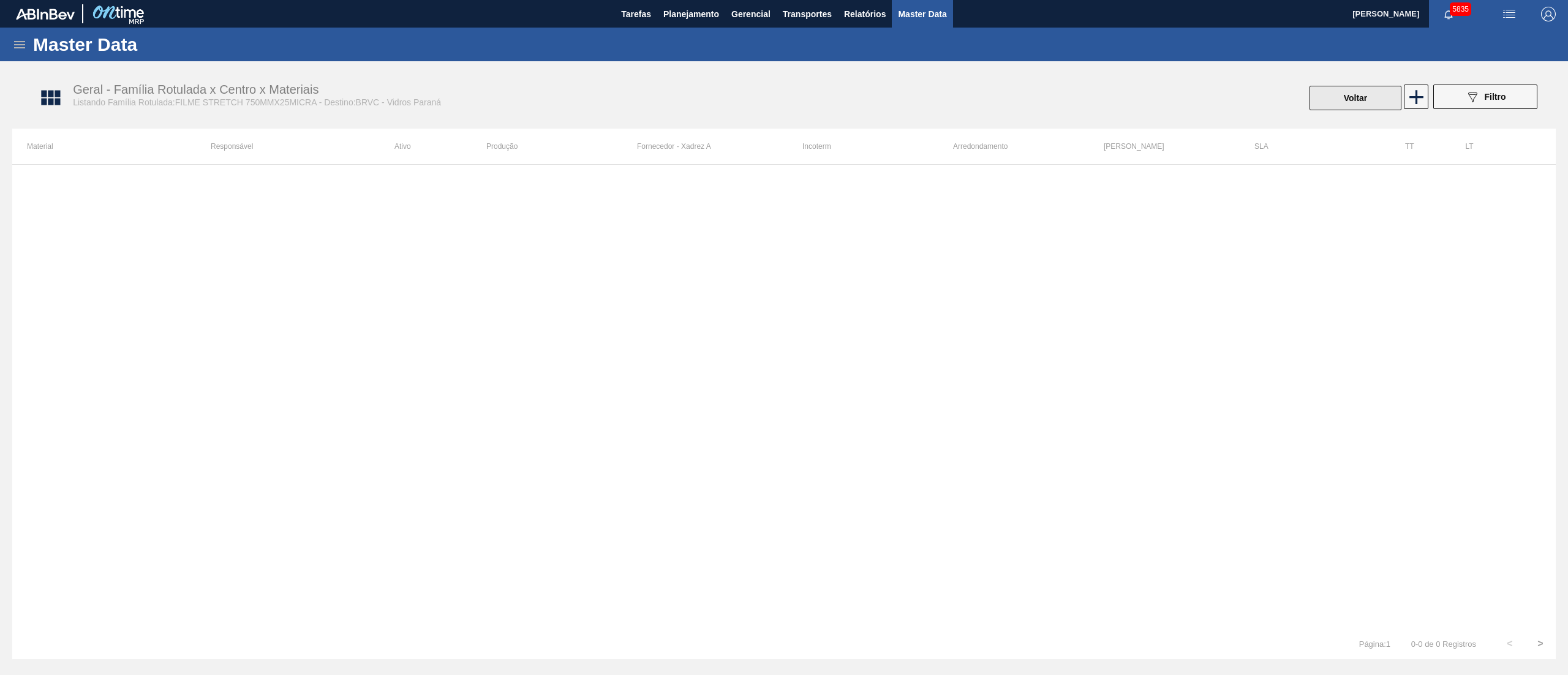
click at [1339, 95] on button "Voltar" at bounding box center [1356, 97] width 92 height 24
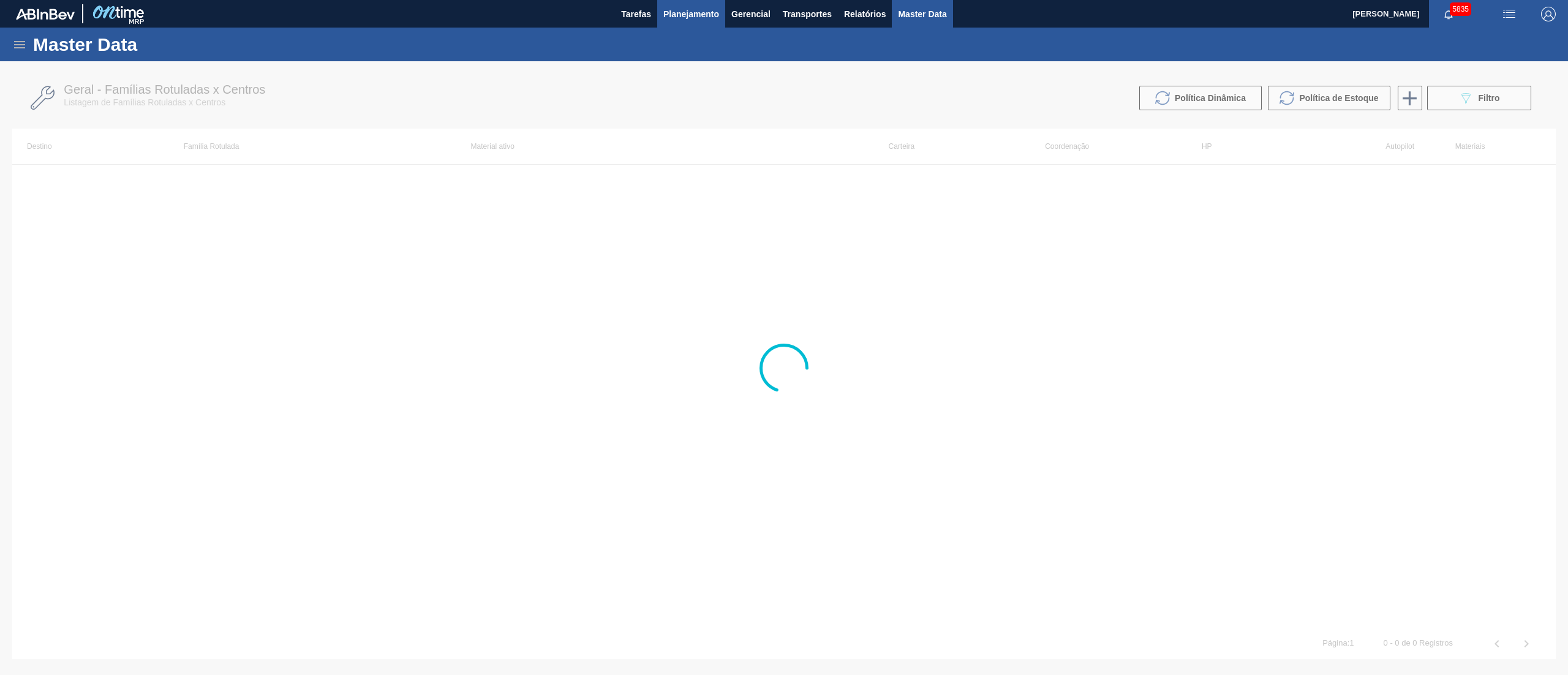
click at [667, 24] on button "Planejamento" at bounding box center [691, 13] width 68 height 27
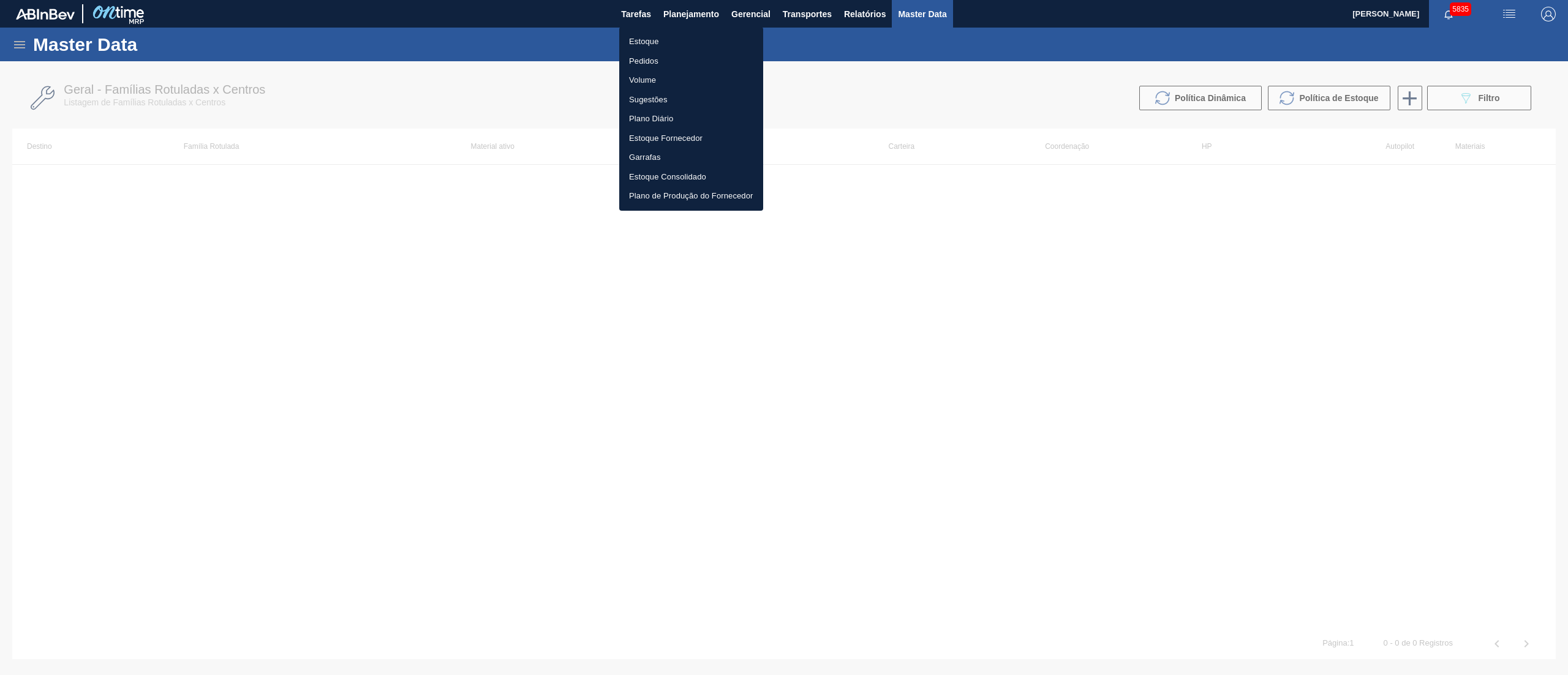
click at [628, 49] on li "Estoque" at bounding box center [691, 41] width 144 height 20
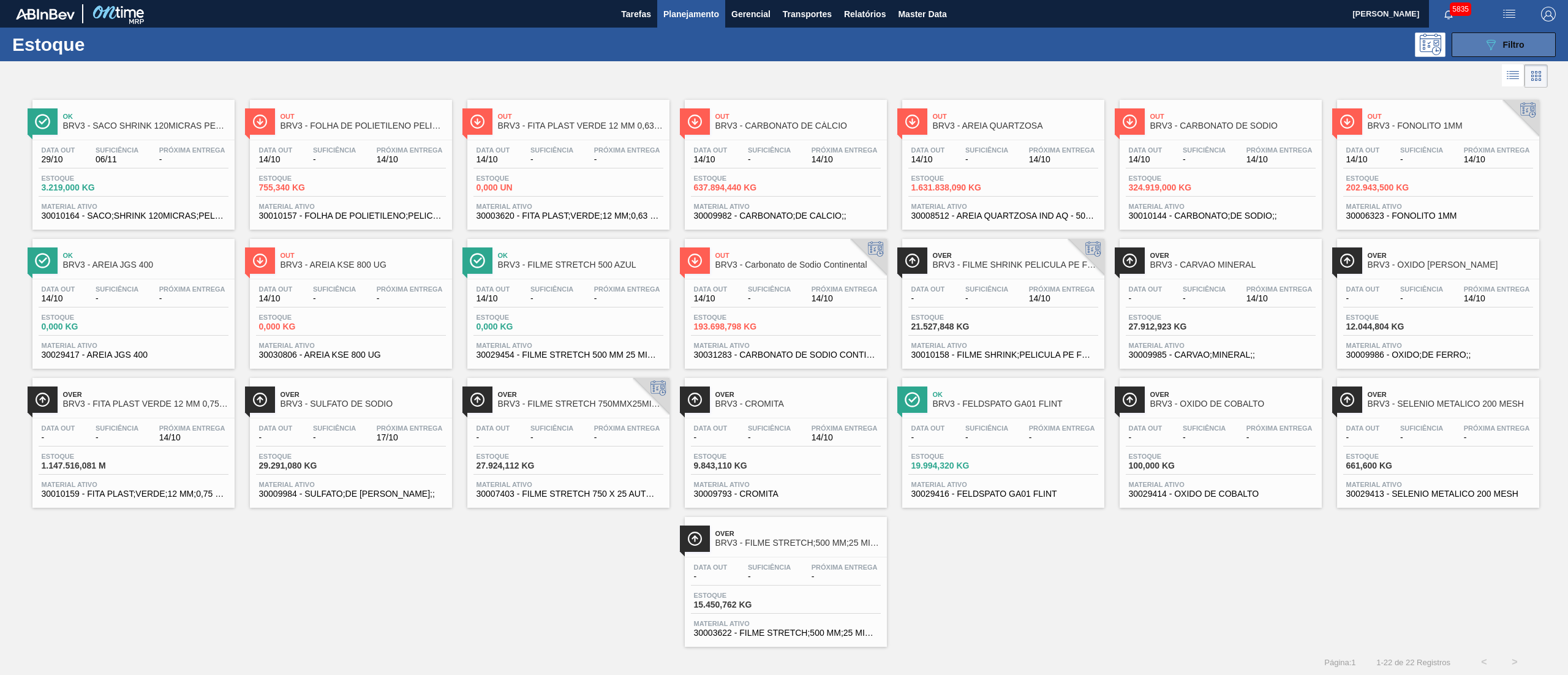
click at [1488, 38] on icon "089F7B8B-B2A5-4AFE-B5C0-19BA573D28AC" at bounding box center [1491, 45] width 15 height 15
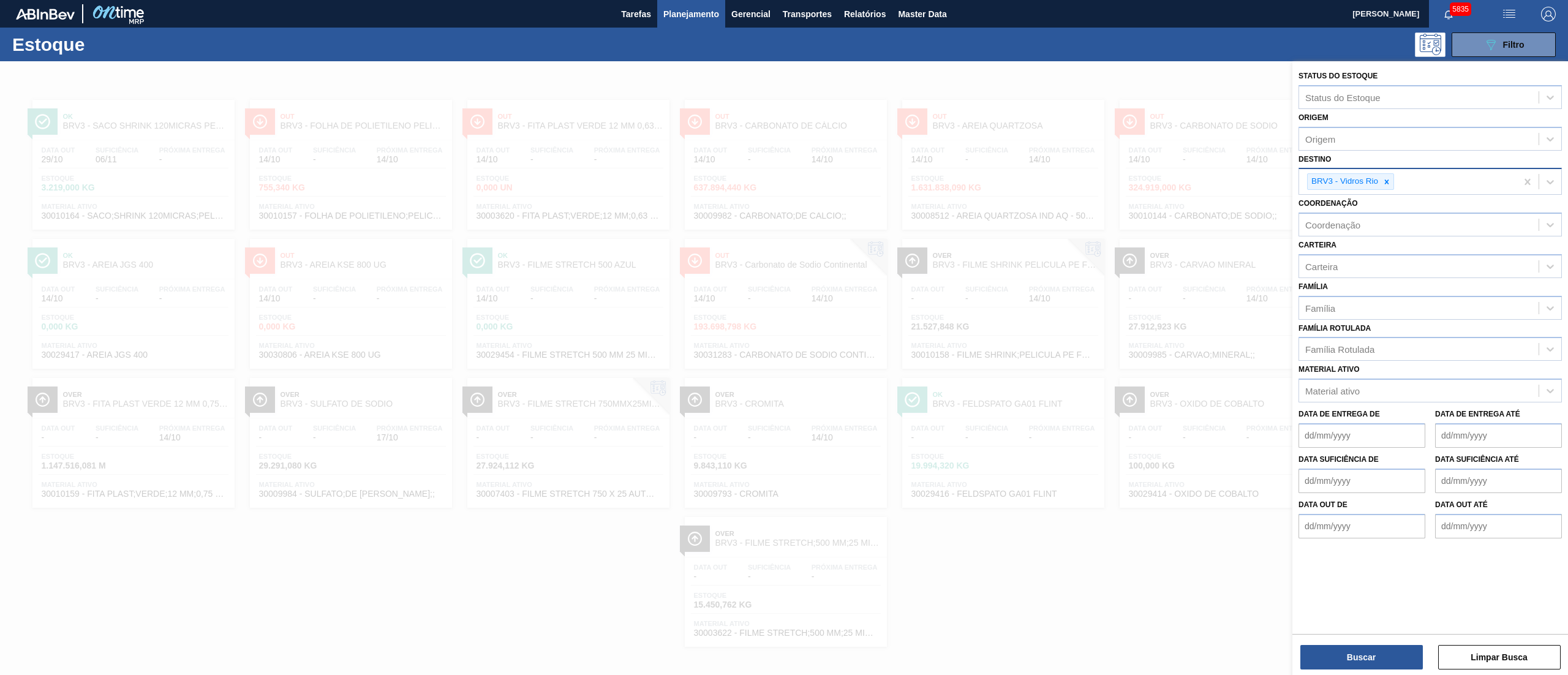
click at [1395, 184] on div "BRV3 - Vidros Rio" at bounding box center [1408, 181] width 218 height 25
click at [1392, 184] on div at bounding box center [1387, 181] width 13 height 15
click at [1398, 208] on div "BRVC - Vidros Paraná" at bounding box center [1430, 210] width 263 height 23
click at [1360, 631] on div "Status do Estoque Status do Estoque Origem Origem Destino BRVC - Vidros Paraná …" at bounding box center [1431, 346] width 276 height 570
drag, startPoint x: 1362, startPoint y: 643, endPoint x: 1356, endPoint y: 631, distance: 13.4
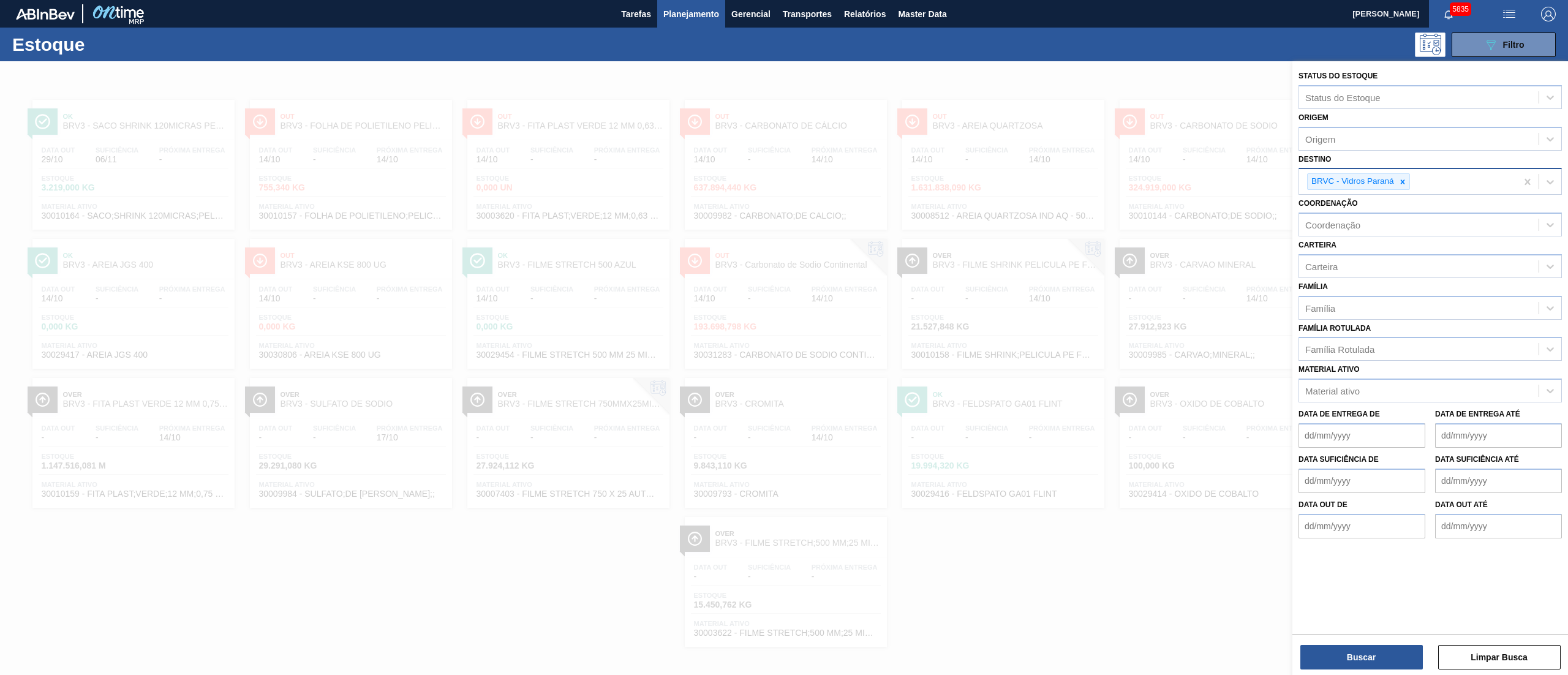
click at [1359, 644] on div "Buscar Limpar Busca" at bounding box center [1431, 651] width 276 height 35
click at [1356, 664] on button "Buscar" at bounding box center [1361, 657] width 122 height 24
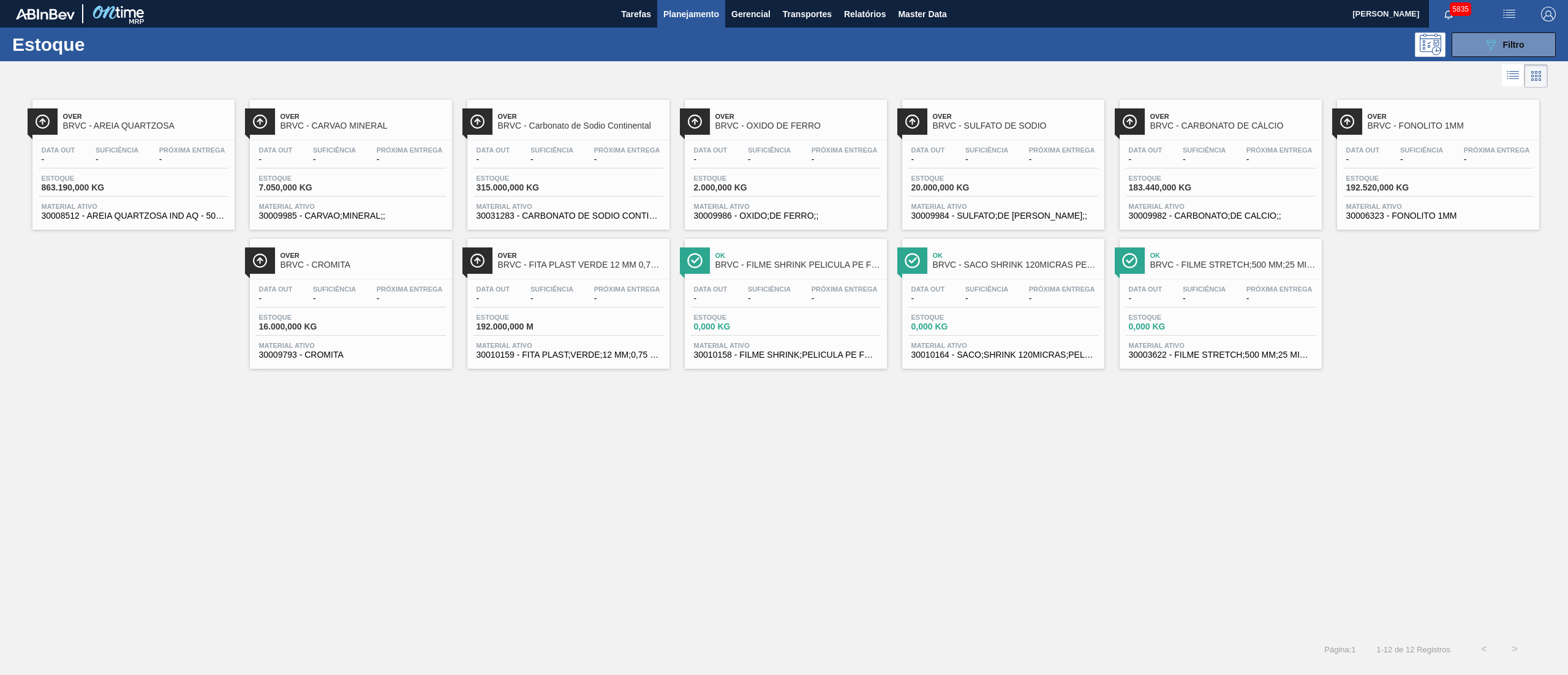
click at [148, 167] on div "Data out - Suficiência - Próxima Entrega -" at bounding box center [133, 158] width 190 height 22
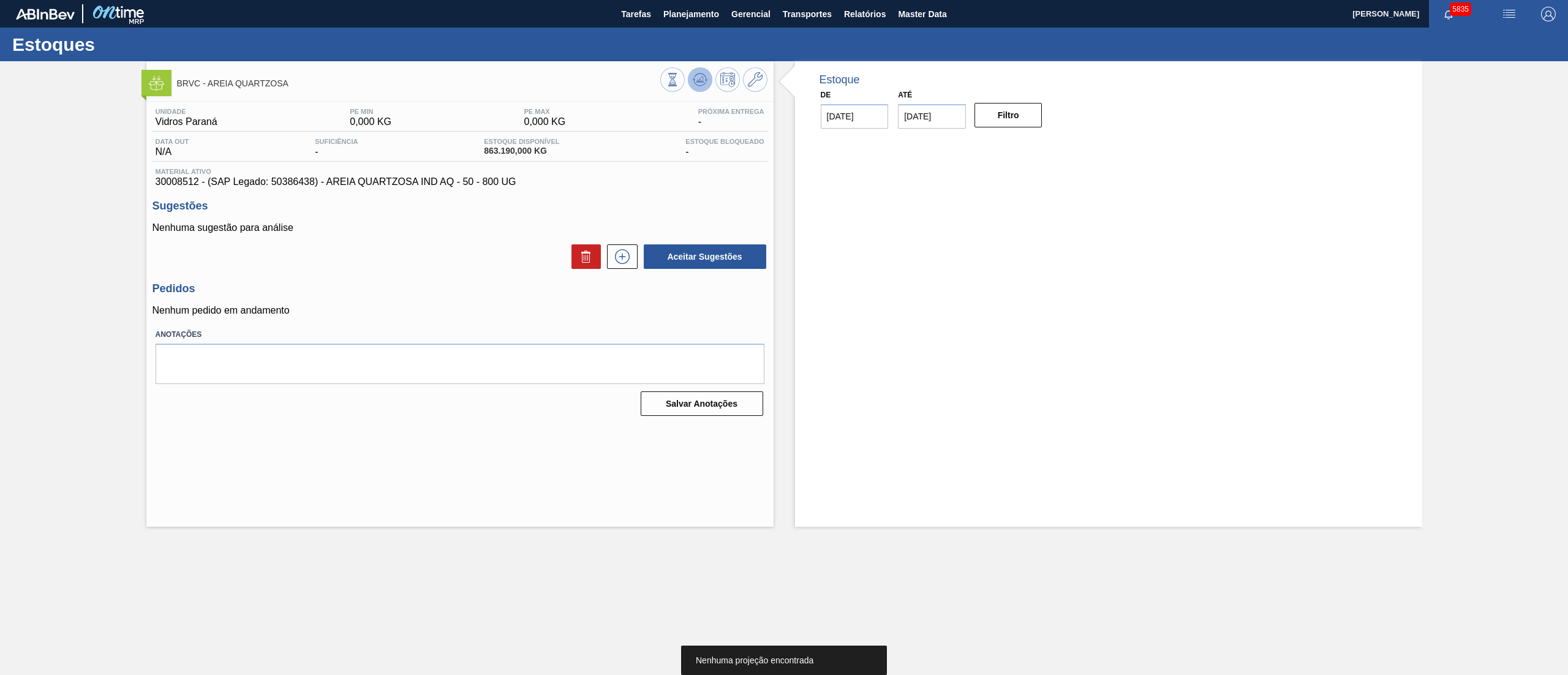
click at [696, 81] on icon at bounding box center [700, 80] width 15 height 15
click at [687, 35] on div "Estoques" at bounding box center [784, 44] width 1568 height 34
click at [689, 17] on span "Planejamento" at bounding box center [692, 14] width 56 height 15
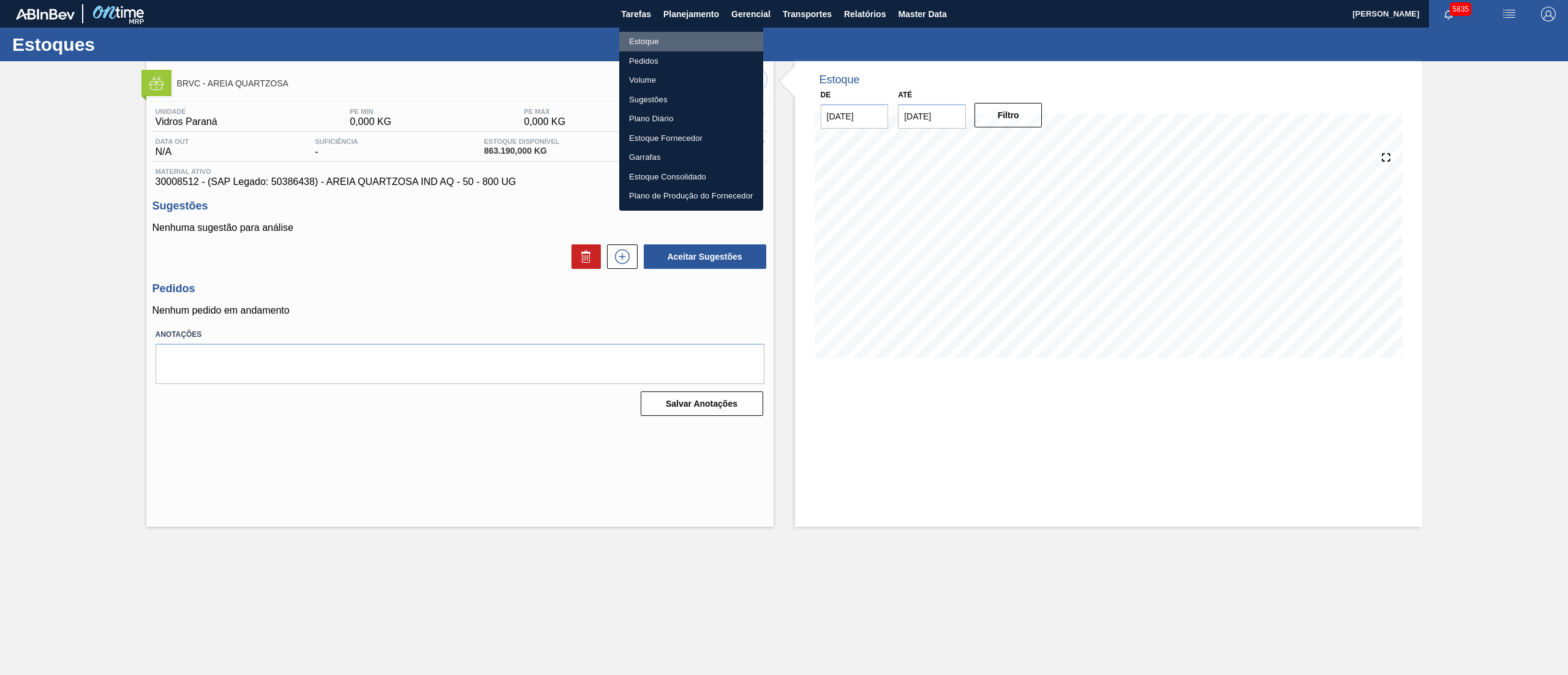
click at [650, 39] on li "Estoque" at bounding box center [691, 41] width 144 height 20
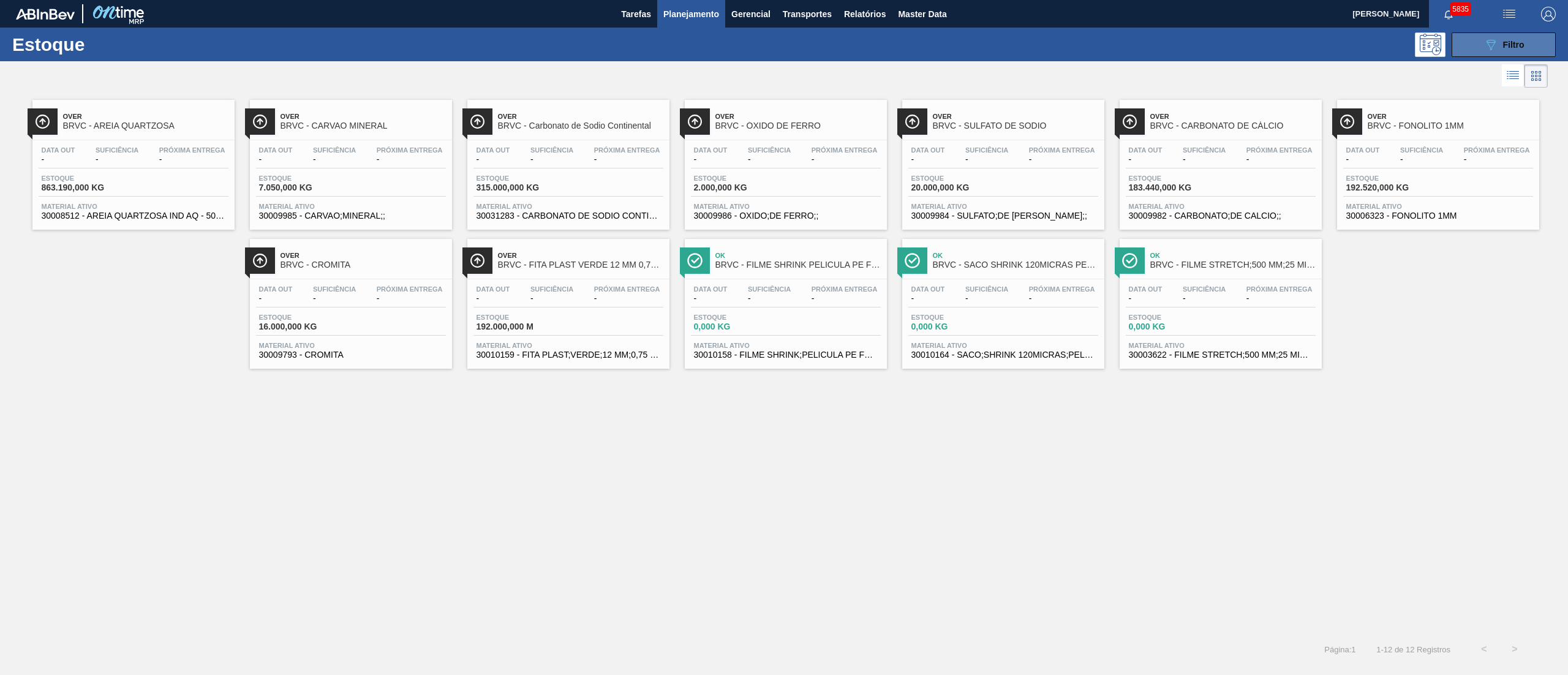
click at [1484, 38] on icon "089F7B8B-B2A5-4AFE-B5C0-19BA573D28AC" at bounding box center [1491, 45] width 15 height 15
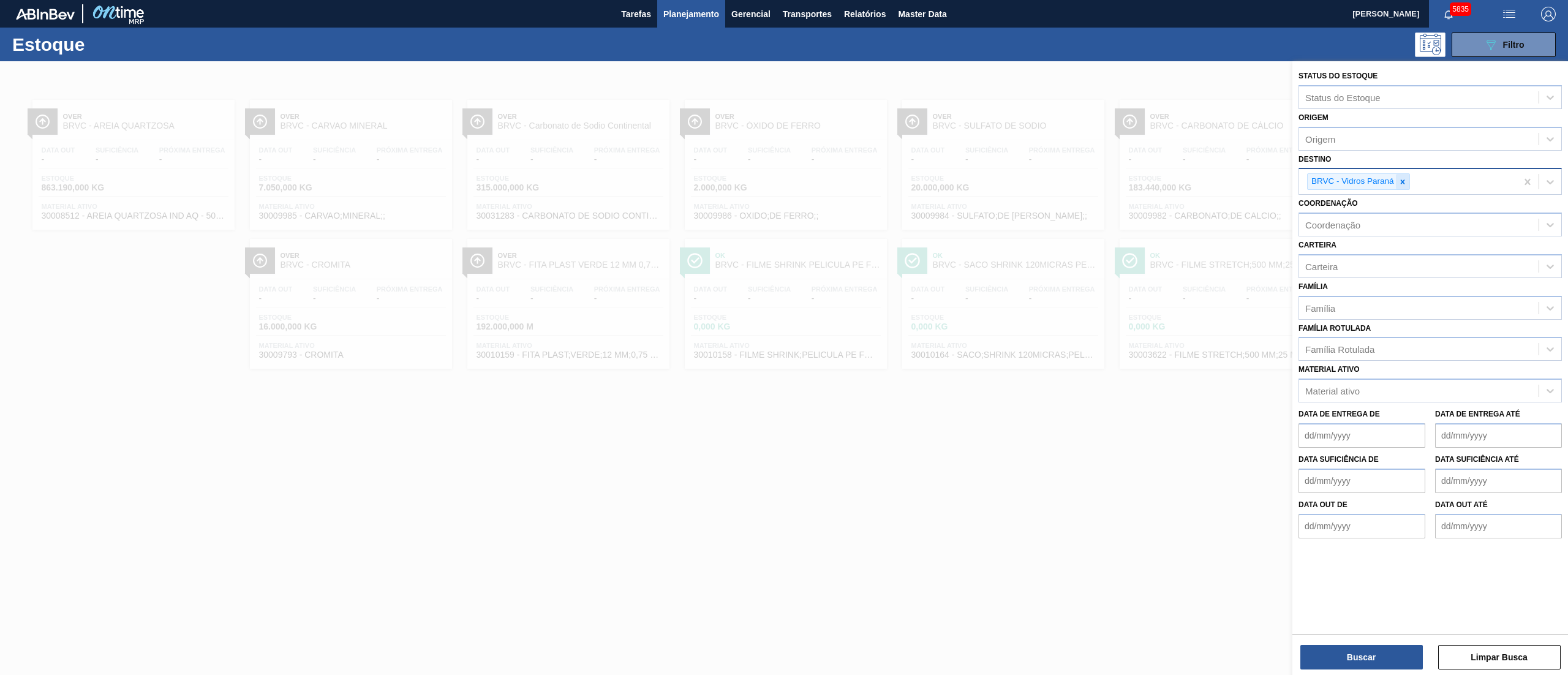
click at [1402, 179] on icon at bounding box center [1403, 182] width 9 height 9
drag, startPoint x: 1351, startPoint y: 208, endPoint x: 1367, endPoint y: 308, distance: 101.3
click at [1351, 210] on div "BRVB - Rótulos" at bounding box center [1430, 210] width 263 height 23
click at [1351, 650] on button "Buscar" at bounding box center [1361, 657] width 122 height 24
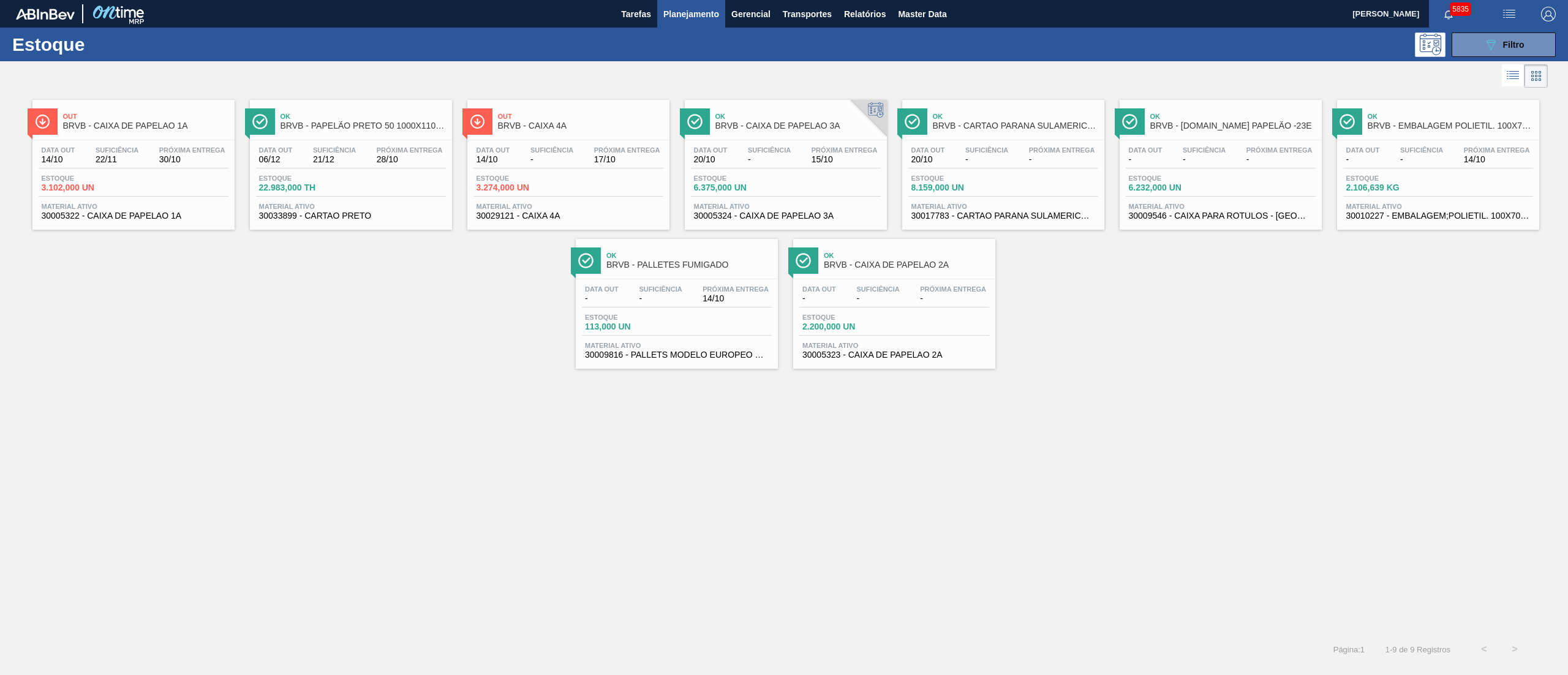
drag, startPoint x: 515, startPoint y: 193, endPoint x: 656, endPoint y: 198, distance: 141.1
drag, startPoint x: 942, startPoint y: 168, endPoint x: 1024, endPoint y: 176, distance: 82.4
drag, startPoint x: 1160, startPoint y: 176, endPoint x: 1168, endPoint y: 176, distance: 8.0
drag, startPoint x: 1429, startPoint y: 172, endPoint x: 1416, endPoint y: 172, distance: 13.0
drag, startPoint x: 724, startPoint y: 308, endPoint x: 866, endPoint y: 308, distance: 142.0
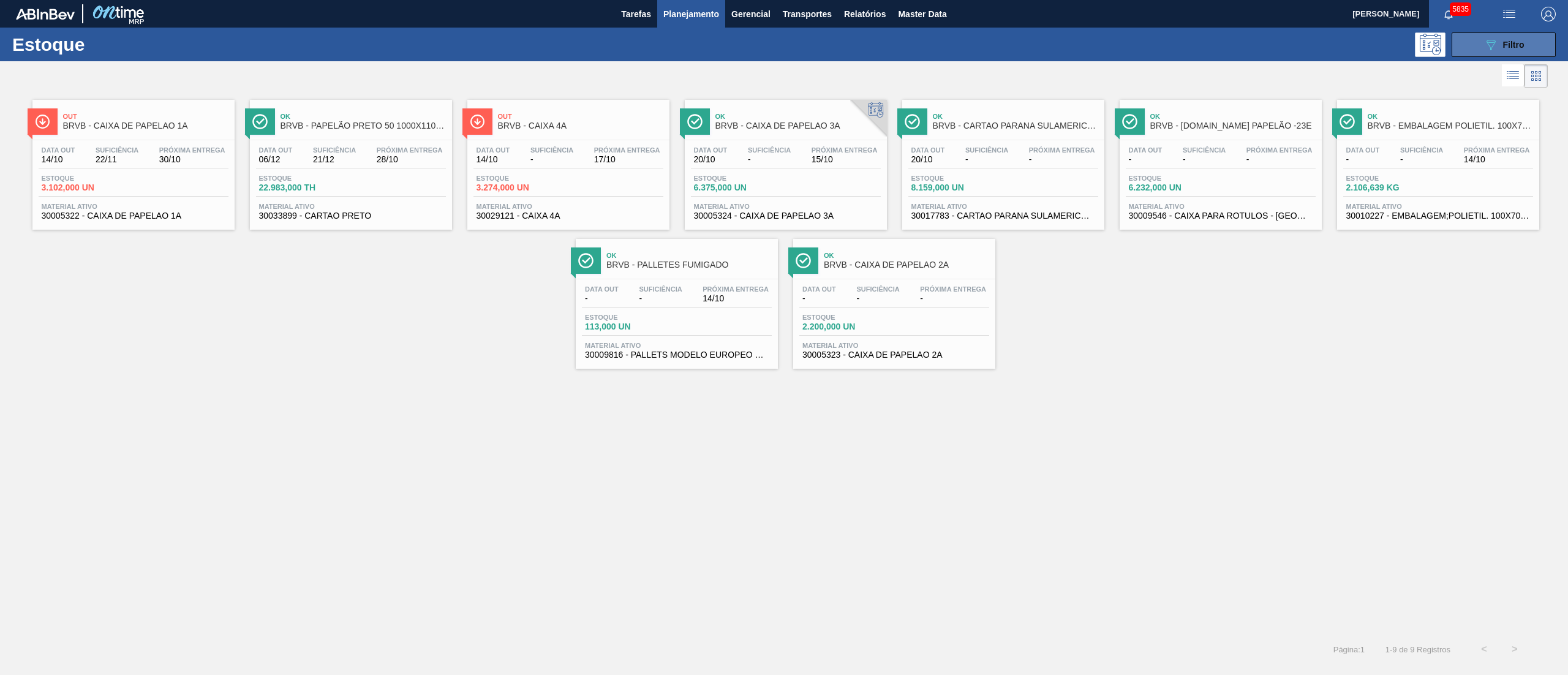
click at [1485, 39] on icon "089F7B8B-B2A5-4AFE-B5C0-19BA573D28AC" at bounding box center [1491, 45] width 15 height 15
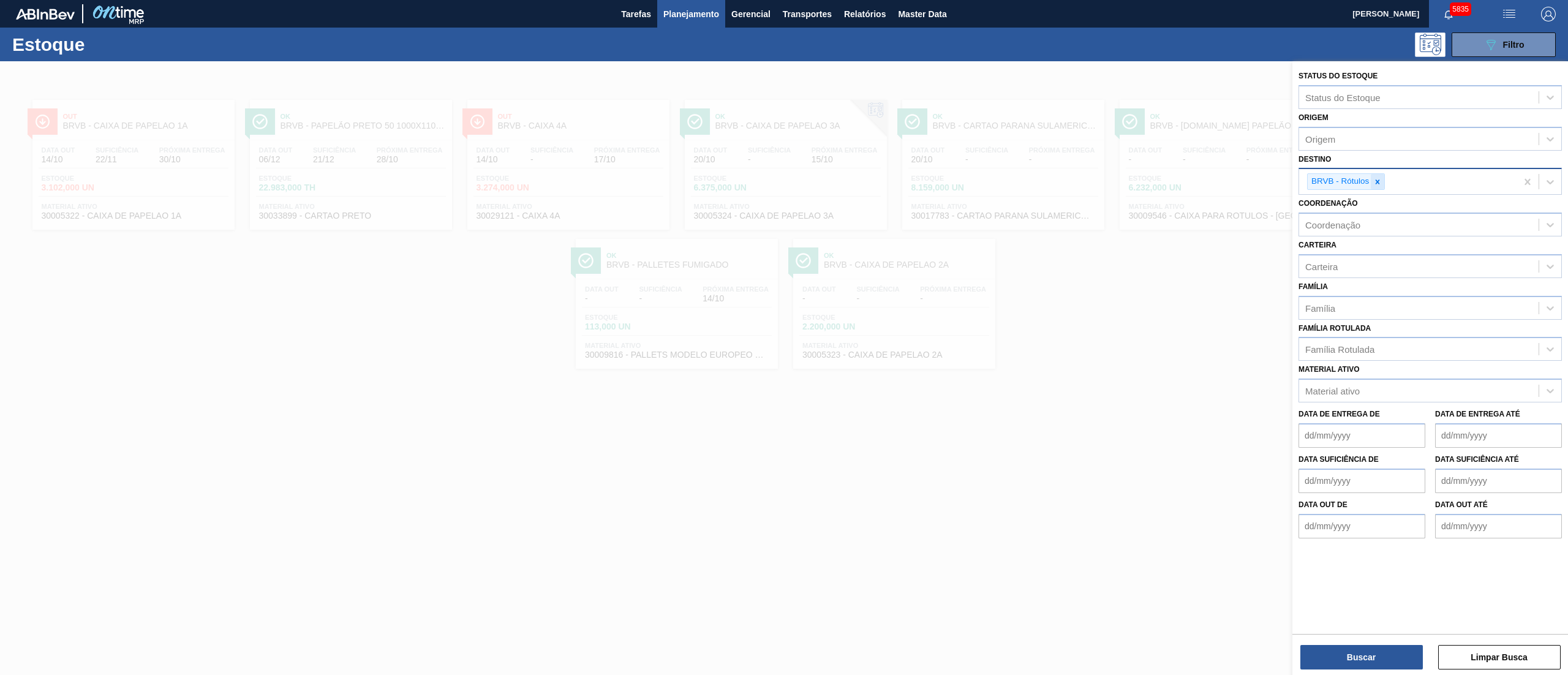
click at [1383, 187] on div at bounding box center [1378, 181] width 13 height 15
drag, startPoint x: 1378, startPoint y: 195, endPoint x: 1373, endPoint y: 204, distance: 10.3
click at [1373, 204] on div "BRV3 - Vidros Rio" at bounding box center [1430, 210] width 263 height 27
click at [1373, 204] on div "BRV3 - Vidros Rio" at bounding box center [1430, 210] width 263 height 23
click at [1337, 653] on button "Buscar" at bounding box center [1361, 657] width 122 height 24
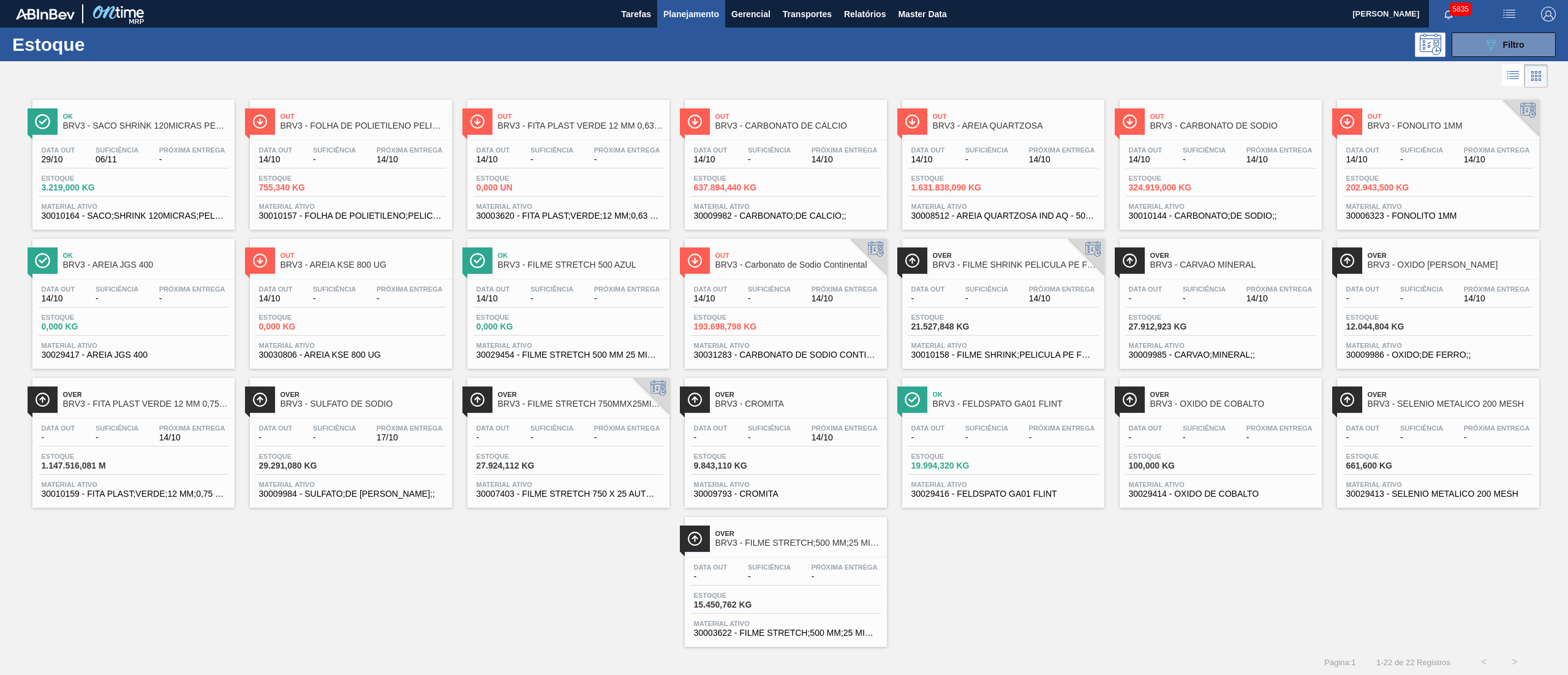
click at [771, 460] on span "Estoque" at bounding box center [737, 457] width 86 height 7
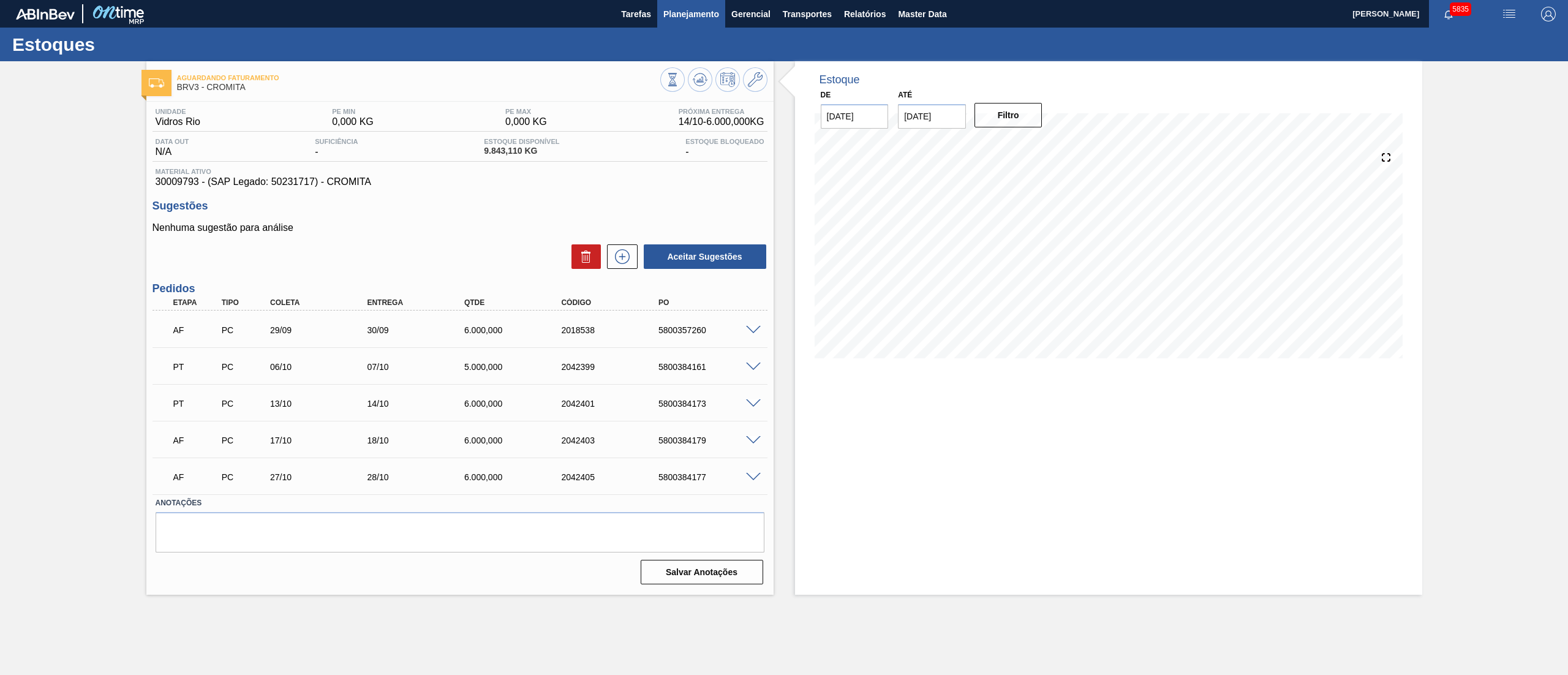
click at [694, 13] on span "Planejamento" at bounding box center [692, 14] width 56 height 15
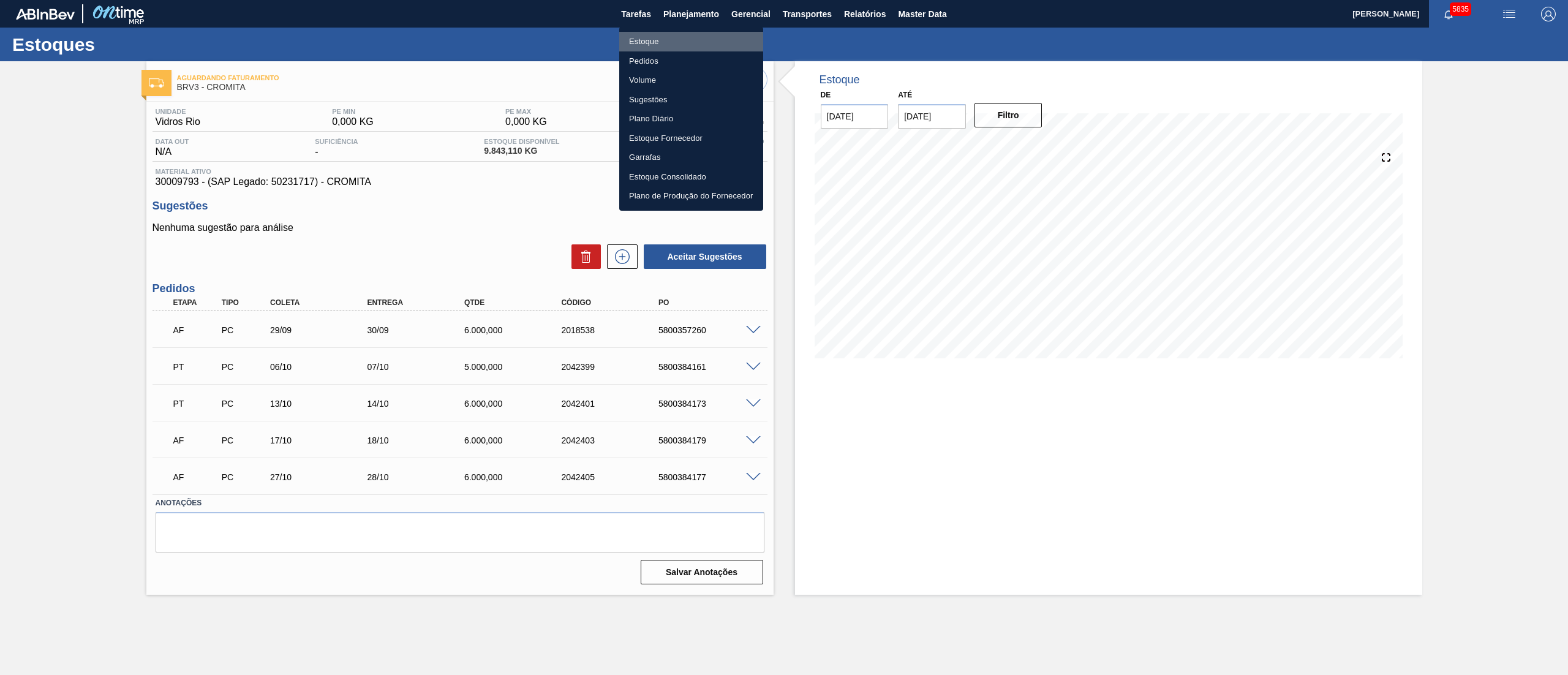
click at [678, 44] on li "Estoque" at bounding box center [691, 41] width 144 height 20
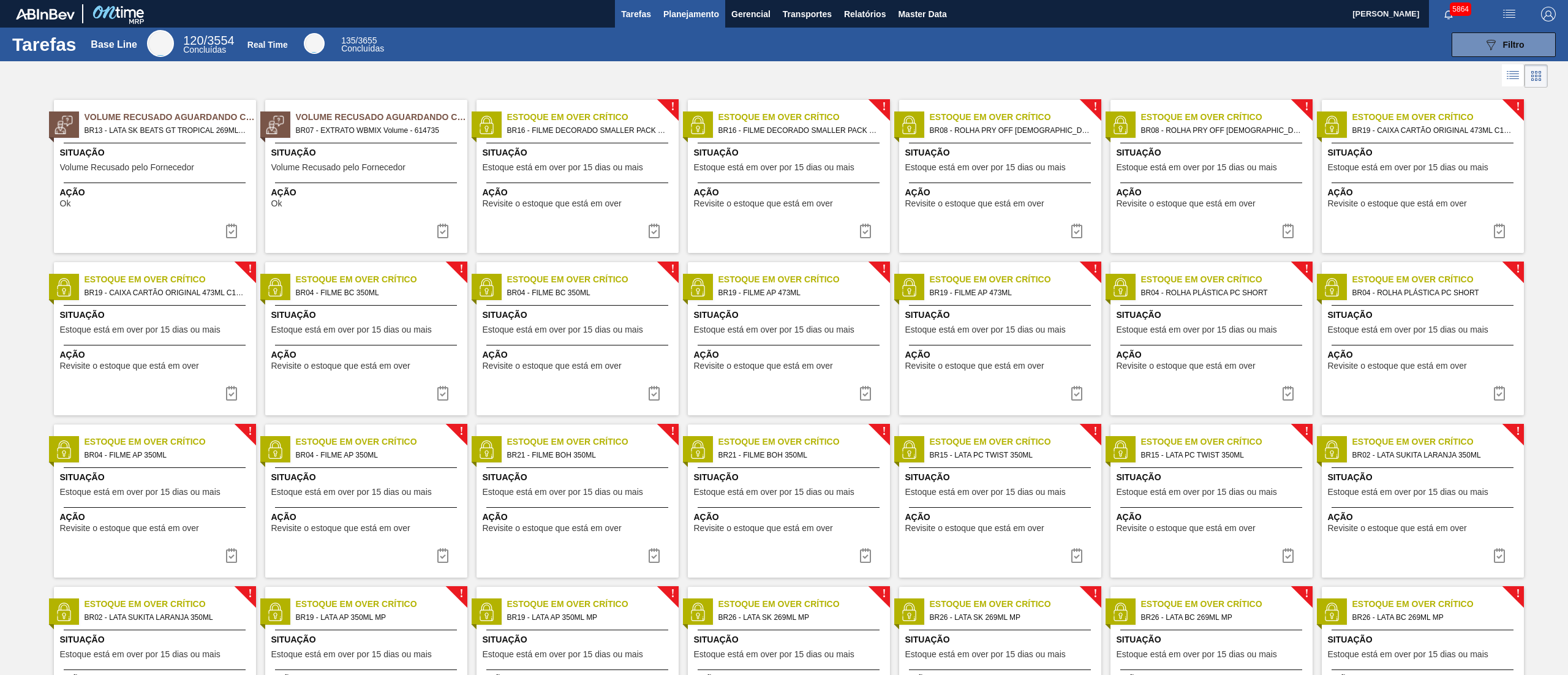
click at [692, 13] on span "Planejamento" at bounding box center [692, 14] width 56 height 15
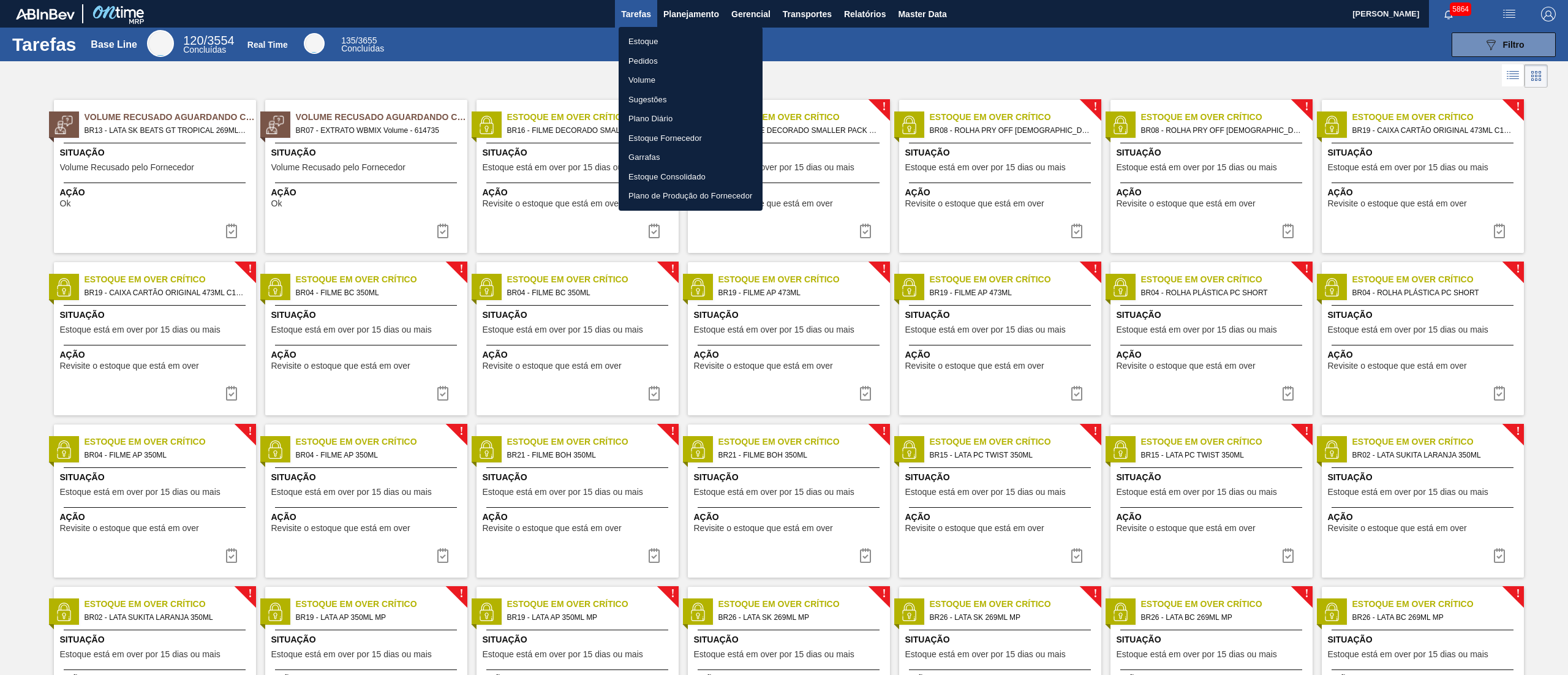
click at [635, 38] on li "Estoque" at bounding box center [690, 41] width 144 height 20
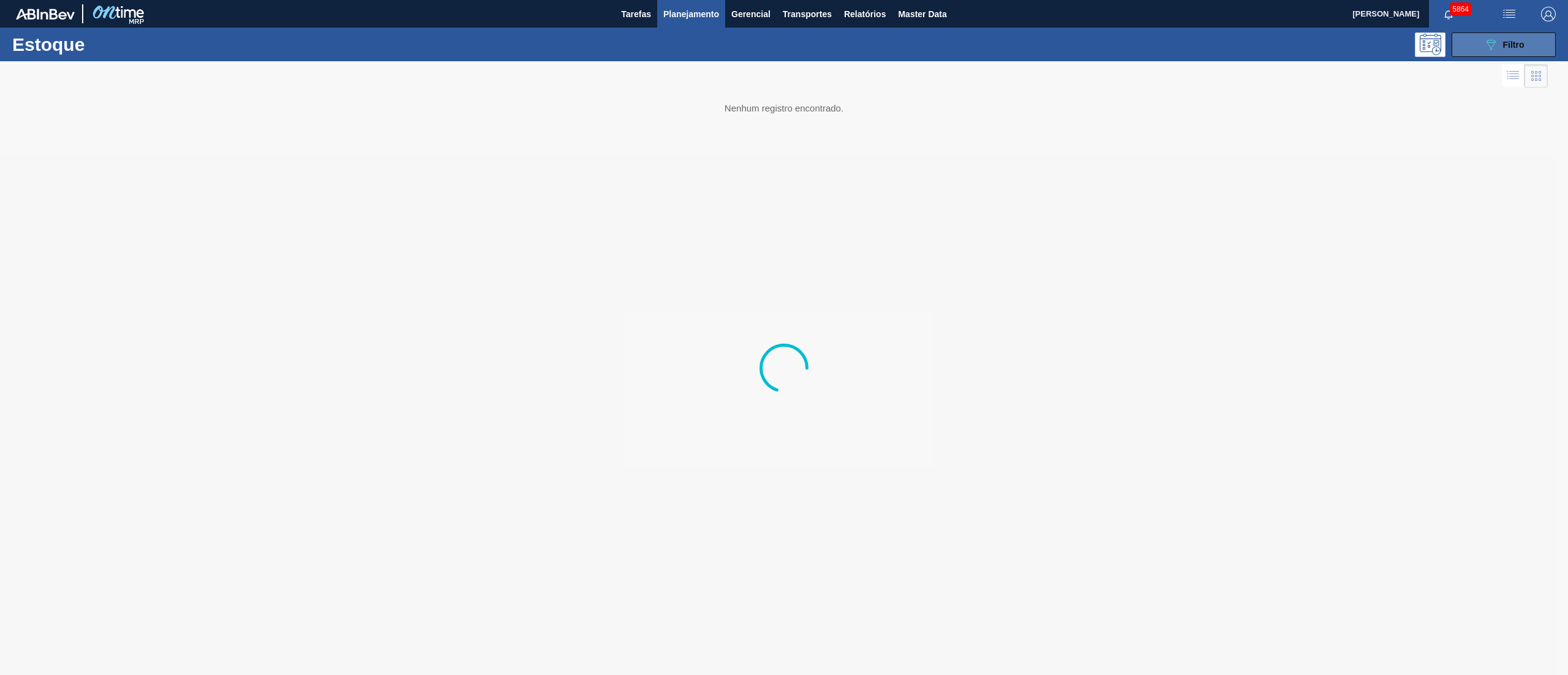
click at [1496, 54] on button "089F7B8B-B2A5-4AFE-B5C0-19BA573D28AC Filtro" at bounding box center [1504, 44] width 104 height 24
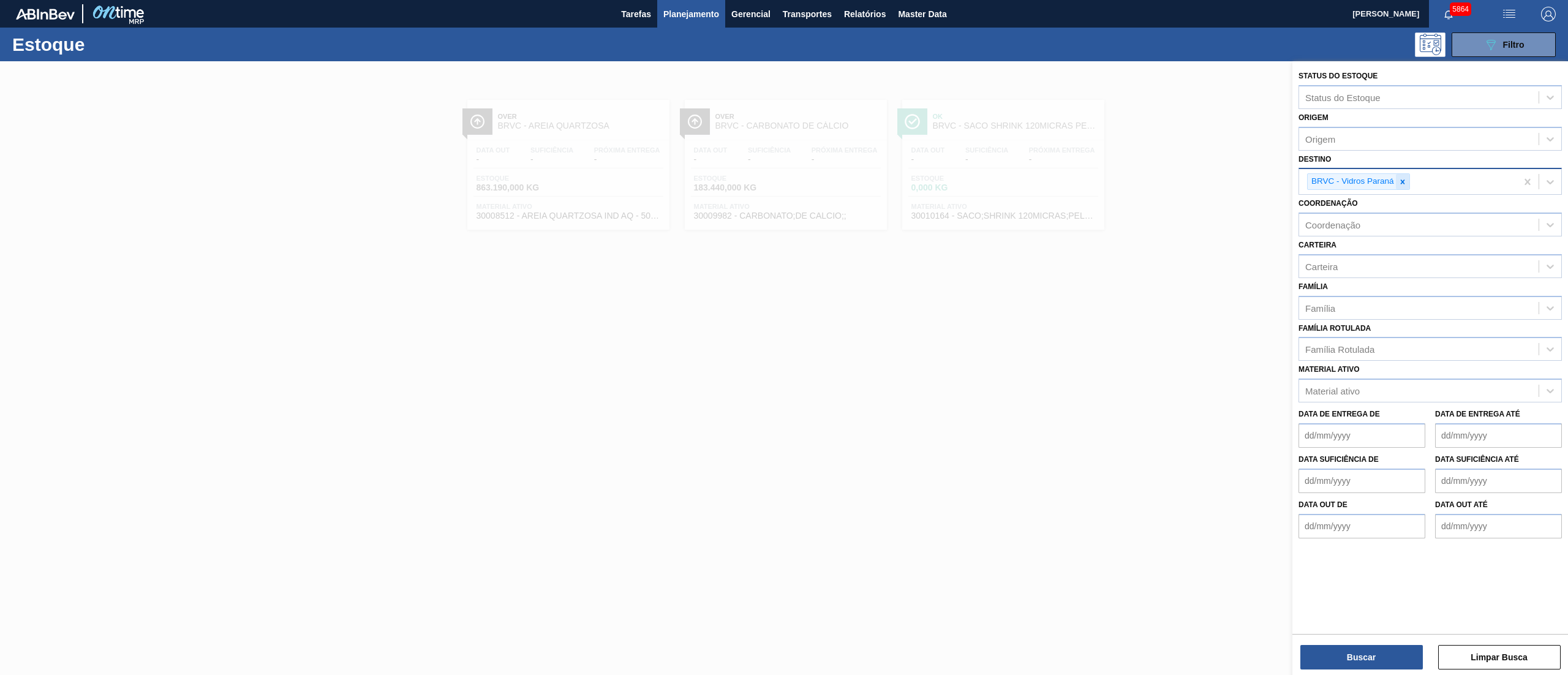
click at [1396, 180] on div at bounding box center [1403, 181] width 13 height 15
type input "brv3"
click at [1375, 215] on div "BRV3 - Vidros Rio" at bounding box center [1430, 210] width 263 height 23
click at [1359, 650] on button "Buscar" at bounding box center [1361, 657] width 122 height 24
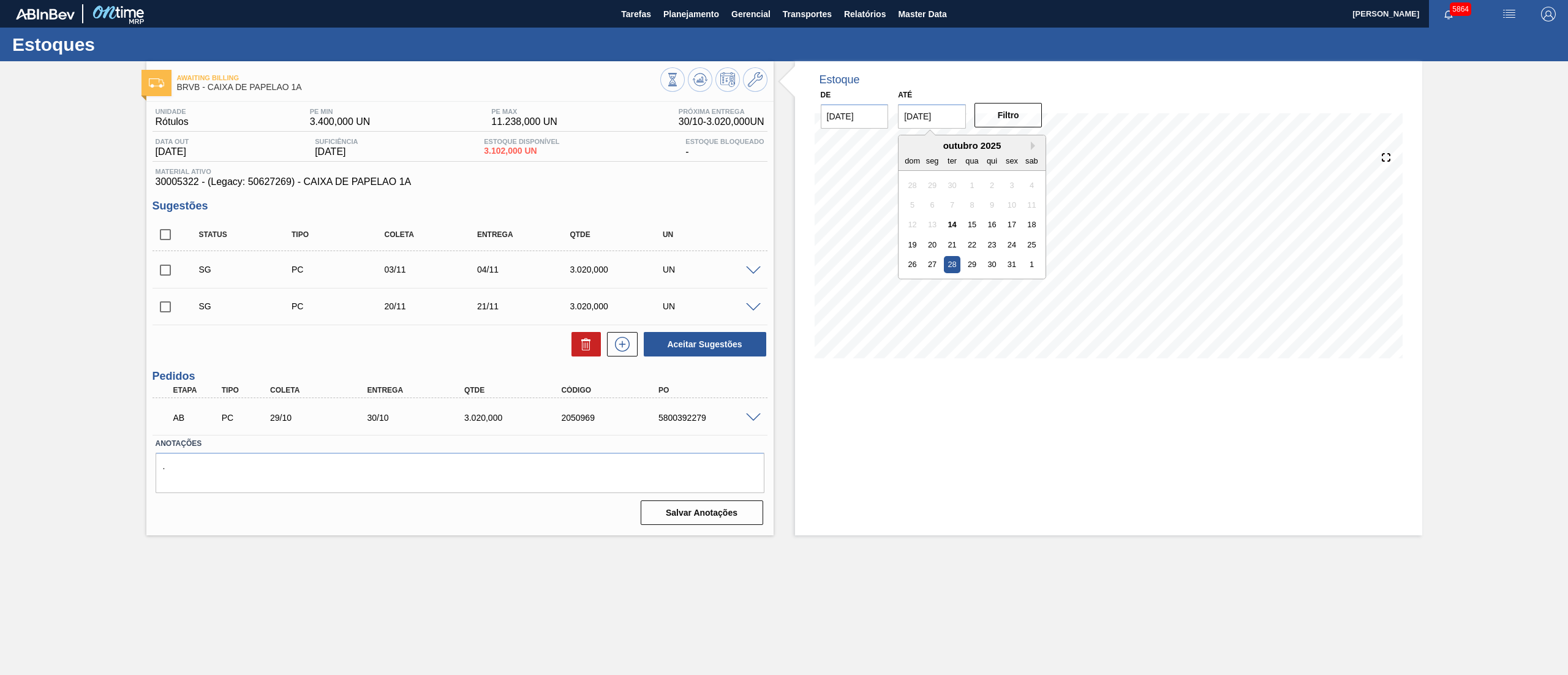
click at [921, 105] on input "28/10/2025" at bounding box center [932, 116] width 68 height 24
click at [1032, 146] on button "Next Month" at bounding box center [1035, 146] width 9 height 9
click at [964, 266] on div "31" at bounding box center [972, 264] width 16 height 16
type input "[DATE]"
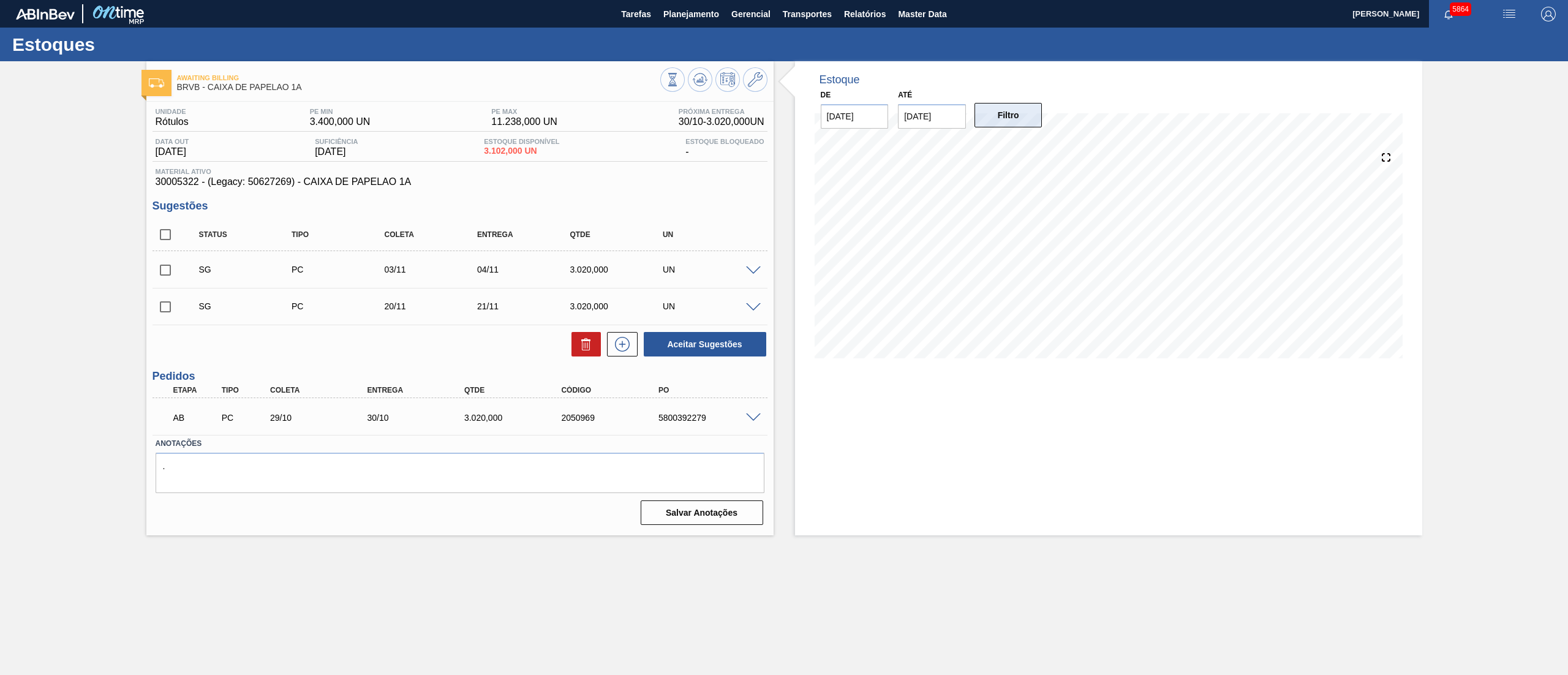
click at [1003, 120] on button "Filtro" at bounding box center [1009, 115] width 68 height 24
click at [696, 80] on icon at bounding box center [700, 79] width 8 height 5
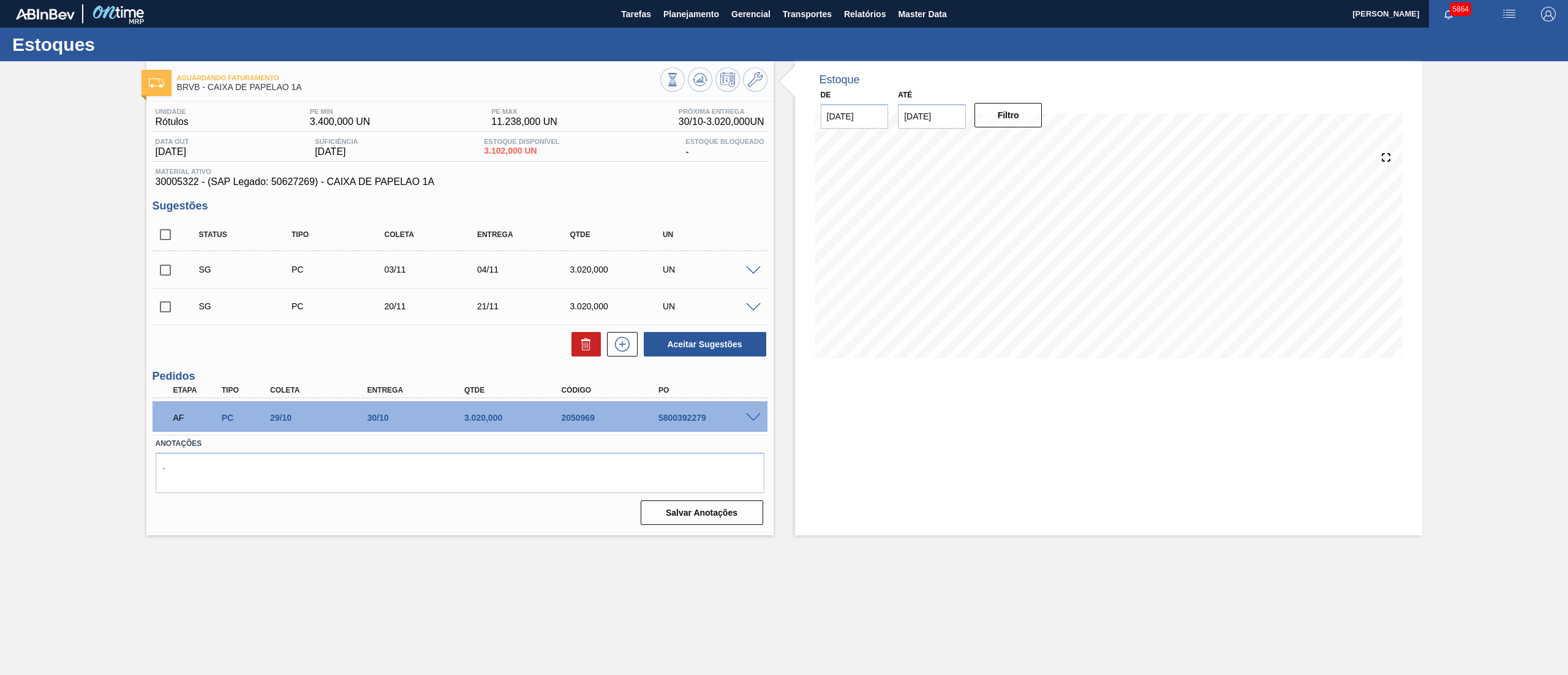
click at [167, 237] on input "checkbox" at bounding box center [165, 235] width 26 height 26
checkbox input "true"
click at [718, 350] on button "Aceitar Sugestões" at bounding box center [705, 344] width 122 height 24
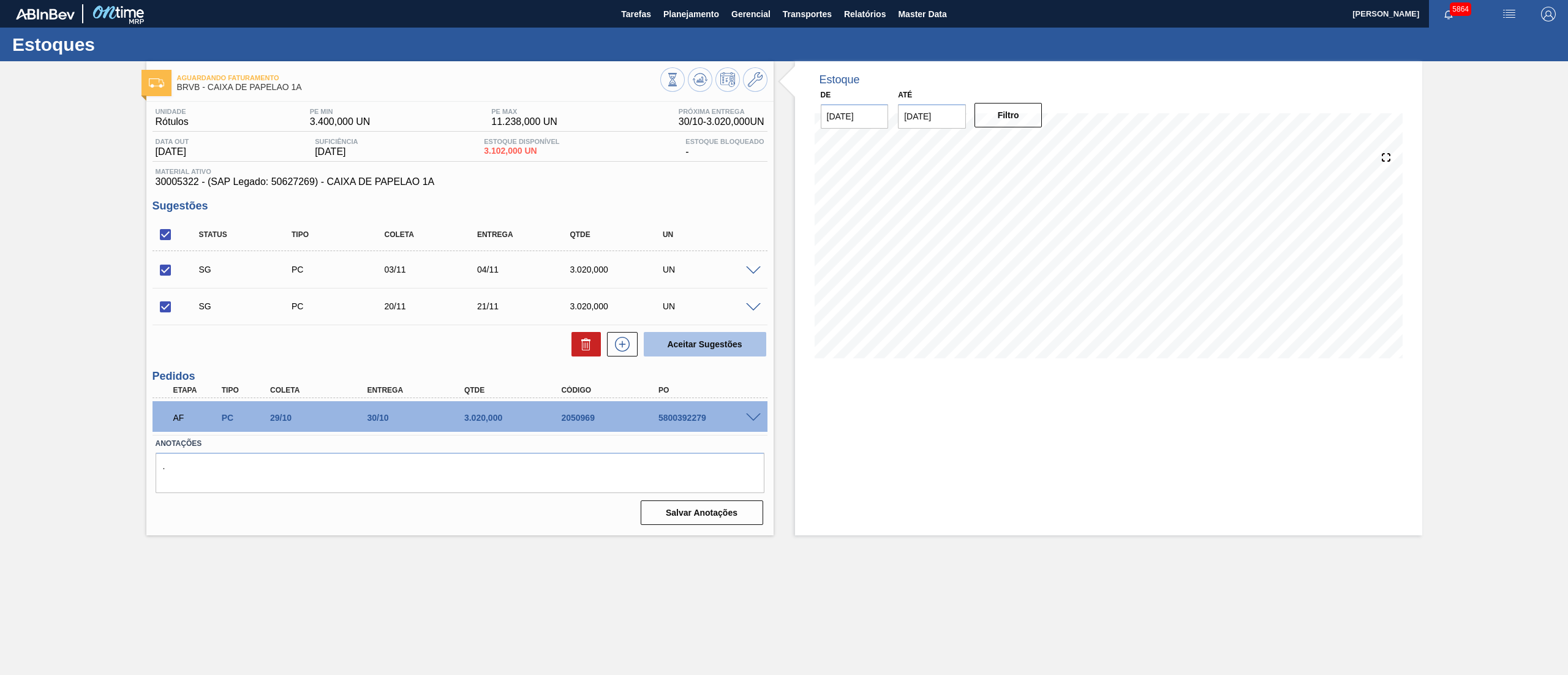
checkbox input "false"
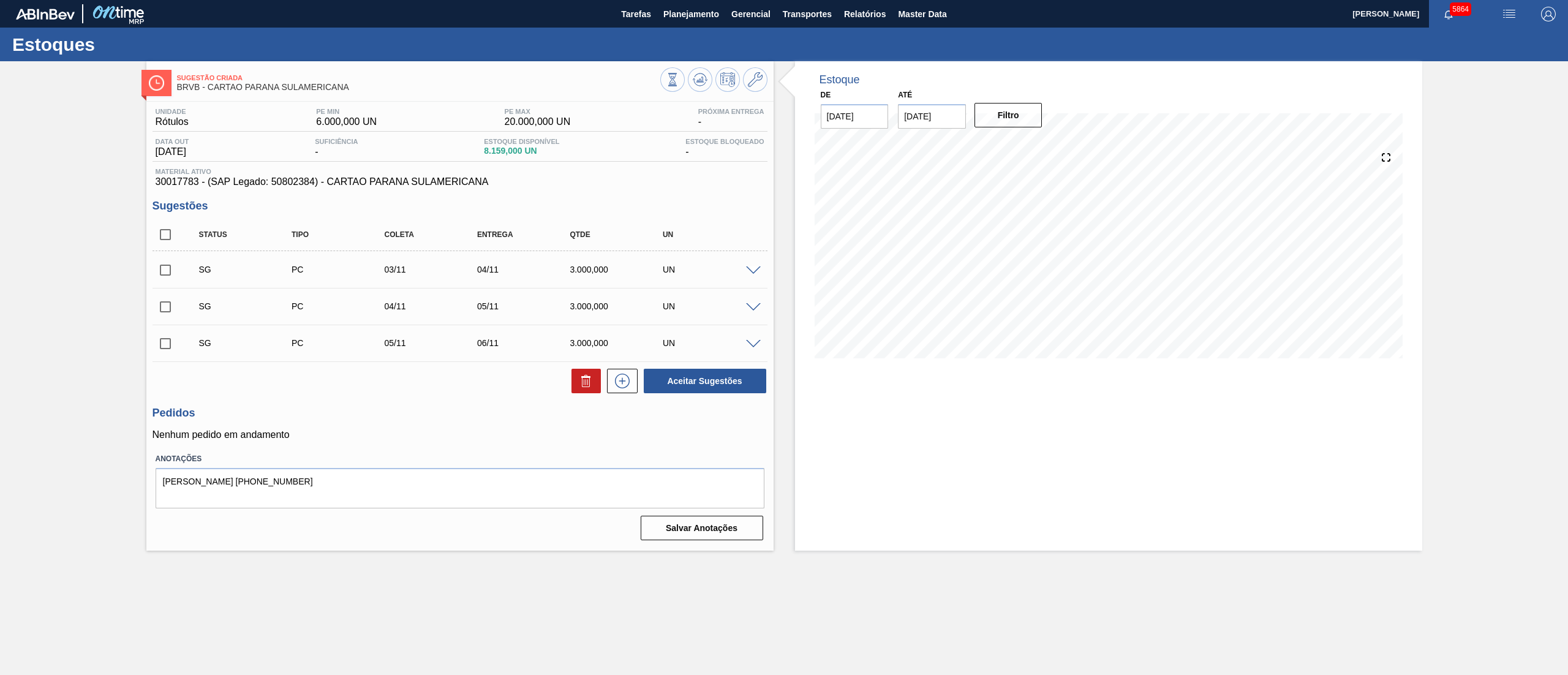
drag, startPoint x: 740, startPoint y: 263, endPoint x: 746, endPoint y: 269, distance: 8.5
click at [746, 269] on div "SG PC 03/11 04/11 3.000,000 UN" at bounding box center [460, 270] width 615 height 31
click at [746, 269] on span at bounding box center [754, 271] width 15 height 9
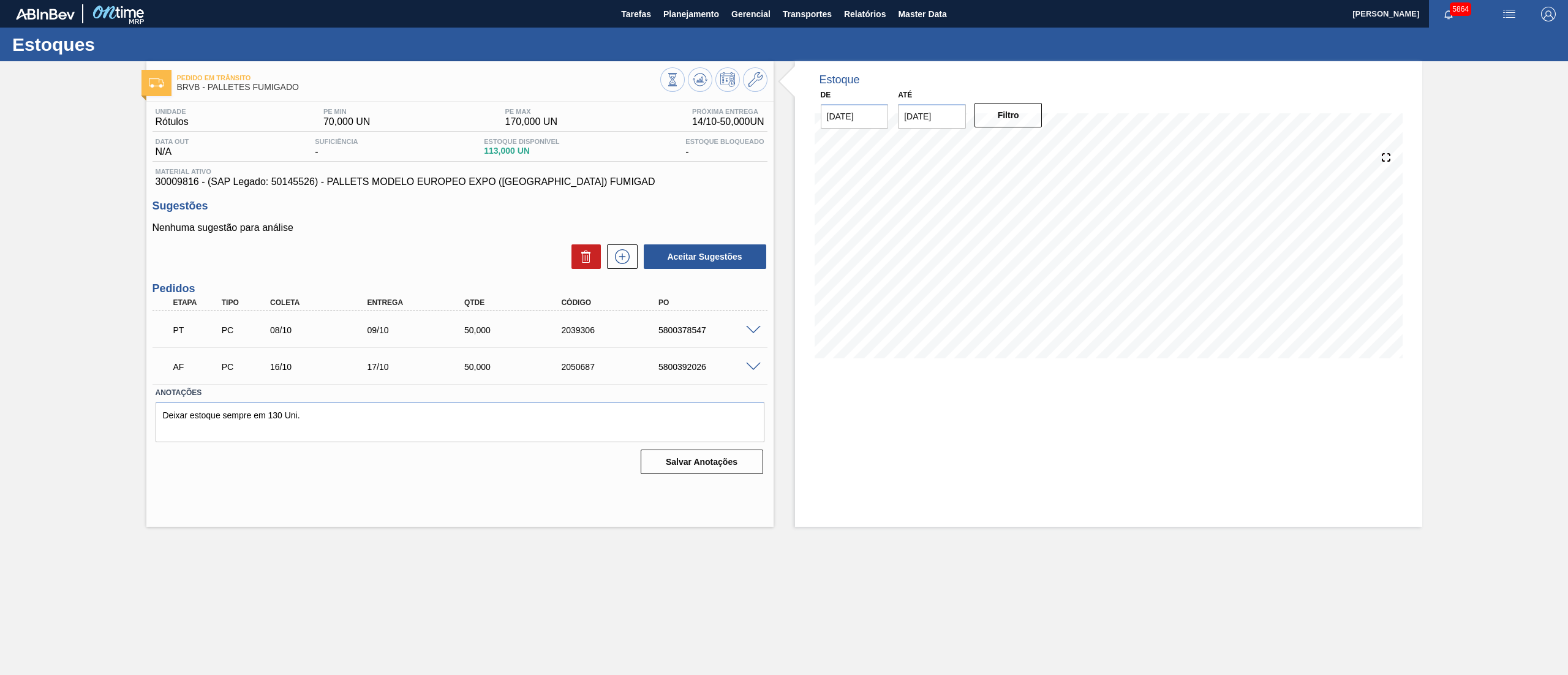
click at [753, 328] on span at bounding box center [754, 330] width 15 height 9
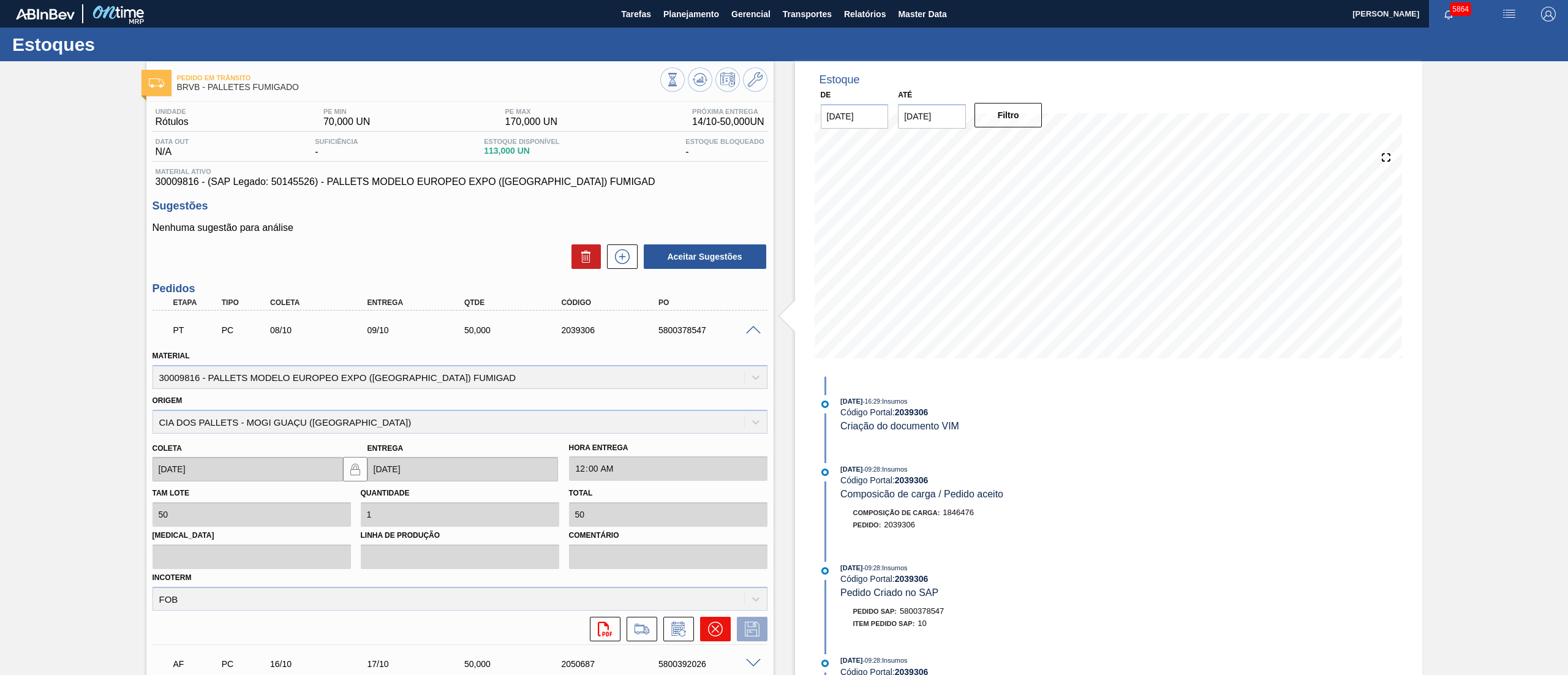
click at [715, 632] on icon at bounding box center [715, 629] width 15 height 15
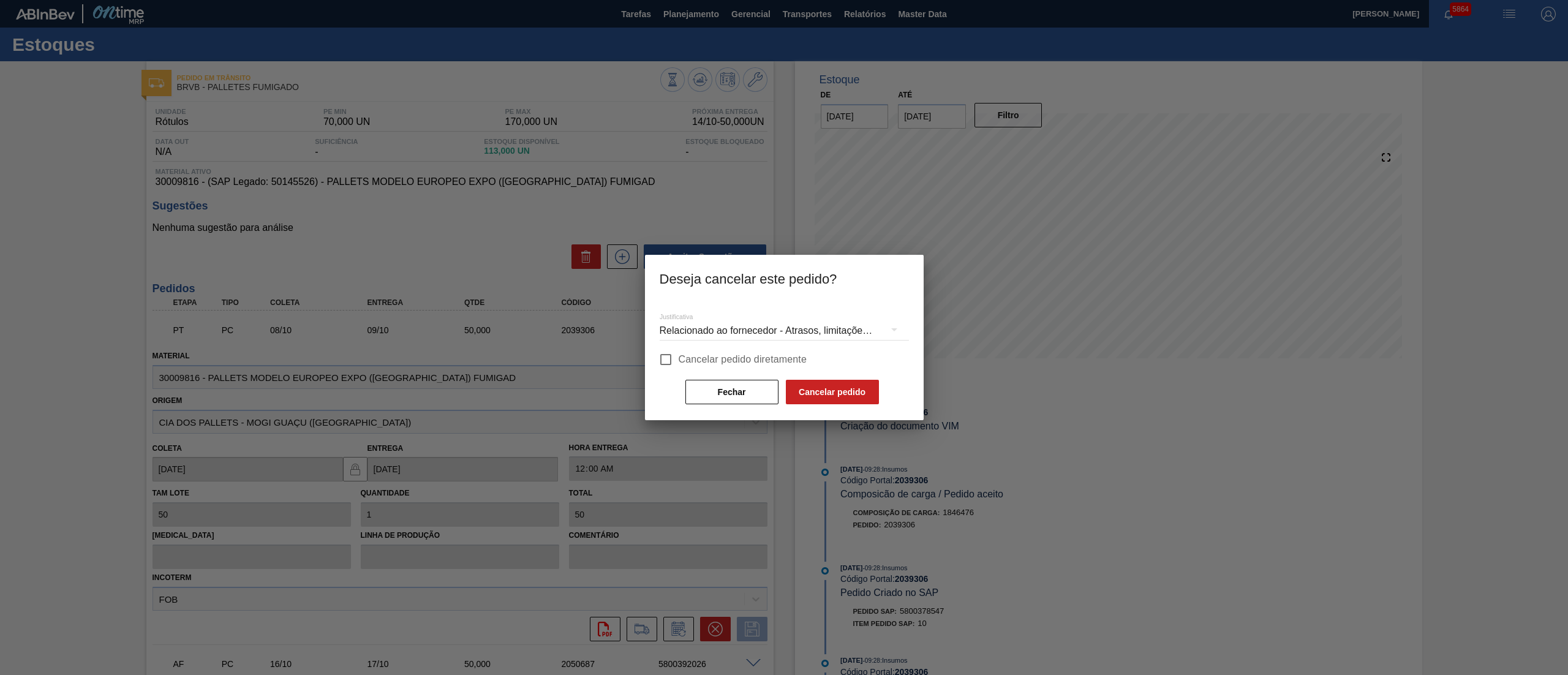
click at [684, 358] on span "Cancelar pedido diretamente" at bounding box center [743, 360] width 128 height 15
click at [679, 358] on input "Cancelar pedido diretamente" at bounding box center [665, 359] width 26 height 26
checkbox input "true"
click at [730, 337] on div "Relacionado ao fornecedor - Atrasos, limitações de capacidade, etc." at bounding box center [785, 330] width 249 height 35
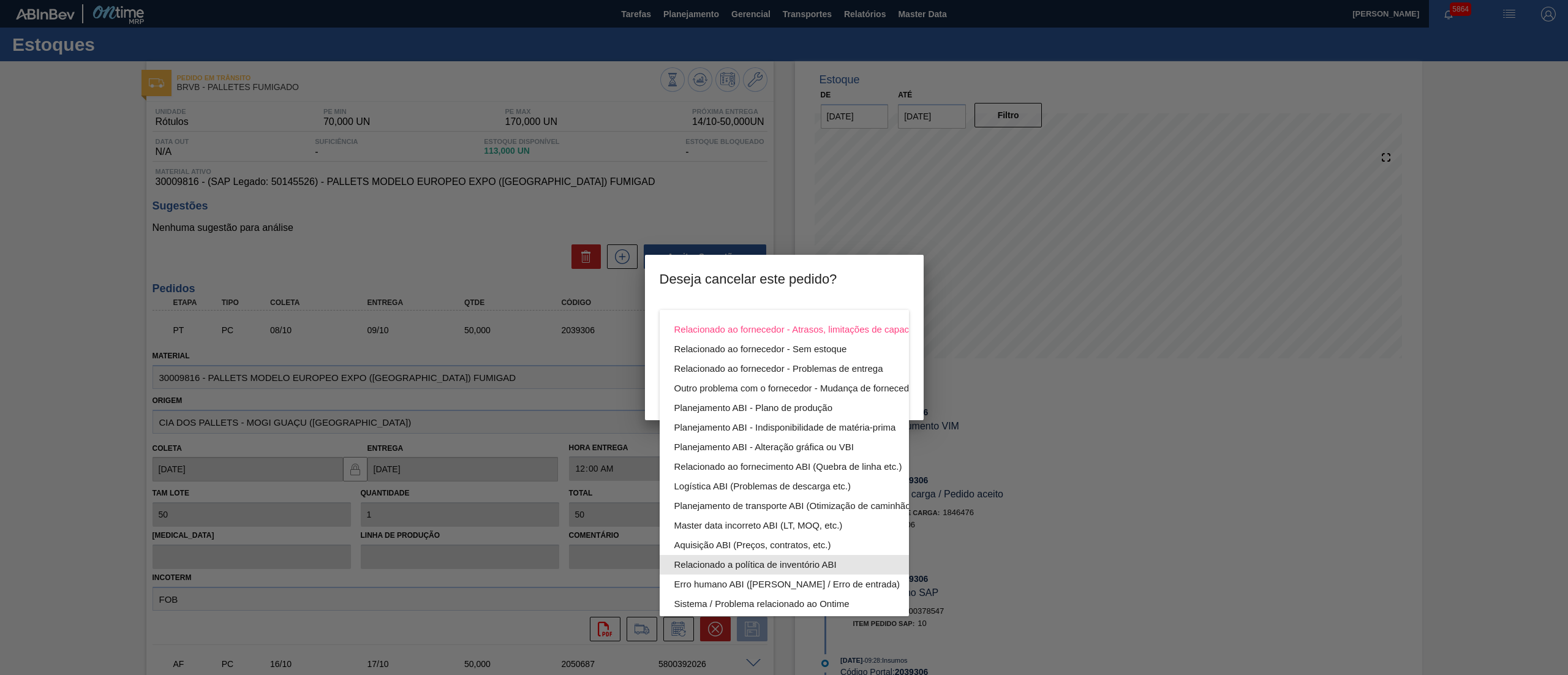
scroll to position [85, 0]
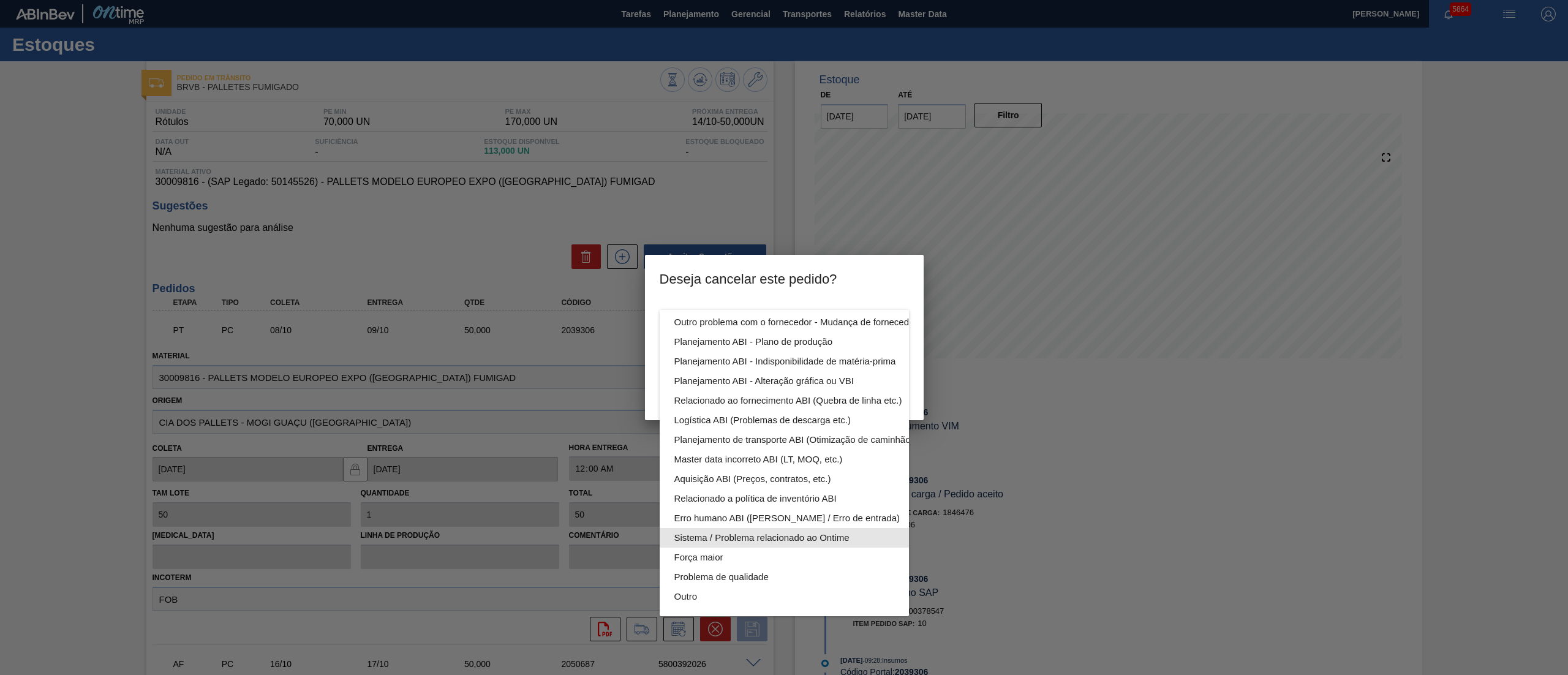
click at [718, 528] on div "Sistema / Problema relacionado ao Ontime" at bounding box center [814, 538] width 277 height 20
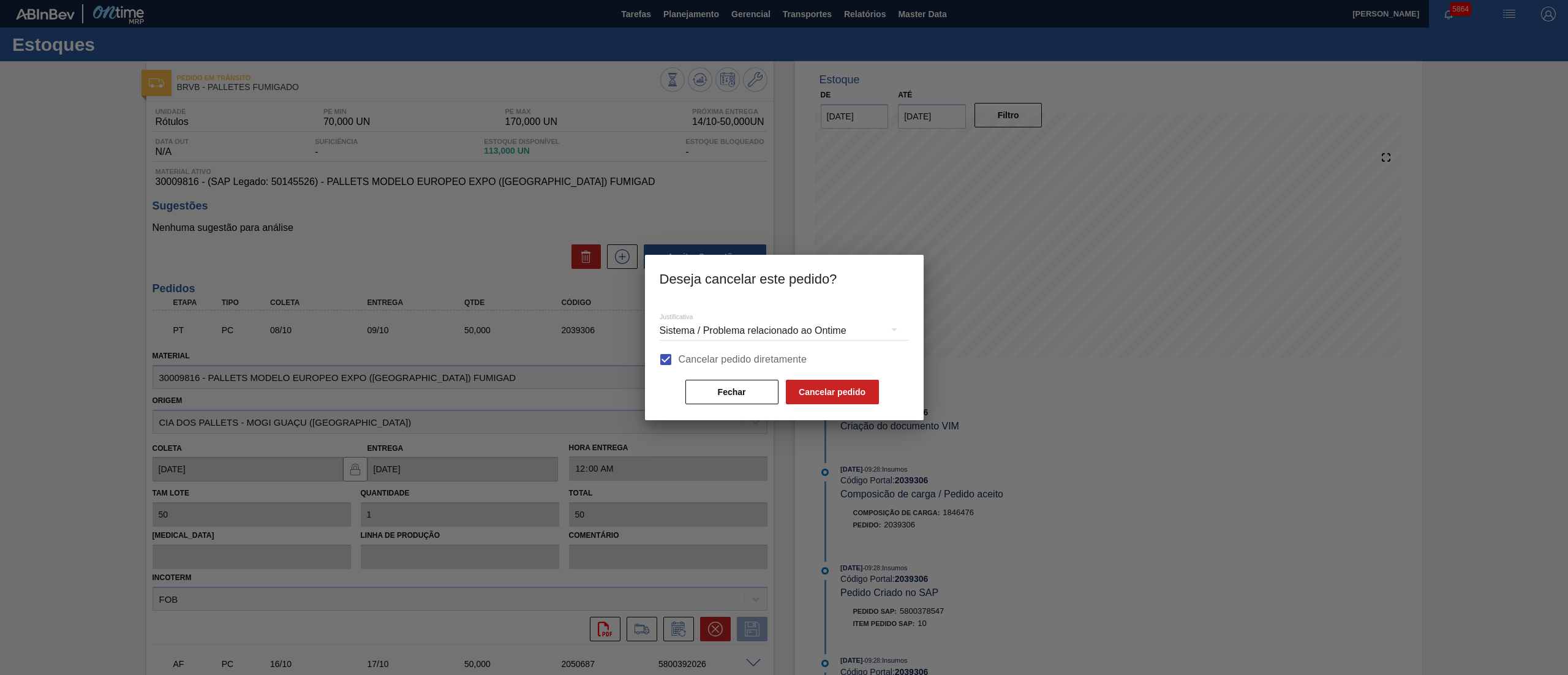
scroll to position [16, 0]
click at [832, 398] on button "Cancelar pedido" at bounding box center [833, 392] width 93 height 24
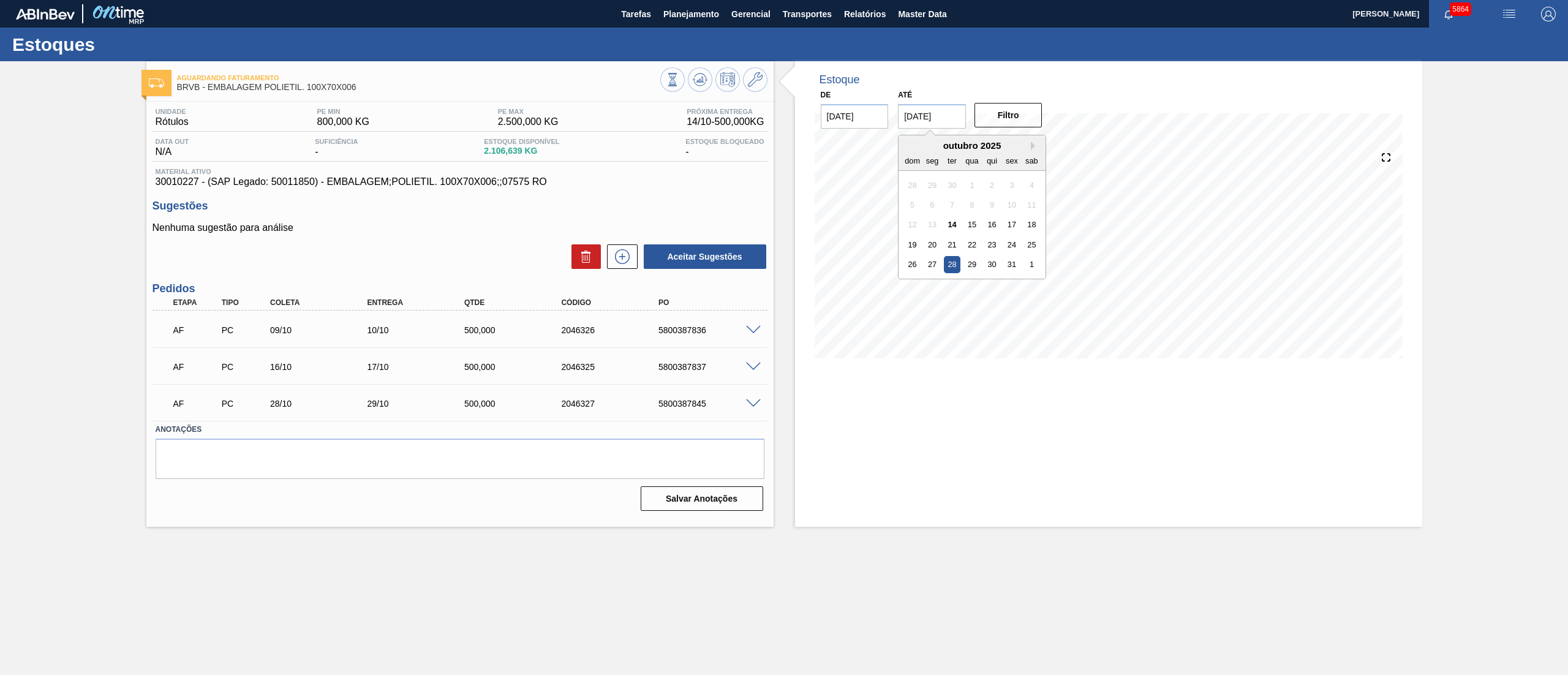
click at [934, 112] on input "[DATE]" at bounding box center [932, 116] width 68 height 24
click at [1034, 145] on button "Next Month" at bounding box center [1035, 146] width 9 height 9
click at [1033, 282] on div "6" at bounding box center [1032, 285] width 16 height 16
type input "06/12/2025"
click at [1005, 117] on button "Filtro" at bounding box center [1009, 115] width 68 height 24
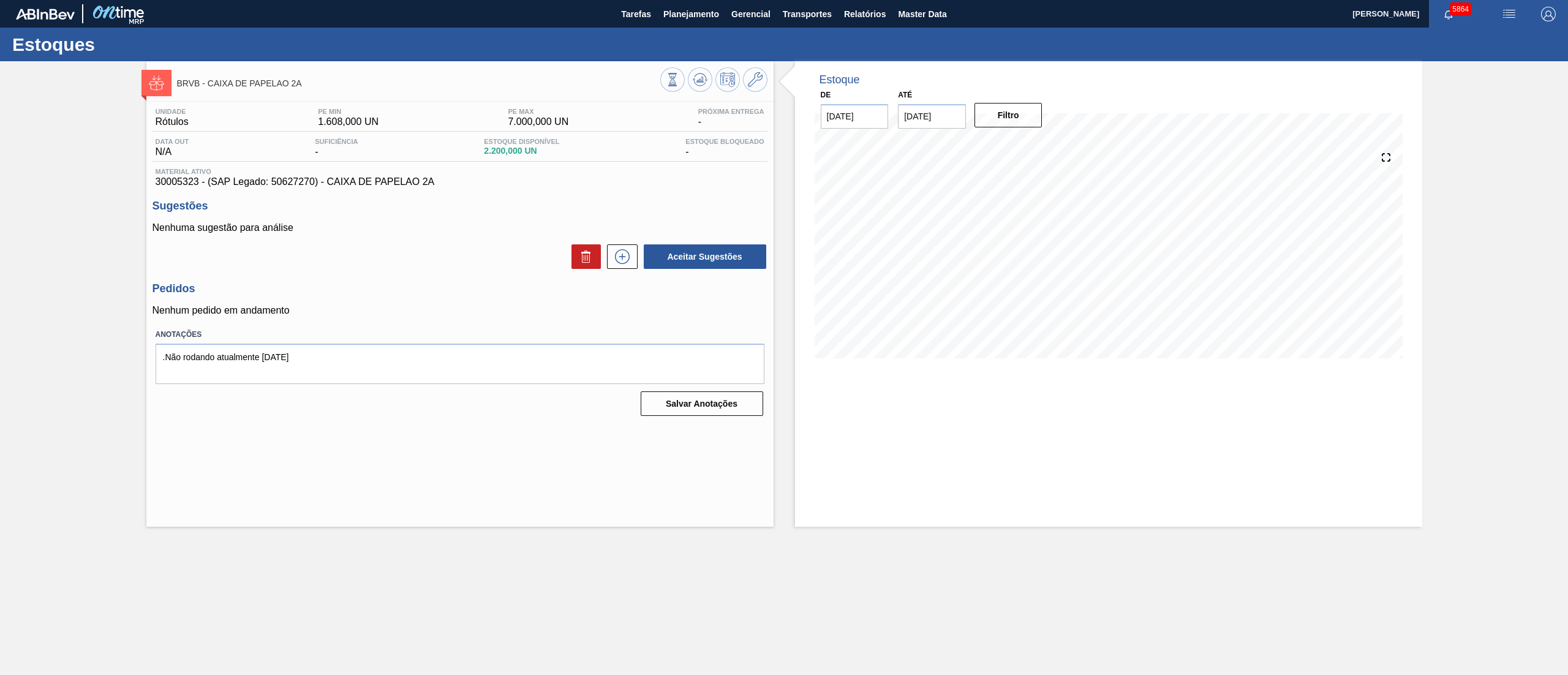
click at [917, 122] on input "[DATE]" at bounding box center [932, 116] width 68 height 24
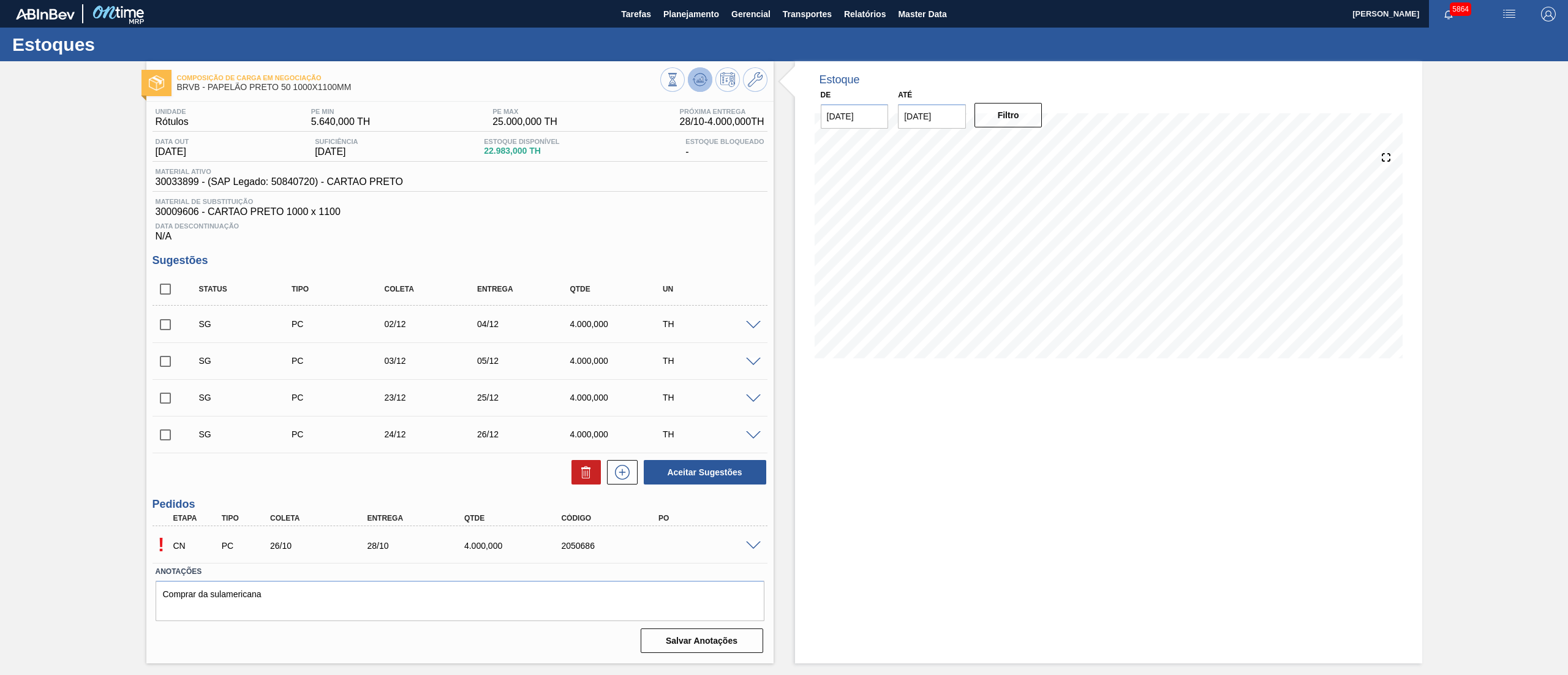
click at [704, 78] on icon at bounding box center [700, 80] width 15 height 15
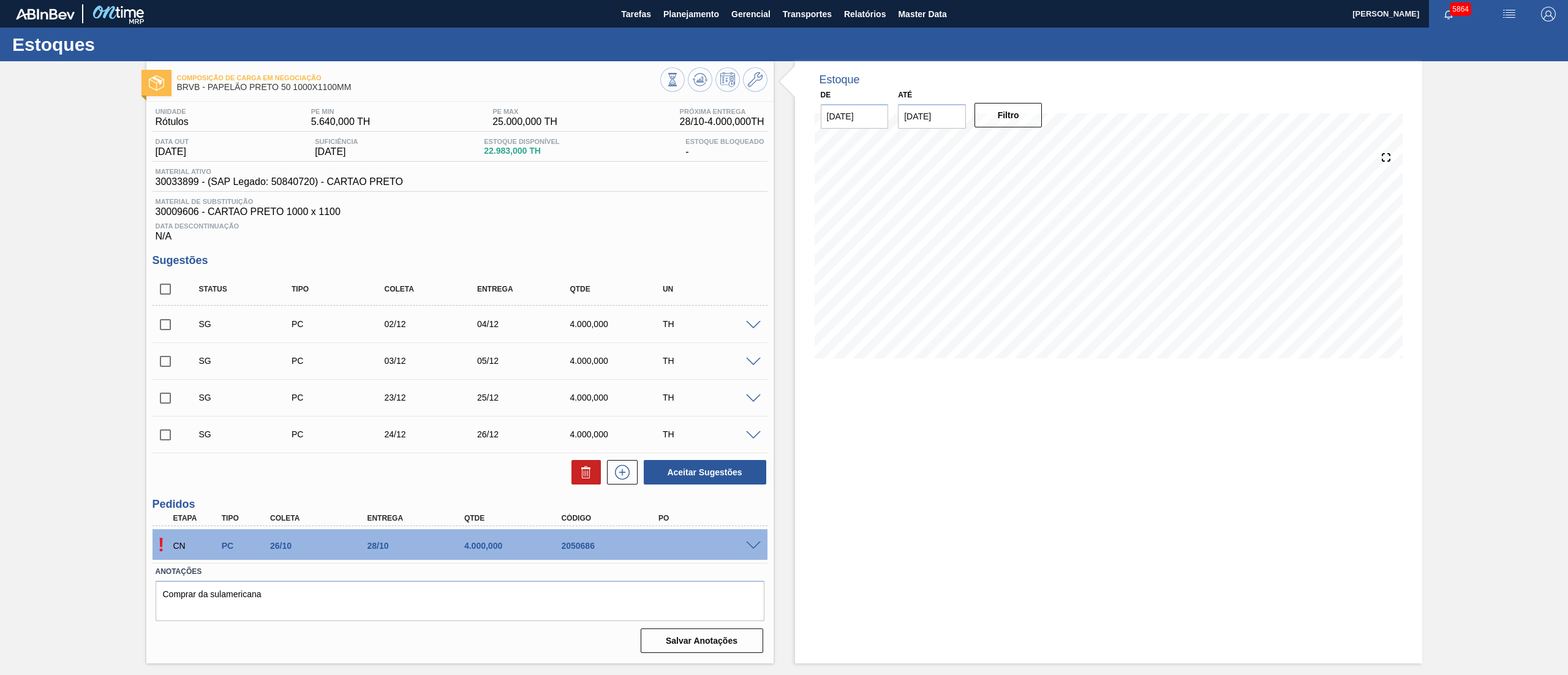
click at [749, 330] on span at bounding box center [754, 325] width 15 height 9
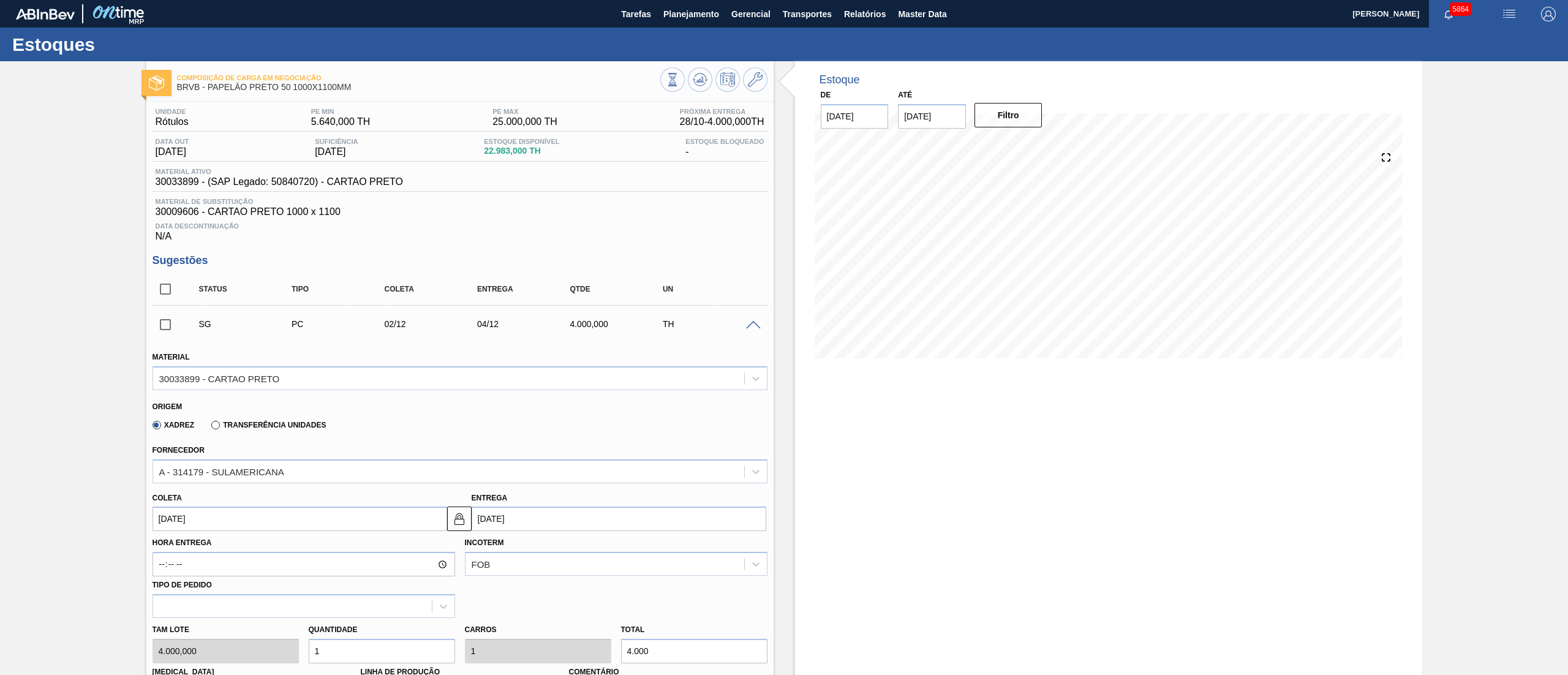
click at [218, 521] on input "02/12/2025" at bounding box center [300, 519] width 295 height 24
click at [163, 369] on button "Previous Month" at bounding box center [164, 364] width 9 height 9
click at [223, 423] on div "5" at bounding box center [226, 423] width 16 height 16
type input "05/11/2025"
type input "07/11/2025"
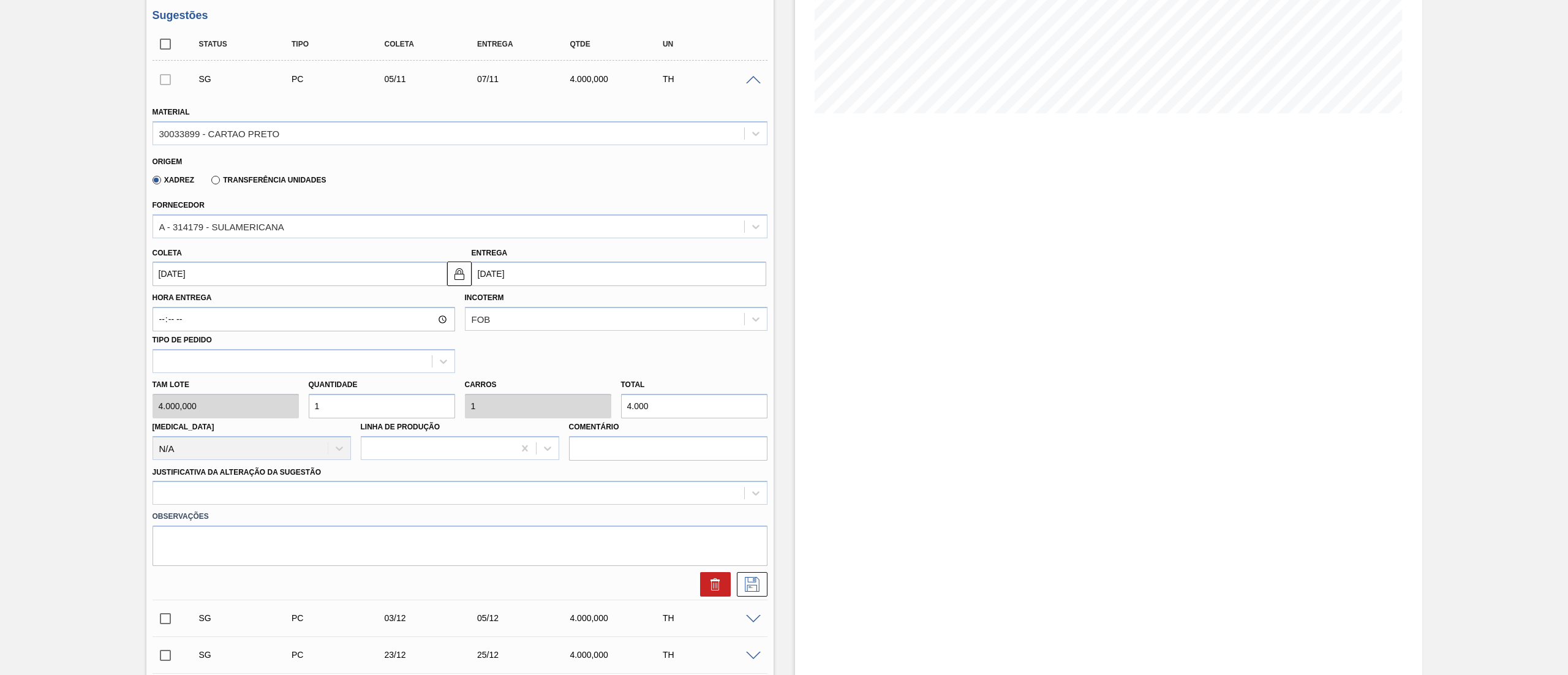
click at [163, 487] on div at bounding box center [460, 493] width 615 height 24
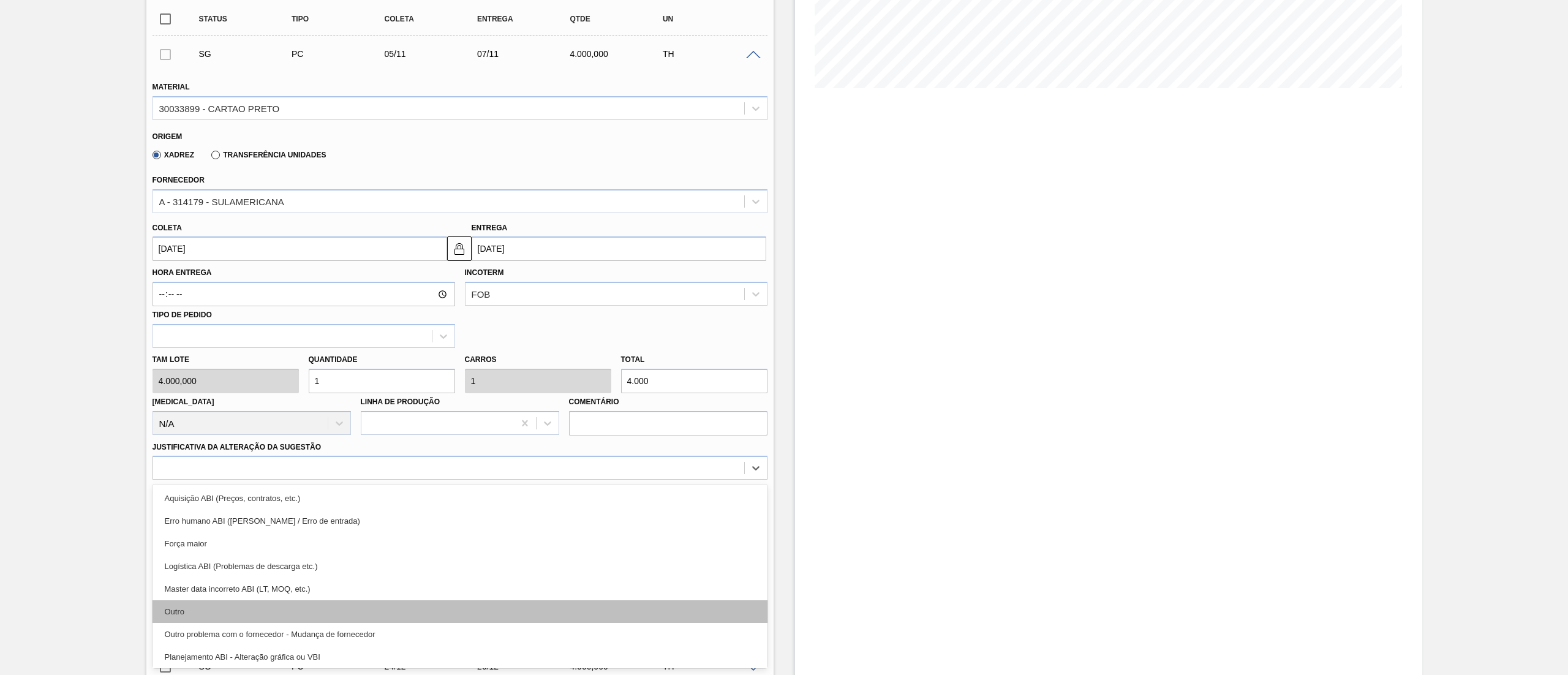
drag, startPoint x: 179, startPoint y: 624, endPoint x: 179, endPoint y: 614, distance: 10.0
click at [179, 614] on div "Outro" at bounding box center [460, 612] width 615 height 23
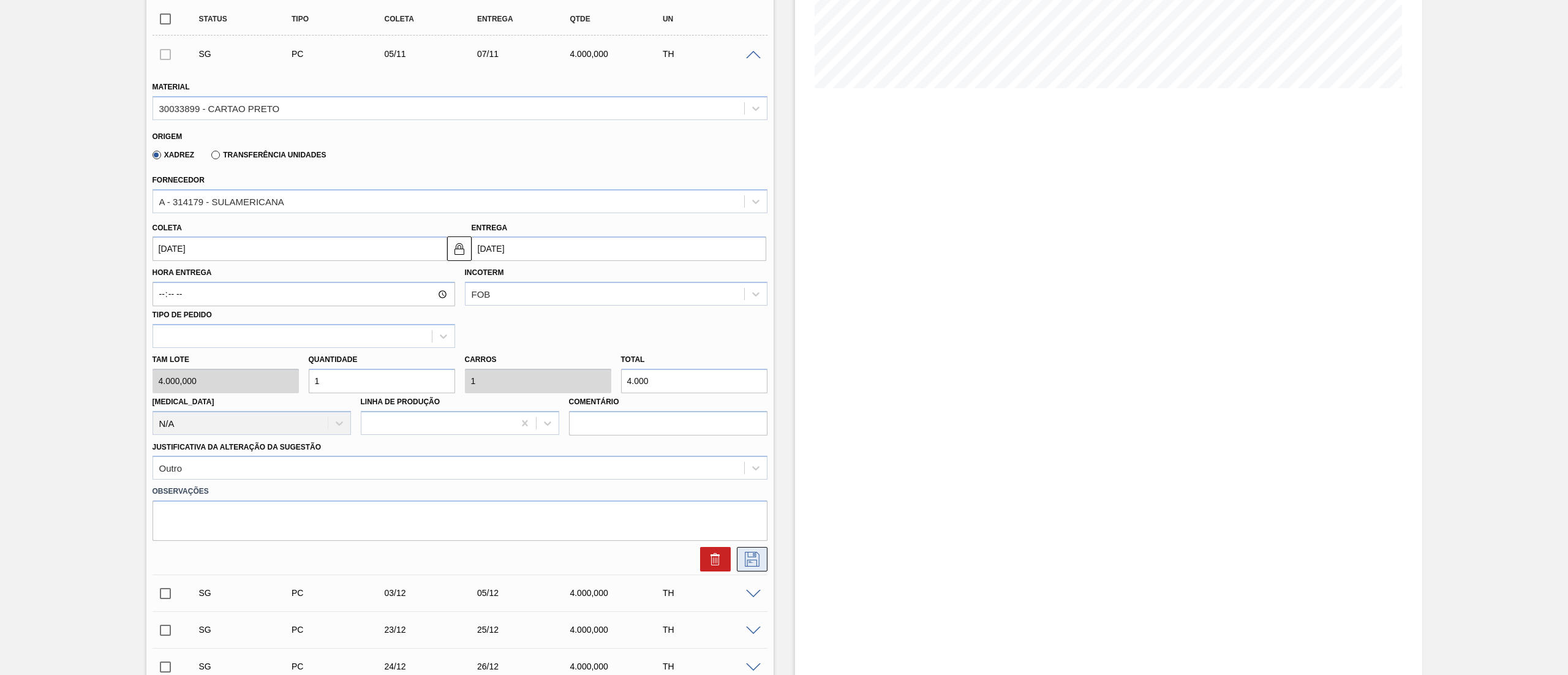
click at [751, 560] on icon at bounding box center [752, 559] width 20 height 15
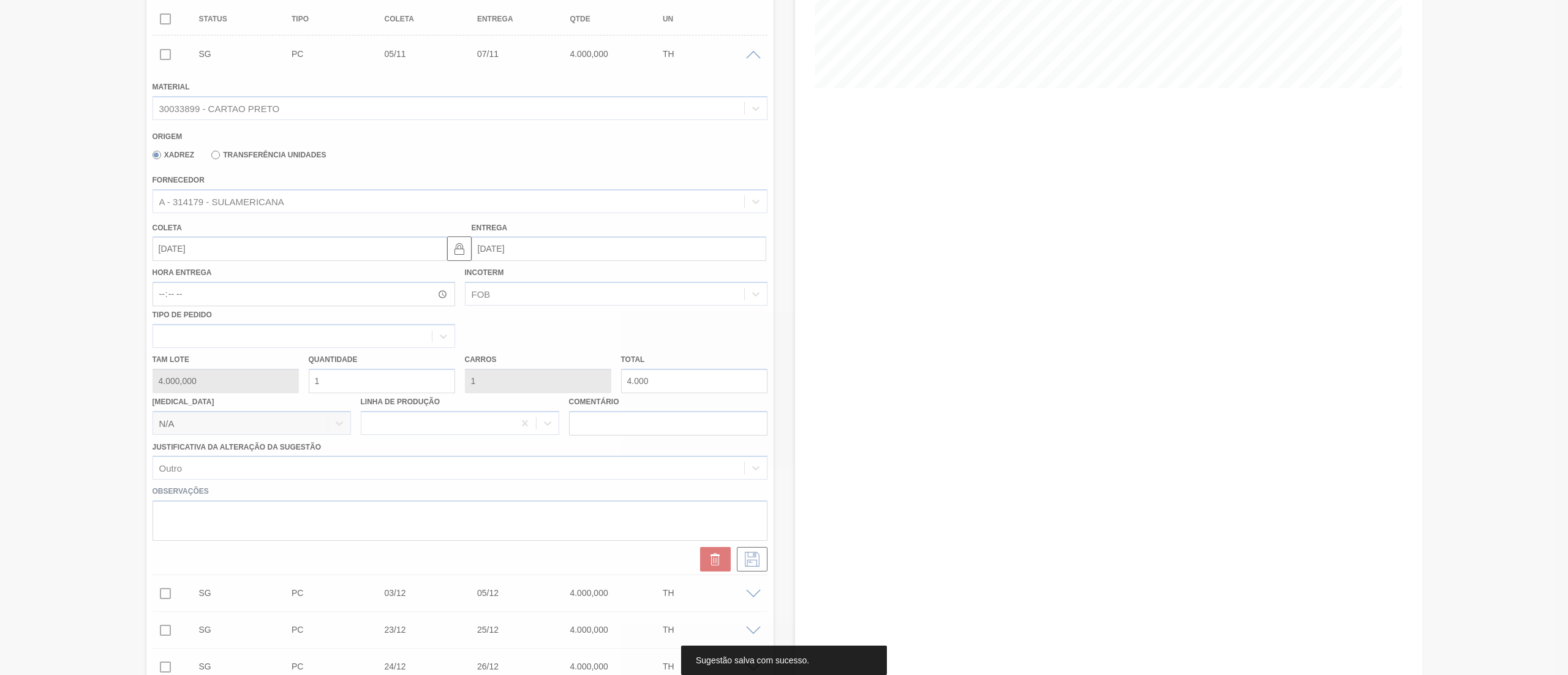
scroll to position [0, 0]
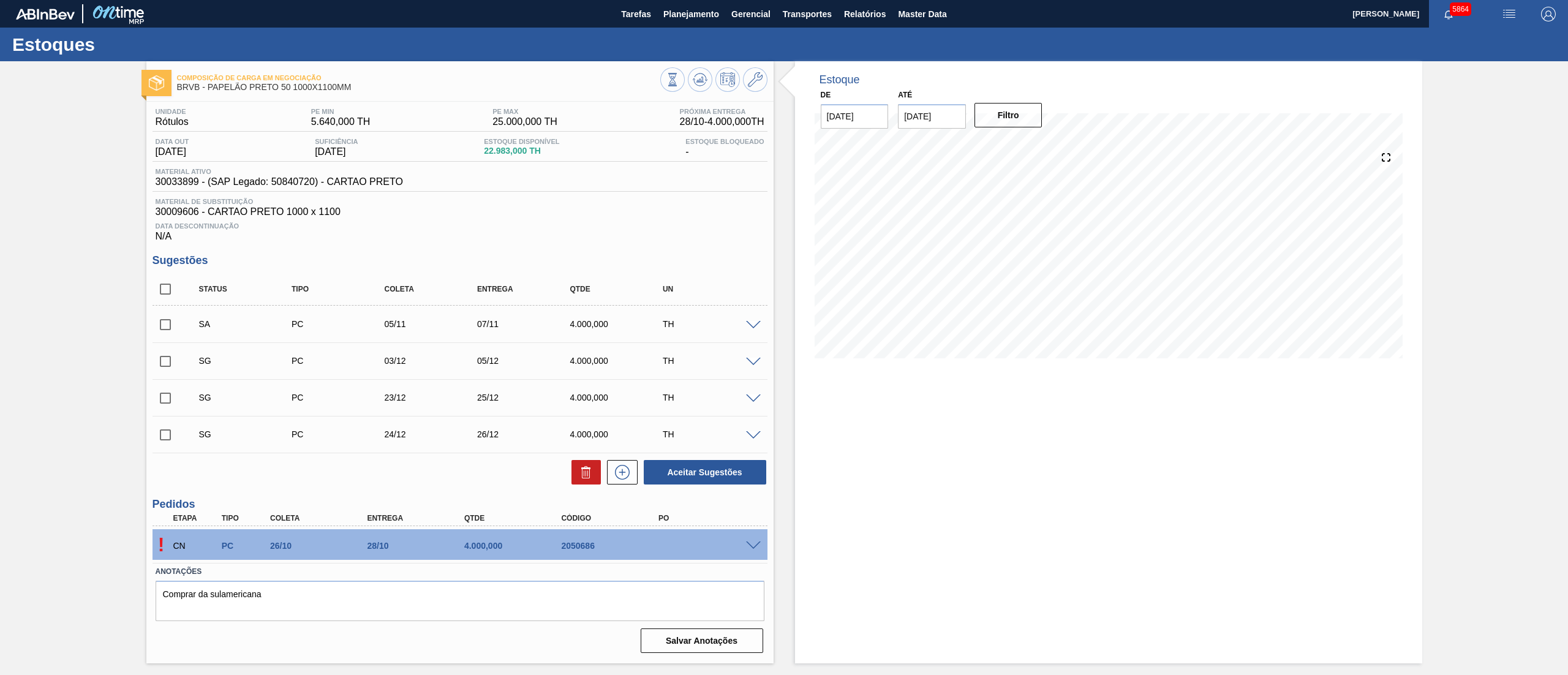
click at [747, 363] on span at bounding box center [754, 362] width 15 height 9
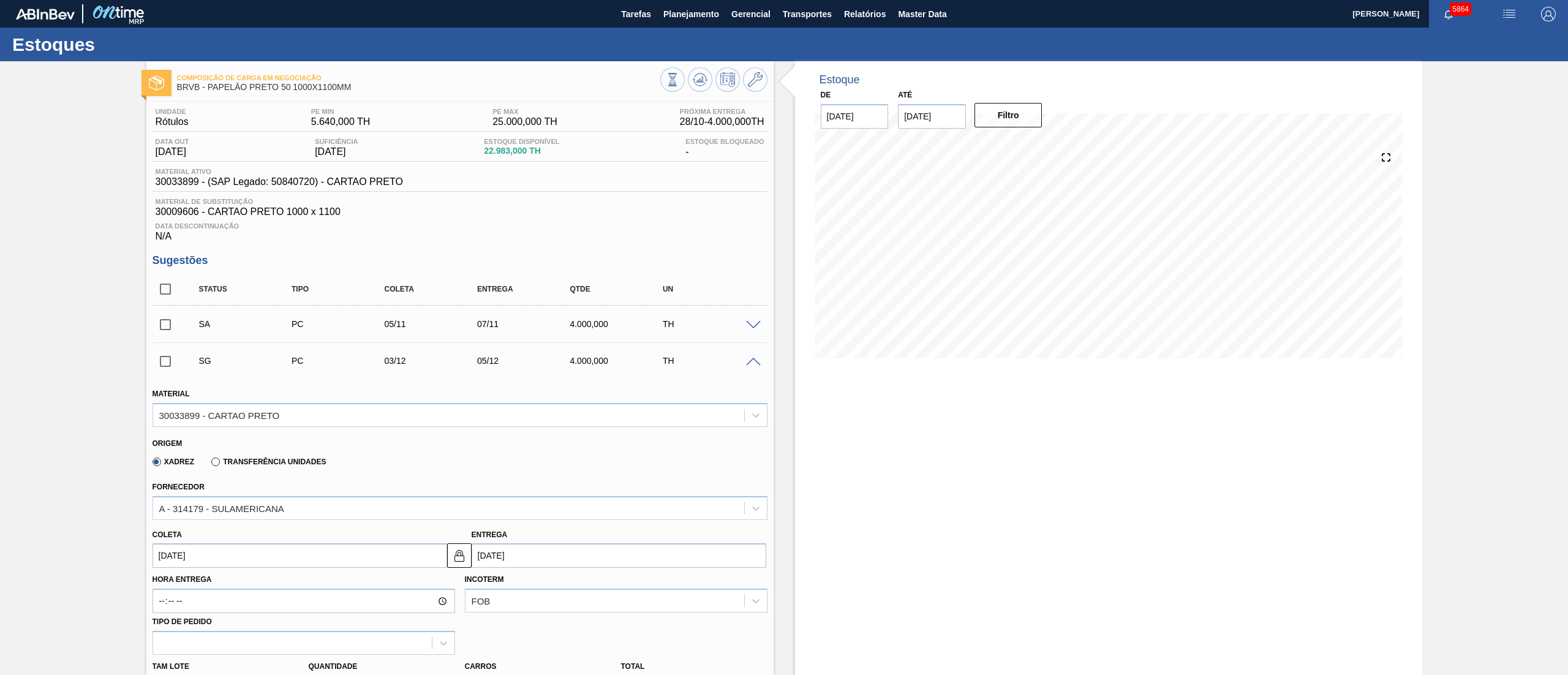
click at [541, 559] on input "05/12/2025" at bounding box center [620, 555] width 295 height 24
click at [484, 402] on button "Previous Month" at bounding box center [483, 401] width 9 height 9
click at [563, 502] on div "20" at bounding box center [565, 500] width 16 height 16
type input "18/11/2025"
type input "20/11/2025"
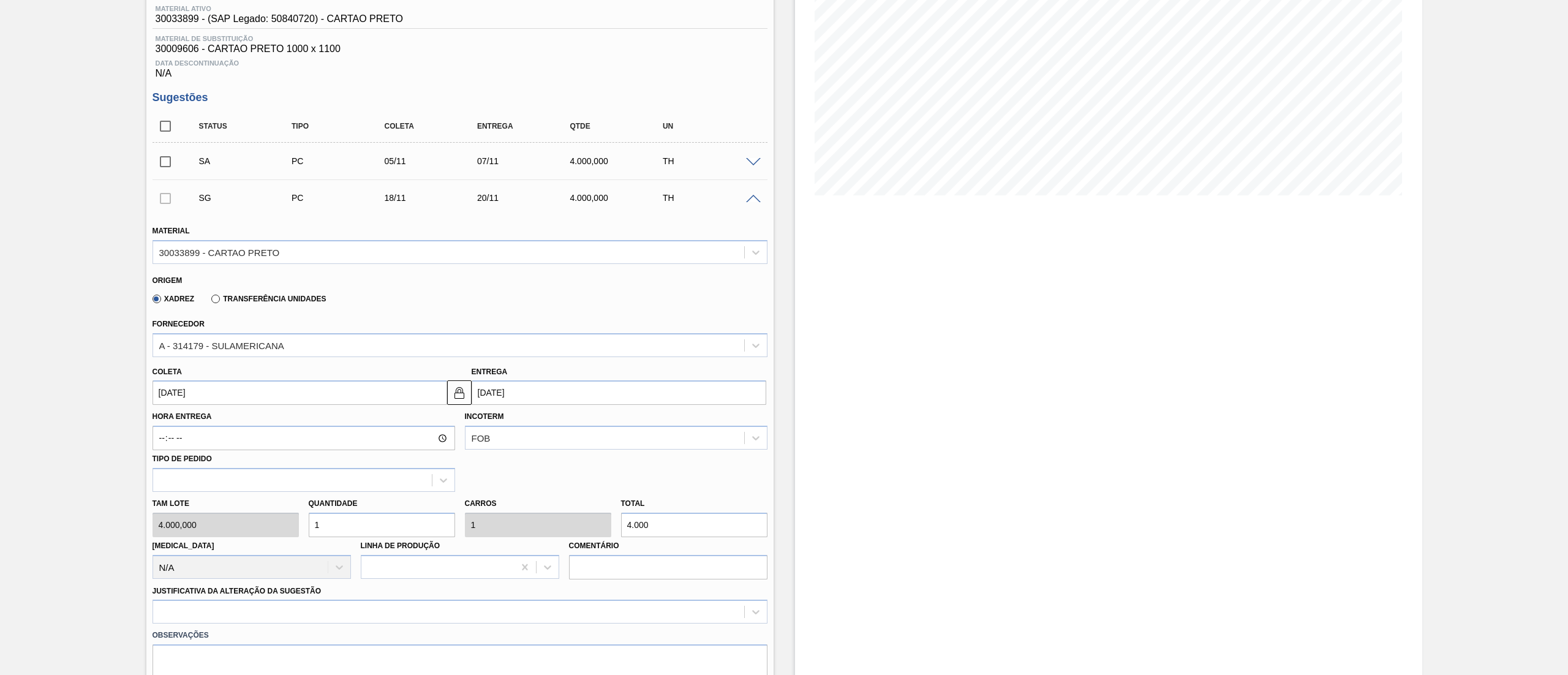
scroll to position [367, 0]
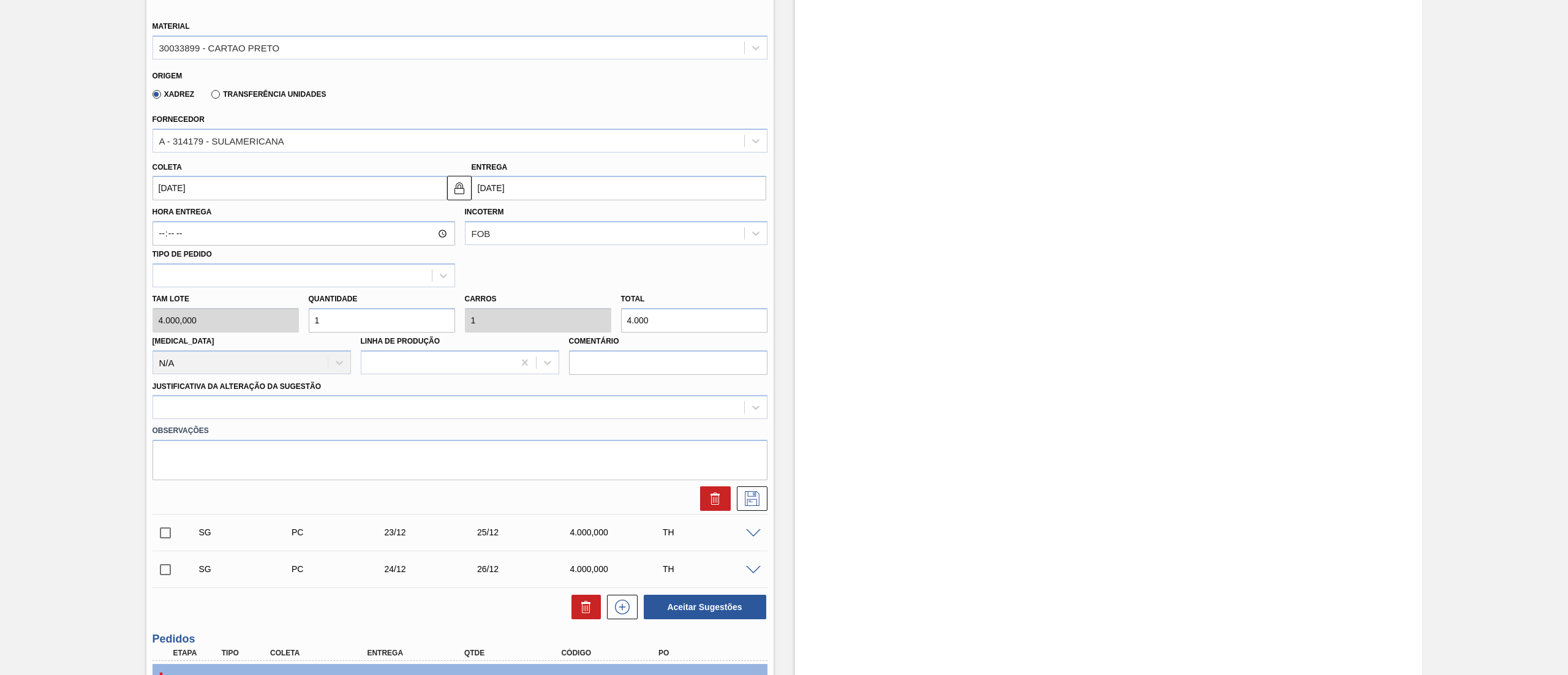
click at [177, 426] on label "Observações" at bounding box center [460, 431] width 615 height 18
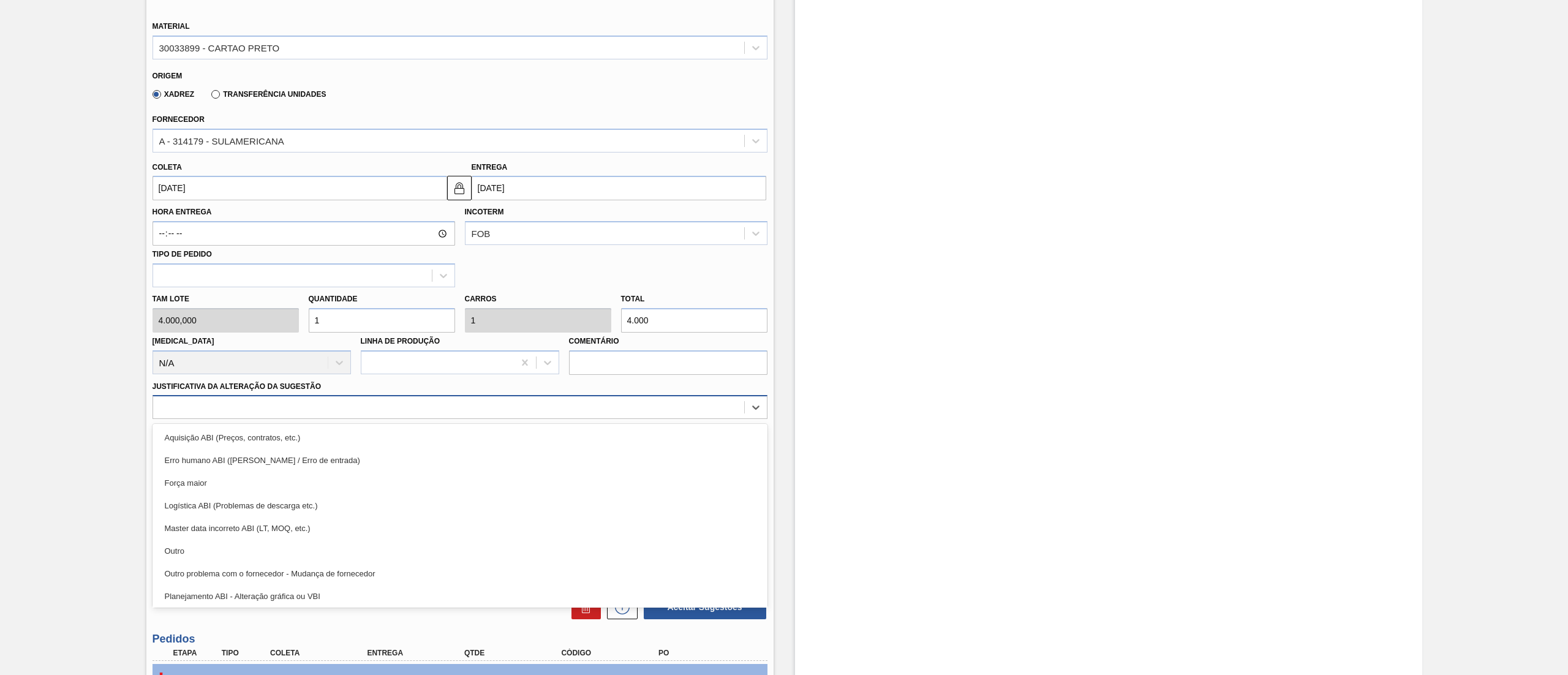
click at [172, 418] on div at bounding box center [460, 407] width 615 height 24
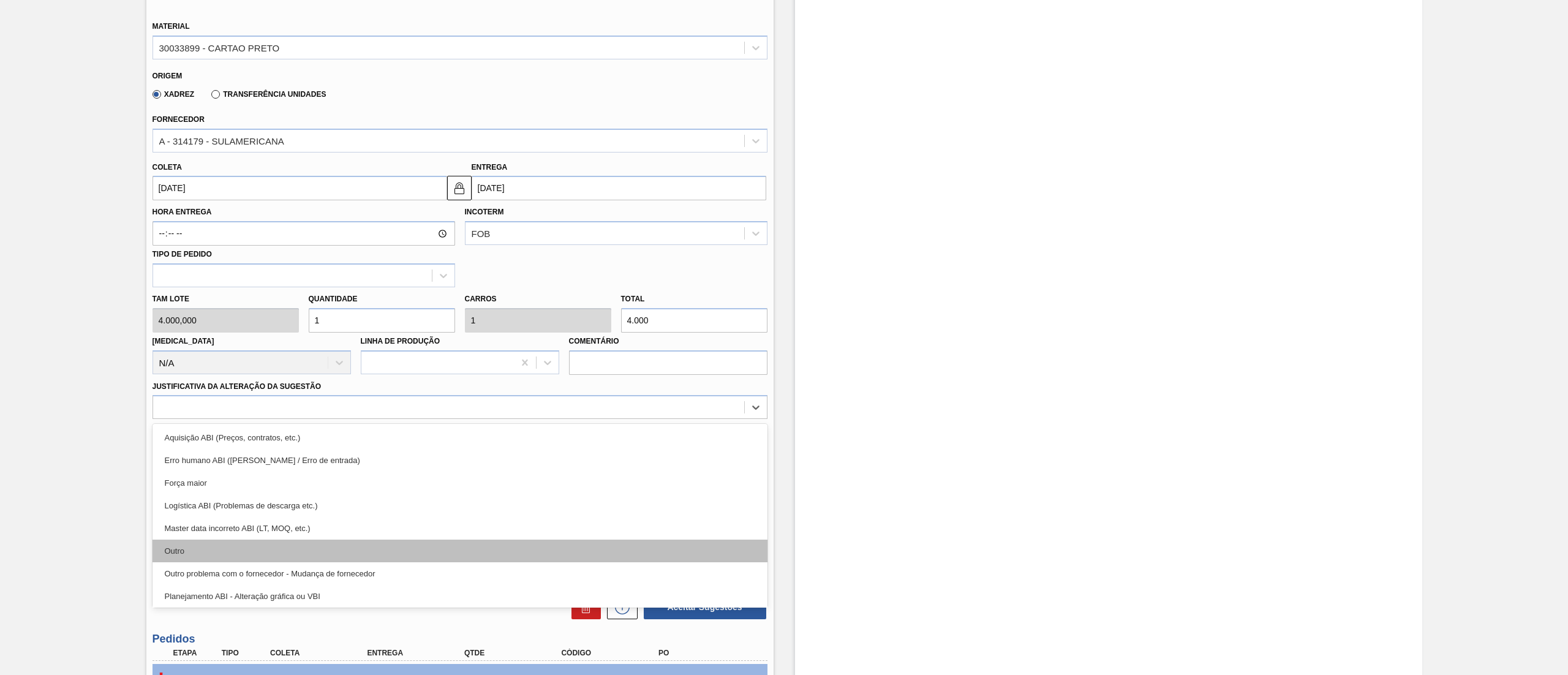
click at [176, 548] on div "Outro" at bounding box center [460, 551] width 615 height 23
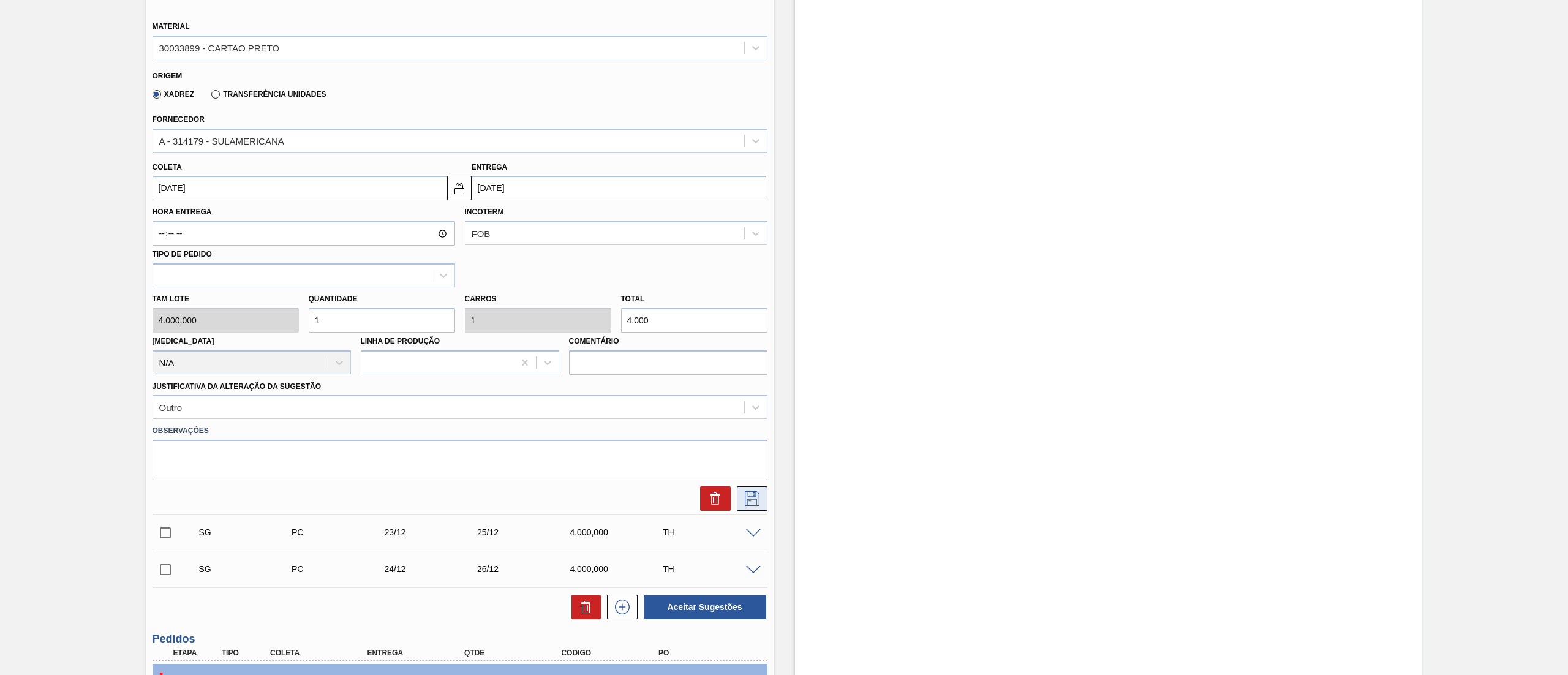
click at [754, 505] on icon at bounding box center [752, 499] width 20 height 15
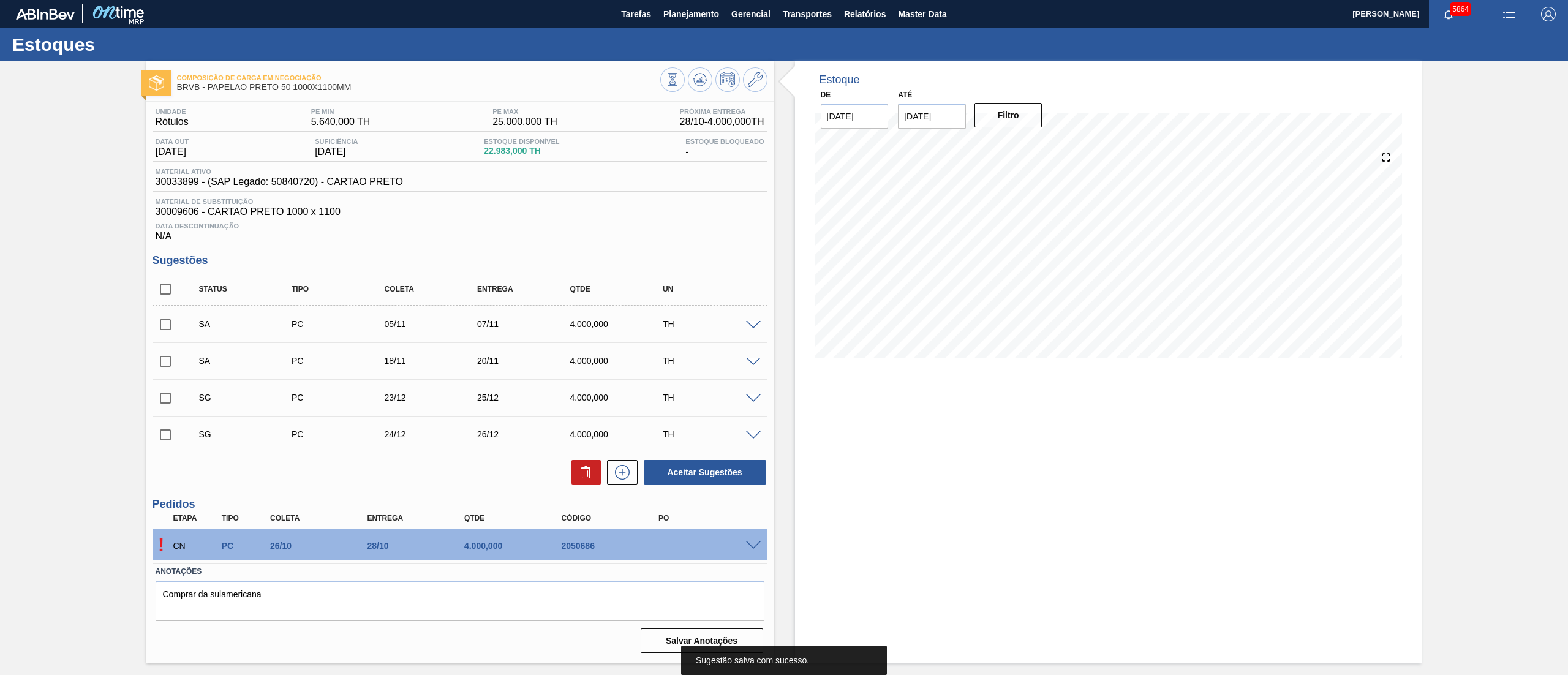
scroll to position [0, 0]
click at [753, 396] on span at bounding box center [754, 399] width 15 height 9
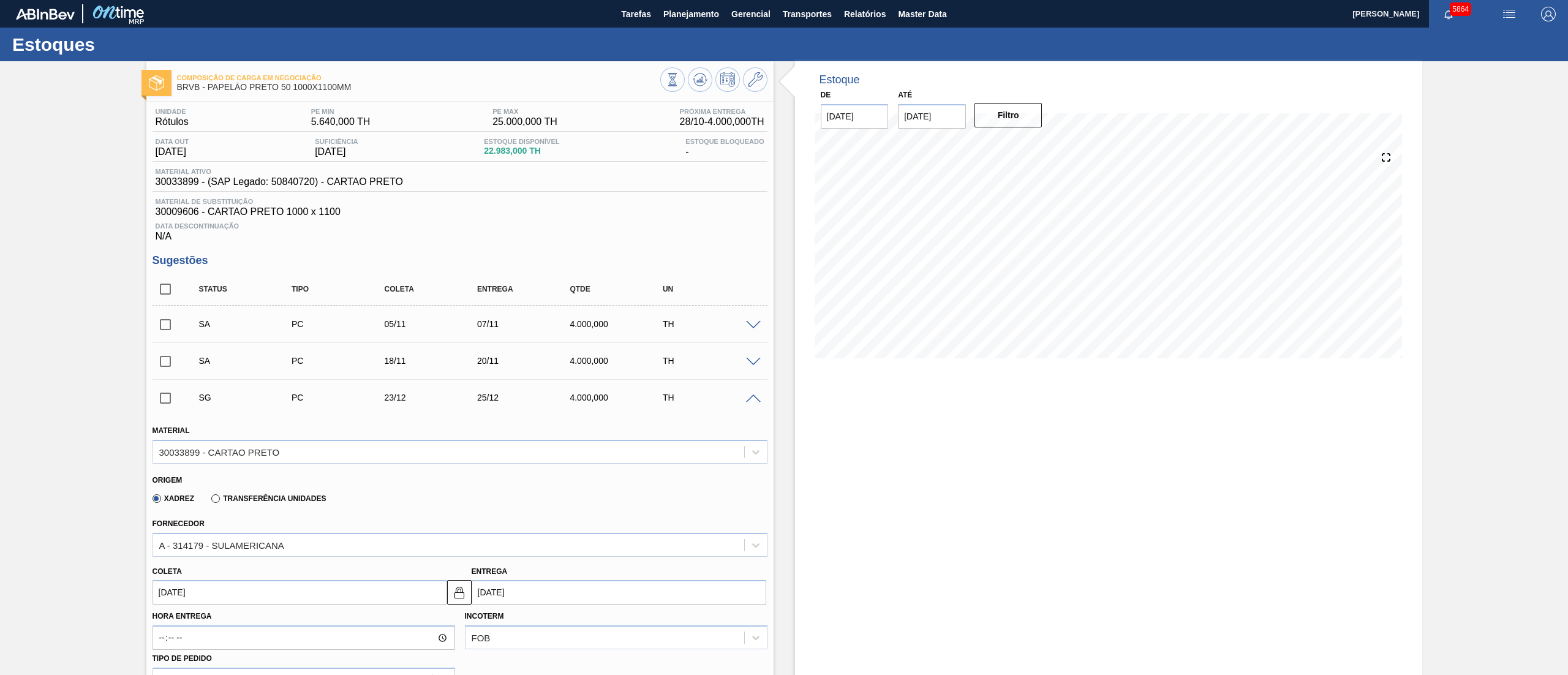
scroll to position [122, 0]
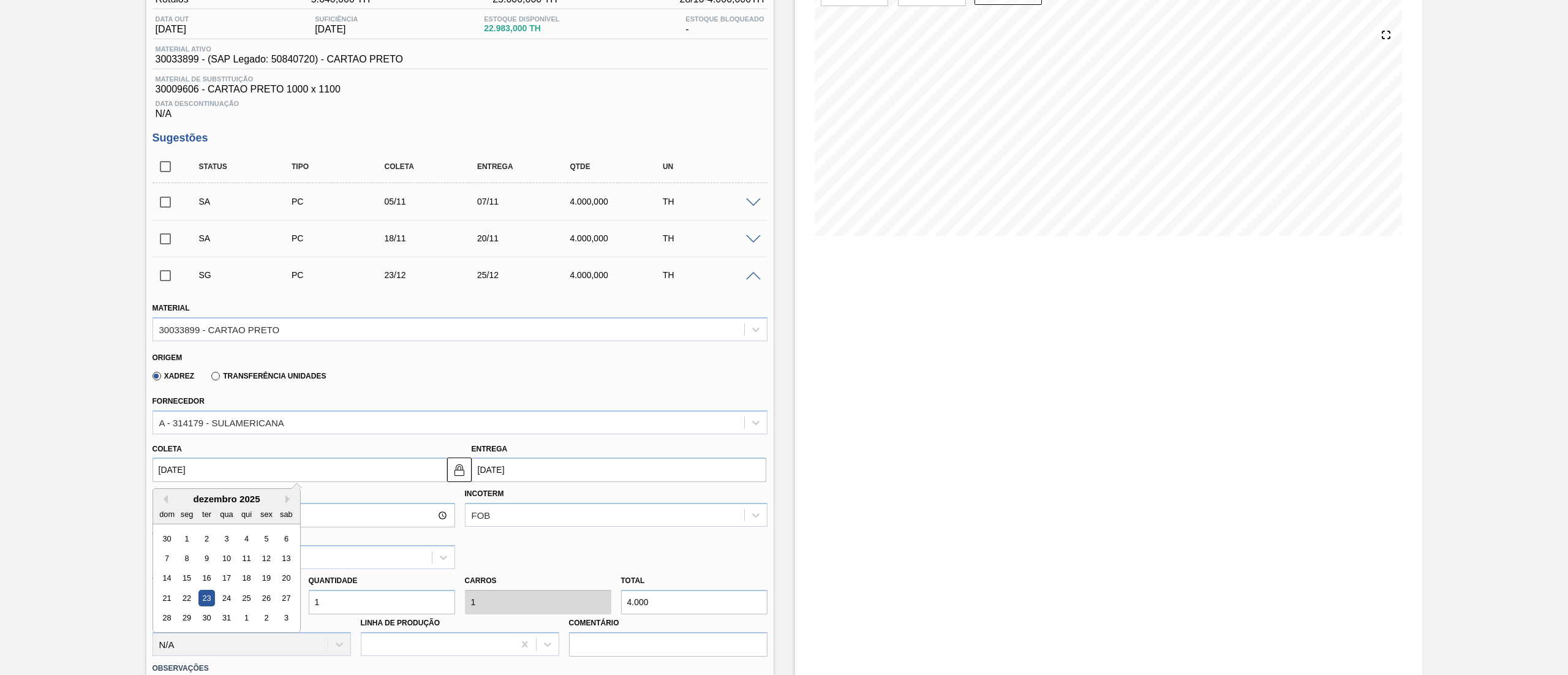
click at [352, 470] on input "23/12/2025" at bounding box center [300, 470] width 295 height 24
click at [187, 539] on div "1" at bounding box center [187, 539] width 16 height 16
type input "01/12/2025"
type input "03/12/2025"
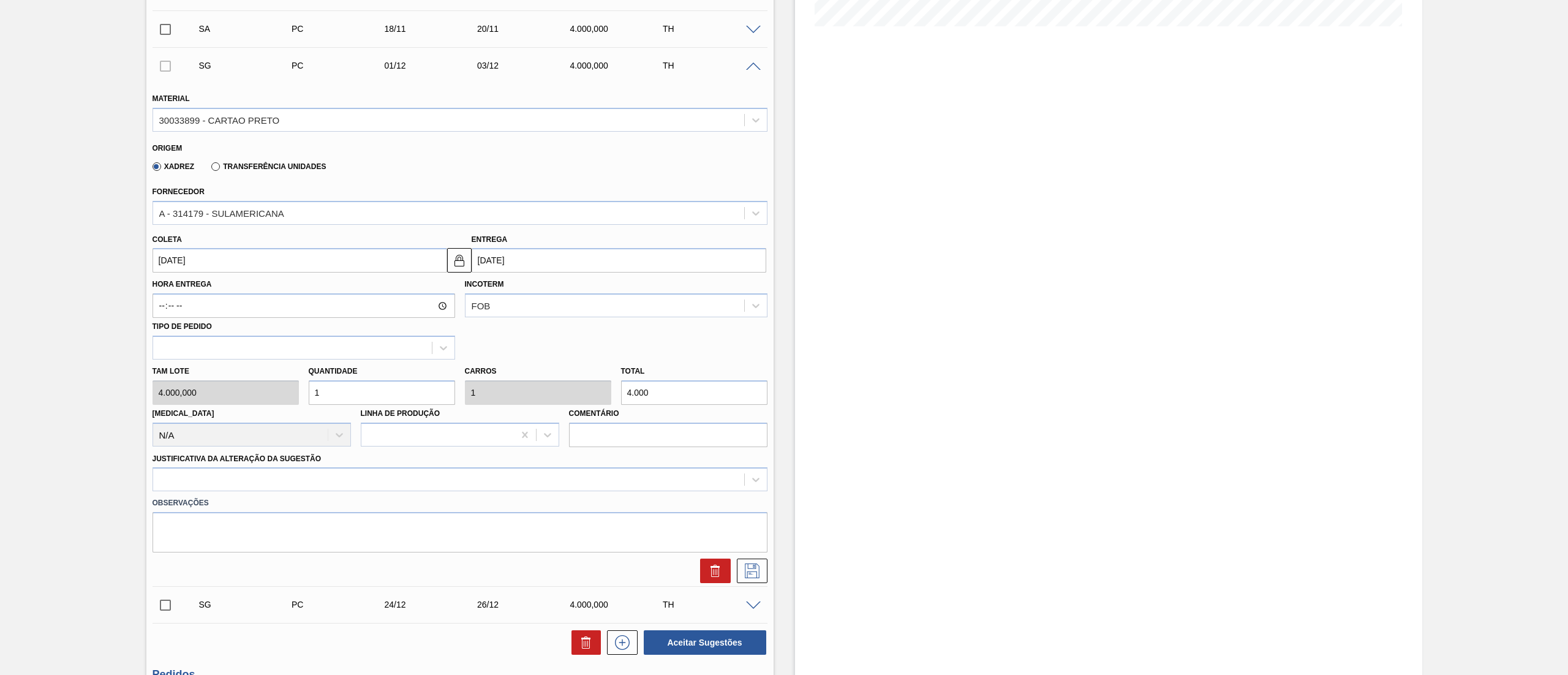
scroll to position [491, 0]
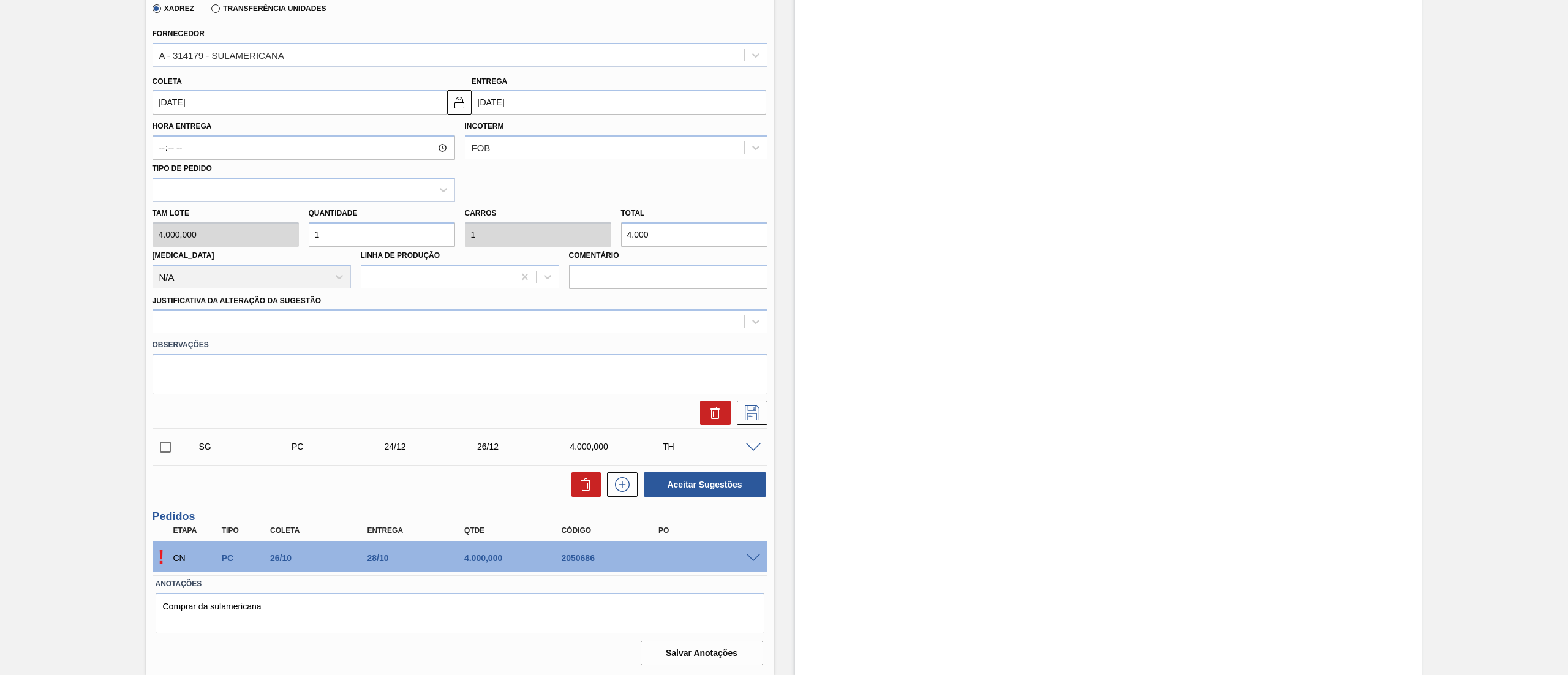
click at [204, 309] on div "Justificativa da Alteração da Sugestão" at bounding box center [460, 313] width 615 height 41
click at [190, 322] on div at bounding box center [449, 322] width 592 height 18
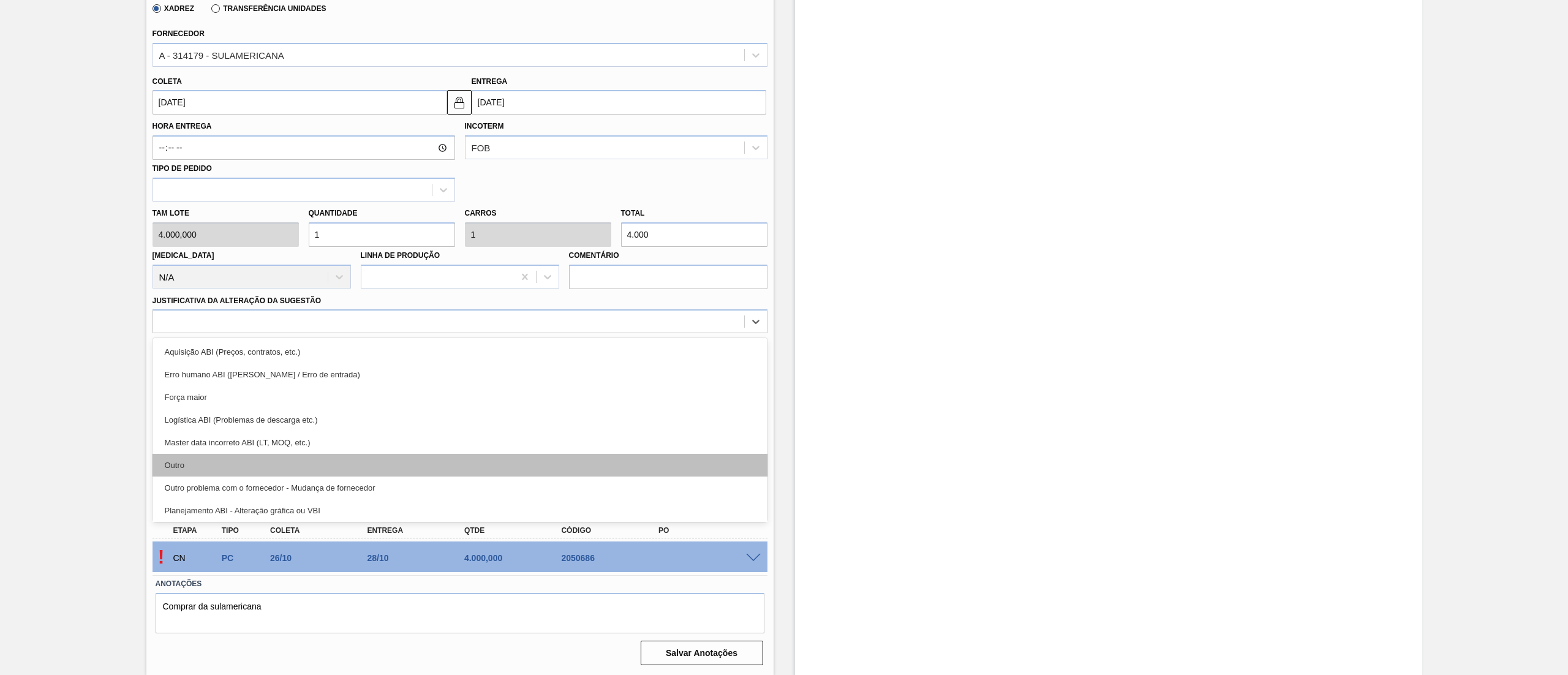
click at [184, 465] on div "Outro" at bounding box center [460, 465] width 615 height 23
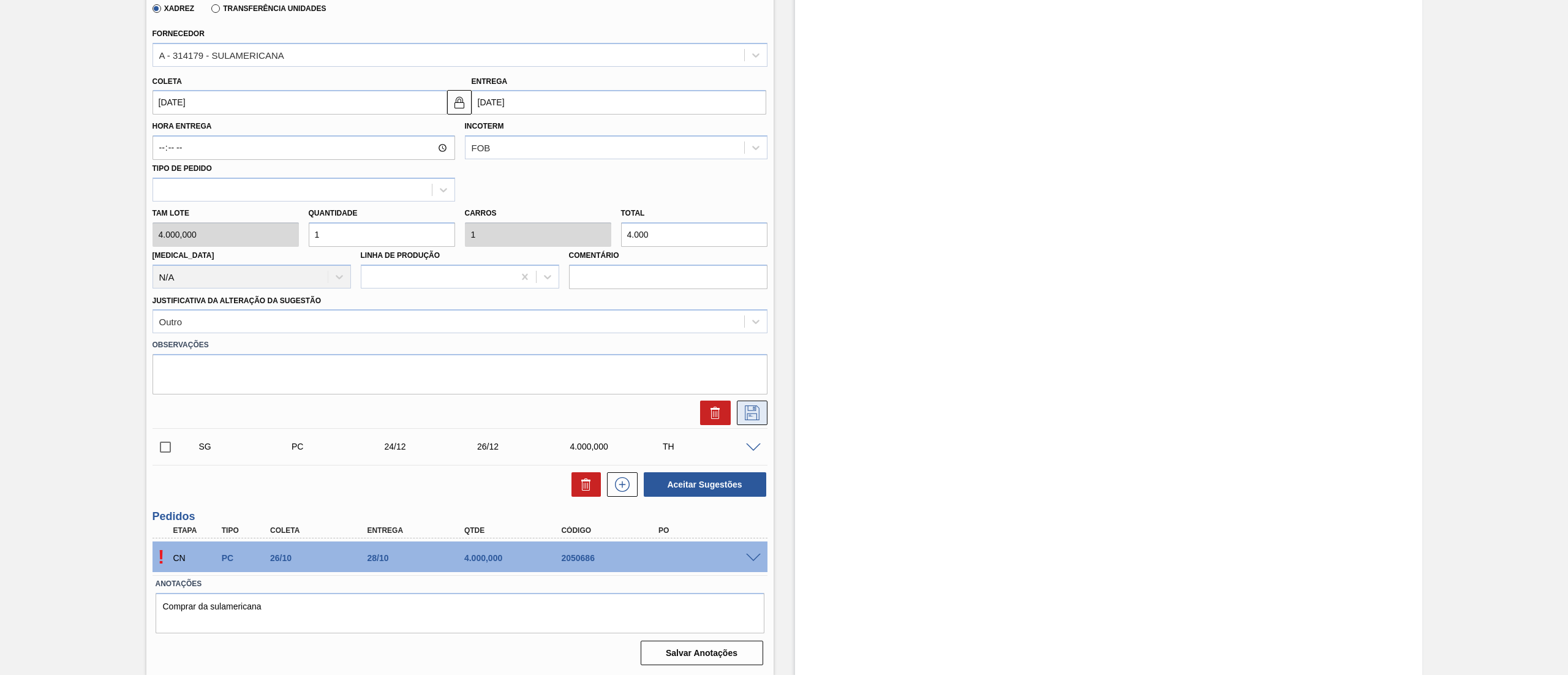
click at [748, 408] on icon at bounding box center [752, 413] width 20 height 15
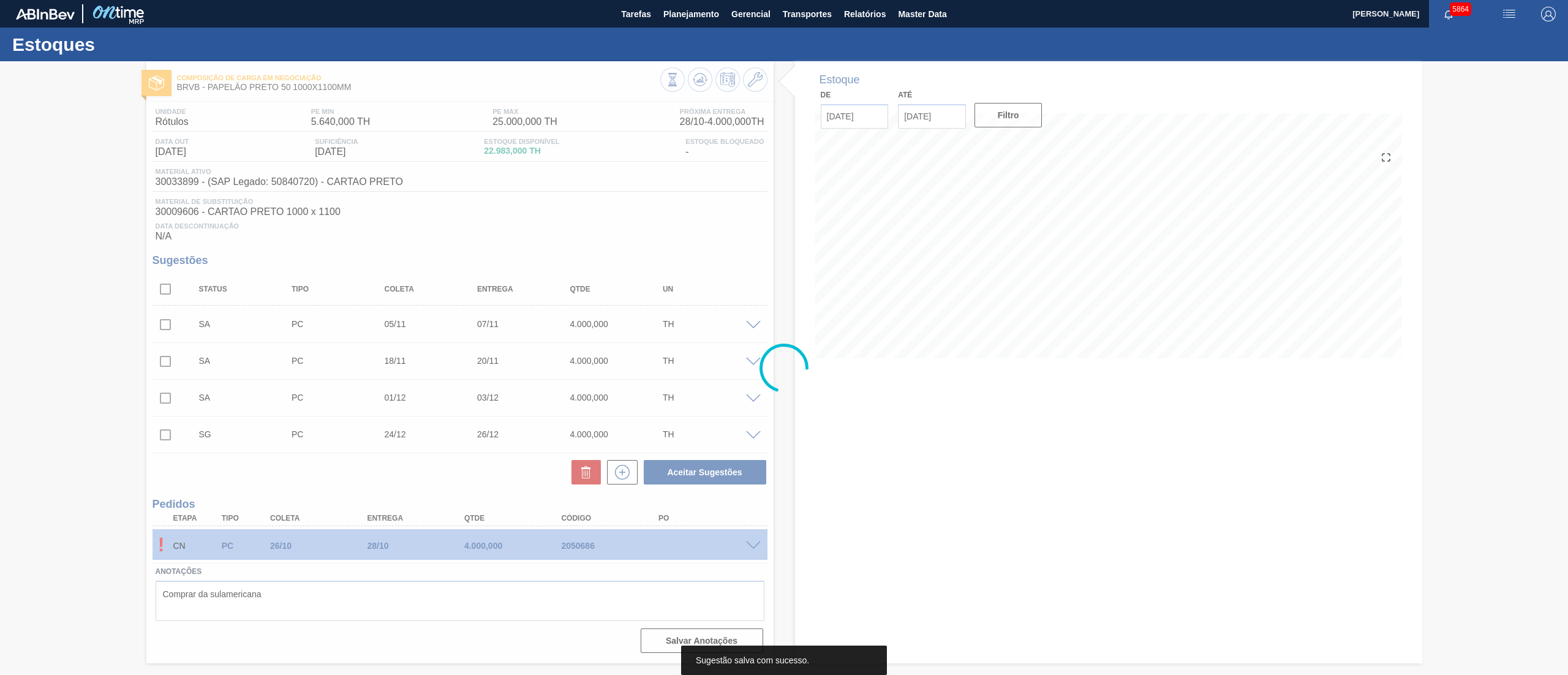
scroll to position [0, 0]
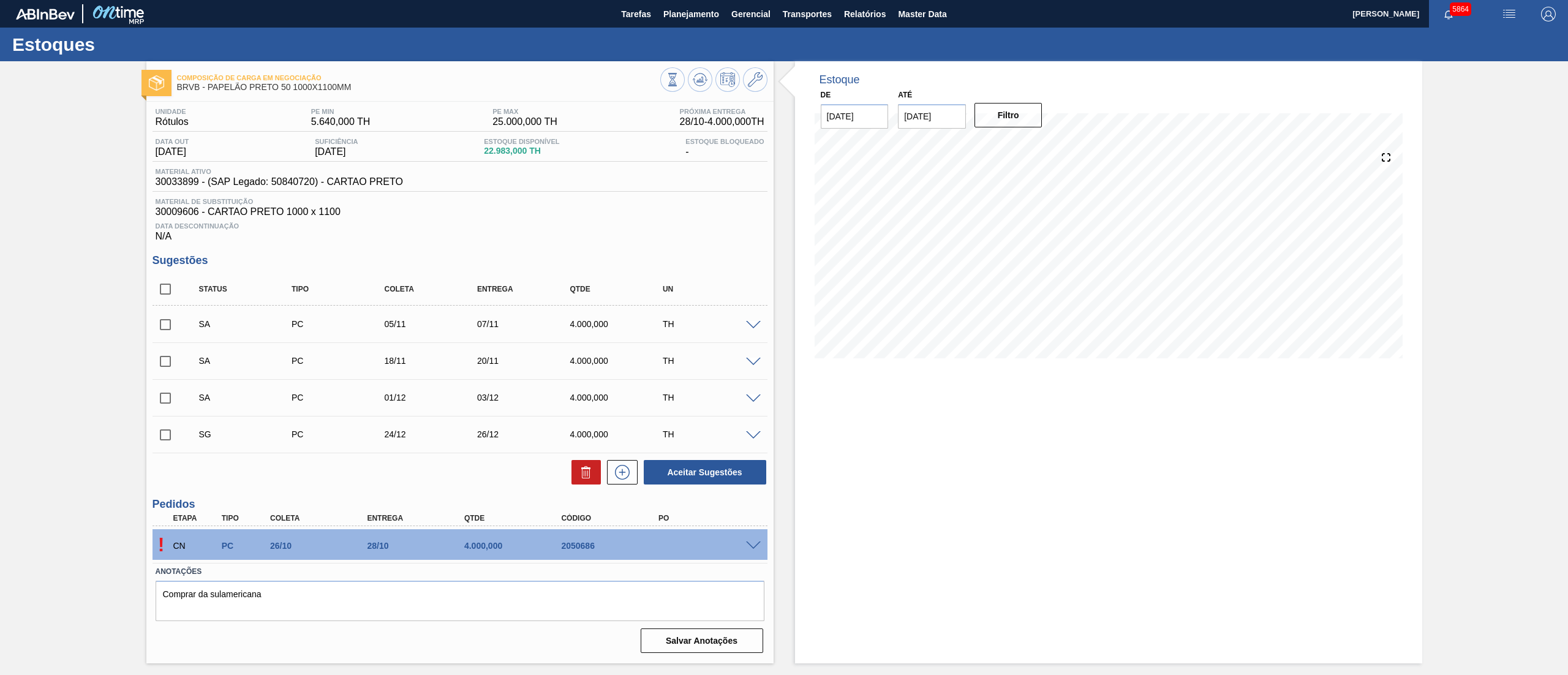
click at [748, 435] on span at bounding box center [754, 436] width 15 height 9
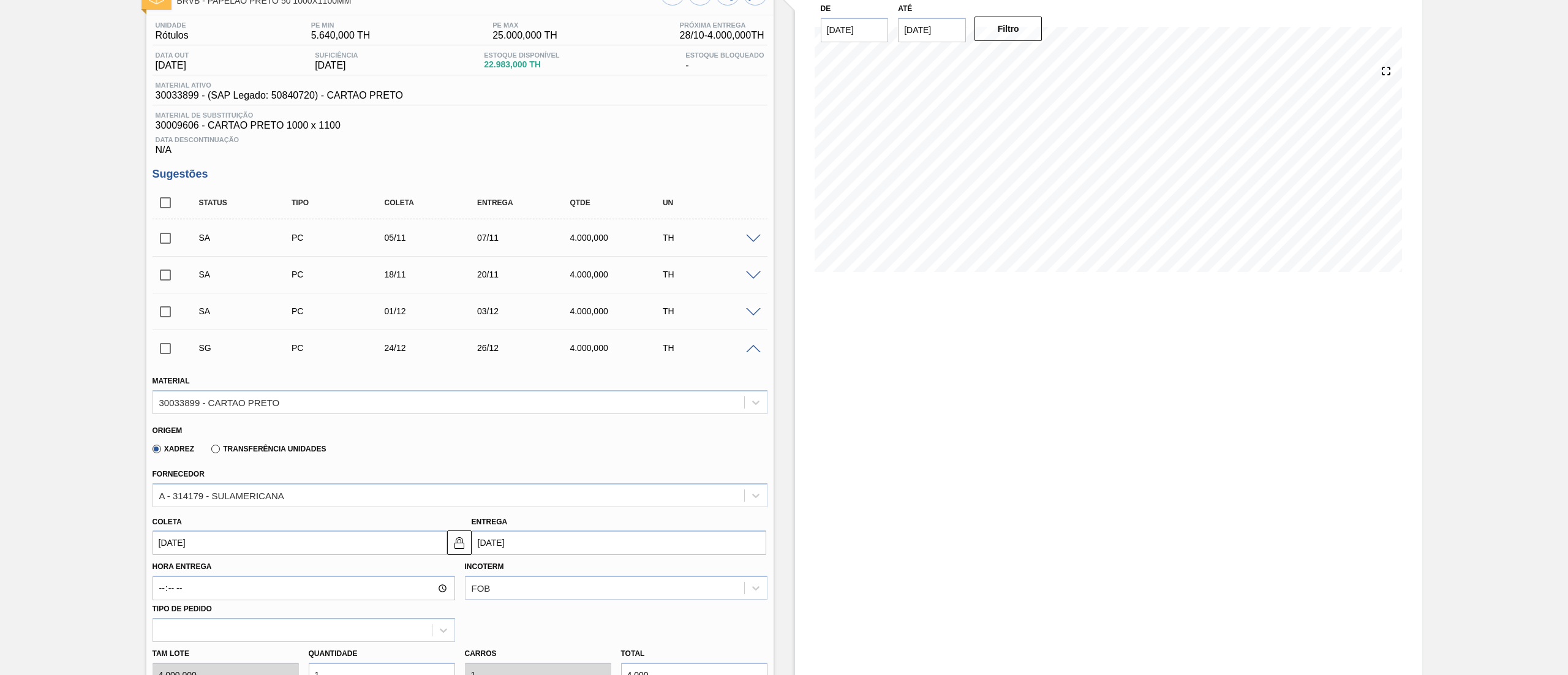
scroll to position [122, 0]
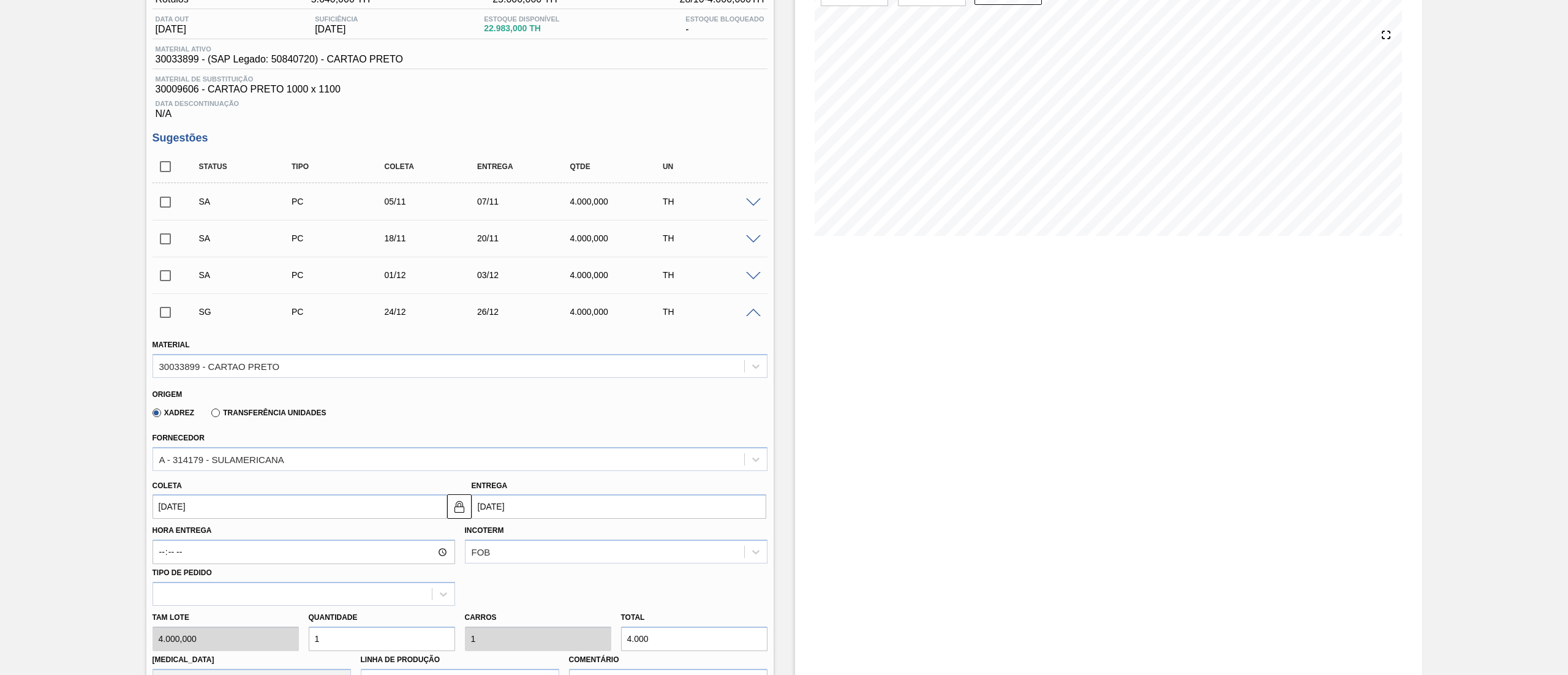
click at [199, 505] on input "24/12/2025" at bounding box center [300, 506] width 295 height 24
click at [271, 415] on div "12" at bounding box center [266, 412] width 16 height 16
type input "12/12/2025"
type input "14/12/2025"
click at [192, 513] on input "12/12/2025" at bounding box center [300, 506] width 295 height 24
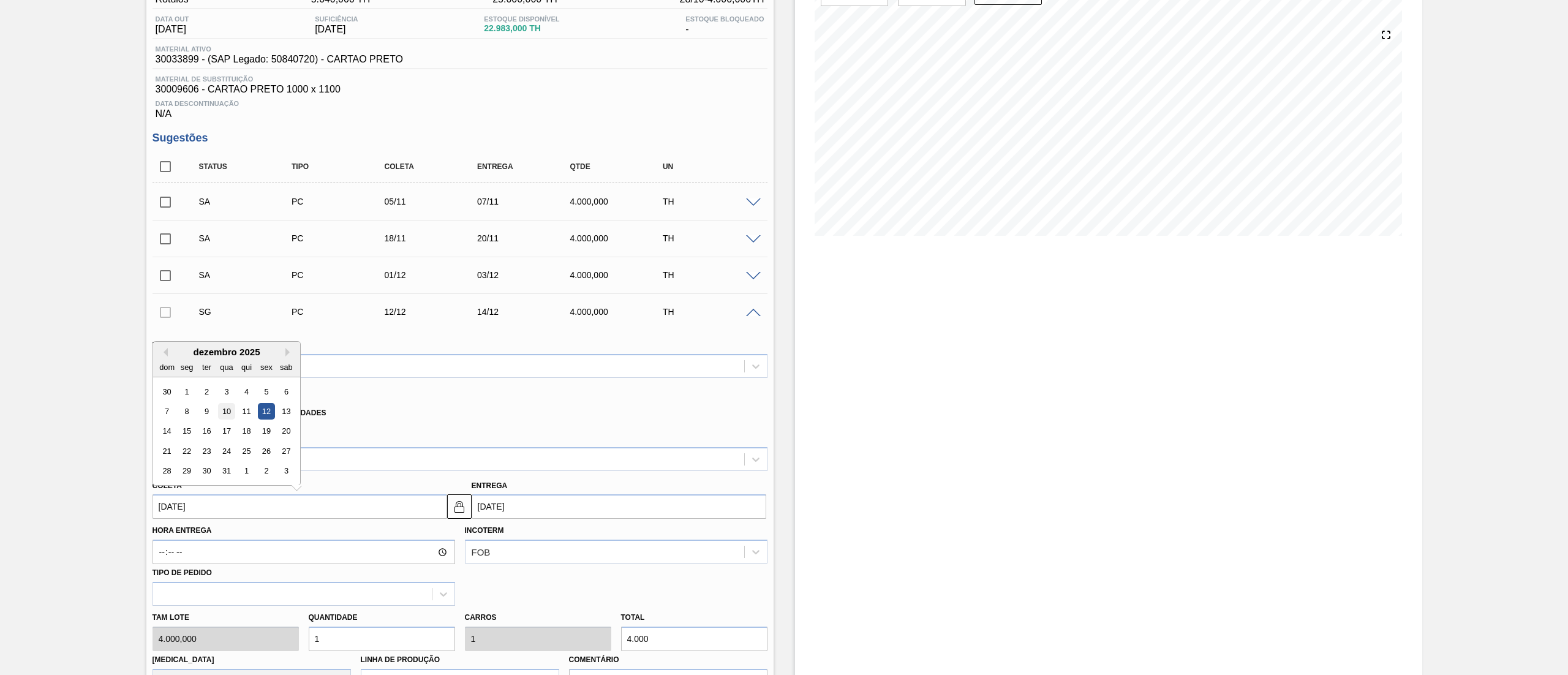
click at [219, 414] on div "10" at bounding box center [226, 412] width 16 height 16
type input "10/12/2025"
type input "12/12/2025"
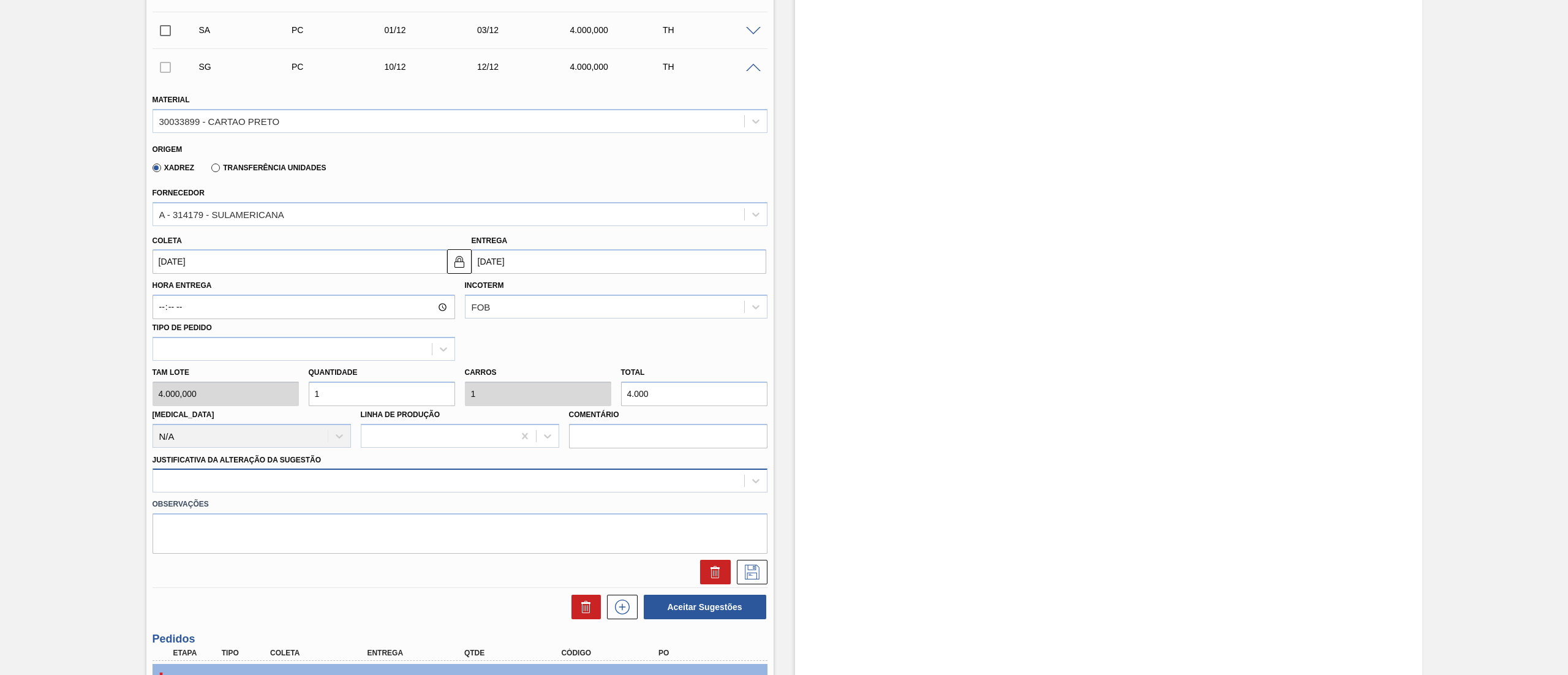
click at [200, 480] on div at bounding box center [460, 480] width 615 height 24
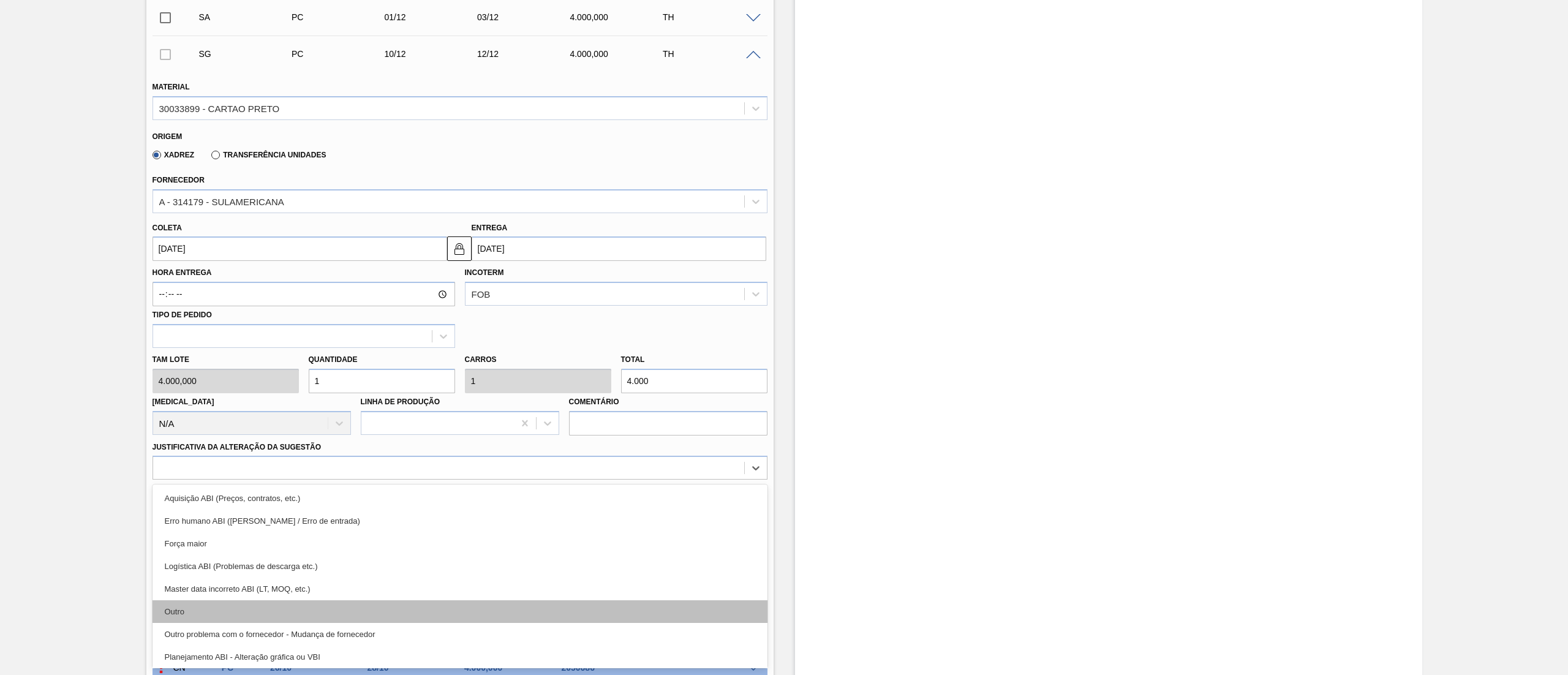
click at [183, 615] on div "Outro" at bounding box center [460, 612] width 615 height 23
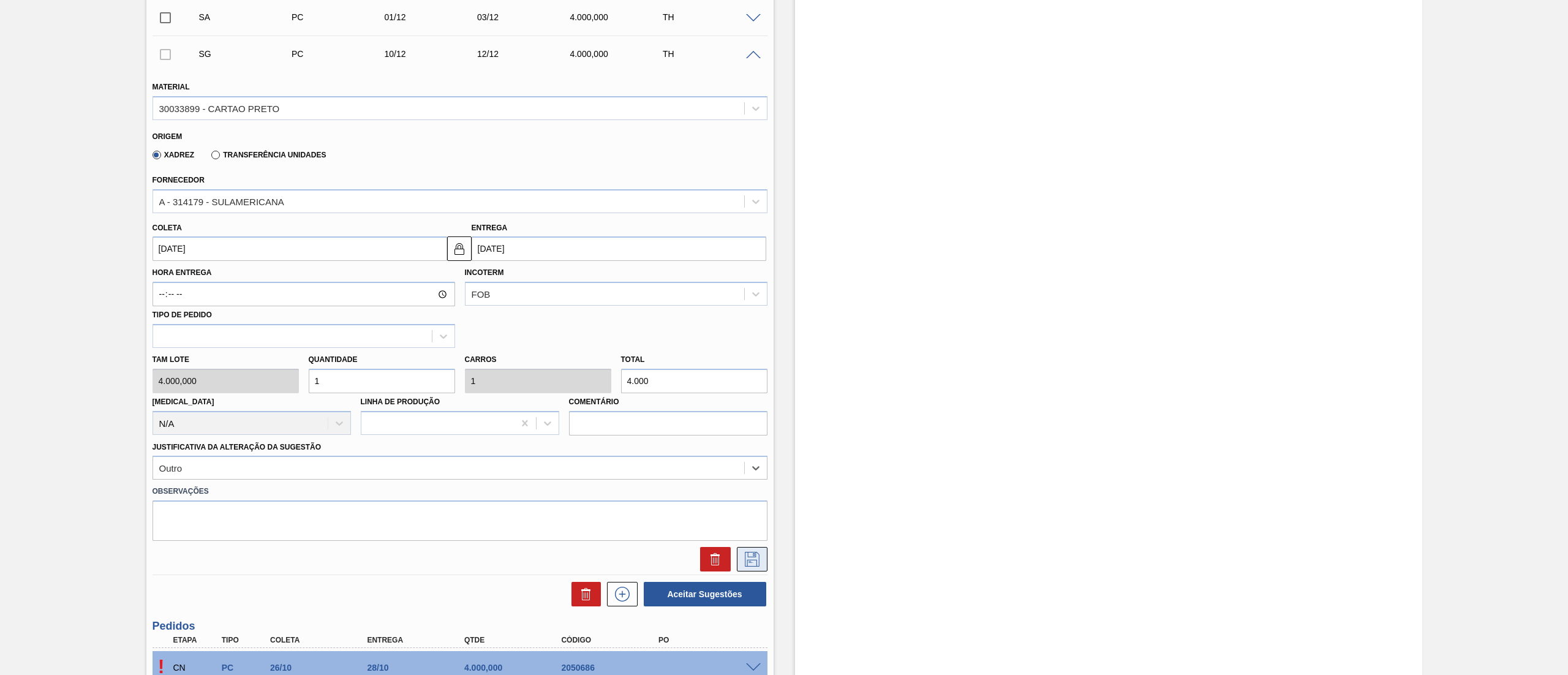
click at [743, 561] on icon at bounding box center [752, 559] width 20 height 15
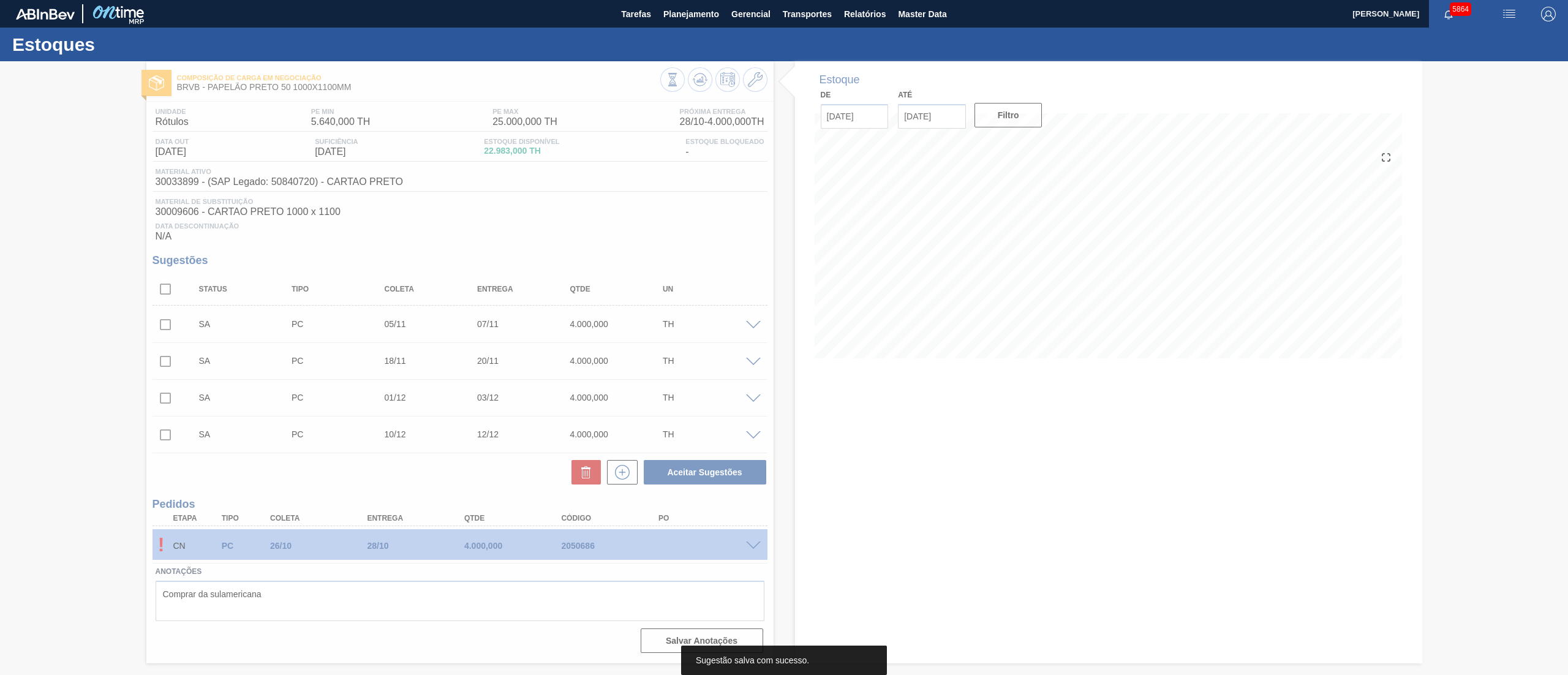
scroll to position [0, 0]
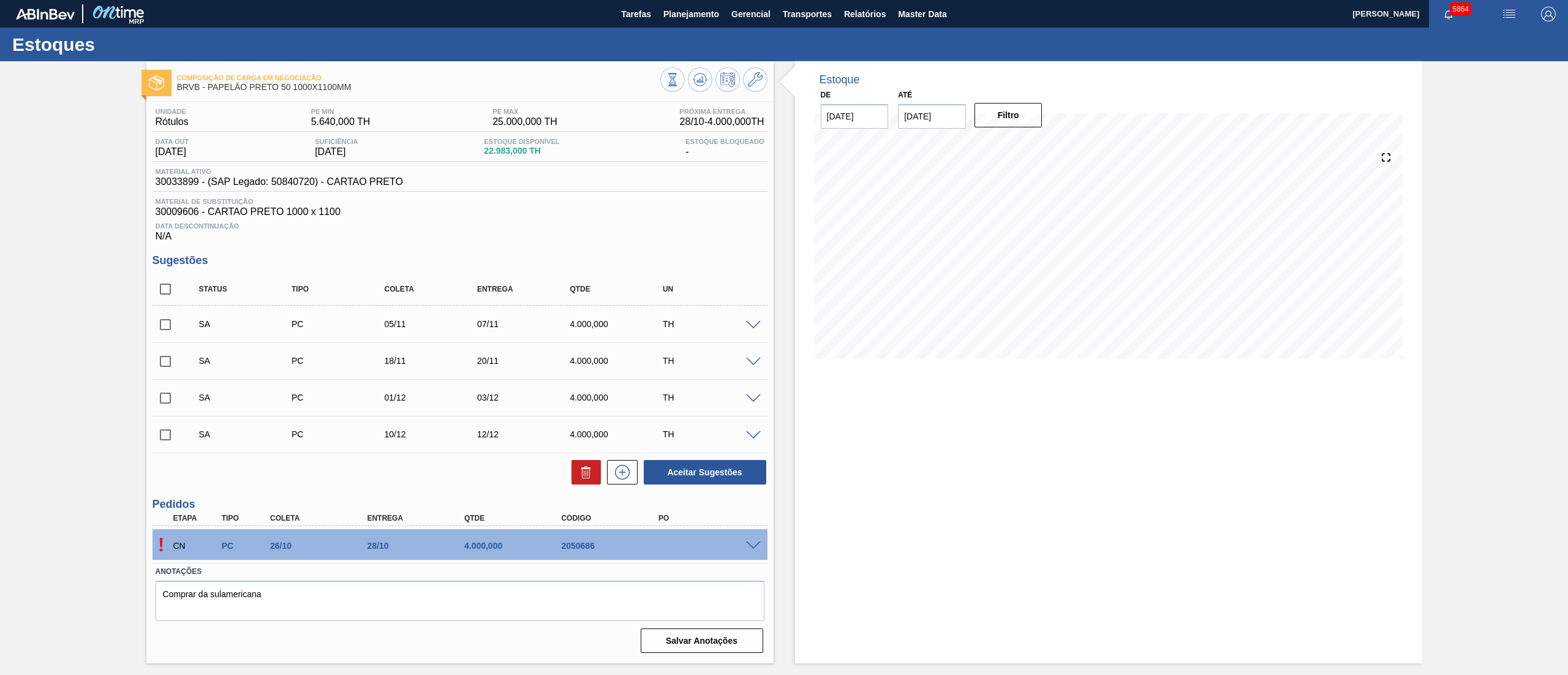
click at [164, 293] on input "checkbox" at bounding box center [165, 289] width 26 height 26
checkbox input "true"
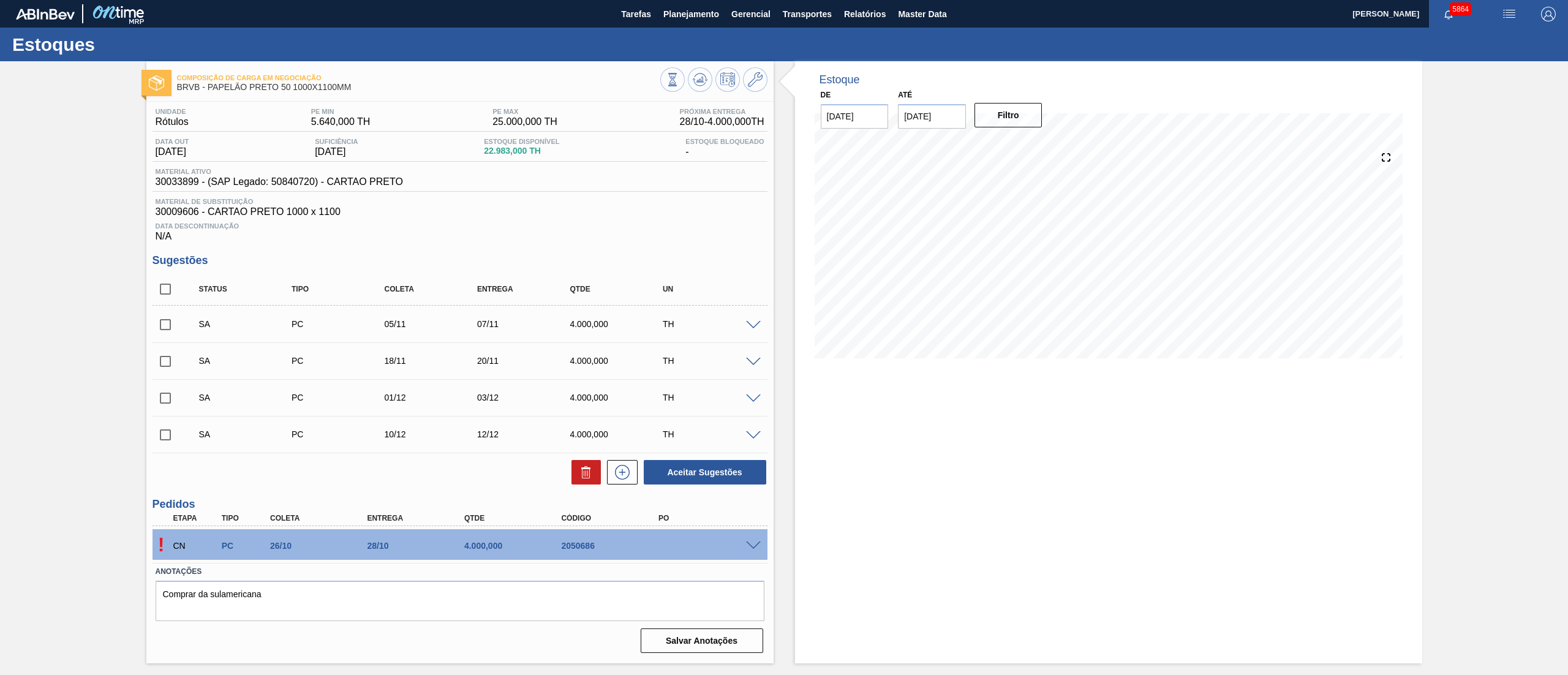
checkbox input "true"
click at [663, 477] on button "Aceitar Sugestões" at bounding box center [705, 472] width 122 height 24
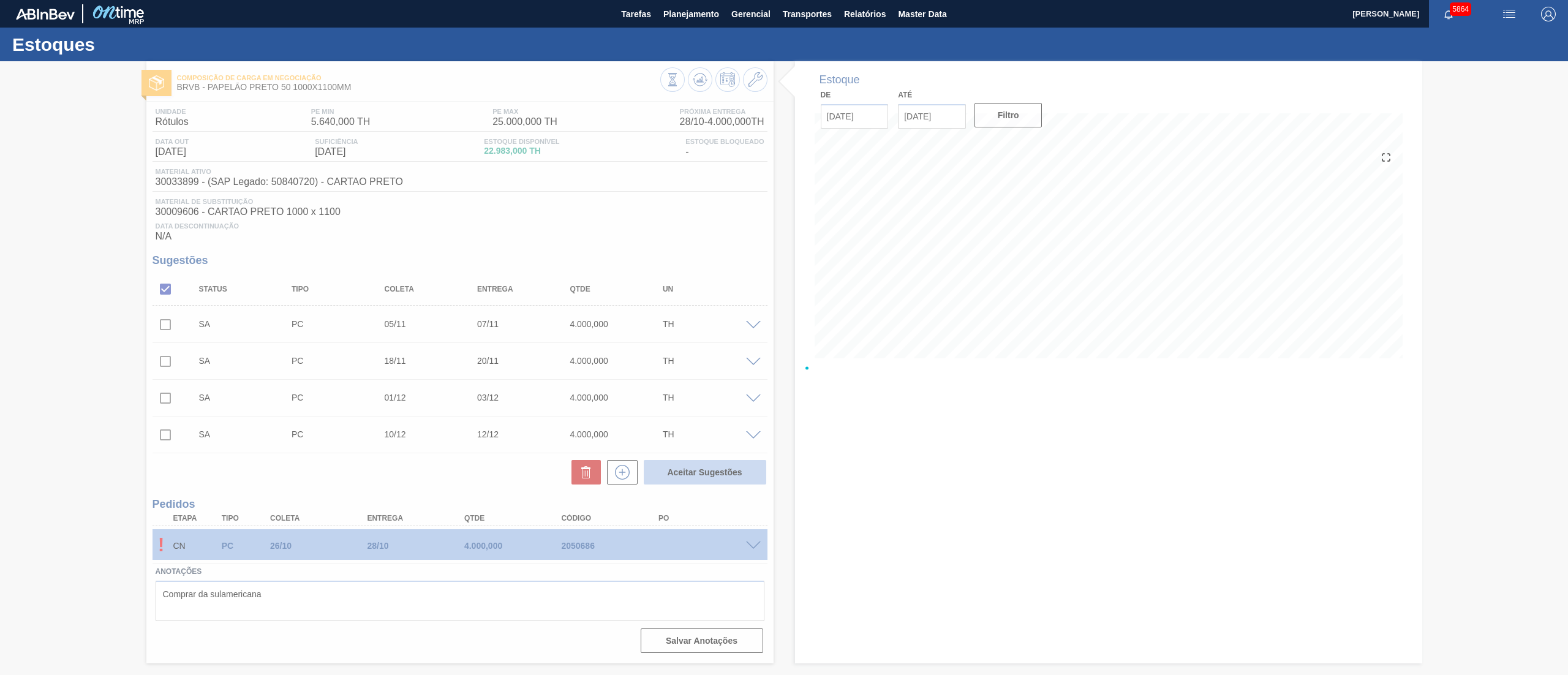
checkbox input "false"
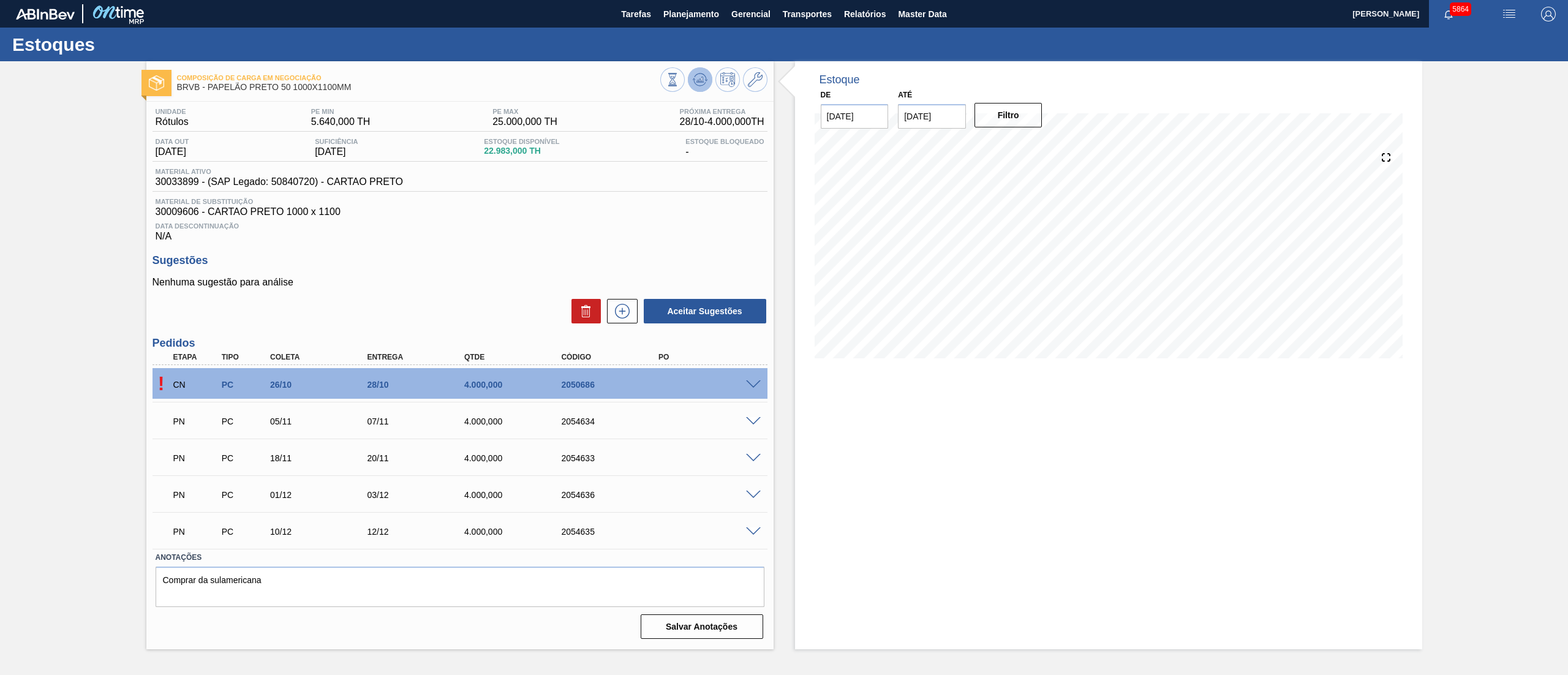
click at [704, 78] on icon at bounding box center [700, 80] width 15 height 15
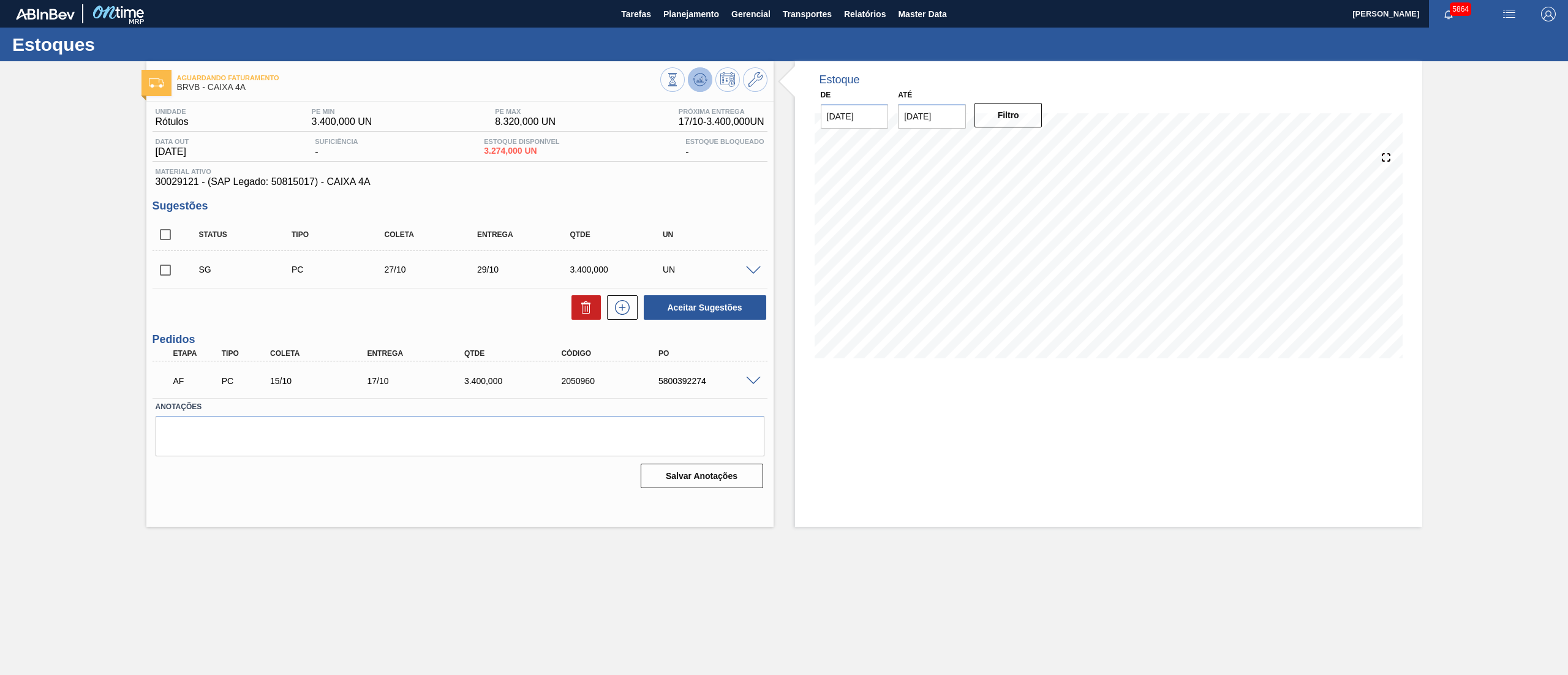
click at [696, 80] on icon at bounding box center [700, 80] width 15 height 15
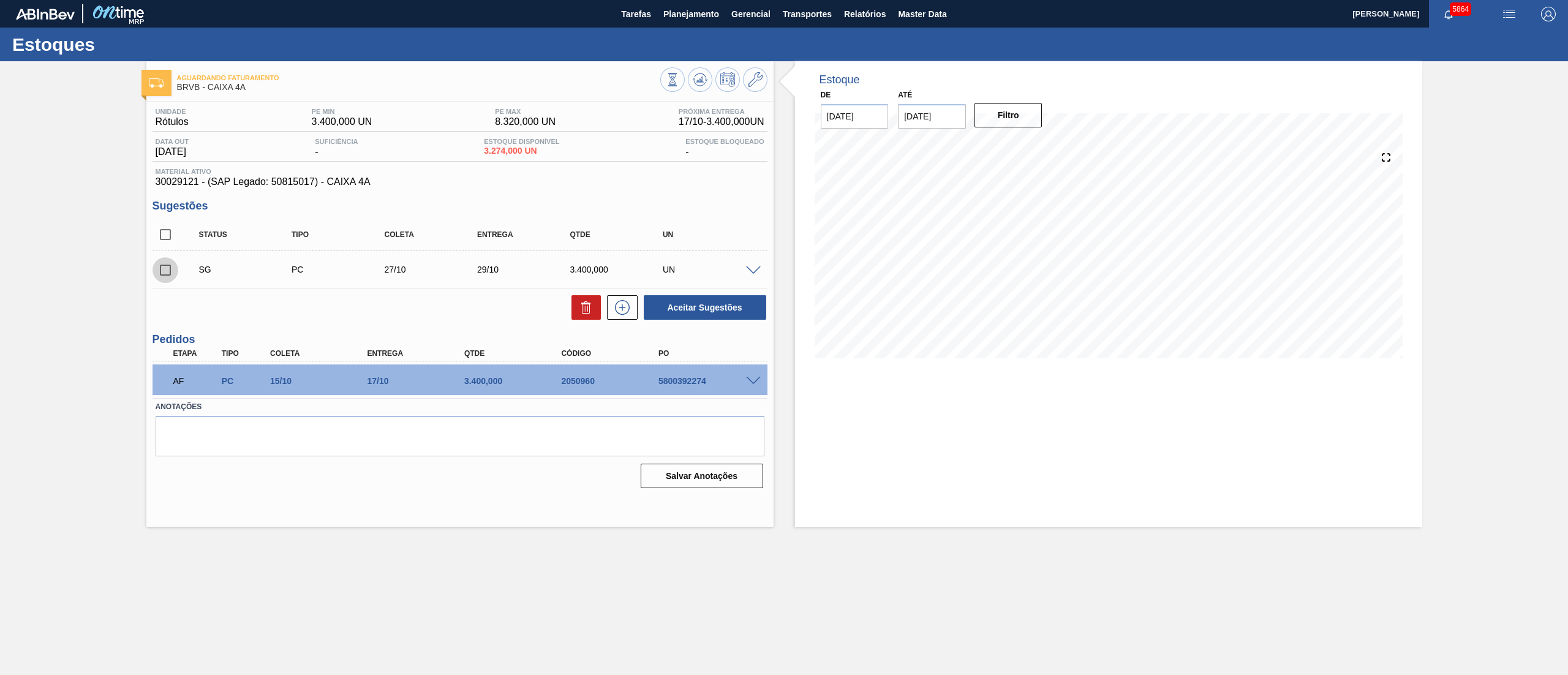
click at [168, 278] on input "checkbox" at bounding box center [165, 270] width 26 height 26
click at [684, 301] on button "Aceitar Sugestões" at bounding box center [705, 307] width 122 height 24
checkbox input "false"
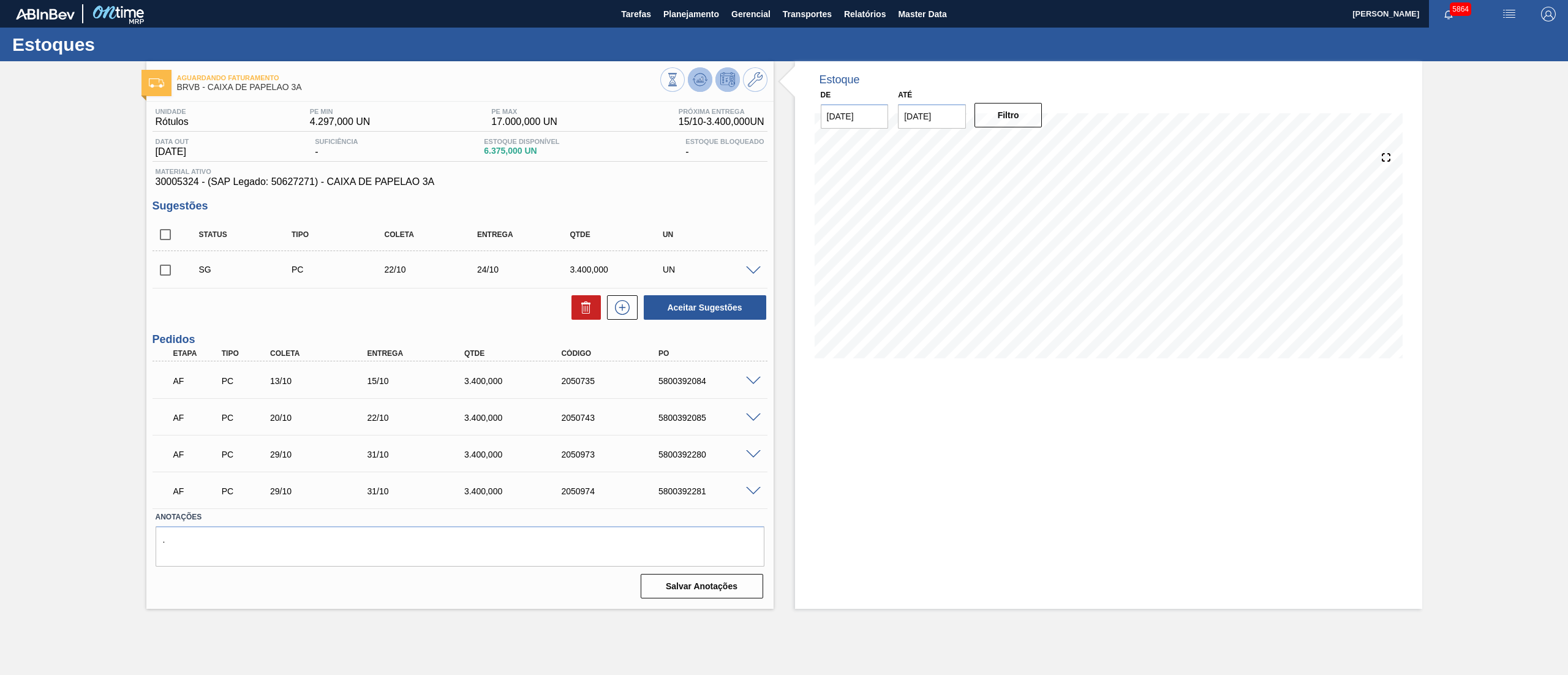
click at [696, 71] on button at bounding box center [700, 79] width 24 height 24
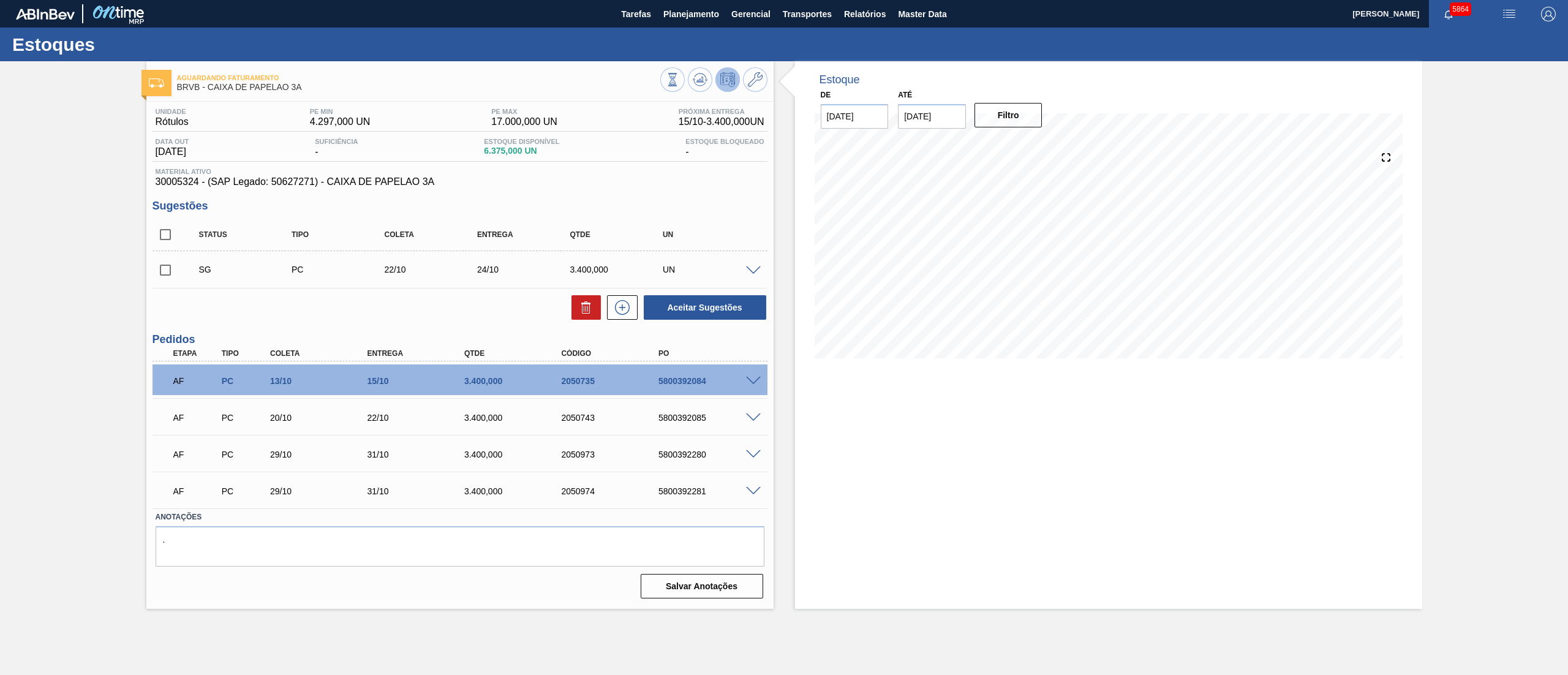
drag, startPoint x: 159, startPoint y: 269, endPoint x: 209, endPoint y: 277, distance: 50.6
click at [161, 269] on input "checkbox" at bounding box center [165, 270] width 26 height 26
click at [750, 274] on span at bounding box center [754, 271] width 15 height 9
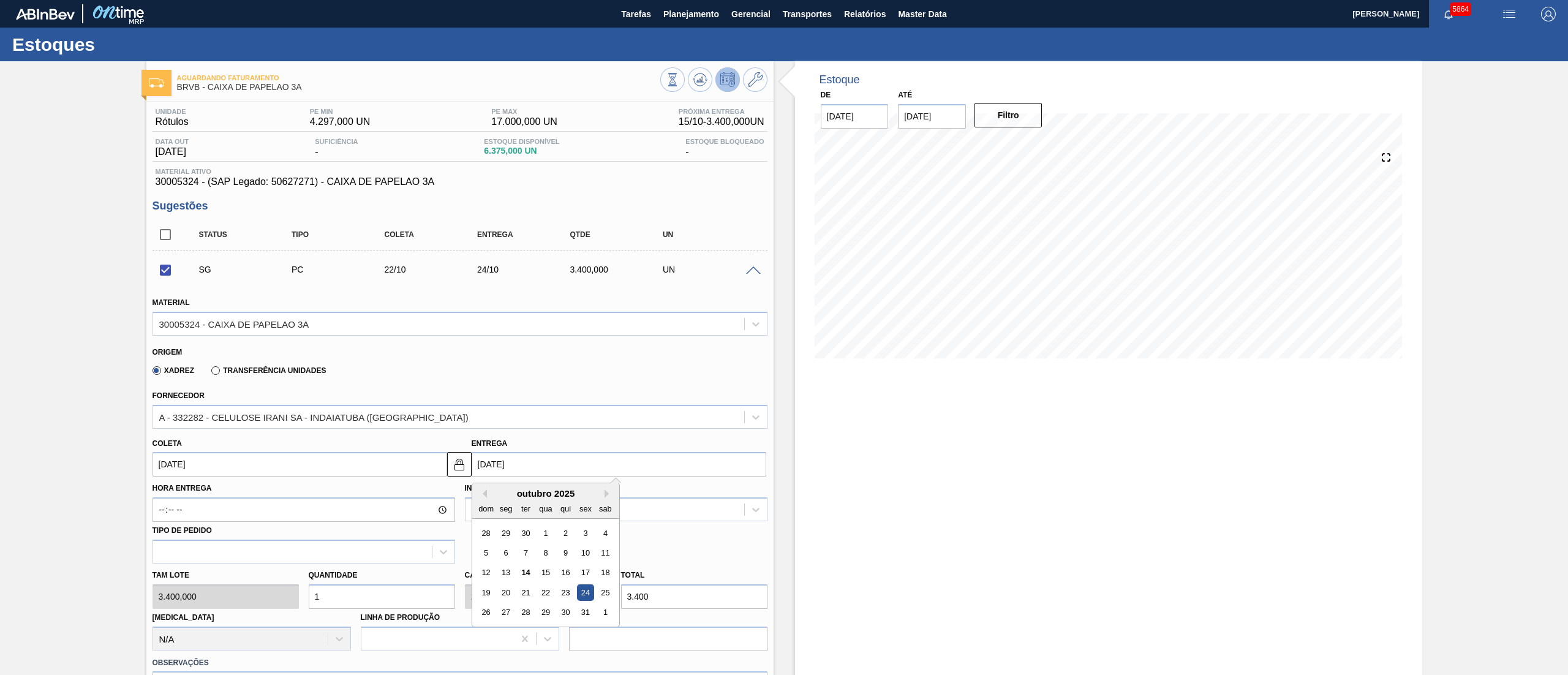
click at [559, 465] on input "24/10/2025" at bounding box center [620, 464] width 295 height 24
click at [545, 612] on div "29" at bounding box center [545, 613] width 16 height 16
checkbox input "false"
type input "27/10/2025"
type input "29/10/2025"
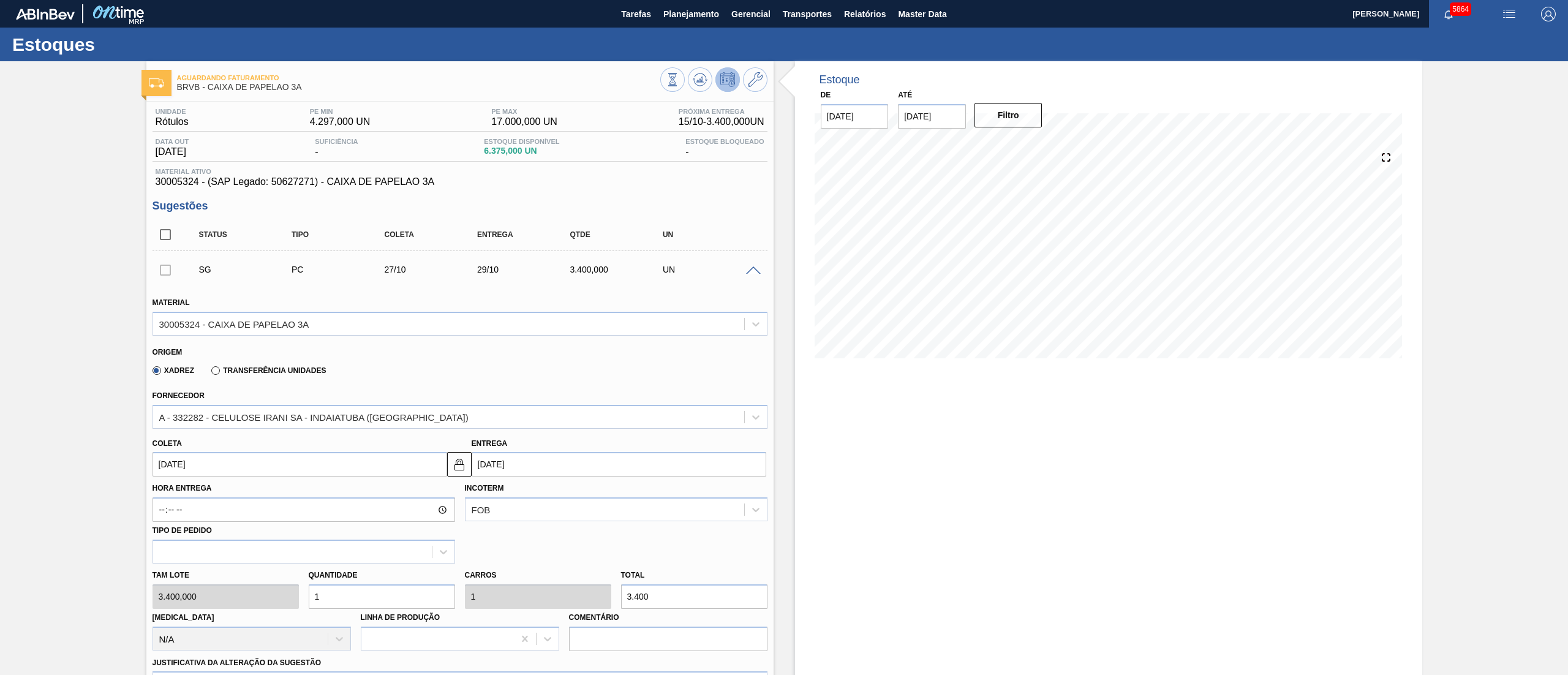
click at [549, 469] on input "29/10/2025" at bounding box center [620, 464] width 295 height 24
click at [523, 614] on div "28" at bounding box center [525, 613] width 16 height 16
type input "26/10/2025"
type input "28/10/2025"
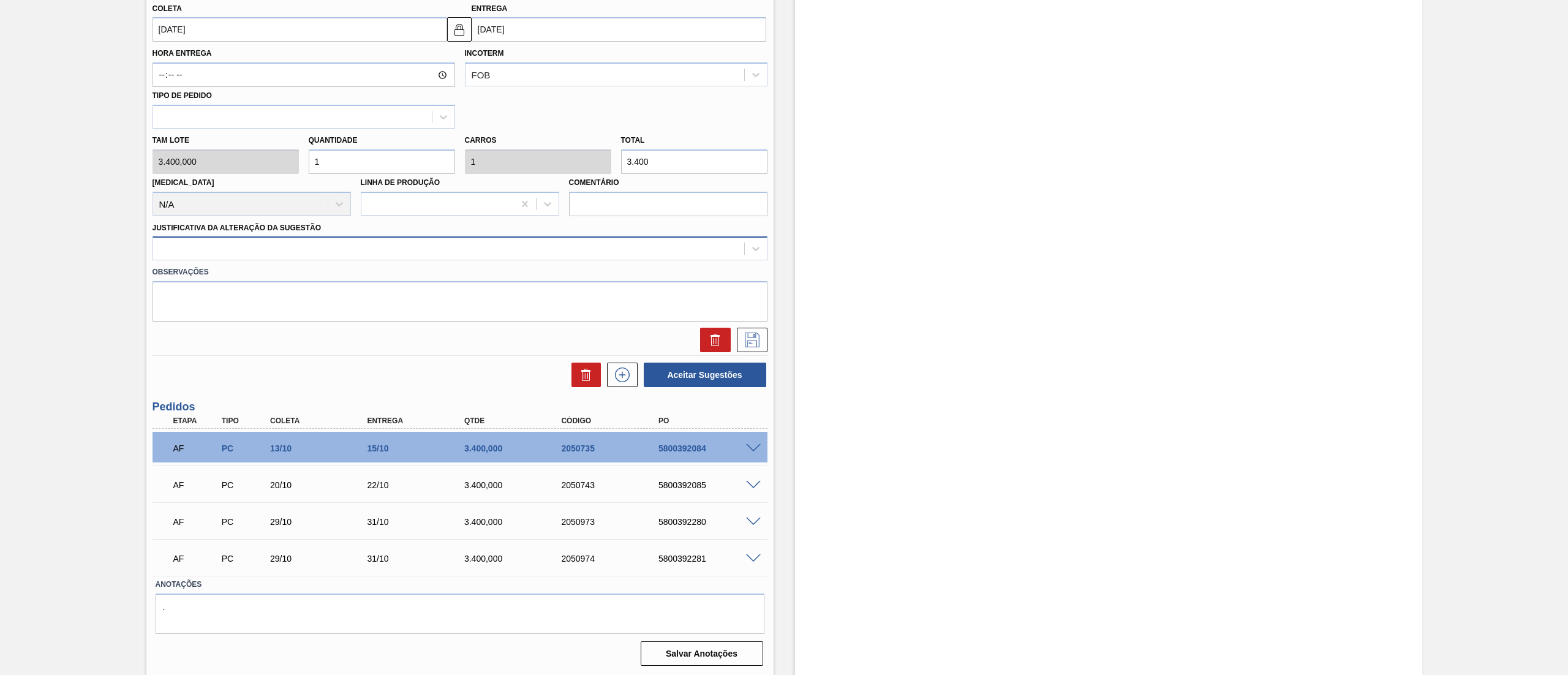
click at [195, 248] on div at bounding box center [449, 249] width 592 height 18
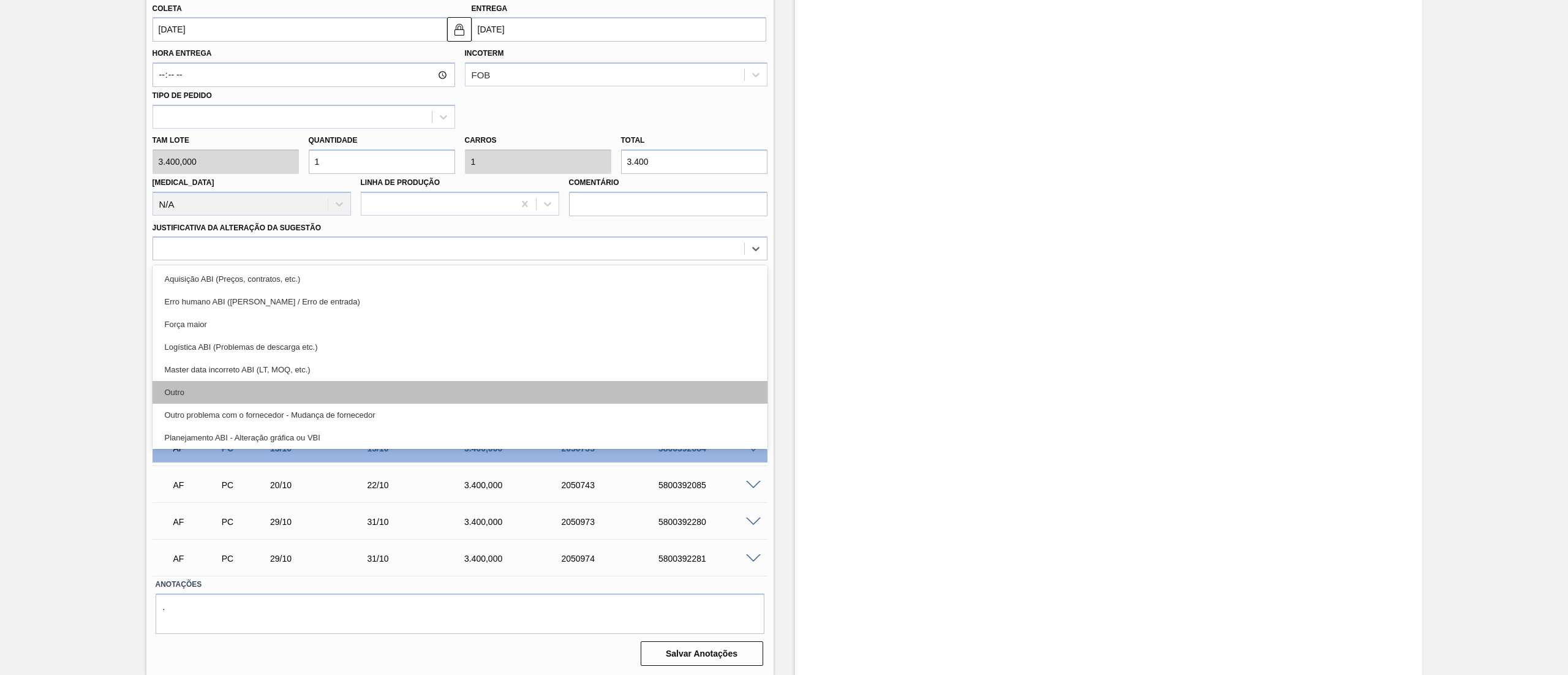
click at [204, 386] on div "Outro" at bounding box center [460, 392] width 615 height 23
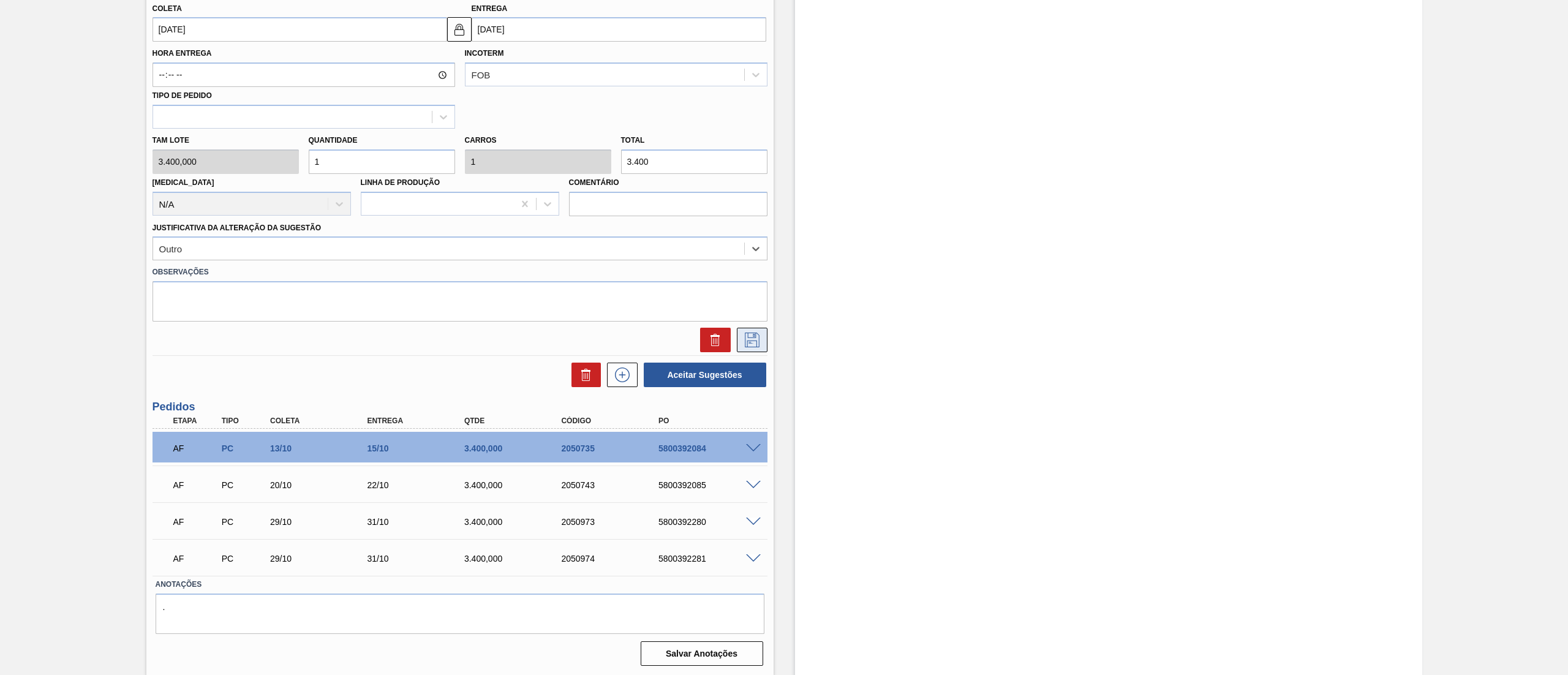
click at [752, 335] on icon at bounding box center [752, 339] width 6 height 10
checkbox input "true"
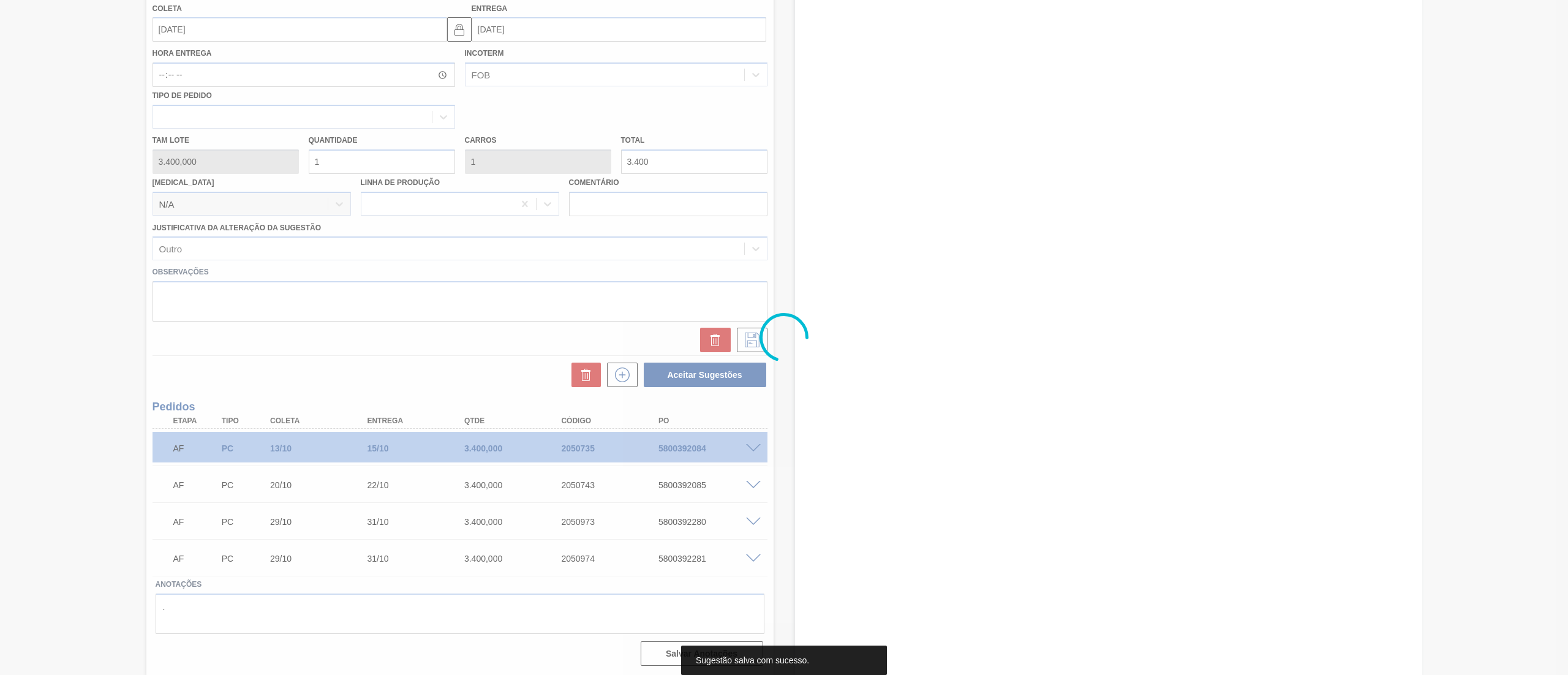
scroll to position [0, 0]
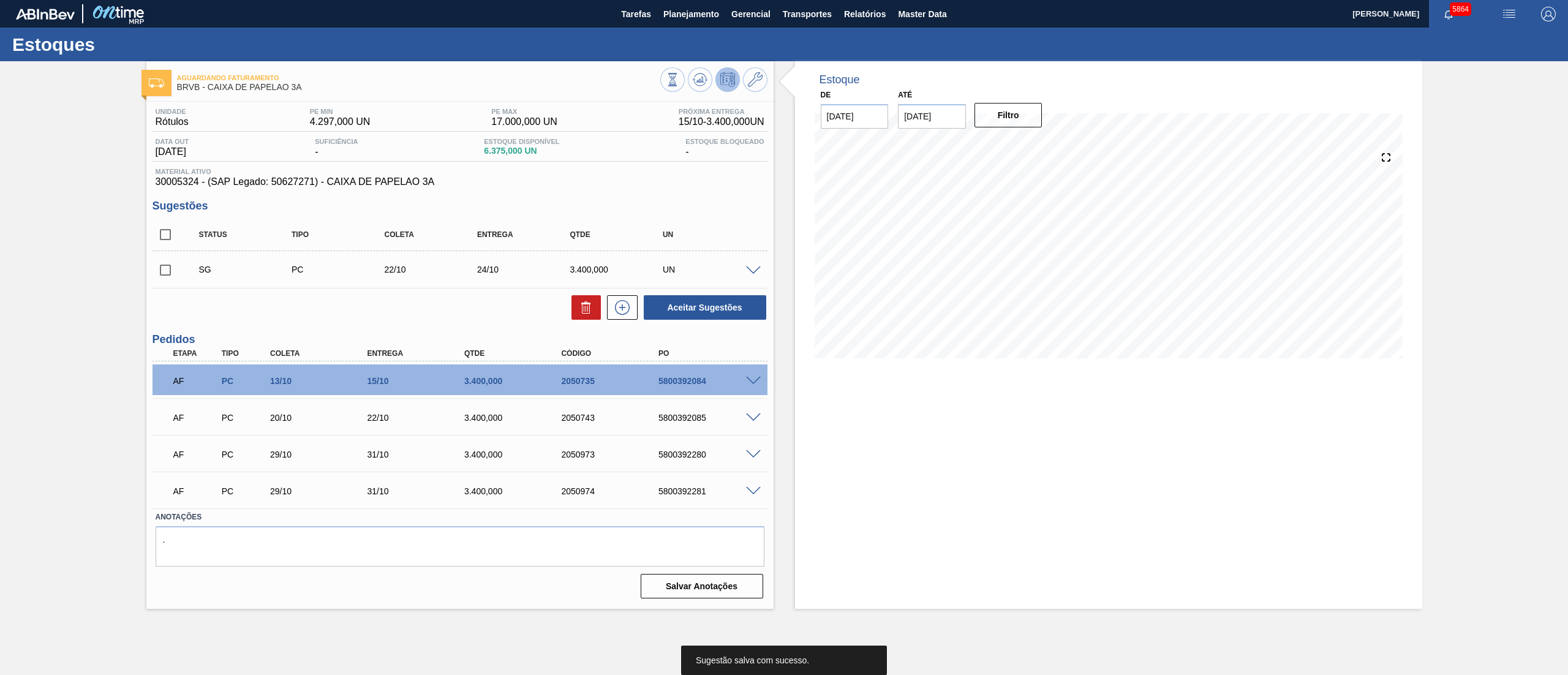
click at [159, 273] on input "checkbox" at bounding box center [165, 270] width 26 height 26
click at [698, 302] on button "Aceitar Sugestões" at bounding box center [705, 307] width 122 height 24
checkbox input "false"
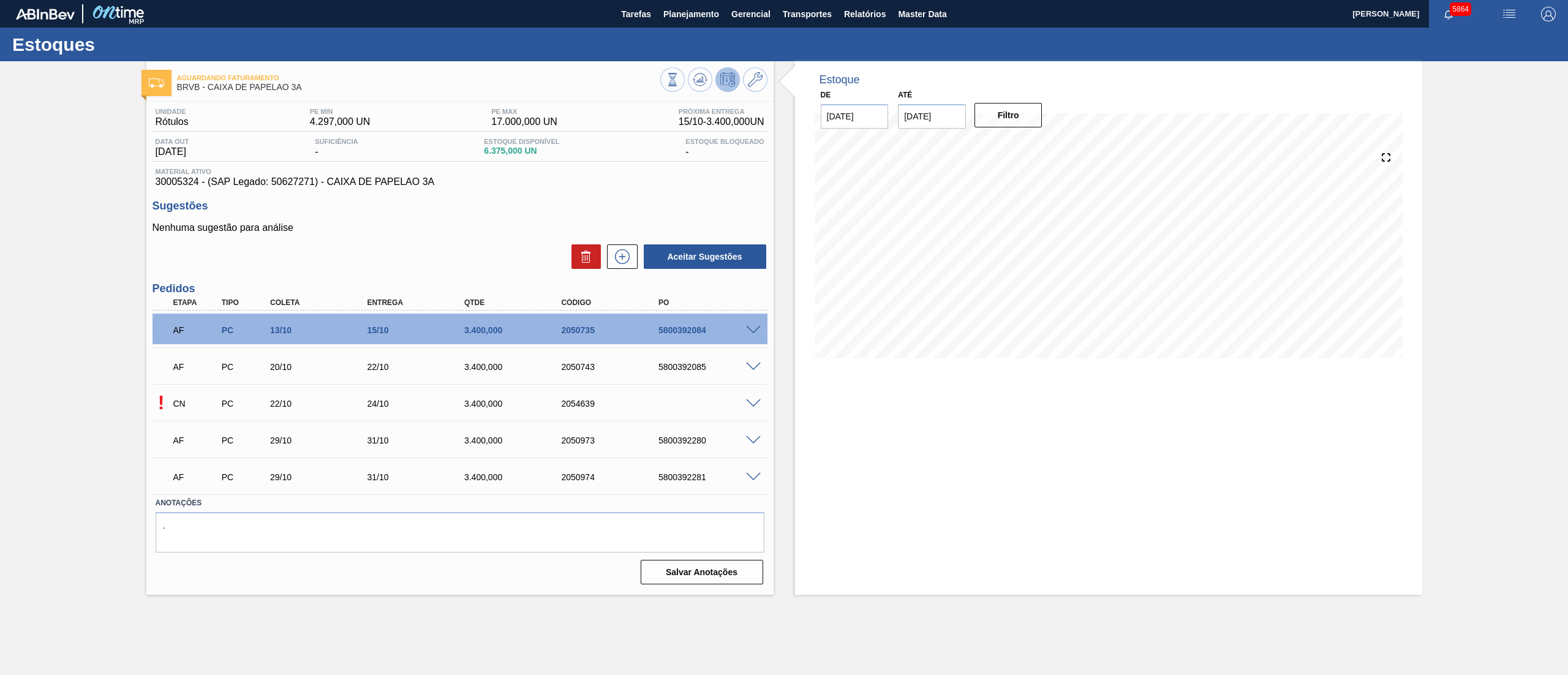
click at [755, 402] on span at bounding box center [754, 404] width 15 height 9
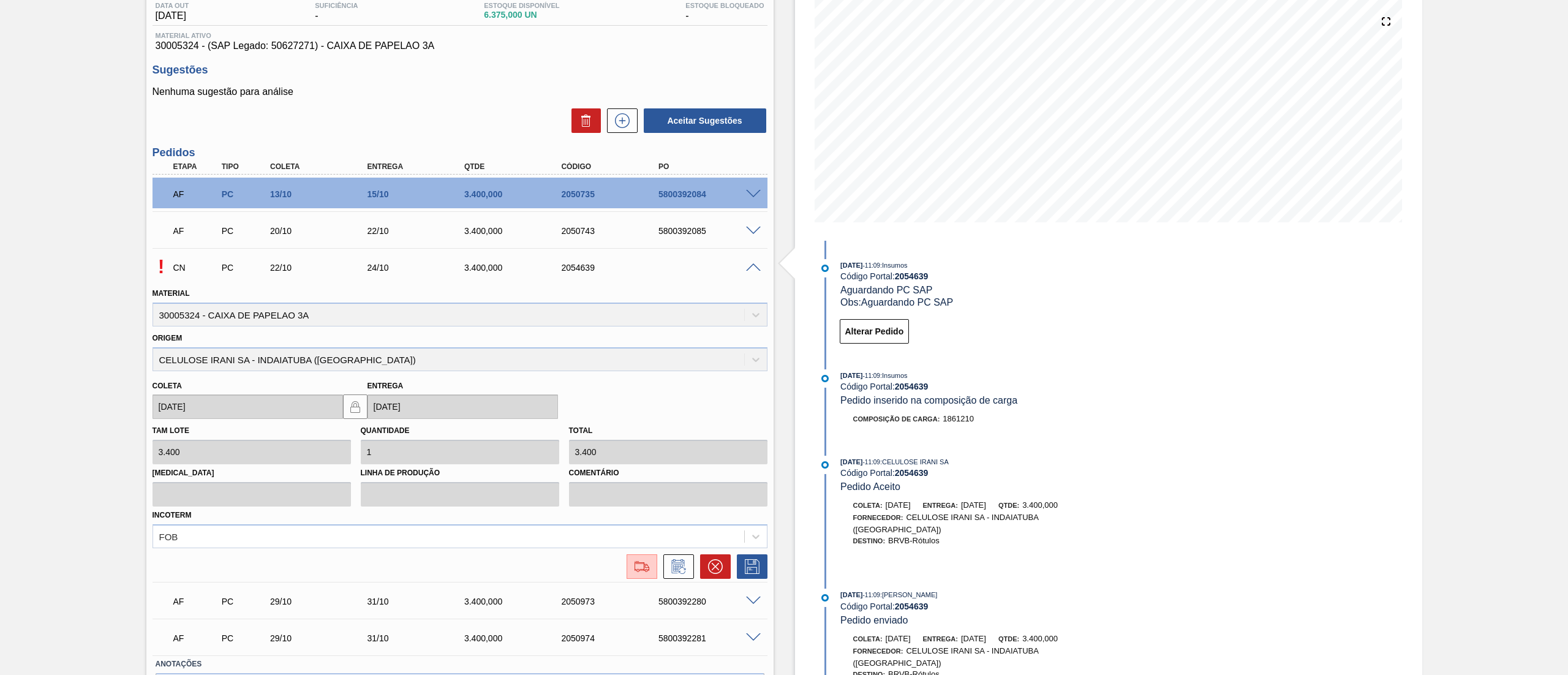
scroll to position [216, 0]
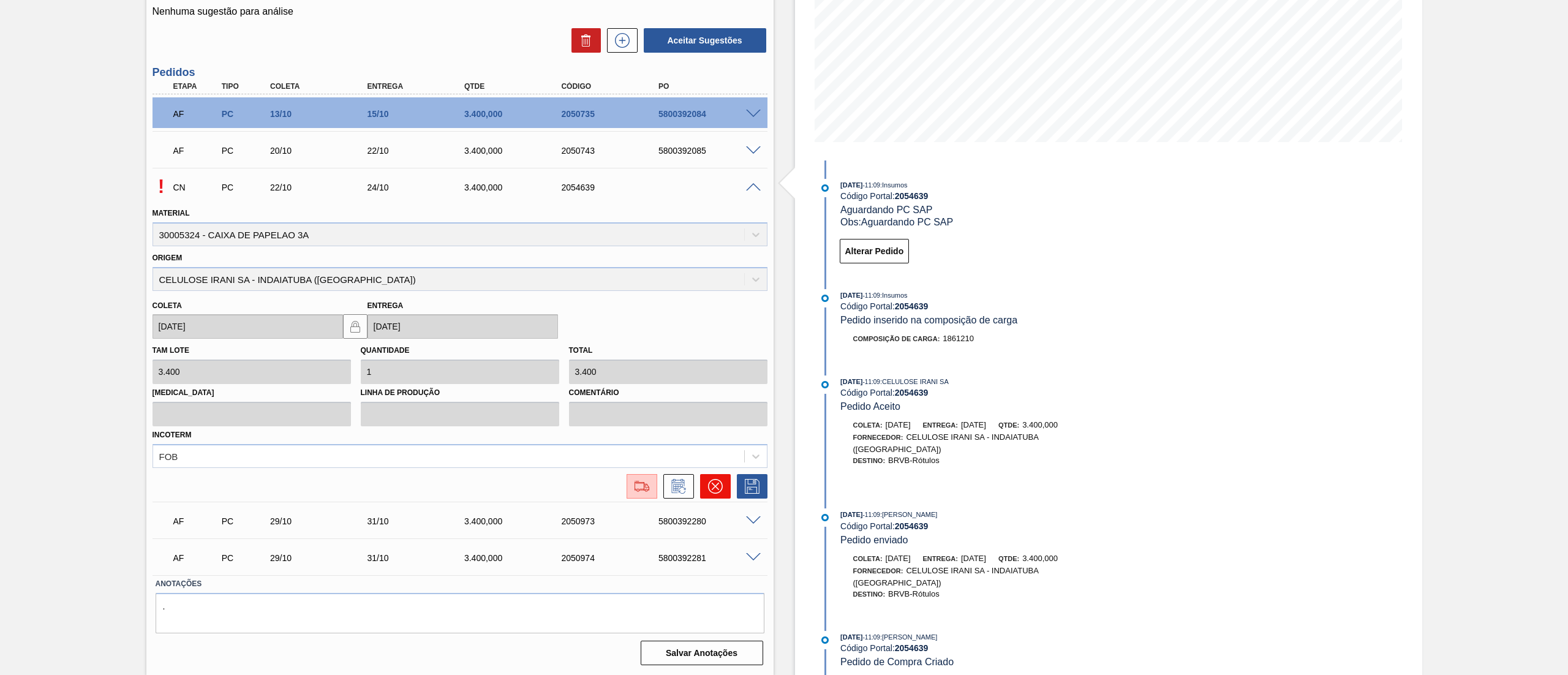
click at [716, 490] on icon at bounding box center [715, 487] width 15 height 15
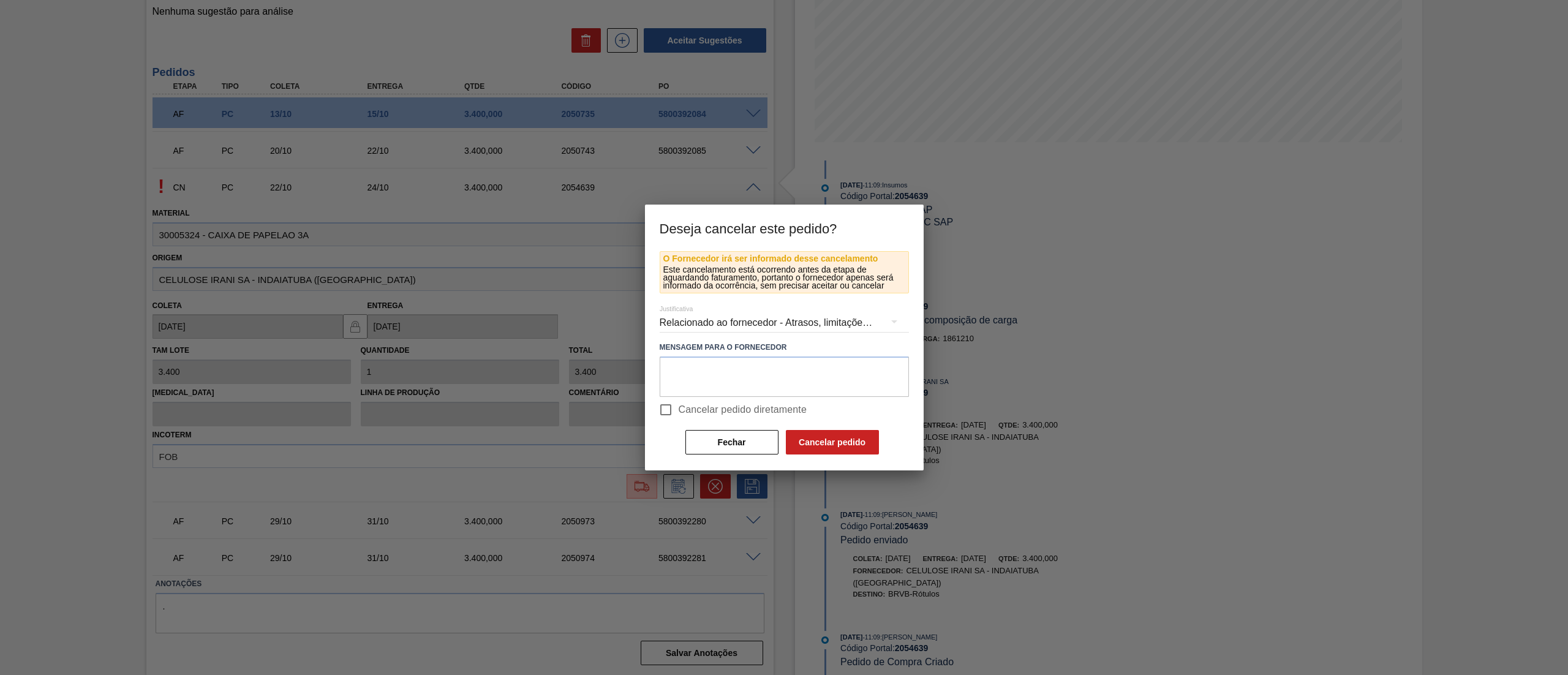
click at [663, 407] on input "Cancelar pedido diretamente" at bounding box center [665, 409] width 26 height 26
checkbox input "true"
click at [799, 443] on button "Cancelar pedido" at bounding box center [833, 442] width 93 height 24
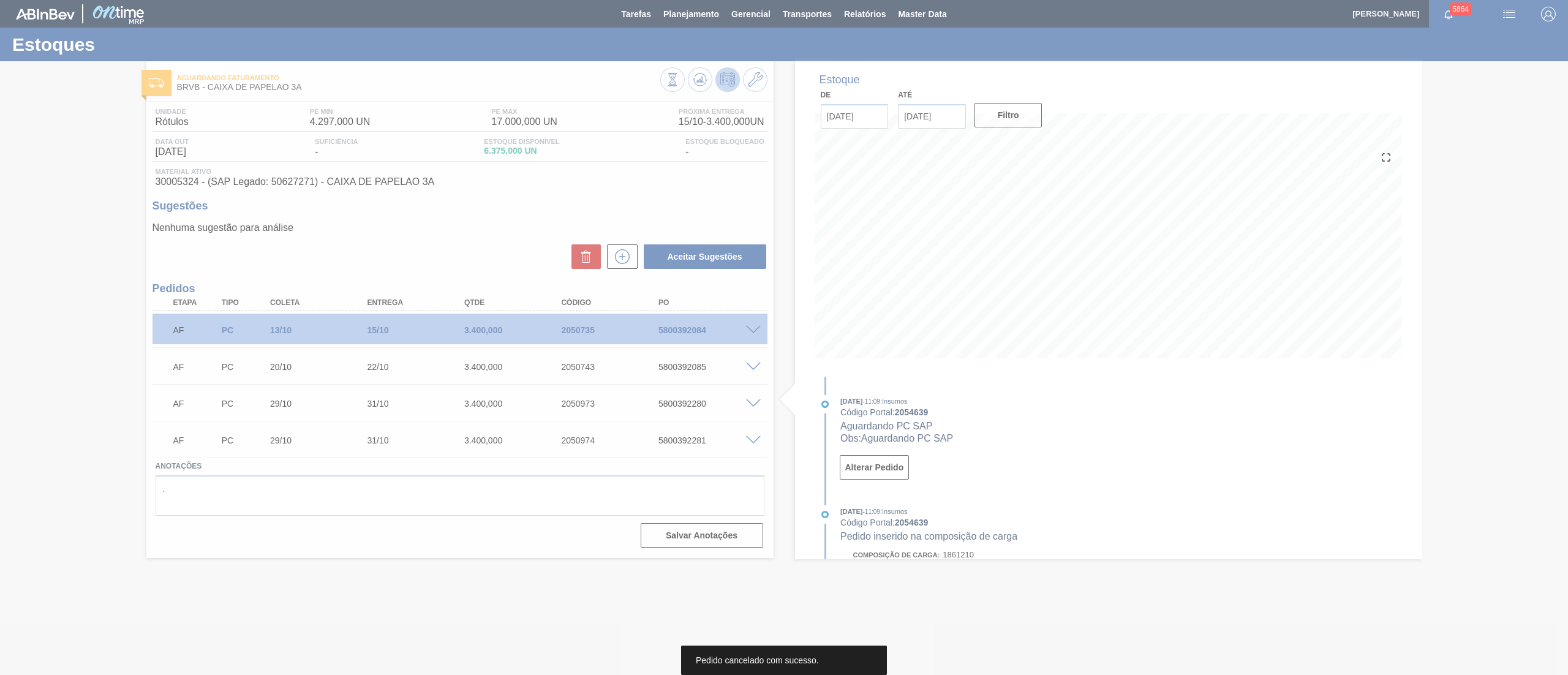
scroll to position [0, 0]
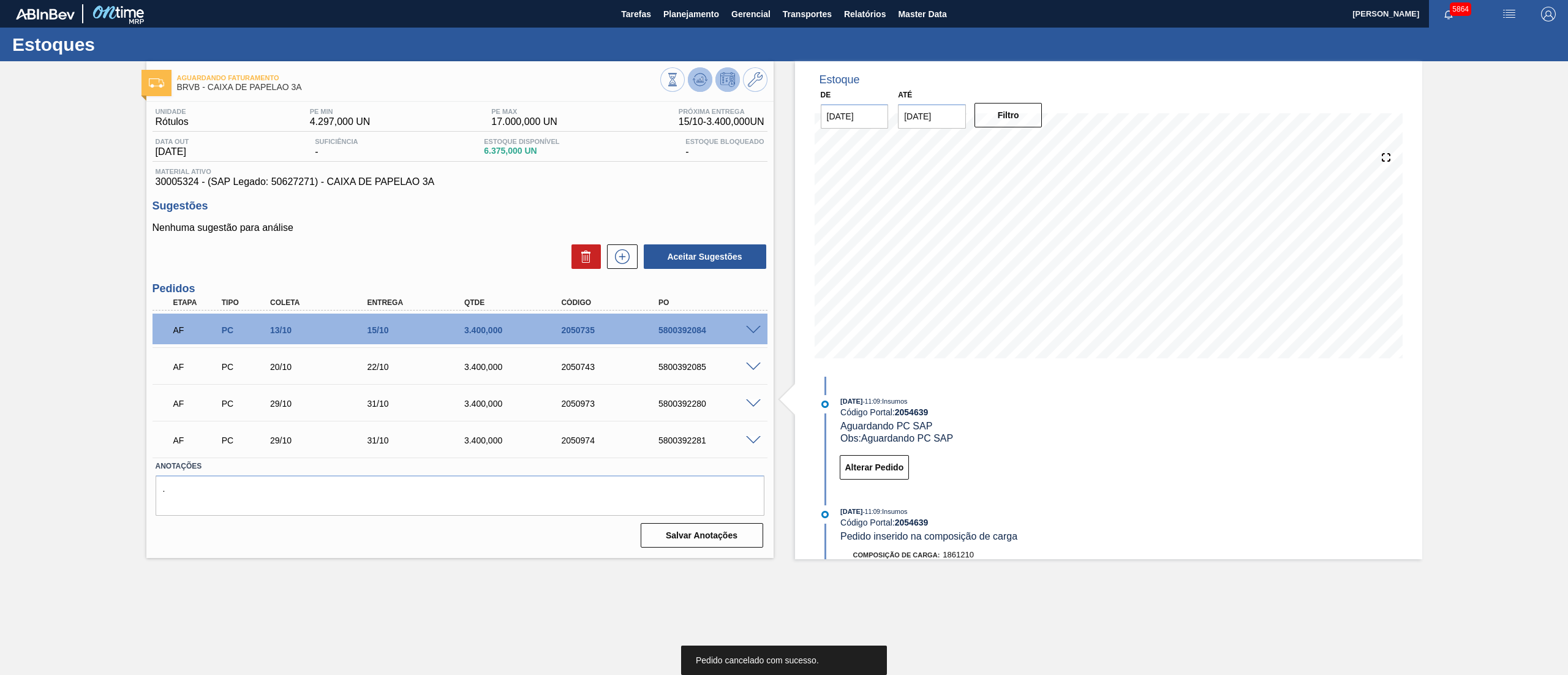
click at [690, 71] on button at bounding box center [700, 79] width 24 height 24
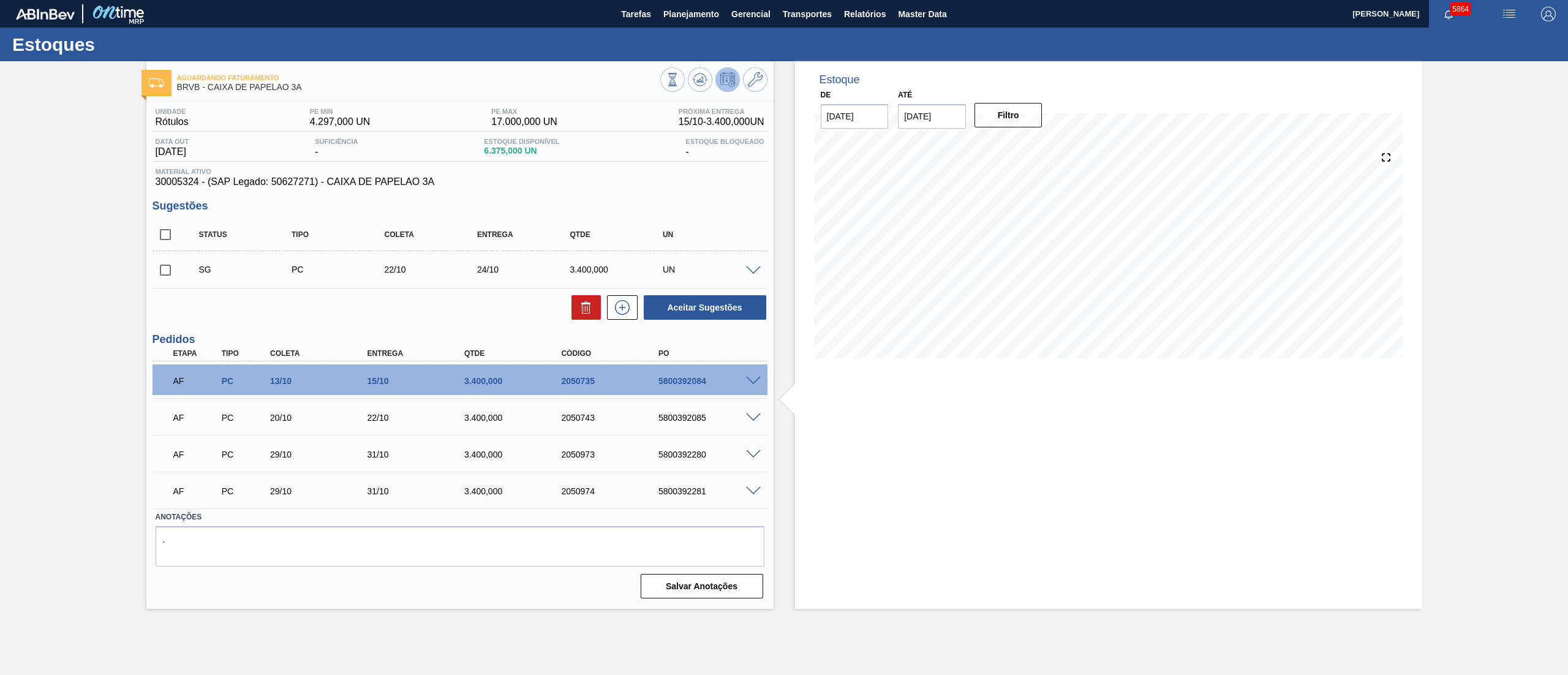
click at [754, 273] on span at bounding box center [754, 271] width 15 height 9
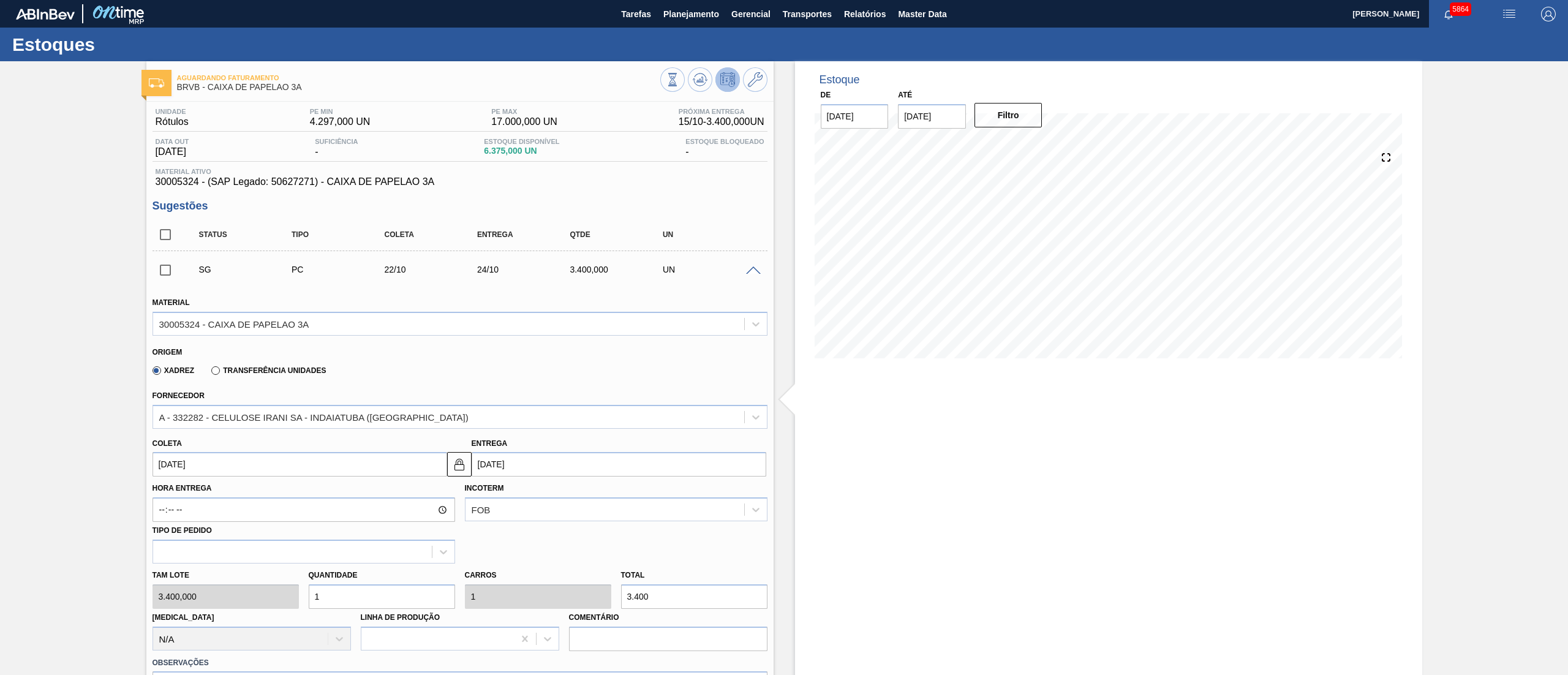
click at [604, 465] on input "24/10/2025" at bounding box center [620, 464] width 295 height 24
click at [524, 617] on div "28" at bounding box center [525, 613] width 16 height 16
type input "26/10/2025"
type input "28/10/2025"
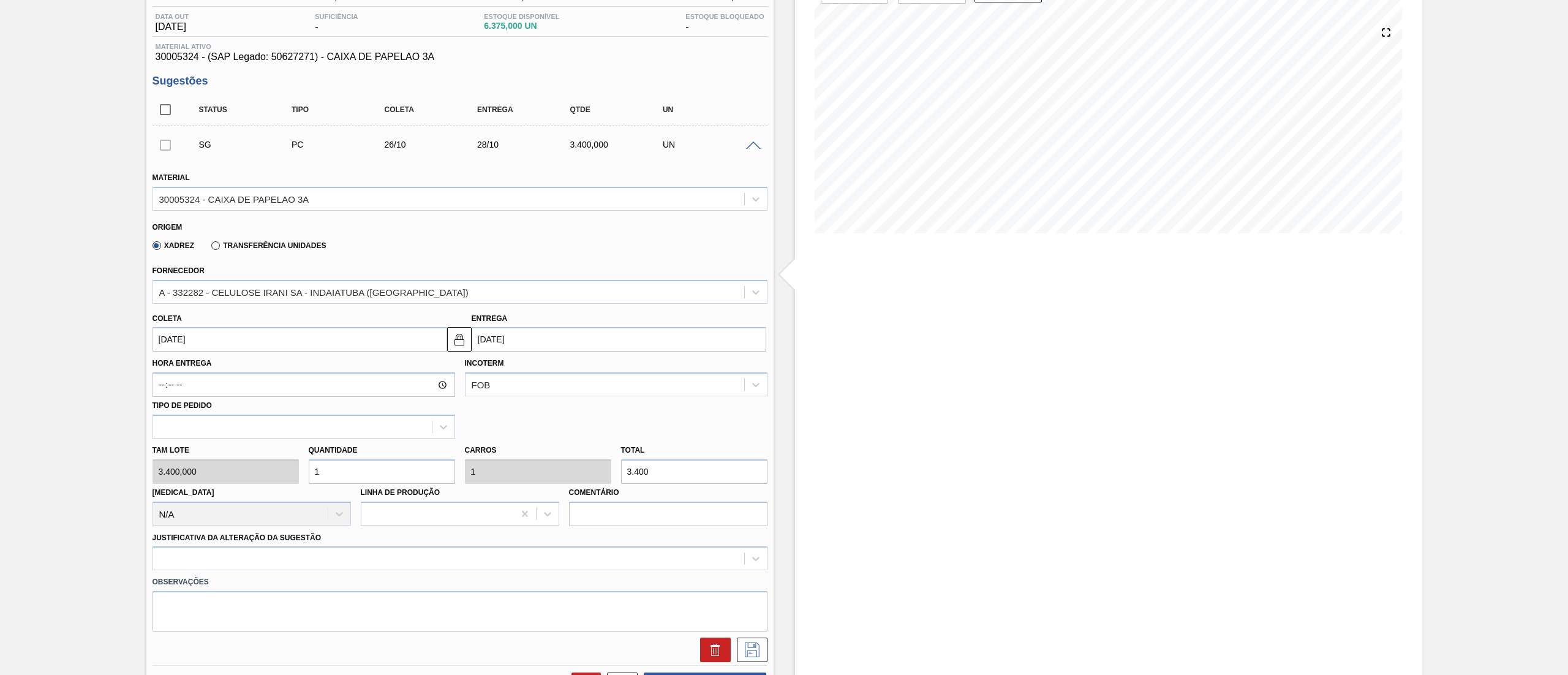
scroll to position [245, 0]
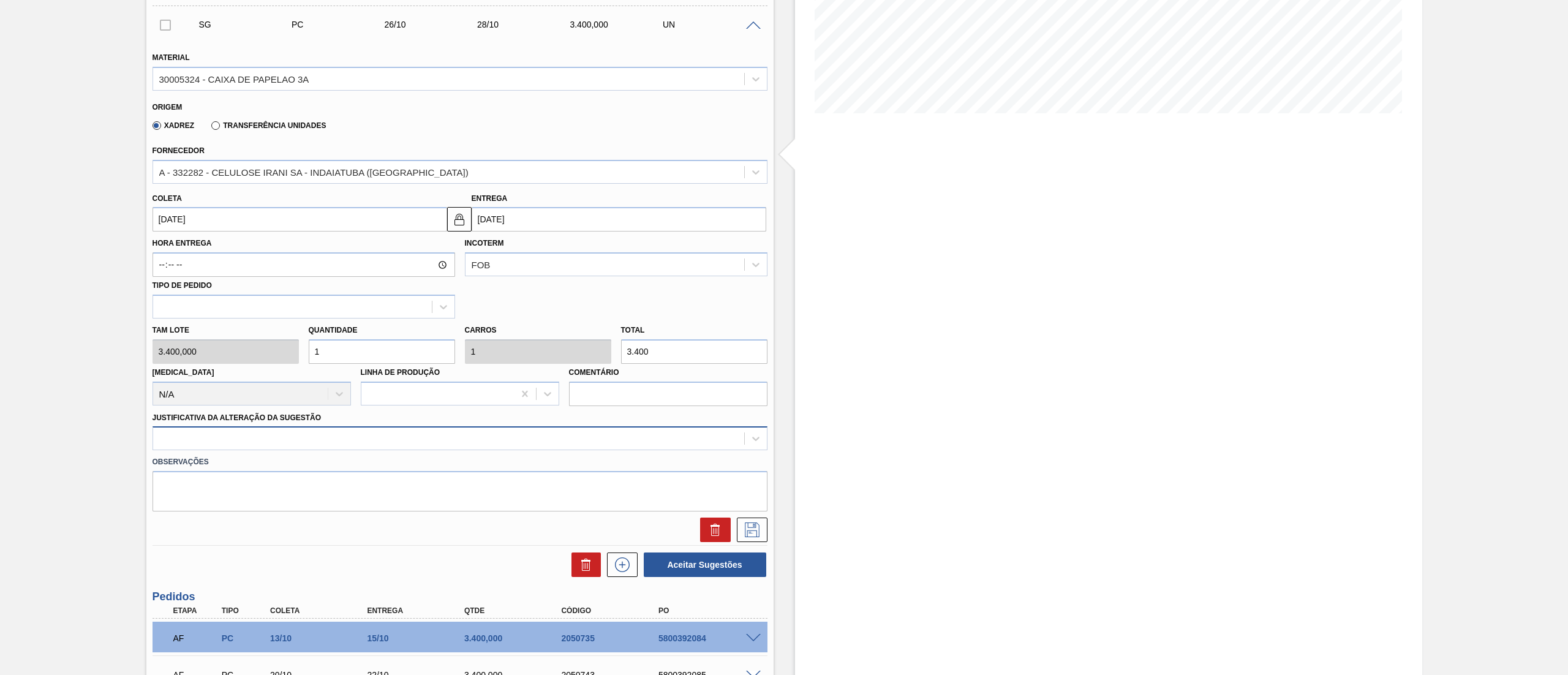
click at [201, 446] on div at bounding box center [449, 439] width 592 height 18
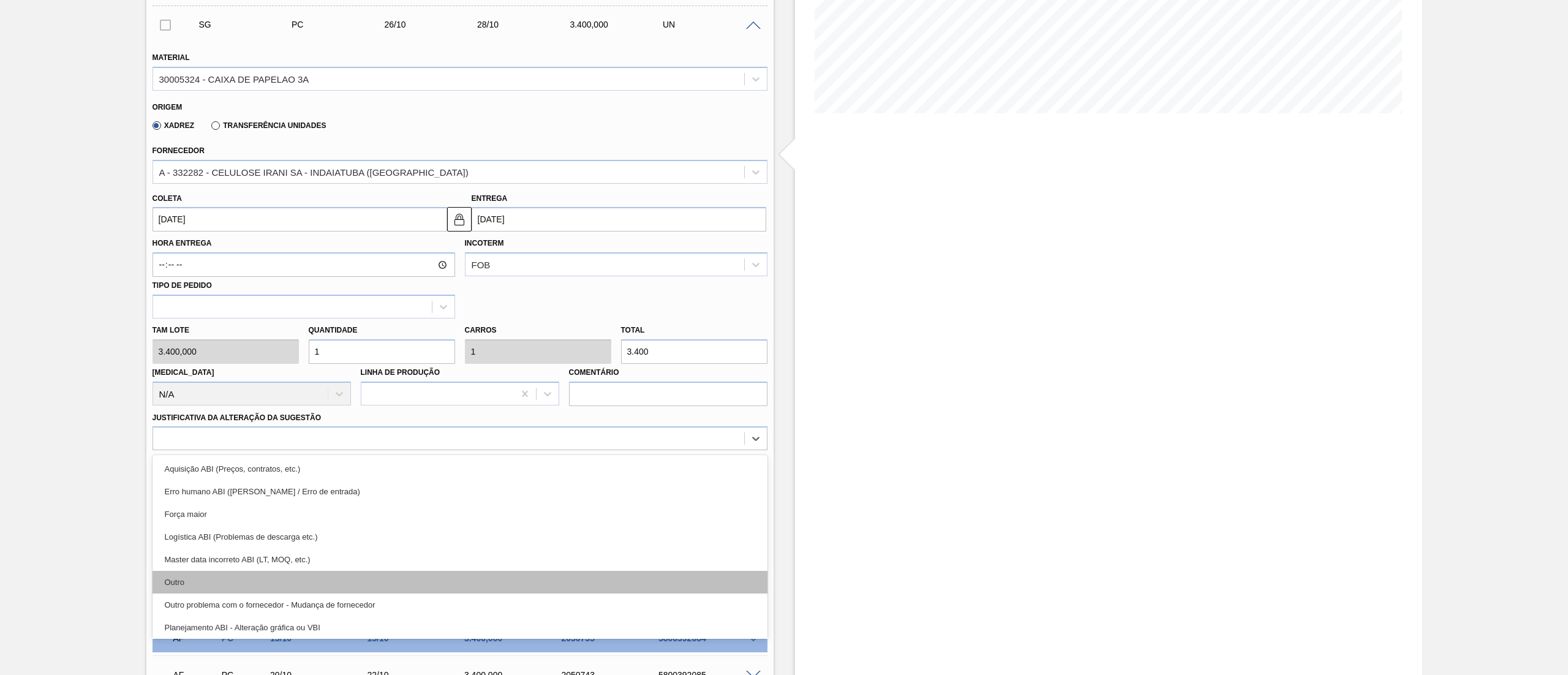
click at [184, 577] on div "Outro" at bounding box center [460, 582] width 615 height 23
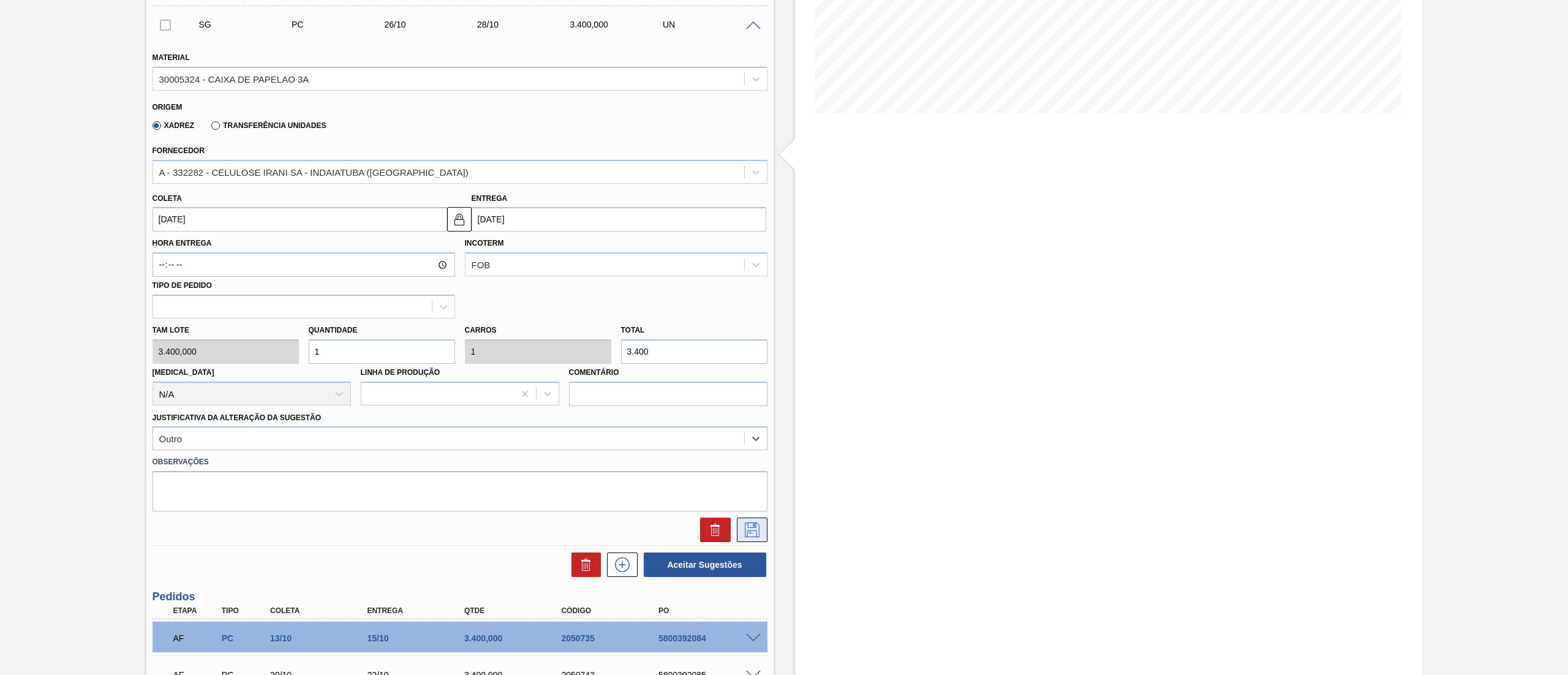
click at [737, 530] on button at bounding box center [752, 530] width 31 height 24
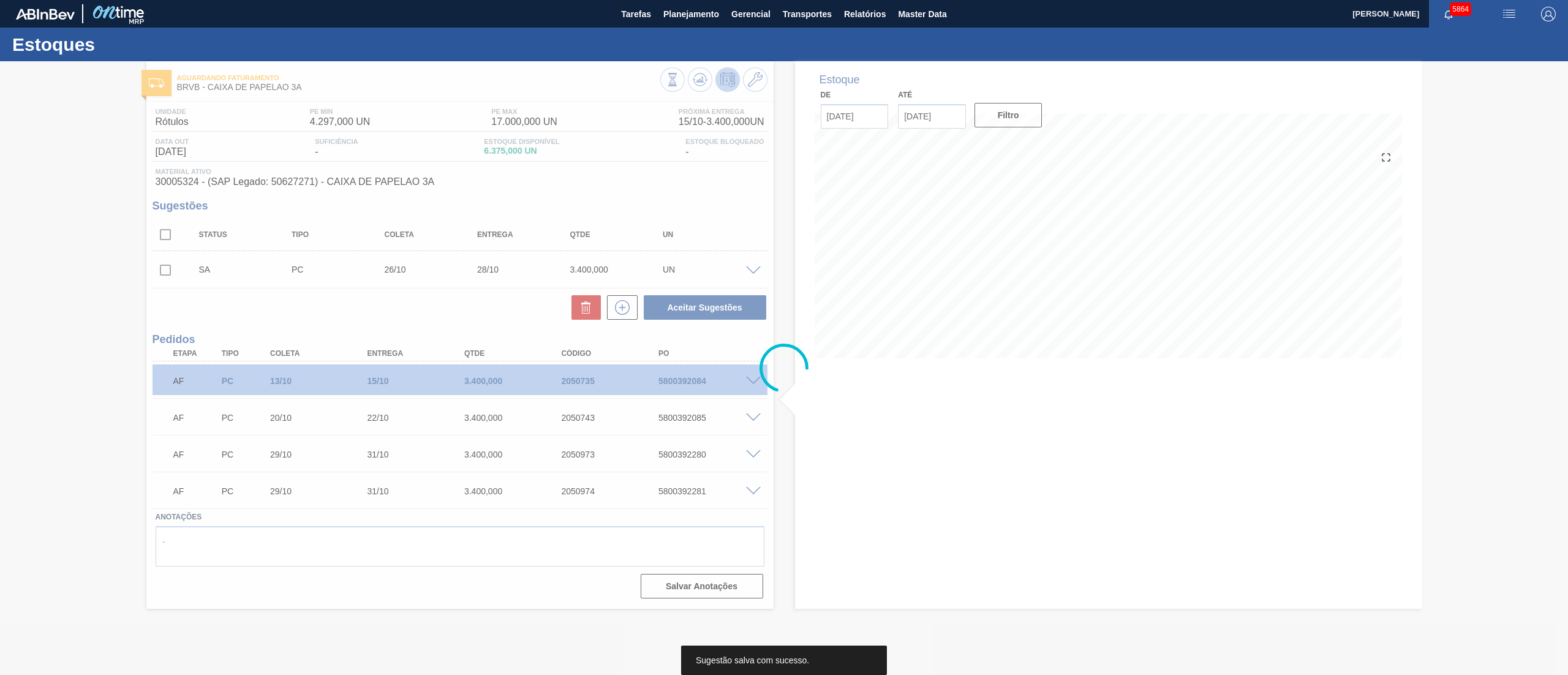
scroll to position [0, 0]
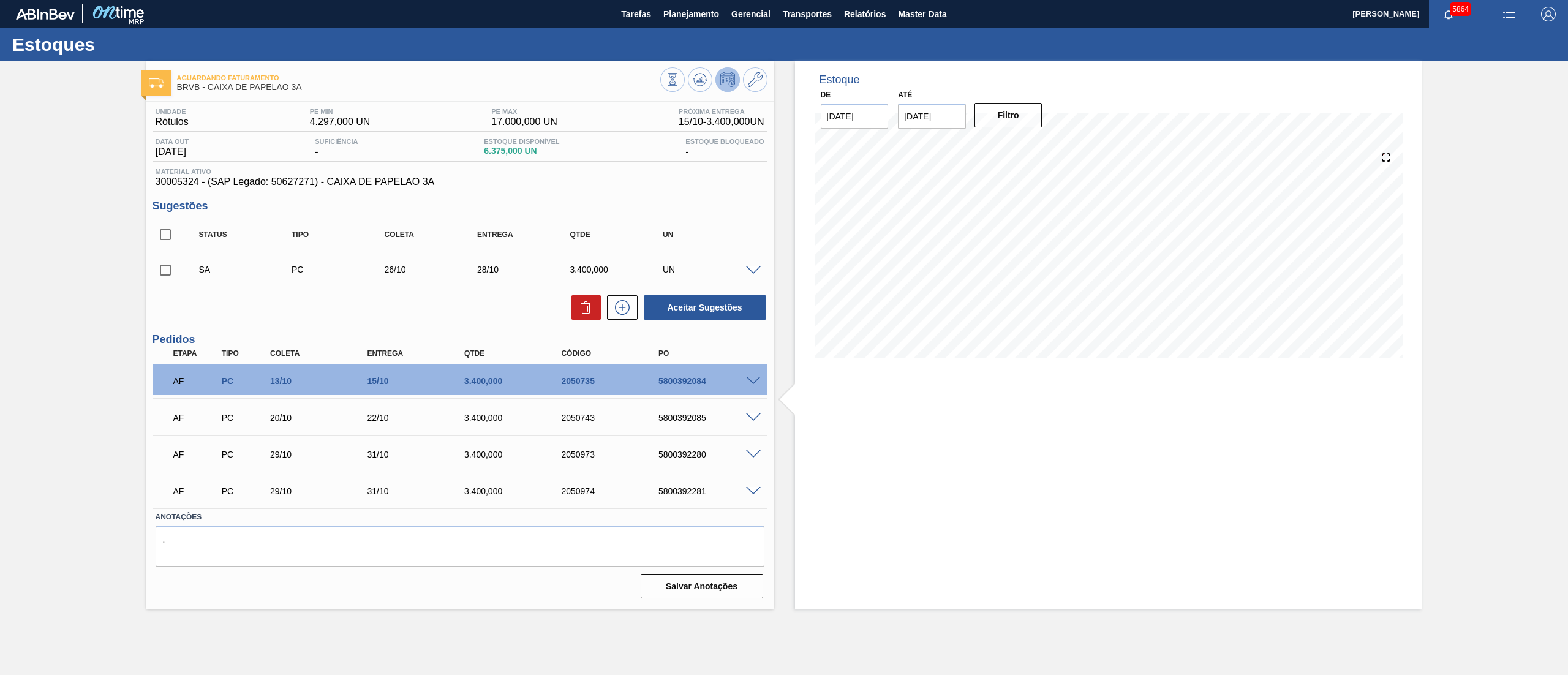
click at [165, 271] on input "checkbox" at bounding box center [165, 270] width 26 height 26
click at [691, 308] on button "Aceitar Sugestões" at bounding box center [705, 307] width 122 height 24
checkbox input "false"
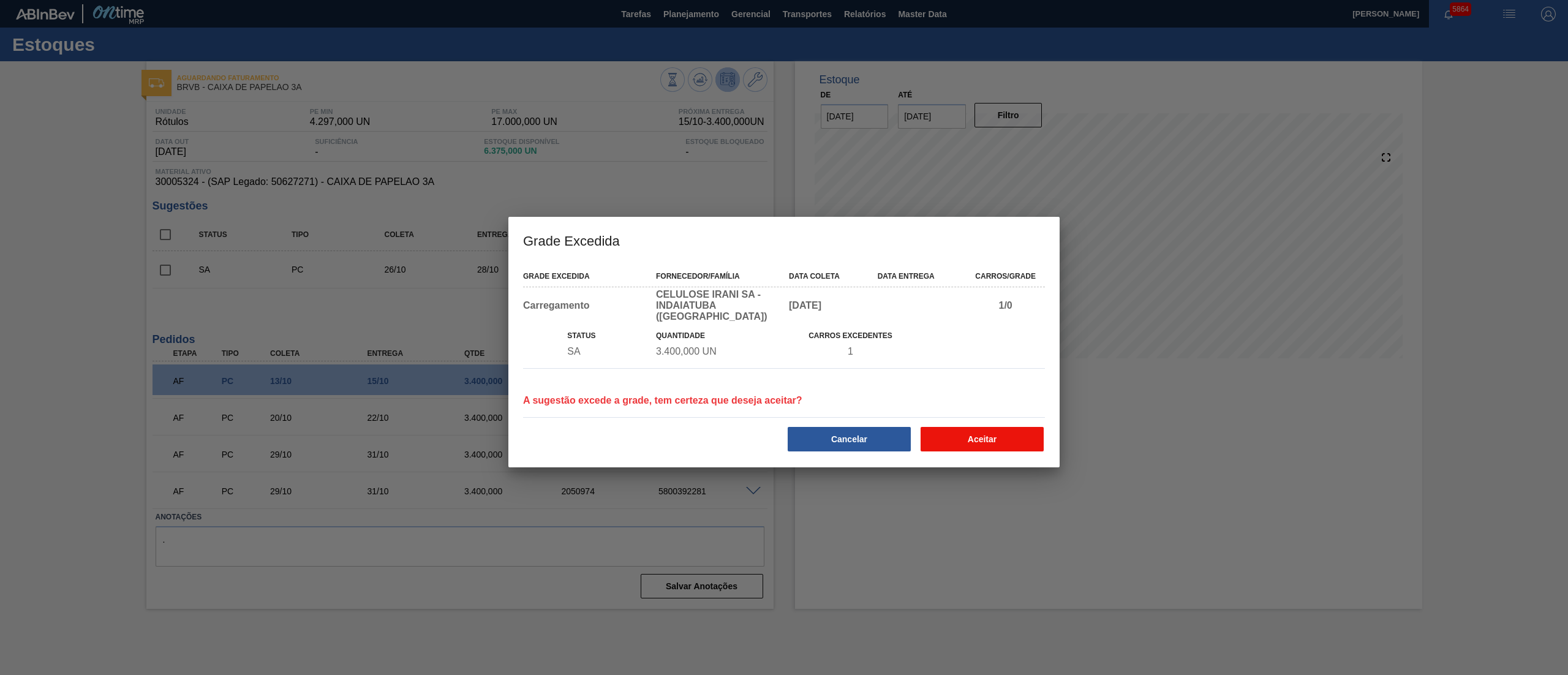
click at [968, 427] on button "Aceitar" at bounding box center [982, 439] width 123 height 24
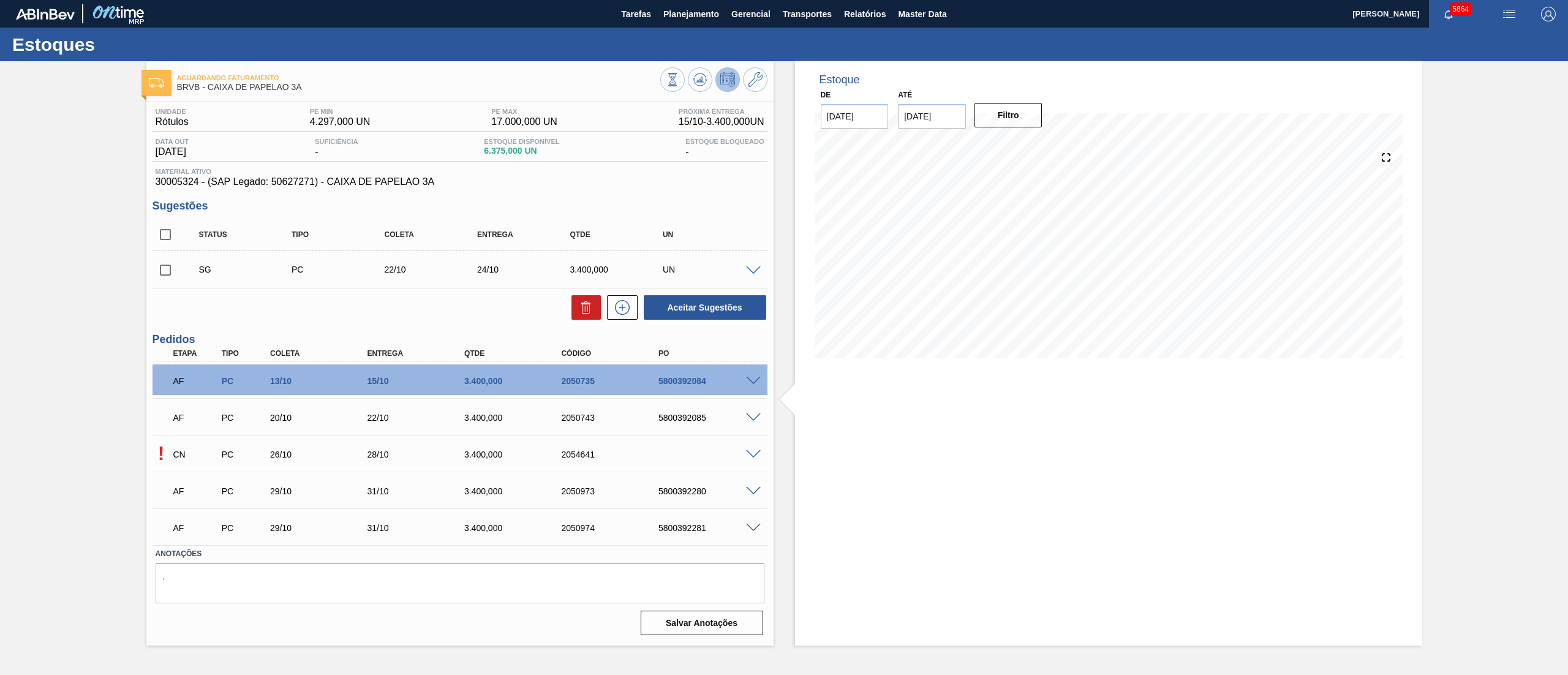
click at [747, 269] on span at bounding box center [754, 271] width 15 height 9
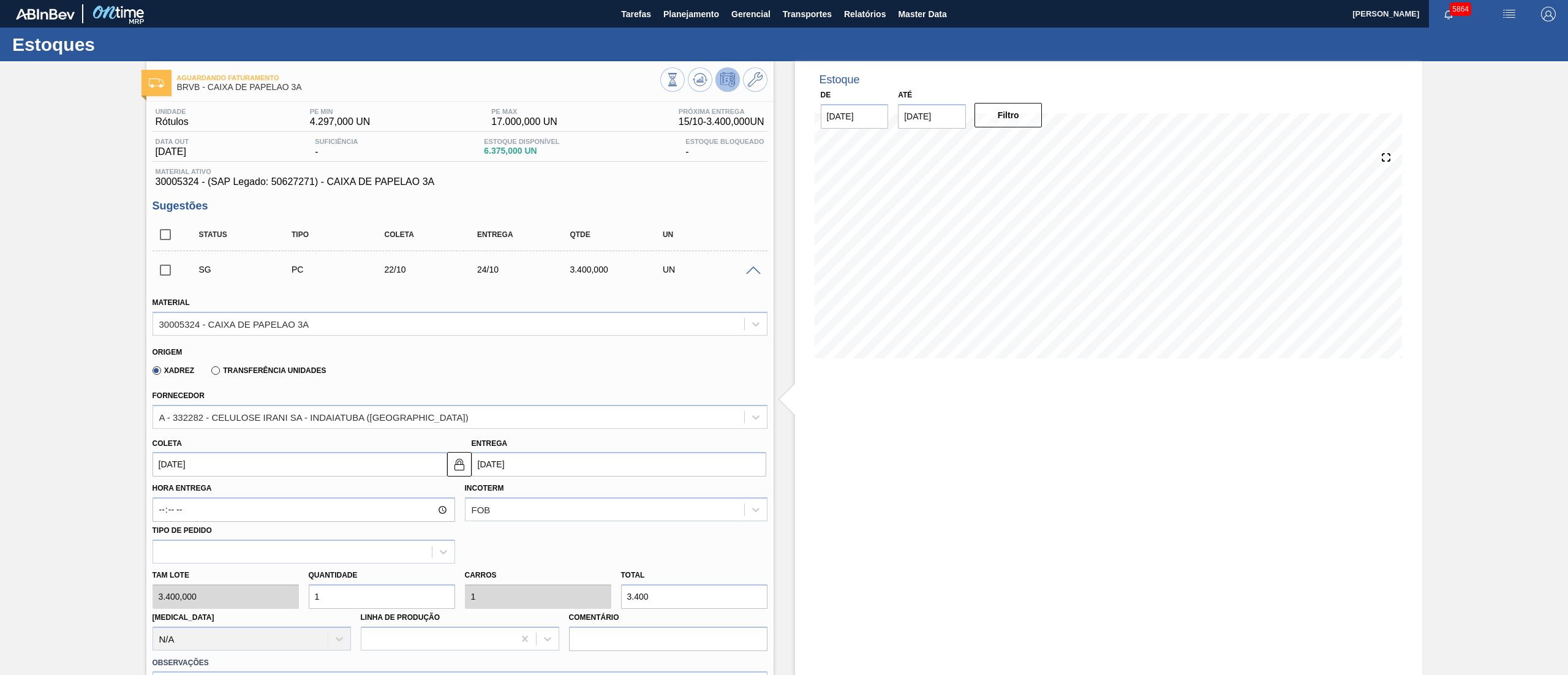
click at [265, 472] on input "22/10/2025" at bounding box center [300, 464] width 295 height 24
click at [289, 494] on button "Next Month" at bounding box center [290, 494] width 9 height 9
click at [187, 576] on div "10" at bounding box center [187, 573] width 16 height 16
type input "10/11/2025"
type input "12/11/2025"
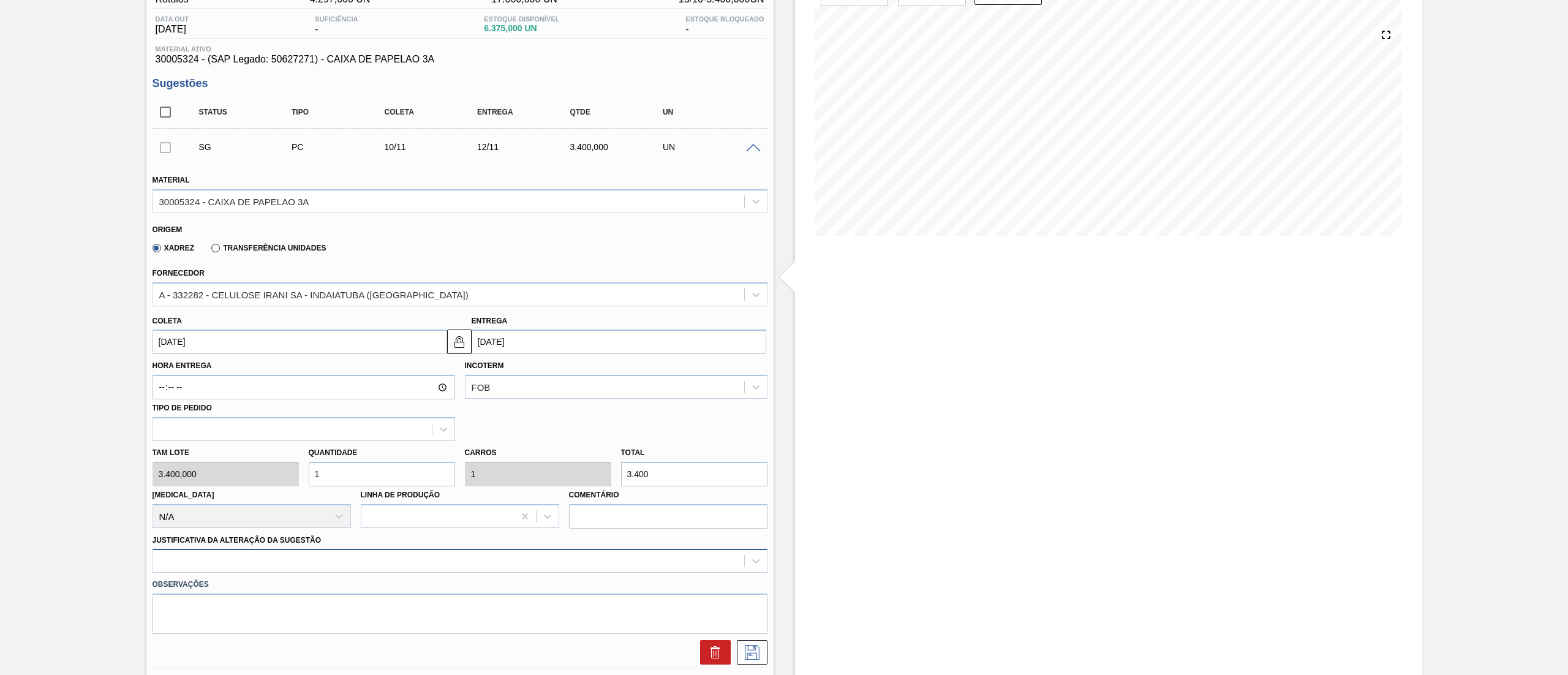
click at [190, 561] on div at bounding box center [460, 561] width 615 height 24
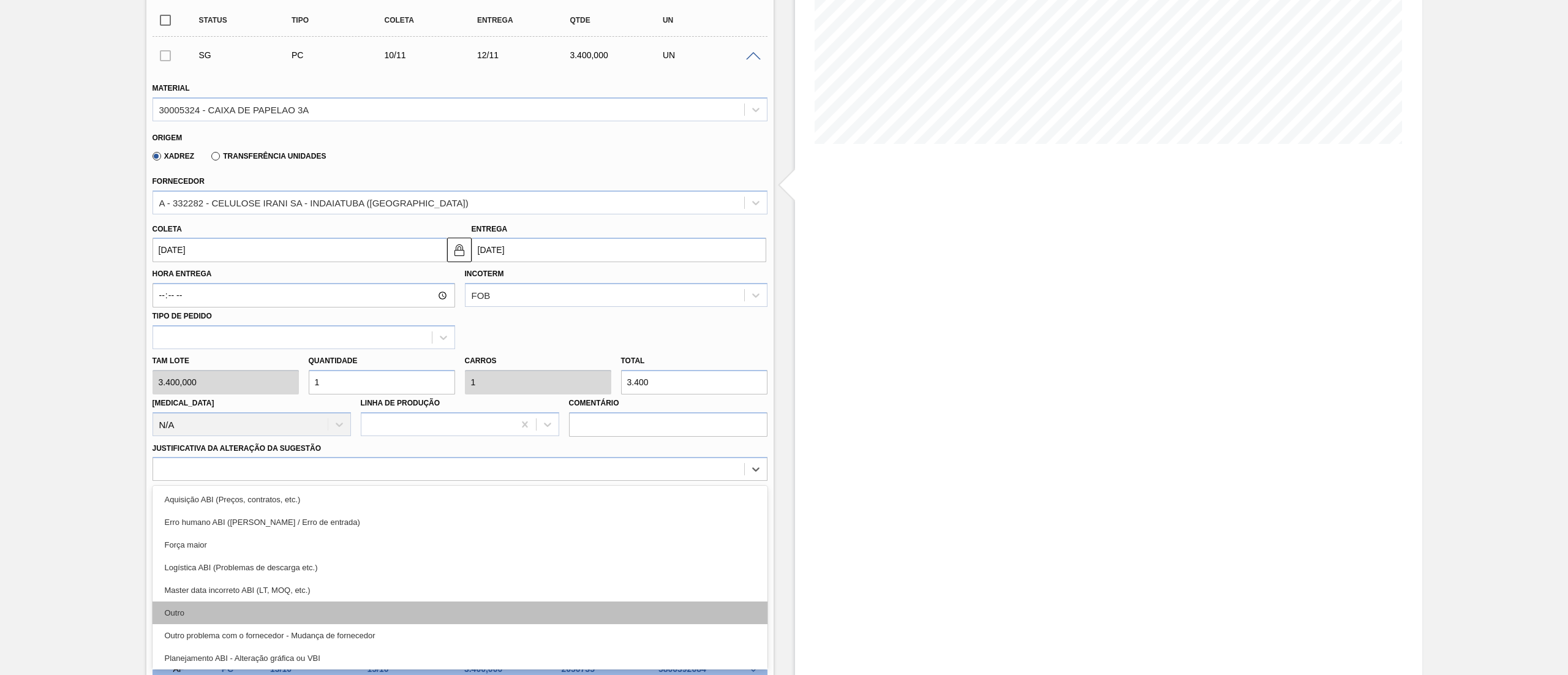
click at [189, 607] on div "Outro" at bounding box center [460, 613] width 615 height 23
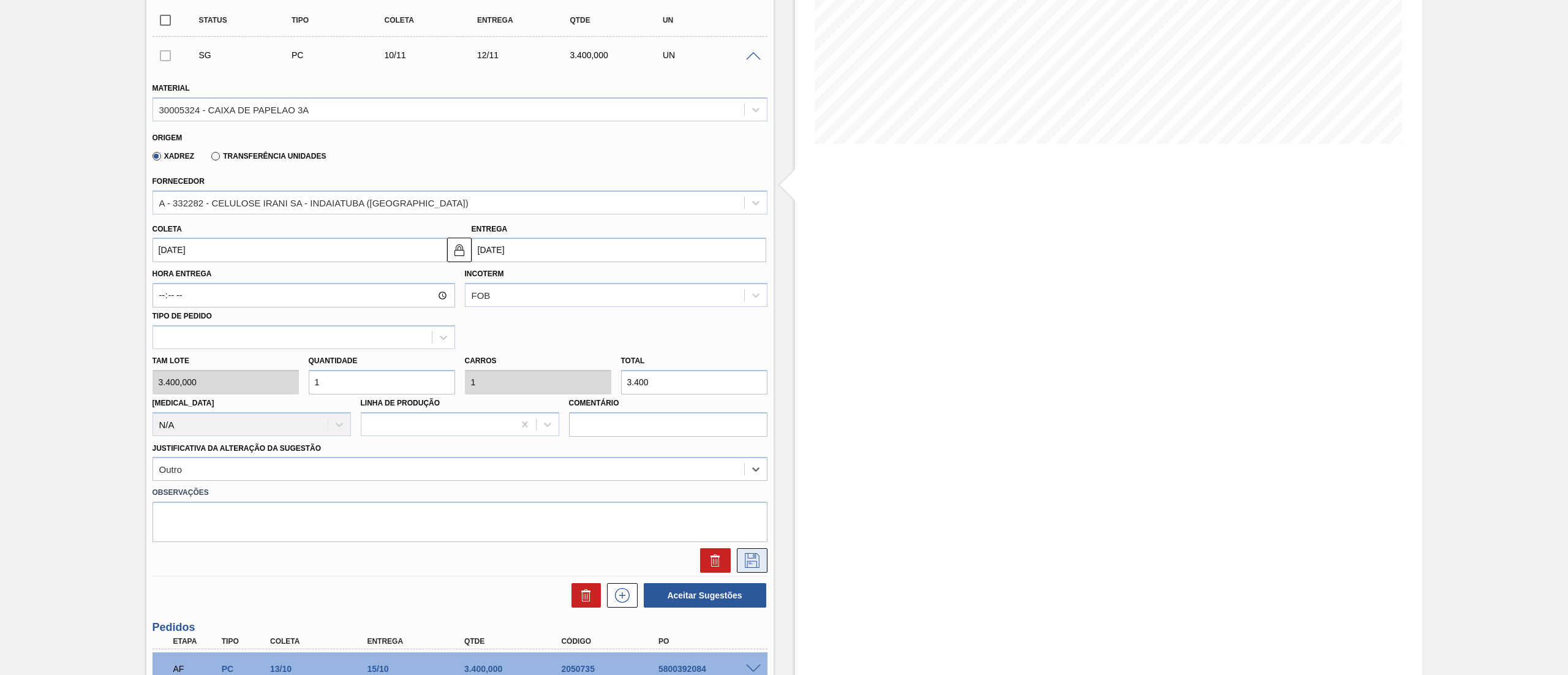
click at [751, 555] on icon at bounding box center [752, 561] width 20 height 15
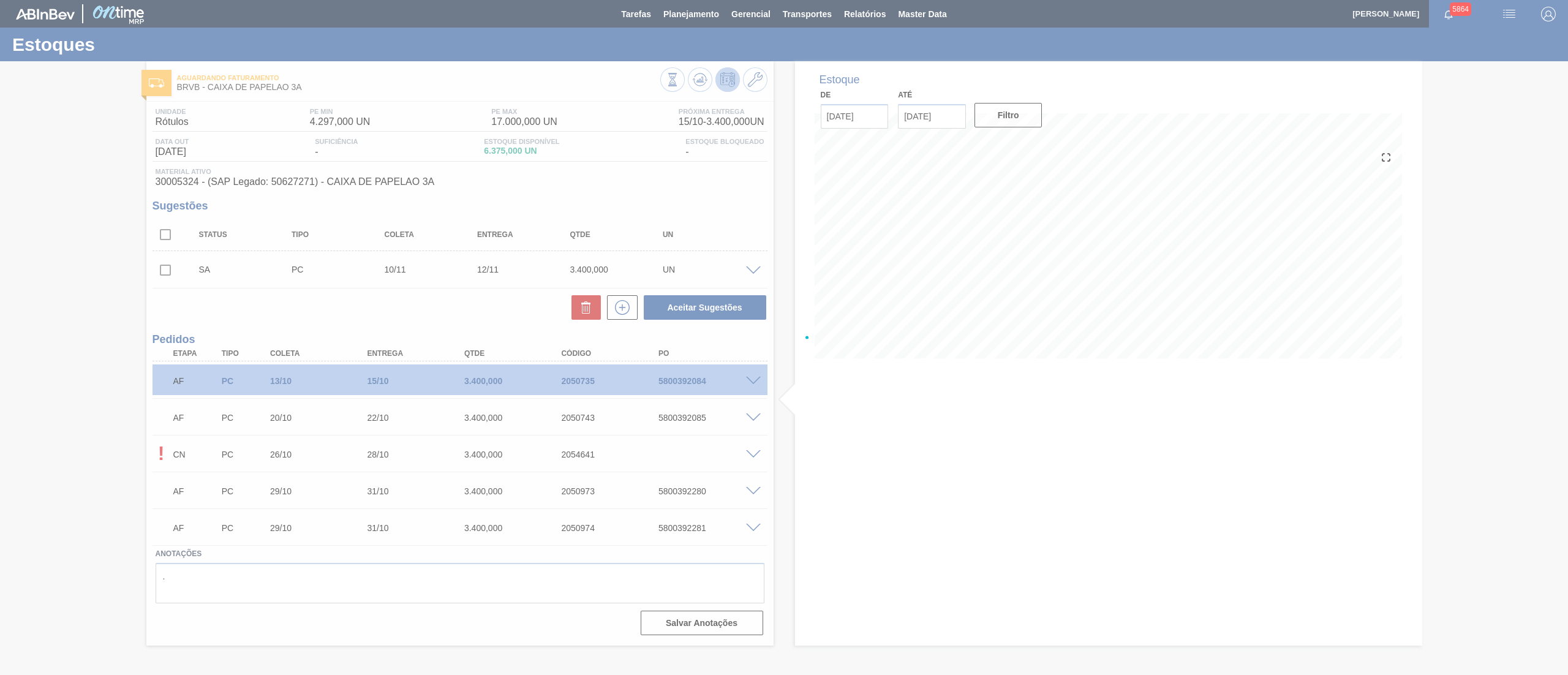
scroll to position [0, 0]
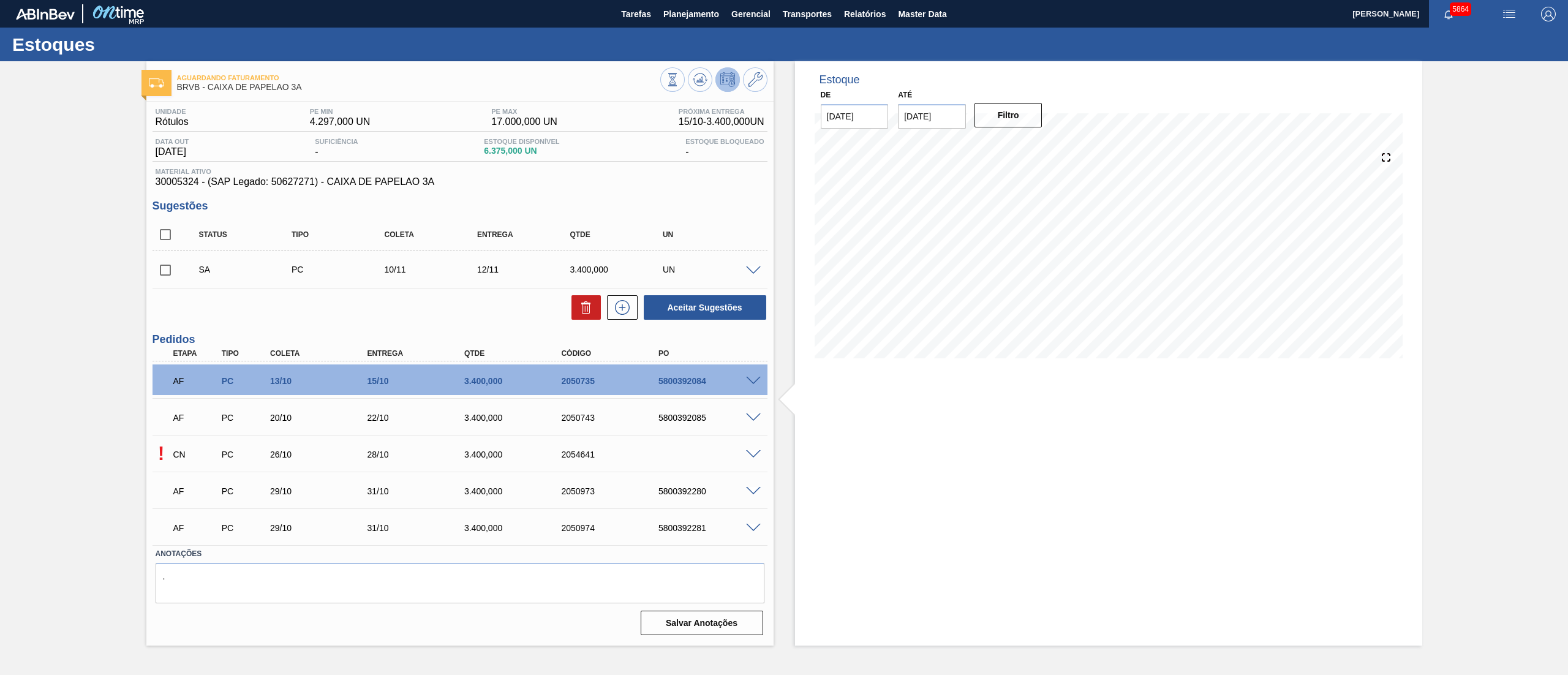
click at [167, 269] on input "checkbox" at bounding box center [165, 270] width 26 height 26
click at [687, 310] on button "Aceitar Sugestões" at bounding box center [705, 307] width 122 height 24
checkbox input "false"
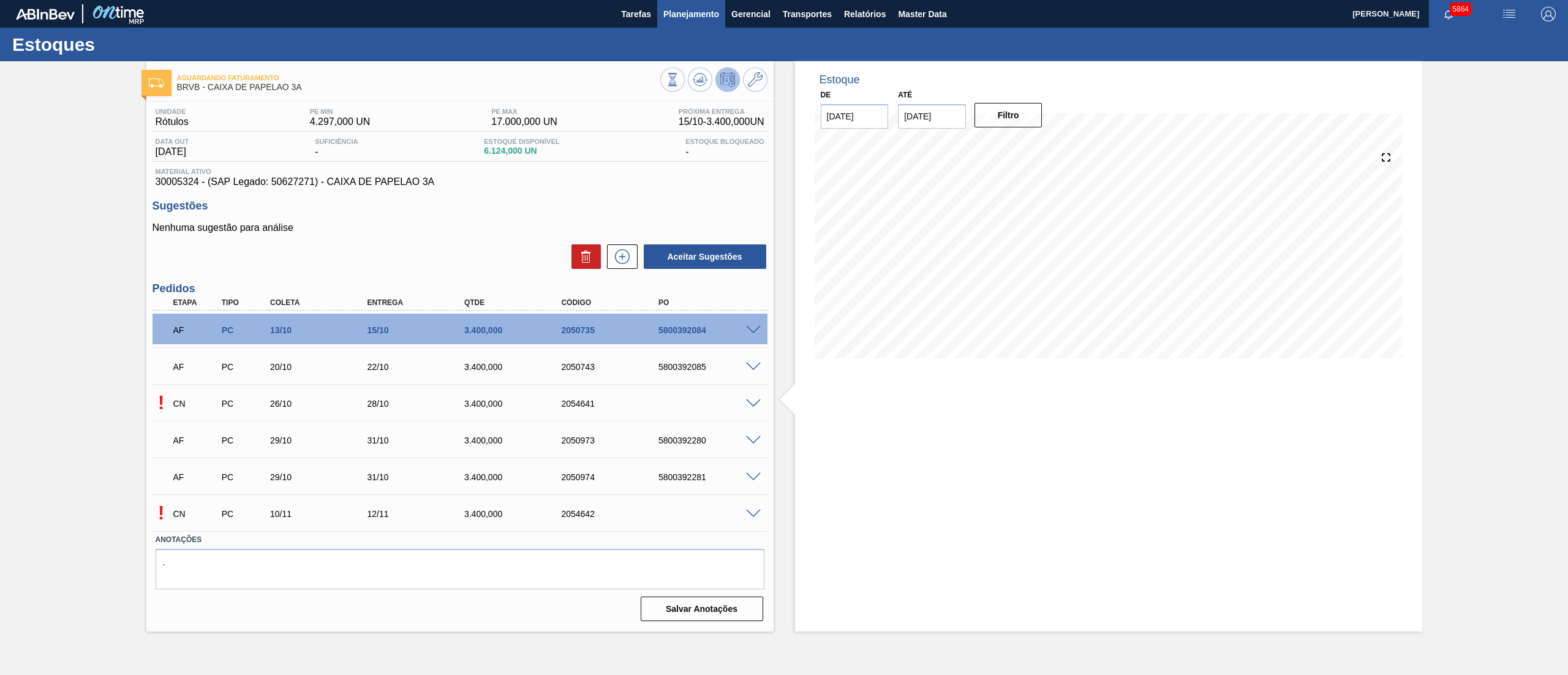
click at [698, 15] on span "Planejamento" at bounding box center [692, 14] width 56 height 15
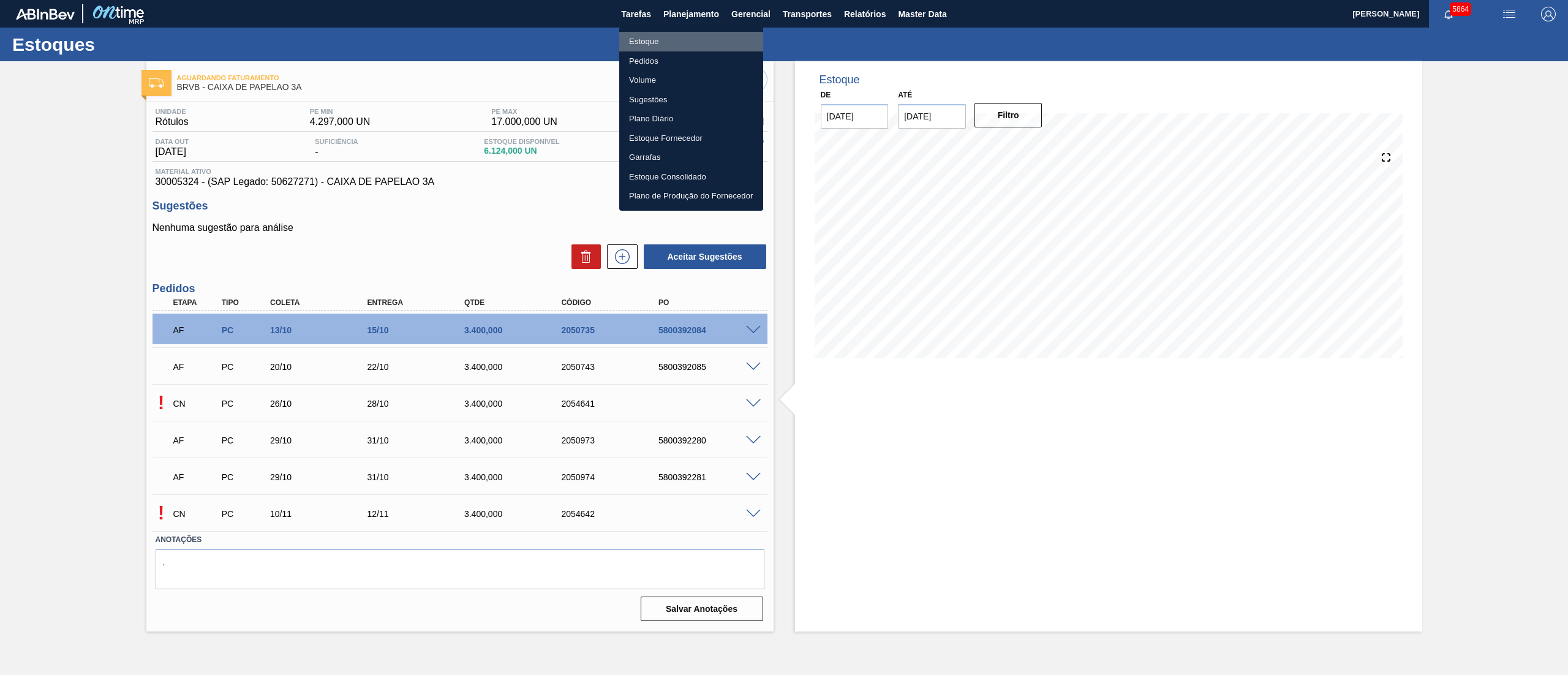
click at [643, 41] on li "Estoque" at bounding box center [691, 41] width 144 height 20
